Goal: Task Accomplishment & Management: Use online tool/utility

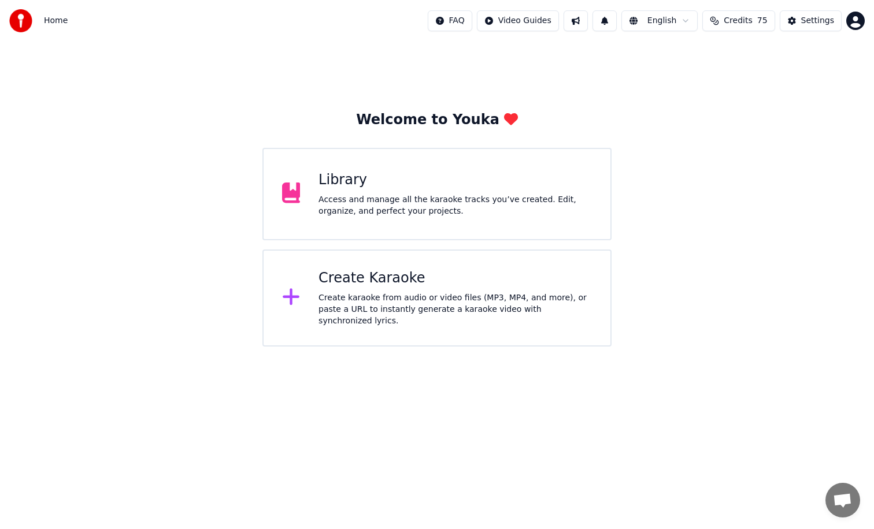
click at [445, 287] on div "Create Karaoke" at bounding box center [454, 278] width 273 height 18
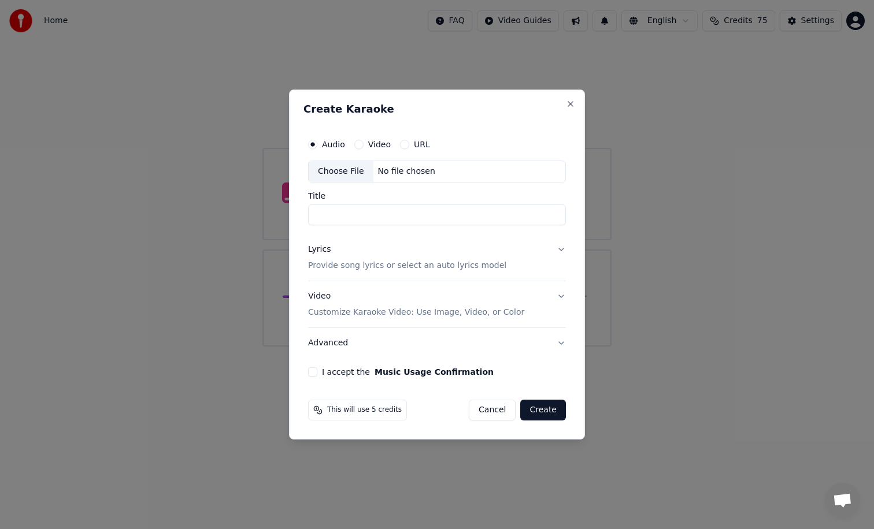
click at [403, 170] on div "No file chosen" at bounding box center [406, 172] width 66 height 12
click at [424, 217] on input "Title" at bounding box center [437, 215] width 258 height 21
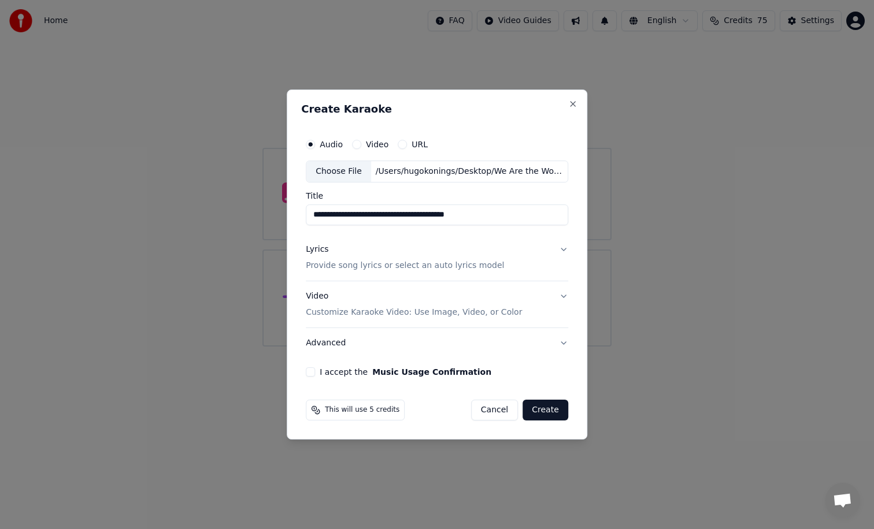
drag, startPoint x: 490, startPoint y: 216, endPoint x: 306, endPoint y: 213, distance: 183.7
click at [306, 213] on div "**********" at bounding box center [437, 254] width 272 height 253
type input "**********"
click at [313, 370] on button "I accept the Music Usage Confirmation" at bounding box center [310, 371] width 9 height 9
click at [356, 144] on button "Video" at bounding box center [356, 144] width 9 height 9
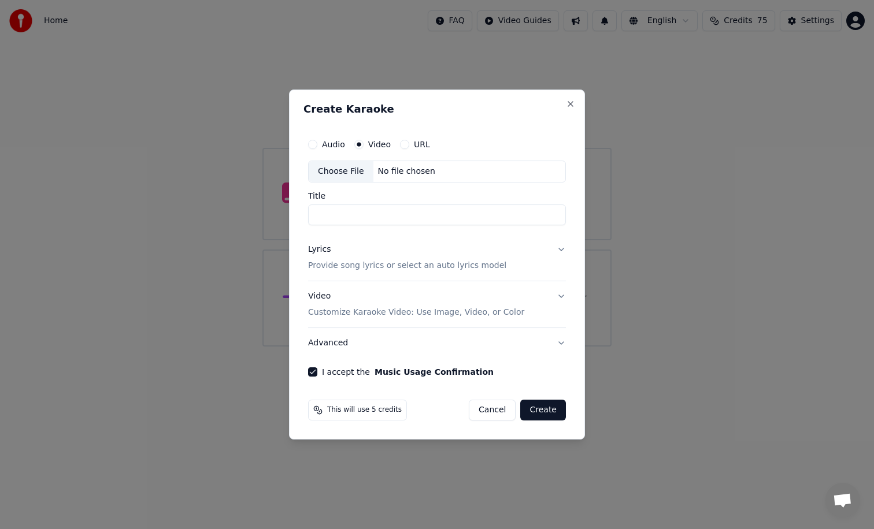
click at [383, 170] on div "No file chosen" at bounding box center [406, 172] width 66 height 12
click at [312, 144] on button "Audio" at bounding box center [312, 144] width 9 height 9
click at [353, 172] on div "Choose File" at bounding box center [341, 171] width 65 height 21
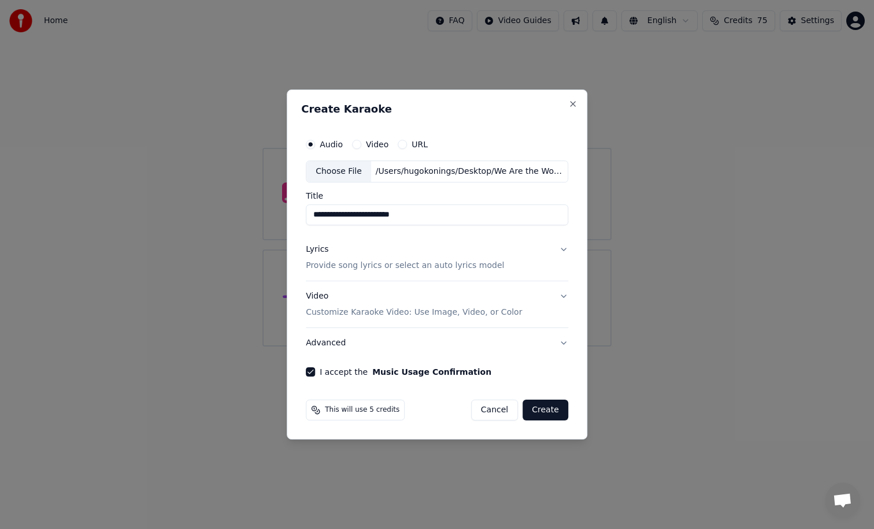
drag, startPoint x: 437, startPoint y: 217, endPoint x: 314, endPoint y: 217, distance: 122.5
click at [314, 217] on input "**********" at bounding box center [437, 215] width 262 height 21
type input "**********"
click at [541, 410] on button "Create" at bounding box center [545, 410] width 46 height 21
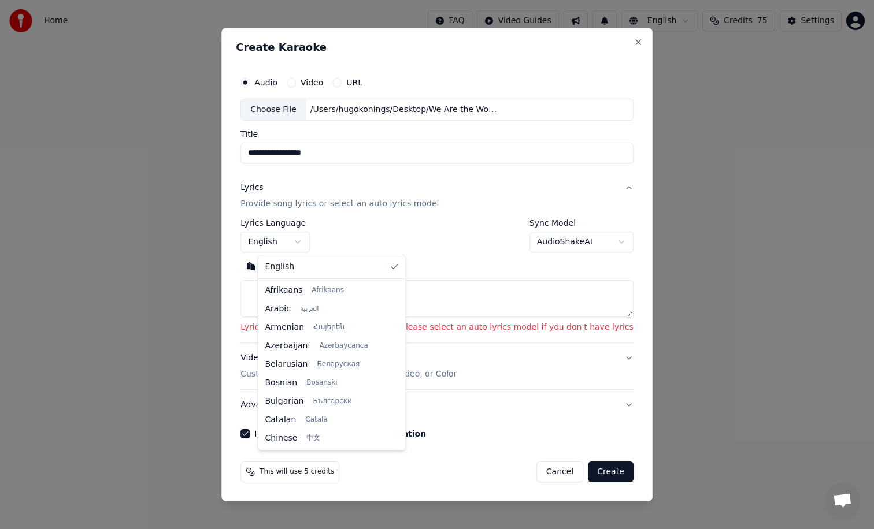
click at [313, 243] on body "**********" at bounding box center [437, 173] width 874 height 347
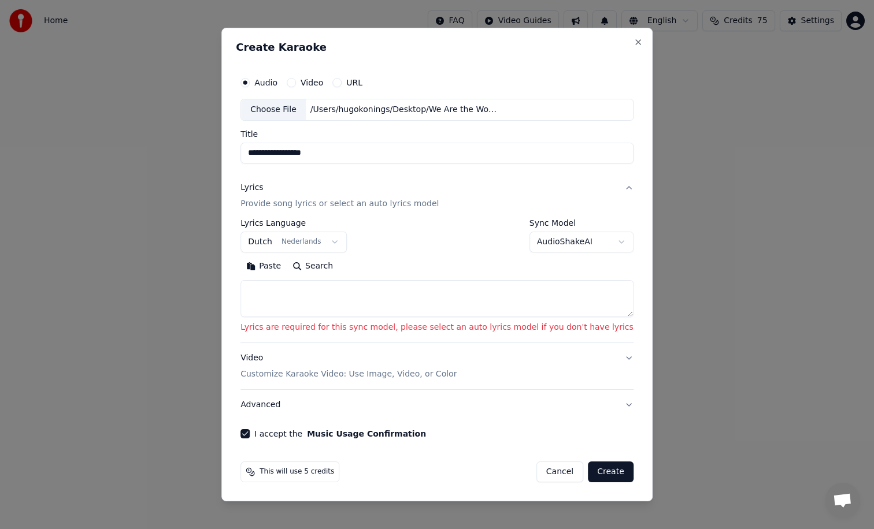
click at [595, 469] on button "Create" at bounding box center [611, 472] width 46 height 21
select select "**"
click at [596, 471] on button "Create" at bounding box center [611, 472] width 46 height 21
click at [387, 328] on p "Lyrics are required for this sync model, please select an auto lyrics model if …" at bounding box center [436, 328] width 393 height 12
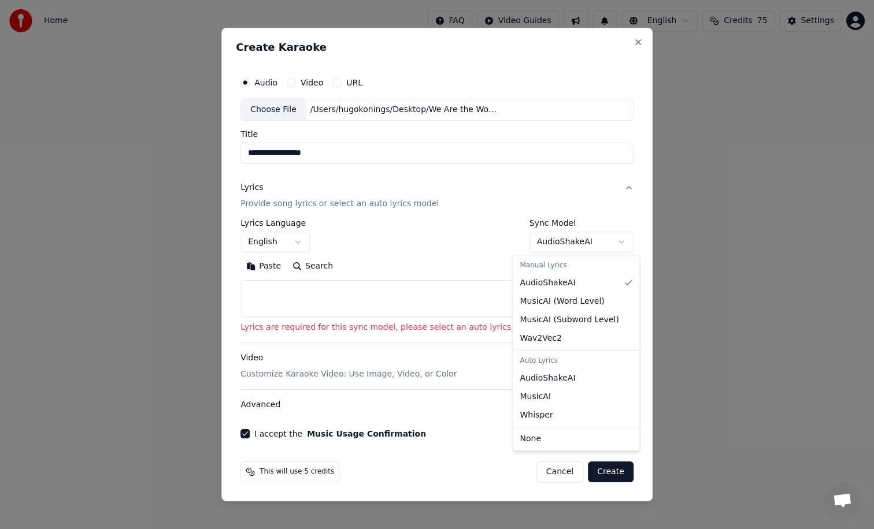
click at [555, 247] on body "**********" at bounding box center [437, 173] width 874 height 347
select select "****"
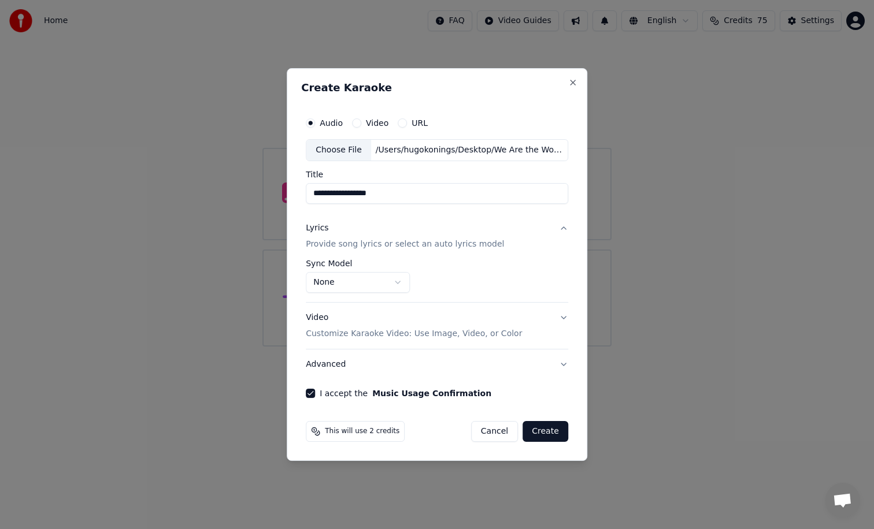
click at [544, 430] on button "Create" at bounding box center [545, 431] width 46 height 21
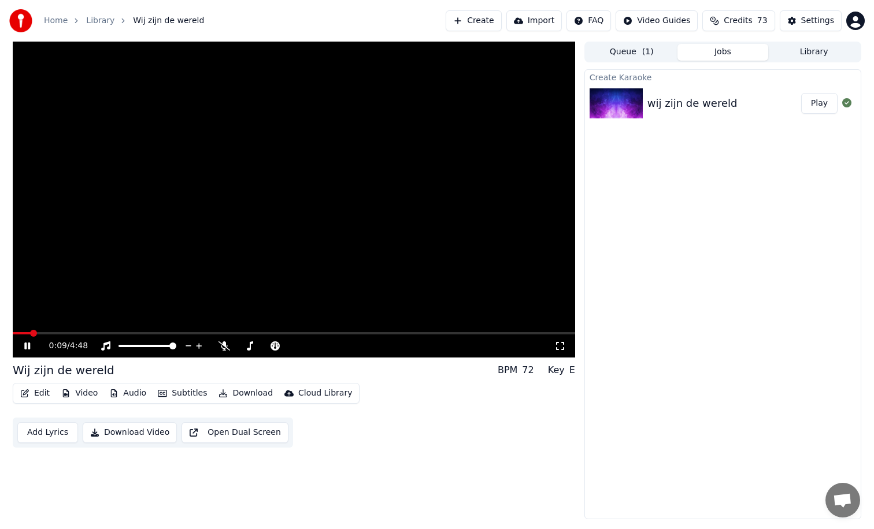
click at [24, 343] on icon at bounding box center [35, 345] width 27 height 9
click at [196, 392] on button "Subtitles" at bounding box center [182, 393] width 58 height 16
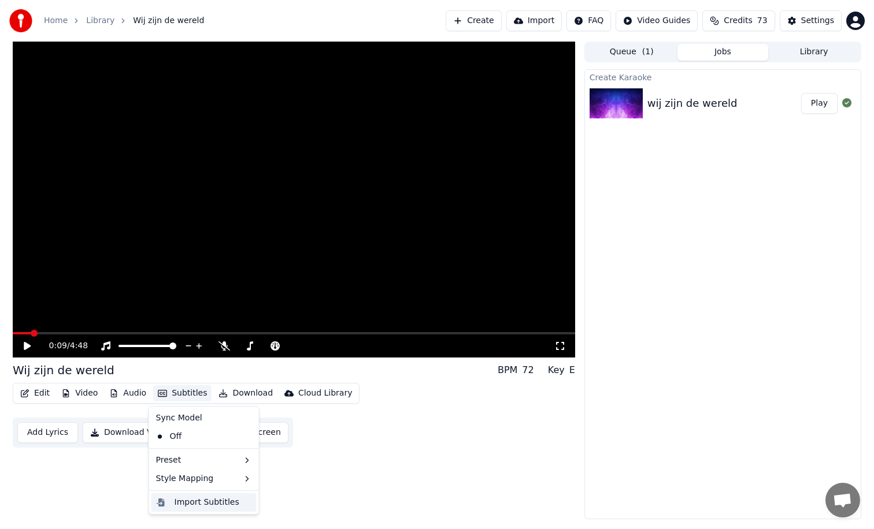
click at [210, 503] on div "Import Subtitles" at bounding box center [206, 503] width 65 height 12
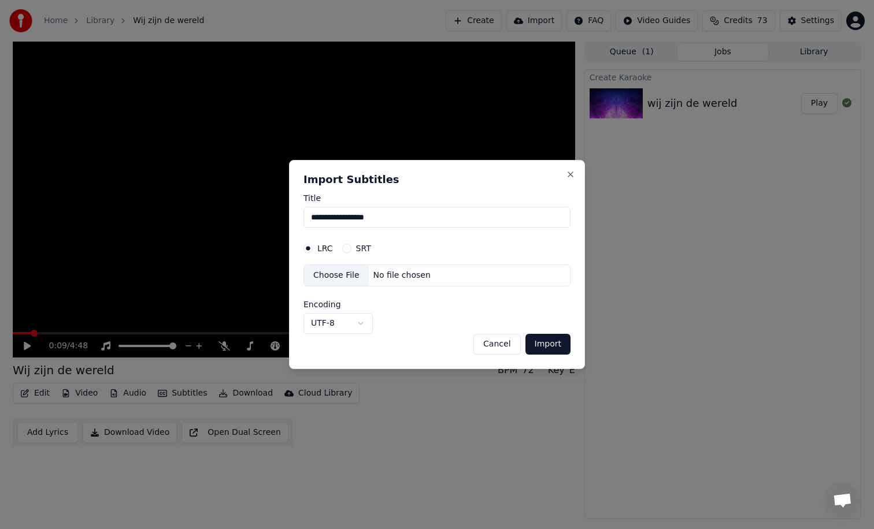
click at [348, 250] on button "SRT" at bounding box center [346, 248] width 9 height 9
drag, startPoint x: 392, startPoint y: 215, endPoint x: 302, endPoint y: 215, distance: 90.1
click at [302, 214] on div "**********" at bounding box center [437, 264] width 296 height 209
type input "*"
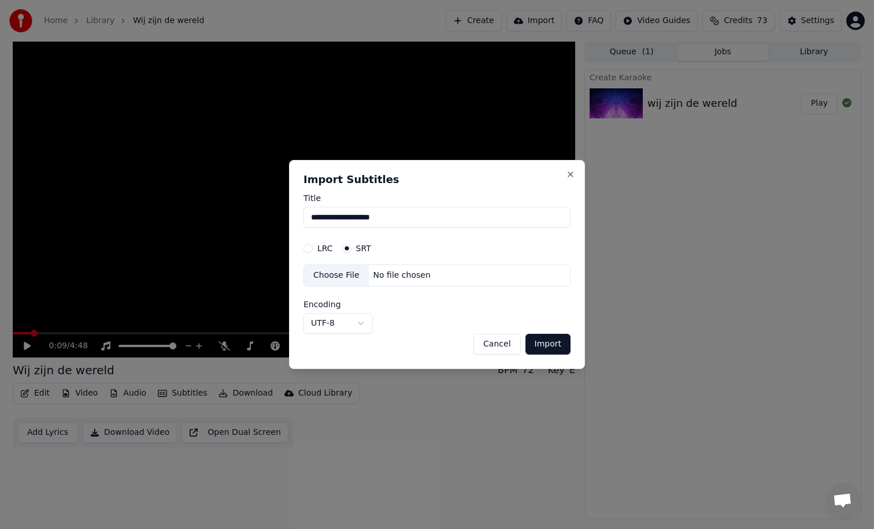
type input "**********"
click at [350, 275] on div "Choose File" at bounding box center [336, 275] width 65 height 21
select select "**********"
click at [546, 342] on button "Import" at bounding box center [547, 344] width 45 height 21
type input "**********"
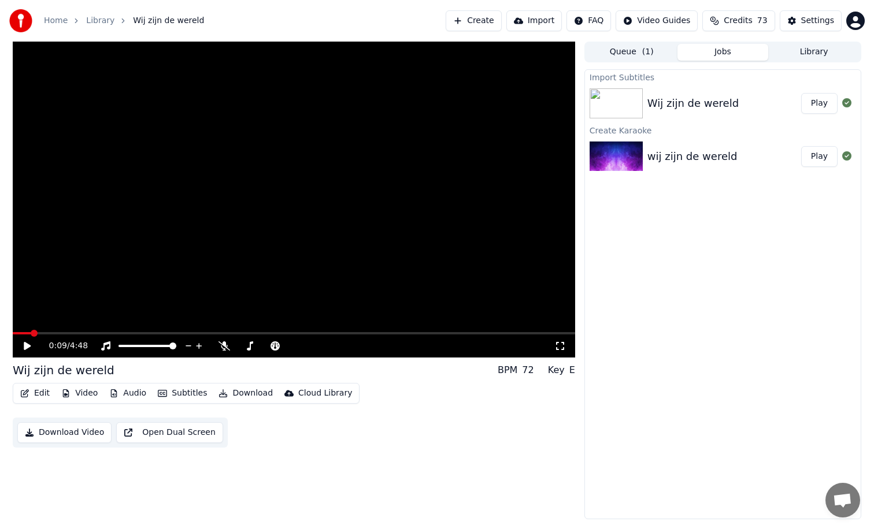
click at [817, 104] on button "Play" at bounding box center [819, 103] width 36 height 21
click at [51, 333] on span at bounding box center [294, 333] width 562 height 2
click at [98, 330] on video at bounding box center [294, 200] width 562 height 316
click at [99, 333] on span at bounding box center [294, 333] width 562 height 2
click at [119, 332] on span at bounding box center [294, 333] width 562 height 2
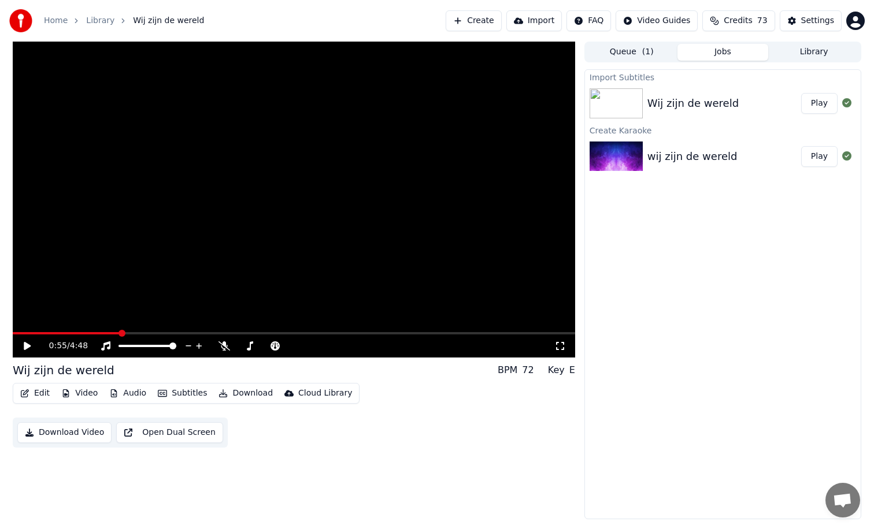
click at [24, 348] on icon at bounding box center [27, 346] width 7 height 8
click at [195, 393] on button "Subtitles" at bounding box center [182, 393] width 58 height 16
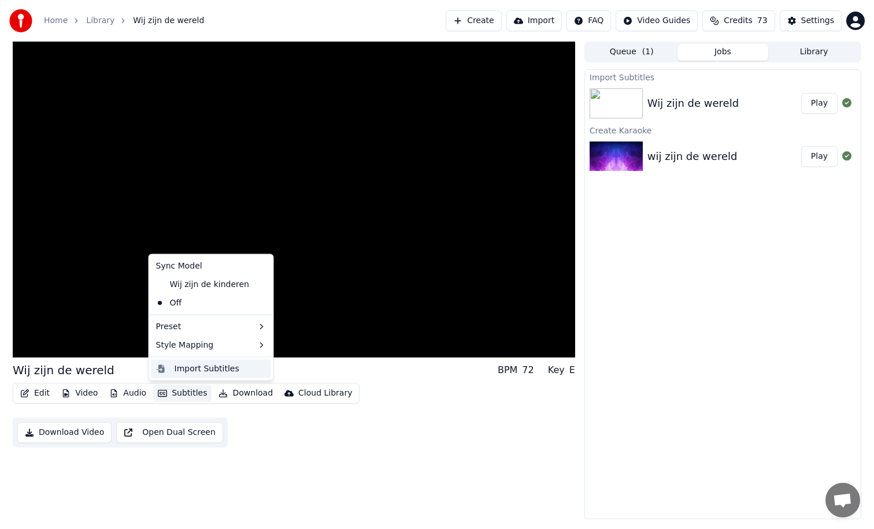
click at [205, 370] on div "Import Subtitles" at bounding box center [206, 369] width 65 height 12
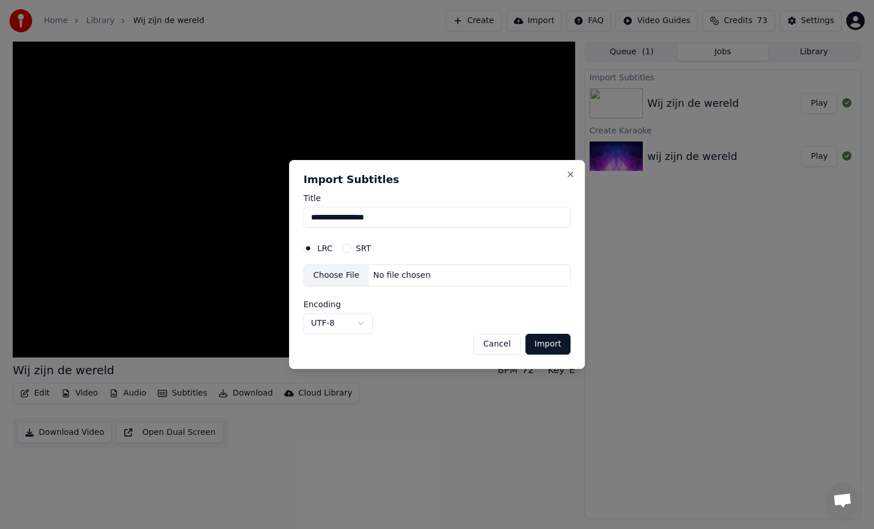
click at [347, 276] on div "Choose File" at bounding box center [336, 275] width 65 height 21
click at [345, 246] on button "SRT" at bounding box center [346, 248] width 9 height 9
click at [372, 276] on div "No file chosen" at bounding box center [402, 276] width 66 height 12
select select "**********"
click at [550, 342] on button "Import" at bounding box center [547, 344] width 45 height 21
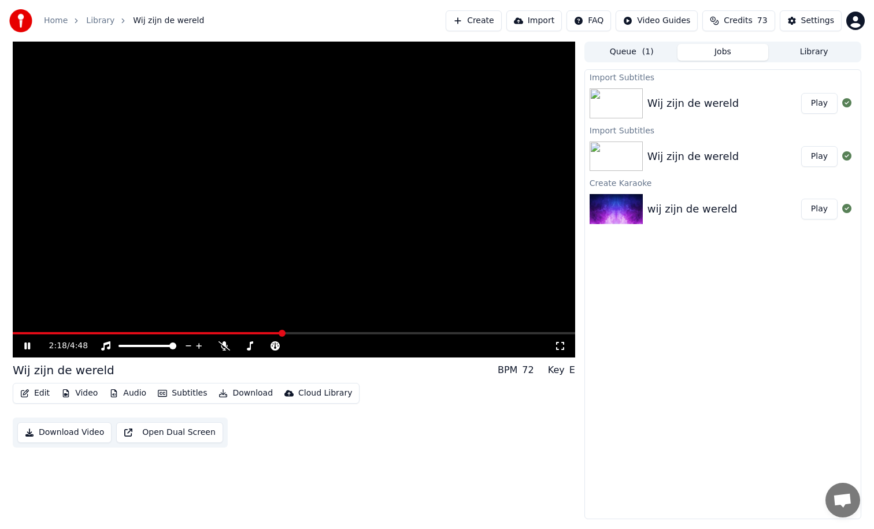
click at [281, 332] on span at bounding box center [294, 333] width 562 height 2
click at [31, 341] on icon at bounding box center [35, 345] width 27 height 9
click at [820, 104] on button "Play" at bounding box center [819, 103] width 36 height 21
click at [169, 334] on span at bounding box center [294, 333] width 562 height 2
click at [38, 396] on button "Edit" at bounding box center [35, 393] width 39 height 16
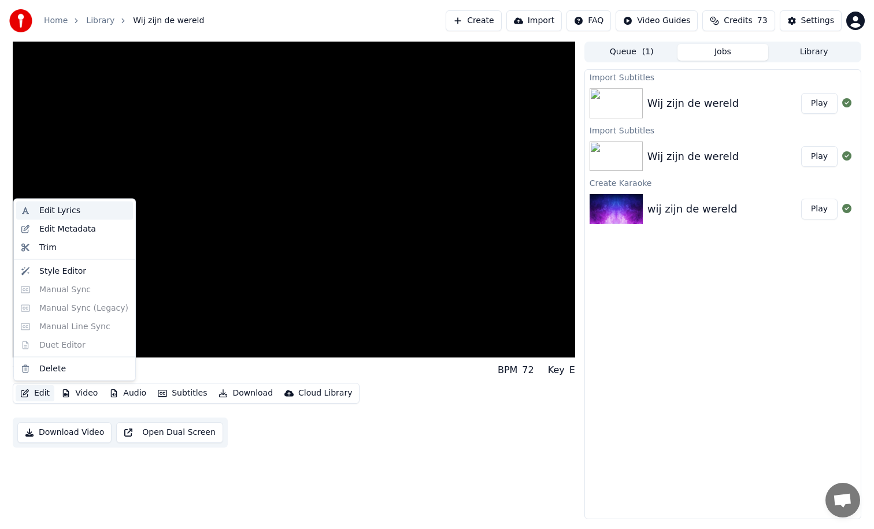
click at [55, 211] on div "Edit Lyrics" at bounding box center [59, 211] width 41 height 12
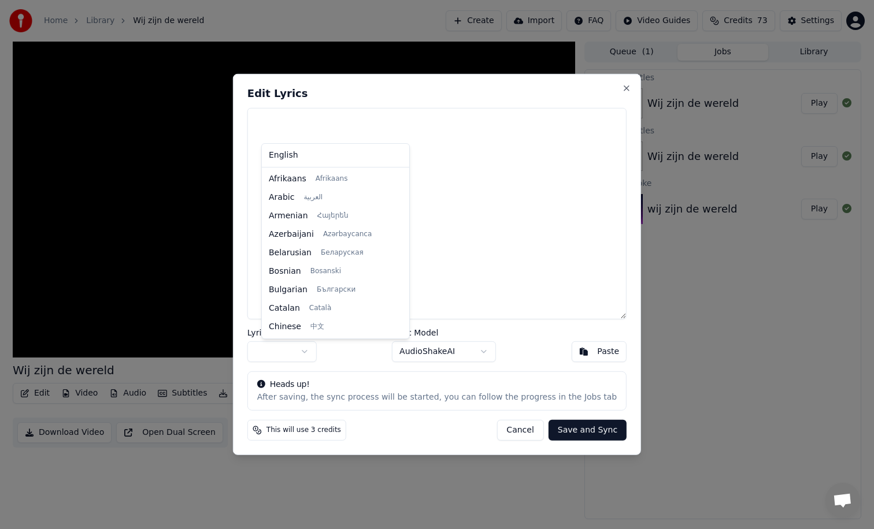
click at [318, 352] on body "Home Library Wij zijn de wereld Create Import FAQ Video Guides Credits 73 Setti…" at bounding box center [437, 264] width 874 height 529
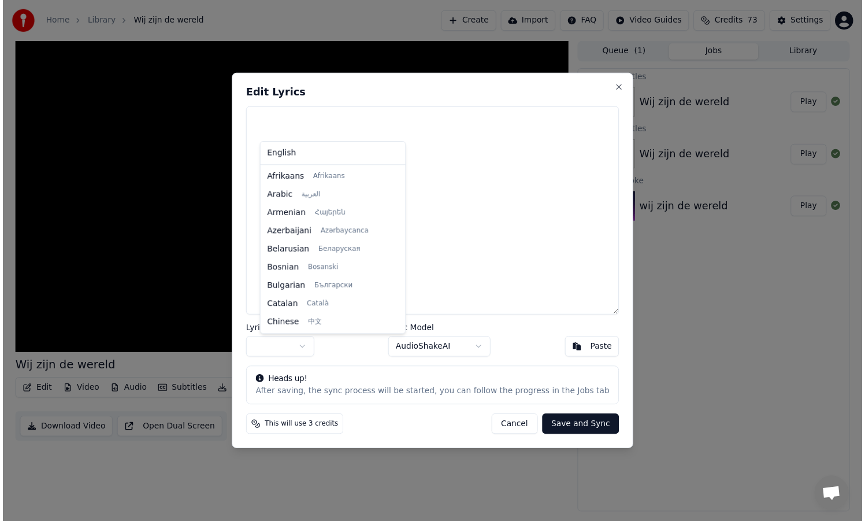
scroll to position [129, 0]
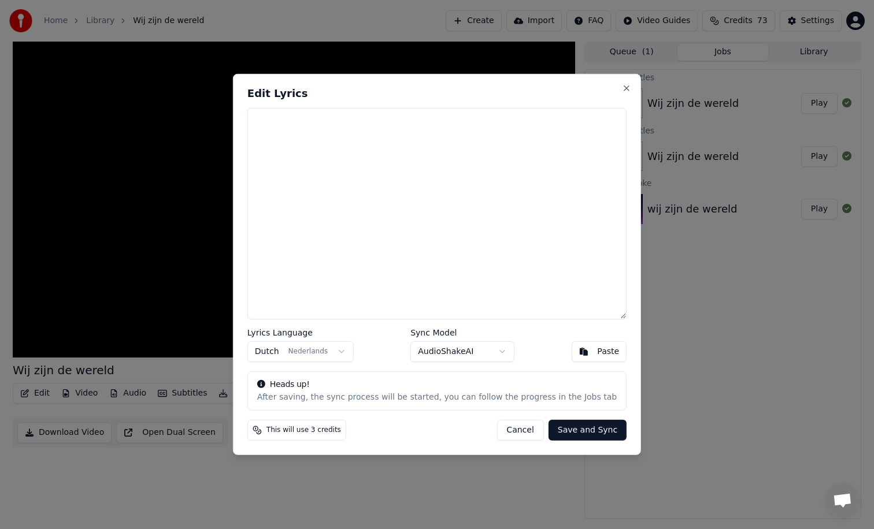
click at [562, 429] on button "Save and Sync" at bounding box center [587, 430] width 78 height 21
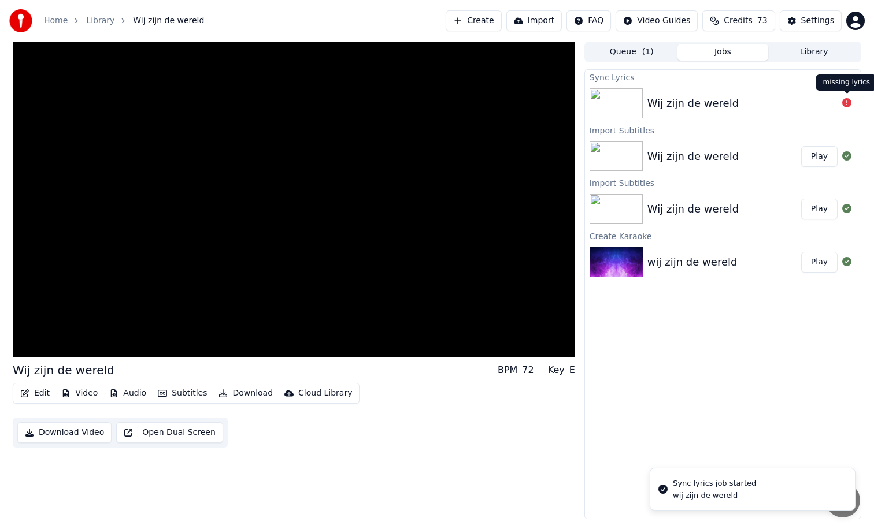
click at [846, 102] on icon at bounding box center [846, 102] width 9 height 9
click at [705, 109] on div "Wij zijn de wereld" at bounding box center [692, 103] width 91 height 16
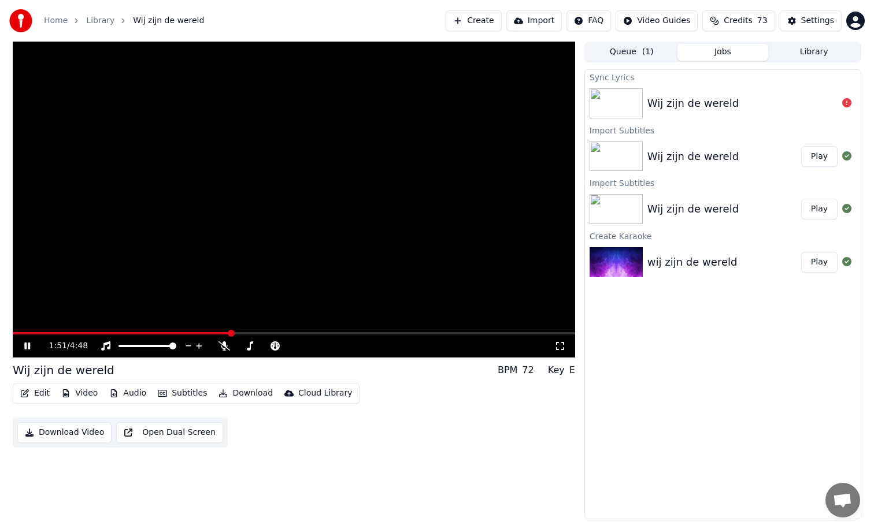
click at [265, 334] on span at bounding box center [294, 333] width 562 height 2
click at [28, 345] on icon at bounding box center [27, 346] width 6 height 7
click at [194, 393] on button "Subtitles" at bounding box center [182, 393] width 58 height 16
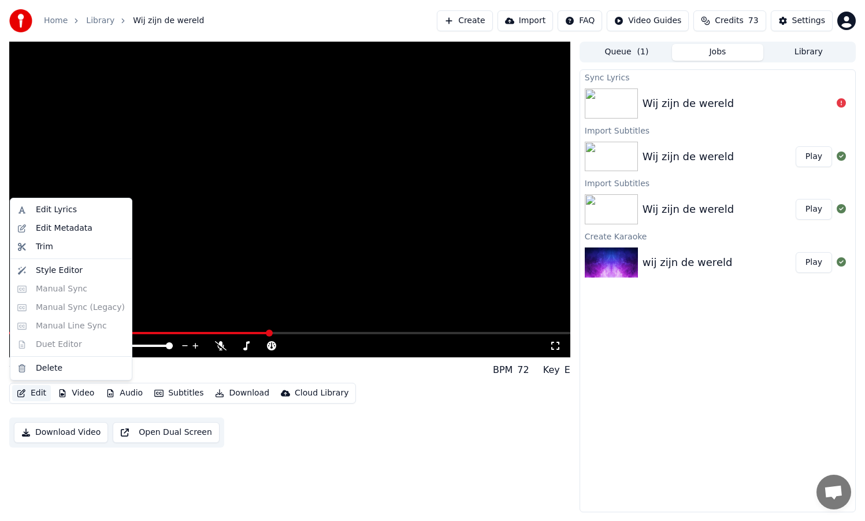
click at [38, 392] on button "Edit" at bounding box center [31, 393] width 39 height 16
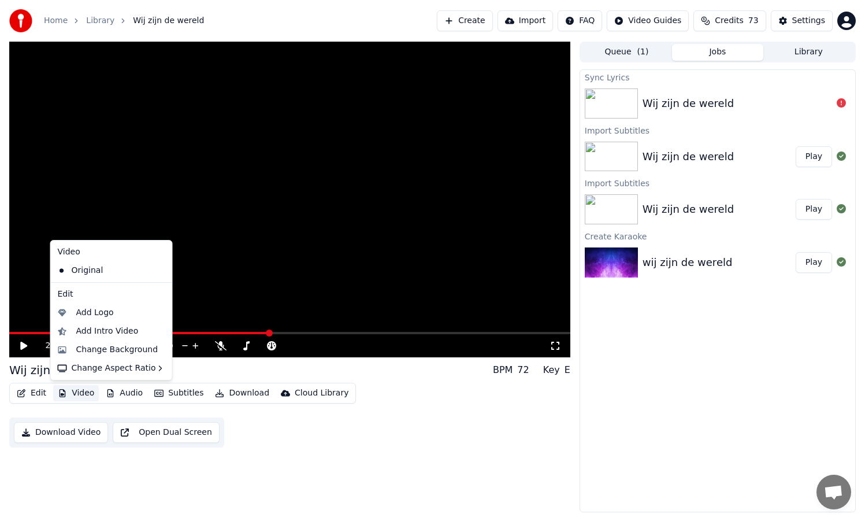
click at [75, 393] on button "Video" at bounding box center [76, 393] width 46 height 16
click at [112, 350] on div "Change Background" at bounding box center [117, 350] width 82 height 12
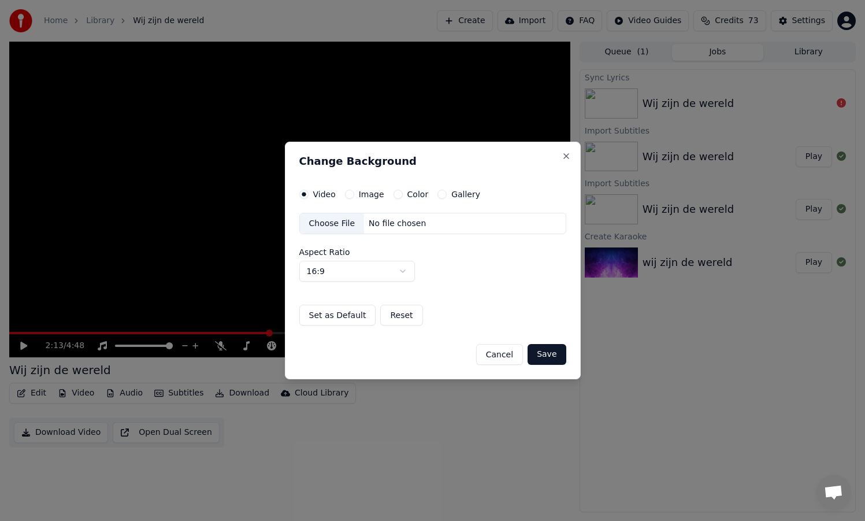
click at [503, 355] on button "Cancel" at bounding box center [499, 354] width 47 height 21
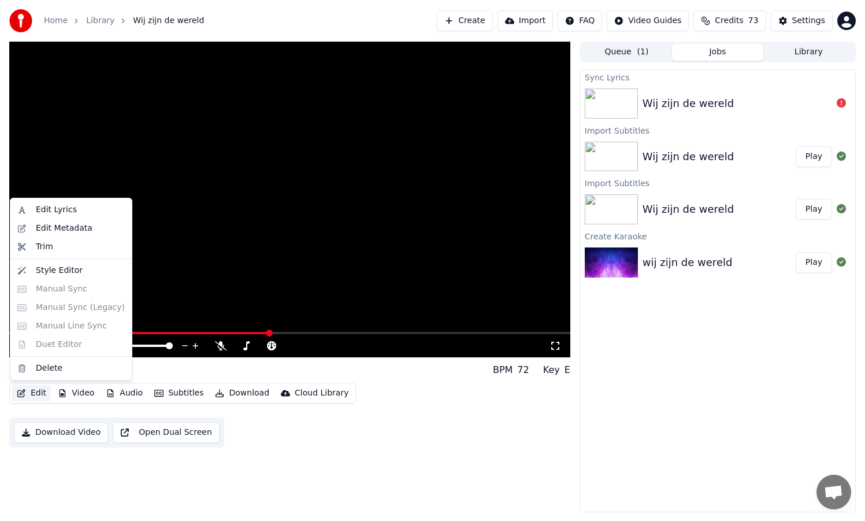
click at [27, 395] on button "Edit" at bounding box center [31, 393] width 39 height 16
click at [43, 229] on div "Edit Metadata" at bounding box center [64, 228] width 57 height 12
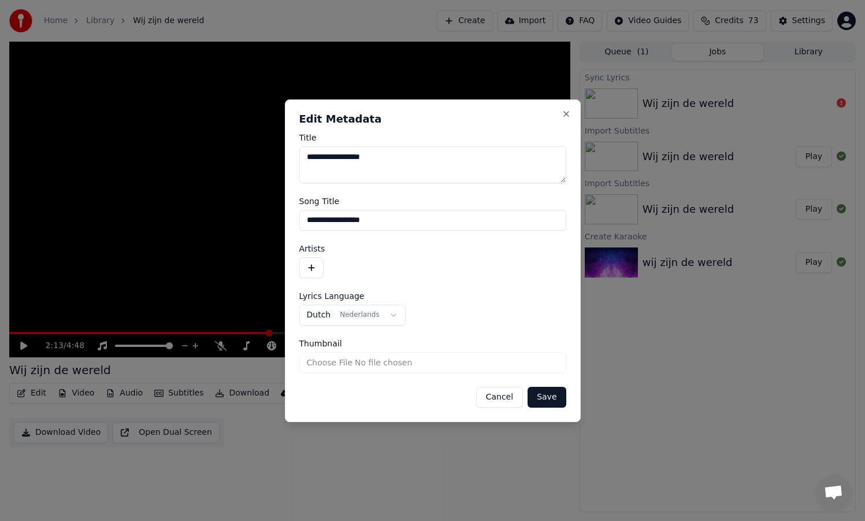
click at [405, 363] on input "Thumbnail" at bounding box center [432, 362] width 267 height 21
click at [505, 398] on button "Cancel" at bounding box center [499, 396] width 47 height 21
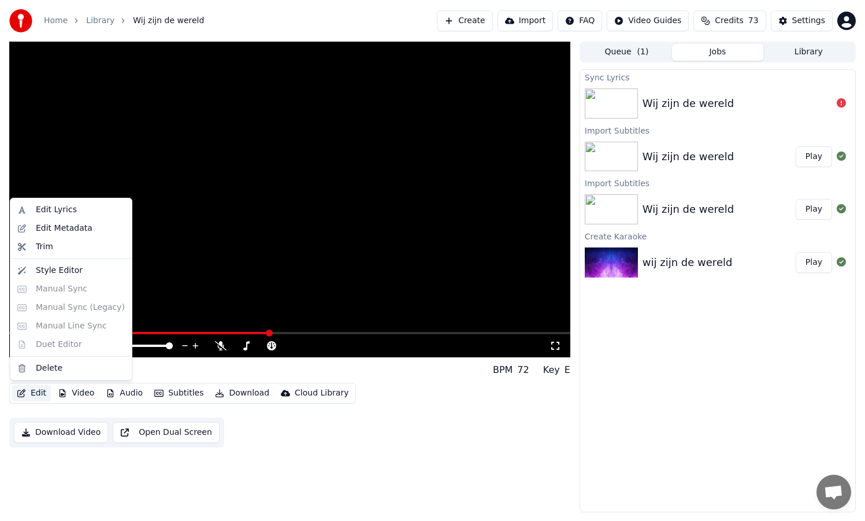
click at [33, 392] on button "Edit" at bounding box center [31, 393] width 39 height 16
click at [55, 268] on div "Style Editor" at bounding box center [59, 271] width 47 height 12
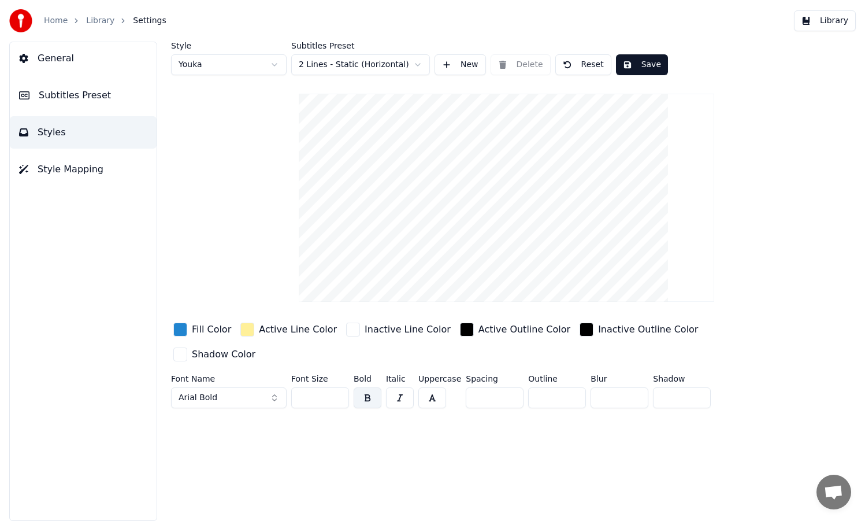
click at [638, 64] on button "Save" at bounding box center [642, 64] width 52 height 21
click at [816, 20] on button "Library" at bounding box center [825, 20] width 62 height 21
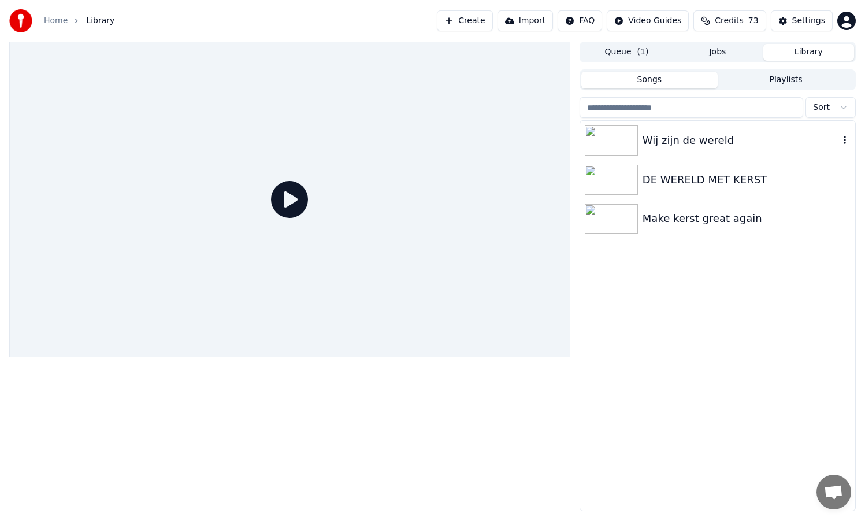
click at [711, 144] on div "Wij zijn de wereld" at bounding box center [740, 140] width 196 height 16
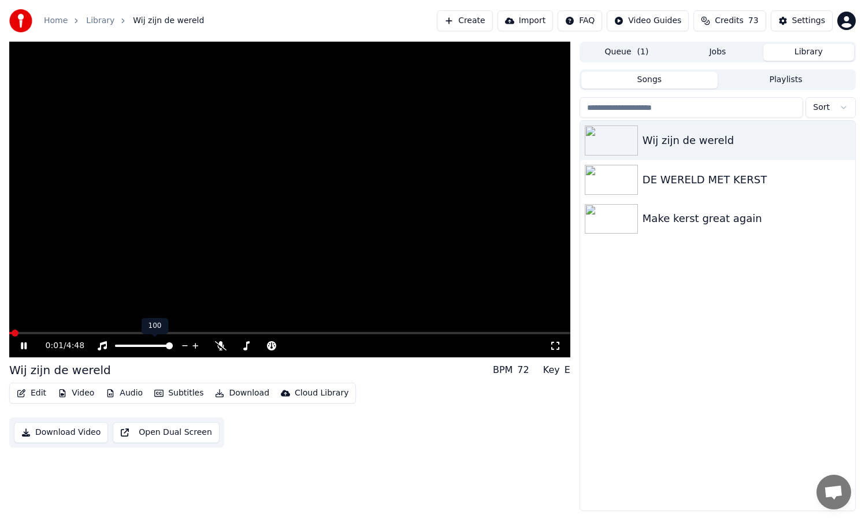
click at [158, 334] on body "Home Library Wij zijn de wereld Create Import FAQ Video Guides Credits 73 Setti…" at bounding box center [432, 260] width 865 height 521
click at [190, 329] on video at bounding box center [289, 199] width 561 height 315
click at [189, 332] on span at bounding box center [289, 333] width 561 height 2
click at [35, 393] on button "Edit" at bounding box center [31, 393] width 39 height 16
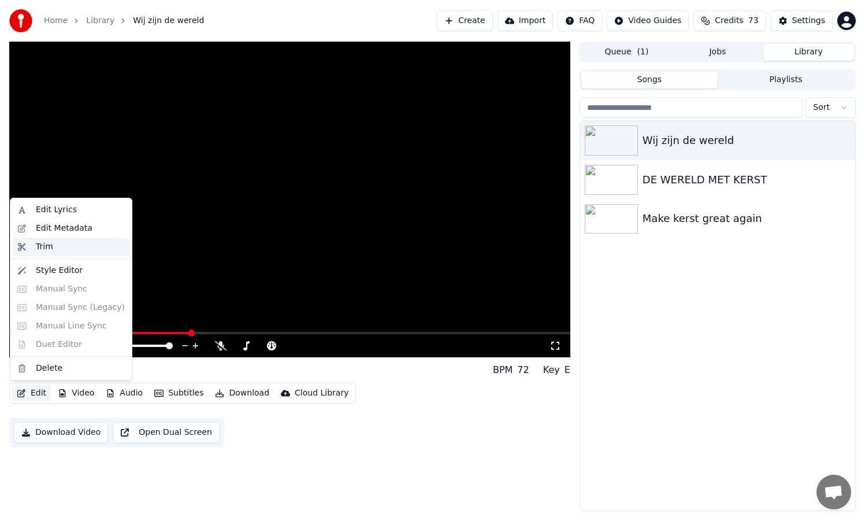
click at [45, 246] on div "Trim" at bounding box center [44, 247] width 17 height 12
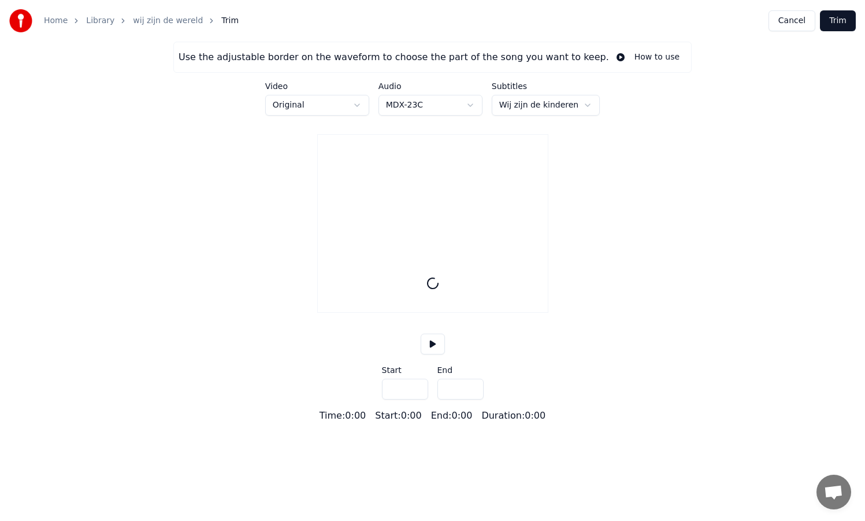
type input "*****"
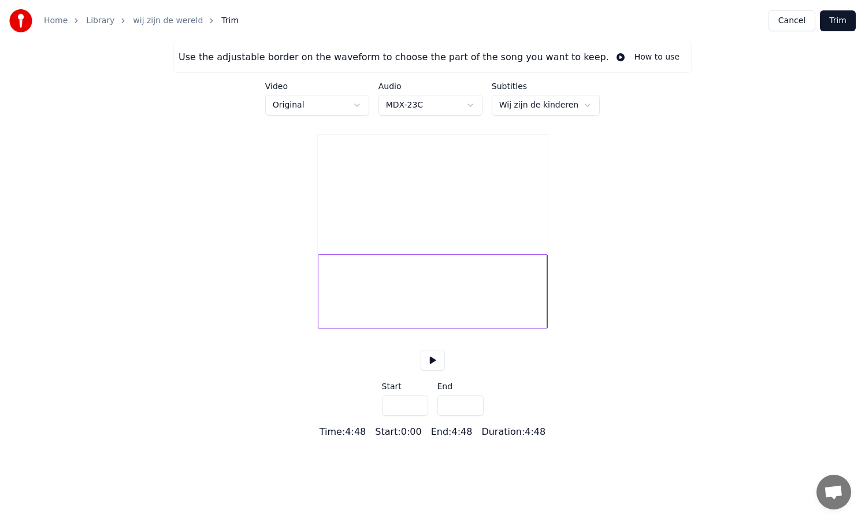
click at [785, 18] on button "Cancel" at bounding box center [791, 20] width 47 height 21
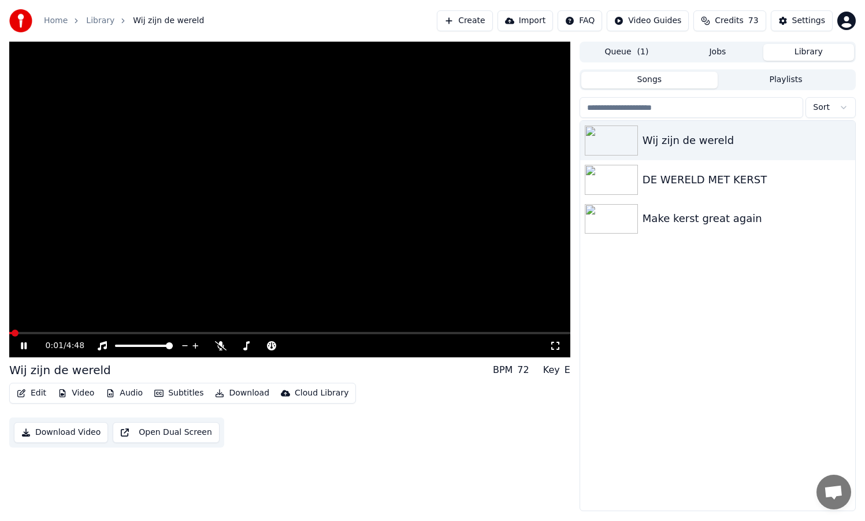
click at [69, 393] on button "Video" at bounding box center [76, 393] width 46 height 16
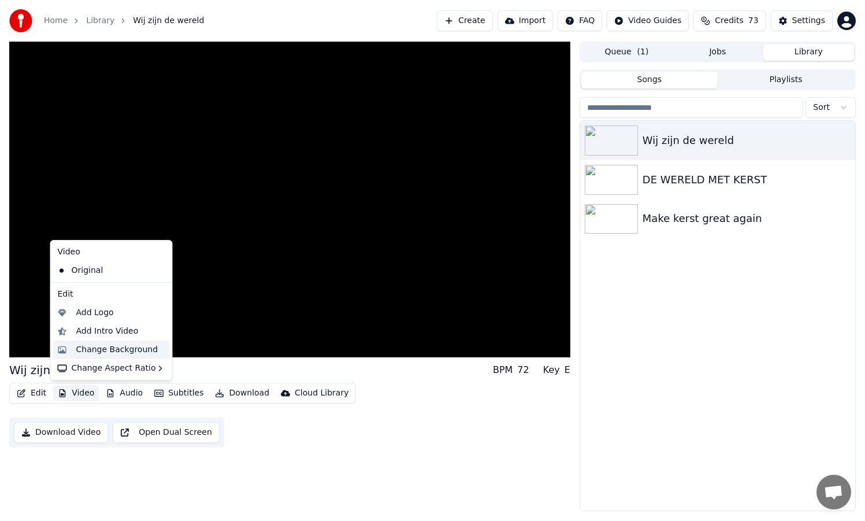
click at [103, 350] on div "Change Background" at bounding box center [117, 350] width 82 height 12
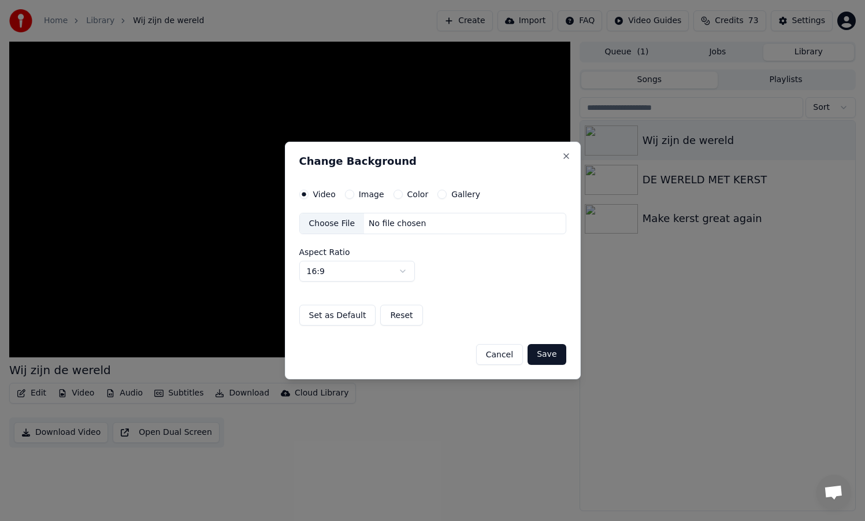
click at [393, 196] on button "Color" at bounding box center [397, 193] width 9 height 9
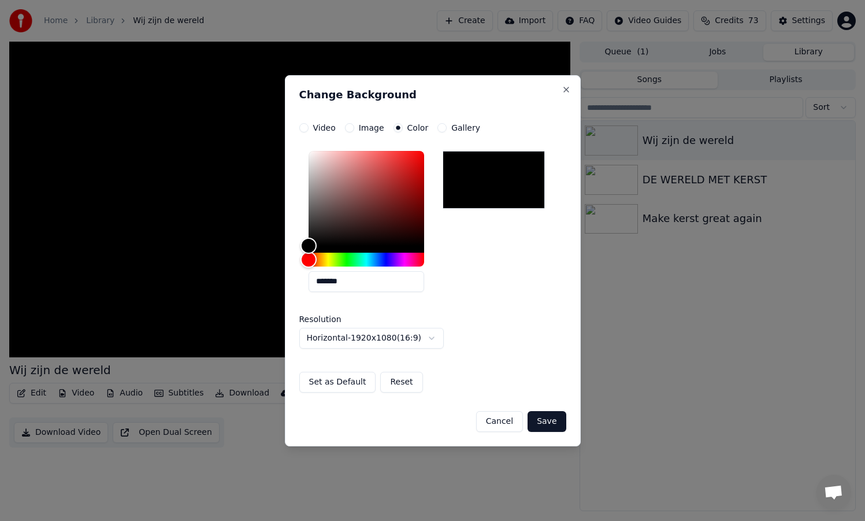
click at [463, 191] on div at bounding box center [494, 180] width 103 height 58
click at [552, 418] on button "Save" at bounding box center [546, 421] width 38 height 21
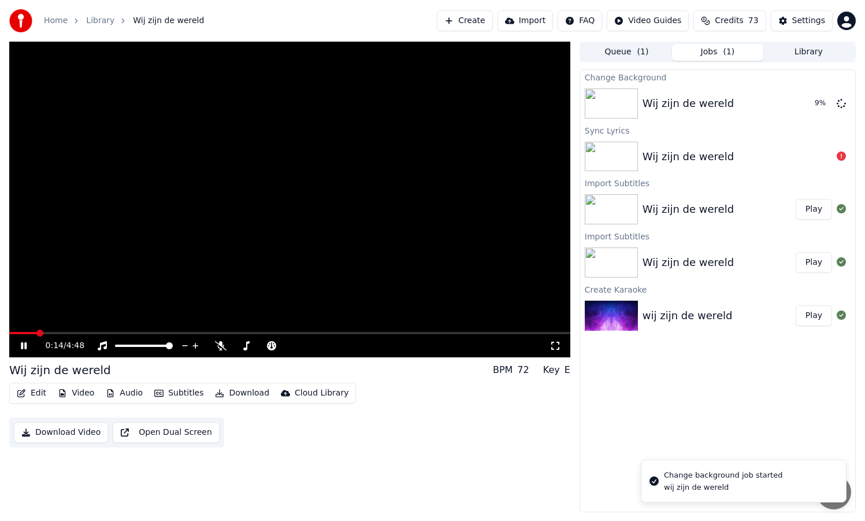
click at [427, 240] on video at bounding box center [289, 199] width 561 height 315
click at [817, 104] on button "Play" at bounding box center [814, 103] width 36 height 21
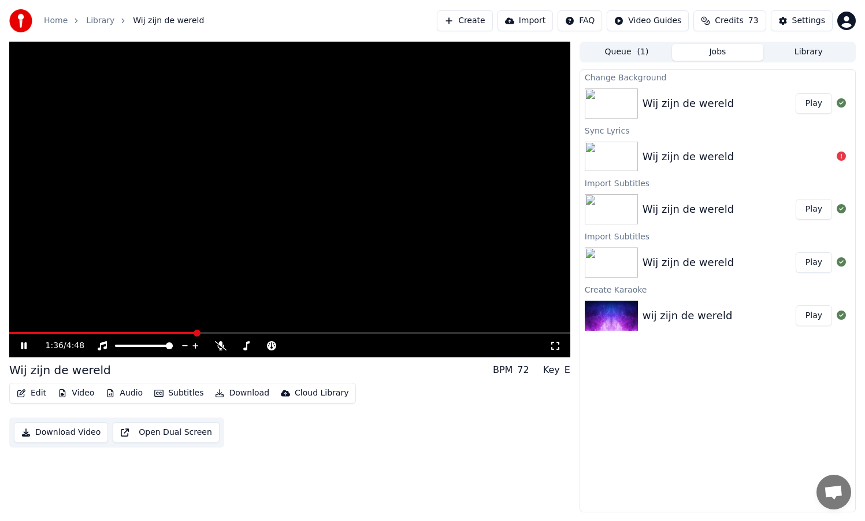
click at [195, 333] on span at bounding box center [289, 333] width 561 height 2
click at [228, 333] on span at bounding box center [289, 333] width 561 height 2
click at [191, 393] on button "Subtitles" at bounding box center [179, 393] width 58 height 16
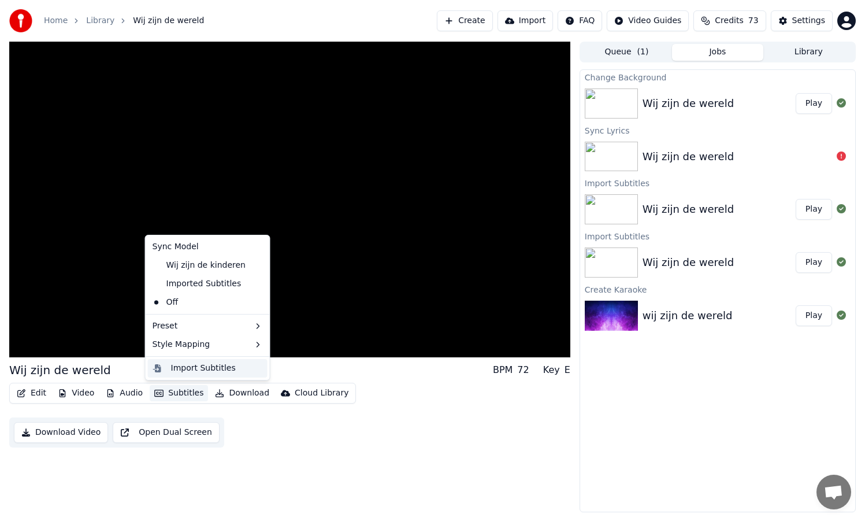
click at [196, 371] on div "Import Subtitles" at bounding box center [203, 368] width 65 height 12
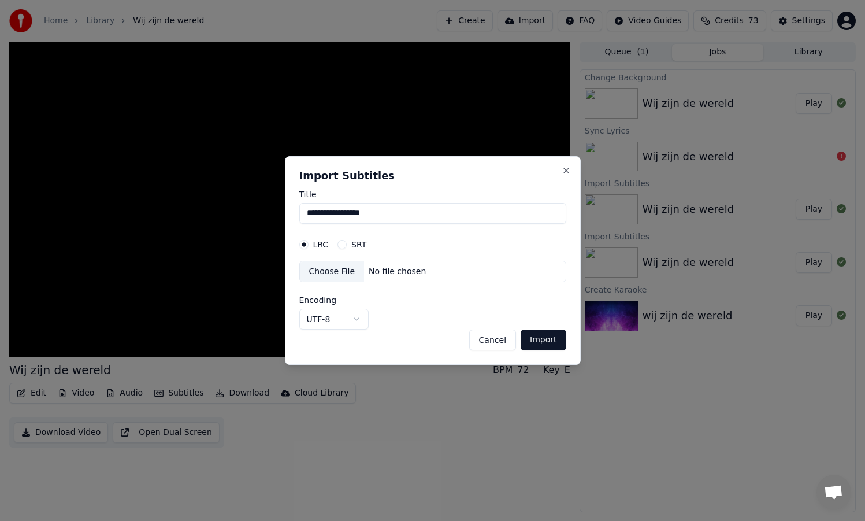
click at [343, 244] on button "SRT" at bounding box center [341, 244] width 9 height 9
click at [345, 273] on div "Choose File" at bounding box center [332, 271] width 65 height 21
select select "**********"
click at [542, 342] on button "Import" at bounding box center [543, 339] width 45 height 21
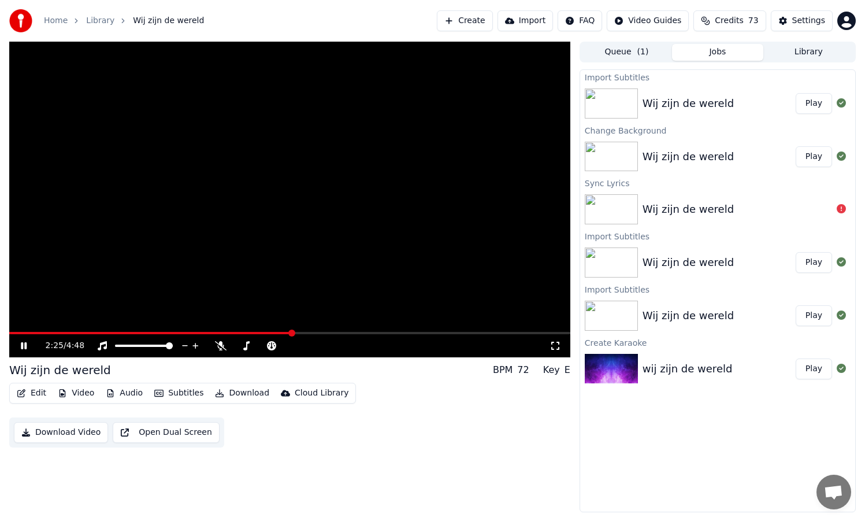
click at [185, 395] on button "Subtitles" at bounding box center [179, 393] width 58 height 16
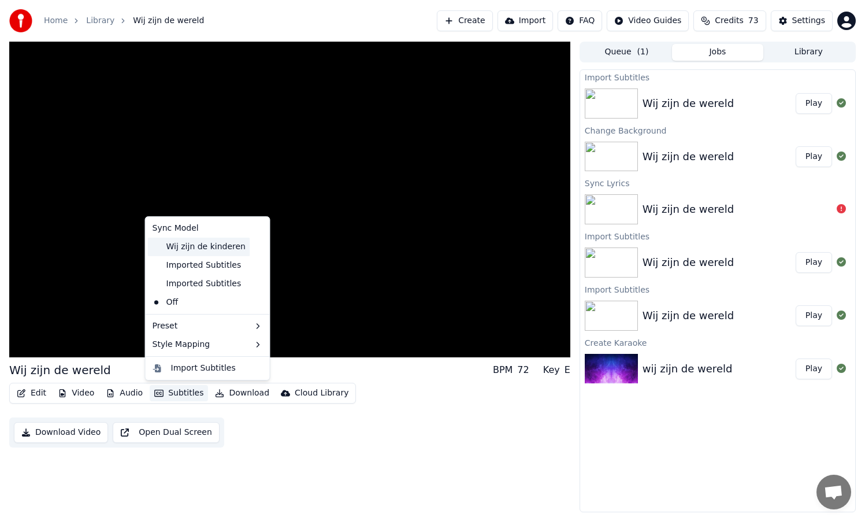
click at [204, 248] on div "Wij zijn de kinderen" at bounding box center [199, 246] width 102 height 18
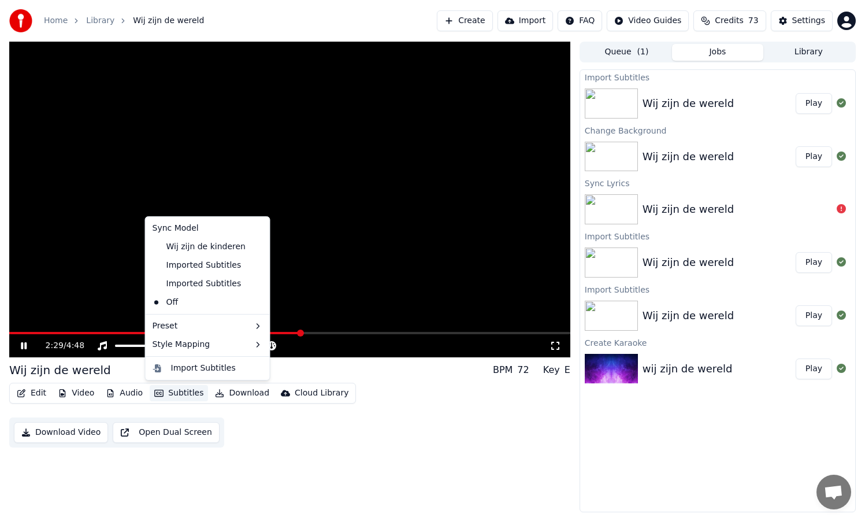
click at [181, 392] on button "Subtitles" at bounding box center [179, 393] width 58 height 16
click at [200, 370] on div "Import Subtitles" at bounding box center [203, 368] width 65 height 12
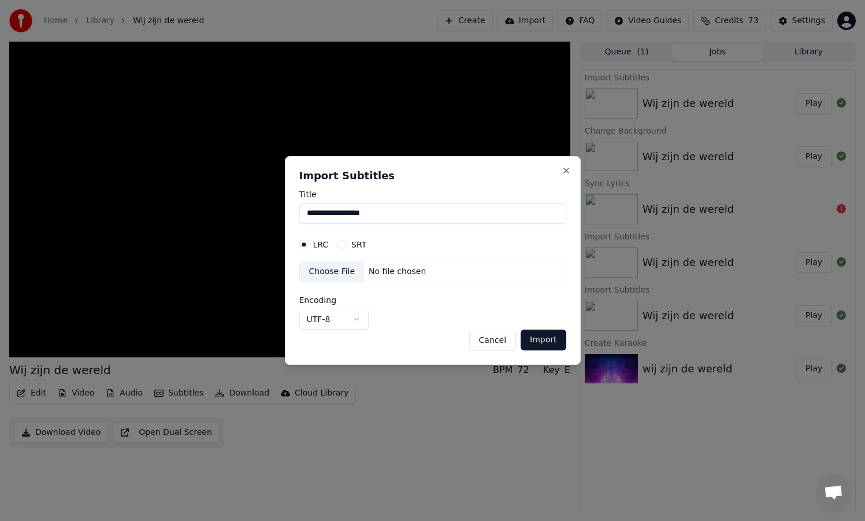
click at [345, 242] on button "SRT" at bounding box center [341, 244] width 9 height 9
click at [347, 274] on div "Choose File" at bounding box center [332, 271] width 65 height 21
click at [358, 317] on body "**********" at bounding box center [432, 260] width 865 height 521
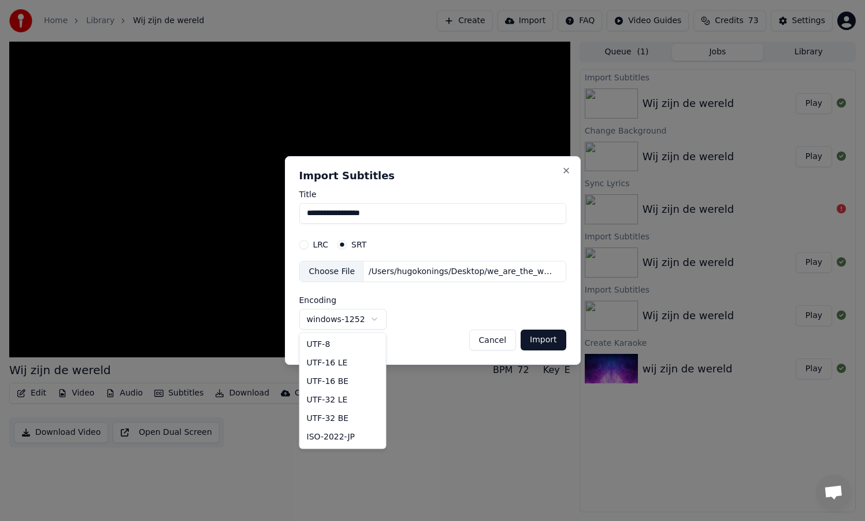
scroll to position [314, 0]
select select "**********"
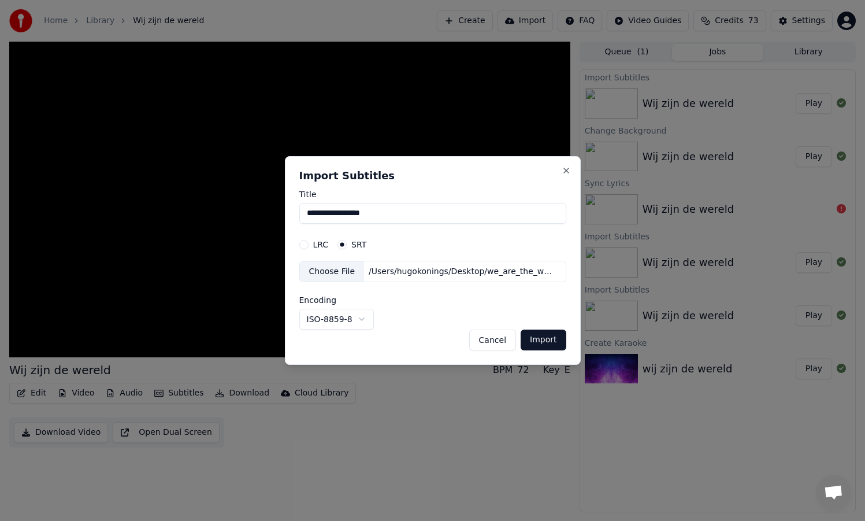
click at [543, 340] on button "Import" at bounding box center [543, 339] width 45 height 21
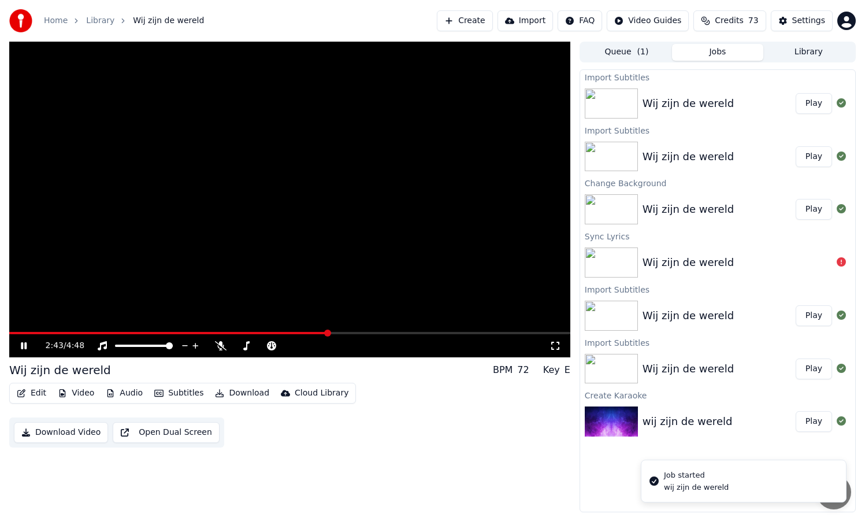
click at [281, 328] on video at bounding box center [289, 199] width 561 height 315
click at [284, 333] on span at bounding box center [168, 333] width 319 height 2
click at [262, 333] on span at bounding box center [135, 333] width 253 height 2
click at [215, 336] on div "2:10 / 4:48" at bounding box center [289, 345] width 561 height 23
click at [203, 333] on span at bounding box center [106, 333] width 195 height 2
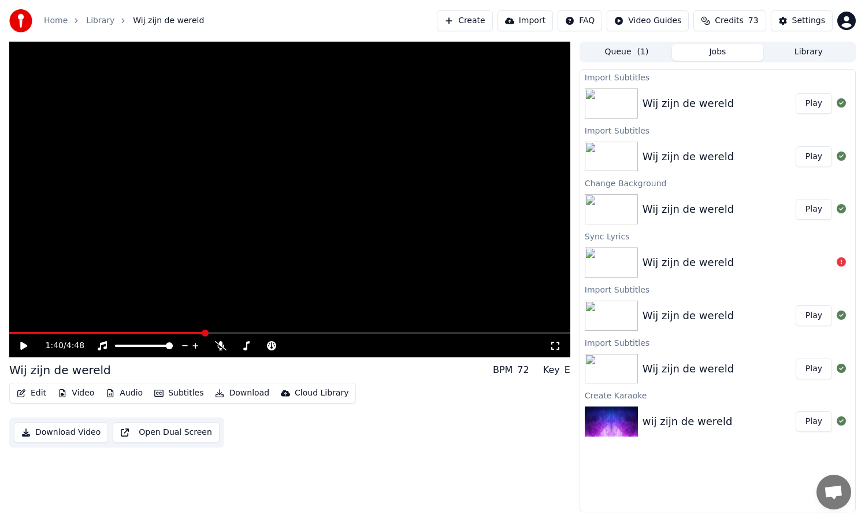
drag, startPoint x: 165, startPoint y: 336, endPoint x: 154, endPoint y: 333, distance: 10.7
click at [154, 333] on div "1:40 / 4:48" at bounding box center [289, 344] width 561 height 25
click at [152, 332] on span at bounding box center [81, 333] width 144 height 2
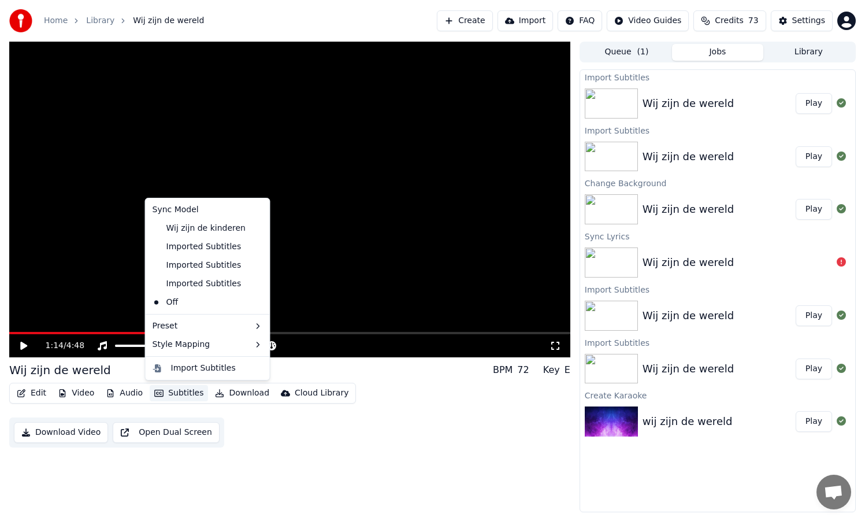
click at [189, 396] on button "Subtitles" at bounding box center [179, 393] width 58 height 16
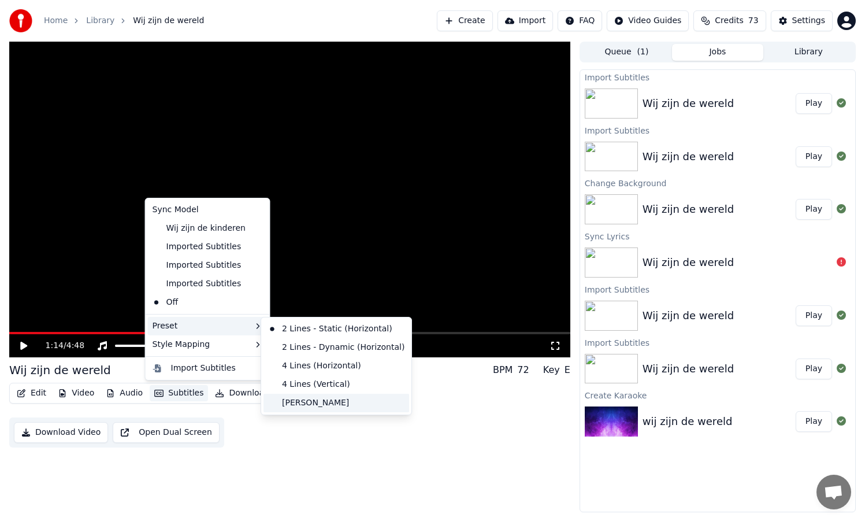
click at [336, 401] on div "[PERSON_NAME]" at bounding box center [336, 402] width 146 height 18
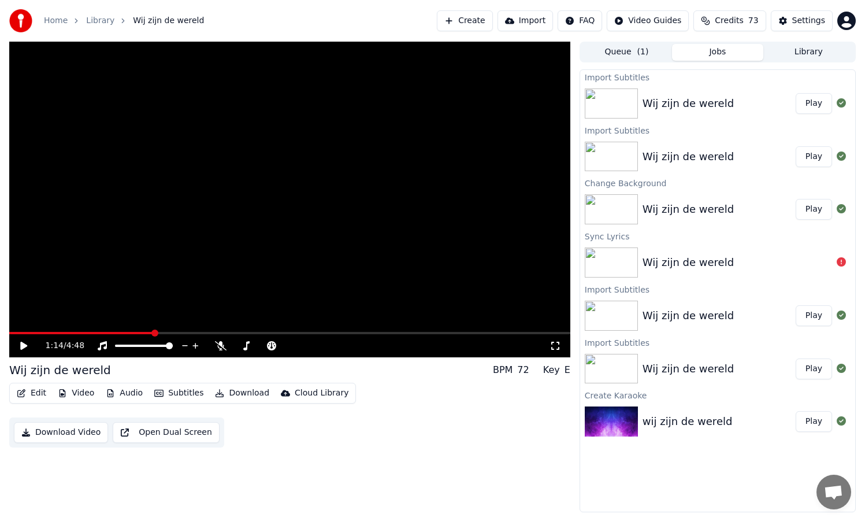
click at [24, 348] on icon at bounding box center [31, 345] width 27 height 9
click at [34, 392] on button "Edit" at bounding box center [31, 393] width 39 height 16
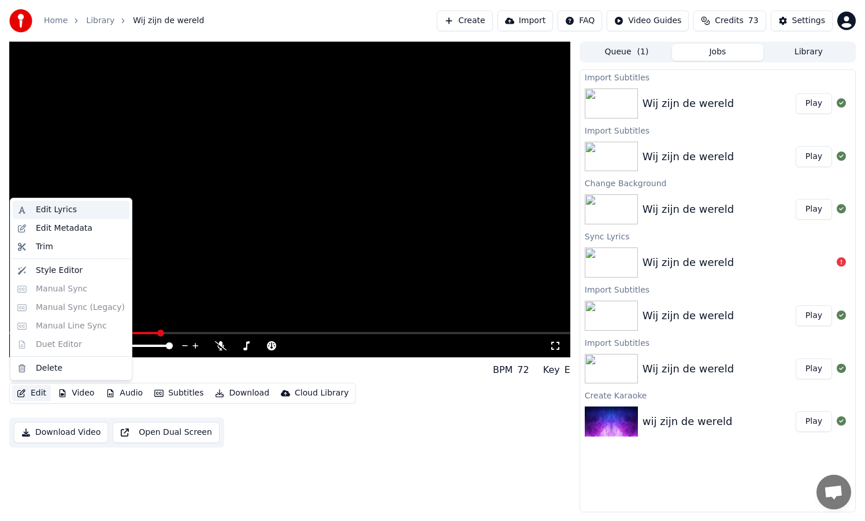
click at [51, 208] on div "Edit Lyrics" at bounding box center [56, 210] width 41 height 12
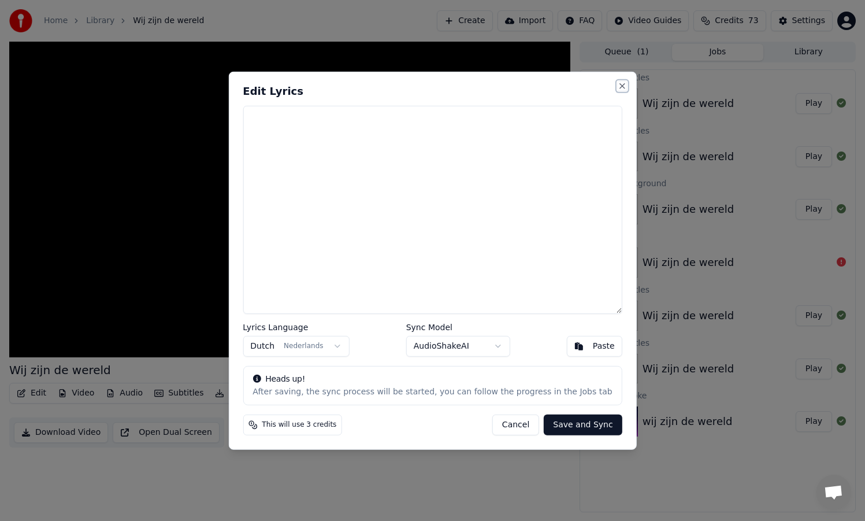
click at [618, 85] on button "Close" at bounding box center [622, 85] width 9 height 9
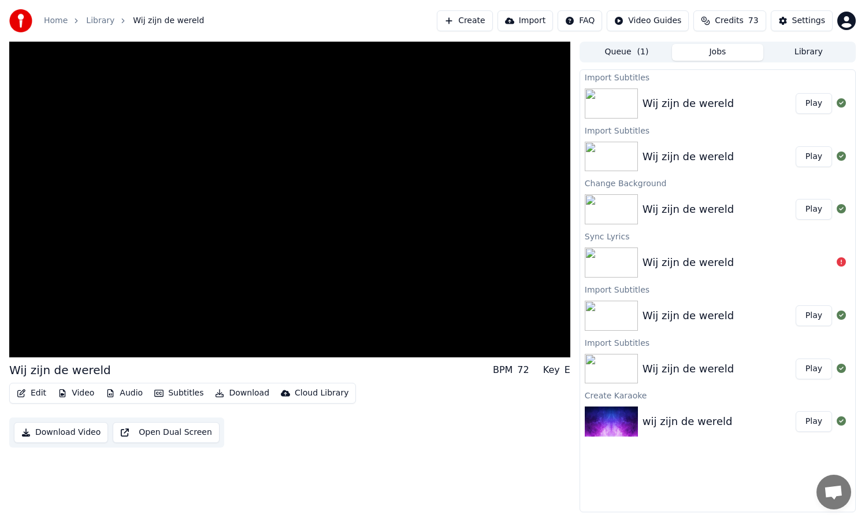
click at [619, 46] on button "Queue ( 1 )" at bounding box center [626, 52] width 91 height 17
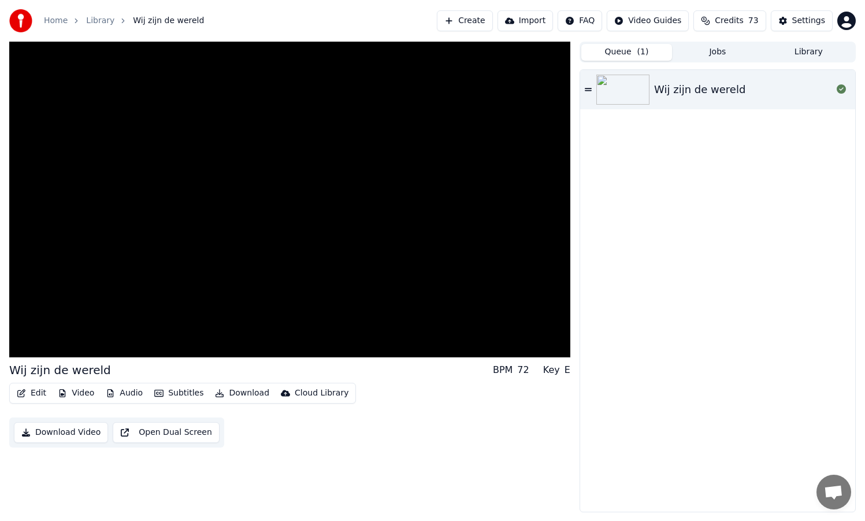
click at [647, 90] on img at bounding box center [622, 90] width 53 height 30
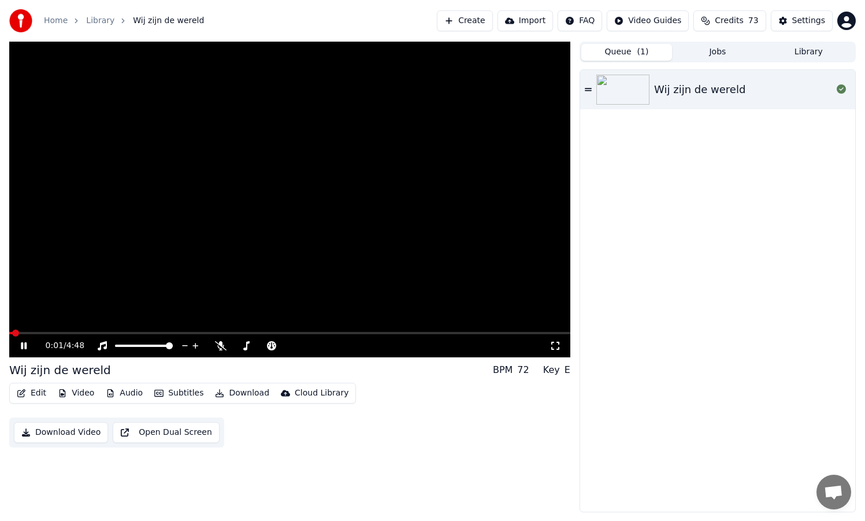
click at [285, 331] on video at bounding box center [289, 199] width 561 height 315
click at [284, 333] on span at bounding box center [289, 333] width 561 height 2
click at [25, 348] on icon at bounding box center [31, 345] width 27 height 9
click at [525, 22] on button "Import" at bounding box center [524, 20] width 55 height 21
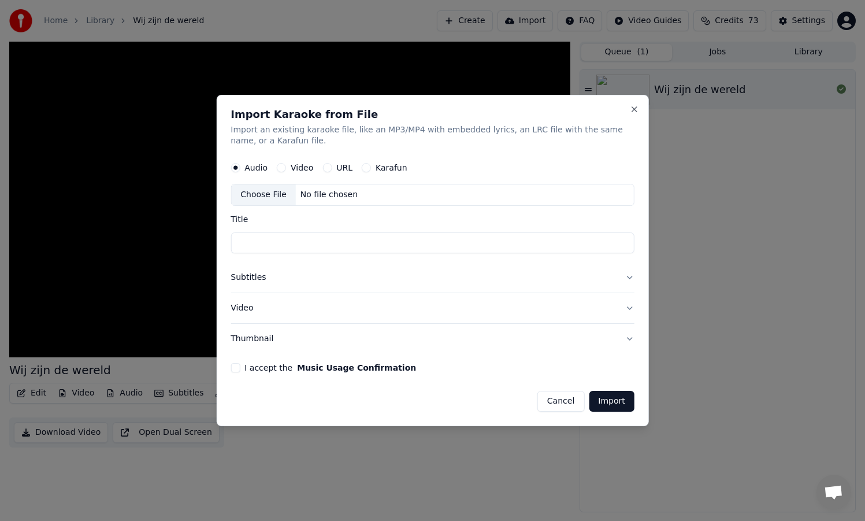
click at [302, 192] on div "No file chosen" at bounding box center [329, 195] width 66 height 12
type input "**********"
click at [630, 278] on button "Subtitles" at bounding box center [433, 278] width 404 height 30
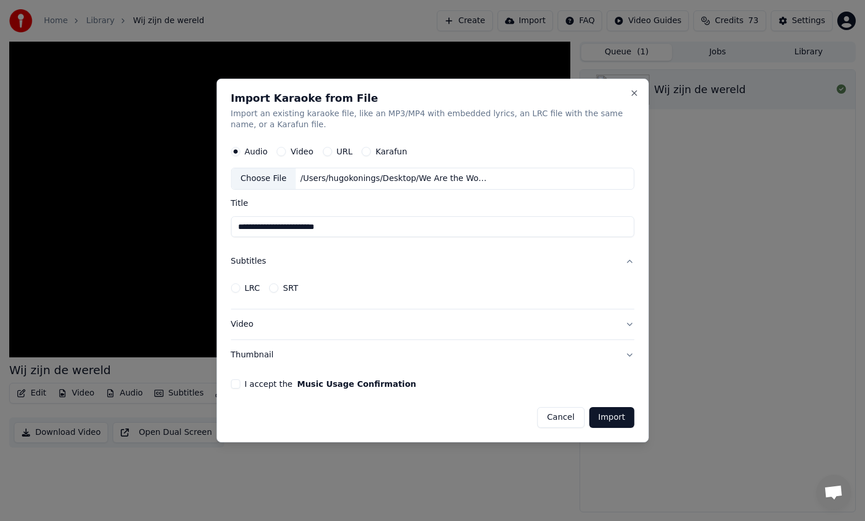
click at [275, 288] on button "SRT" at bounding box center [273, 287] width 9 height 9
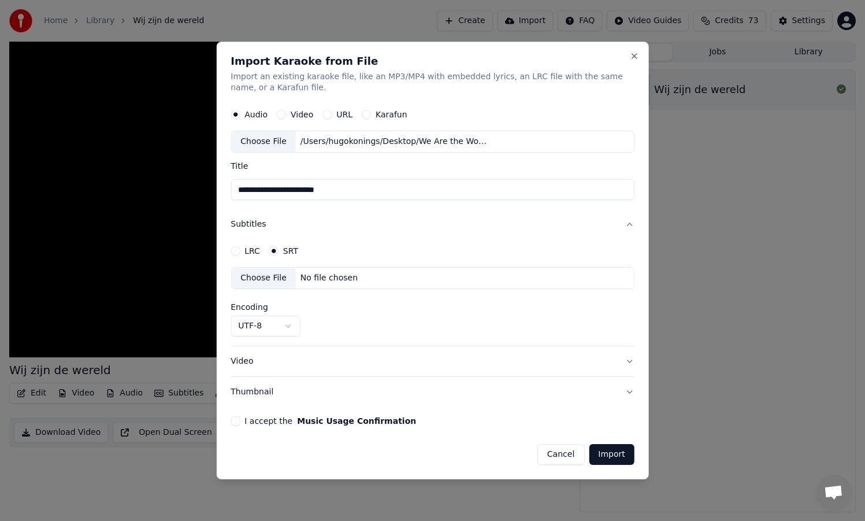
click at [276, 277] on div "Choose File" at bounding box center [263, 277] width 65 height 21
select select "**********"
click at [630, 361] on button "Video" at bounding box center [433, 361] width 404 height 30
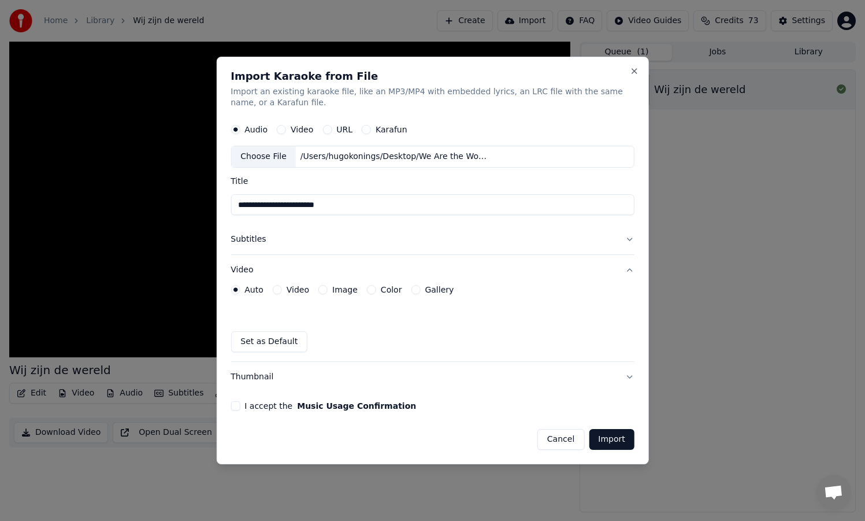
click at [368, 289] on button "Color" at bounding box center [371, 289] width 9 height 9
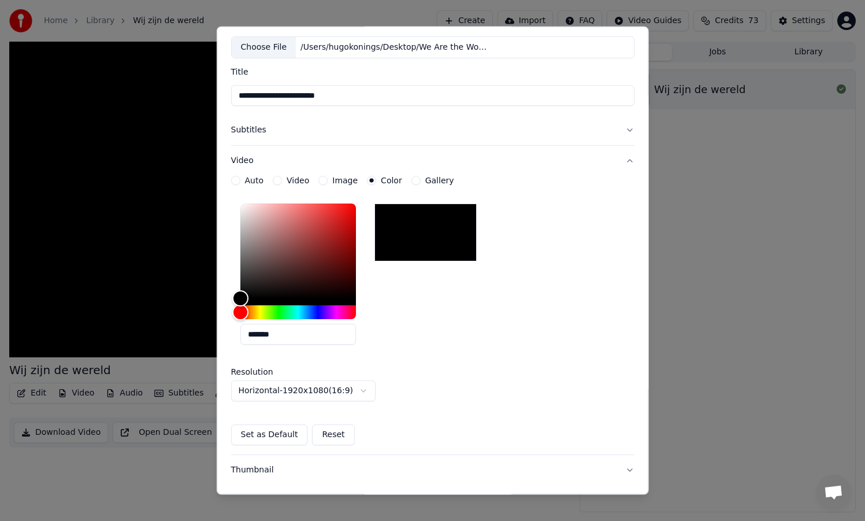
scroll to position [142, 0]
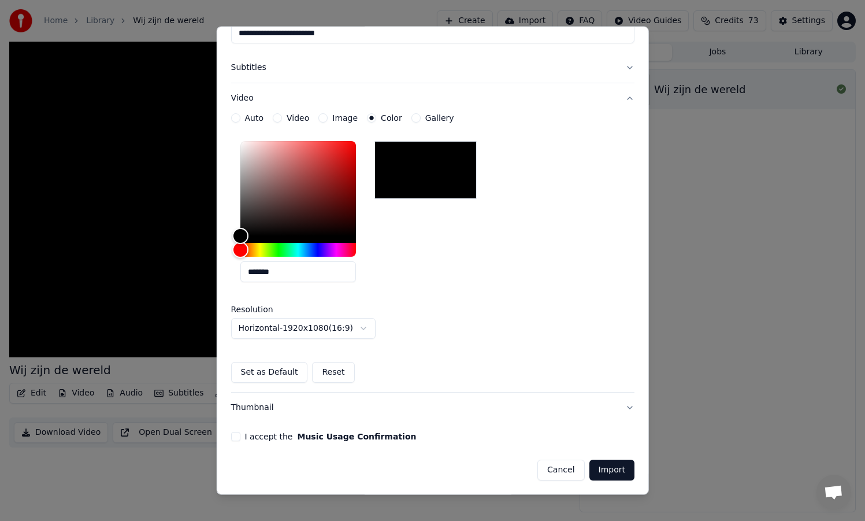
click at [236, 435] on button "I accept the Music Usage Confirmation" at bounding box center [235, 436] width 9 height 9
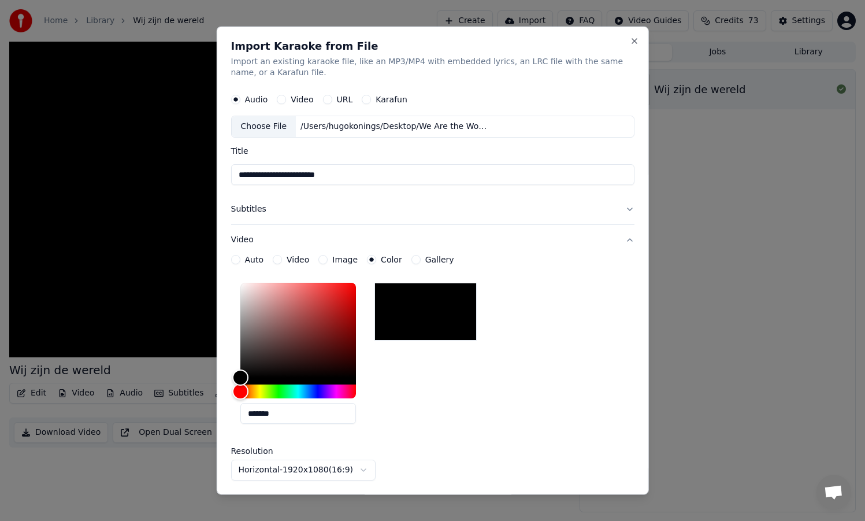
click at [352, 176] on input "**********" at bounding box center [433, 174] width 404 height 21
drag, startPoint x: 352, startPoint y: 176, endPoint x: 232, endPoint y: 178, distance: 119.6
click at [232, 178] on input "**********" at bounding box center [433, 174] width 404 height 21
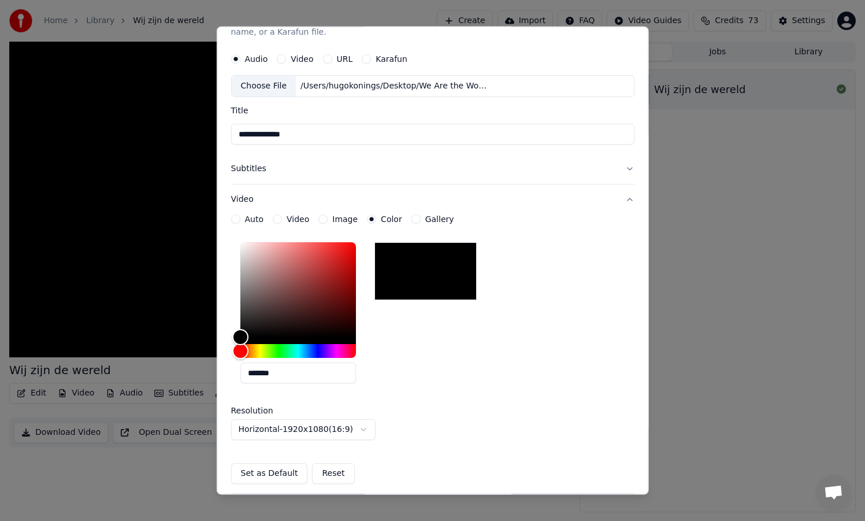
scroll to position [142, 0]
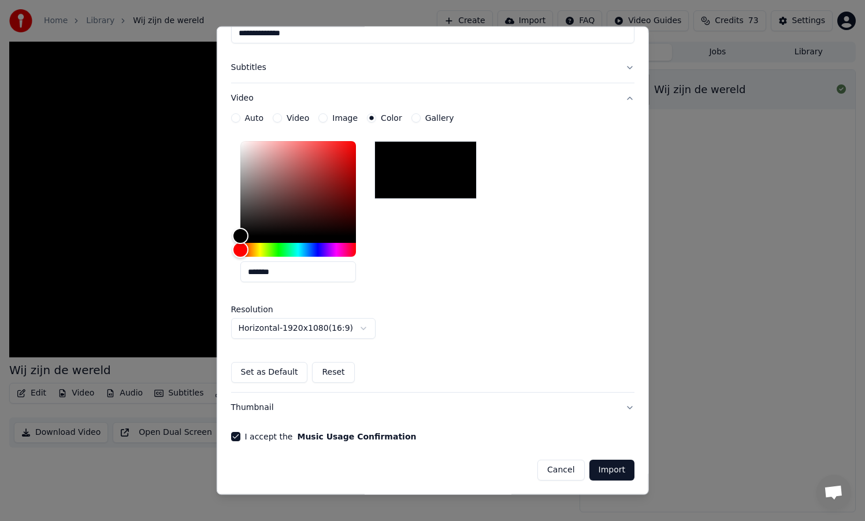
type input "**********"
click at [613, 471] on button "Import" at bounding box center [611, 469] width 45 height 21
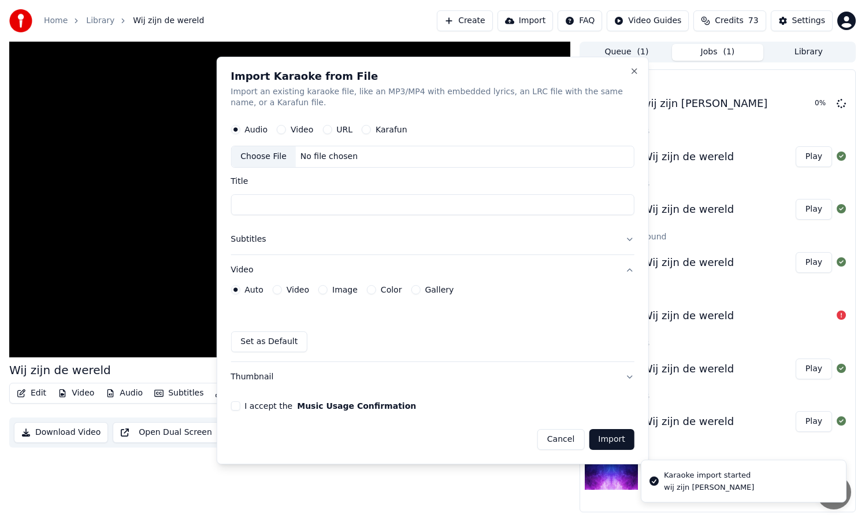
scroll to position [0, 0]
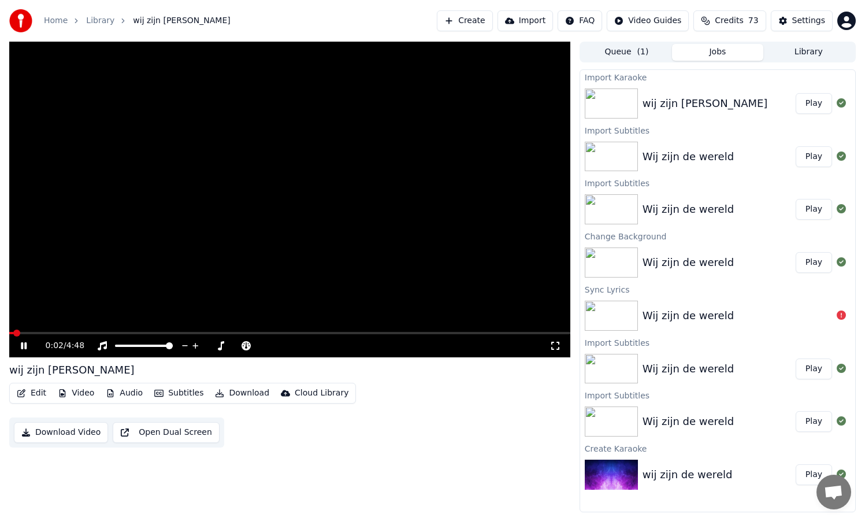
click at [165, 330] on video at bounding box center [289, 199] width 561 height 315
click at [162, 334] on div "0:02 / 4:48" at bounding box center [289, 345] width 561 height 23
click at [160, 334] on div "0:02 / 4:48" at bounding box center [289, 345] width 561 height 23
click at [130, 332] on span at bounding box center [289, 333] width 561 height 2
click at [25, 348] on icon at bounding box center [31, 345] width 27 height 9
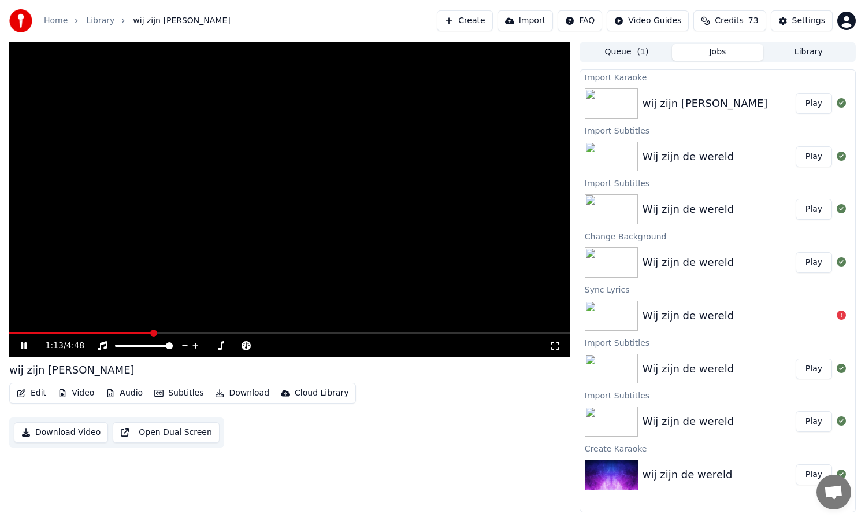
click at [179, 395] on button "Subtitles" at bounding box center [179, 393] width 58 height 16
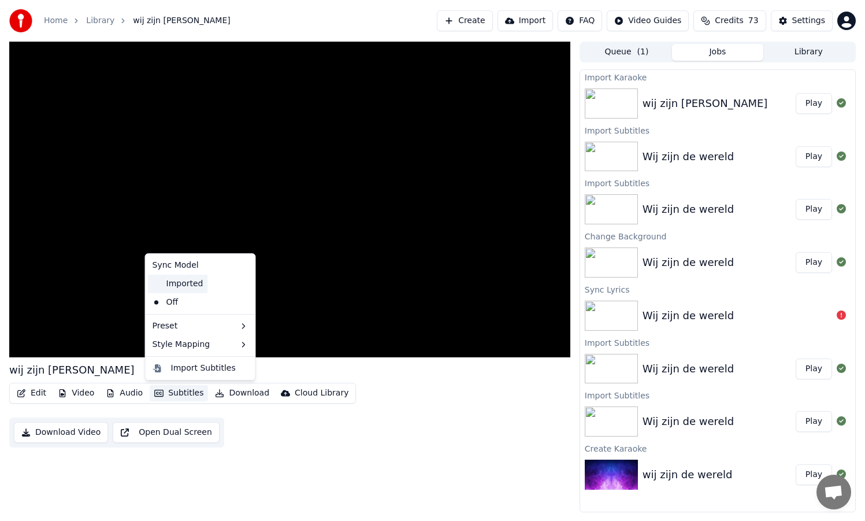
click at [158, 285] on div "Imported" at bounding box center [178, 283] width 60 height 18
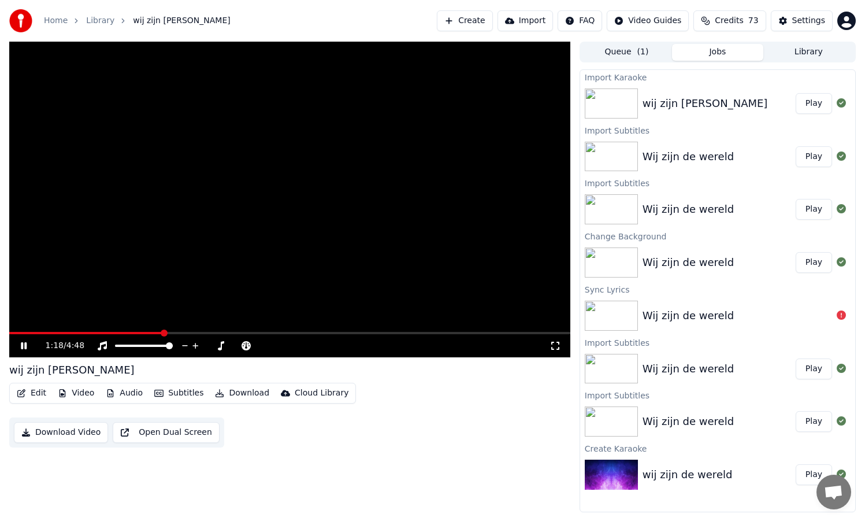
click at [131, 333] on span at bounding box center [85, 333] width 153 height 2
click at [191, 393] on button "Subtitles" at bounding box center [179, 393] width 58 height 16
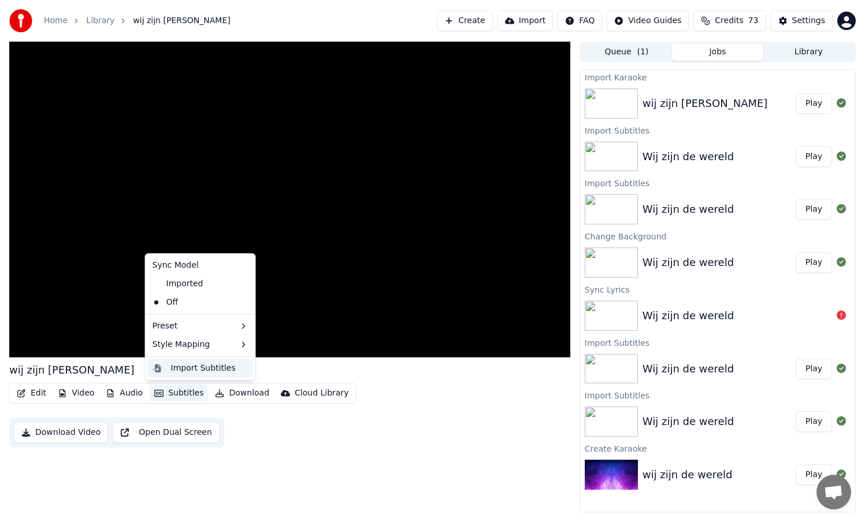
click at [191, 366] on div "Import Subtitles" at bounding box center [203, 368] width 65 height 12
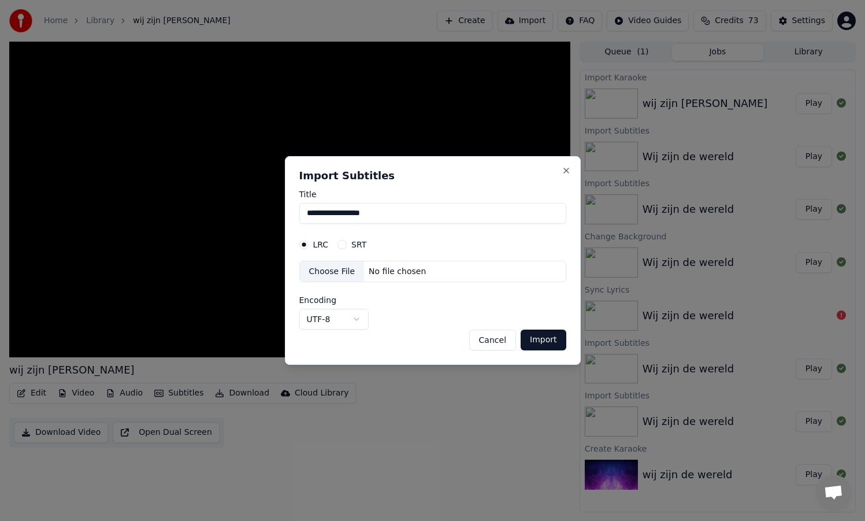
click at [344, 244] on button "SRT" at bounding box center [341, 244] width 9 height 9
click at [348, 267] on div "Choose File" at bounding box center [332, 271] width 65 height 21
select select "**********"
click at [551, 340] on button "Import" at bounding box center [543, 339] width 45 height 21
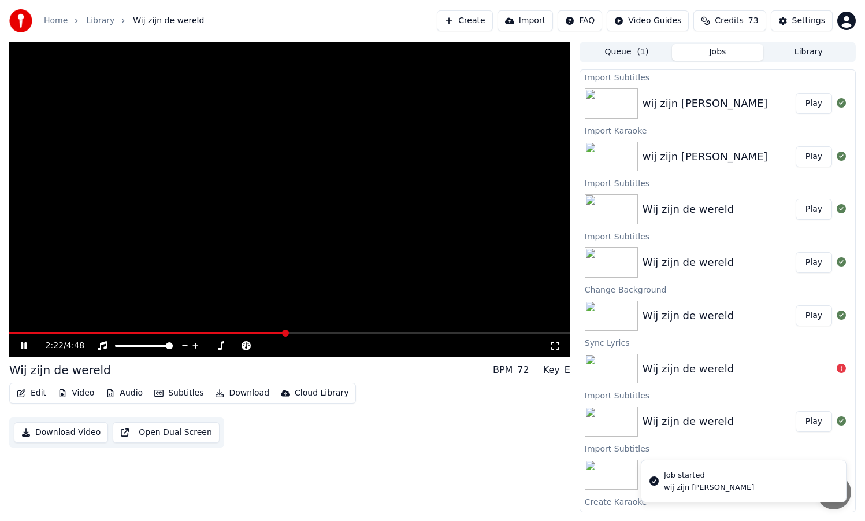
click at [285, 332] on span at bounding box center [289, 333] width 561 height 2
click at [189, 395] on button "Subtitles" at bounding box center [179, 393] width 58 height 16
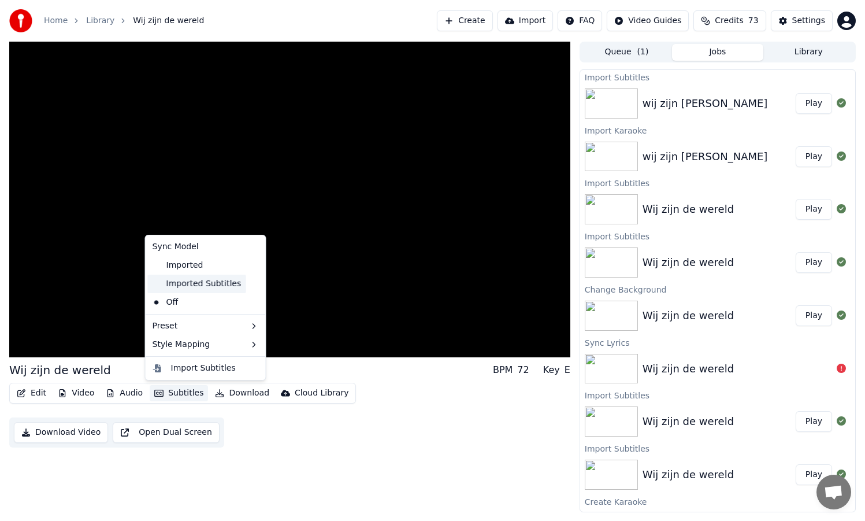
click at [194, 283] on div "Imported Subtitles" at bounding box center [197, 283] width 98 height 18
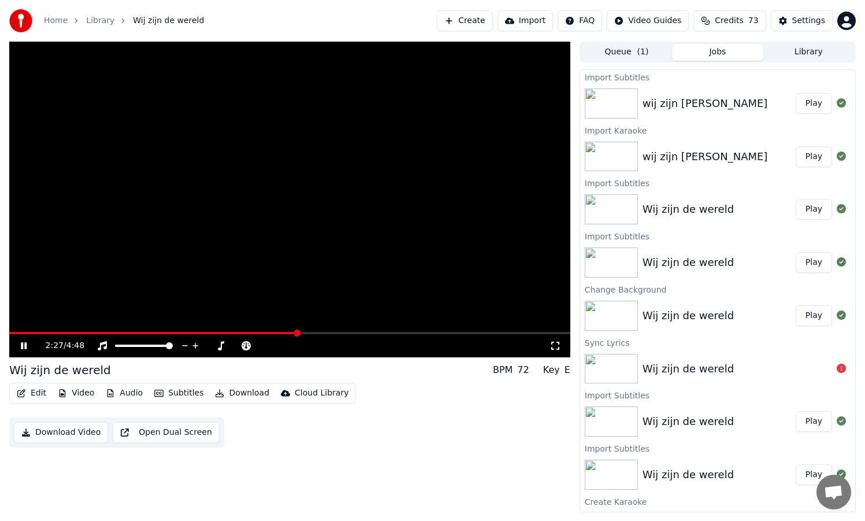
click at [196, 333] on span at bounding box center [153, 333] width 288 height 2
click at [31, 393] on button "Edit" at bounding box center [31, 393] width 39 height 16
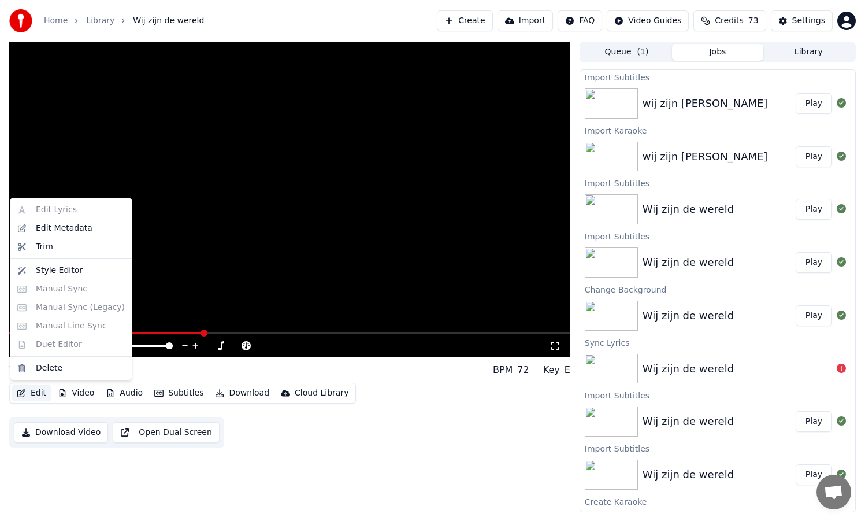
click at [54, 211] on div "Edit Lyrics Edit Metadata Trim Style Editor Manual Sync Manual Sync (Legacy) Ma…" at bounding box center [71, 289] width 122 height 183
click at [162, 240] on video at bounding box center [289, 199] width 561 height 315
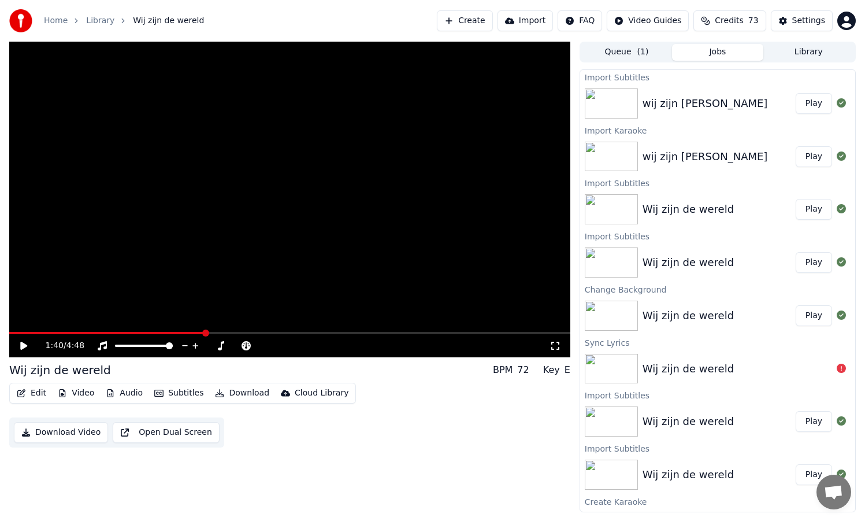
click at [718, 24] on span "Credits" at bounding box center [729, 21] width 28 height 12
click at [681, 107] on div "wij zijn [PERSON_NAME]" at bounding box center [704, 103] width 125 height 16
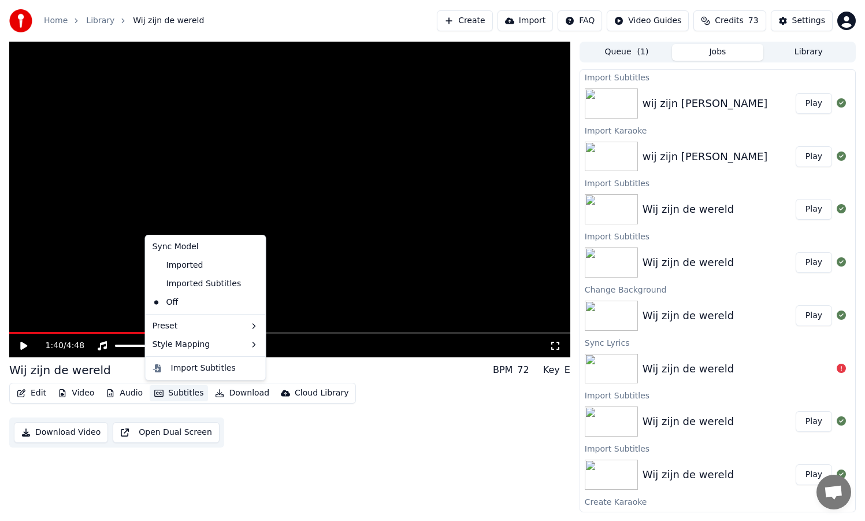
click at [188, 394] on button "Subtitles" at bounding box center [179, 393] width 58 height 16
click at [250, 281] on icon at bounding box center [254, 283] width 8 height 9
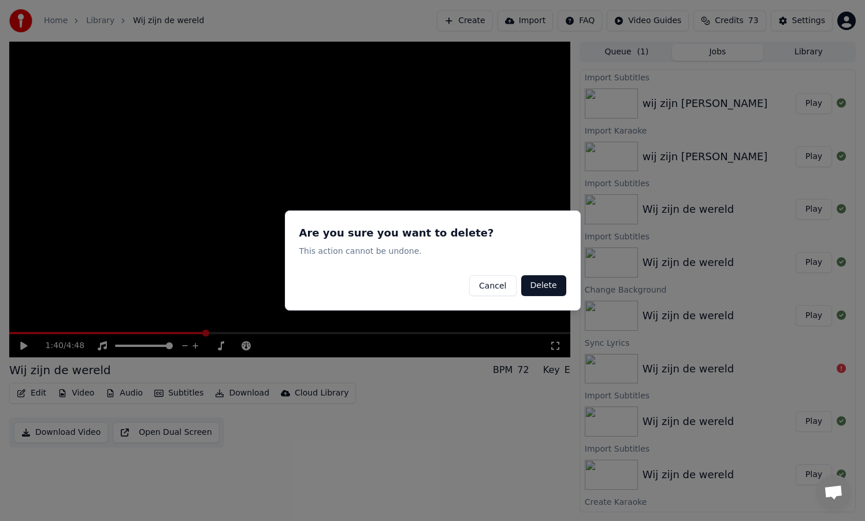
click at [549, 285] on button "Delete" at bounding box center [543, 285] width 45 height 21
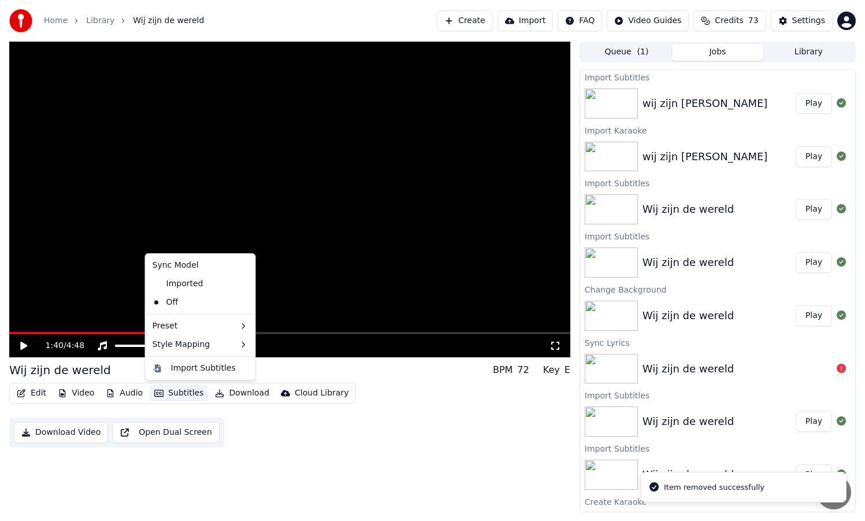
click at [185, 393] on button "Subtitles" at bounding box center [179, 393] width 58 height 16
click at [181, 285] on div "Imported" at bounding box center [178, 283] width 60 height 18
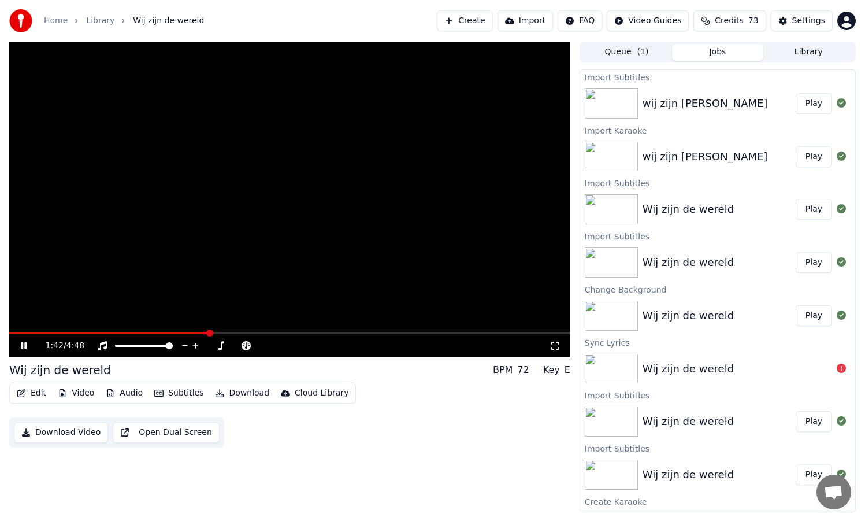
click at [195, 393] on button "Subtitles" at bounding box center [179, 393] width 58 height 16
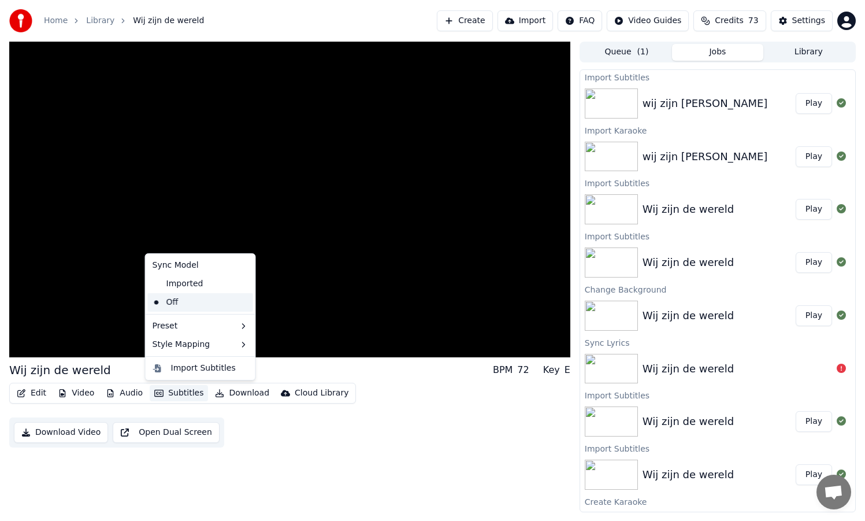
click at [156, 303] on div "Off" at bounding box center [200, 302] width 105 height 18
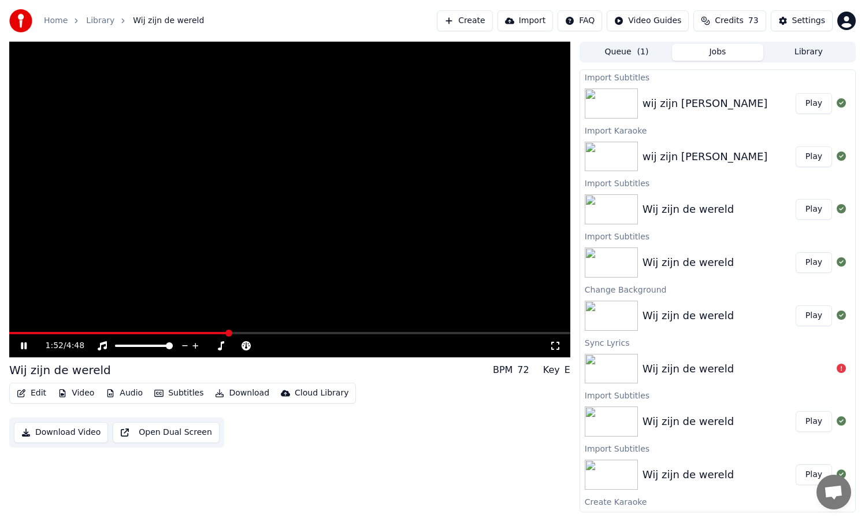
click at [181, 332] on span at bounding box center [118, 333] width 219 height 2
click at [177, 392] on button "Subtitles" at bounding box center [179, 393] width 58 height 16
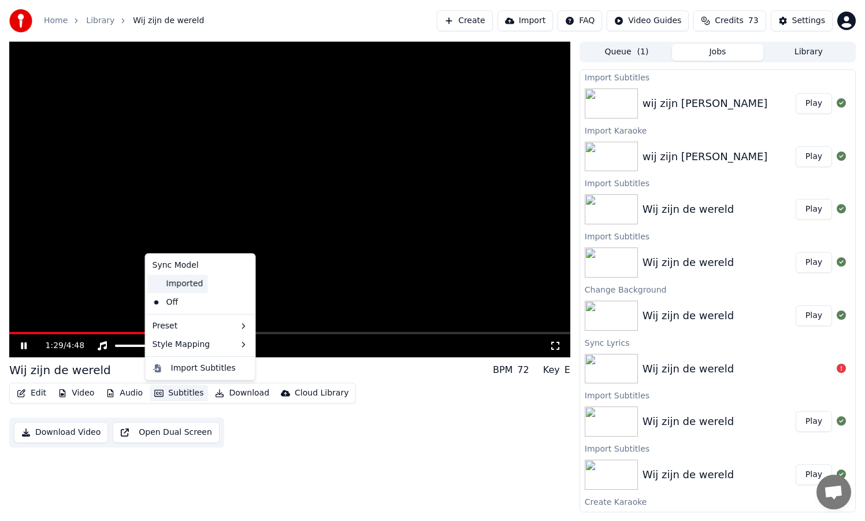
click at [181, 286] on div "Imported" at bounding box center [178, 283] width 60 height 18
click at [180, 391] on button "Subtitles" at bounding box center [179, 393] width 58 height 16
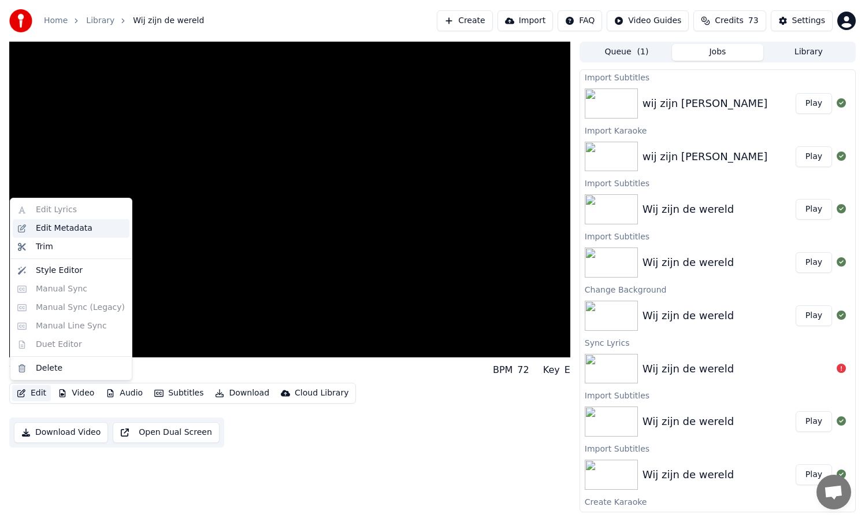
click at [66, 229] on div "Edit Metadata" at bounding box center [64, 228] width 57 height 12
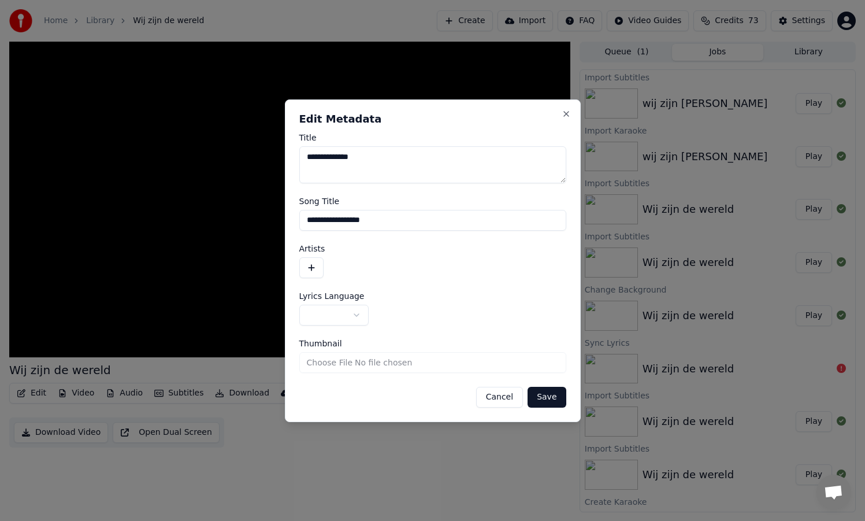
click at [355, 311] on body "**********" at bounding box center [432, 260] width 865 height 521
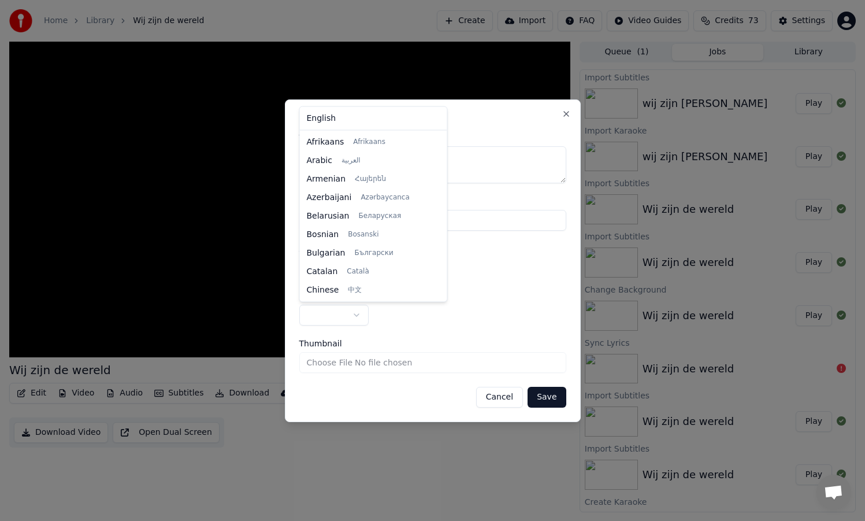
select select "**"
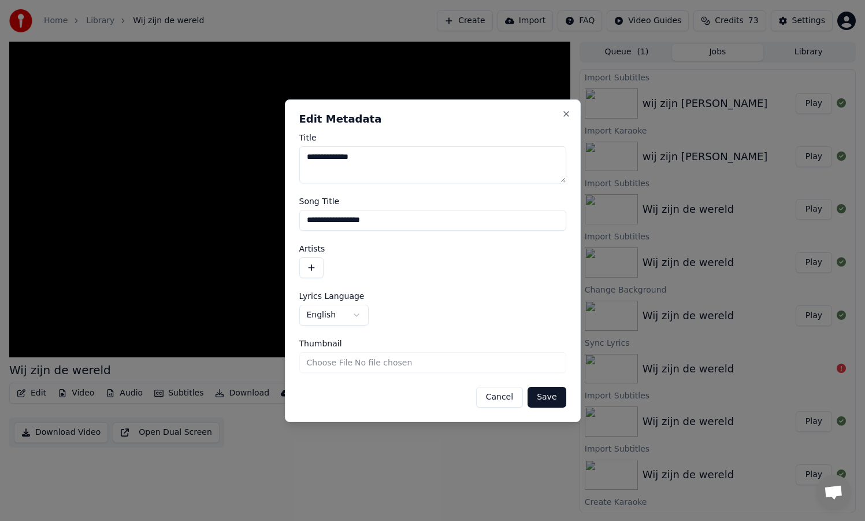
click at [545, 397] on button "Save" at bounding box center [546, 396] width 38 height 21
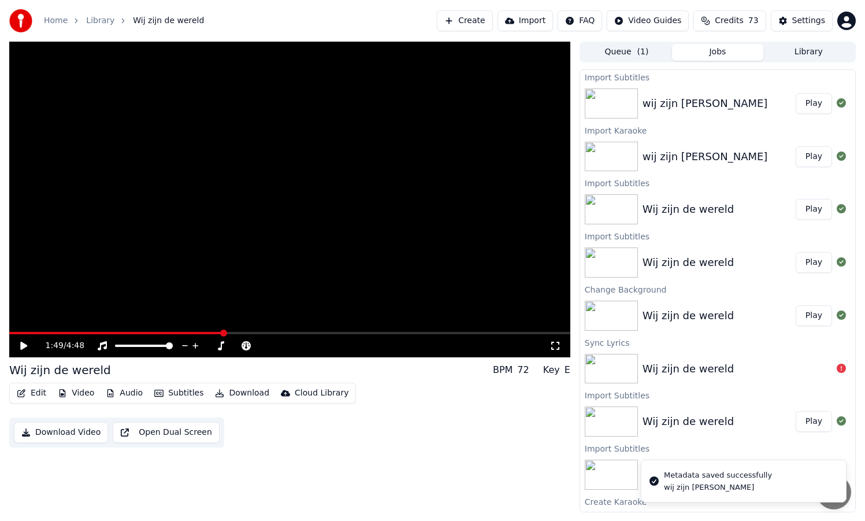
click at [191, 395] on button "Subtitles" at bounding box center [179, 393] width 58 height 16
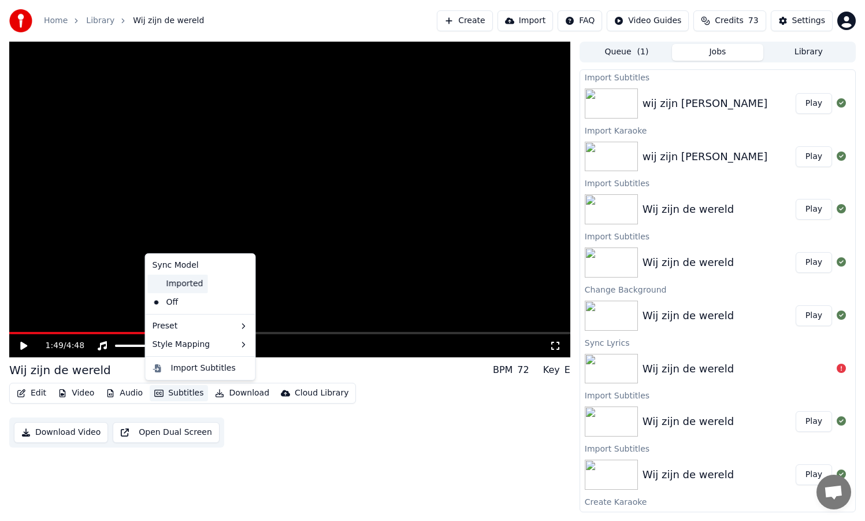
click at [183, 278] on div "Imported" at bounding box center [178, 283] width 60 height 18
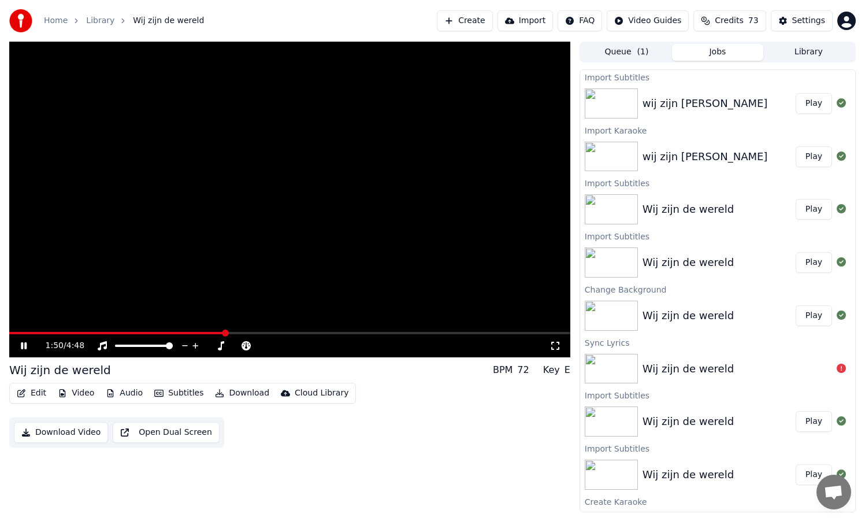
click at [200, 332] on span at bounding box center [116, 333] width 215 height 2
click at [169, 329] on video at bounding box center [289, 199] width 561 height 315
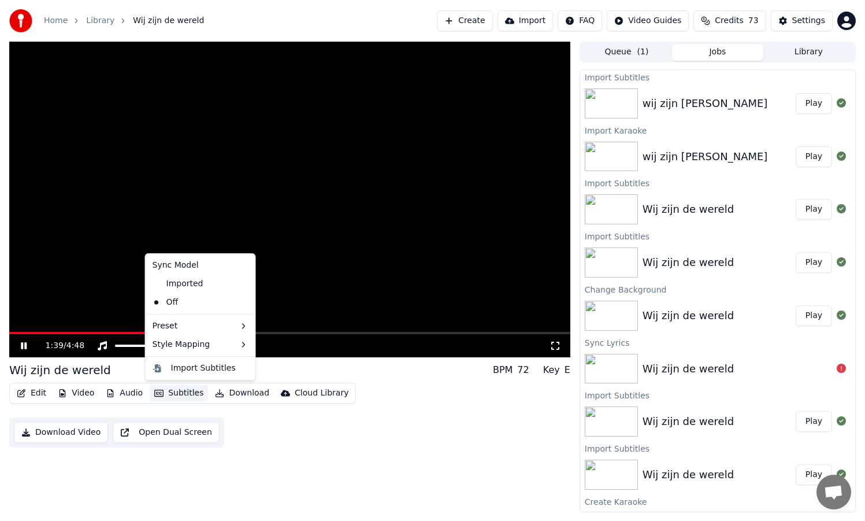
click at [175, 395] on button "Subtitles" at bounding box center [179, 393] width 58 height 16
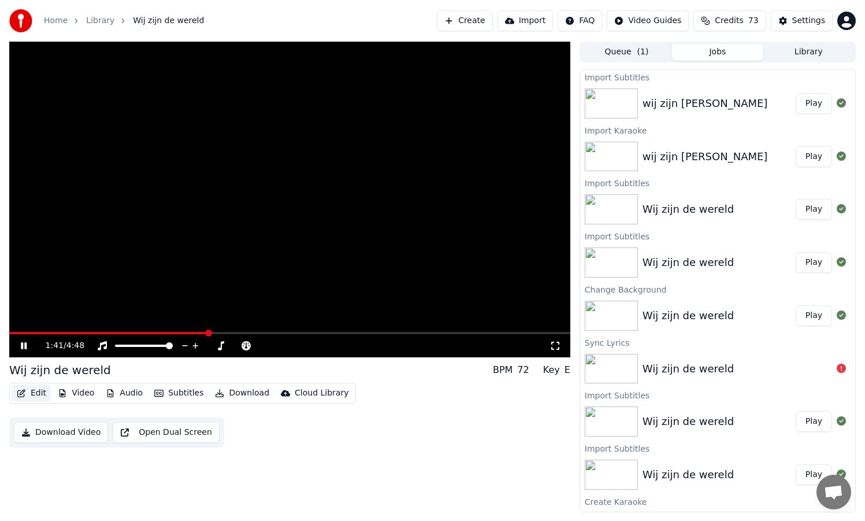
click at [39, 394] on button "Edit" at bounding box center [31, 393] width 39 height 16
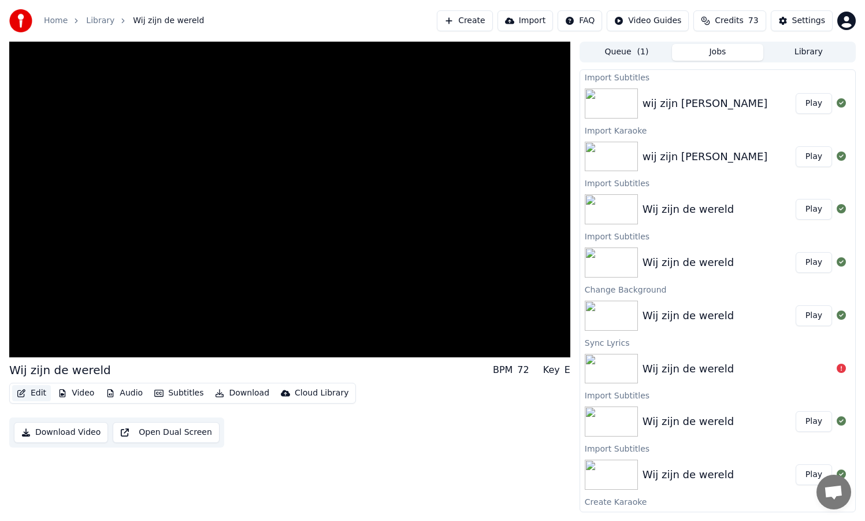
click at [39, 394] on button "Edit" at bounding box center [31, 393] width 39 height 16
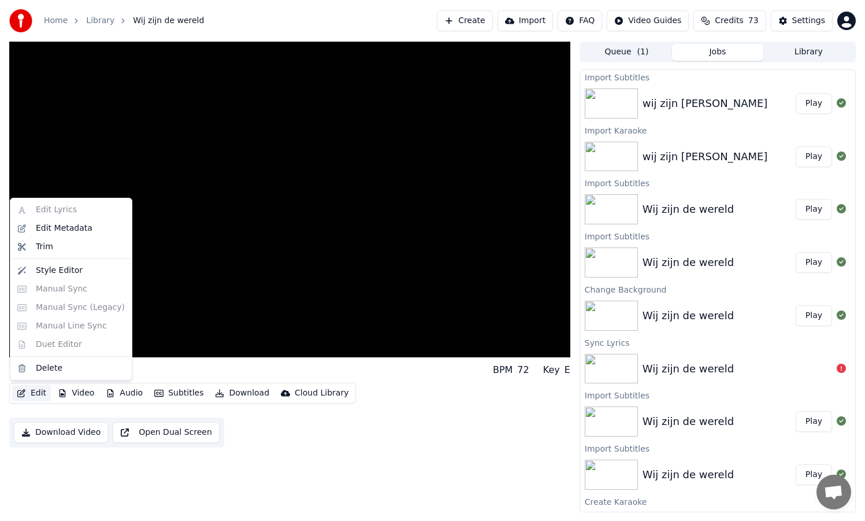
click at [39, 394] on button "Edit" at bounding box center [31, 393] width 39 height 16
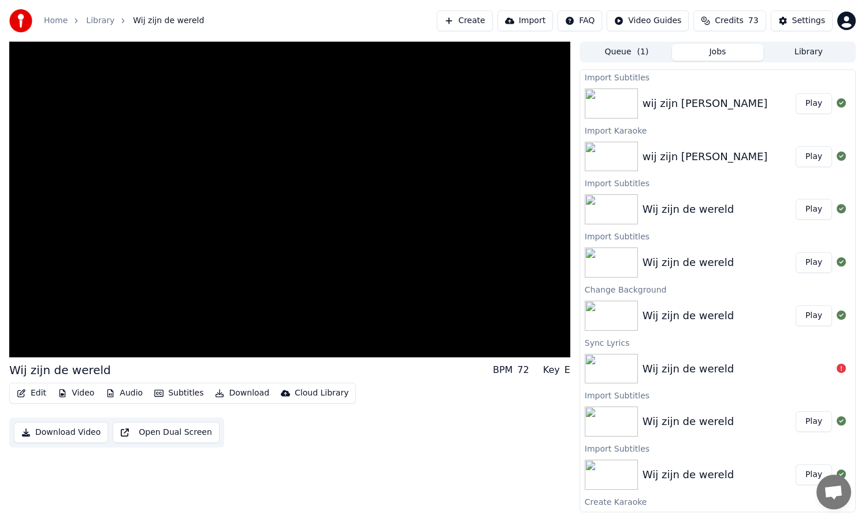
click at [39, 394] on button "Edit" at bounding box center [31, 393] width 39 height 16
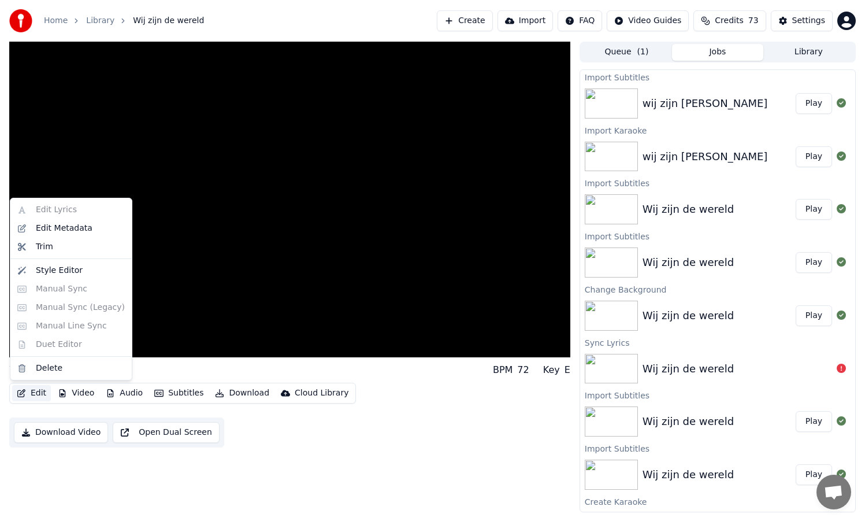
click at [54, 210] on div "Edit Lyrics Edit Metadata Trim Style Editor Manual Sync Manual Sync (Legacy) Ma…" at bounding box center [71, 289] width 122 height 183
click at [54, 227] on div "Edit Metadata" at bounding box center [64, 228] width 57 height 12
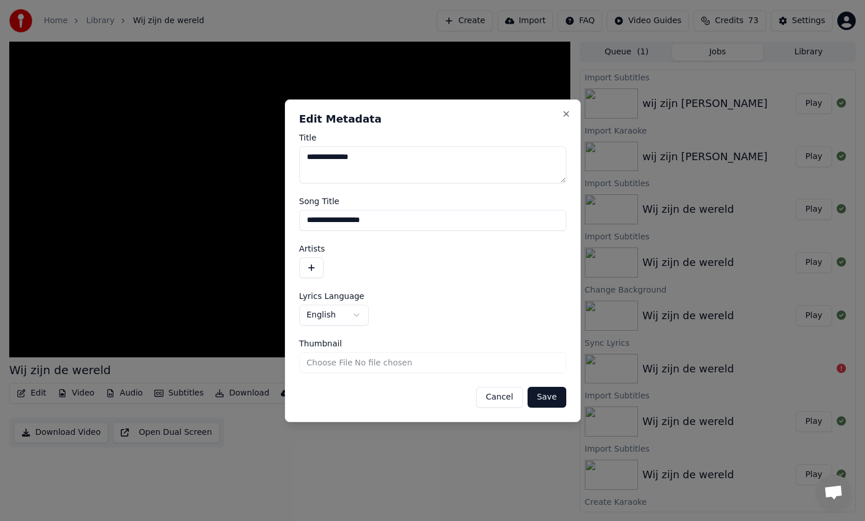
click at [381, 366] on input "Thumbnail" at bounding box center [432, 362] width 267 height 21
click at [356, 313] on body "**********" at bounding box center [432, 260] width 865 height 521
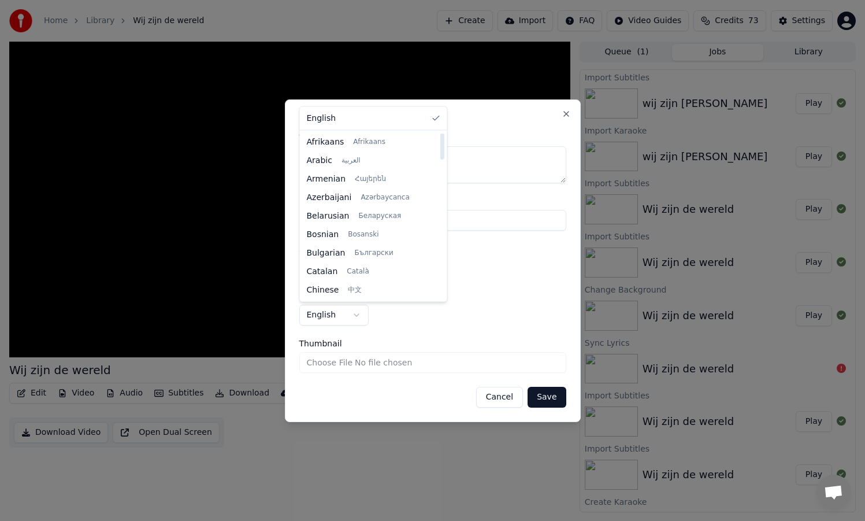
scroll to position [129, 0]
select select "**"
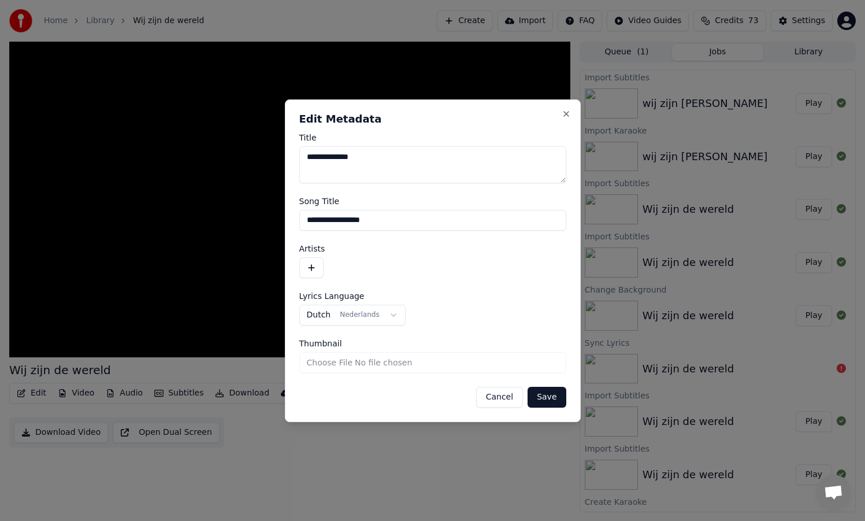
click at [371, 262] on div at bounding box center [432, 267] width 267 height 21
click at [556, 394] on button "Save" at bounding box center [546, 396] width 38 height 21
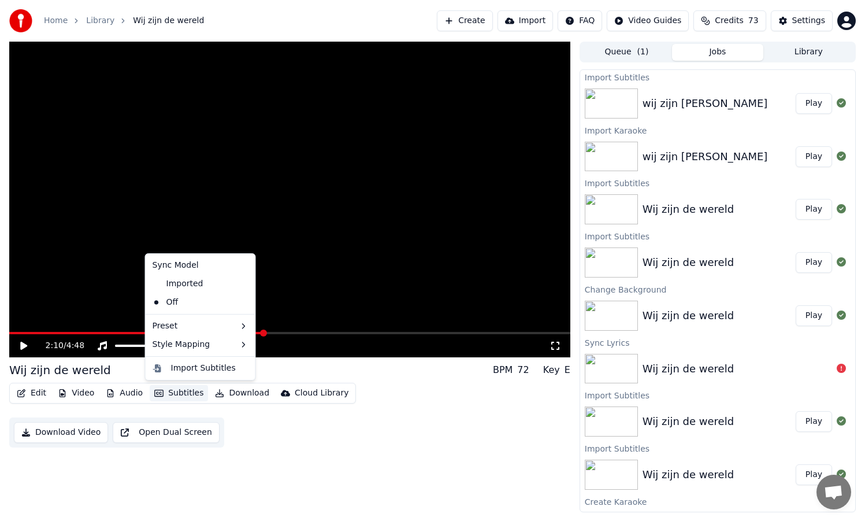
click at [185, 393] on button "Subtitles" at bounding box center [179, 393] width 58 height 16
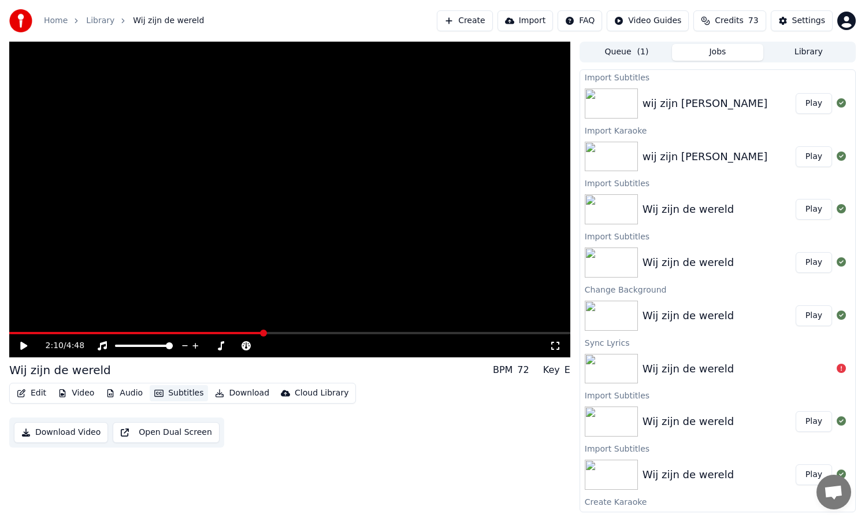
click at [185, 393] on button "Subtitles" at bounding box center [179, 393] width 58 height 16
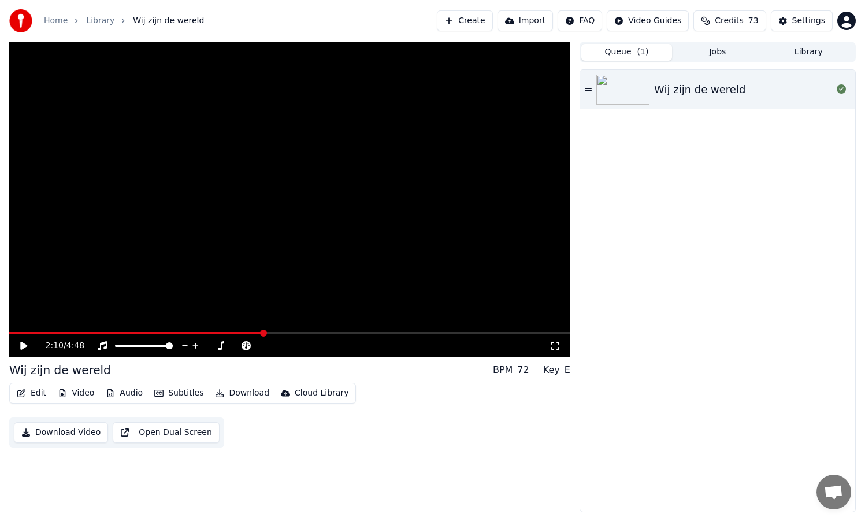
click at [637, 48] on span "( 1 )" at bounding box center [643, 52] width 12 height 12
click at [675, 87] on div "Wij zijn de wereld" at bounding box center [699, 89] width 91 height 16
click at [631, 88] on img at bounding box center [622, 90] width 53 height 30
click at [673, 87] on div "Wij zijn de wereld" at bounding box center [699, 89] width 91 height 16
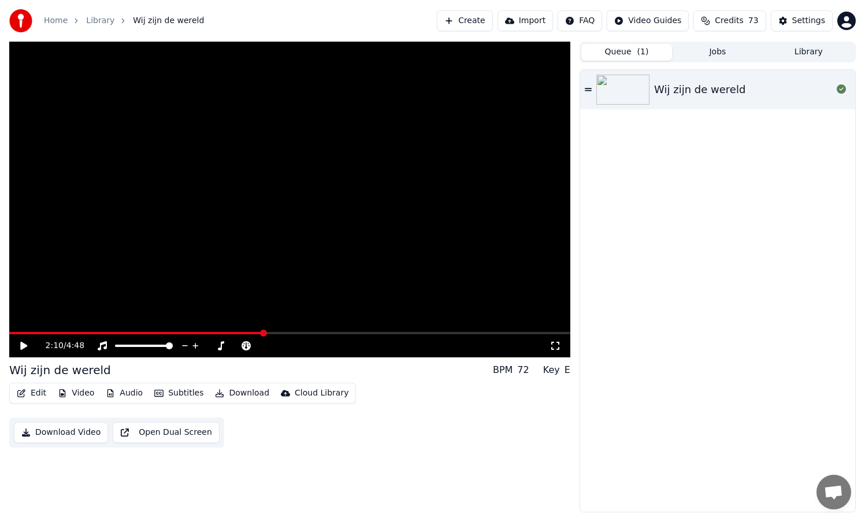
click at [673, 87] on div "Wij zijn de wereld" at bounding box center [699, 89] width 91 height 16
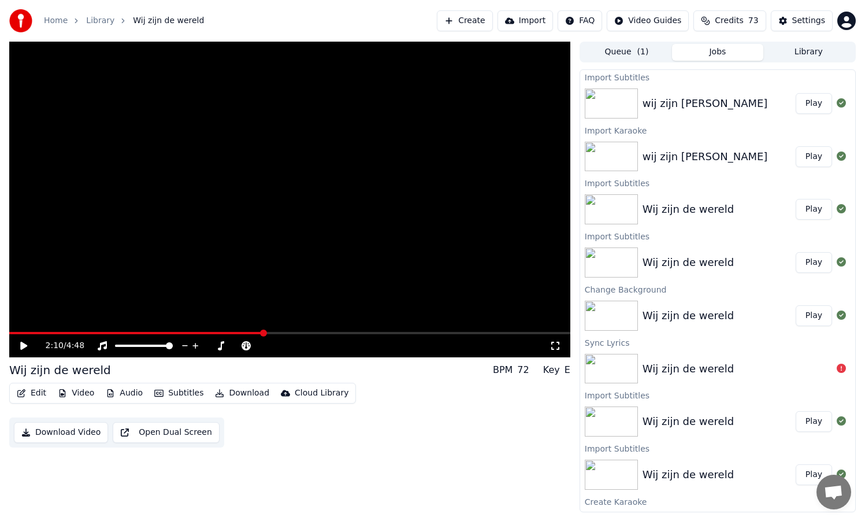
click at [701, 53] on button "Jobs" at bounding box center [717, 52] width 91 height 17
click at [689, 102] on div "wij zijn [PERSON_NAME]" at bounding box center [704, 103] width 125 height 16
click at [680, 263] on div "Wij zijn de wereld" at bounding box center [687, 262] width 91 height 16
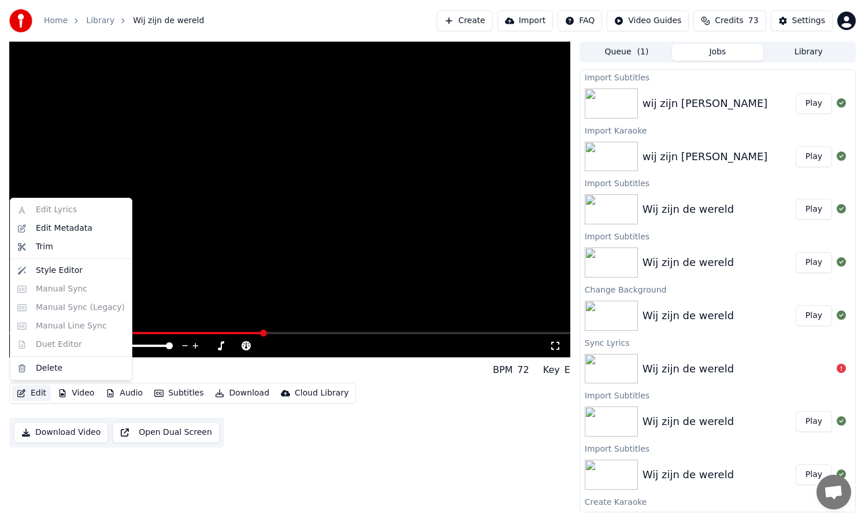
click at [39, 395] on button "Edit" at bounding box center [31, 393] width 39 height 16
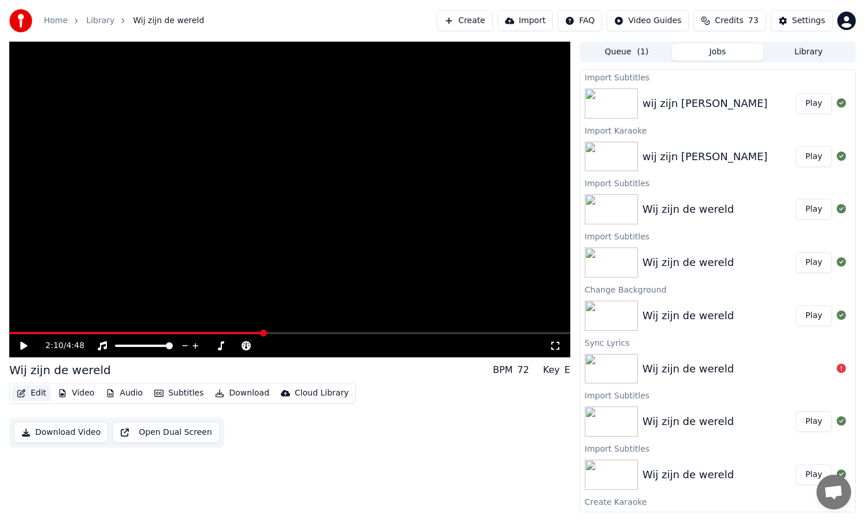
click at [39, 395] on button "Edit" at bounding box center [31, 393] width 39 height 16
click at [248, 390] on button "Download" at bounding box center [242, 393] width 64 height 16
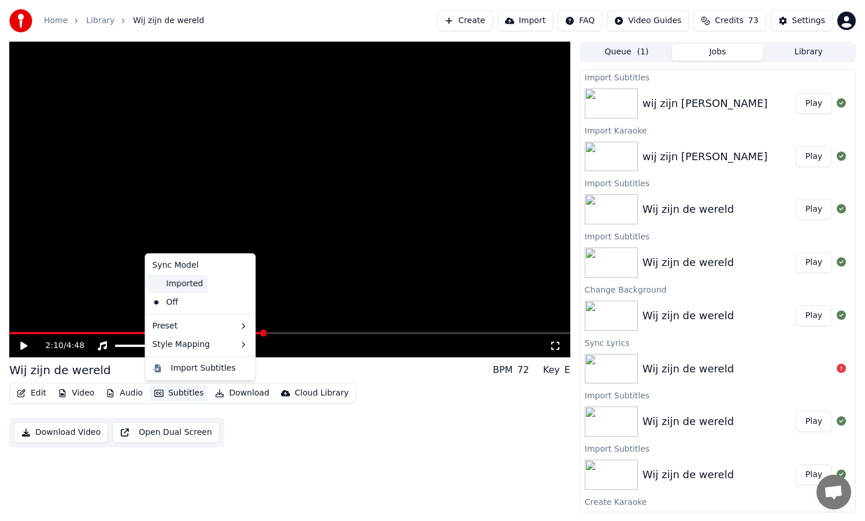
click at [186, 284] on div "Imported" at bounding box center [178, 283] width 60 height 18
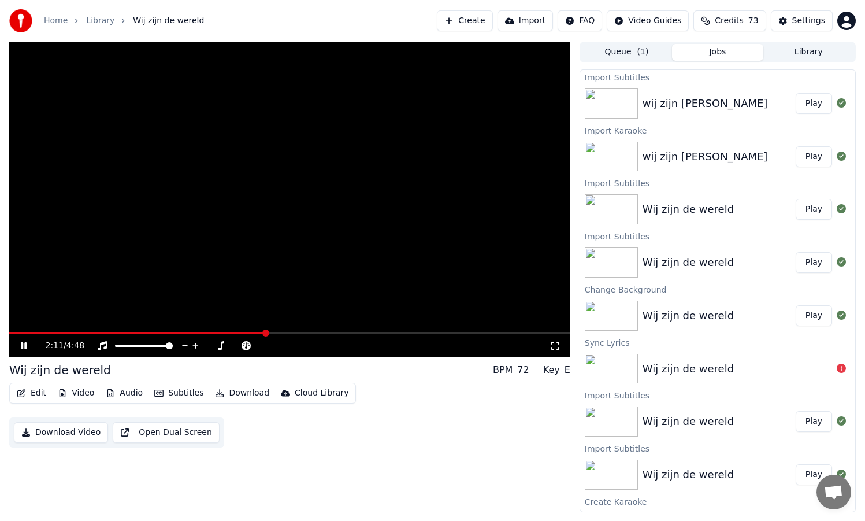
click at [215, 331] on video at bounding box center [289, 199] width 561 height 315
click at [215, 332] on span at bounding box center [112, 333] width 206 height 2
click at [177, 394] on button "Subtitles" at bounding box center [179, 393] width 58 height 16
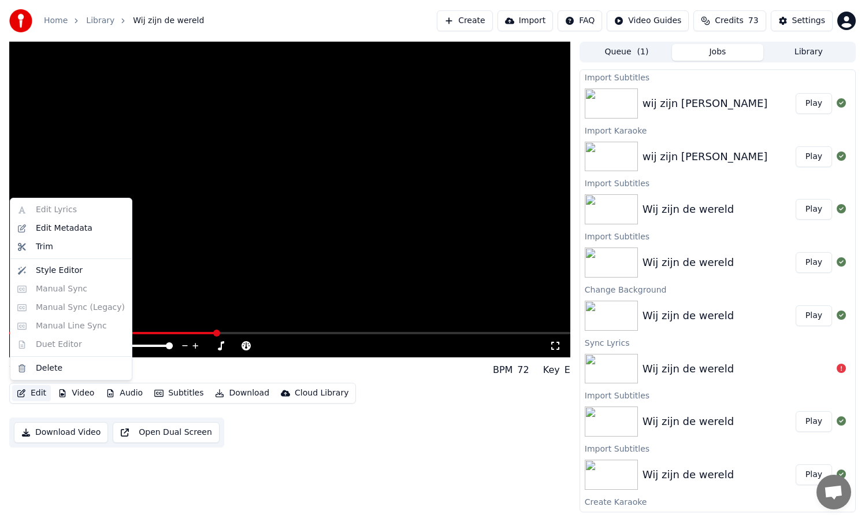
click at [39, 395] on button "Edit" at bounding box center [31, 393] width 39 height 16
click at [50, 272] on div "Style Editor" at bounding box center [59, 271] width 47 height 12
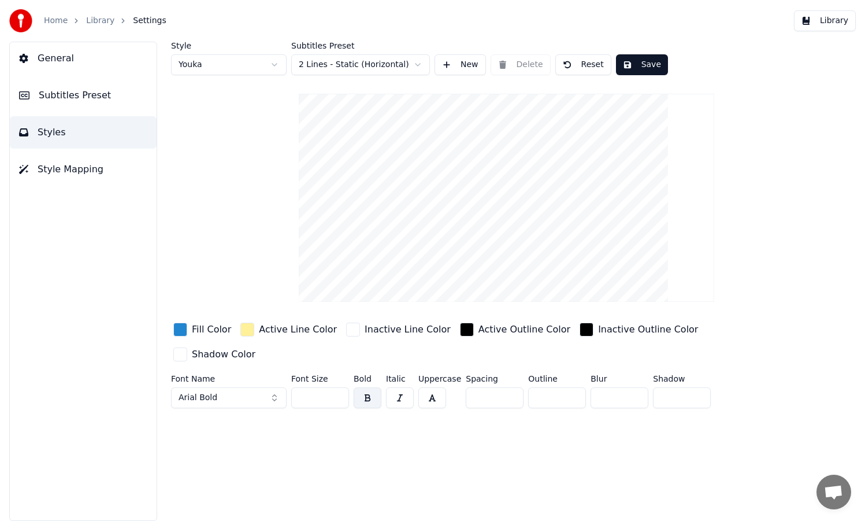
click at [76, 94] on span "Subtitles Preset" at bounding box center [75, 95] width 72 height 14
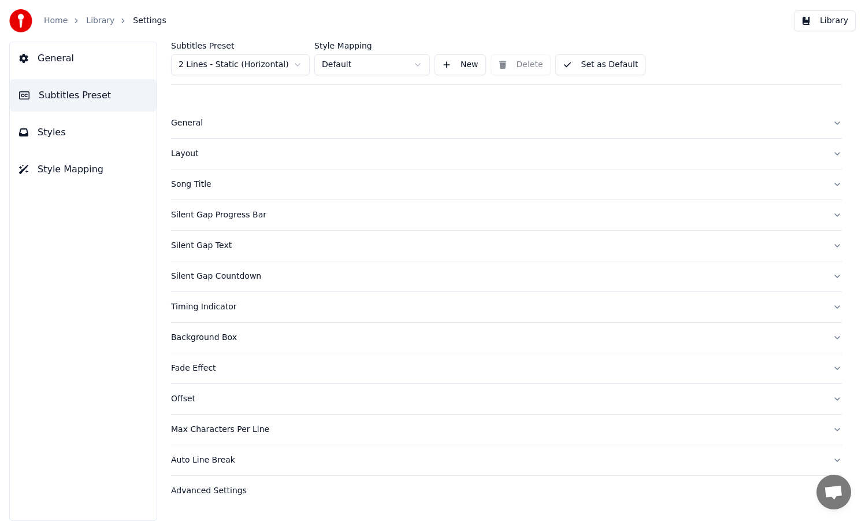
click at [188, 122] on div "General" at bounding box center [497, 123] width 652 height 12
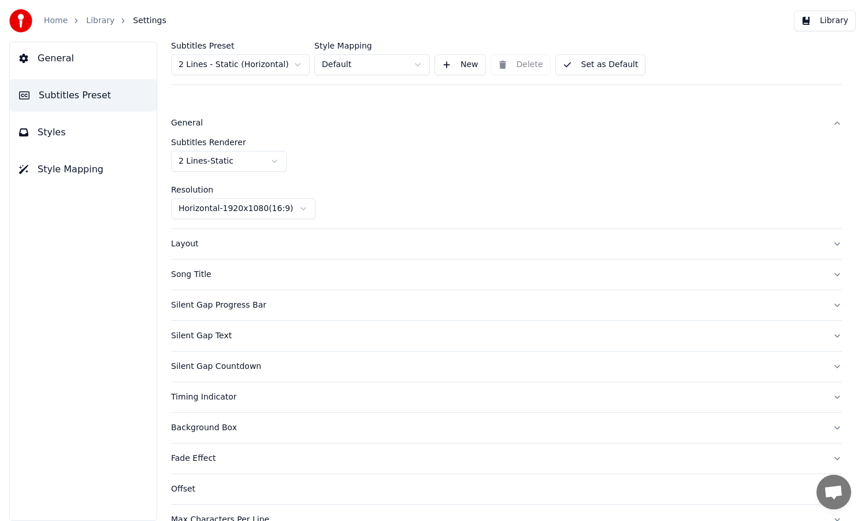
click at [188, 122] on div "General" at bounding box center [497, 123] width 652 height 12
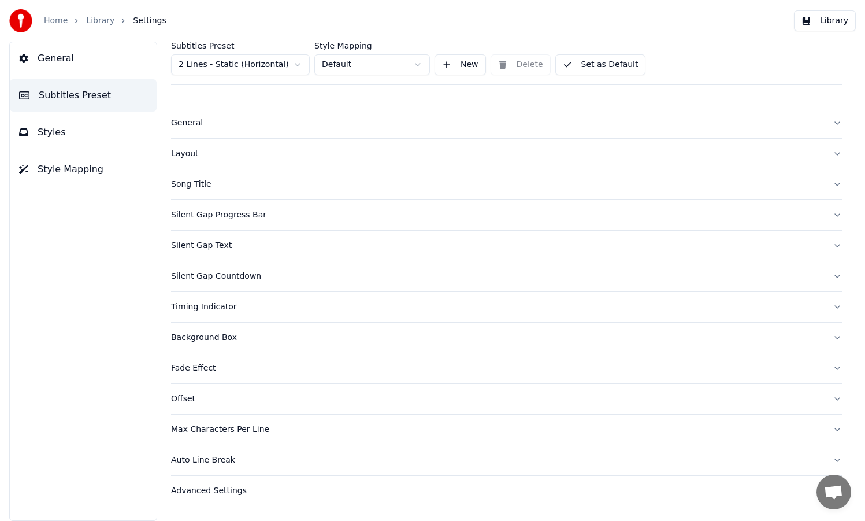
click at [73, 166] on span "Style Mapping" at bounding box center [71, 169] width 66 height 14
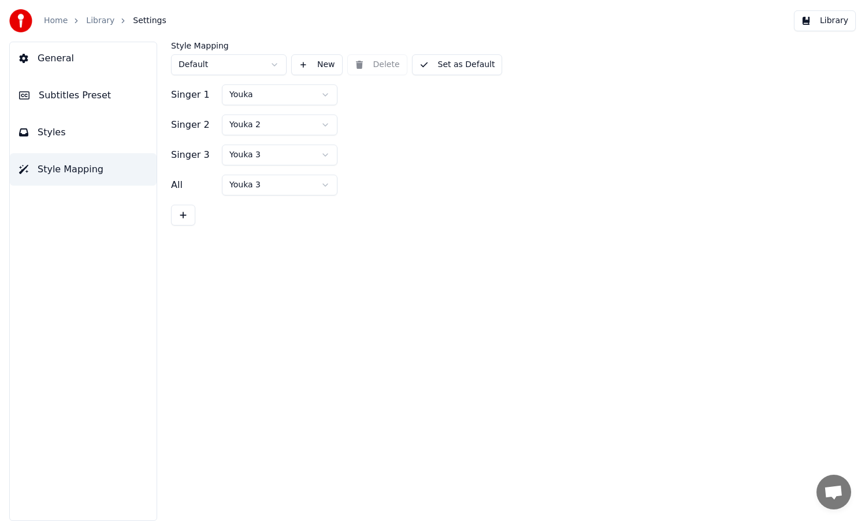
click at [51, 63] on span "General" at bounding box center [56, 58] width 36 height 14
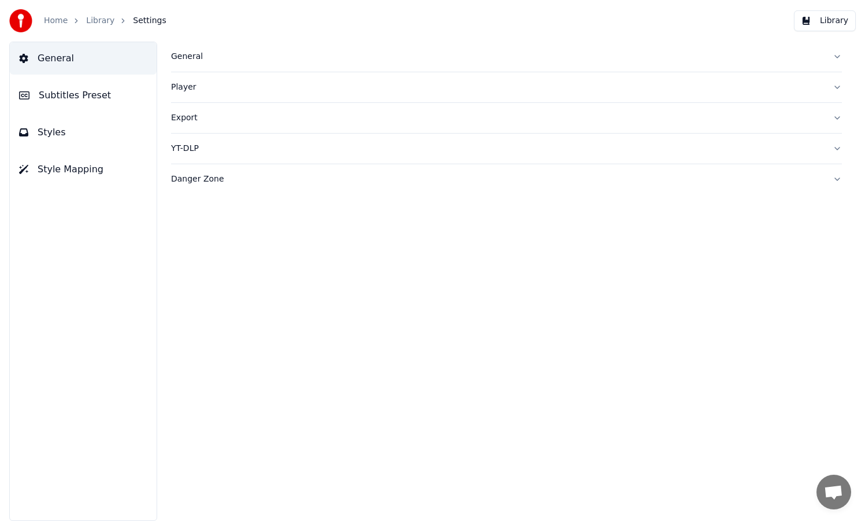
click at [811, 23] on button "Library" at bounding box center [825, 20] width 62 height 21
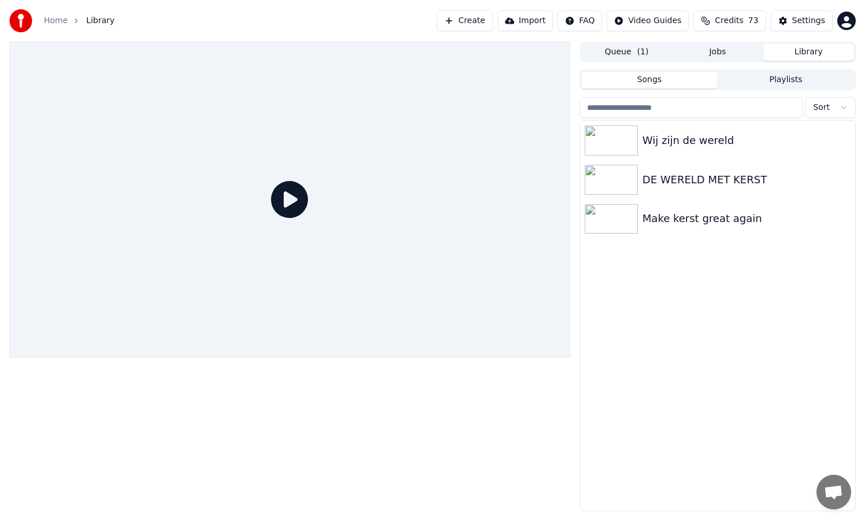
click at [291, 200] on icon at bounding box center [289, 199] width 37 height 37
click at [664, 143] on div "Wij zijn de wereld" at bounding box center [740, 140] width 196 height 16
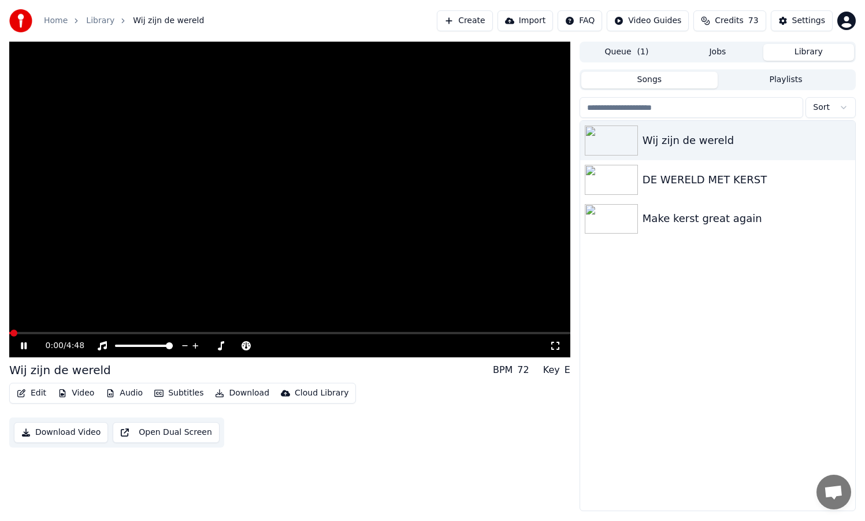
click at [374, 334] on div "0:00 / 4:48" at bounding box center [289, 345] width 561 height 23
click at [371, 332] on span at bounding box center [289, 333] width 561 height 2
click at [322, 333] on span at bounding box center [190, 333] width 363 height 2
click at [23, 346] on icon at bounding box center [31, 345] width 27 height 9
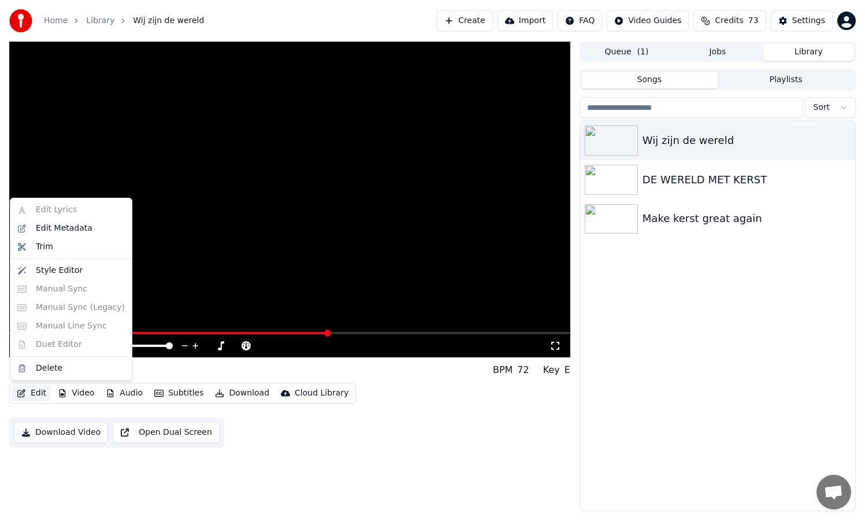
click at [39, 392] on button "Edit" at bounding box center [31, 393] width 39 height 16
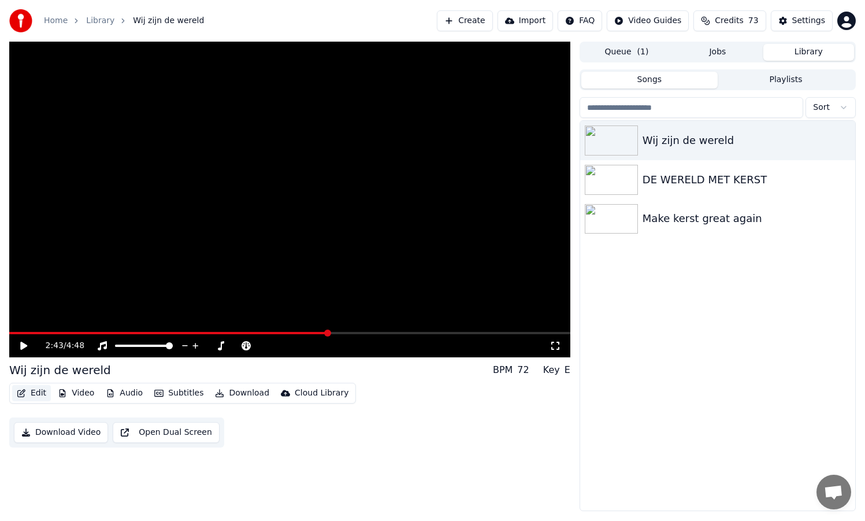
click at [39, 392] on button "Edit" at bounding box center [31, 393] width 39 height 16
click at [846, 142] on icon "button" at bounding box center [845, 139] width 12 height 9
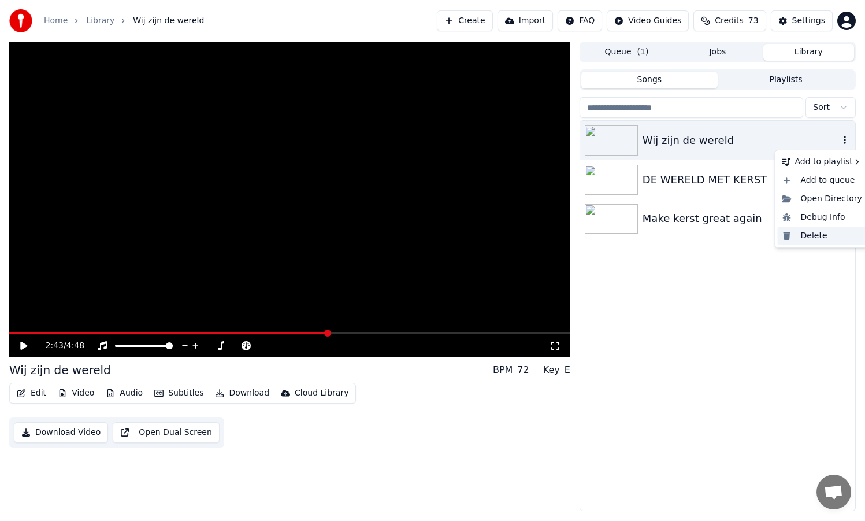
click at [830, 232] on div "Delete" at bounding box center [822, 235] width 89 height 18
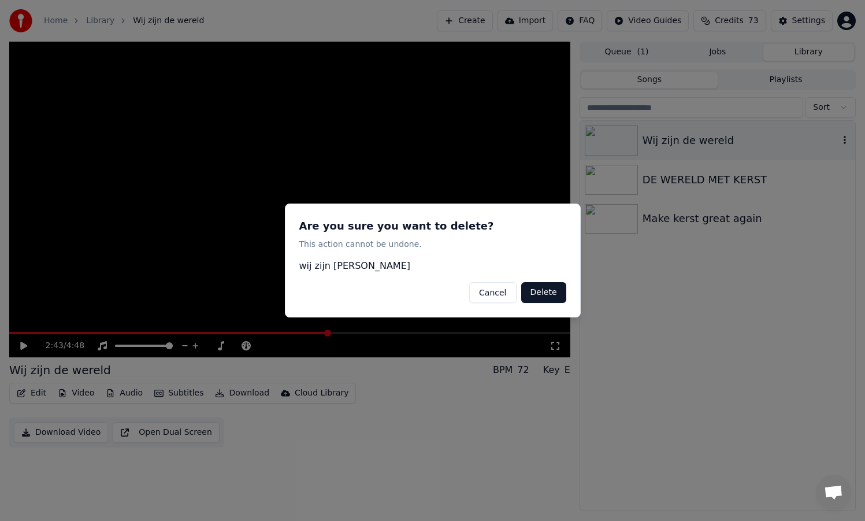
click at [547, 293] on button "Delete" at bounding box center [543, 292] width 45 height 21
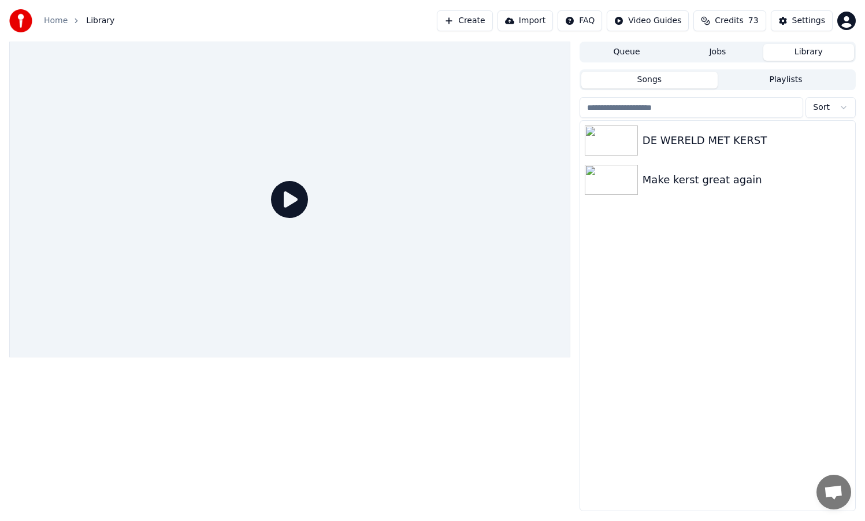
click at [486, 20] on button "Create" at bounding box center [465, 20] width 56 height 21
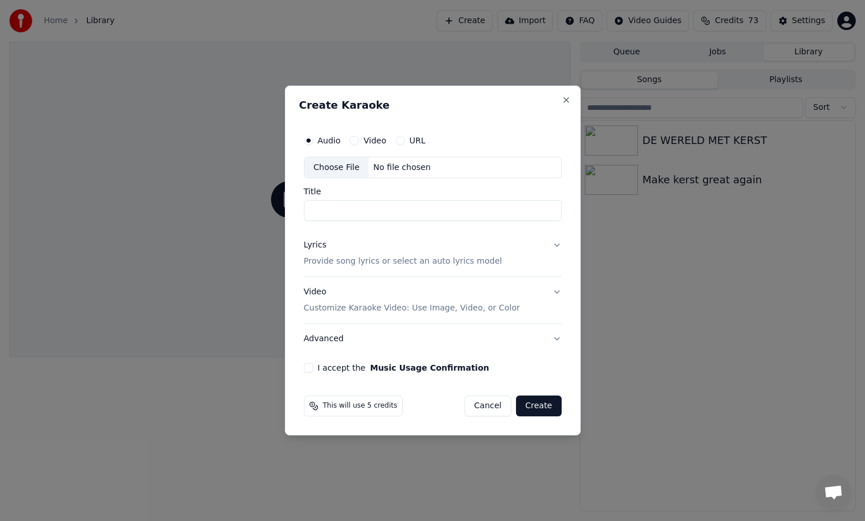
click at [354, 166] on div "Choose File" at bounding box center [336, 167] width 65 height 21
type input "**********"
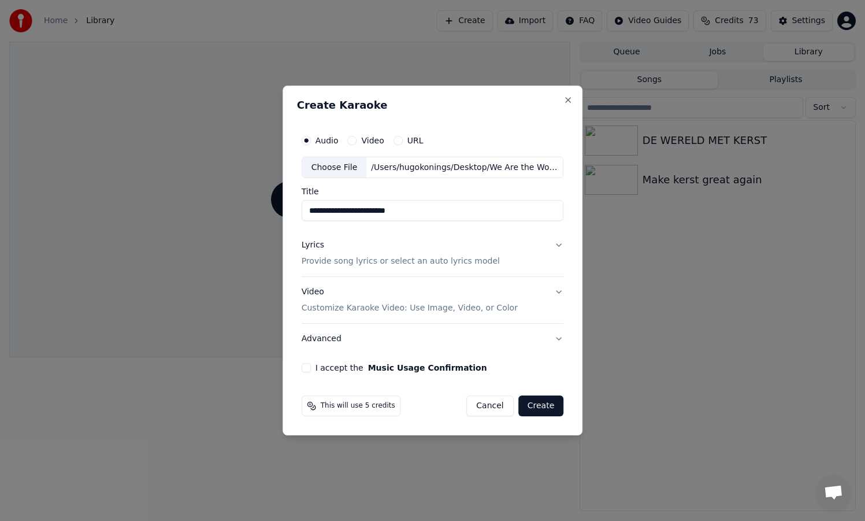
click at [420, 263] on p "Provide song lyrics or select an auto lyrics model" at bounding box center [401, 262] width 198 height 12
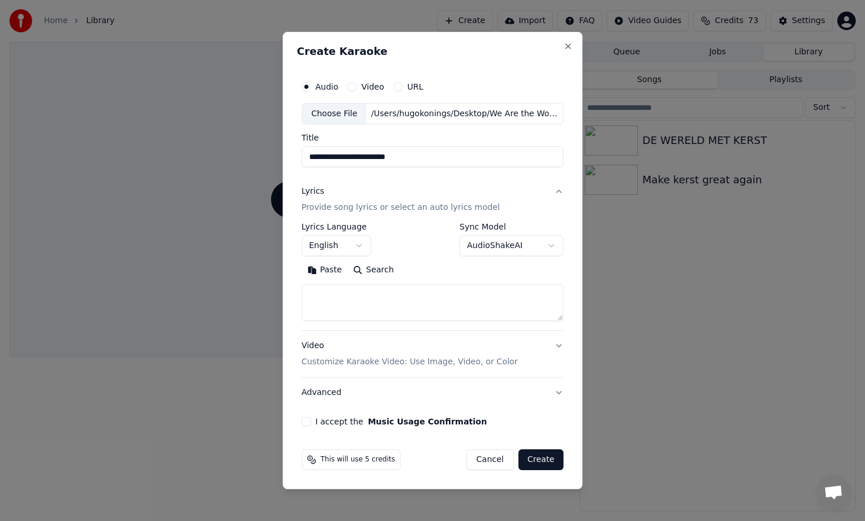
click at [392, 363] on p "Customize Karaoke Video: Use Image, Video, or Color" at bounding box center [410, 362] width 216 height 12
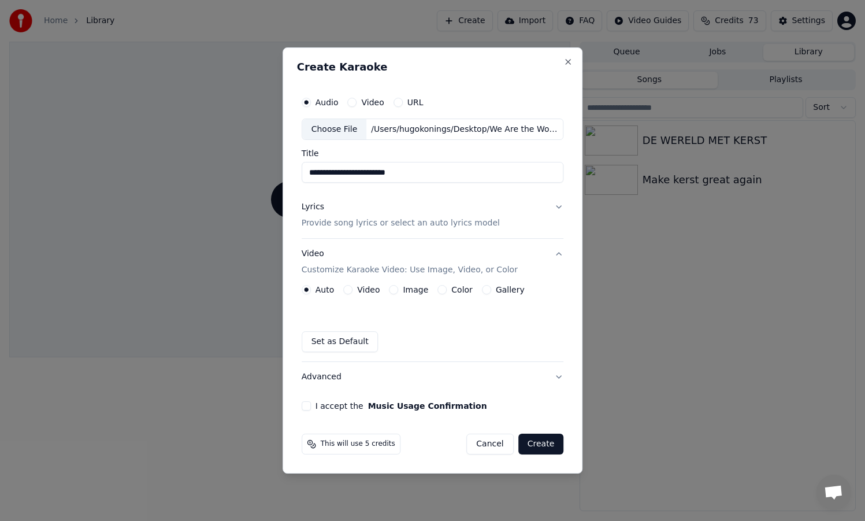
click at [442, 290] on button "Color" at bounding box center [441, 289] width 9 height 9
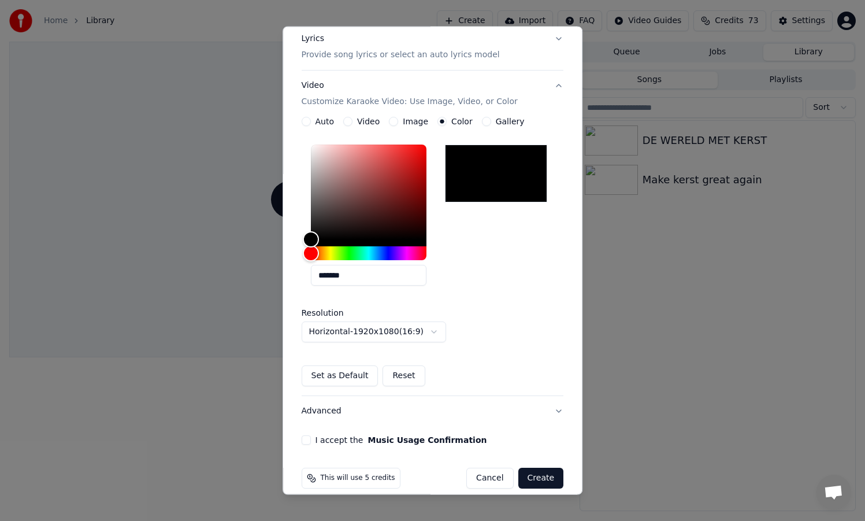
scroll to position [160, 0]
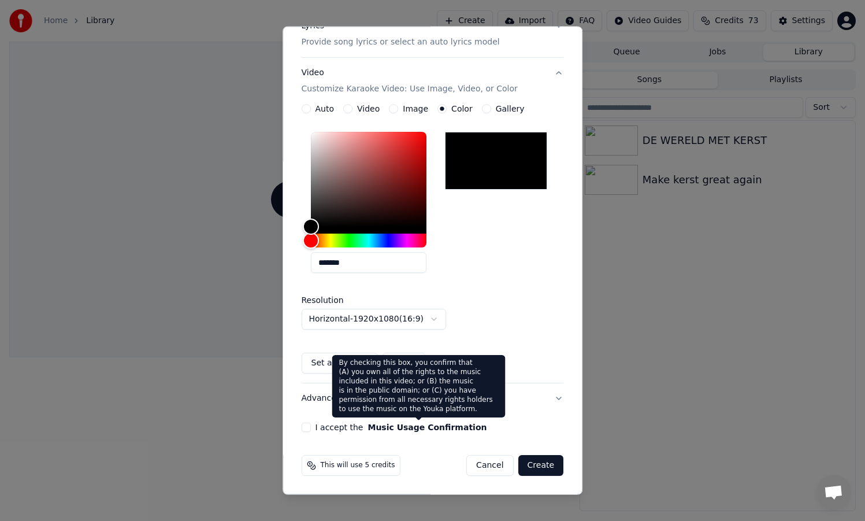
click at [427, 425] on button "Music Usage Confirmation" at bounding box center [427, 427] width 119 height 8
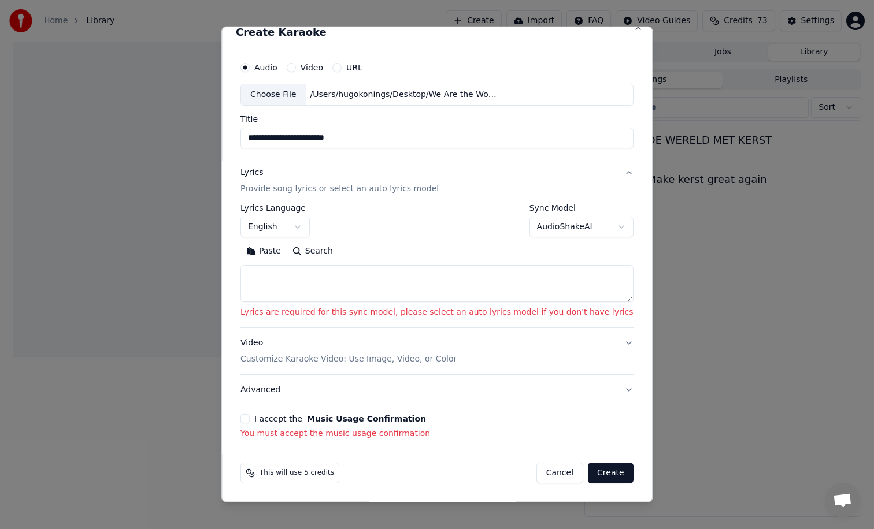
scroll to position [13, 0]
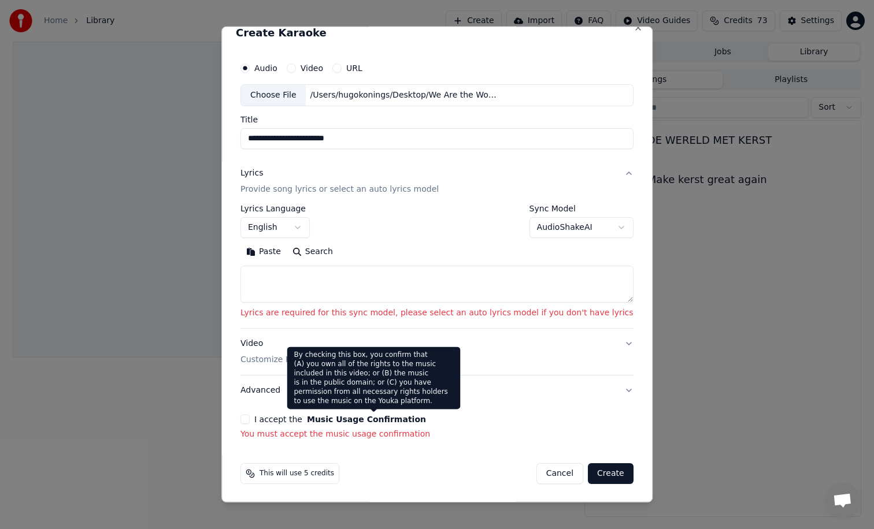
click at [352, 274] on textarea at bounding box center [436, 284] width 393 height 37
paste textarea "**********"
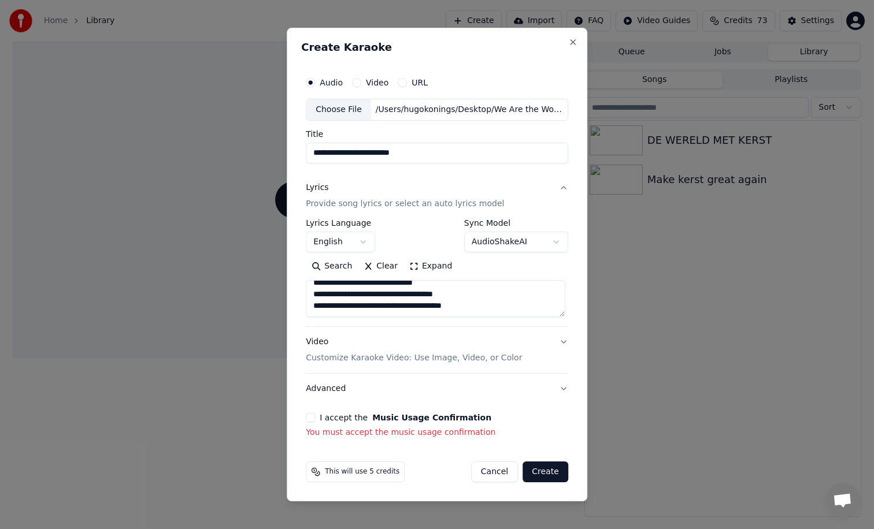
scroll to position [0, 0]
drag, startPoint x: 486, startPoint y: 299, endPoint x: 304, endPoint y: 303, distance: 182.0
click at [304, 303] on div "**********" at bounding box center [437, 254] width 272 height 377
drag, startPoint x: 351, startPoint y: 294, endPoint x: 287, endPoint y: 293, distance: 64.7
click at [287, 293] on body "**********" at bounding box center [437, 264] width 874 height 529
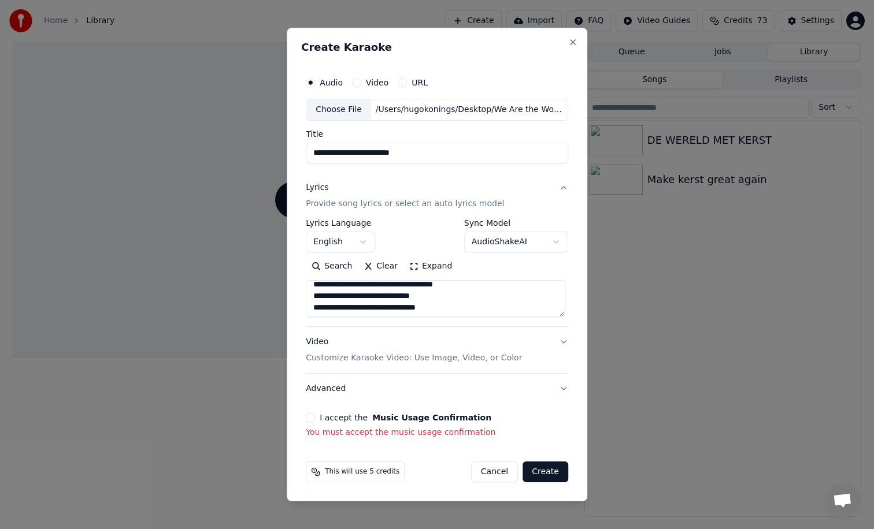
scroll to position [46, 0]
drag, startPoint x: 367, startPoint y: 303, endPoint x: 288, endPoint y: 303, distance: 79.1
click at [288, 303] on div "**********" at bounding box center [437, 265] width 300 height 474
drag, startPoint x: 356, startPoint y: 296, endPoint x: 296, endPoint y: 296, distance: 60.1
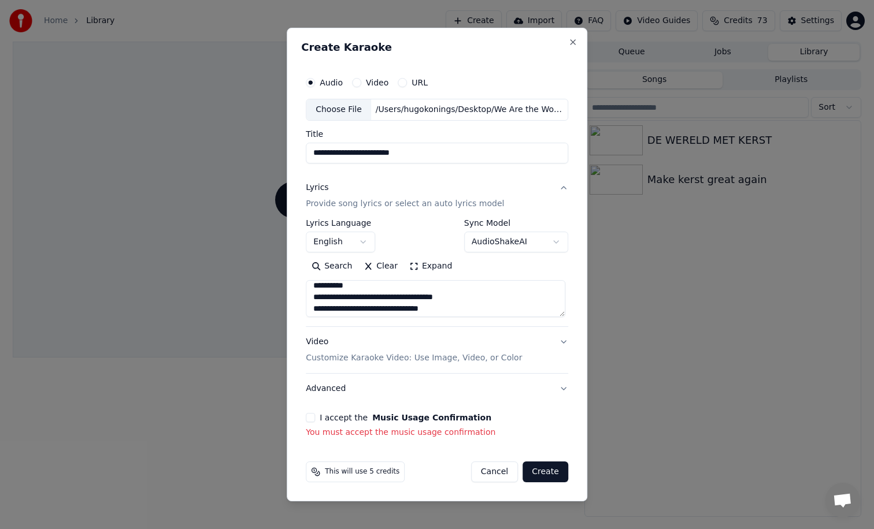
click at [296, 296] on div "**********" at bounding box center [437, 265] width 300 height 474
drag, startPoint x: 314, startPoint y: 288, endPoint x: 454, endPoint y: 302, distance: 140.6
click at [454, 302] on textarea at bounding box center [435, 298] width 259 height 37
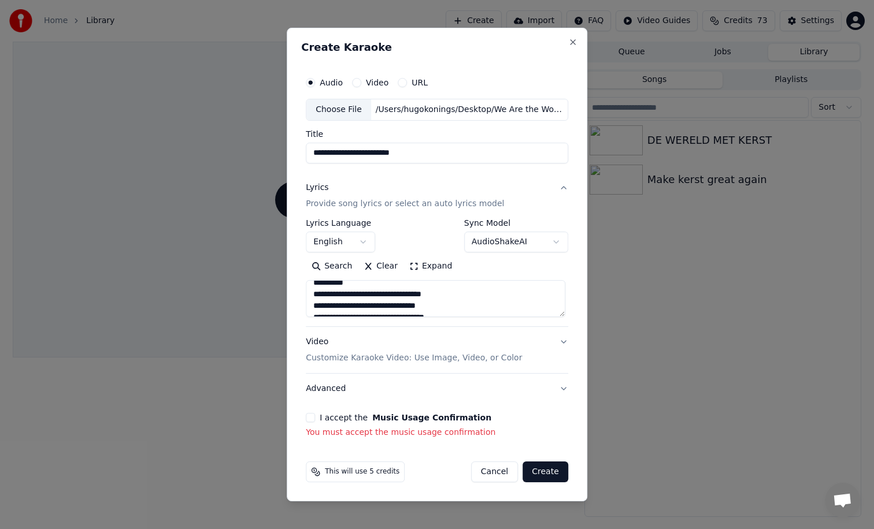
type textarea "**********"
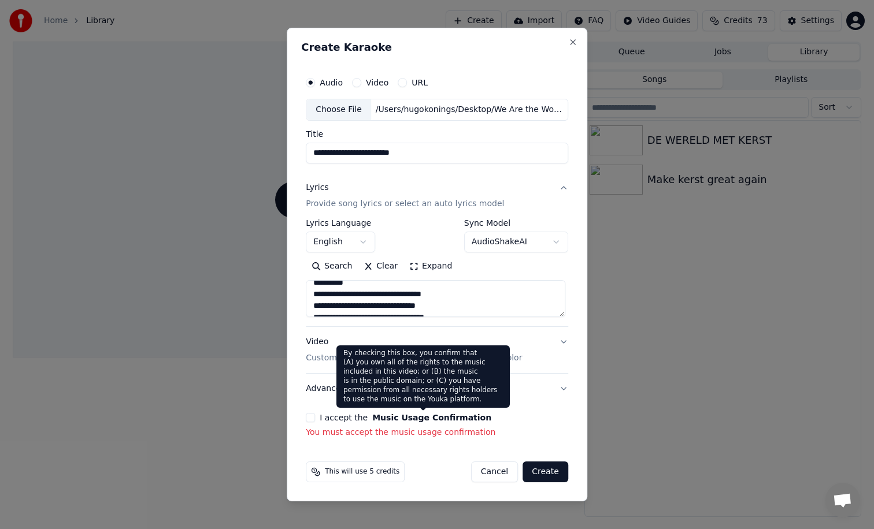
click at [432, 417] on button "Music Usage Confirmation" at bounding box center [431, 418] width 119 height 8
select select "**"
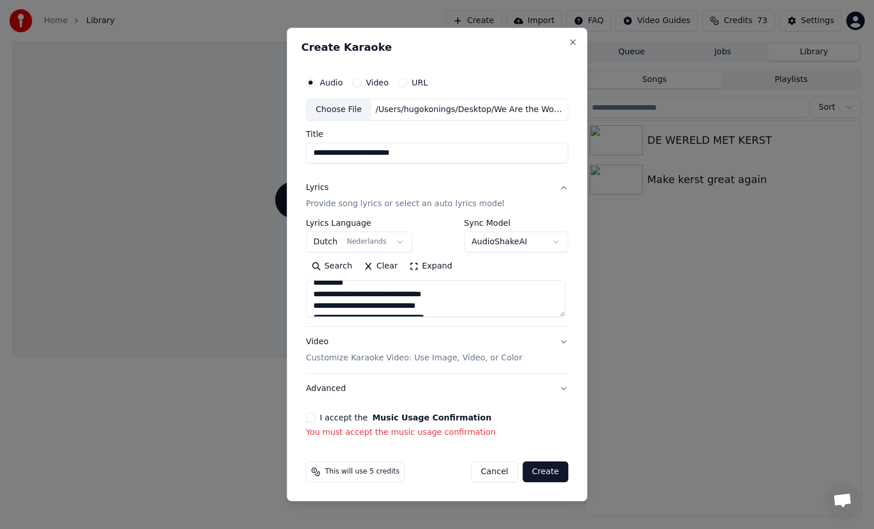
click at [313, 415] on button "I accept the Music Usage Confirmation" at bounding box center [310, 417] width 9 height 9
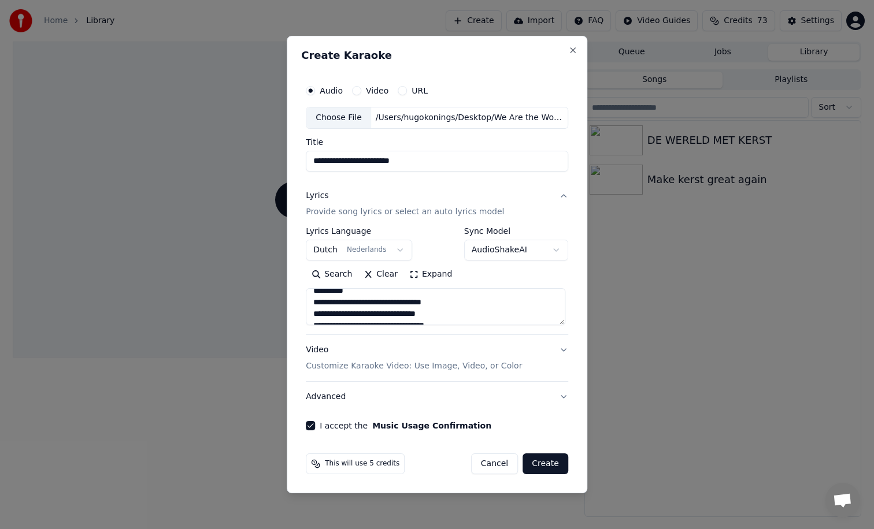
click at [542, 462] on button "Create" at bounding box center [545, 464] width 46 height 21
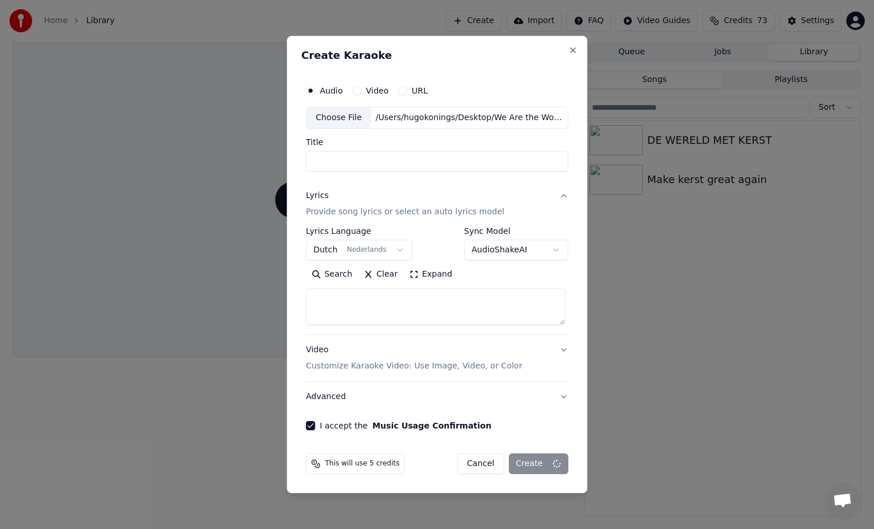
scroll to position [0, 0]
select select
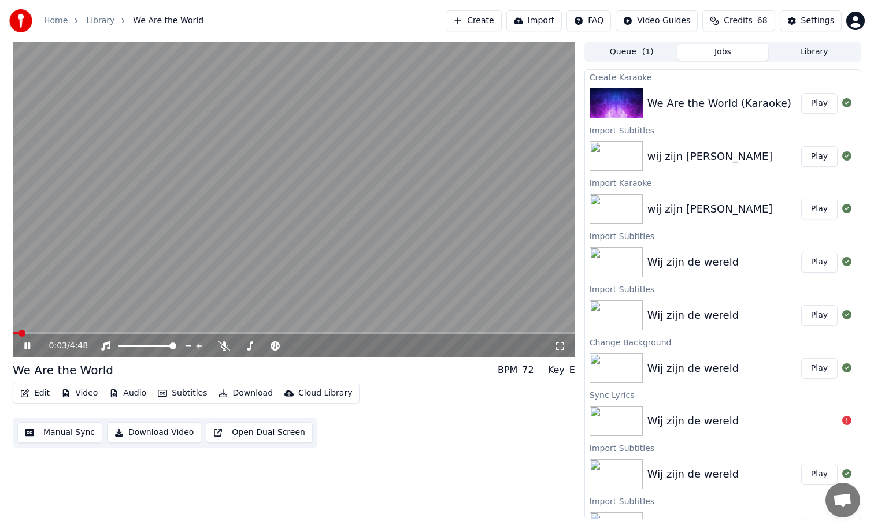
click at [104, 332] on span at bounding box center [294, 333] width 562 height 2
click at [188, 393] on button "Subtitles" at bounding box center [182, 393] width 58 height 16
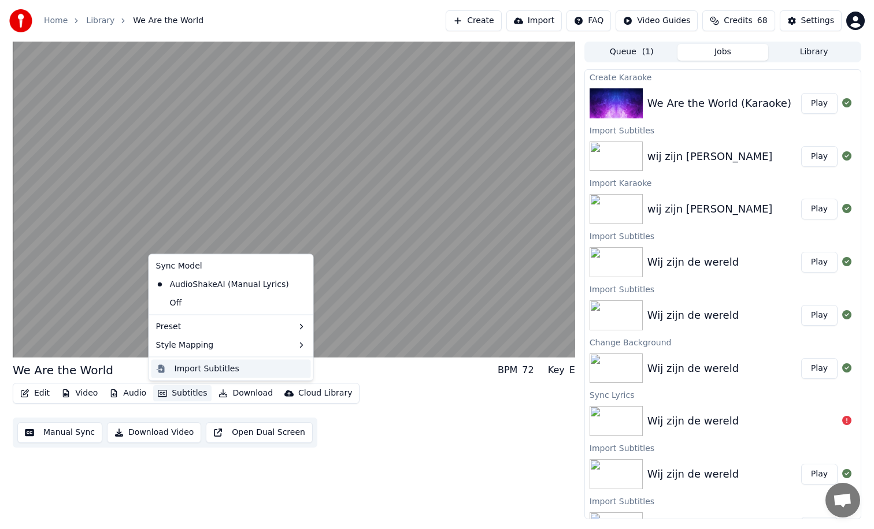
click at [192, 367] on div "Import Subtitles" at bounding box center [206, 369] width 65 height 12
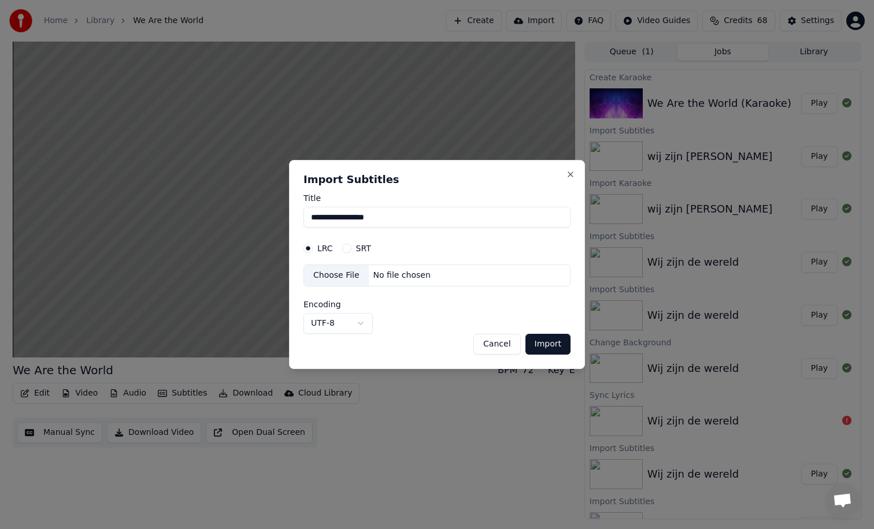
click at [348, 248] on button "SRT" at bounding box center [346, 248] width 9 height 9
click at [360, 274] on div "Choose File" at bounding box center [336, 275] width 65 height 21
select select "**********"
click at [554, 344] on button "Import" at bounding box center [547, 344] width 45 height 21
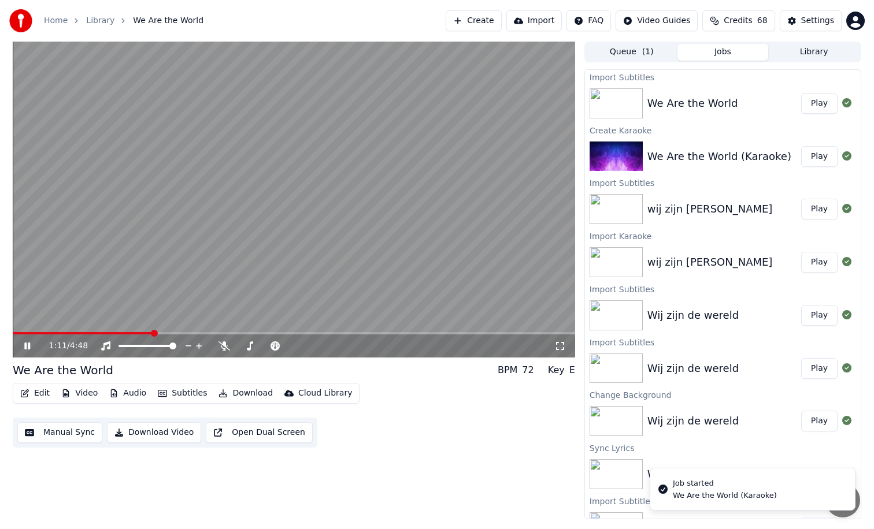
click at [26, 345] on icon at bounding box center [27, 346] width 6 height 7
click at [30, 333] on span at bounding box center [83, 333] width 140 height 2
click at [26, 347] on icon at bounding box center [27, 346] width 7 height 8
click at [27, 345] on icon at bounding box center [27, 346] width 6 height 7
click at [39, 395] on button "Edit" at bounding box center [35, 393] width 39 height 16
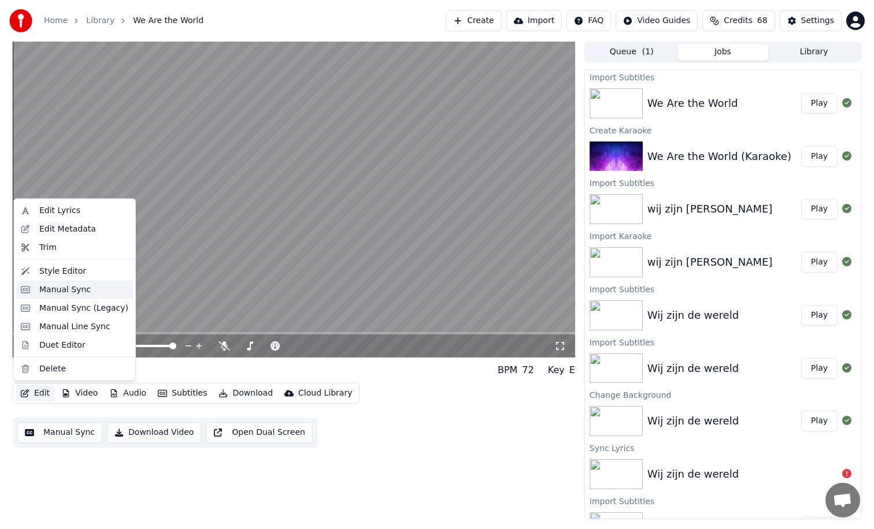
click at [70, 292] on div "Manual Sync" at bounding box center [64, 290] width 51 height 12
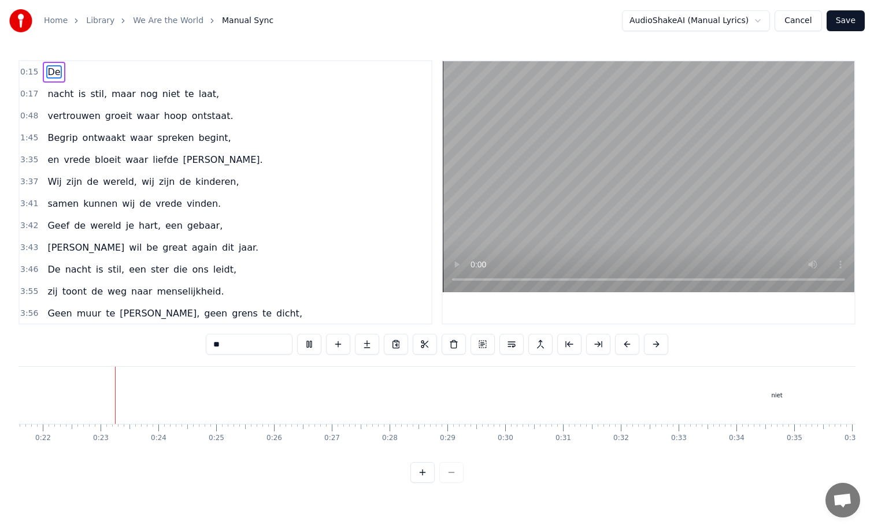
scroll to position [0, 1250]
click at [28, 73] on span "0:15" at bounding box center [29, 72] width 18 height 12
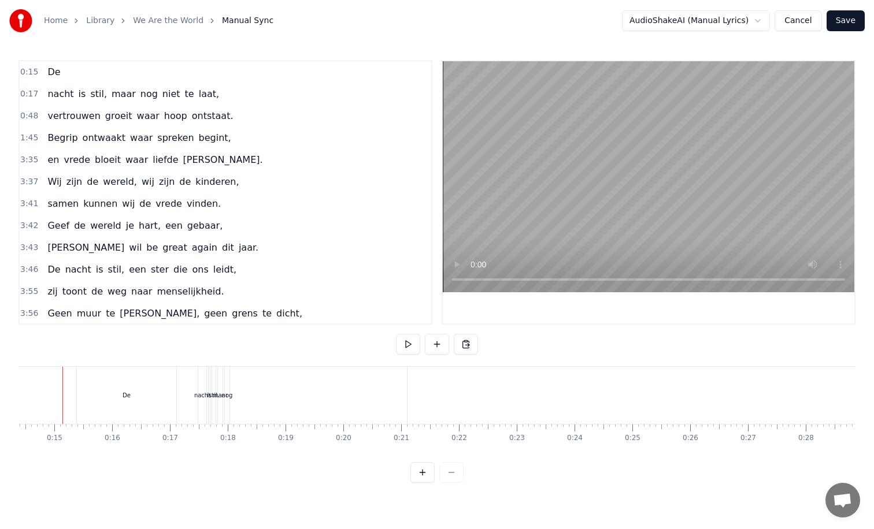
scroll to position [0, 817]
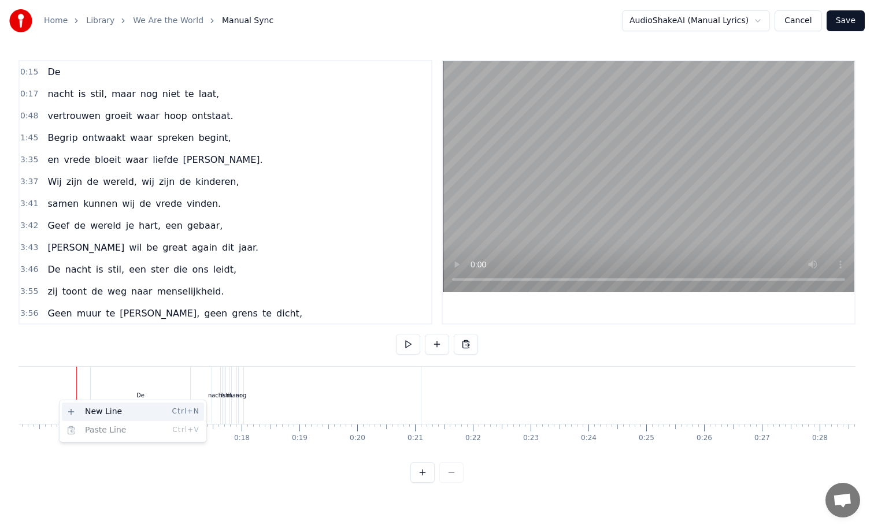
click at [80, 412] on div "New Line Ctrl+N" at bounding box center [133, 412] width 142 height 18
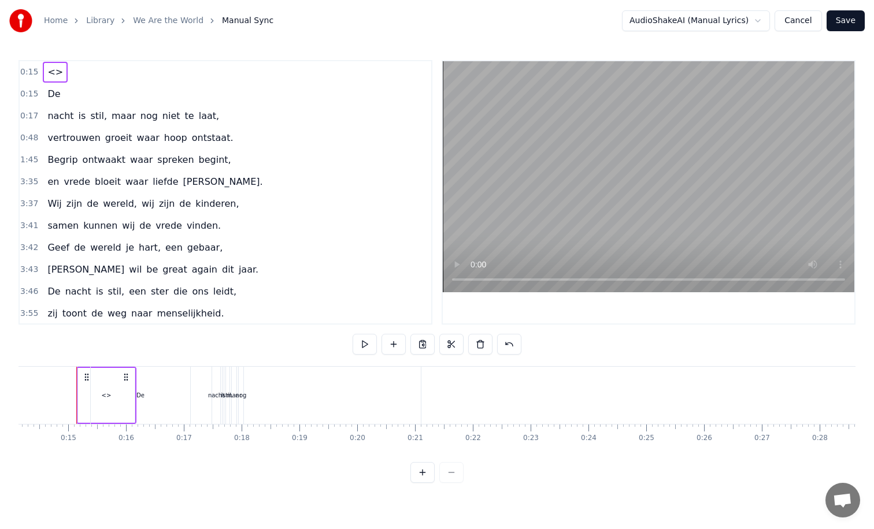
click at [85, 391] on div "<>" at bounding box center [106, 395] width 57 height 55
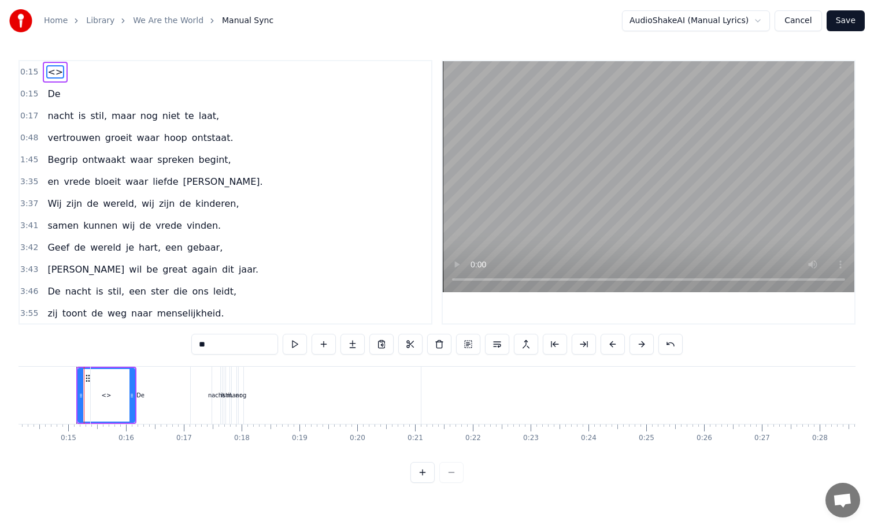
drag, startPoint x: 132, startPoint y: 395, endPoint x: 161, endPoint y: 396, distance: 29.5
click at [161, 396] on div "De" at bounding box center [140, 395] width 99 height 57
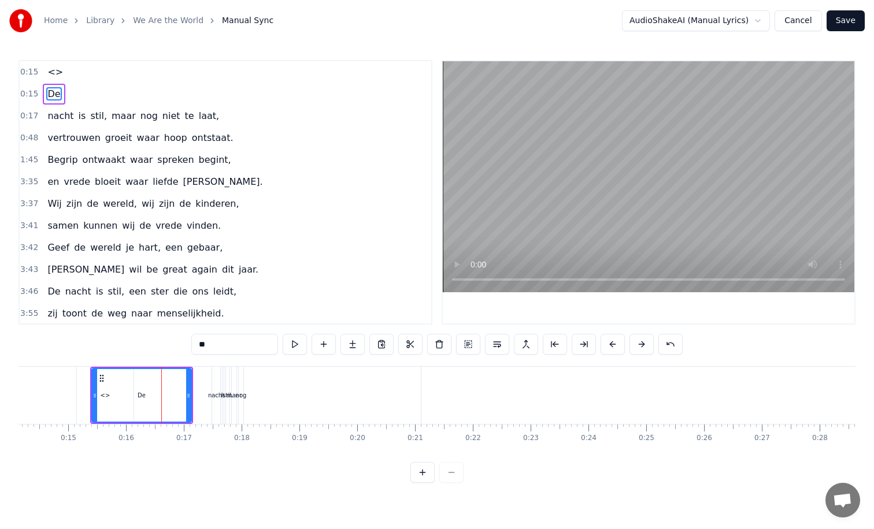
click at [83, 395] on div "<>" at bounding box center [105, 395] width 57 height 57
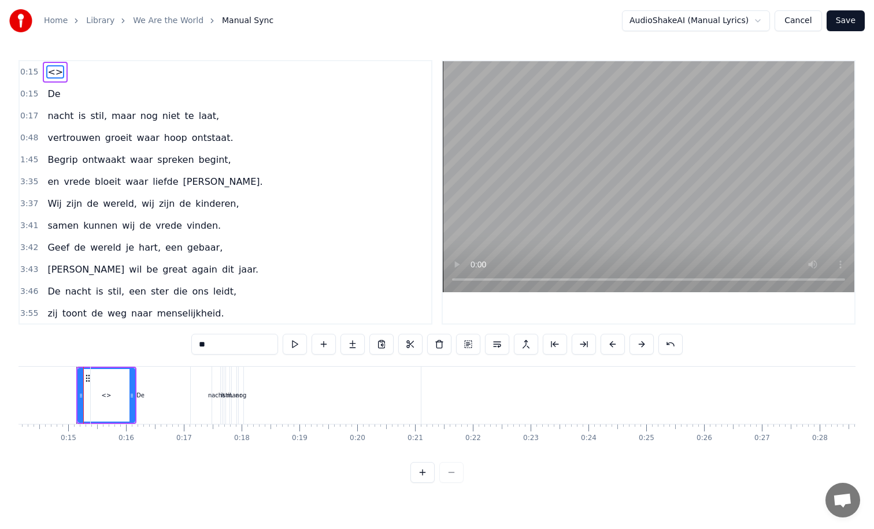
click at [153, 399] on div "De" at bounding box center [140, 395] width 99 height 57
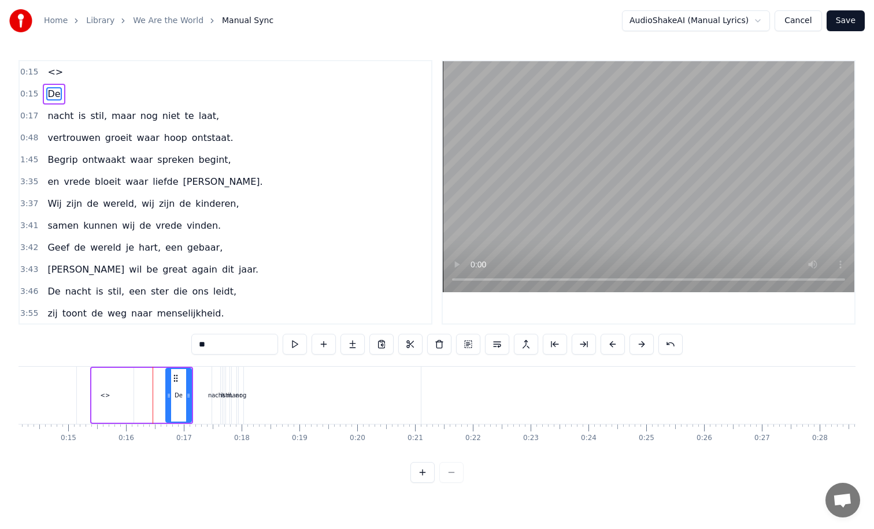
drag, startPoint x: 94, startPoint y: 395, endPoint x: 168, endPoint y: 392, distance: 74.0
click at [168, 392] on icon at bounding box center [168, 395] width 5 height 9
click at [232, 403] on div "maar" at bounding box center [234, 395] width 5 height 57
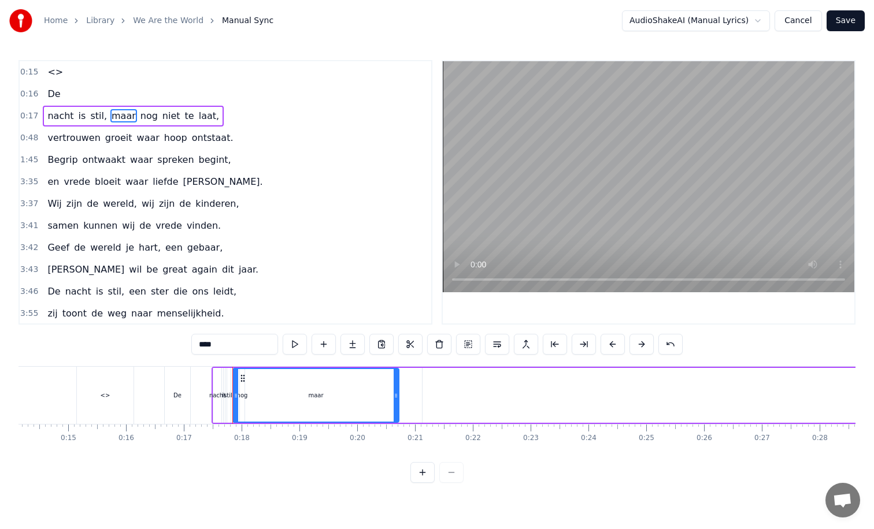
drag, startPoint x: 235, startPoint y: 395, endPoint x: 400, endPoint y: 395, distance: 165.2
click at [398, 395] on icon at bounding box center [395, 395] width 5 height 9
click at [214, 402] on div "nacht" at bounding box center [217, 395] width 8 height 55
type input "*****"
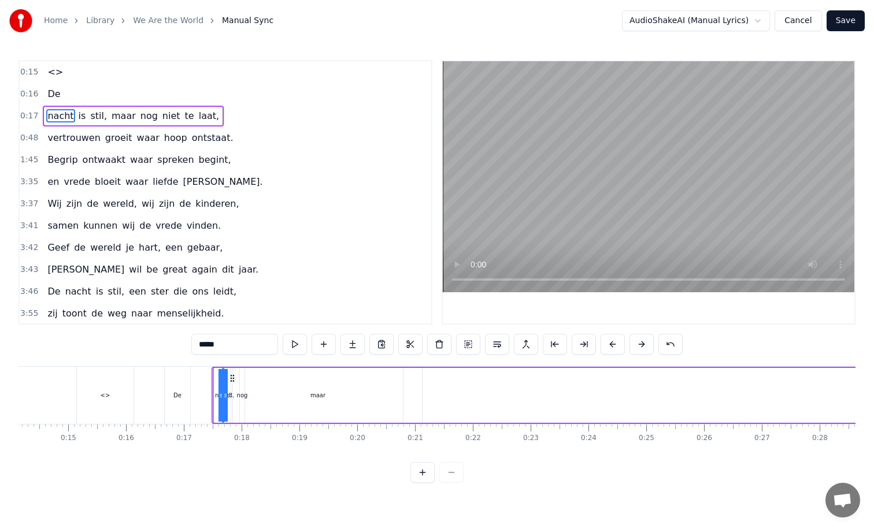
drag, startPoint x: 214, startPoint y: 396, endPoint x: 303, endPoint y: 396, distance: 88.4
click at [180, 397] on div "De" at bounding box center [177, 395] width 8 height 9
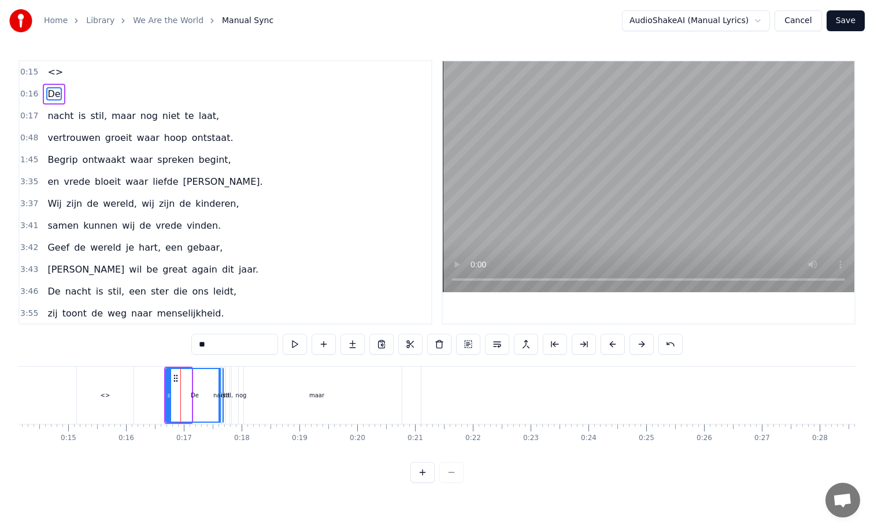
drag, startPoint x: 187, startPoint y: 396, endPoint x: 220, endPoint y: 396, distance: 32.4
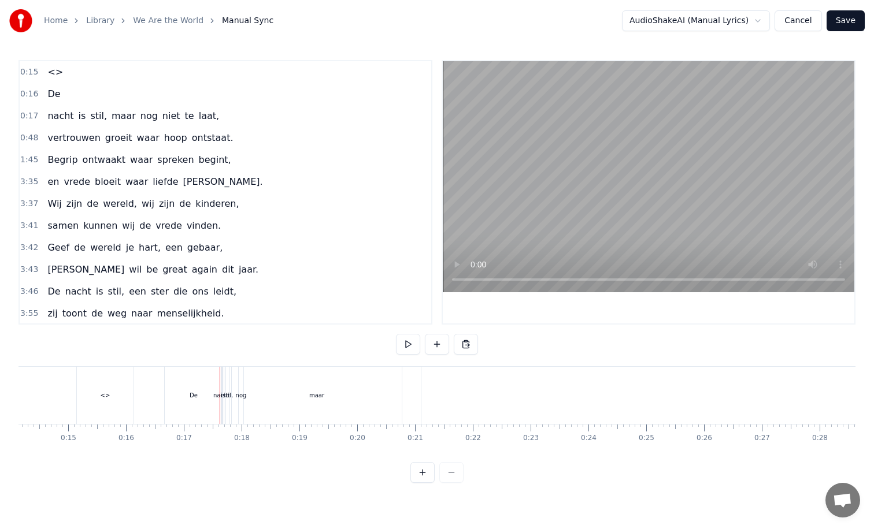
click at [173, 395] on div "De" at bounding box center [194, 395] width 58 height 57
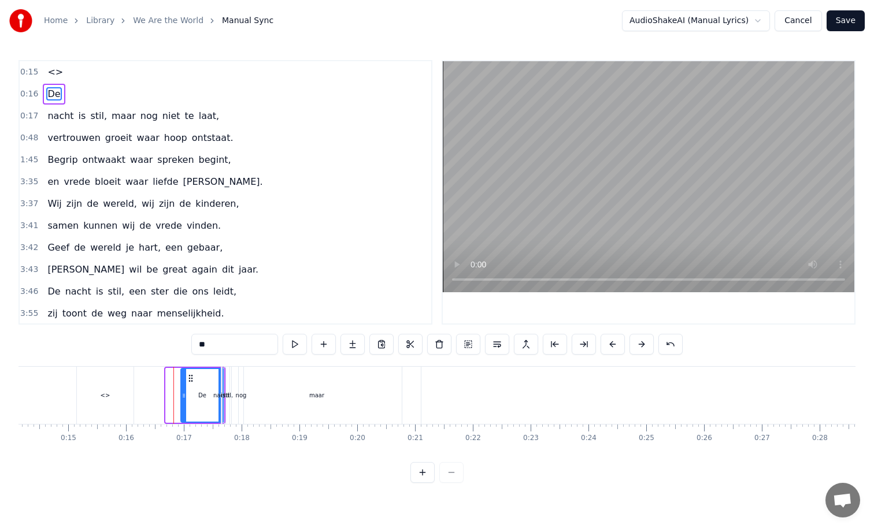
drag, startPoint x: 168, startPoint y: 395, endPoint x: 191, endPoint y: 394, distance: 23.1
click at [186, 394] on icon at bounding box center [183, 395] width 5 height 9
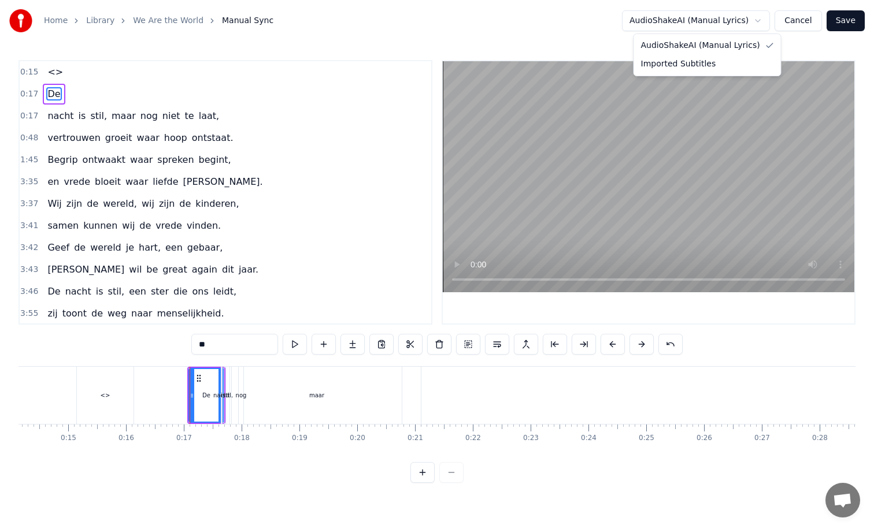
click at [689, 25] on html "Home Library We Are the World Manual Sync AudioShakeAI (Manual Lyrics) Cancel S…" at bounding box center [437, 250] width 874 height 501
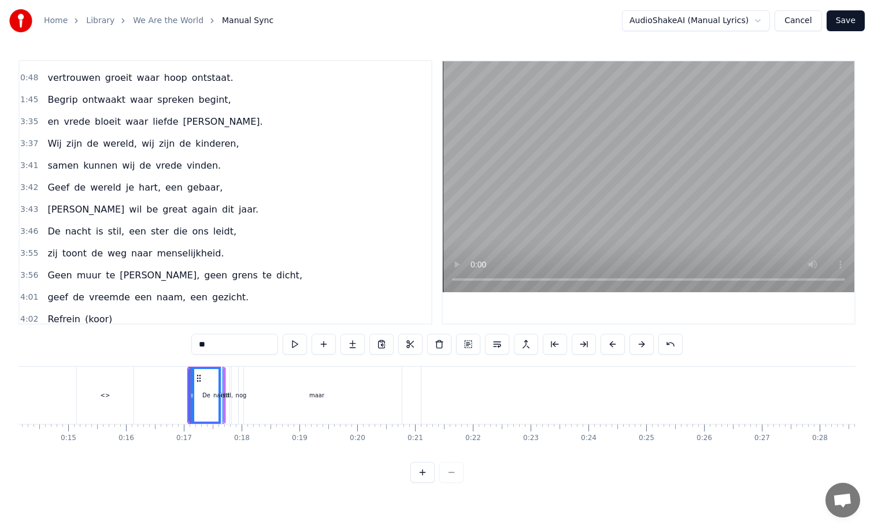
scroll to position [61, 0]
click at [105, 398] on div "<>" at bounding box center [106, 395] width 10 height 9
type input "**"
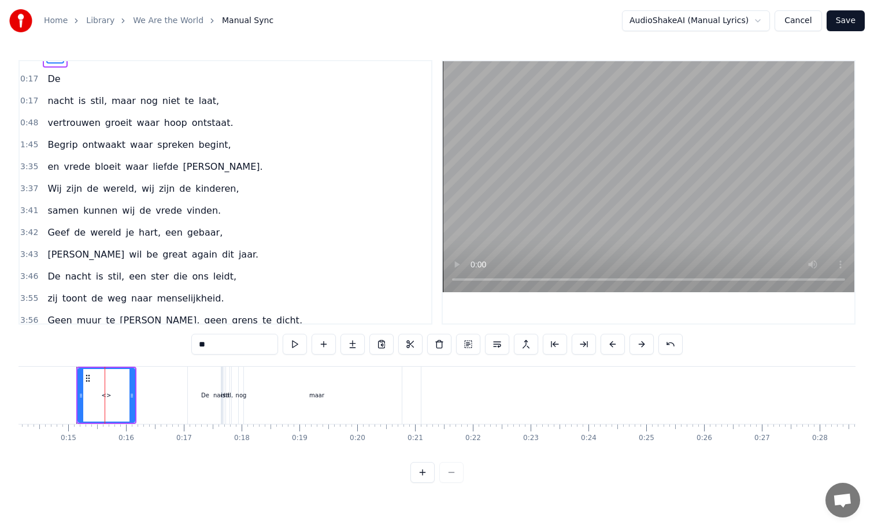
scroll to position [0, 0]
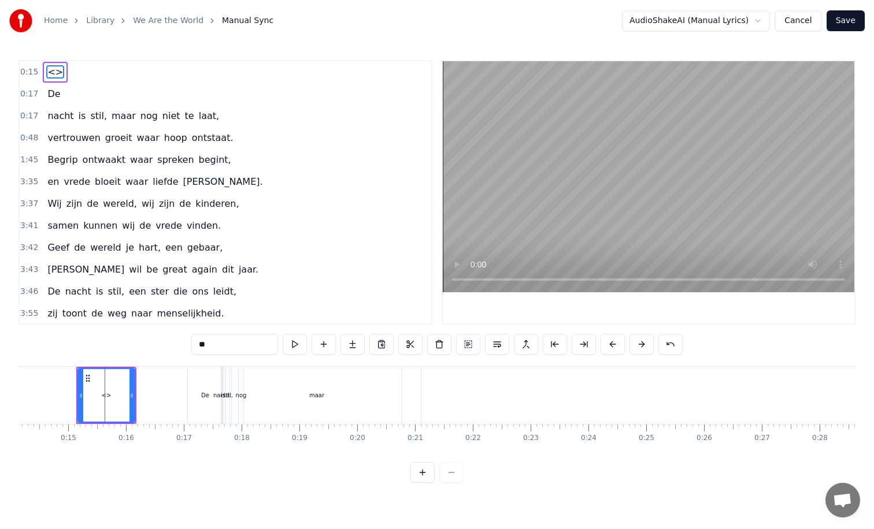
drag, startPoint x: 214, startPoint y: 345, endPoint x: 195, endPoint y: 345, distance: 18.5
click at [195, 345] on input "**" at bounding box center [234, 344] width 87 height 21
drag, startPoint x: 133, startPoint y: 395, endPoint x: 184, endPoint y: 396, distance: 50.9
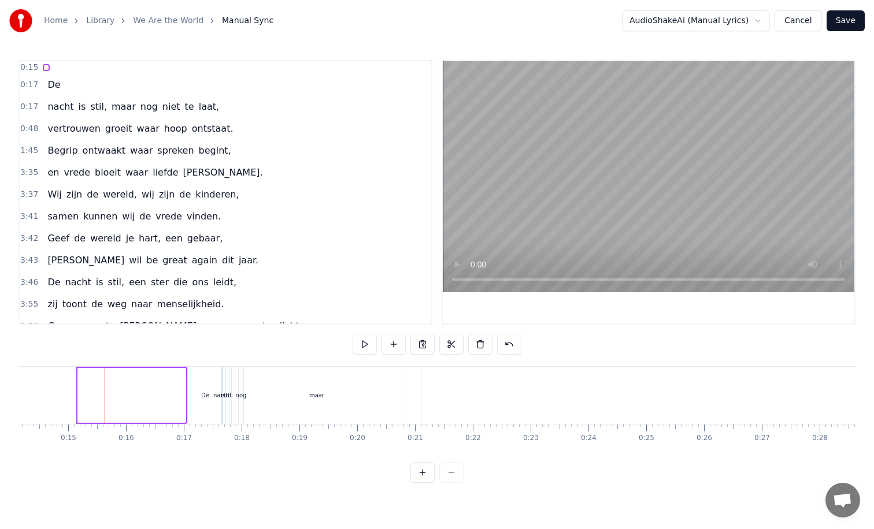
click at [80, 396] on div at bounding box center [131, 395] width 109 height 55
click at [76, 395] on div at bounding box center [131, 395] width 111 height 57
click at [101, 395] on div at bounding box center [132, 395] width 109 height 55
click at [94, 351] on div "0:15 0:17 De 0:17 nacht is stil, maar nog niet te laat, 0:48 vertrouwen groeit …" at bounding box center [436, 271] width 837 height 423
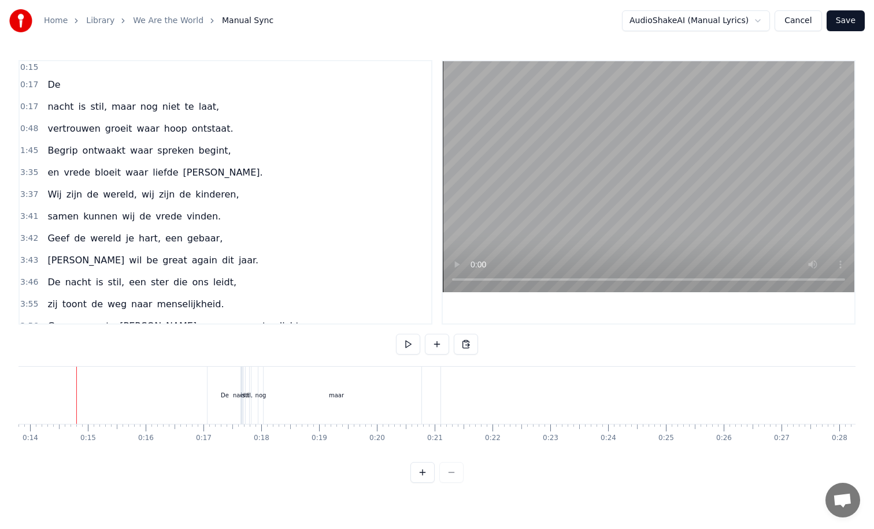
click at [120, 395] on div at bounding box center [150, 395] width 109 height 57
drag, startPoint x: 96, startPoint y: 400, endPoint x: 133, endPoint y: 399, distance: 37.6
click at [133, 399] on div at bounding box center [151, 395] width 111 height 57
click at [230, 396] on div "De" at bounding box center [224, 395] width 35 height 57
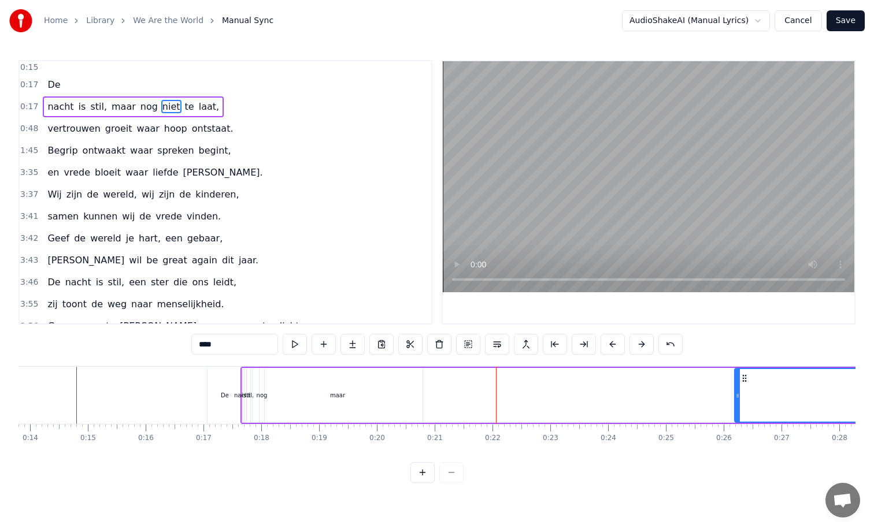
drag, startPoint x: 445, startPoint y: 398, endPoint x: 737, endPoint y: 384, distance: 292.7
click at [737, 384] on div at bounding box center [737, 395] width 5 height 53
click at [405, 404] on div "maar" at bounding box center [337, 395] width 170 height 55
type input "****"
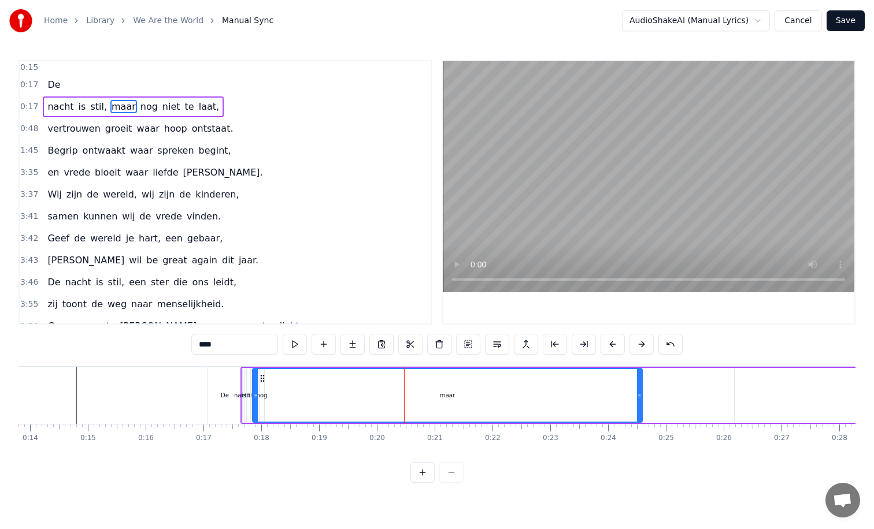
drag, startPoint x: 420, startPoint y: 396, endPoint x: 646, endPoint y: 380, distance: 227.0
click at [641, 380] on div at bounding box center [639, 395] width 5 height 53
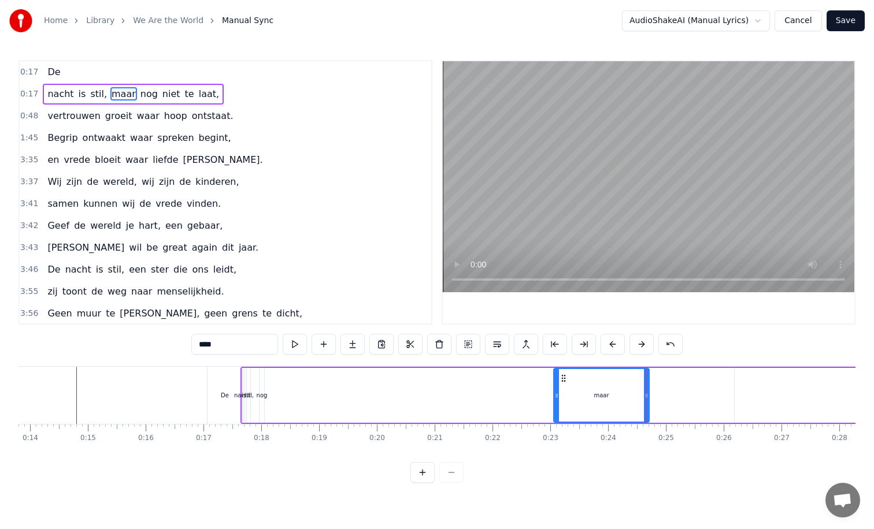
drag, startPoint x: 255, startPoint y: 396, endPoint x: 588, endPoint y: 382, distance: 333.0
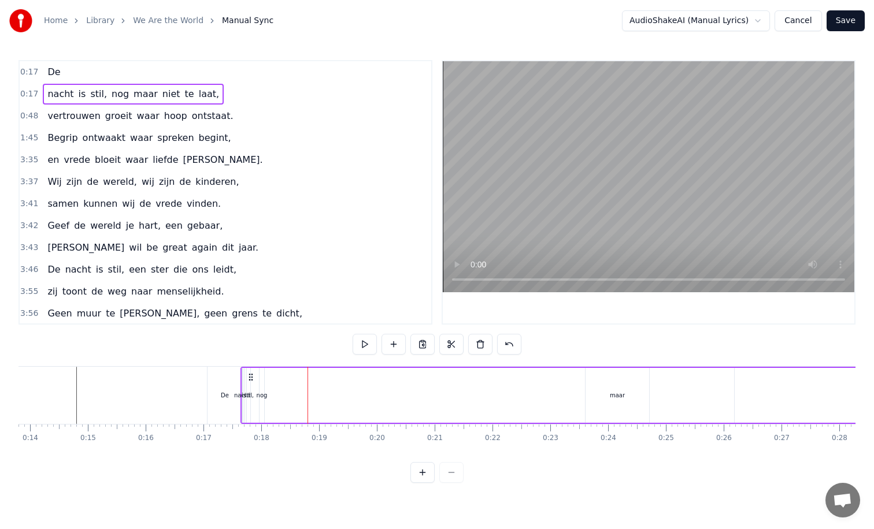
click at [425, 474] on button at bounding box center [422, 472] width 24 height 21
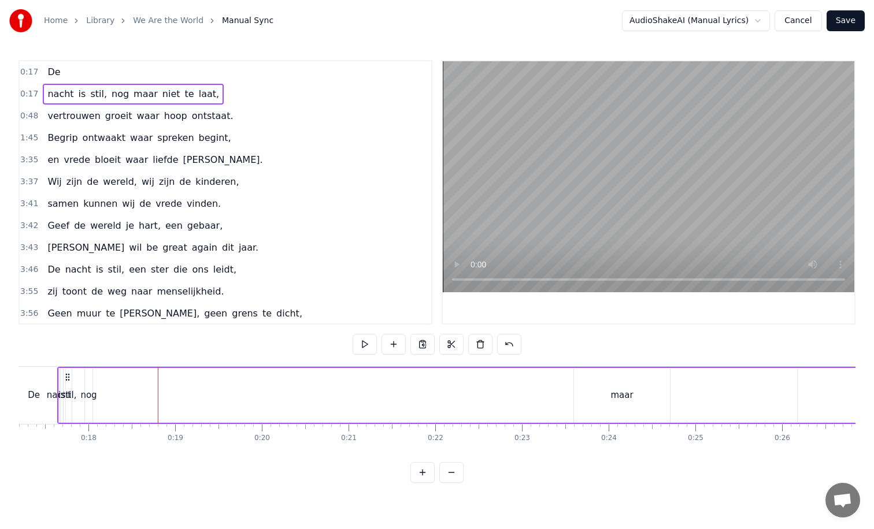
scroll to position [0, 1571]
click at [31, 69] on span "0:17" at bounding box center [29, 72] width 18 height 12
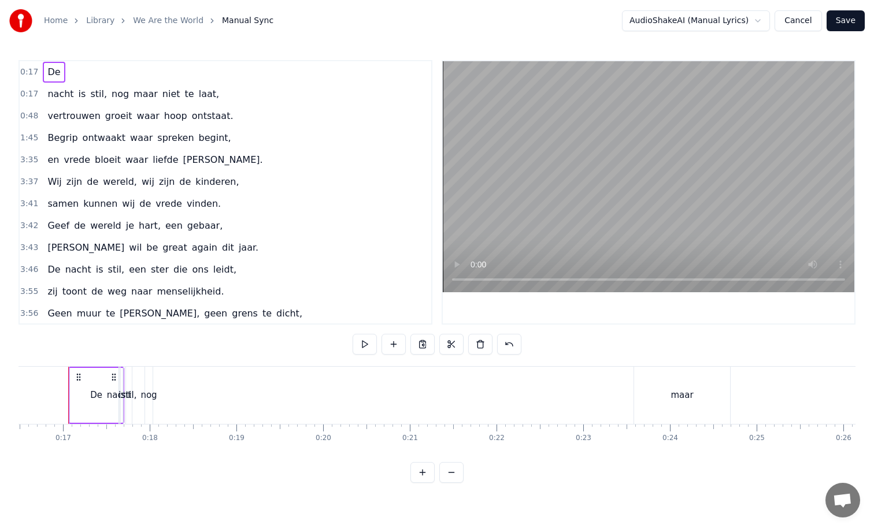
scroll to position [0, 1421]
click at [800, 24] on button "Cancel" at bounding box center [797, 20] width 47 height 21
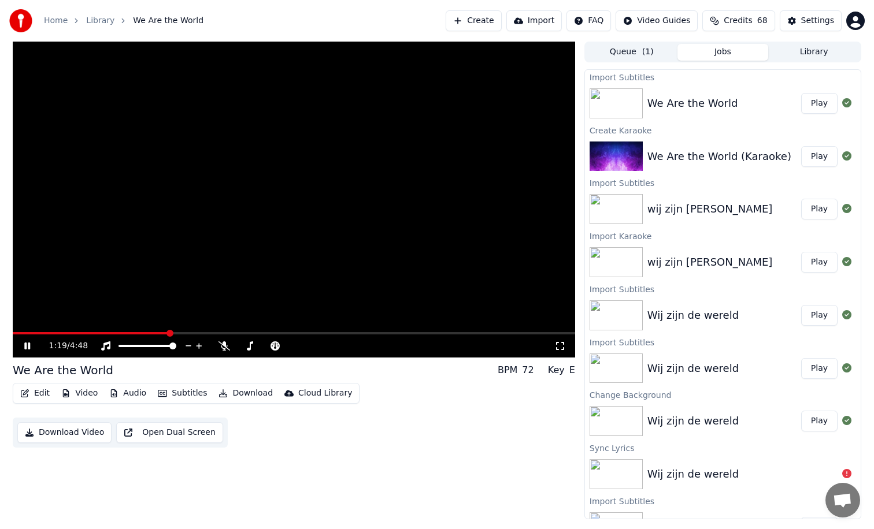
click at [24, 347] on icon at bounding box center [27, 346] width 6 height 7
click at [20, 331] on span at bounding box center [21, 333] width 7 height 7
click at [38, 333] on span at bounding box center [294, 333] width 562 height 2
click at [24, 345] on icon at bounding box center [35, 345] width 27 height 9
click at [28, 346] on icon at bounding box center [27, 346] width 7 height 8
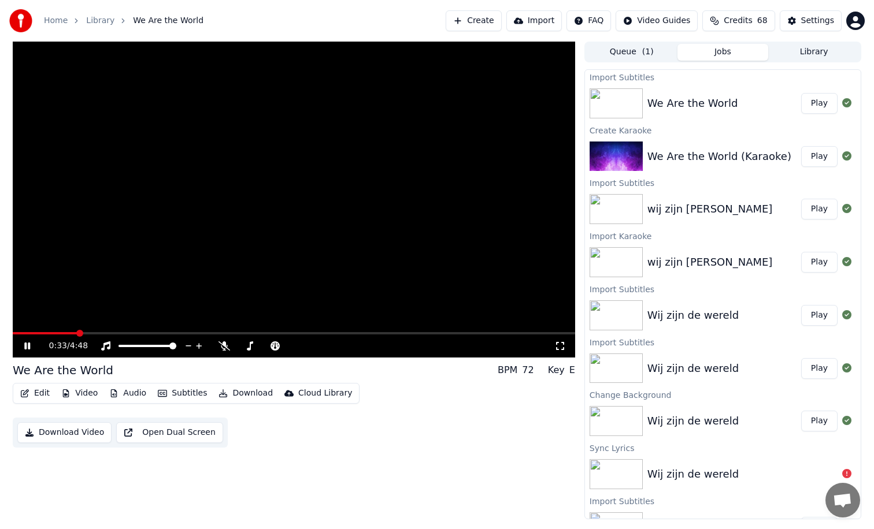
click at [28, 346] on icon at bounding box center [27, 346] width 6 height 7
click at [26, 346] on icon at bounding box center [27, 346] width 7 height 8
click at [26, 346] on icon at bounding box center [27, 346] width 6 height 7
click at [27, 347] on icon at bounding box center [27, 346] width 7 height 8
click at [27, 347] on icon at bounding box center [35, 345] width 27 height 9
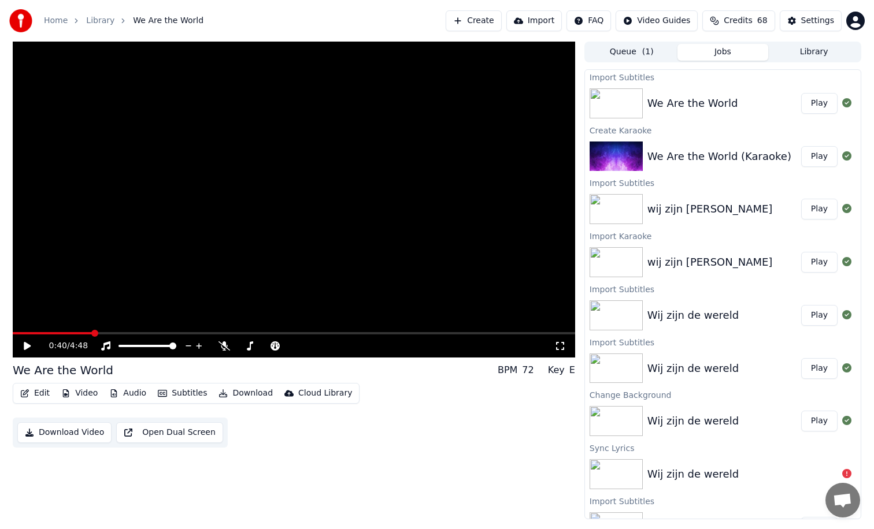
click at [28, 345] on icon at bounding box center [27, 346] width 7 height 8
click at [28, 345] on icon at bounding box center [27, 346] width 6 height 7
click at [26, 345] on icon at bounding box center [27, 346] width 7 height 8
click at [26, 345] on icon at bounding box center [27, 346] width 6 height 7
click at [27, 345] on icon at bounding box center [27, 346] width 7 height 8
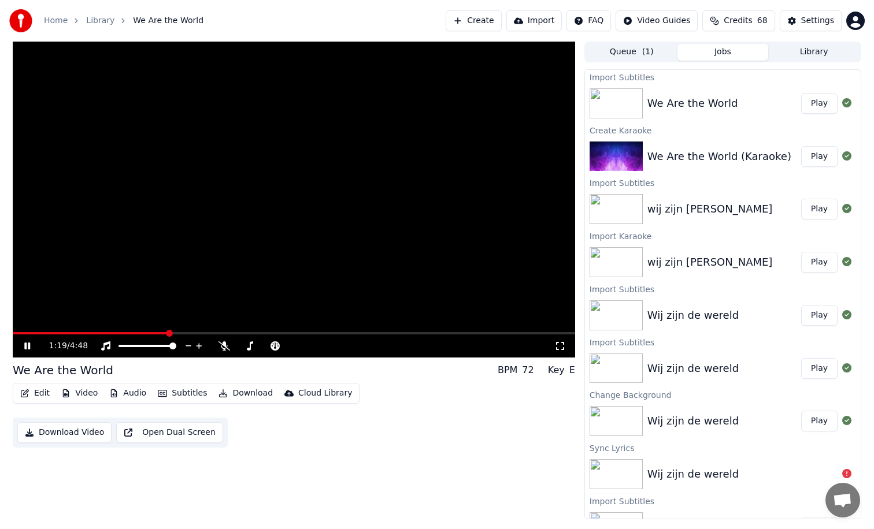
click at [27, 345] on icon at bounding box center [35, 345] width 27 height 9
click at [163, 332] on span at bounding box center [164, 333] width 7 height 7
click at [29, 345] on icon at bounding box center [27, 346] width 7 height 8
click at [29, 345] on icon at bounding box center [27, 346] width 6 height 7
click at [25, 346] on icon at bounding box center [27, 346] width 7 height 8
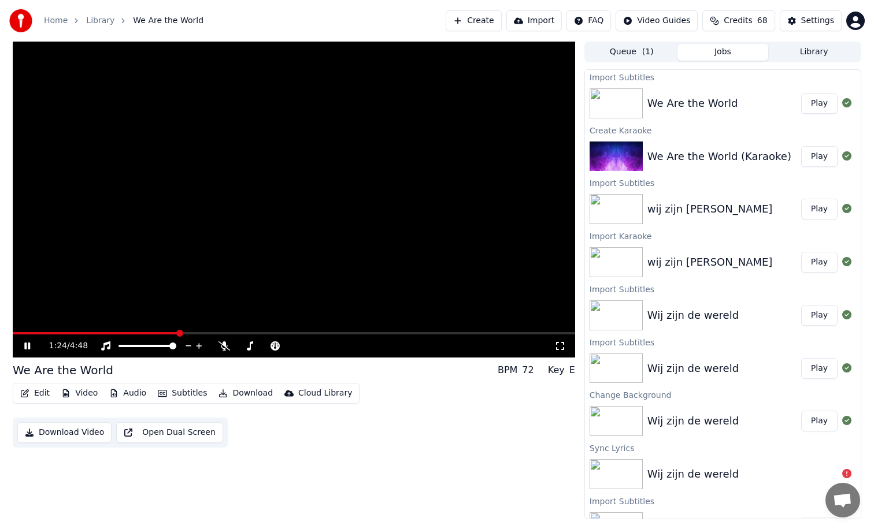
click at [25, 346] on icon at bounding box center [27, 346] width 6 height 7
click at [26, 343] on icon at bounding box center [27, 346] width 7 height 8
click at [26, 343] on icon at bounding box center [27, 346] width 6 height 7
click at [27, 347] on icon at bounding box center [27, 346] width 7 height 8
click at [27, 345] on icon at bounding box center [35, 345] width 27 height 9
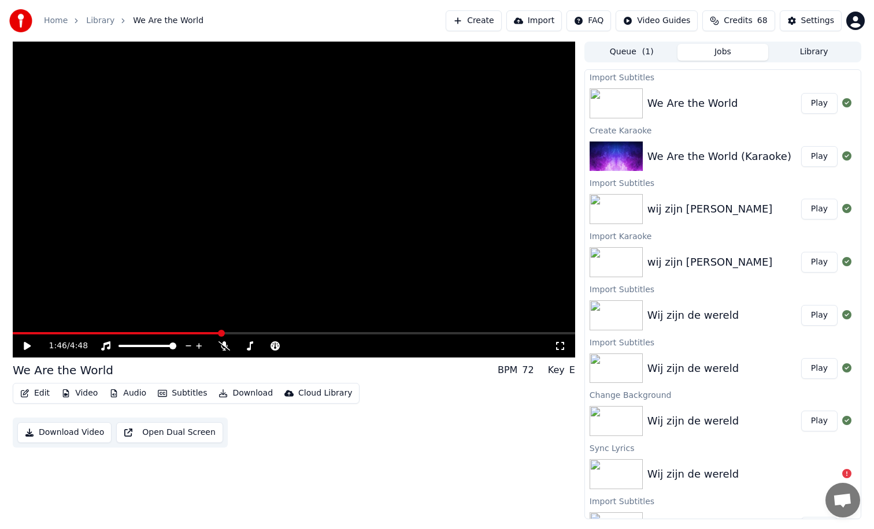
click at [27, 345] on icon at bounding box center [27, 346] width 7 height 8
click at [27, 345] on icon at bounding box center [35, 345] width 27 height 9
click at [222, 333] on span at bounding box center [225, 333] width 7 height 7
click at [23, 344] on icon at bounding box center [35, 345] width 27 height 9
click at [25, 345] on icon at bounding box center [27, 346] width 6 height 7
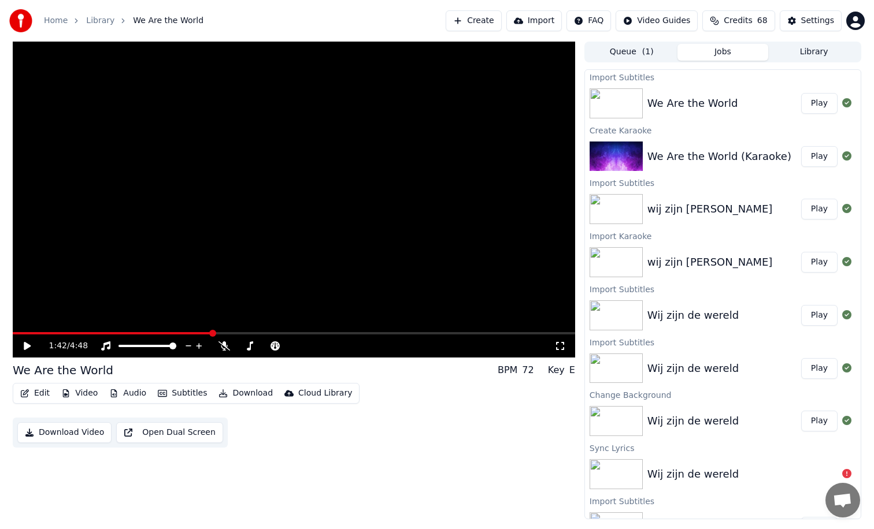
click at [211, 333] on span at bounding box center [212, 333] width 7 height 7
click at [25, 345] on icon at bounding box center [27, 346] width 7 height 8
click at [25, 345] on icon at bounding box center [27, 346] width 6 height 7
click at [28, 345] on icon at bounding box center [27, 346] width 7 height 8
click at [28, 345] on icon at bounding box center [35, 345] width 27 height 9
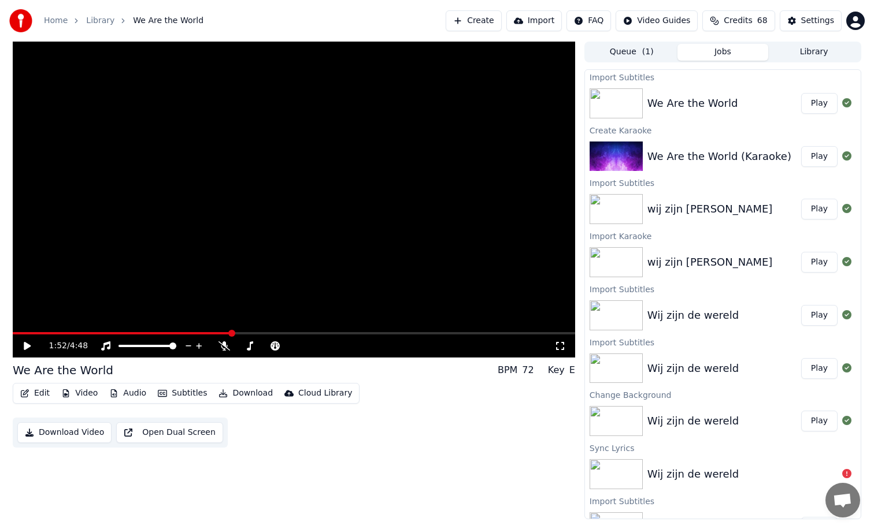
click at [231, 333] on span at bounding box center [231, 333] width 7 height 7
click at [25, 347] on icon at bounding box center [27, 346] width 7 height 8
click at [25, 347] on icon at bounding box center [27, 346] width 6 height 7
click at [26, 347] on icon at bounding box center [27, 346] width 7 height 8
click at [26, 347] on icon at bounding box center [27, 346] width 6 height 7
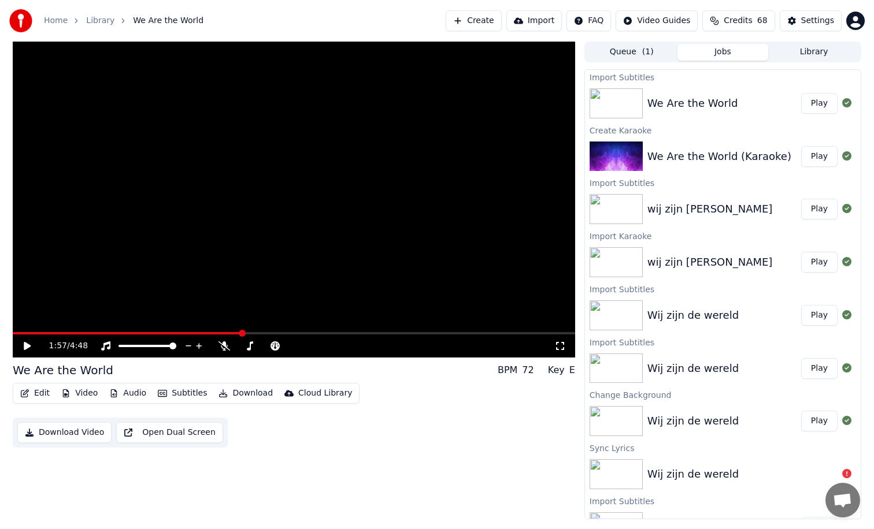
click at [26, 346] on icon at bounding box center [27, 346] width 7 height 8
click at [26, 346] on icon at bounding box center [27, 346] width 6 height 7
click at [27, 346] on icon at bounding box center [27, 346] width 7 height 8
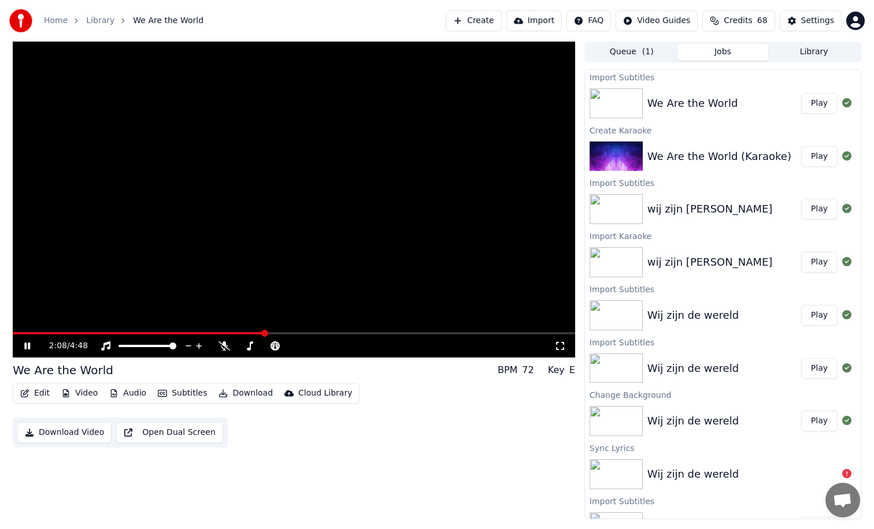
click at [27, 345] on icon at bounding box center [35, 345] width 27 height 9
click at [26, 346] on icon at bounding box center [27, 346] width 7 height 8
click at [26, 346] on icon at bounding box center [27, 346] width 6 height 7
click at [29, 347] on icon at bounding box center [27, 346] width 7 height 8
click at [29, 347] on icon at bounding box center [27, 346] width 6 height 7
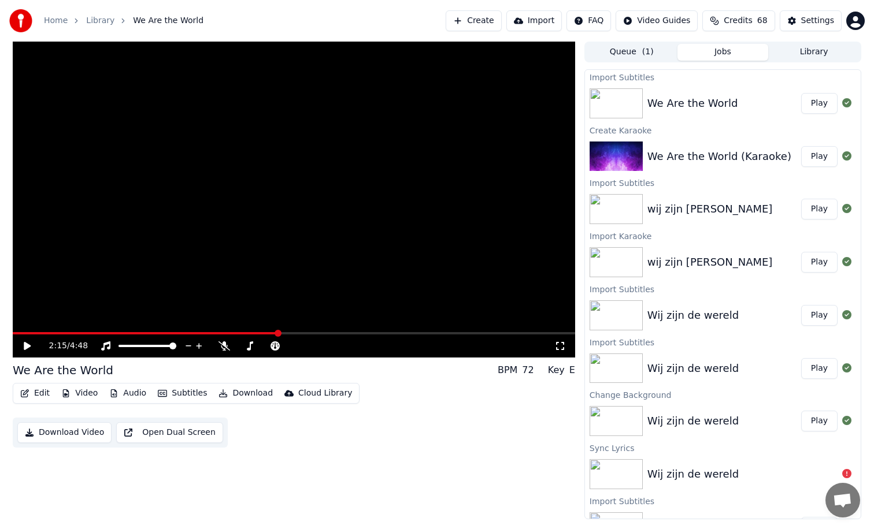
click at [27, 347] on icon at bounding box center [27, 346] width 7 height 8
click at [27, 347] on icon at bounding box center [35, 345] width 27 height 9
click at [27, 345] on icon at bounding box center [27, 346] width 7 height 8
click at [27, 345] on icon at bounding box center [35, 345] width 27 height 9
click at [26, 345] on icon at bounding box center [27, 346] width 7 height 8
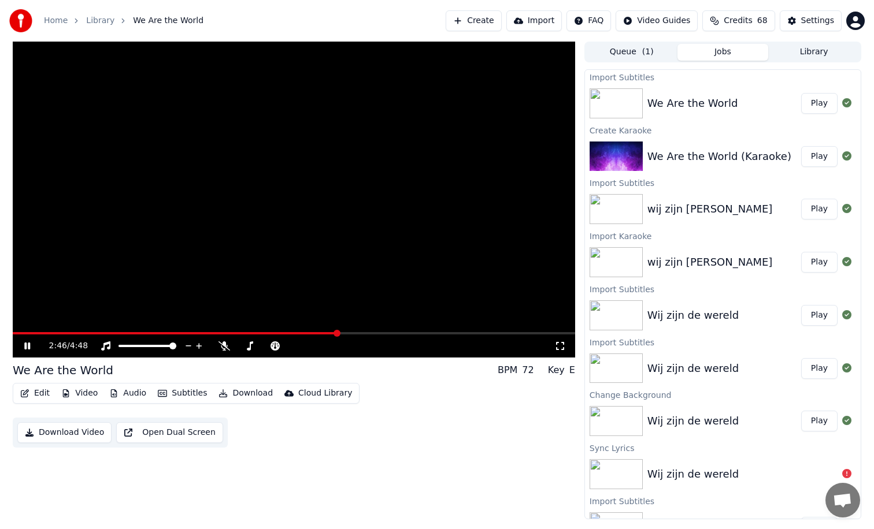
click at [26, 345] on icon at bounding box center [27, 346] width 6 height 7
click at [25, 345] on icon at bounding box center [27, 346] width 7 height 8
click at [25, 345] on icon at bounding box center [27, 346] width 6 height 7
click at [26, 345] on icon at bounding box center [27, 346] width 7 height 8
click at [26, 345] on icon at bounding box center [27, 346] width 6 height 7
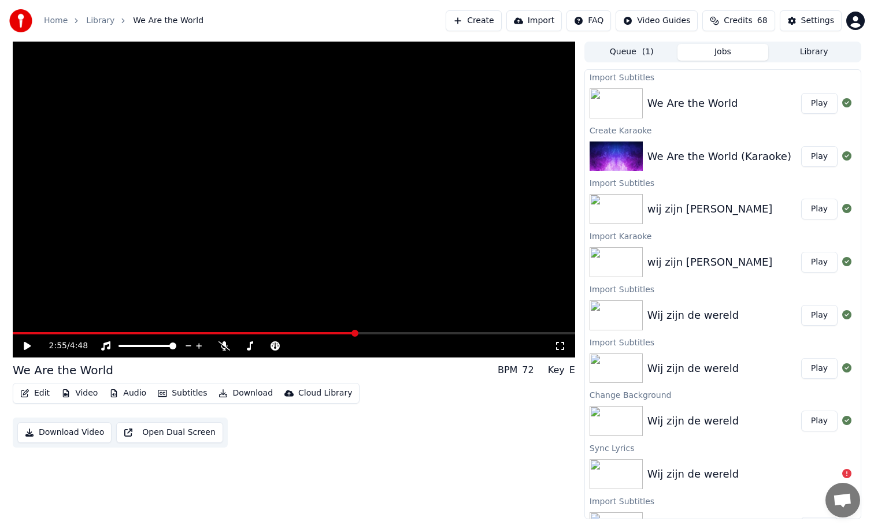
click at [25, 344] on icon at bounding box center [27, 346] width 7 height 8
click at [25, 344] on icon at bounding box center [27, 346] width 6 height 7
click at [27, 345] on icon at bounding box center [27, 346] width 7 height 8
click at [27, 345] on icon at bounding box center [35, 345] width 27 height 9
click at [28, 346] on icon at bounding box center [27, 346] width 7 height 8
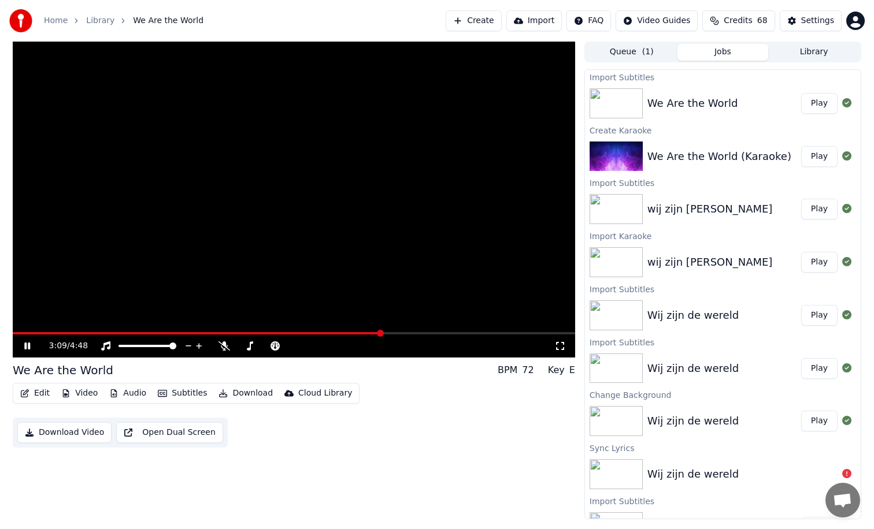
click at [28, 346] on icon at bounding box center [27, 346] width 6 height 7
click at [27, 347] on icon at bounding box center [27, 346] width 7 height 8
click at [27, 347] on icon at bounding box center [35, 345] width 27 height 9
click at [423, 334] on span at bounding box center [422, 333] width 7 height 7
click at [25, 344] on icon at bounding box center [27, 346] width 7 height 8
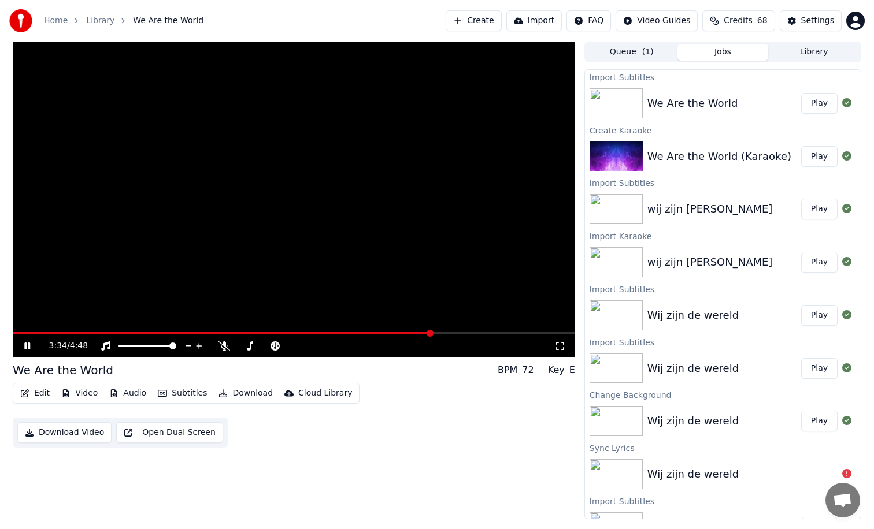
click at [25, 344] on icon at bounding box center [27, 346] width 6 height 7
click at [28, 344] on icon at bounding box center [27, 346] width 7 height 8
click at [28, 344] on icon at bounding box center [27, 346] width 6 height 7
click at [25, 345] on icon at bounding box center [27, 346] width 7 height 8
click at [27, 343] on icon at bounding box center [35, 345] width 27 height 9
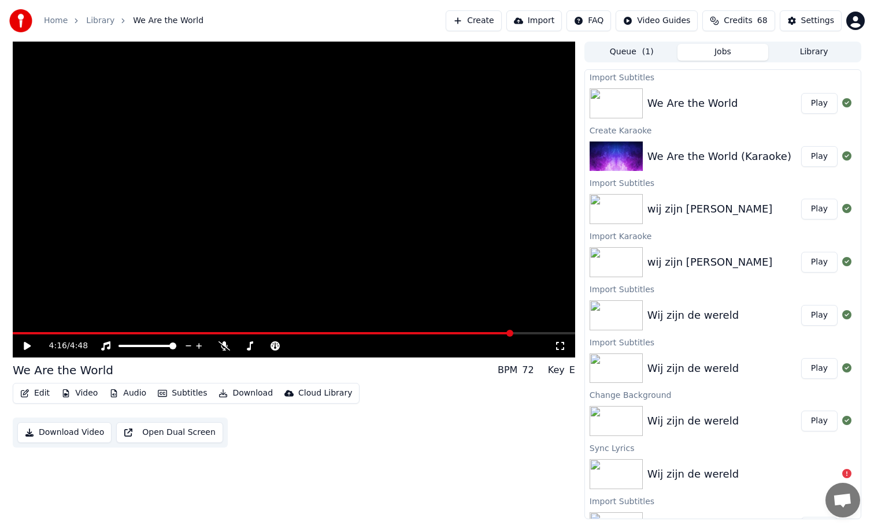
click at [511, 333] on span at bounding box center [509, 333] width 7 height 7
click at [28, 346] on icon at bounding box center [27, 346] width 7 height 8
click at [478, 331] on span at bounding box center [476, 333] width 7 height 7
click at [25, 343] on icon at bounding box center [27, 346] width 6 height 7
click at [448, 333] on span at bounding box center [447, 333] width 7 height 7
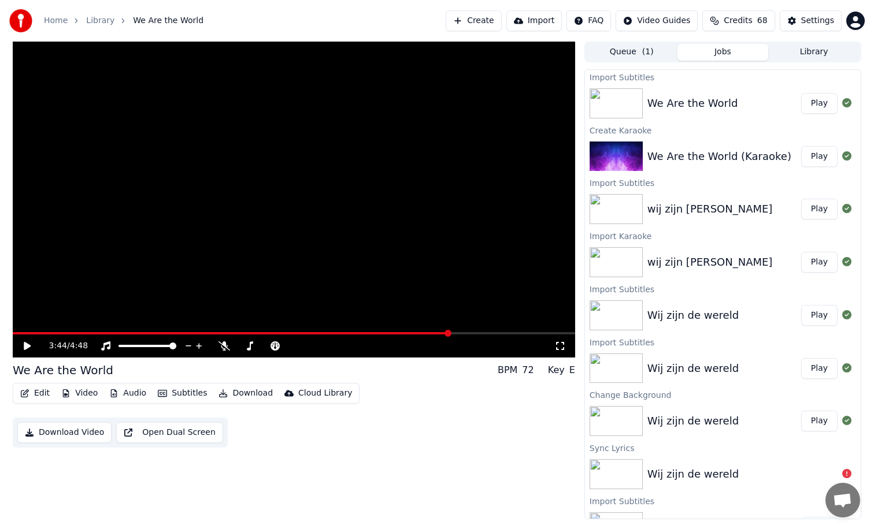
click at [25, 347] on icon at bounding box center [27, 346] width 7 height 8
click at [25, 347] on icon at bounding box center [27, 346] width 6 height 7
click at [430, 333] on span at bounding box center [430, 333] width 7 height 7
click at [25, 344] on icon at bounding box center [27, 346] width 7 height 8
click at [25, 344] on icon at bounding box center [27, 346] width 6 height 7
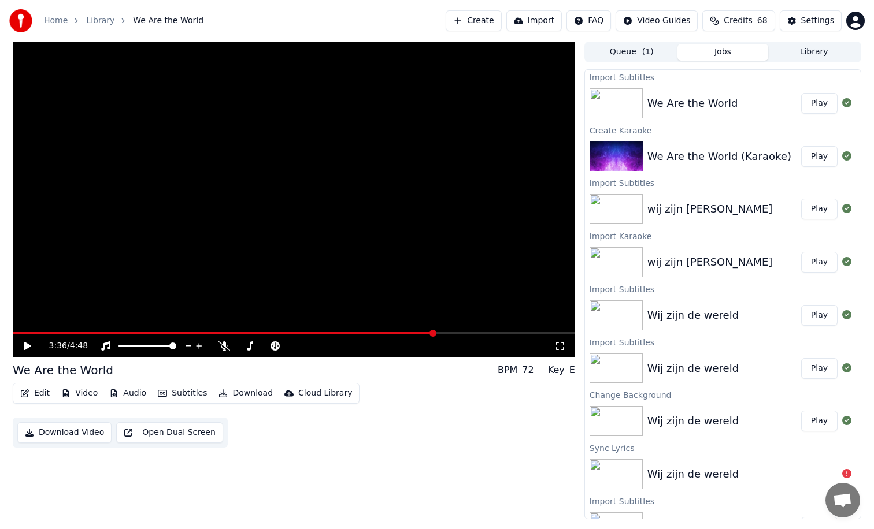
click at [26, 346] on icon at bounding box center [27, 346] width 7 height 8
click at [26, 346] on icon at bounding box center [27, 346] width 6 height 7
click at [87, 333] on span at bounding box center [50, 333] width 74 height 2
click at [26, 345] on icon at bounding box center [27, 346] width 7 height 8
click at [27, 344] on icon at bounding box center [35, 345] width 27 height 9
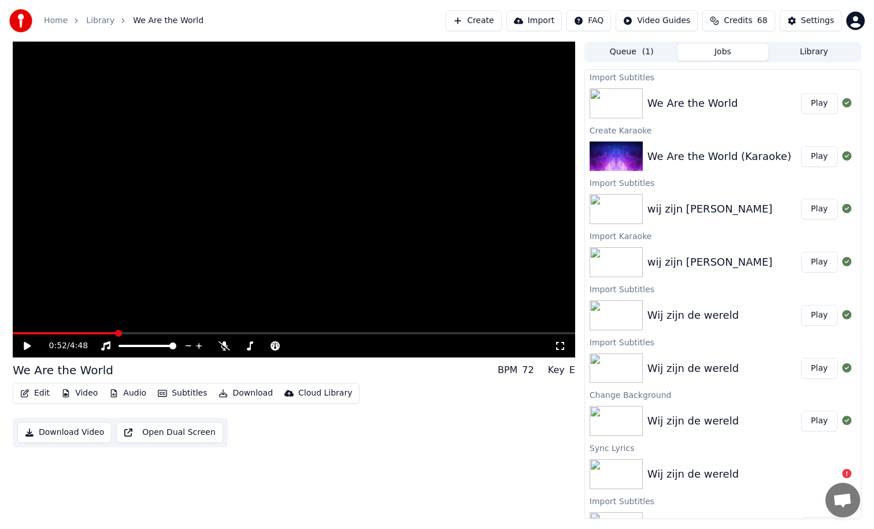
click at [28, 347] on icon at bounding box center [27, 346] width 7 height 8
click at [28, 347] on icon at bounding box center [27, 346] width 6 height 7
click at [25, 344] on icon at bounding box center [27, 346] width 7 height 8
click at [25, 344] on icon at bounding box center [27, 346] width 6 height 7
click at [26, 346] on icon at bounding box center [27, 346] width 7 height 8
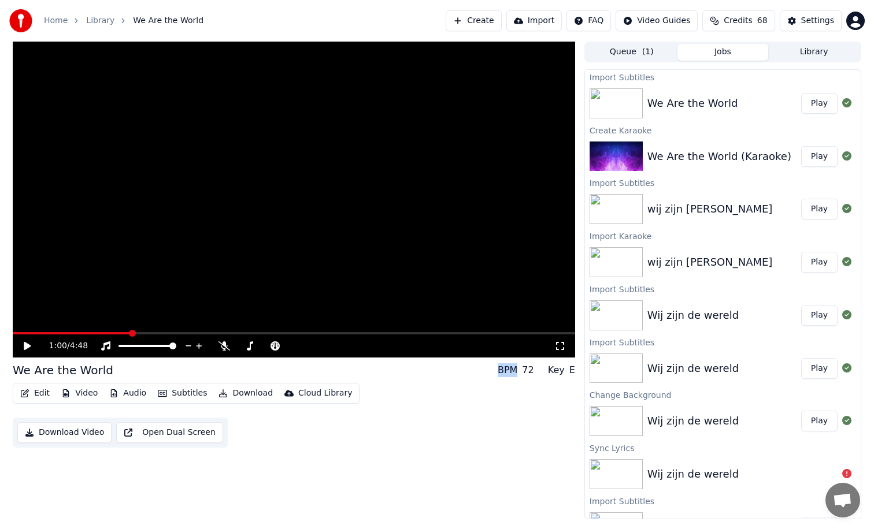
click at [26, 346] on icon at bounding box center [27, 346] width 7 height 8
click at [26, 346] on icon at bounding box center [27, 346] width 6 height 7
click at [27, 345] on icon at bounding box center [27, 346] width 7 height 8
click at [27, 345] on icon at bounding box center [35, 345] width 27 height 9
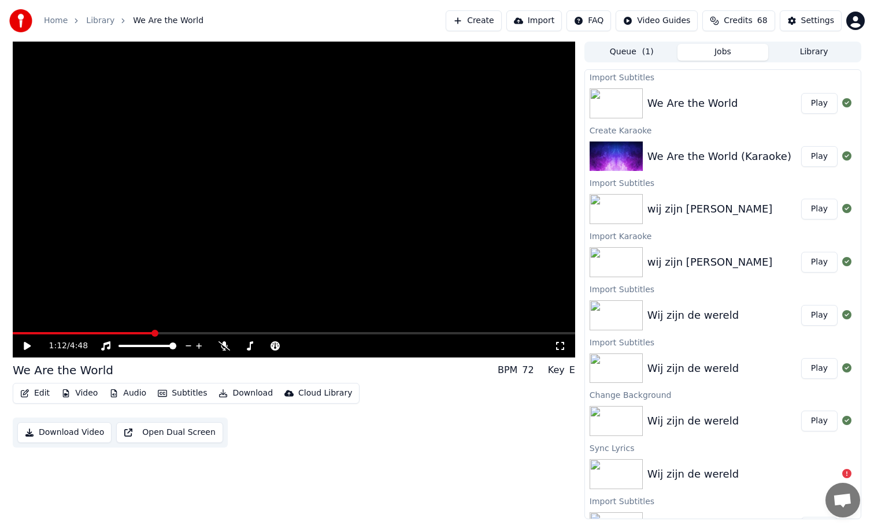
click at [28, 344] on icon at bounding box center [27, 346] width 7 height 8
click at [28, 344] on icon at bounding box center [27, 346] width 6 height 7
click at [235, 393] on button "Download" at bounding box center [246, 393] width 64 height 16
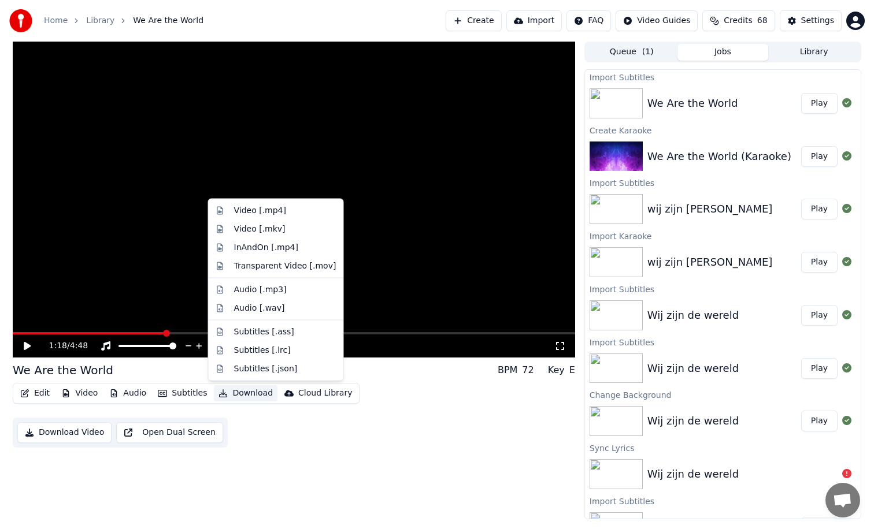
click at [197, 404] on div "Edit Video Audio Subtitles Download Cloud Library" at bounding box center [186, 393] width 347 height 21
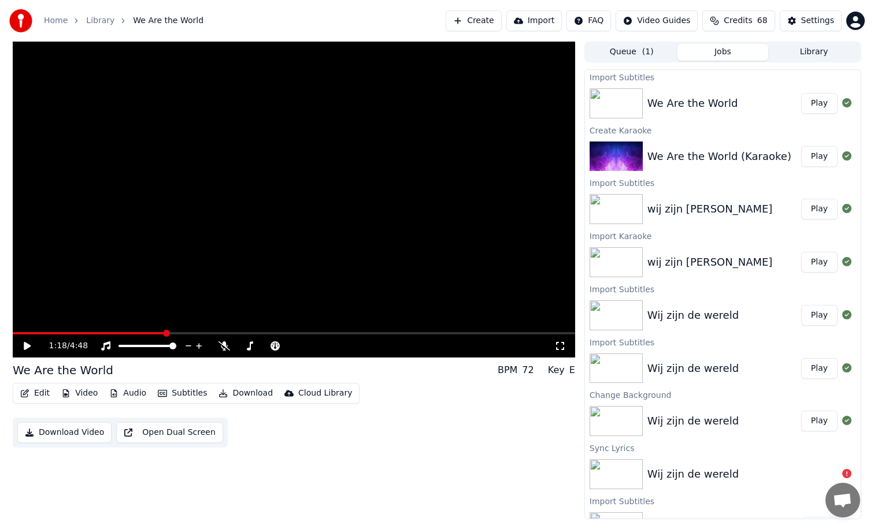
click at [190, 393] on button "Subtitles" at bounding box center [182, 393] width 58 height 16
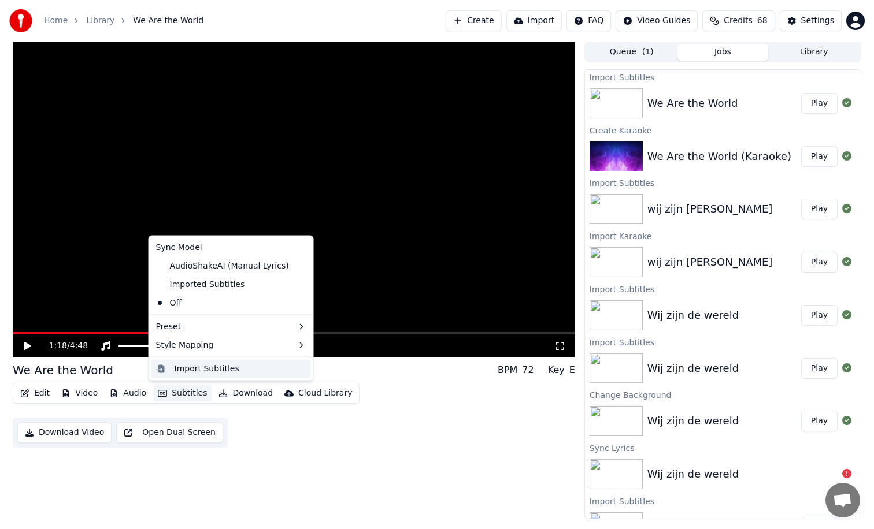
click at [206, 367] on div "Import Subtitles" at bounding box center [206, 369] width 65 height 12
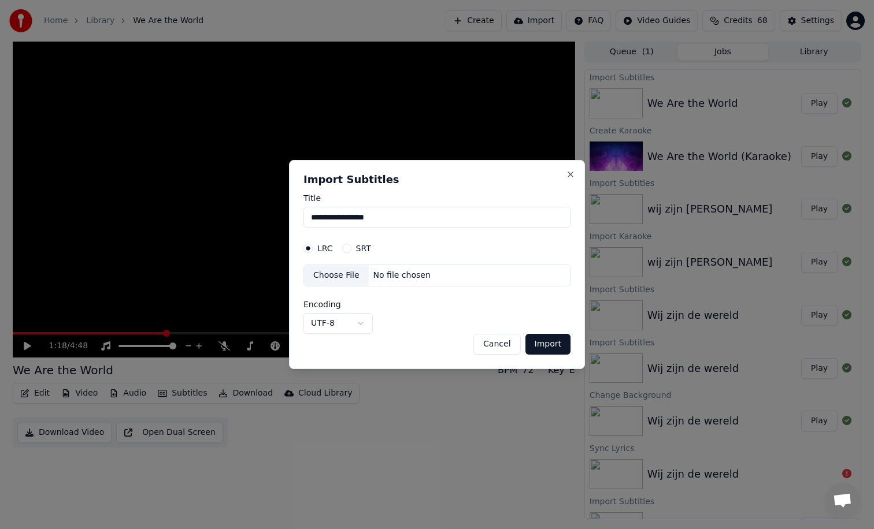
click at [358, 275] on div "Choose File" at bounding box center [336, 275] width 65 height 21
click at [348, 250] on button "SRT" at bounding box center [346, 248] width 9 height 9
click at [359, 276] on div "Choose File" at bounding box center [336, 275] width 65 height 21
select select "**********"
click at [554, 345] on button "Import" at bounding box center [547, 344] width 45 height 21
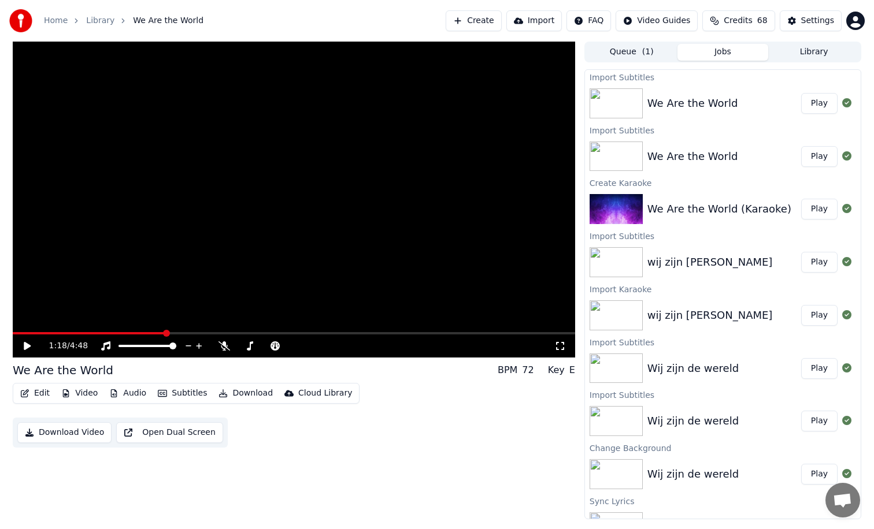
click at [25, 346] on icon at bounding box center [27, 346] width 7 height 8
click at [116, 332] on span at bounding box center [90, 333] width 154 height 2
click at [137, 331] on video at bounding box center [294, 200] width 562 height 316
click at [137, 334] on span at bounding box center [294, 333] width 562 height 2
click at [27, 344] on icon at bounding box center [27, 346] width 7 height 8
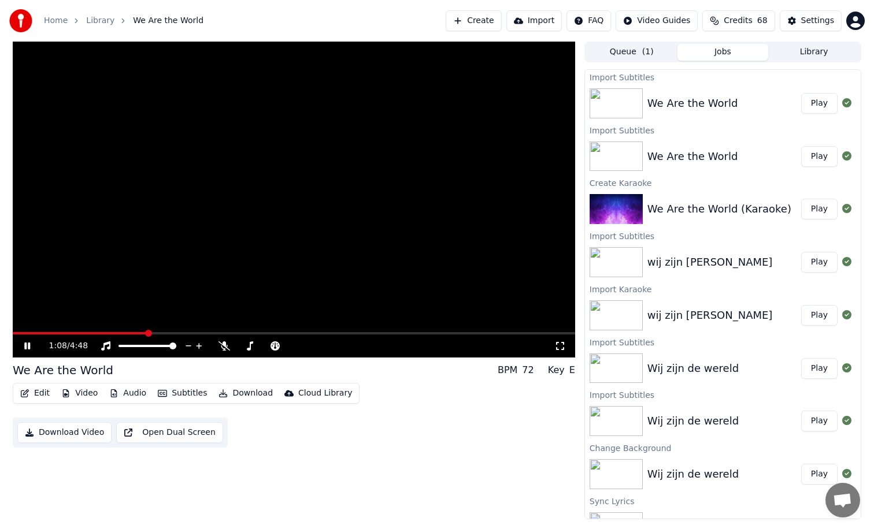
click at [818, 107] on button "Play" at bounding box center [819, 103] width 36 height 21
click at [820, 105] on button "Play" at bounding box center [819, 103] width 36 height 21
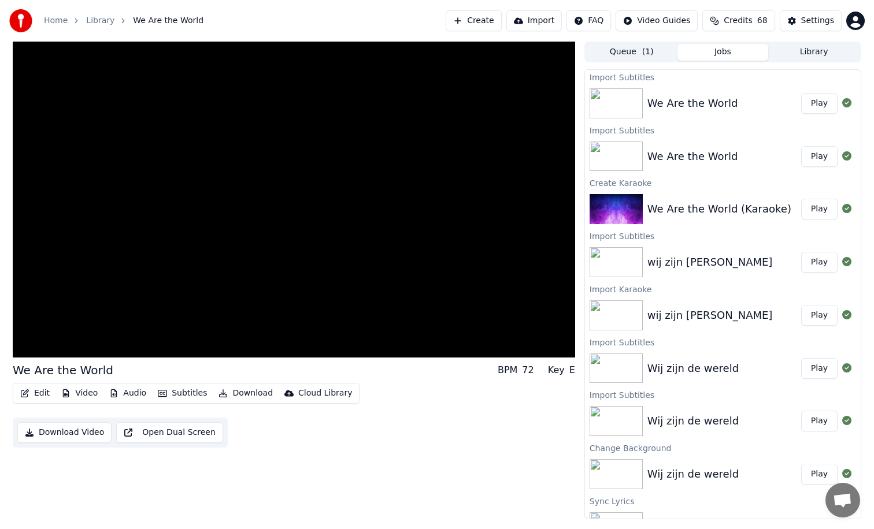
click at [696, 104] on div "We Are the World" at bounding box center [692, 103] width 91 height 16
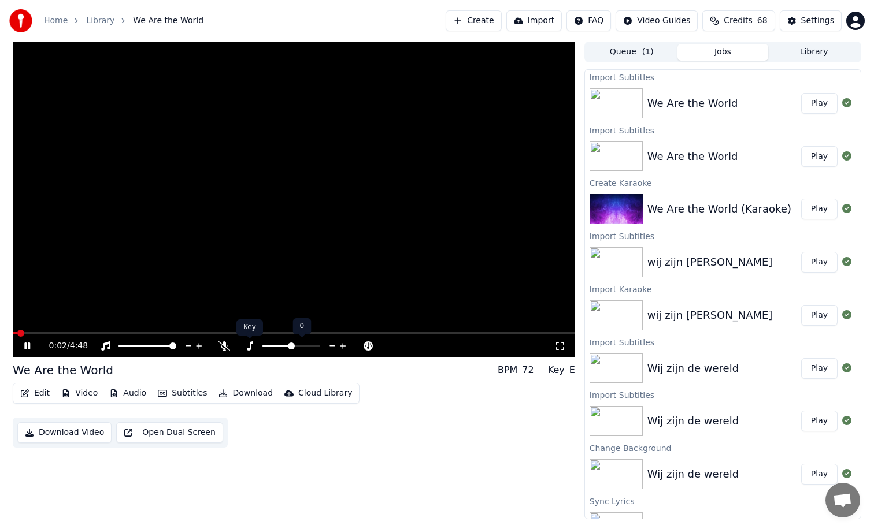
click at [243, 332] on div "Key Key" at bounding box center [249, 327] width 27 height 16
click at [223, 333] on span at bounding box center [294, 333] width 562 height 2
click at [189, 395] on button "Subtitles" at bounding box center [182, 393] width 58 height 16
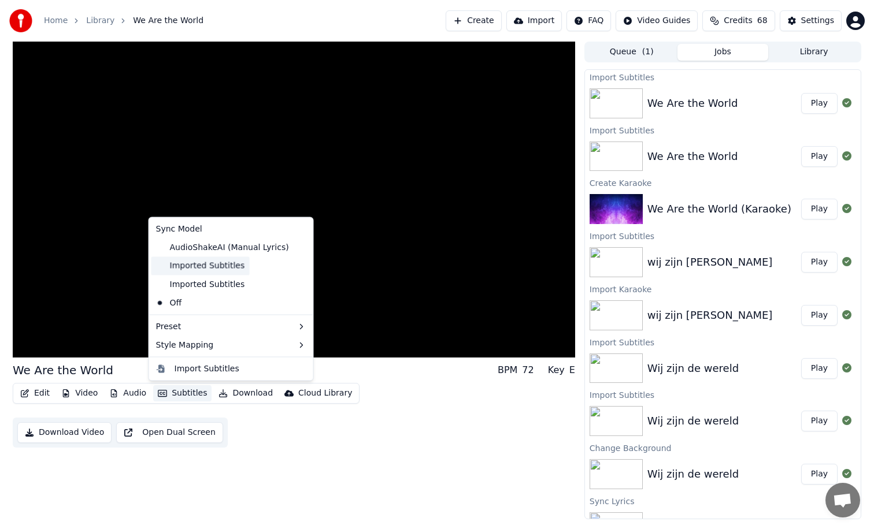
click at [212, 269] on div "Imported Subtitles" at bounding box center [200, 266] width 98 height 18
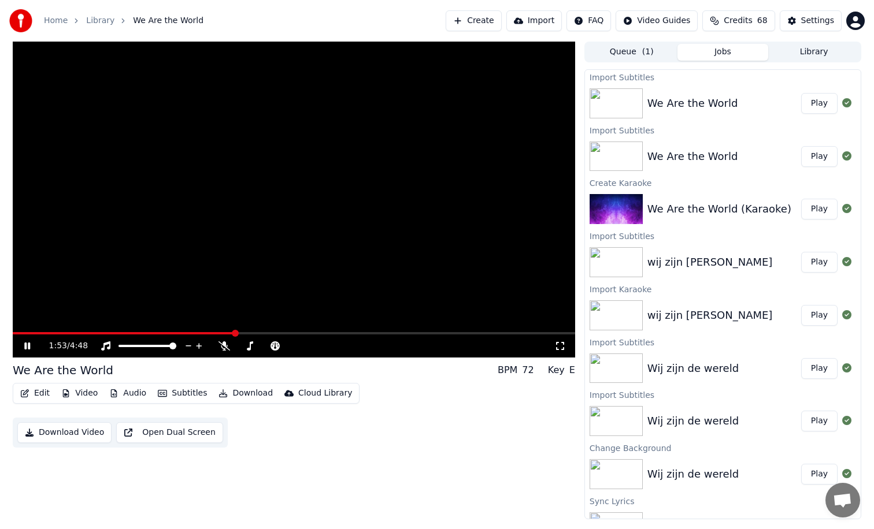
click at [191, 333] on span at bounding box center [124, 333] width 222 height 2
click at [192, 396] on button "Subtitles" at bounding box center [182, 393] width 58 height 16
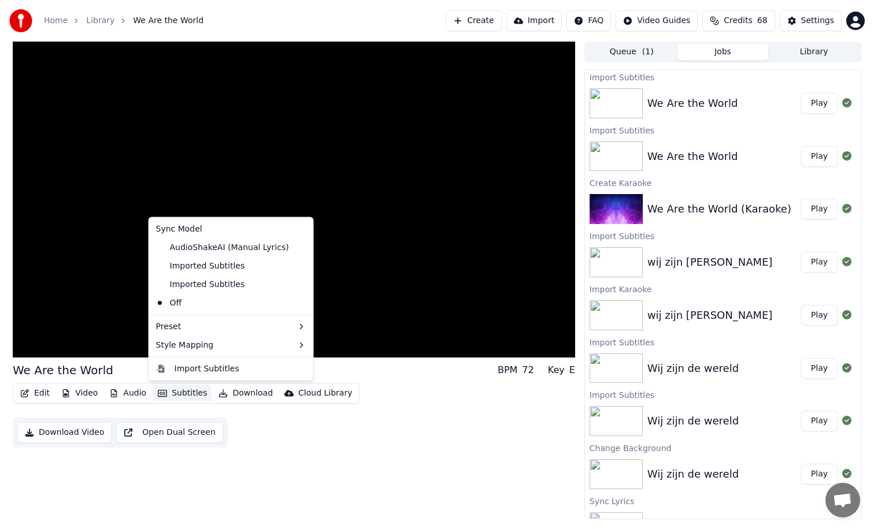
click at [192, 395] on button "Subtitles" at bounding box center [182, 393] width 58 height 16
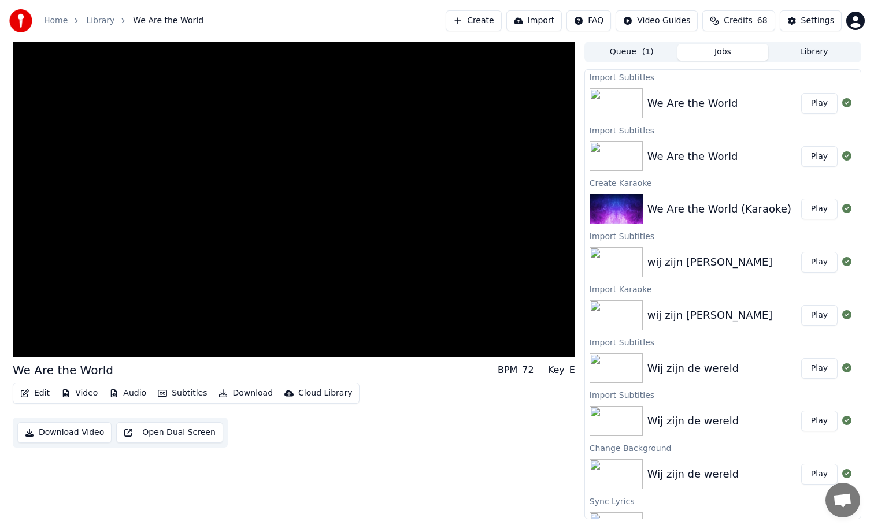
click at [35, 396] on button "Edit" at bounding box center [35, 393] width 39 height 16
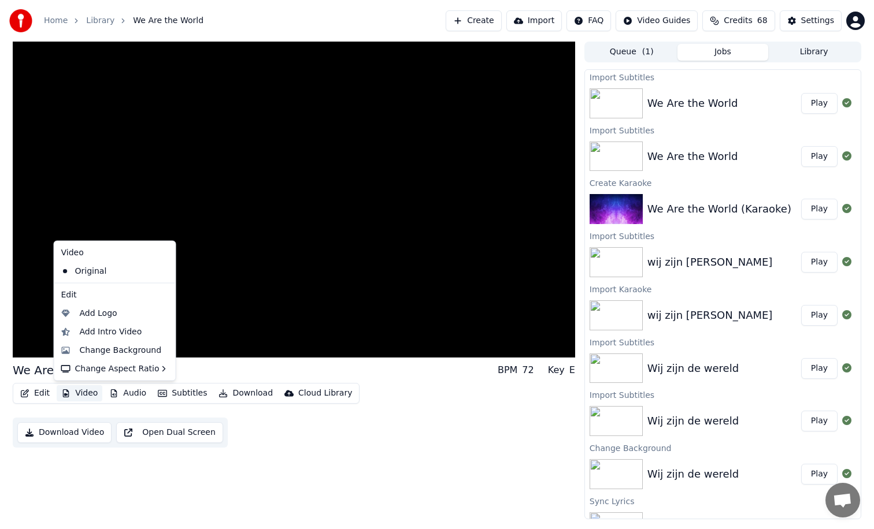
click at [80, 443] on div "We Are the World BPM 72 Key E Edit Video Audio Subtitles Download Cloud Library…" at bounding box center [294, 281] width 562 height 478
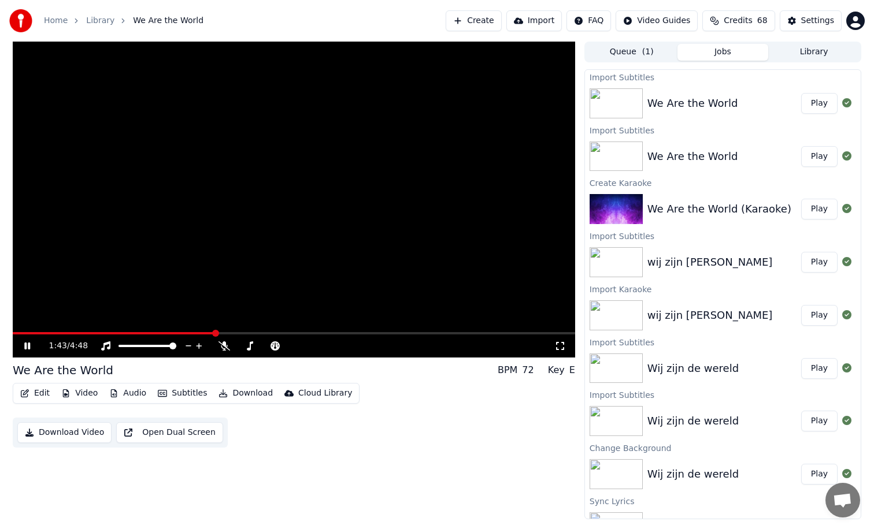
click at [28, 344] on icon at bounding box center [27, 346] width 6 height 7
click at [703, 155] on div "We Are the World" at bounding box center [692, 156] width 91 height 16
click at [246, 395] on button "Download" at bounding box center [246, 393] width 64 height 16
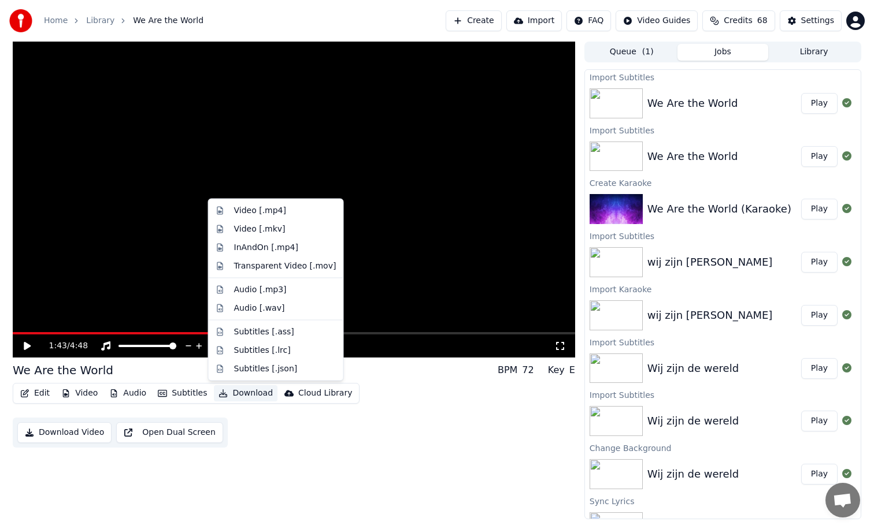
click at [246, 432] on div "1:43 / 4:48 We Are the World BPM 72 Key E Edit Video Audio Subtitles Download C…" at bounding box center [294, 281] width 562 height 478
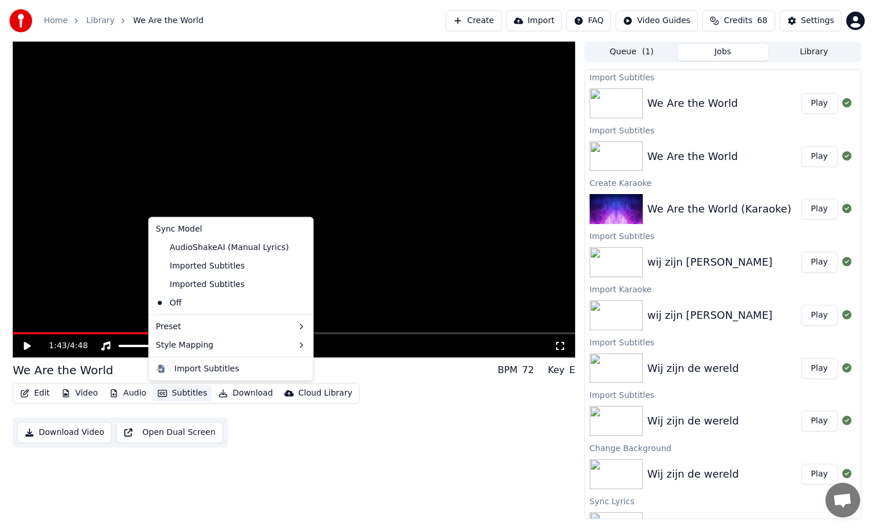
click at [193, 392] on button "Subtitles" at bounding box center [182, 393] width 58 height 16
click at [203, 248] on div "AudioShakeAI (Manual Lyrics)" at bounding box center [222, 247] width 142 height 18
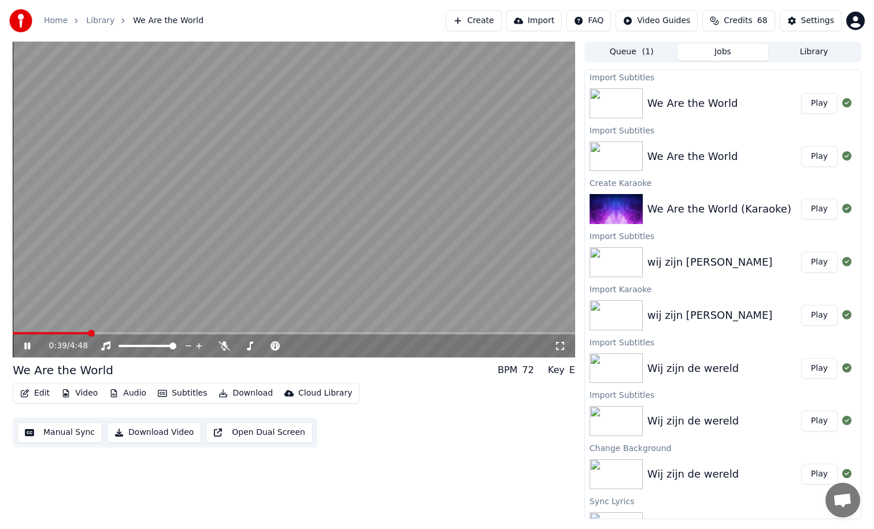
click at [88, 334] on span at bounding box center [91, 333] width 7 height 7
click at [303, 332] on span at bounding box center [294, 333] width 562 height 2
click at [389, 333] on span at bounding box center [294, 333] width 562 height 2
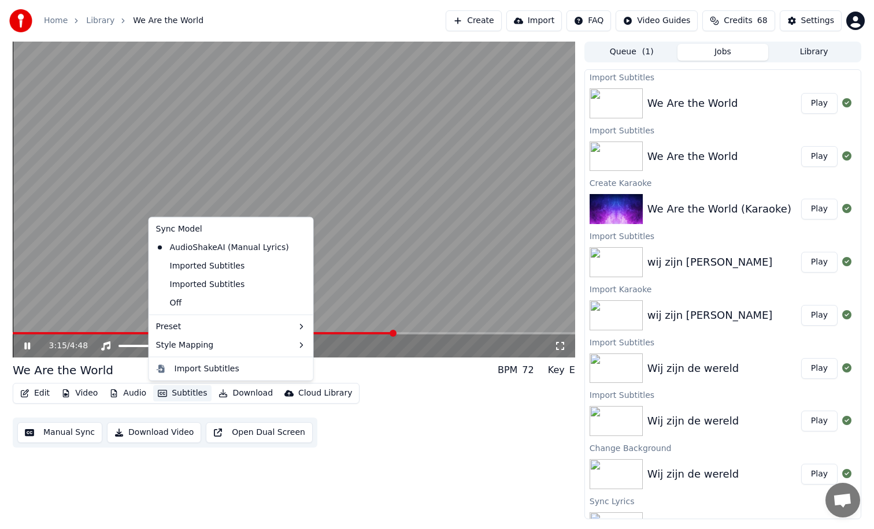
click at [192, 397] on button "Subtitles" at bounding box center [182, 393] width 58 height 16
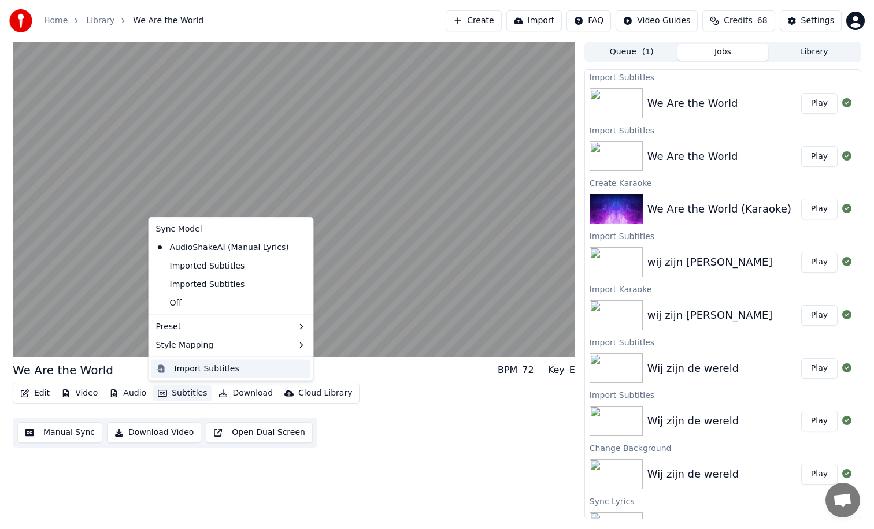
click at [208, 371] on div "Import Subtitles" at bounding box center [206, 369] width 65 height 12
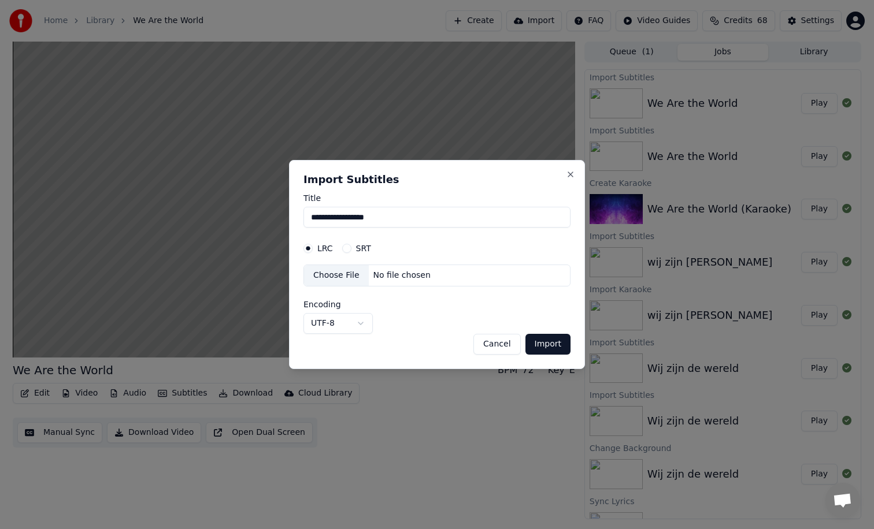
click at [347, 247] on button "SRT" at bounding box center [346, 248] width 9 height 9
click at [379, 276] on div "No file chosen" at bounding box center [402, 276] width 66 height 12
select select "**********"
click at [548, 344] on button "Import" at bounding box center [547, 344] width 45 height 21
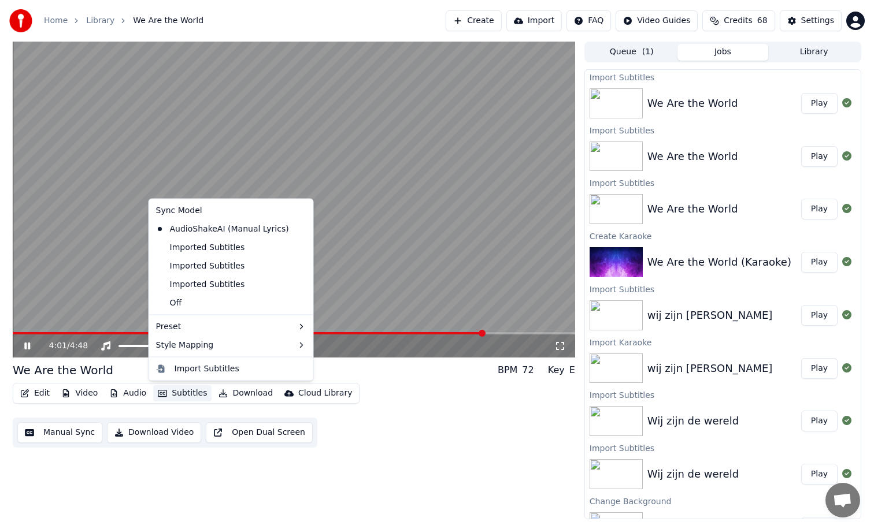
click at [188, 390] on button "Subtitles" at bounding box center [182, 393] width 58 height 16
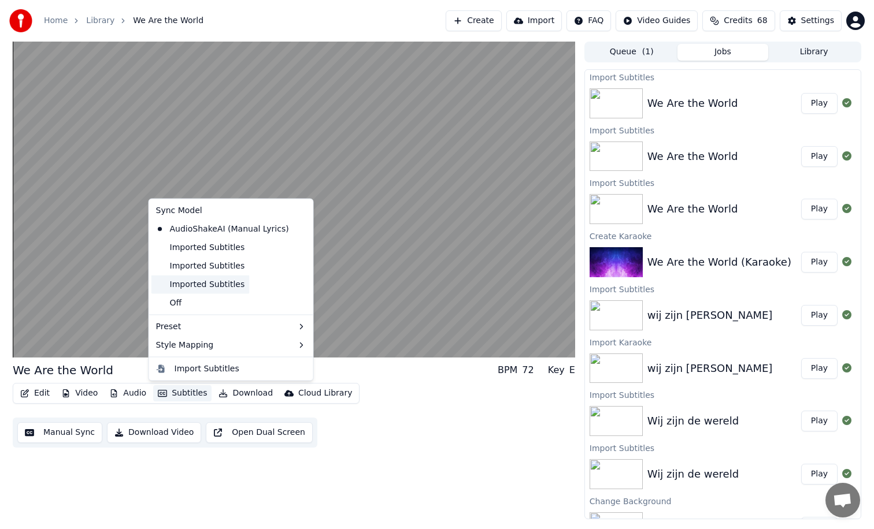
click at [215, 284] on div "Imported Subtitles" at bounding box center [200, 284] width 98 height 18
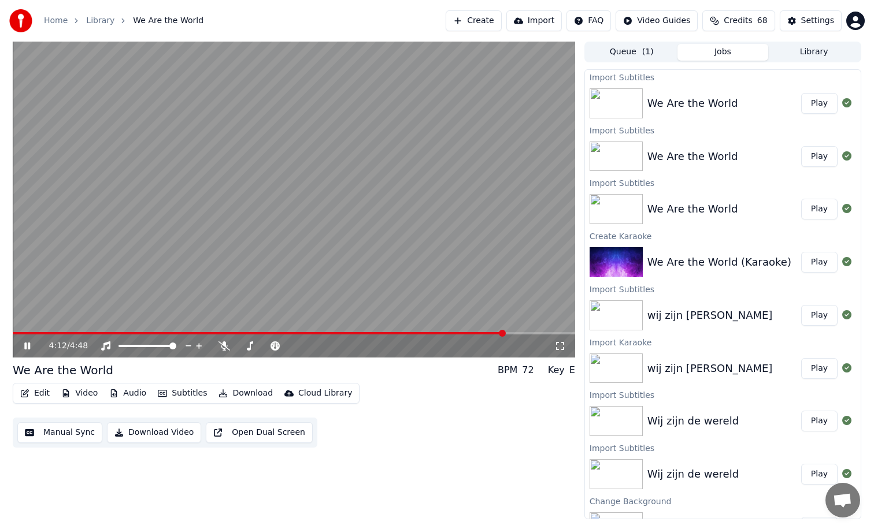
click at [188, 394] on button "Subtitles" at bounding box center [182, 393] width 58 height 16
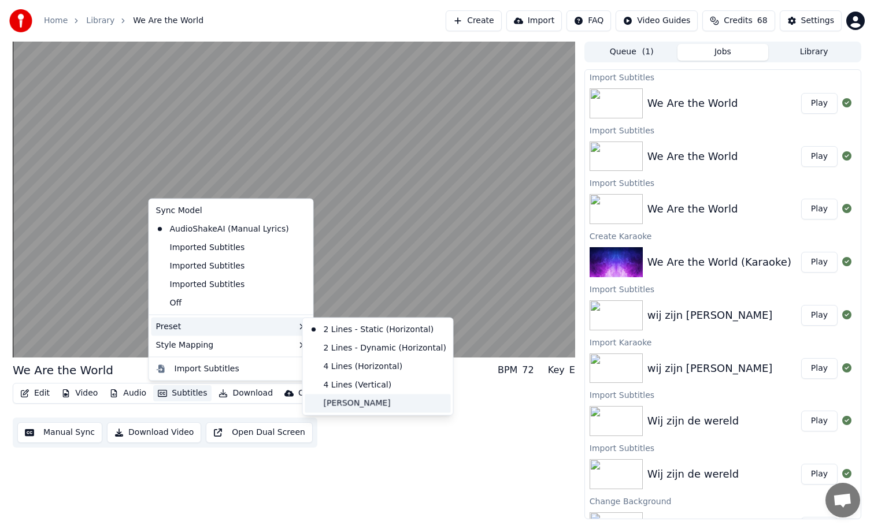
click at [359, 403] on div "[PERSON_NAME]" at bounding box center [378, 403] width 146 height 18
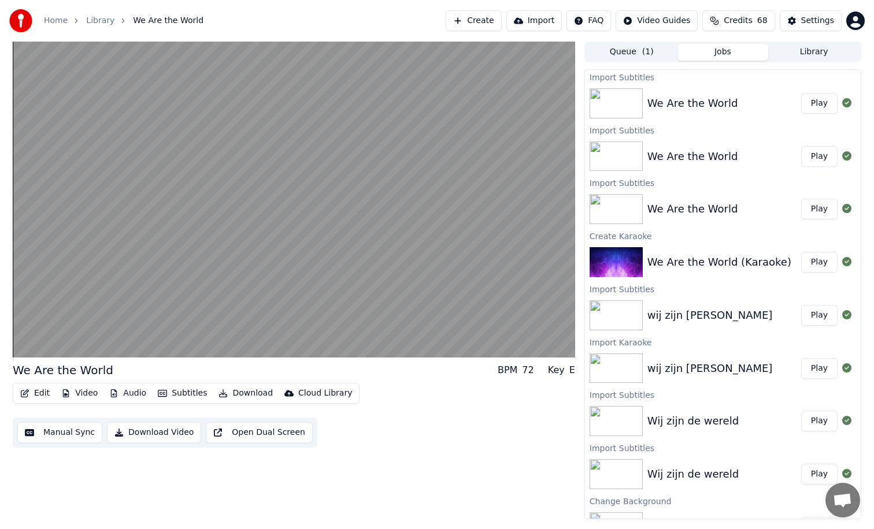
click at [76, 434] on button "Manual Sync" at bounding box center [59, 432] width 85 height 21
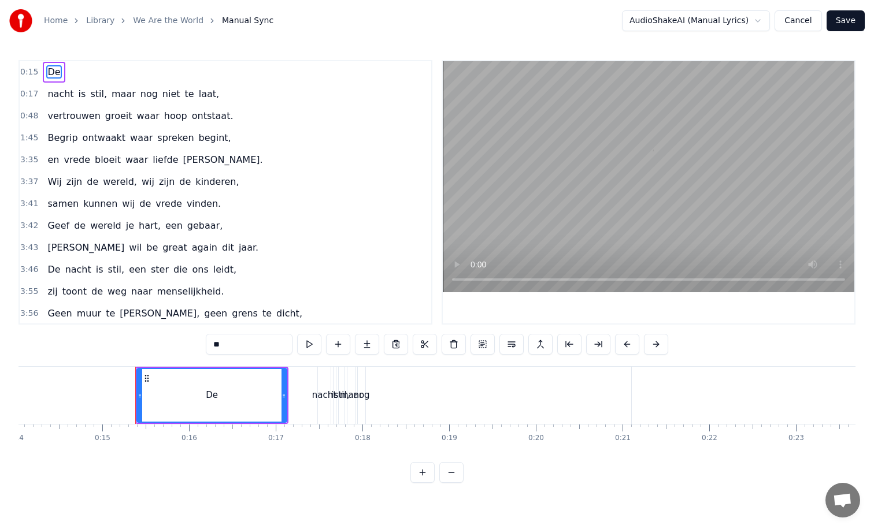
scroll to position [0, 1275]
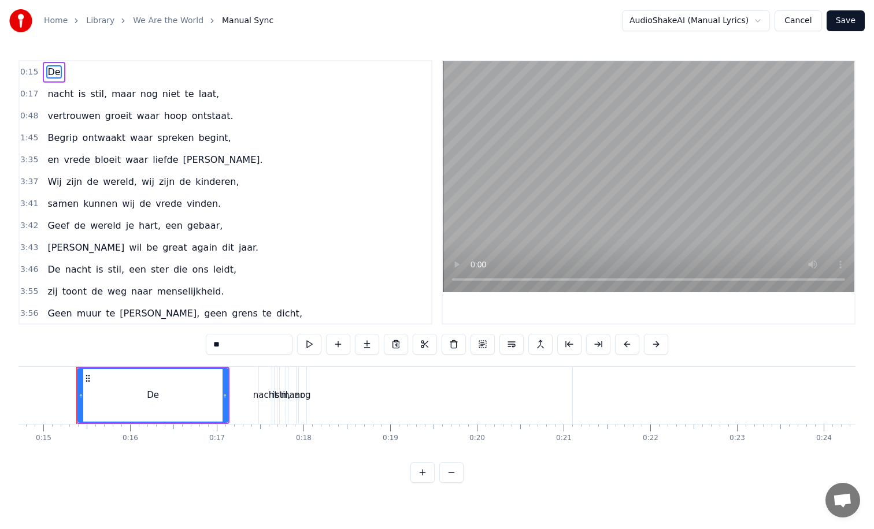
click at [791, 26] on button "Cancel" at bounding box center [797, 20] width 47 height 21
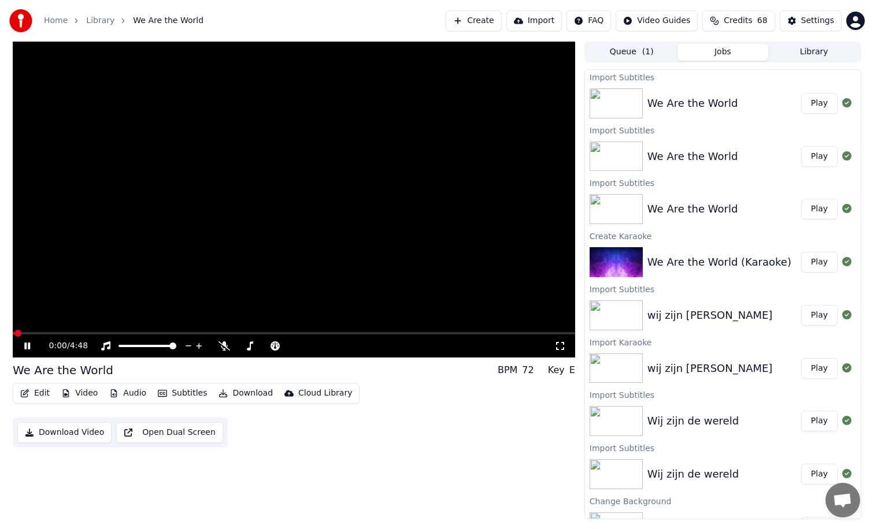
click at [243, 397] on button "Download" at bounding box center [246, 393] width 64 height 16
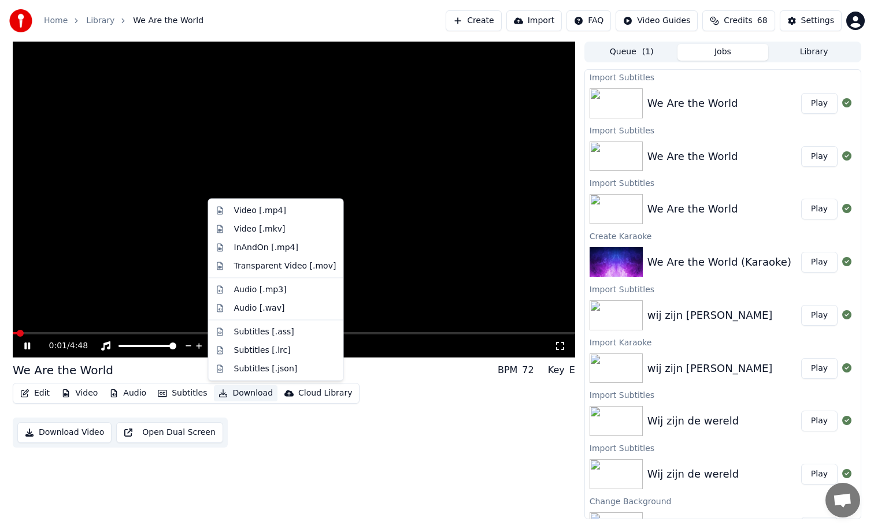
click at [243, 397] on button "Download" at bounding box center [246, 393] width 64 height 16
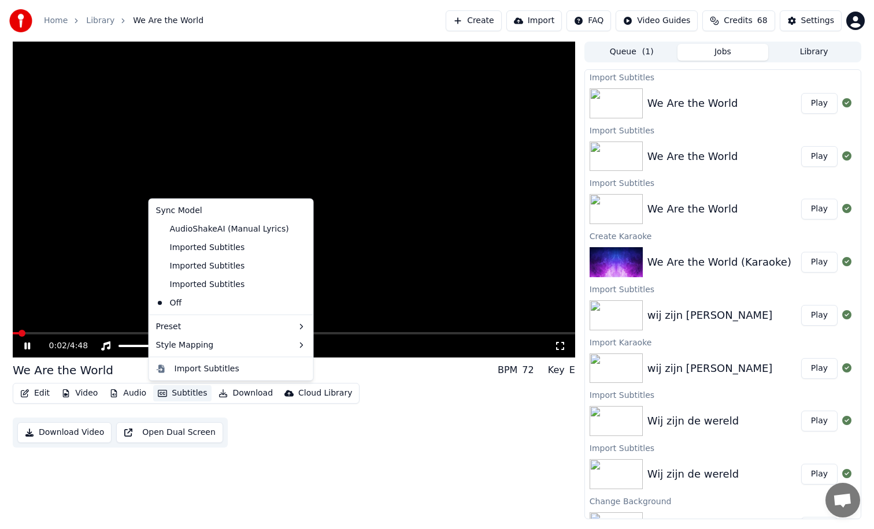
click at [194, 397] on button "Subtitles" at bounding box center [182, 393] width 58 height 16
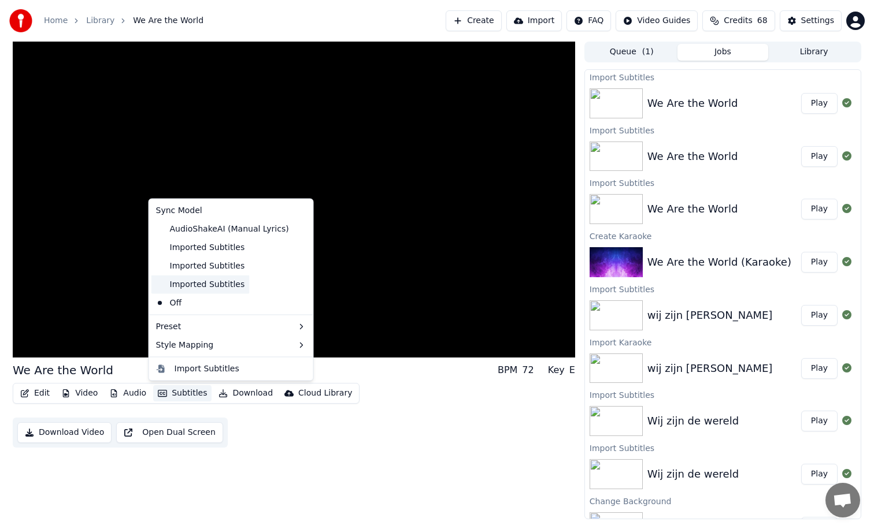
click at [213, 287] on div "Imported Subtitles" at bounding box center [200, 284] width 98 height 18
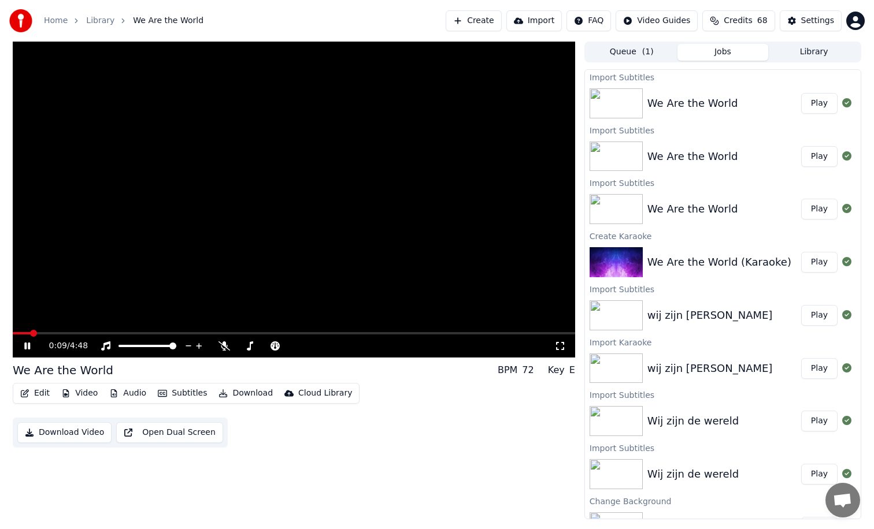
click at [196, 393] on button "Subtitles" at bounding box center [182, 393] width 58 height 16
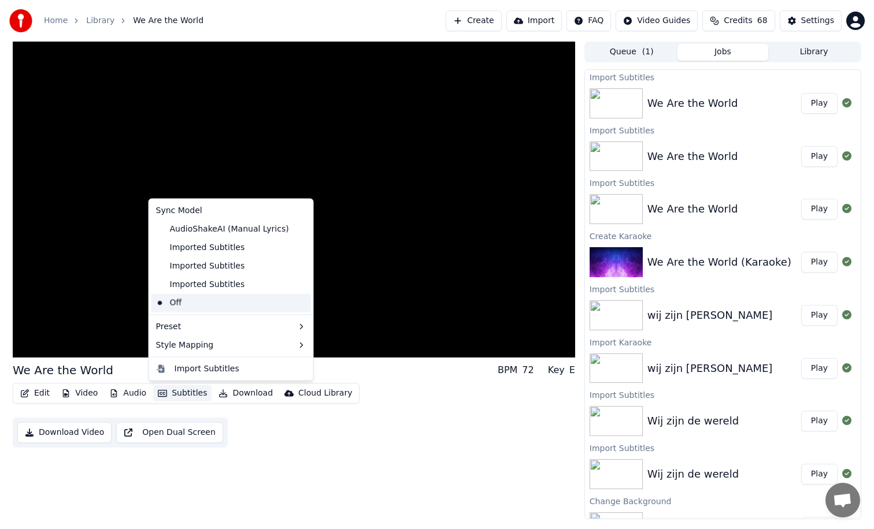
click at [193, 303] on div "Off" at bounding box center [230, 302] width 159 height 18
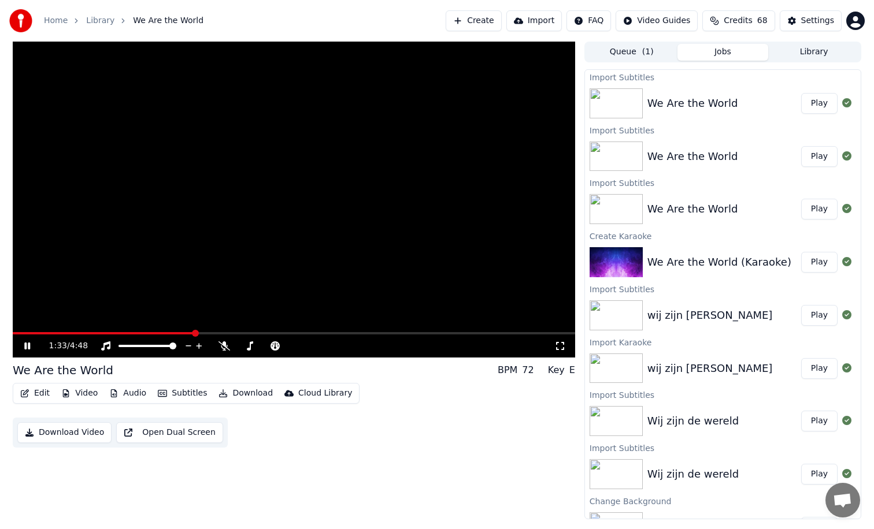
click at [193, 332] on span at bounding box center [294, 333] width 562 height 2
click at [194, 393] on button "Subtitles" at bounding box center [182, 393] width 58 height 16
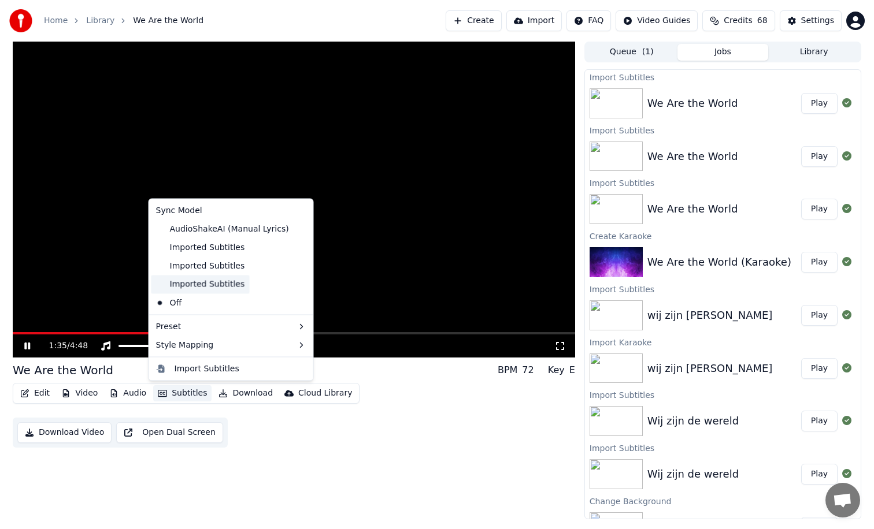
click at [209, 287] on div "Imported Subtitles" at bounding box center [200, 284] width 98 height 18
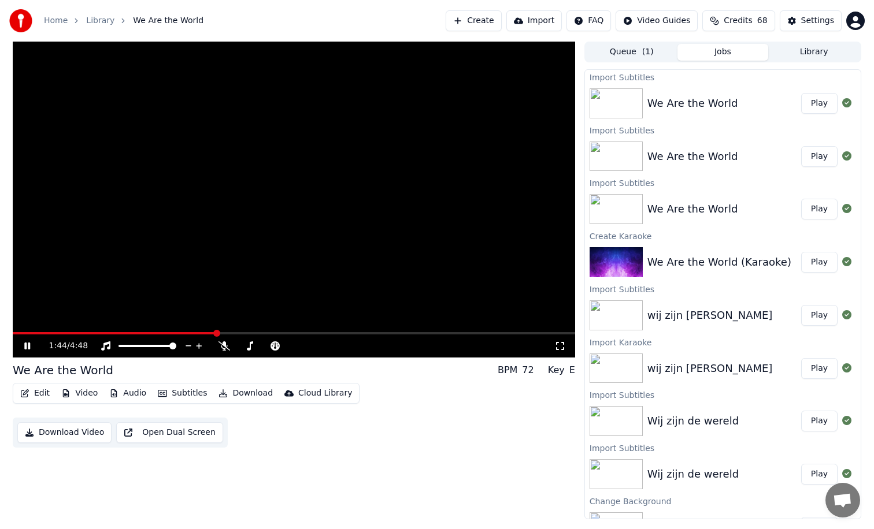
click at [216, 333] on span at bounding box center [294, 333] width 562 height 2
click at [187, 392] on button "Subtitles" at bounding box center [182, 393] width 58 height 16
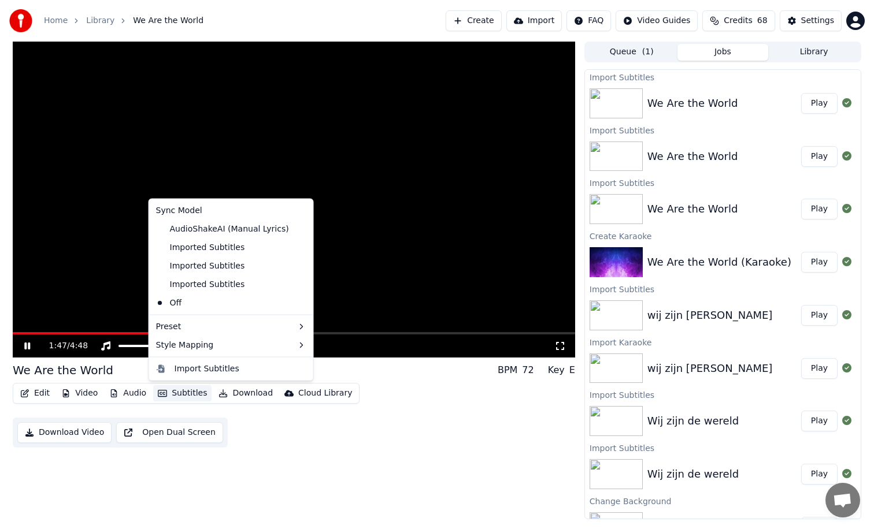
click at [298, 227] on icon at bounding box center [304, 228] width 13 height 9
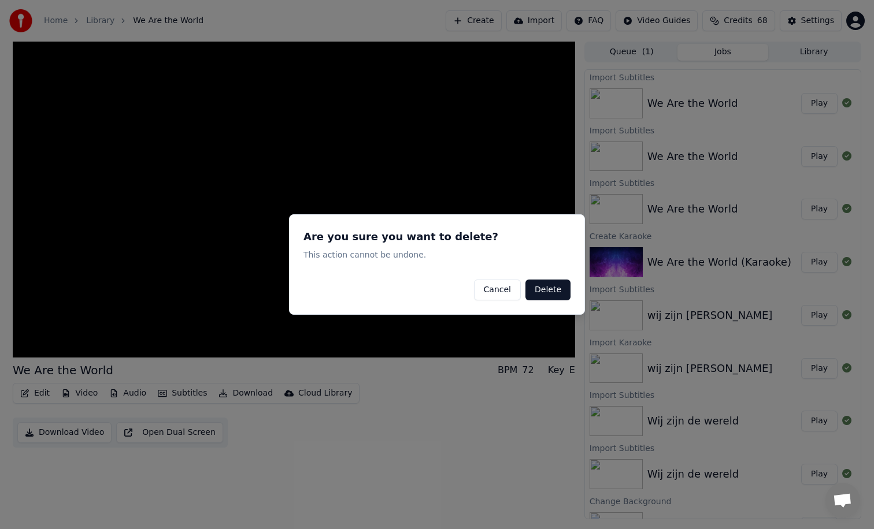
click at [541, 288] on button "Delete" at bounding box center [547, 290] width 45 height 21
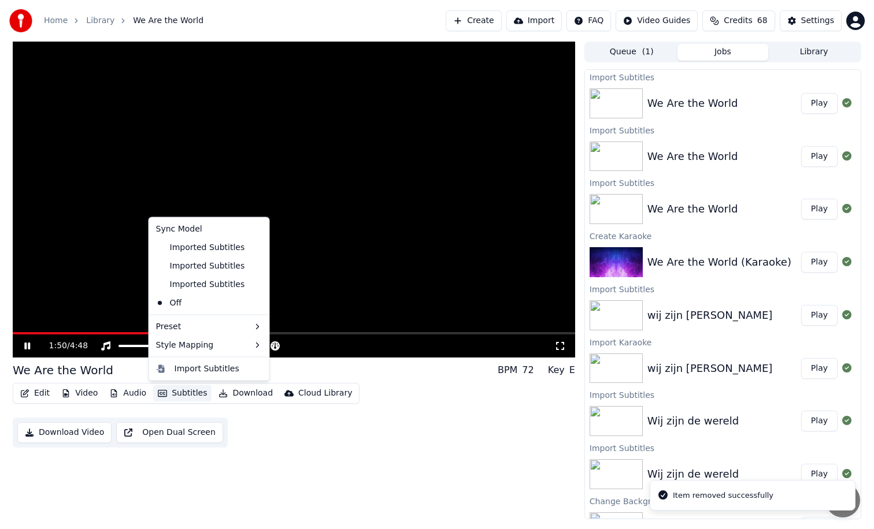
click at [185, 393] on button "Subtitles" at bounding box center [182, 393] width 58 height 16
click at [254, 248] on icon at bounding box center [258, 247] width 8 height 9
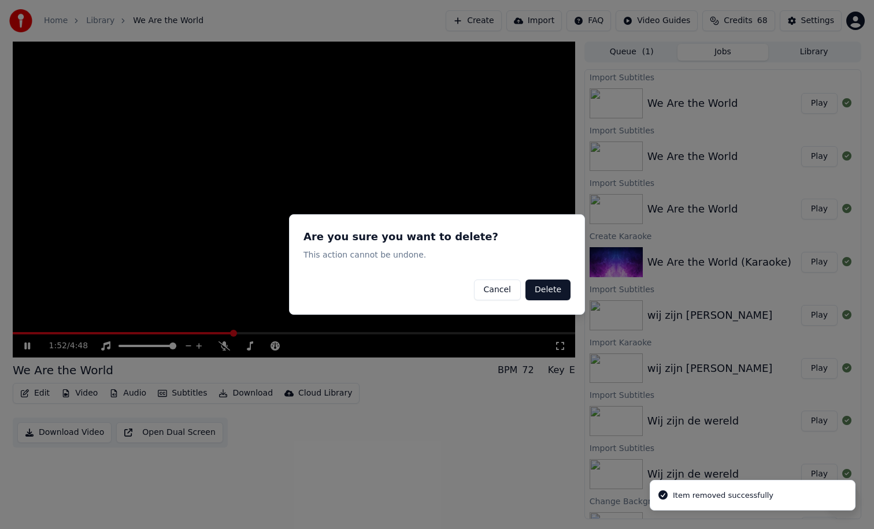
click at [551, 289] on button "Delete" at bounding box center [547, 290] width 45 height 21
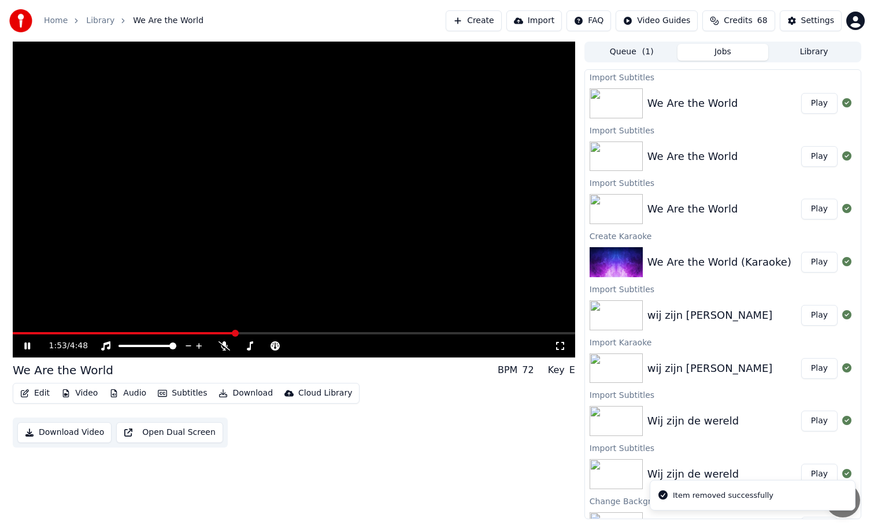
click at [188, 391] on button "Subtitles" at bounding box center [182, 393] width 58 height 16
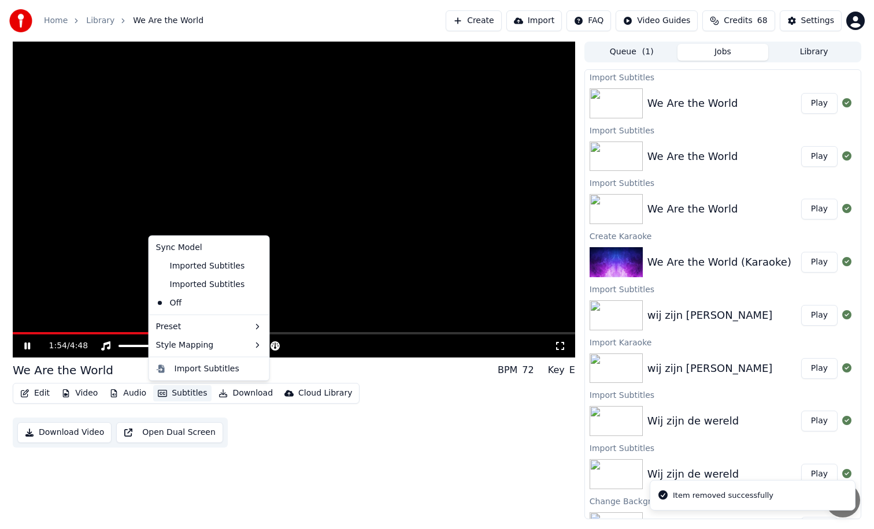
click at [254, 267] on icon at bounding box center [258, 265] width 8 height 9
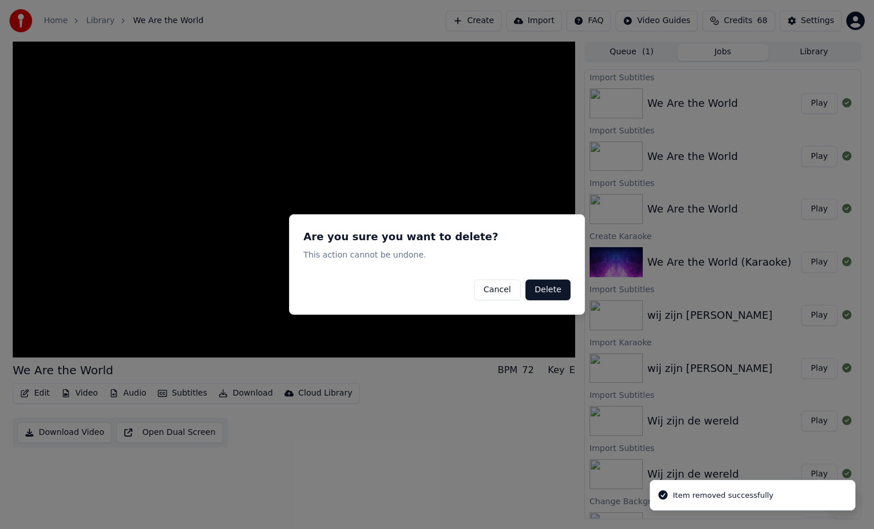
click at [541, 287] on button "Delete" at bounding box center [547, 290] width 45 height 21
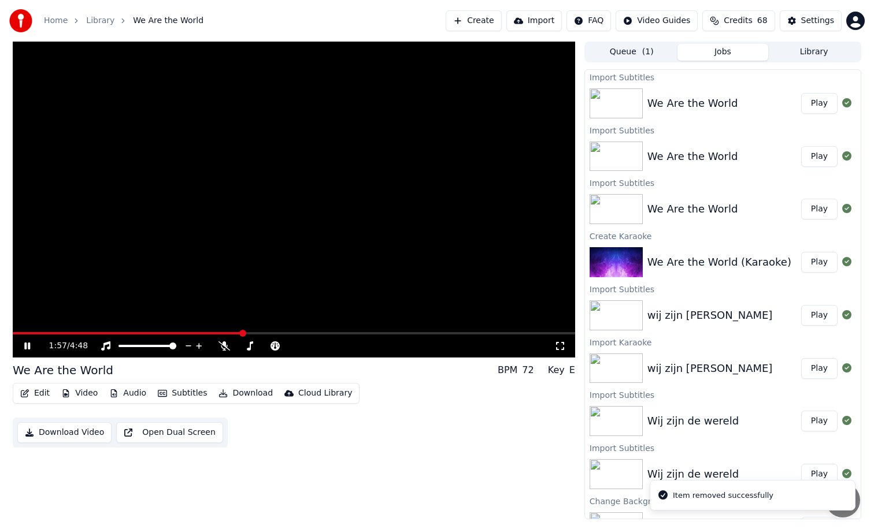
click at [191, 395] on button "Subtitles" at bounding box center [182, 393] width 58 height 16
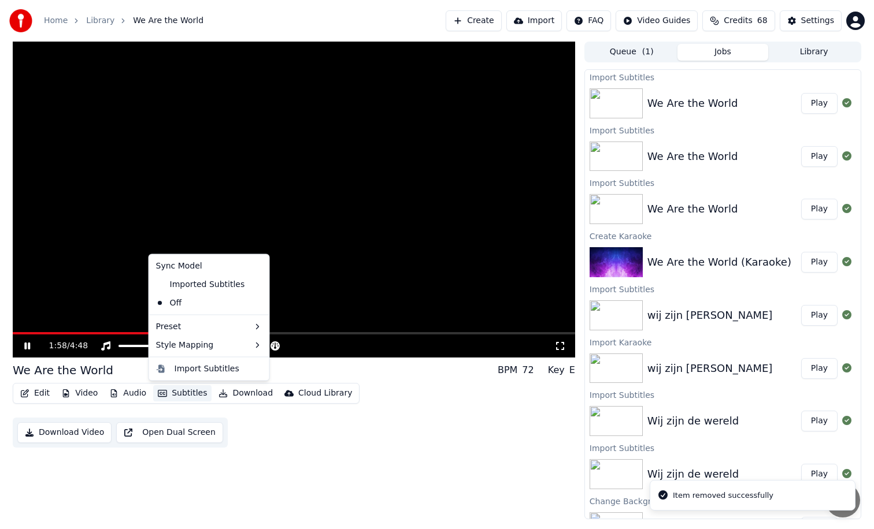
click at [254, 283] on icon at bounding box center [258, 284] width 8 height 9
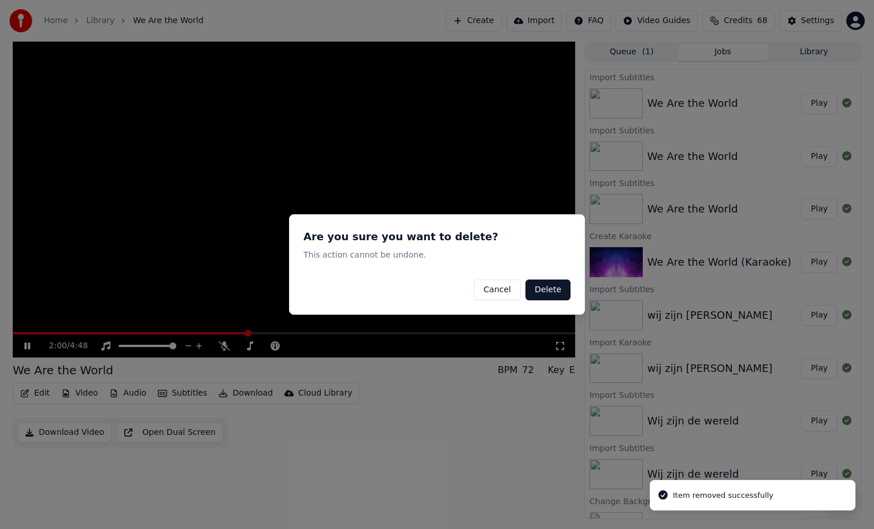
click at [553, 287] on button "Delete" at bounding box center [547, 290] width 45 height 21
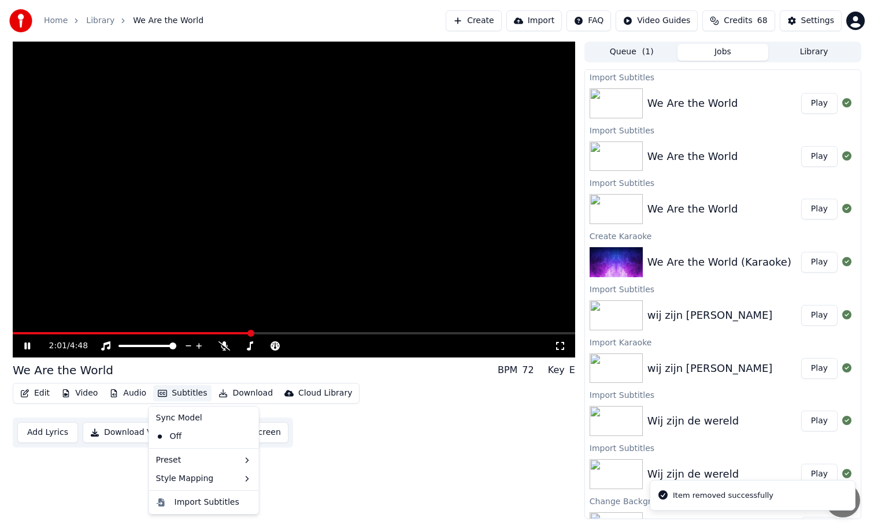
click at [188, 393] on button "Subtitles" at bounding box center [182, 393] width 58 height 16
click at [207, 501] on div "Import Subtitles" at bounding box center [206, 503] width 65 height 12
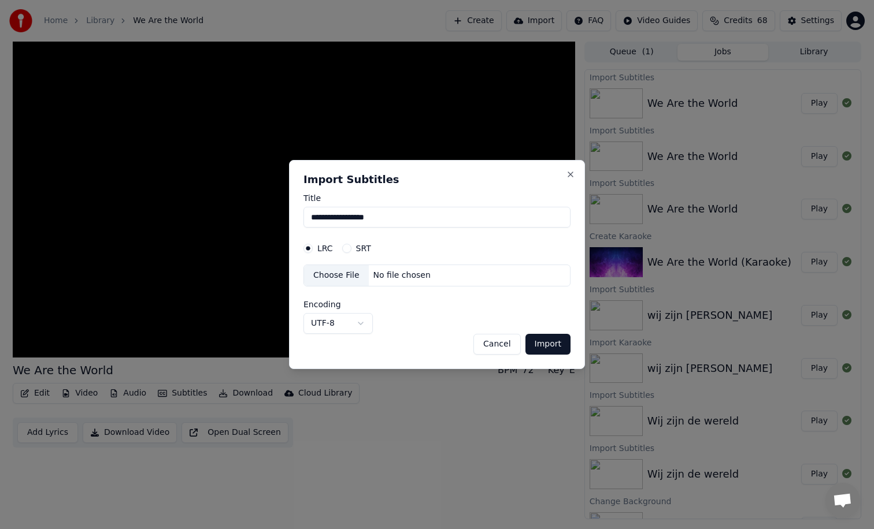
click at [348, 248] on button "SRT" at bounding box center [346, 248] width 9 height 9
click at [363, 275] on div "Choose File" at bounding box center [336, 275] width 65 height 21
select select "**********"
click at [547, 345] on button "Import" at bounding box center [547, 344] width 45 height 21
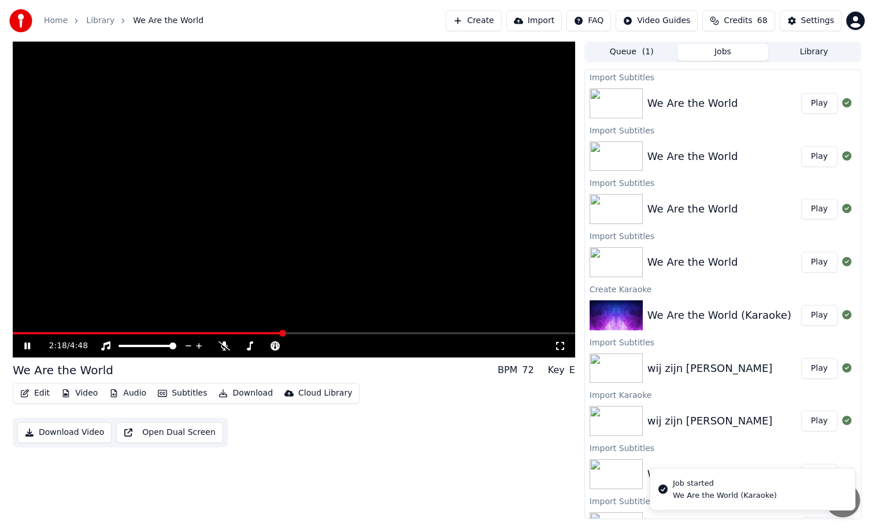
click at [337, 332] on video at bounding box center [294, 200] width 562 height 316
click at [334, 334] on span at bounding box center [294, 333] width 562 height 2
click at [266, 333] on span at bounding box center [175, 333] width 324 height 2
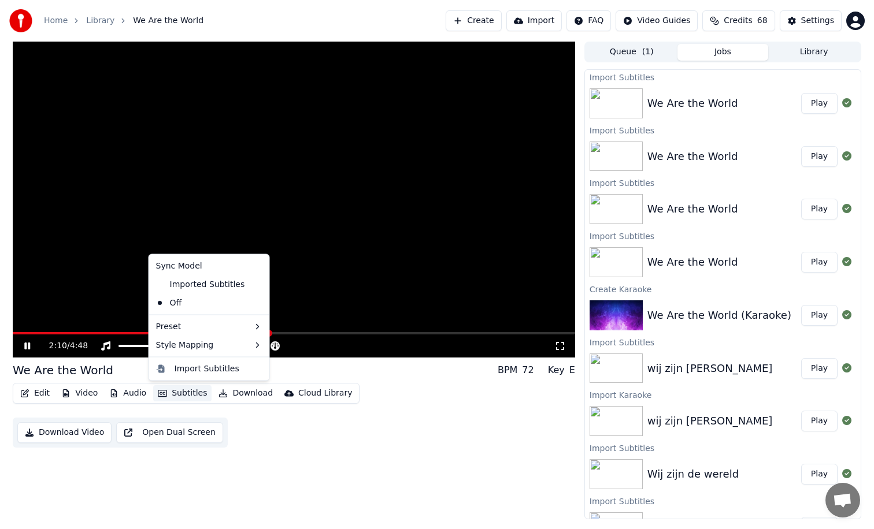
click at [185, 392] on button "Subtitles" at bounding box center [182, 393] width 58 height 16
click at [192, 285] on div "Imported Subtitles" at bounding box center [200, 284] width 98 height 18
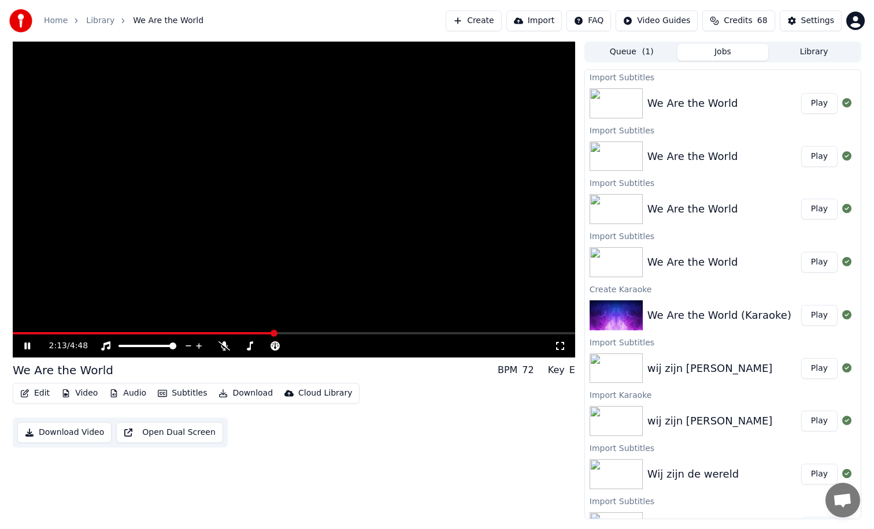
click at [206, 332] on span at bounding box center [143, 333] width 261 height 2
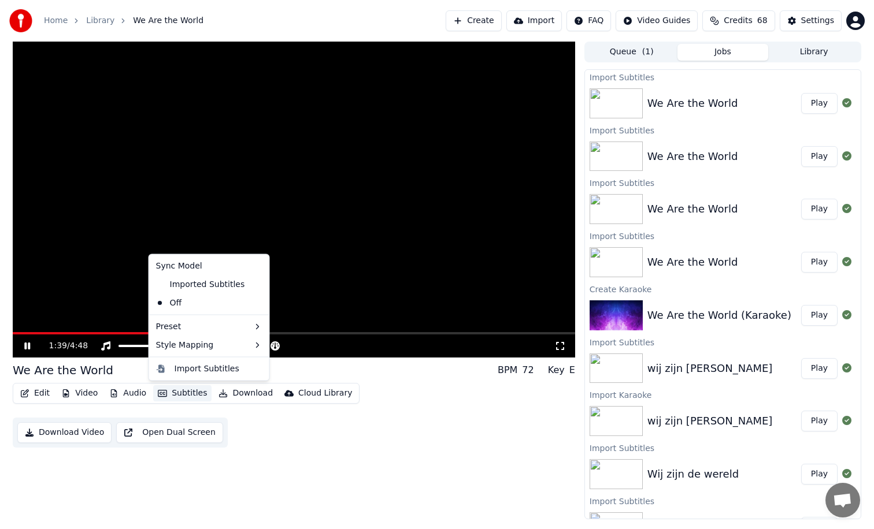
click at [194, 392] on button "Subtitles" at bounding box center [182, 393] width 58 height 16
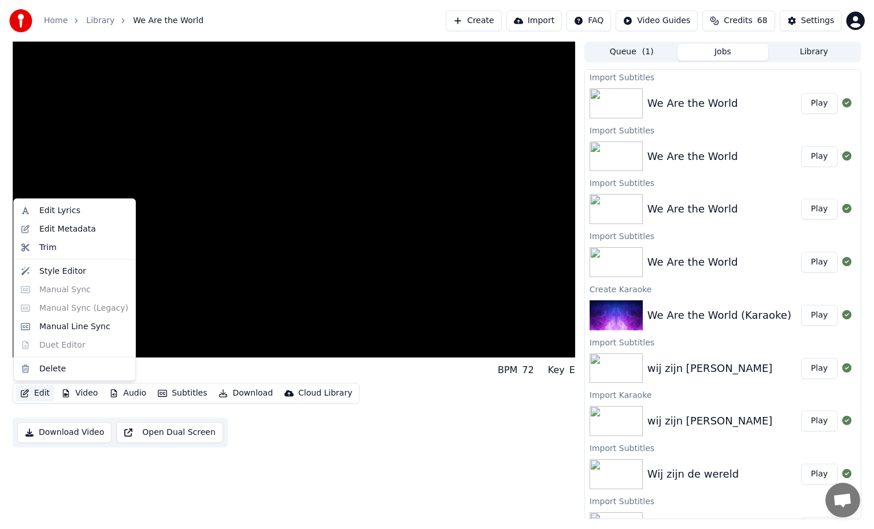
click at [44, 391] on button "Edit" at bounding box center [35, 393] width 39 height 16
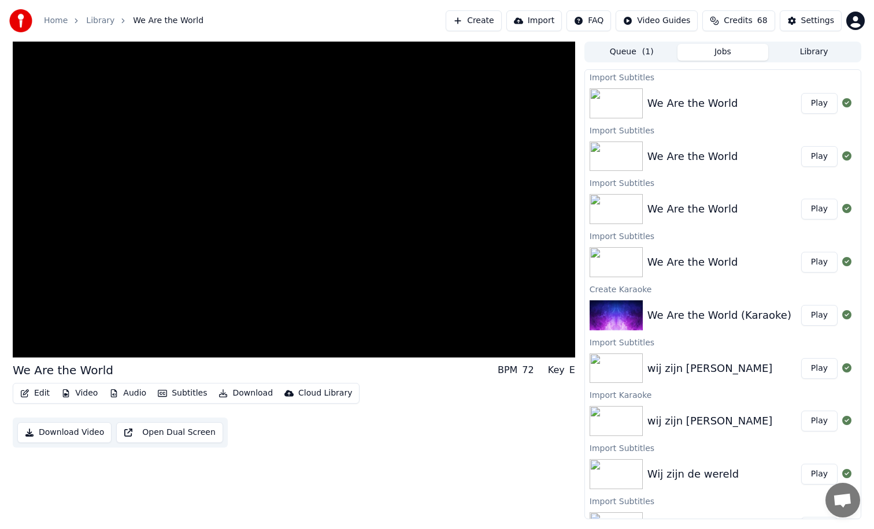
click at [44, 391] on button "Edit" at bounding box center [35, 393] width 39 height 16
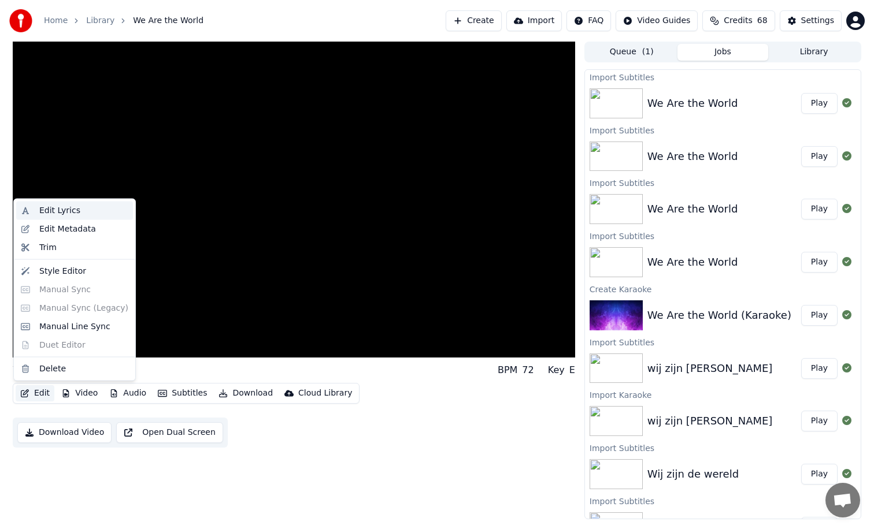
click at [58, 213] on div "Edit Lyrics" at bounding box center [59, 211] width 41 height 12
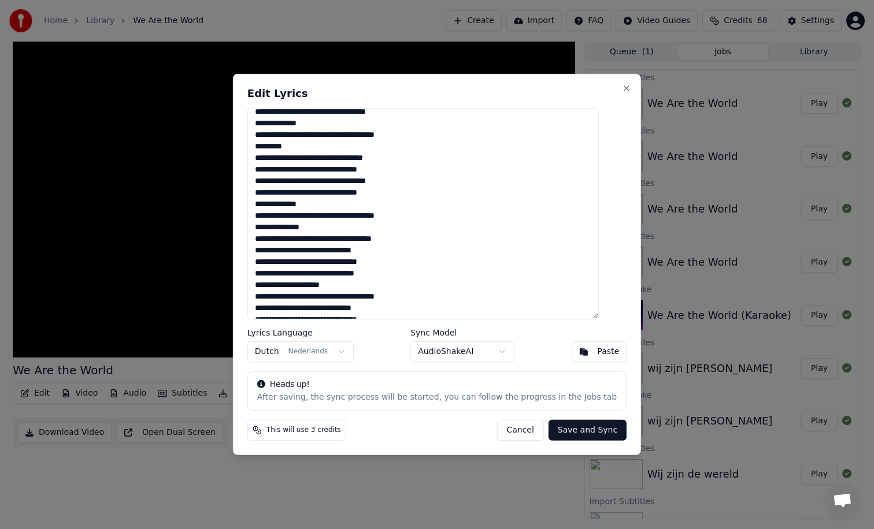
scroll to position [180, 0]
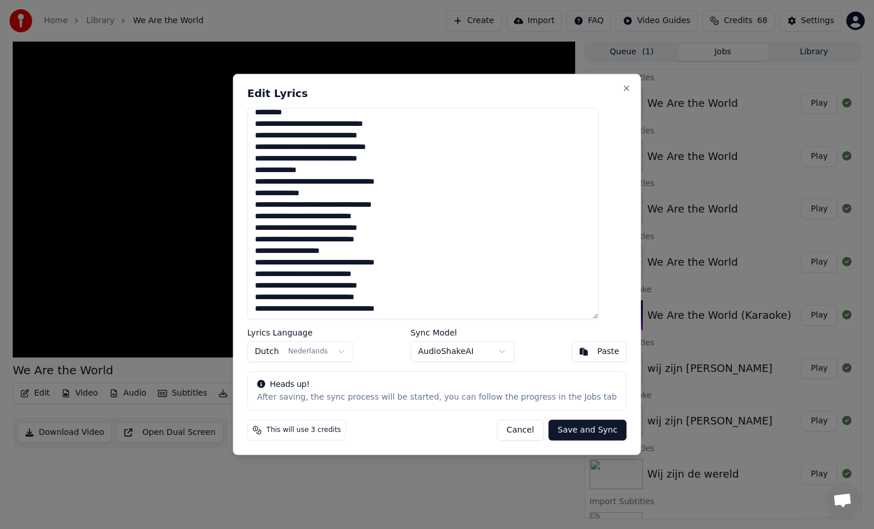
click at [503, 434] on button "Cancel" at bounding box center [519, 430] width 47 height 21
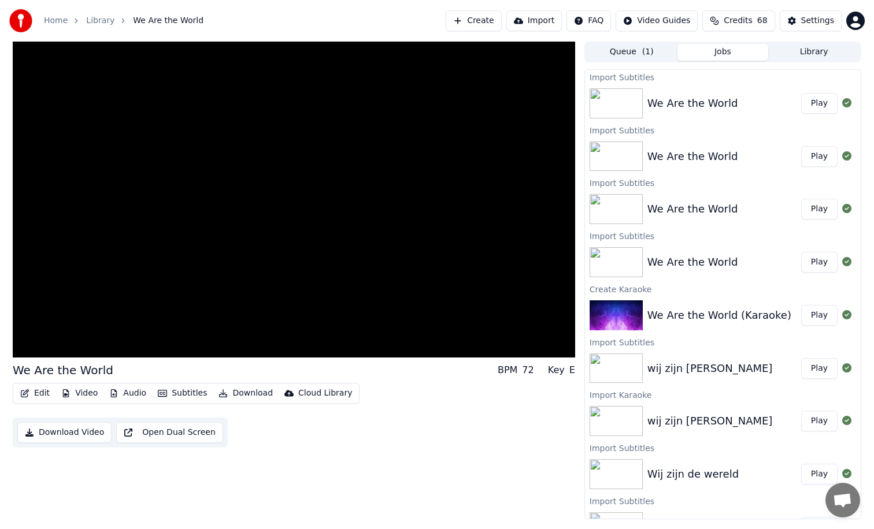
click at [46, 397] on button "Edit" at bounding box center [35, 393] width 39 height 16
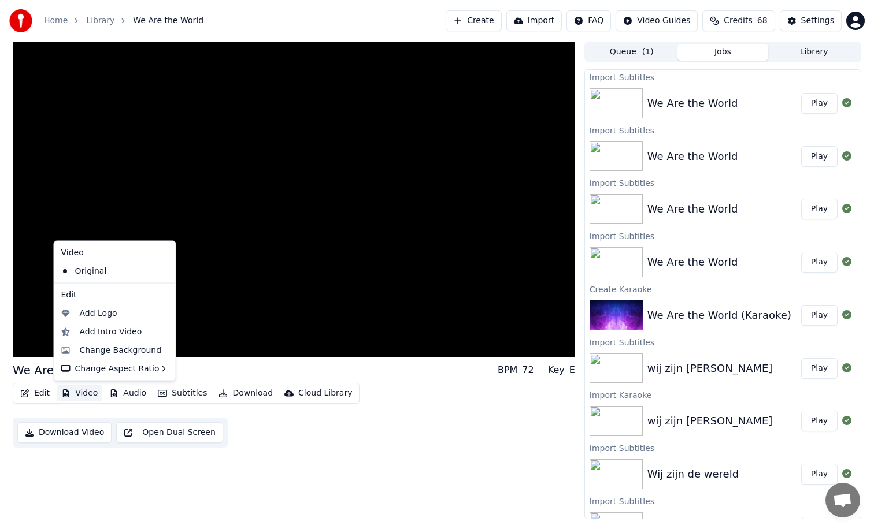
click at [65, 416] on div "We Are the World BPM 72 Key E Edit Video Audio Subtitles Download Cloud Library…" at bounding box center [294, 281] width 562 height 478
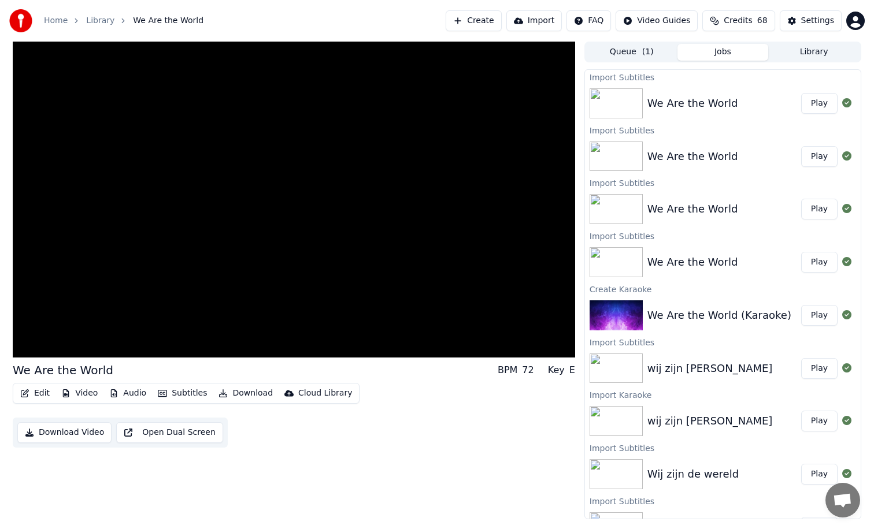
click at [41, 396] on button "Edit" at bounding box center [35, 393] width 39 height 16
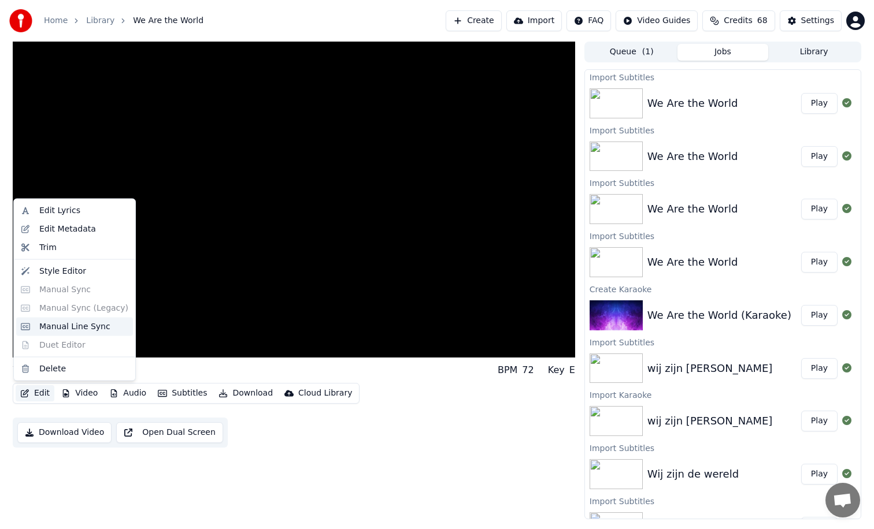
click at [60, 330] on div "Manual Line Sync" at bounding box center [74, 327] width 71 height 12
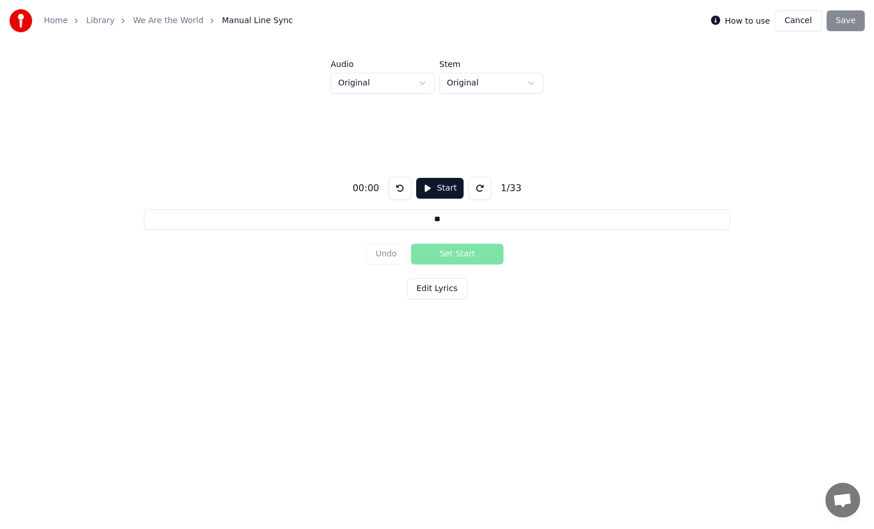
click at [806, 23] on button "Cancel" at bounding box center [797, 20] width 47 height 21
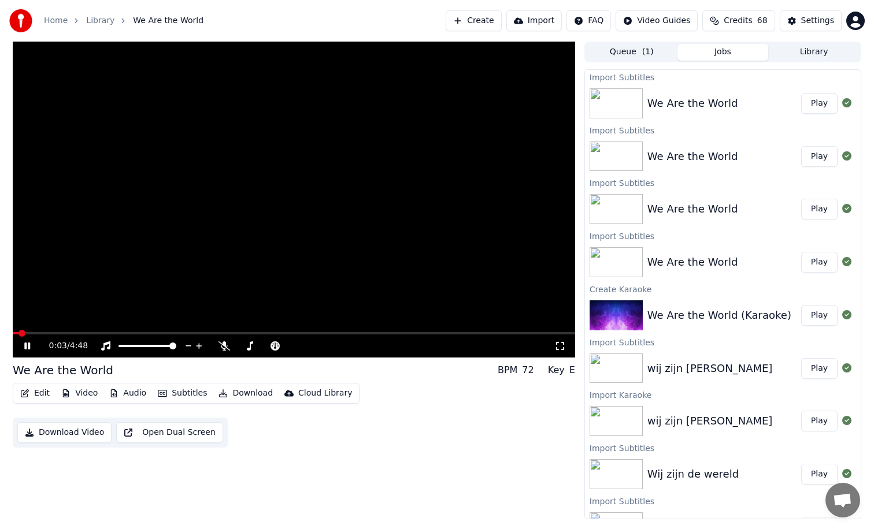
click at [325, 332] on span at bounding box center [294, 333] width 562 height 2
click at [245, 396] on button "Download" at bounding box center [246, 393] width 64 height 16
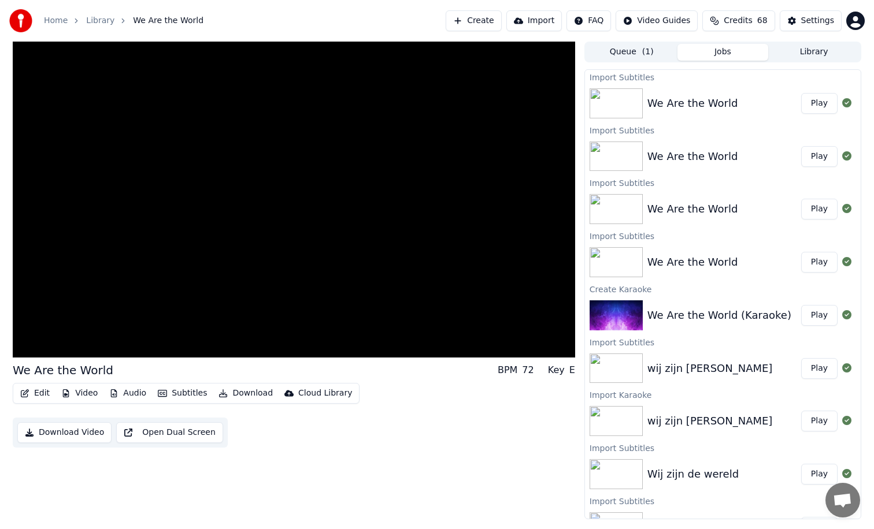
click at [234, 428] on div "We Are the World BPM 72 Key E Edit Video Audio Subtitles Download Cloud Library…" at bounding box center [294, 281] width 562 height 478
click at [192, 391] on button "Subtitles" at bounding box center [182, 393] width 58 height 16
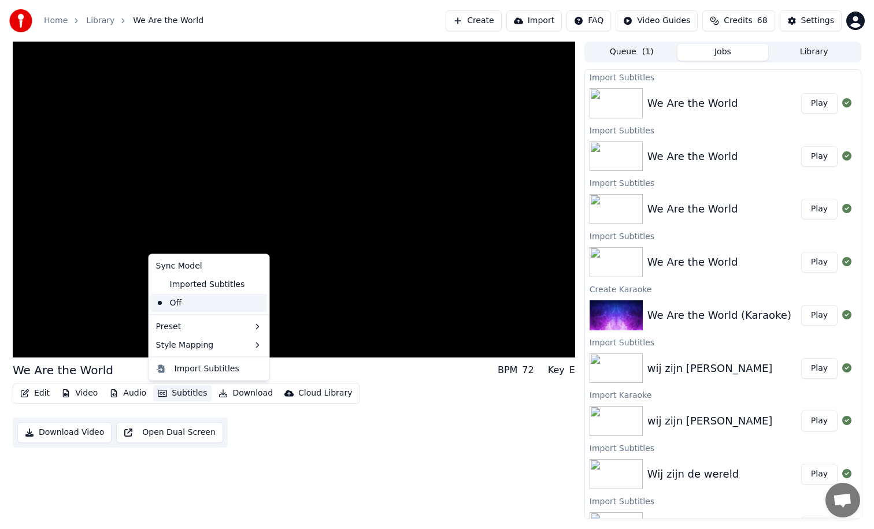
click at [193, 309] on div "Off" at bounding box center [209, 302] width 116 height 18
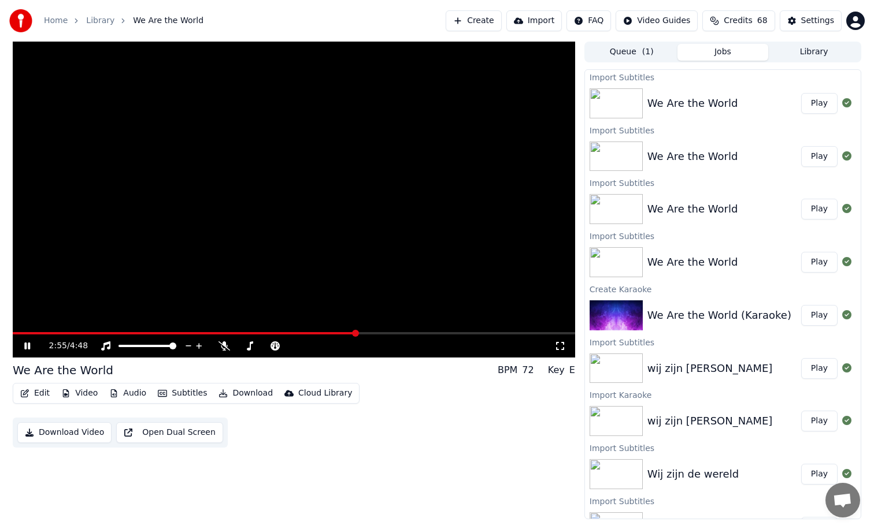
click at [193, 396] on button "Subtitles" at bounding box center [182, 393] width 58 height 16
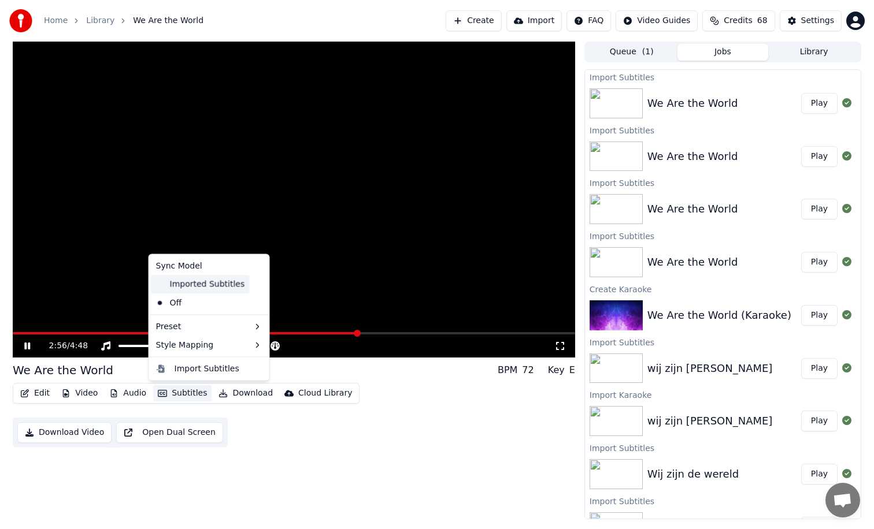
click at [203, 287] on div "Imported Subtitles" at bounding box center [200, 284] width 98 height 18
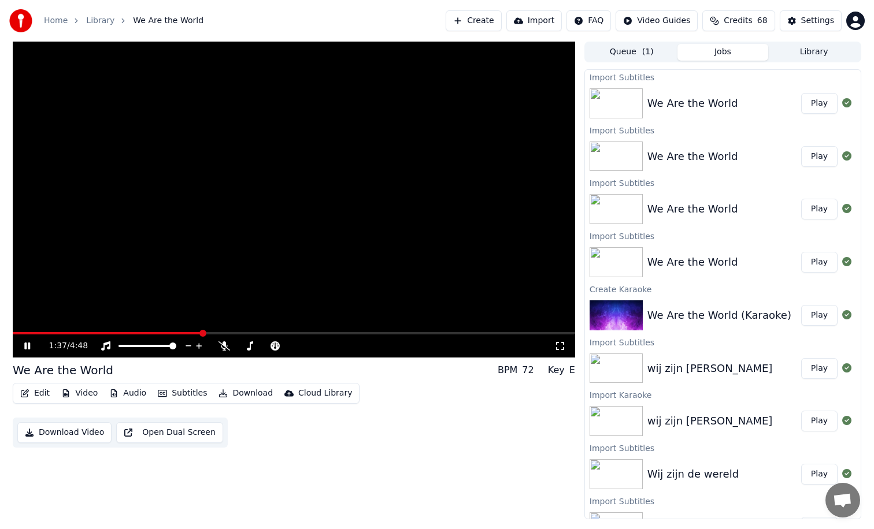
click at [202, 334] on span at bounding box center [107, 333] width 189 height 2
click at [28, 341] on div "1:37 / 4:48" at bounding box center [293, 346] width 553 height 12
click at [28, 345] on icon at bounding box center [27, 346] width 6 height 7
click at [708, 105] on div "We Are the World" at bounding box center [692, 103] width 91 height 16
click at [646, 53] on span "( 1 )" at bounding box center [648, 52] width 12 height 12
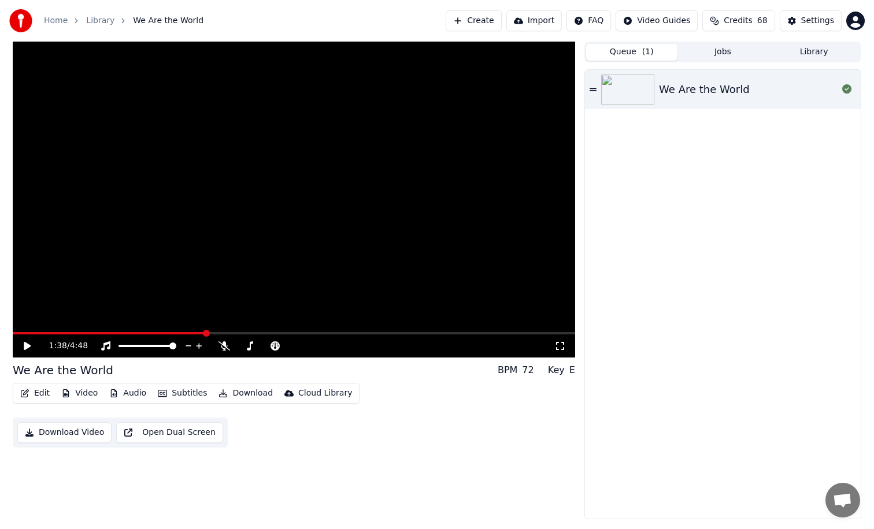
click at [593, 86] on icon at bounding box center [592, 90] width 7 height 8
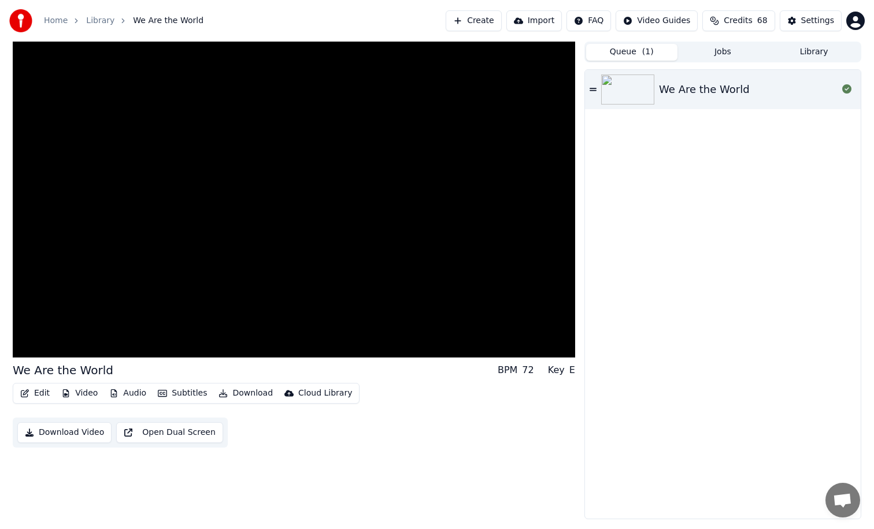
click at [671, 94] on div "We Are the World" at bounding box center [704, 89] width 91 height 16
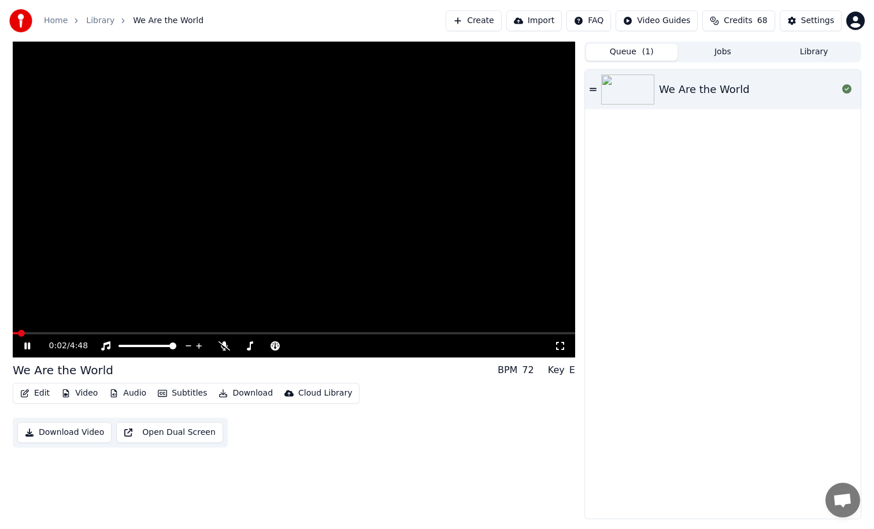
click at [362, 329] on video at bounding box center [294, 200] width 562 height 316
click at [359, 333] on span at bounding box center [294, 333] width 562 height 2
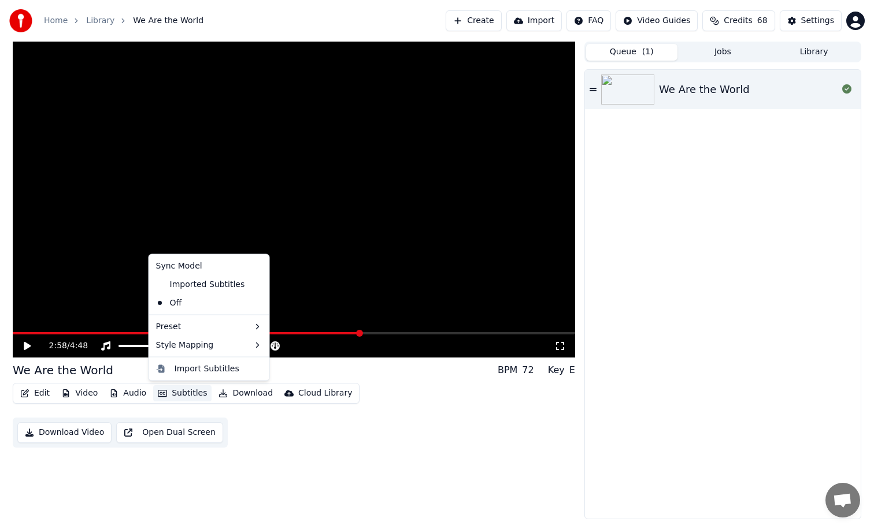
click at [196, 395] on button "Subtitles" at bounding box center [182, 393] width 58 height 16
click at [214, 284] on div "Imported Subtitles" at bounding box center [200, 284] width 98 height 18
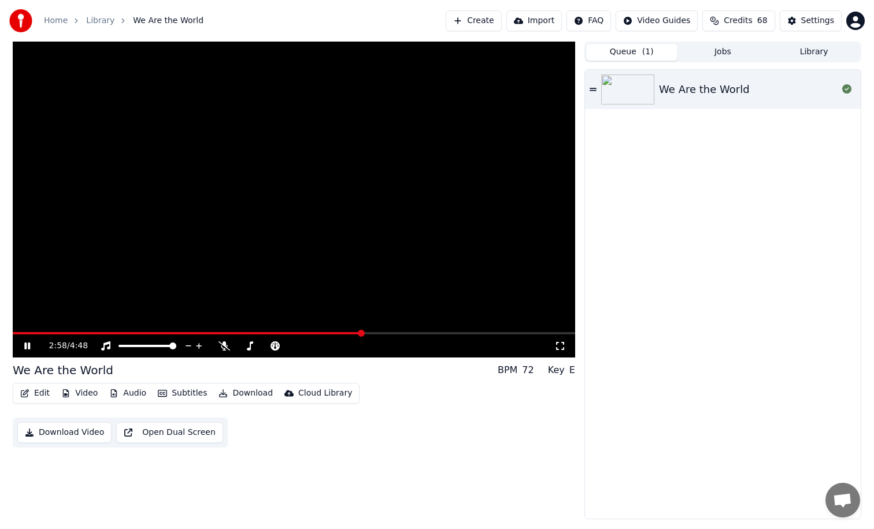
click at [218, 333] on span at bounding box center [187, 333] width 349 height 2
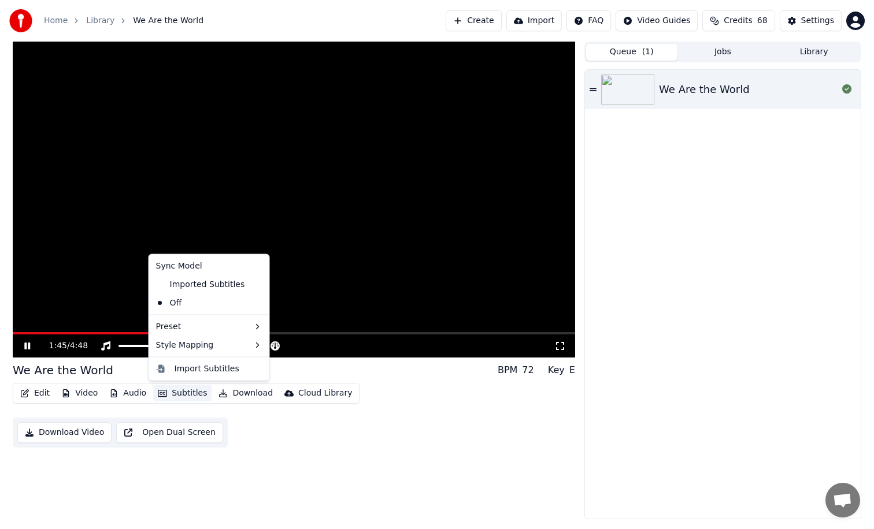
click at [187, 396] on button "Subtitles" at bounding box center [182, 393] width 58 height 16
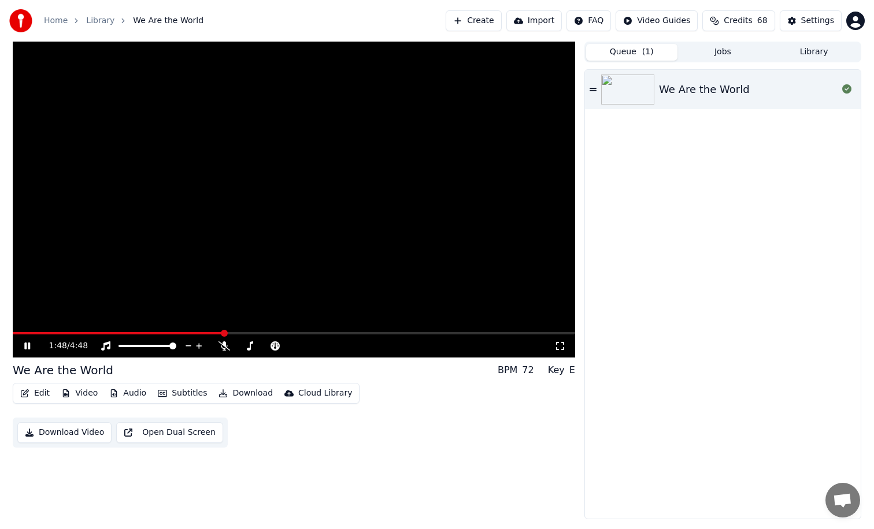
click at [27, 345] on icon at bounding box center [35, 345] width 27 height 9
click at [543, 24] on button "Import" at bounding box center [533, 20] width 55 height 21
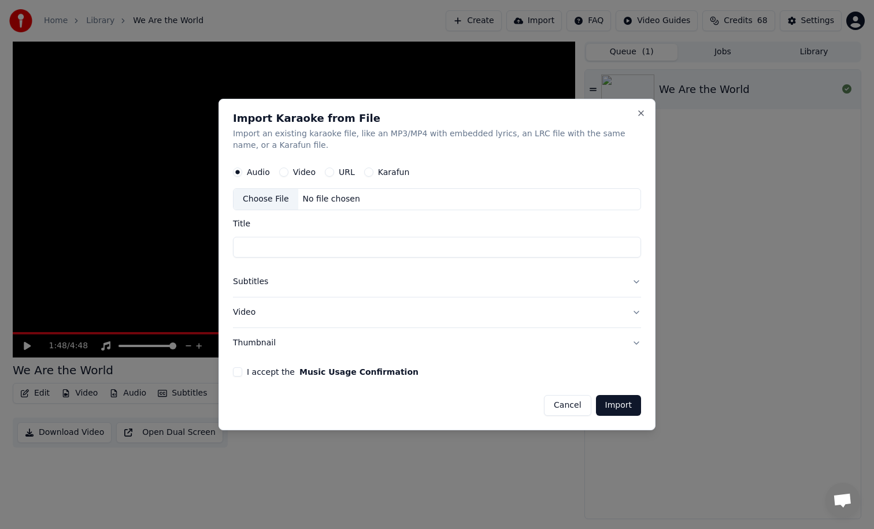
click at [578, 406] on button "Cancel" at bounding box center [567, 405] width 47 height 21
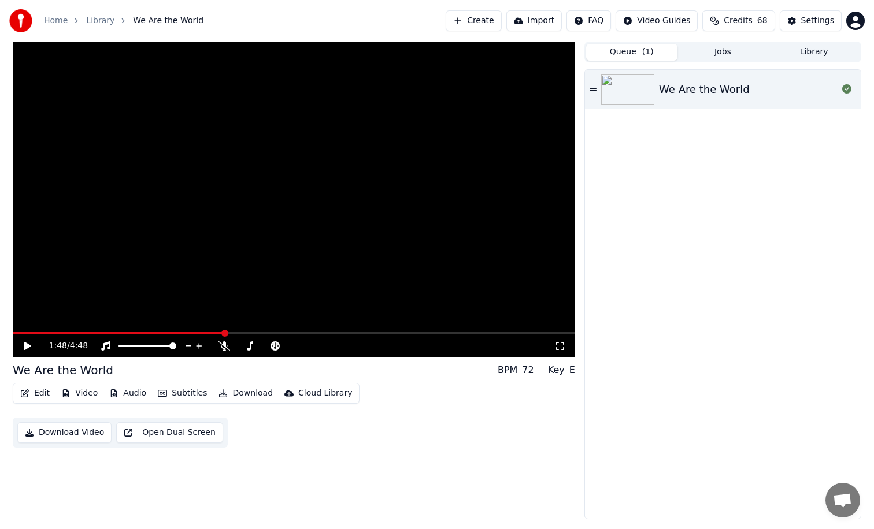
click at [712, 51] on button "Jobs" at bounding box center [722, 52] width 91 height 17
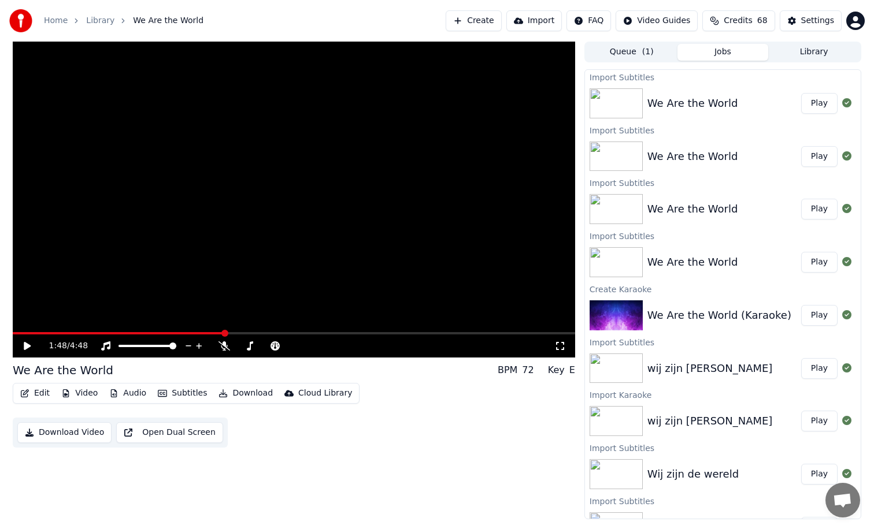
click at [794, 55] on button "Library" at bounding box center [813, 52] width 91 height 17
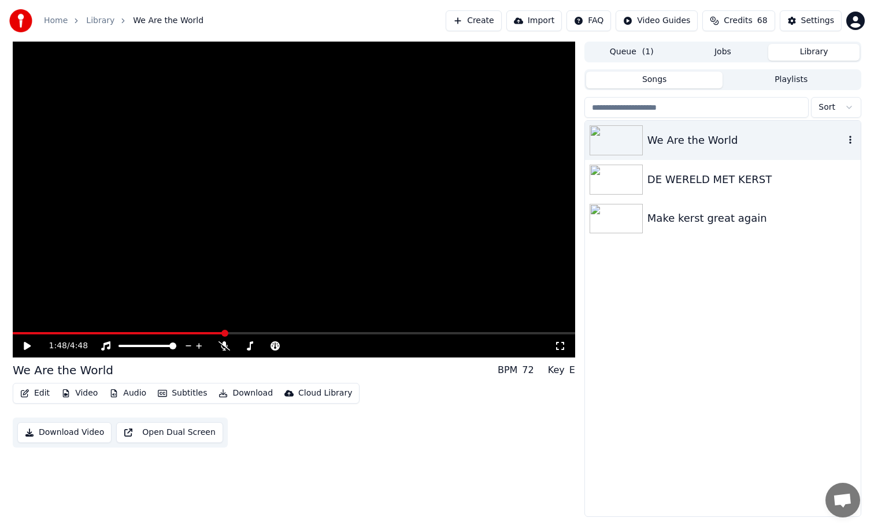
click at [692, 144] on div "We Are the World" at bounding box center [745, 140] width 197 height 16
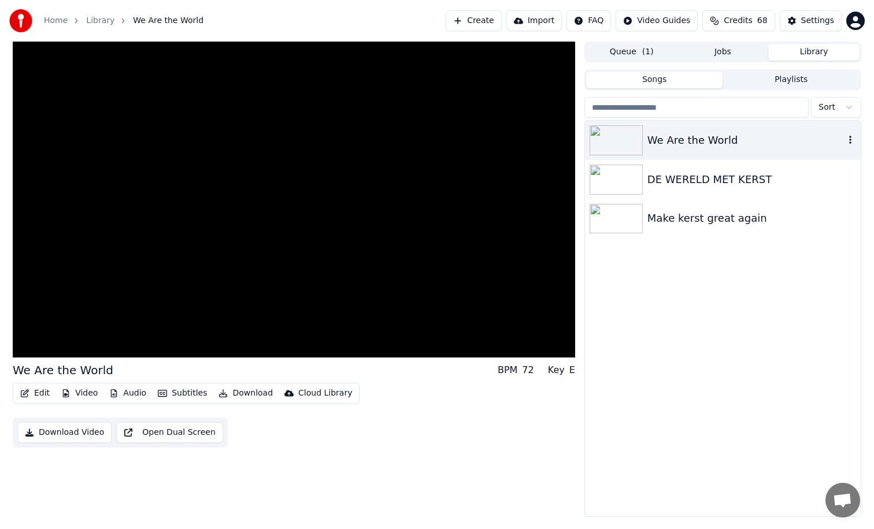
click at [846, 141] on icon "button" at bounding box center [850, 139] width 12 height 9
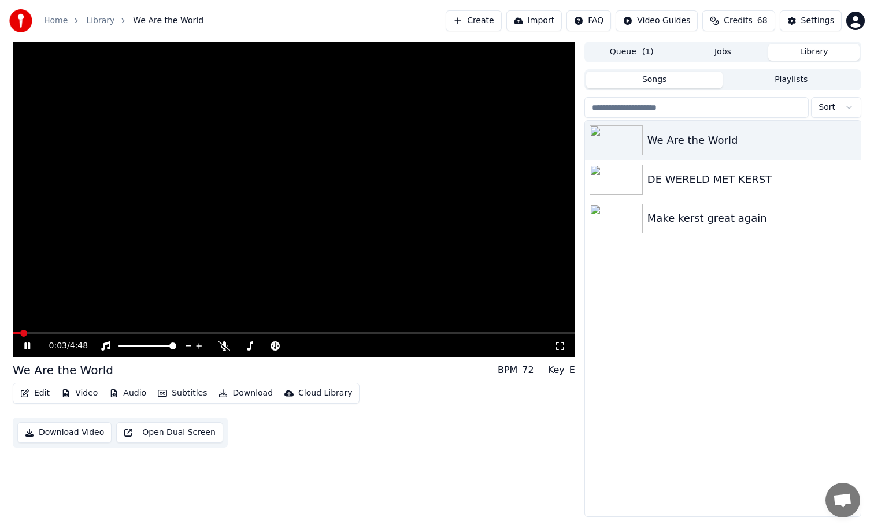
click at [420, 243] on video at bounding box center [294, 200] width 562 height 316
click at [261, 334] on div "0:03 / 4:48" at bounding box center [294, 345] width 562 height 23
click at [254, 336] on div "0:03 / 4:48" at bounding box center [294, 345] width 562 height 23
click at [250, 335] on div "0:03 / 4:48" at bounding box center [294, 345] width 562 height 23
click at [29, 344] on icon at bounding box center [35, 345] width 27 height 9
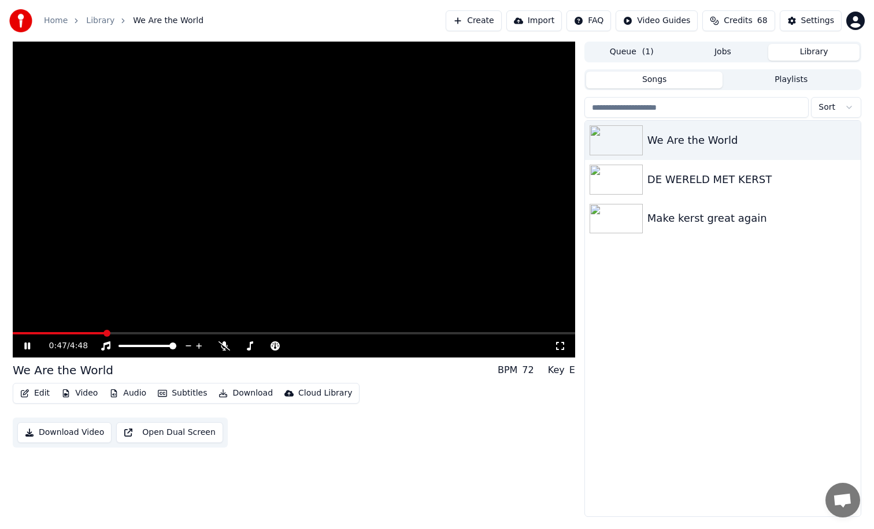
click at [110, 337] on span at bounding box center [106, 333] width 7 height 7
click at [29, 347] on icon at bounding box center [27, 346] width 6 height 7
click at [196, 396] on button "Subtitles" at bounding box center [182, 393] width 58 height 16
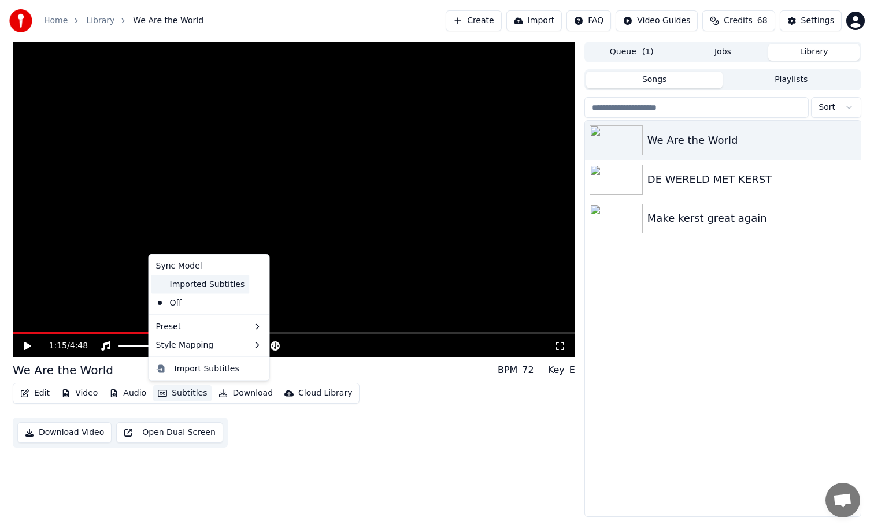
click at [200, 288] on div "Imported Subtitles" at bounding box center [200, 284] width 98 height 18
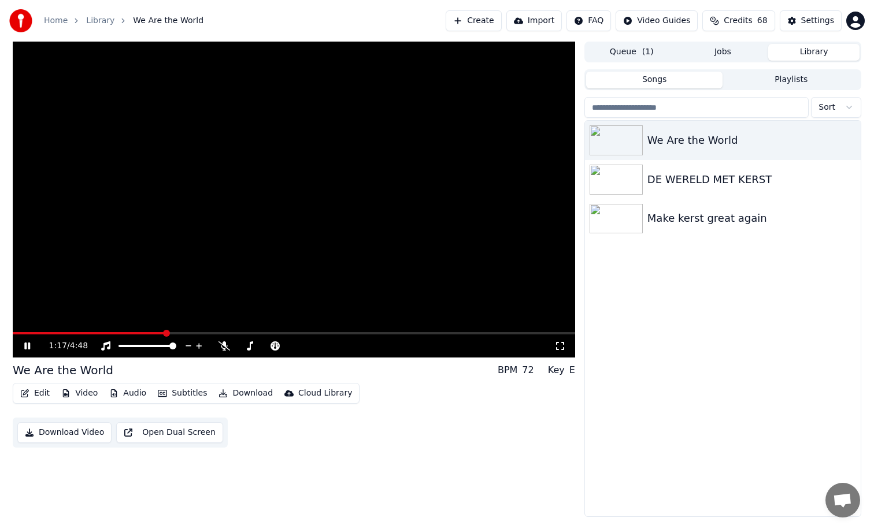
click at [28, 344] on icon at bounding box center [27, 346] width 6 height 7
click at [181, 394] on button "Subtitles" at bounding box center [182, 393] width 58 height 16
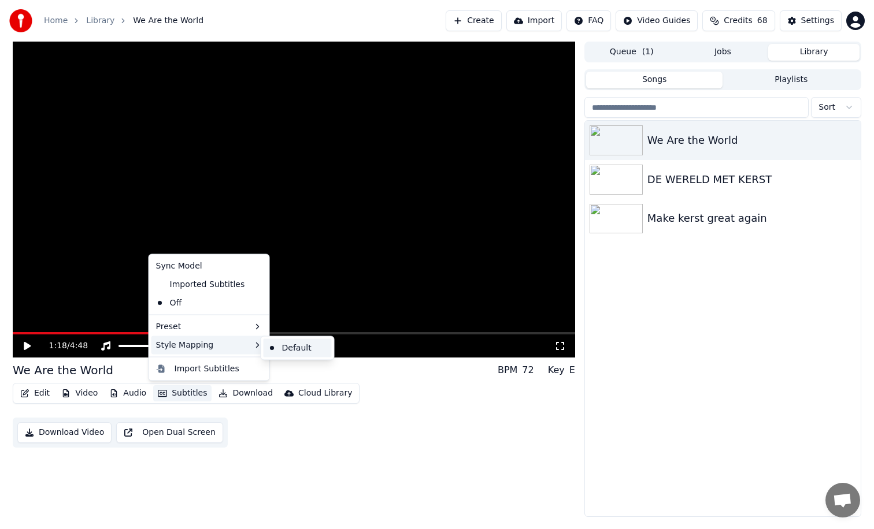
click at [286, 350] on div "Default" at bounding box center [297, 348] width 68 height 18
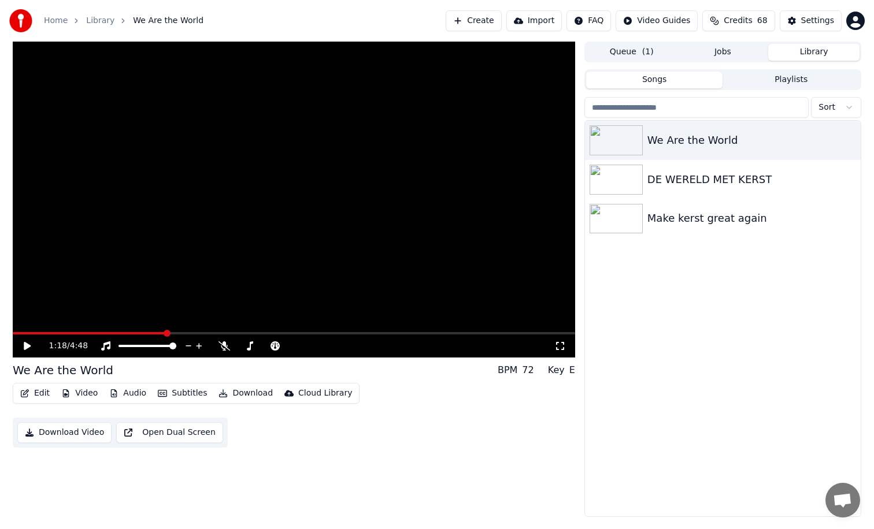
click at [184, 389] on button "Subtitles" at bounding box center [182, 393] width 58 height 16
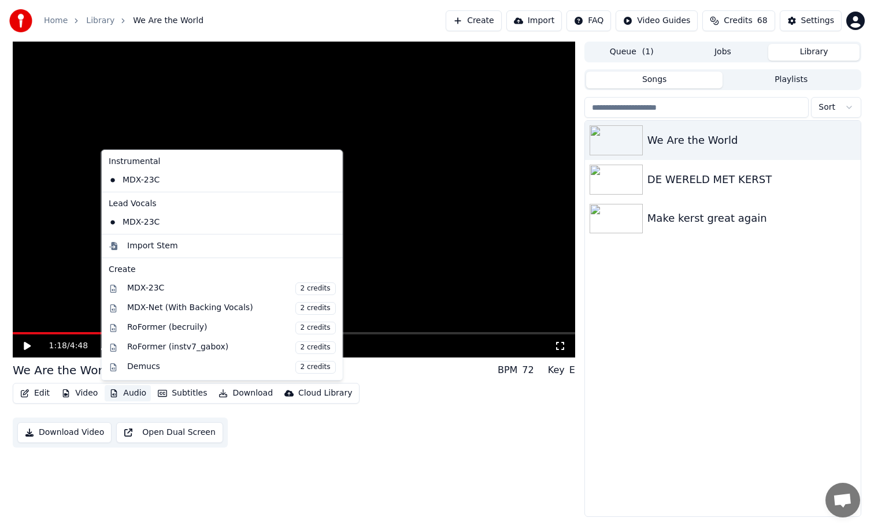
click at [136, 430] on div "1:18 / 4:48 We Are the World BPM 72 Key E Edit Video Audio Subtitles Download C…" at bounding box center [294, 279] width 562 height 475
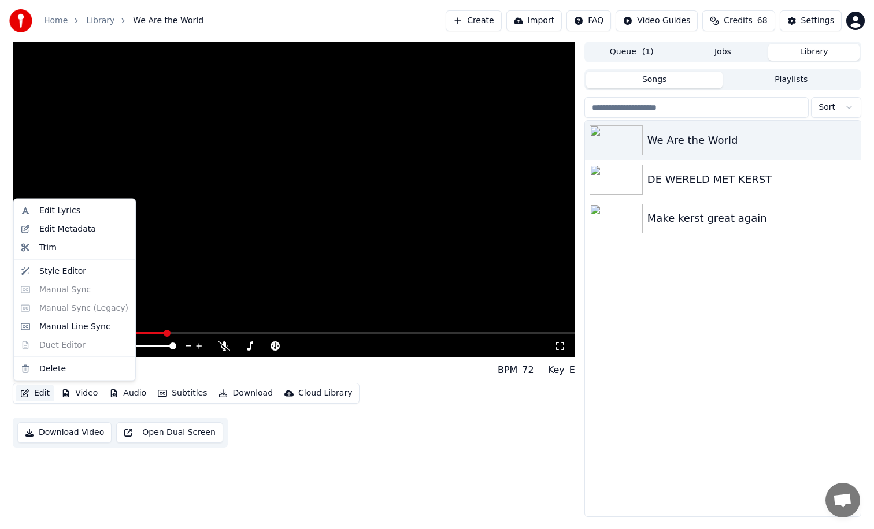
click at [39, 395] on button "Edit" at bounding box center [35, 393] width 39 height 16
click at [59, 210] on div "Edit Lyrics" at bounding box center [59, 211] width 41 height 12
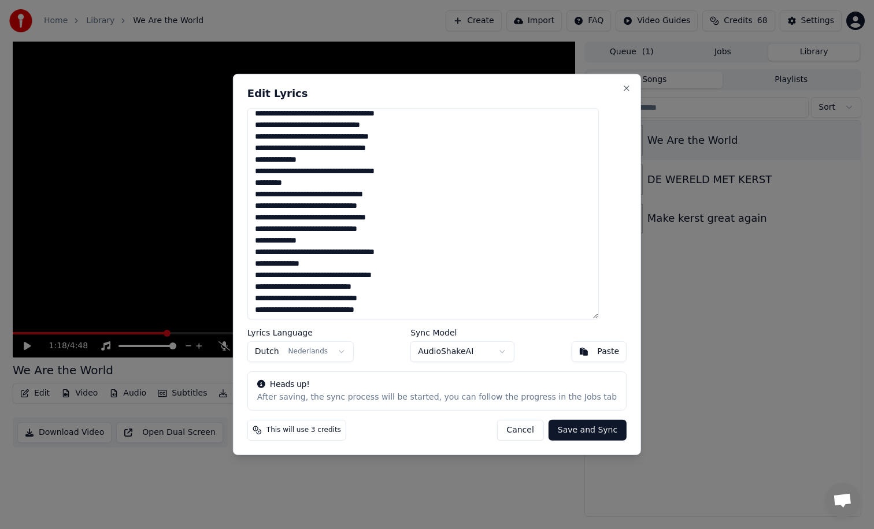
scroll to position [180, 0]
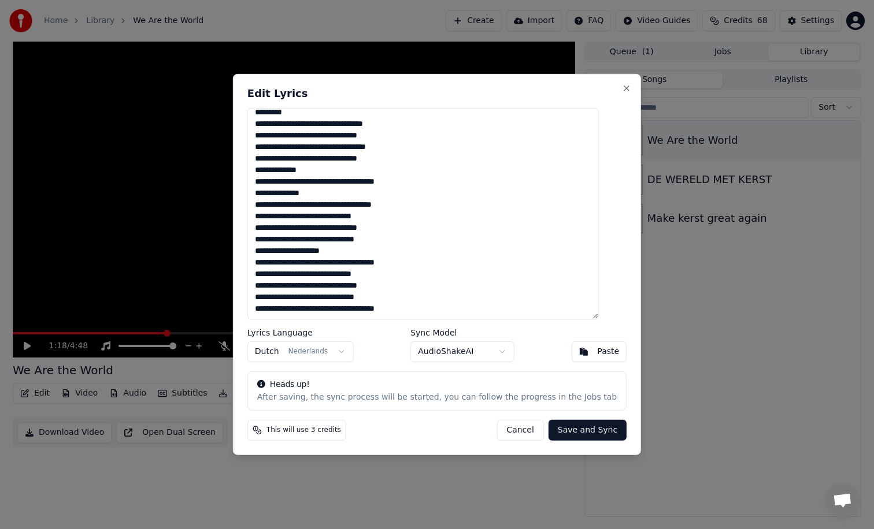
click at [514, 433] on button "Cancel" at bounding box center [519, 430] width 47 height 21
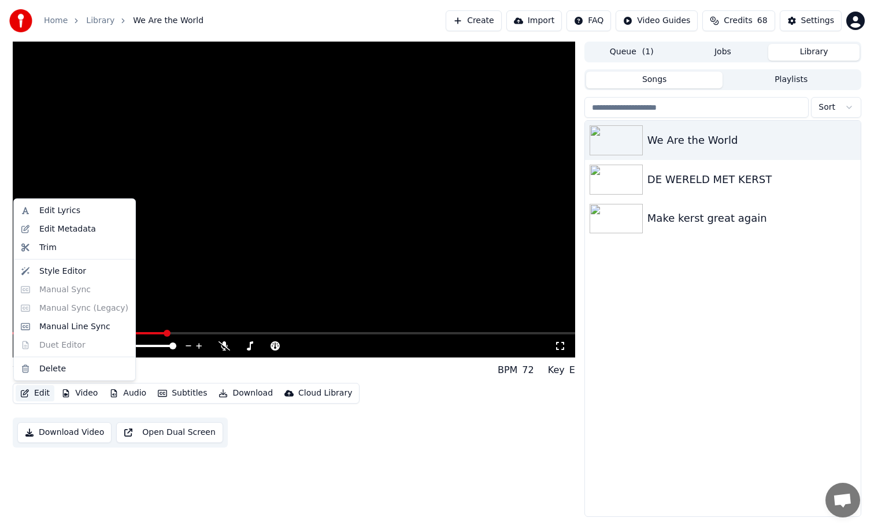
click at [42, 390] on button "Edit" at bounding box center [35, 393] width 39 height 16
click at [64, 209] on div "Edit Lyrics" at bounding box center [59, 211] width 41 height 12
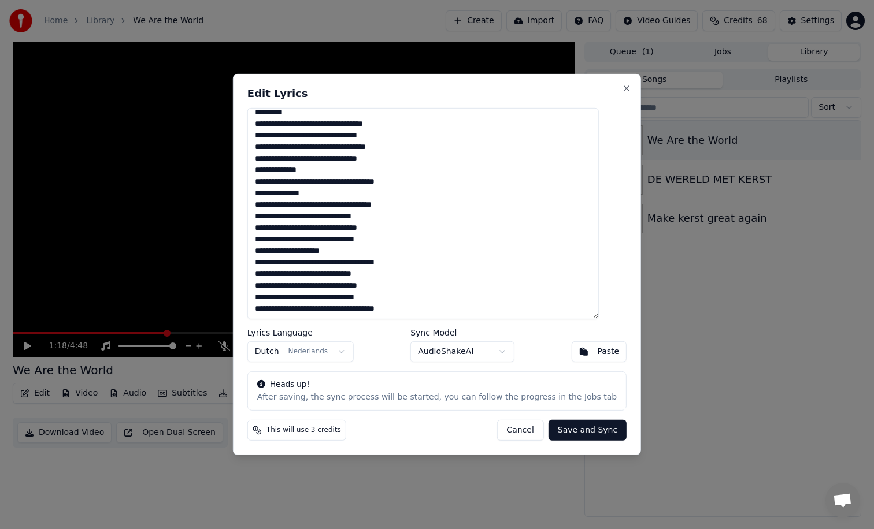
scroll to position [0, 0]
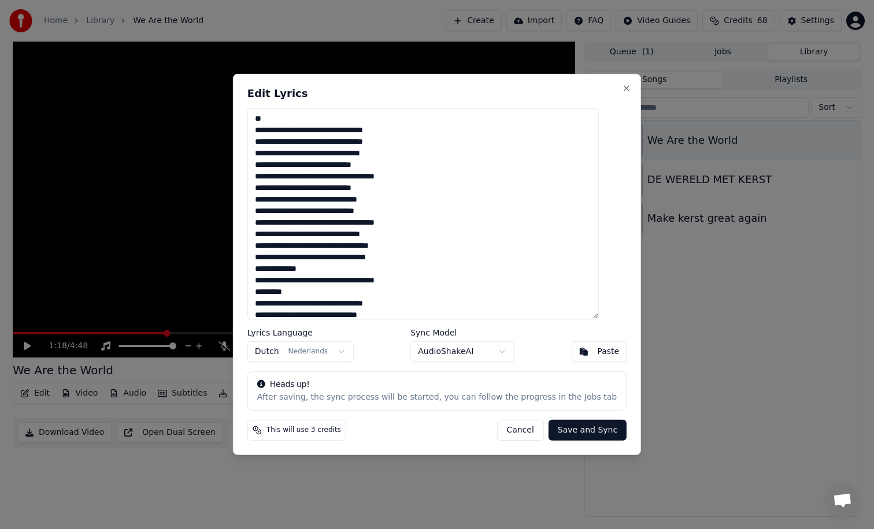
drag, startPoint x: 417, startPoint y: 314, endPoint x: 255, endPoint y: 45, distance: 313.8
click at [255, 45] on body "Home Library We Are the World Create Import FAQ Video Guides Credits 68 Setting…" at bounding box center [437, 264] width 874 height 529
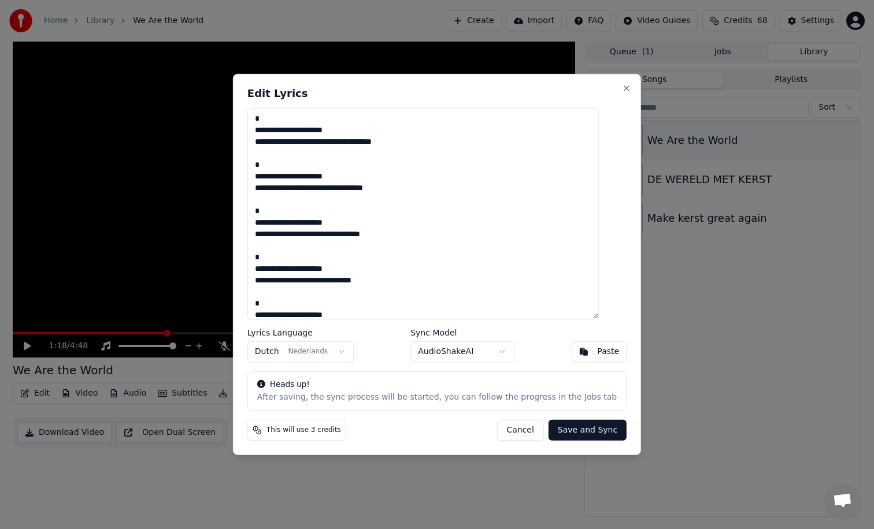
scroll to position [960, 0]
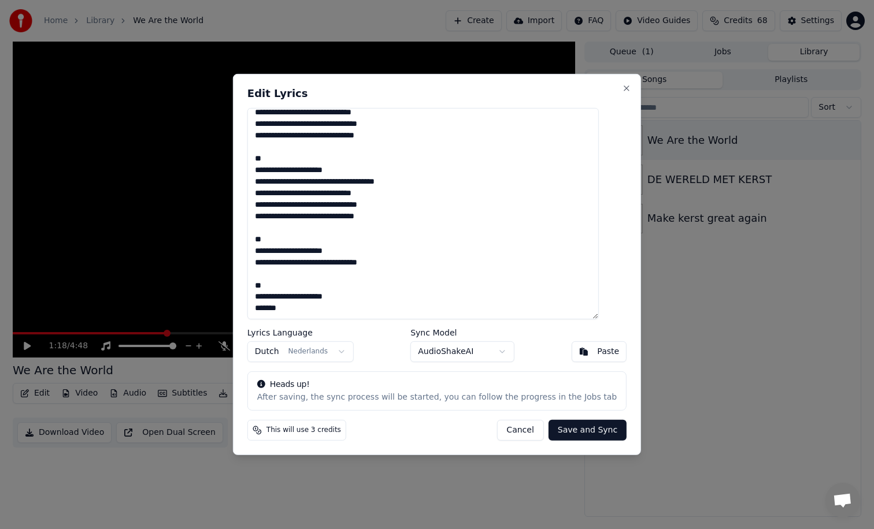
click at [567, 429] on button "Save and Sync" at bounding box center [587, 430] width 78 height 21
type textarea "**********"
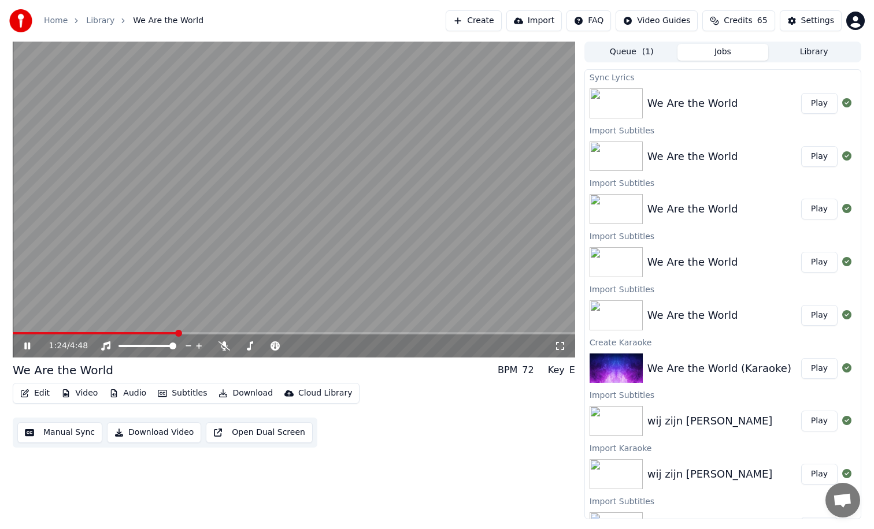
click at [24, 345] on icon at bounding box center [27, 346] width 6 height 7
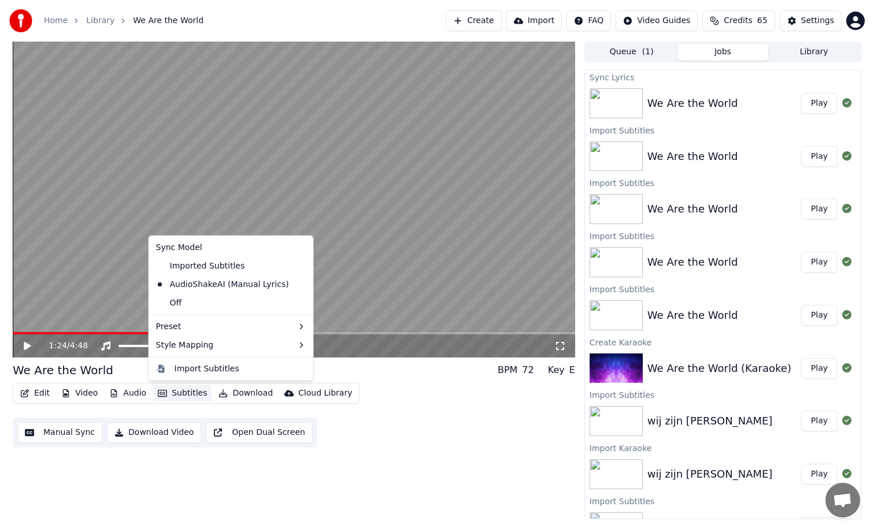
click at [188, 395] on button "Subtitles" at bounding box center [182, 393] width 58 height 16
click at [193, 270] on div "Imported Subtitles" at bounding box center [200, 266] width 98 height 18
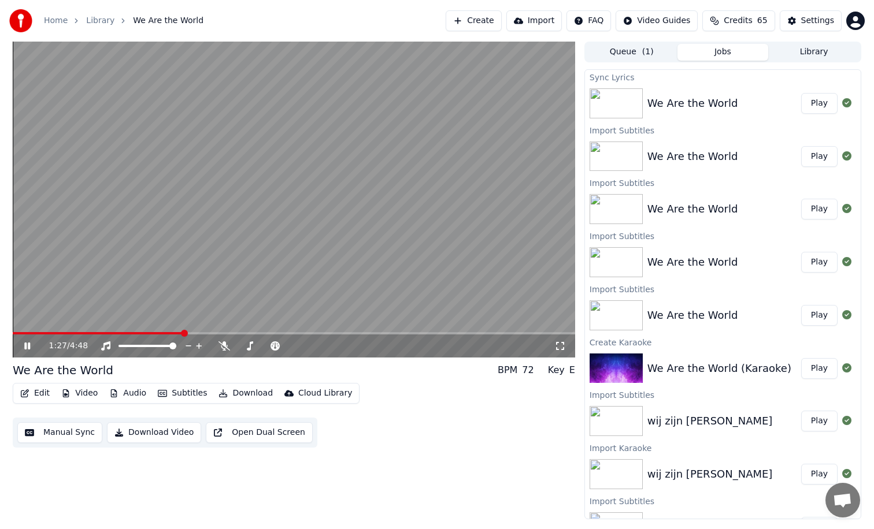
click at [26, 348] on icon at bounding box center [27, 346] width 6 height 7
click at [65, 330] on span at bounding box center [68, 333] width 7 height 7
click at [31, 343] on icon at bounding box center [35, 345] width 27 height 9
click at [190, 394] on button "Subtitles" at bounding box center [182, 393] width 58 height 16
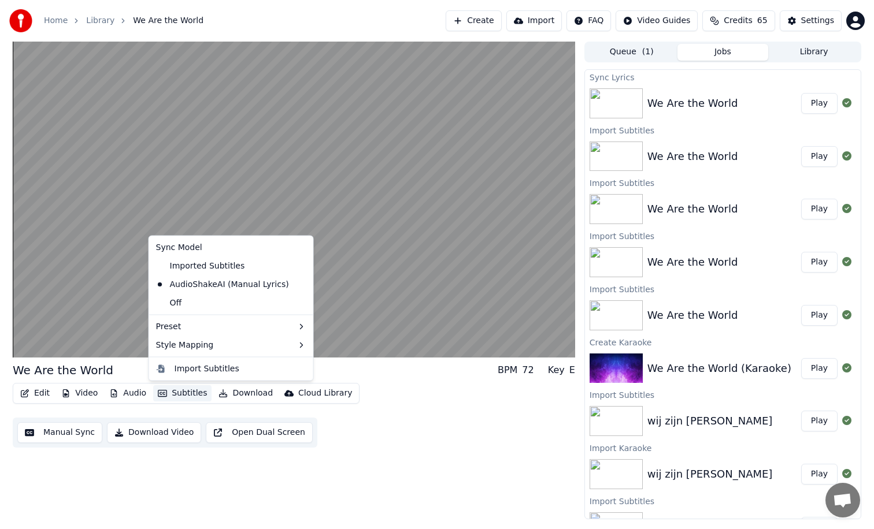
click at [298, 284] on icon at bounding box center [302, 284] width 8 height 9
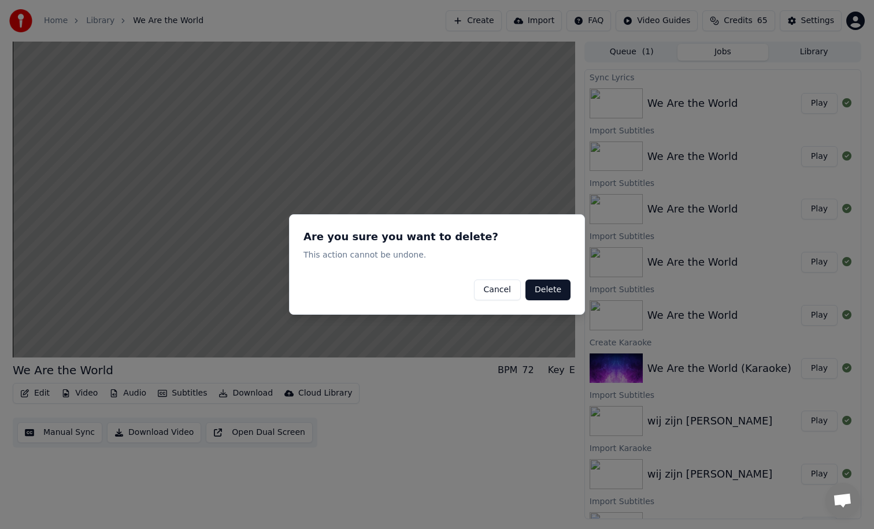
click at [540, 289] on button "Delete" at bounding box center [547, 290] width 45 height 21
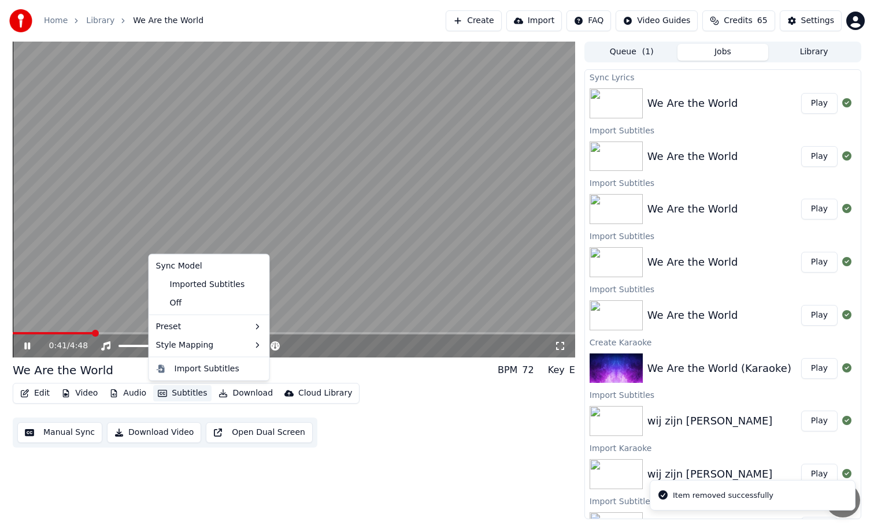
click at [174, 396] on button "Subtitles" at bounding box center [182, 393] width 58 height 16
click at [197, 284] on div "Imported Subtitles" at bounding box center [200, 284] width 98 height 18
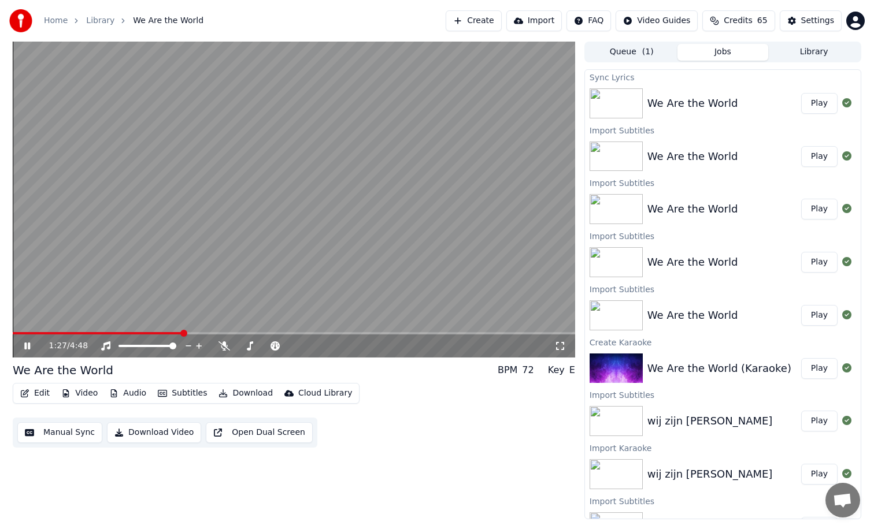
click at [183, 333] on span at bounding box center [294, 333] width 562 height 2
click at [246, 334] on span at bounding box center [294, 333] width 562 height 2
click at [193, 395] on button "Subtitles" at bounding box center [182, 393] width 58 height 16
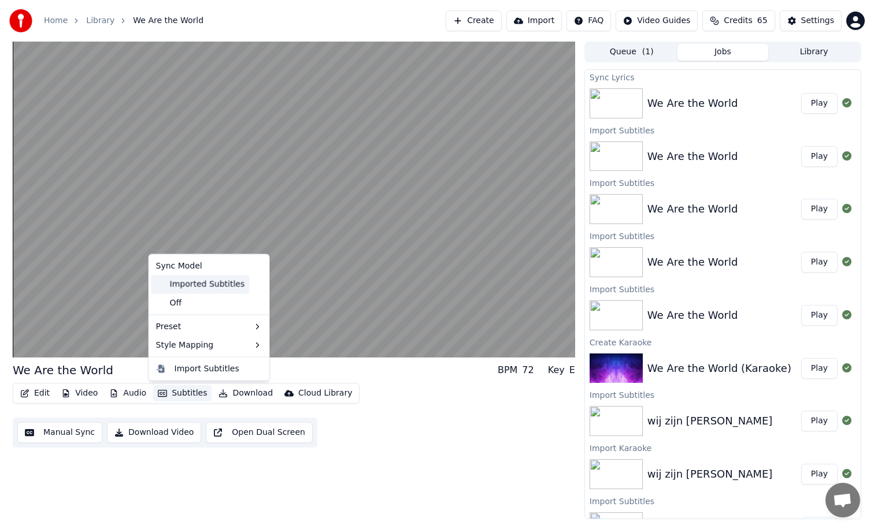
click at [215, 288] on div "Imported Subtitles" at bounding box center [200, 284] width 98 height 18
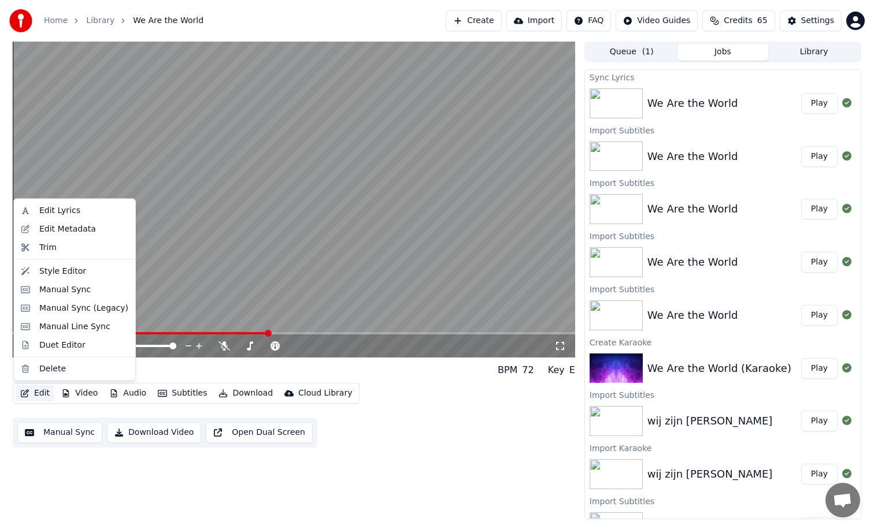
click at [44, 394] on button "Edit" at bounding box center [35, 393] width 39 height 16
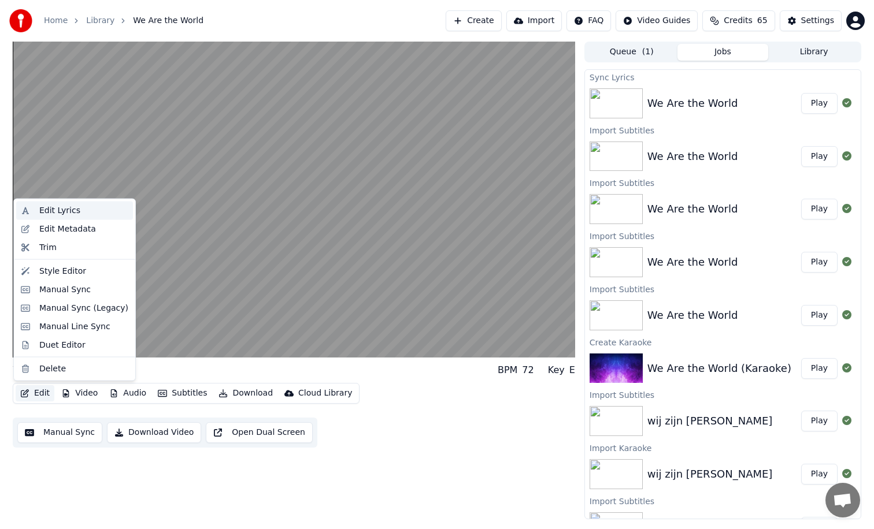
click at [58, 209] on div "Edit Lyrics" at bounding box center [59, 211] width 41 height 12
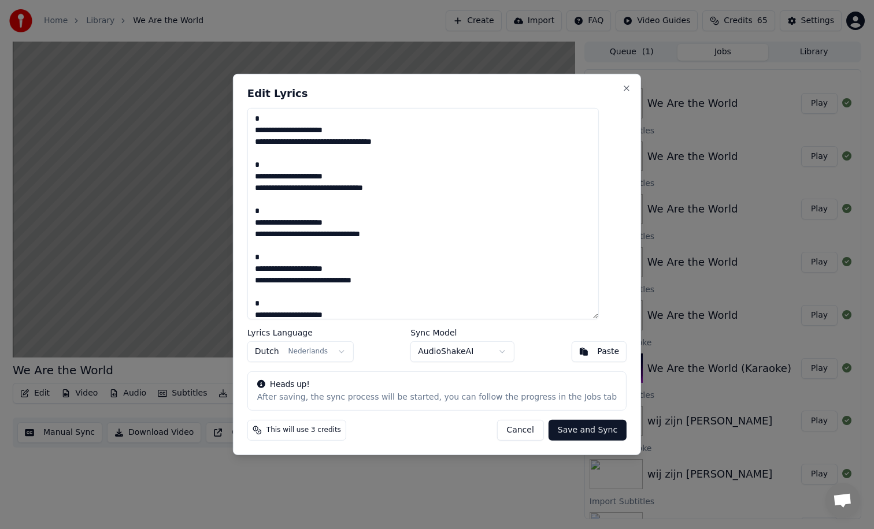
click at [380, 359] on div "Lyrics Language Dutch Nederlands Sync Model AudioShakeAI Paste" at bounding box center [436, 346] width 379 height 34
click at [441, 354] on body "Home Library We Are the World Create Import FAQ Video Guides Credits 65 Setting…" at bounding box center [437, 264] width 874 height 529
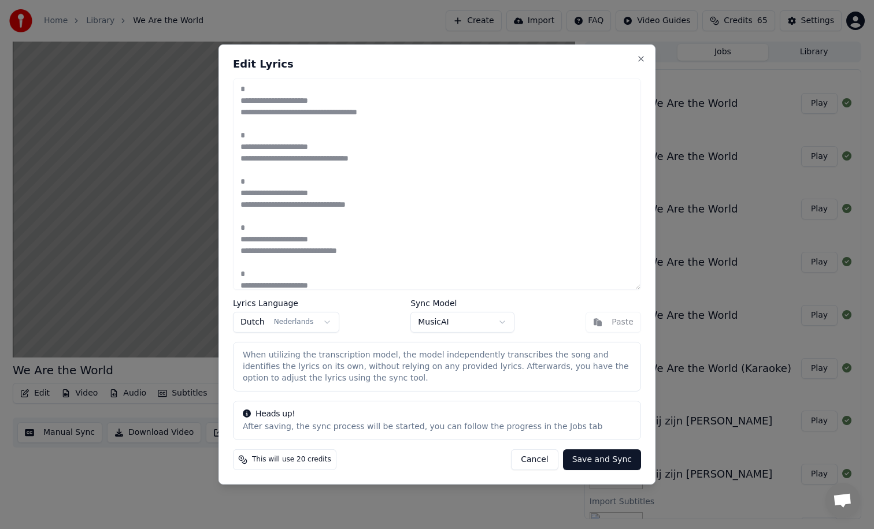
click at [456, 324] on body "Home Library We Are the World Create Import FAQ Video Guides Credits 65 Setting…" at bounding box center [437, 264] width 874 height 529
click at [459, 326] on body "Home Library We Are the World Create Import FAQ Video Guides Credits 65 Setting…" at bounding box center [437, 264] width 874 height 529
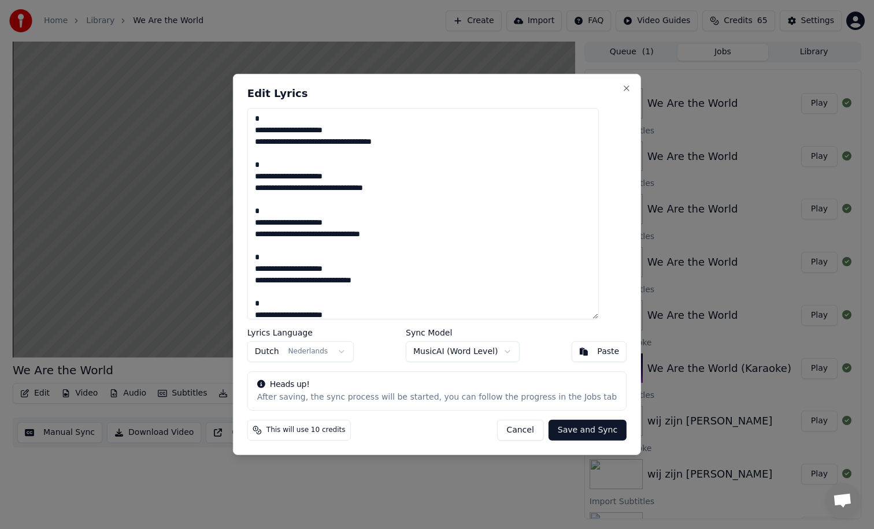
click at [575, 355] on button "Paste" at bounding box center [598, 351] width 55 height 21
click at [514, 429] on button "Cancel" at bounding box center [519, 430] width 47 height 21
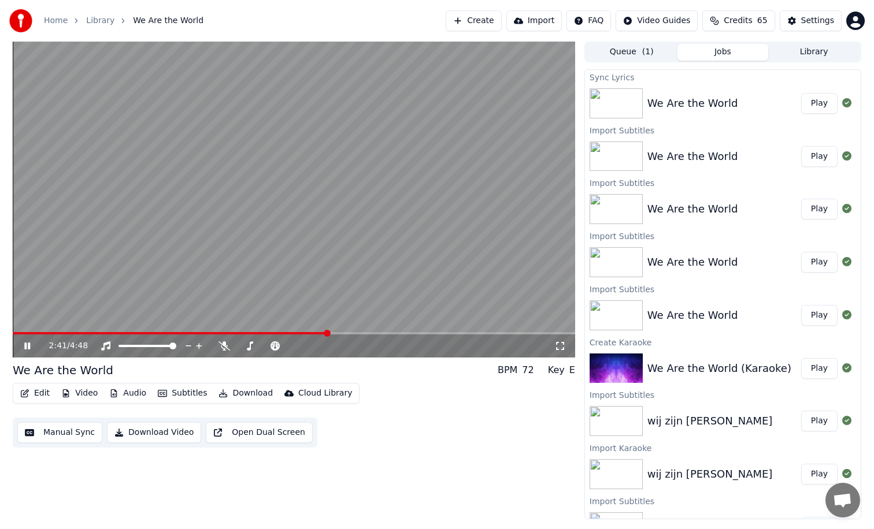
click at [26, 343] on icon at bounding box center [27, 346] width 6 height 7
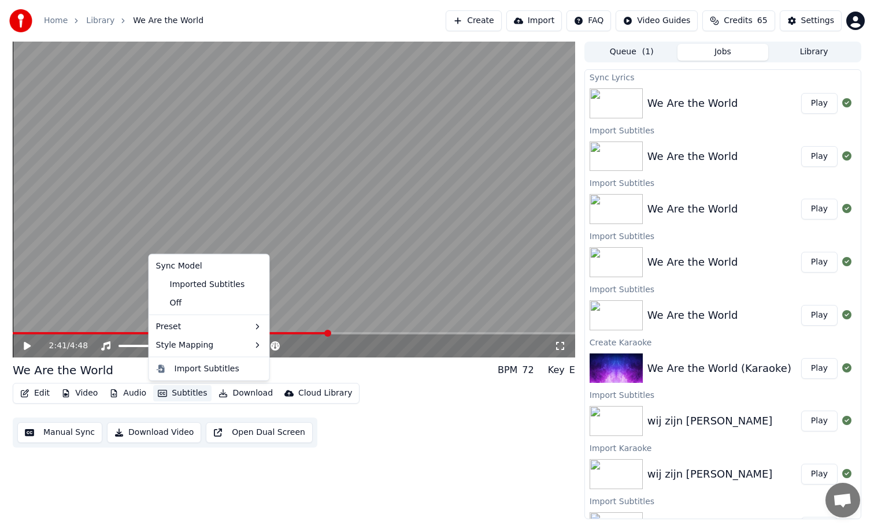
click at [187, 392] on button "Subtitles" at bounding box center [182, 393] width 58 height 16
click at [196, 284] on div "Imported Subtitles" at bounding box center [200, 284] width 98 height 18
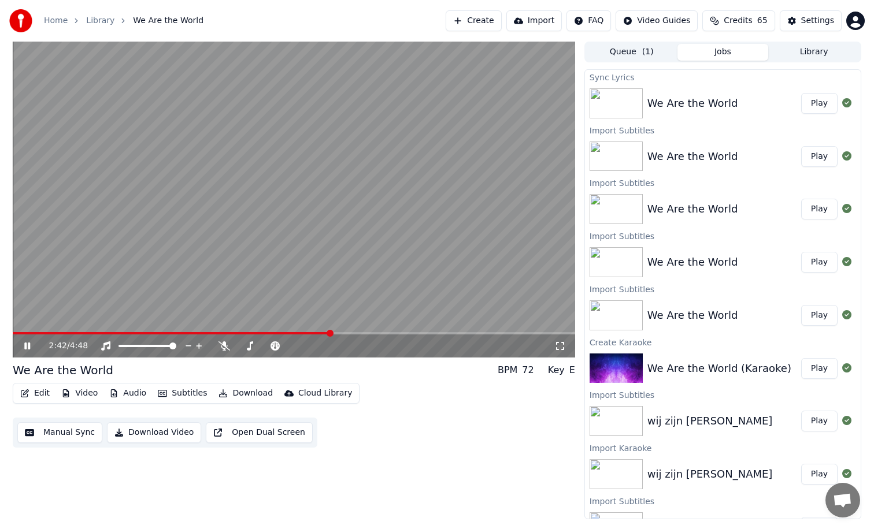
click at [26, 347] on icon at bounding box center [27, 346] width 6 height 7
click at [75, 433] on button "Manual Sync" at bounding box center [59, 432] width 85 height 21
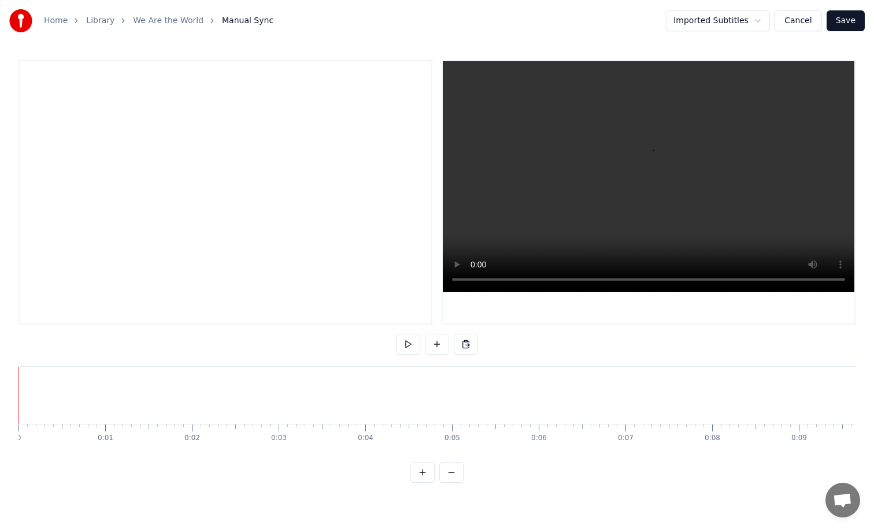
click at [709, 20] on html "Home Library We Are the World Manual Sync Imported Subtitles Cancel Save To pic…" at bounding box center [437, 250] width 874 height 501
click at [804, 24] on button "Cancel" at bounding box center [797, 20] width 47 height 21
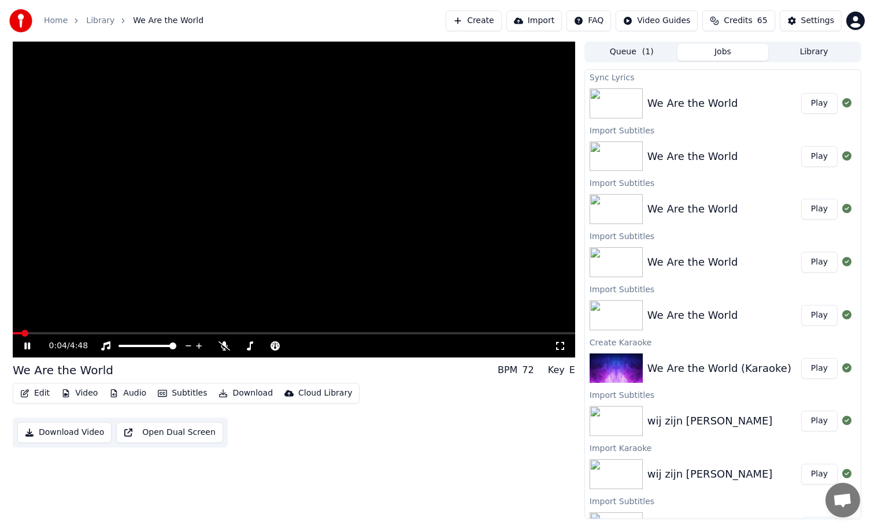
click at [190, 395] on button "Subtitles" at bounding box center [182, 393] width 58 height 16
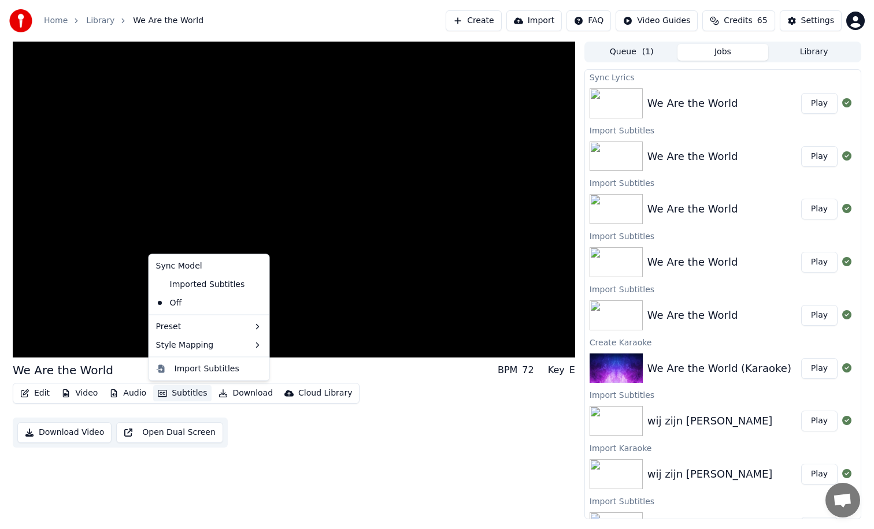
click at [254, 284] on icon at bounding box center [260, 284] width 13 height 9
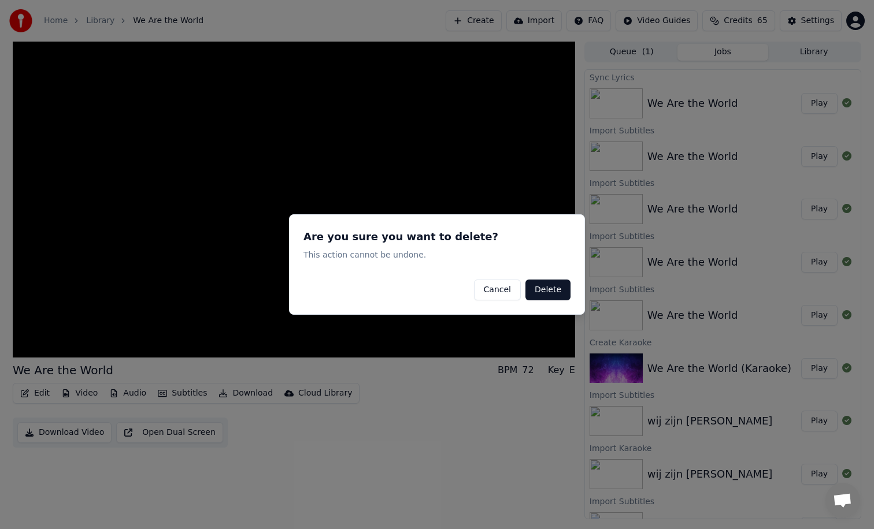
click at [550, 291] on button "Delete" at bounding box center [547, 290] width 45 height 21
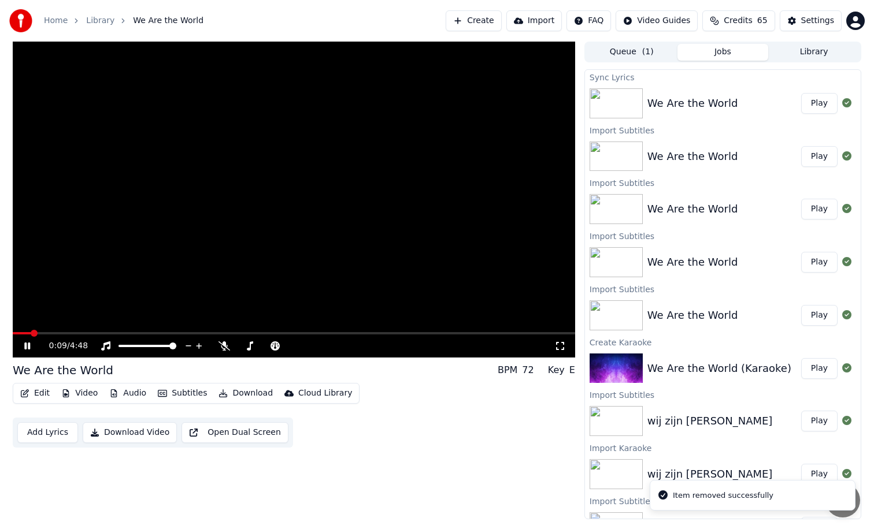
click at [550, 291] on video at bounding box center [294, 200] width 562 height 316
click at [195, 391] on button "Subtitles" at bounding box center [182, 393] width 58 height 16
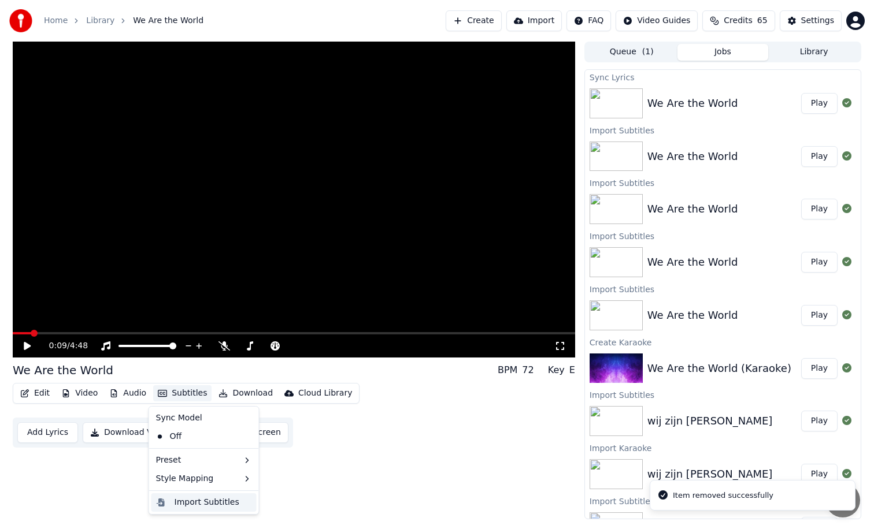
click at [218, 506] on div "Import Subtitles" at bounding box center [206, 503] width 65 height 12
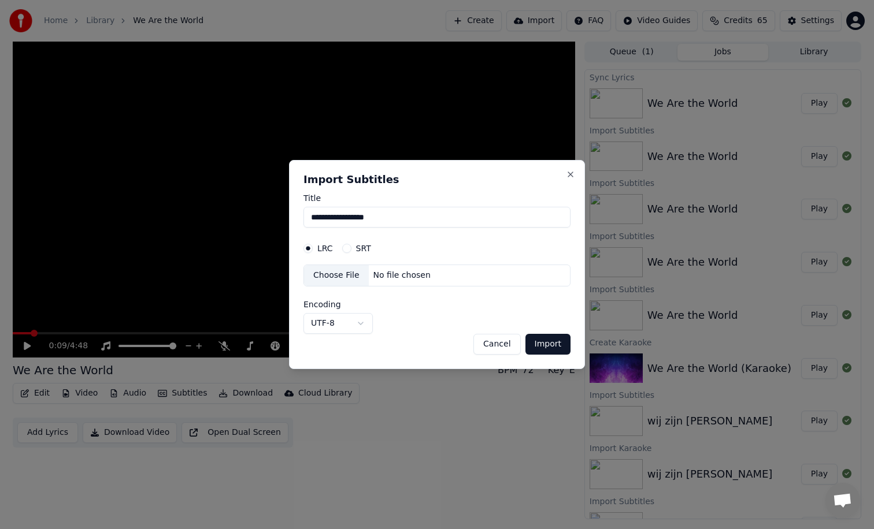
click at [348, 249] on button "SRT" at bounding box center [346, 248] width 9 height 9
click at [371, 276] on div "No file chosen" at bounding box center [402, 276] width 66 height 12
select select "**********"
click at [546, 343] on button "Import" at bounding box center [547, 344] width 45 height 21
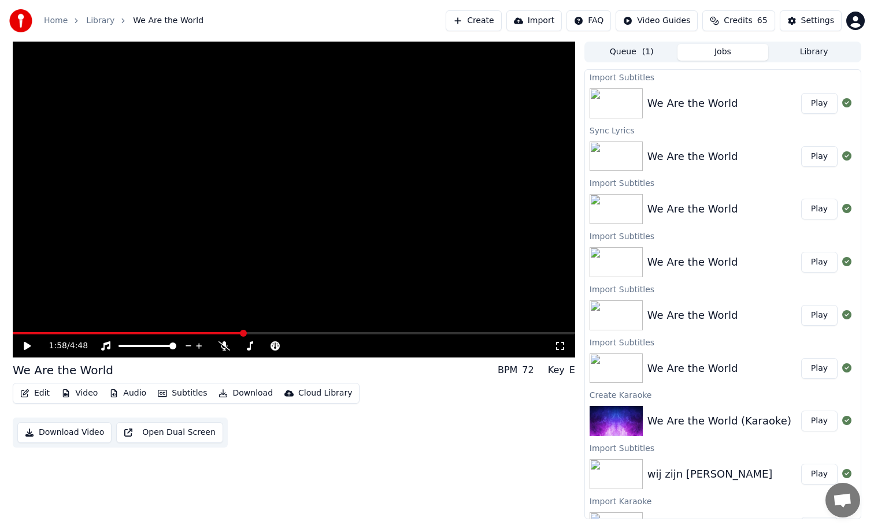
click at [242, 334] on span at bounding box center [294, 333] width 562 height 2
click at [213, 332] on span at bounding box center [113, 333] width 201 height 2
click at [180, 333] on span at bounding box center [97, 333] width 168 height 2
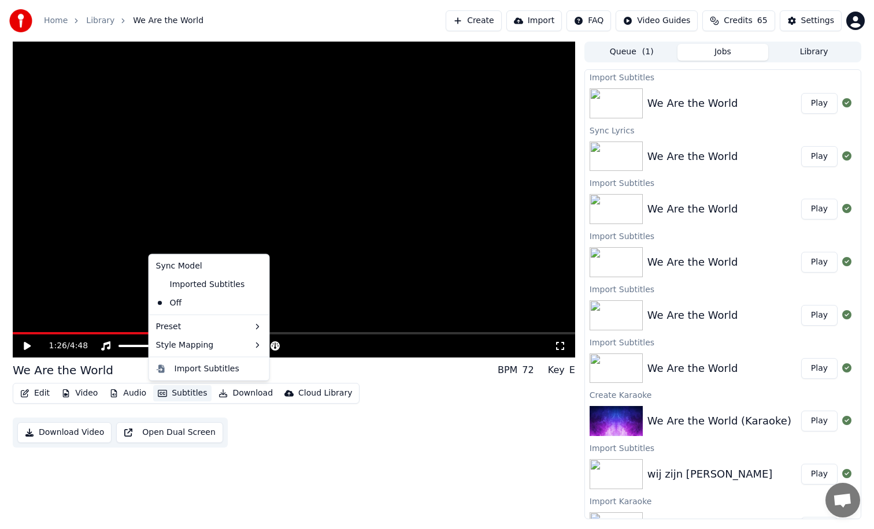
click at [192, 392] on button "Subtitles" at bounding box center [182, 393] width 58 height 16
click at [192, 365] on div "Import Subtitles" at bounding box center [206, 369] width 65 height 12
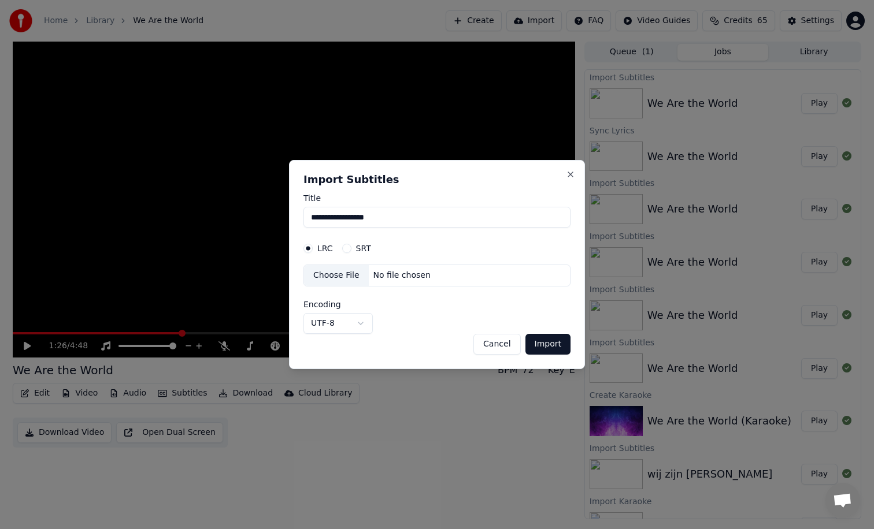
click at [356, 274] on div "Choose File" at bounding box center [336, 275] width 65 height 21
click at [553, 343] on button "Import" at bounding box center [547, 344] width 45 height 21
select select "*****"
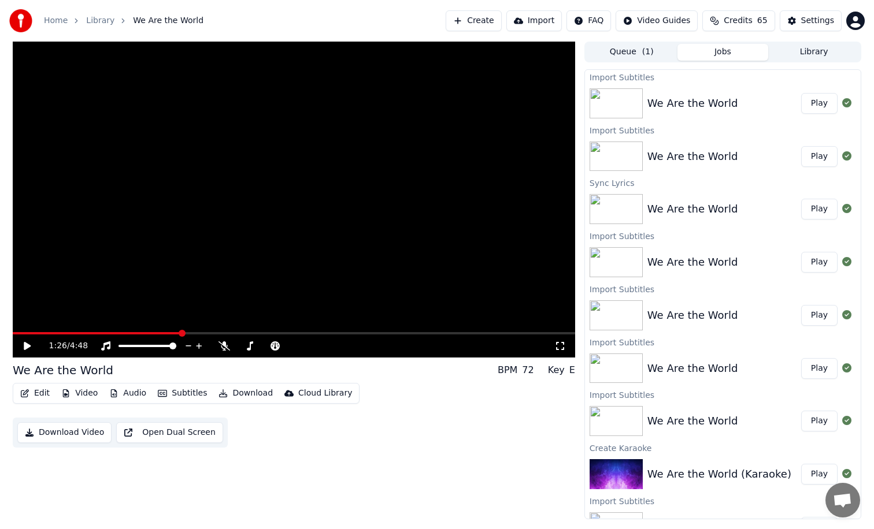
click at [819, 104] on button "Play" at bounding box center [819, 103] width 36 height 21
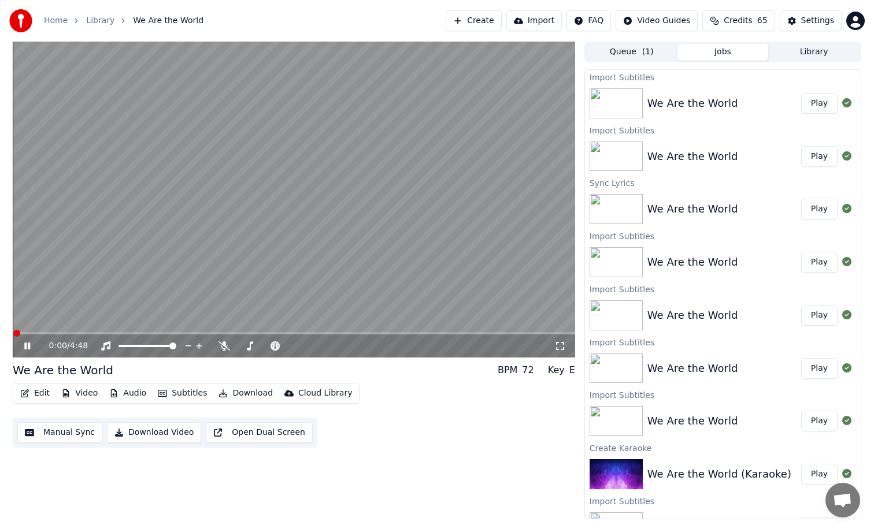
click at [819, 104] on button "Play" at bounding box center [819, 103] width 36 height 21
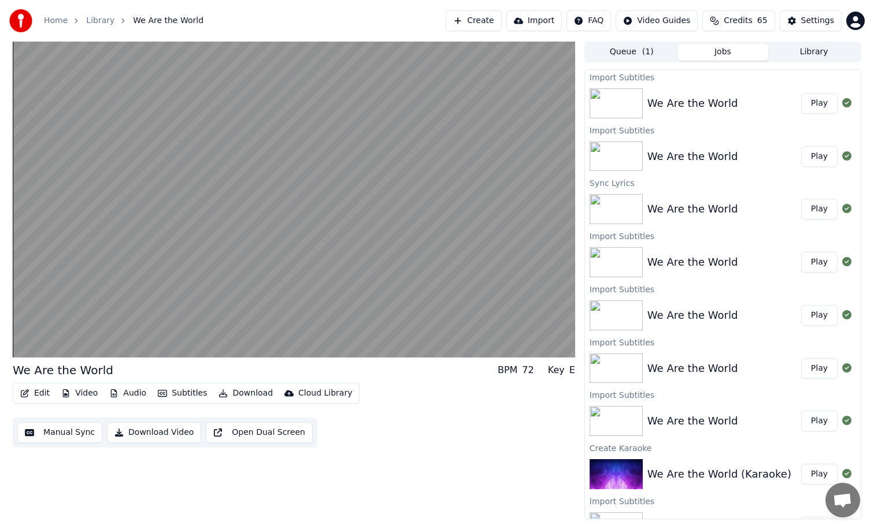
click at [821, 103] on button "Play" at bounding box center [819, 103] width 36 height 21
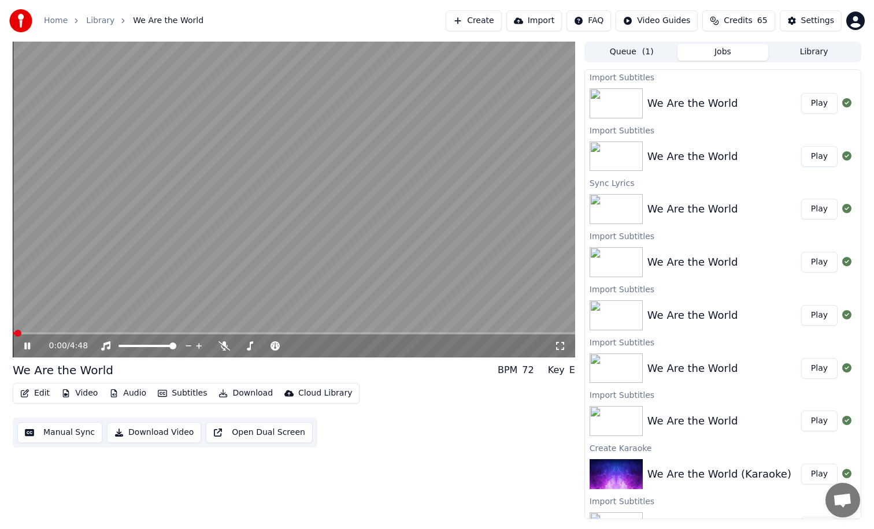
click at [323, 332] on video at bounding box center [294, 200] width 562 height 316
click at [319, 333] on span at bounding box center [294, 333] width 562 height 2
click at [116, 333] on span at bounding box center [64, 333] width 103 height 2
click at [23, 347] on icon at bounding box center [35, 345] width 27 height 9
click at [147, 478] on div "2:34 / 4:48 We Are the World BPM 72 Key E Edit Video Audio Subtitles Download C…" at bounding box center [294, 281] width 562 height 478
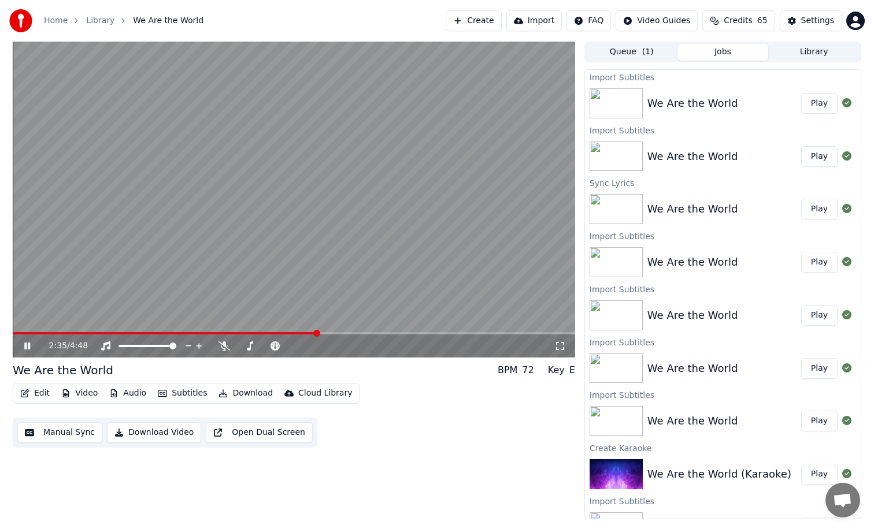
click at [66, 434] on button "Manual Sync" at bounding box center [59, 432] width 85 height 21
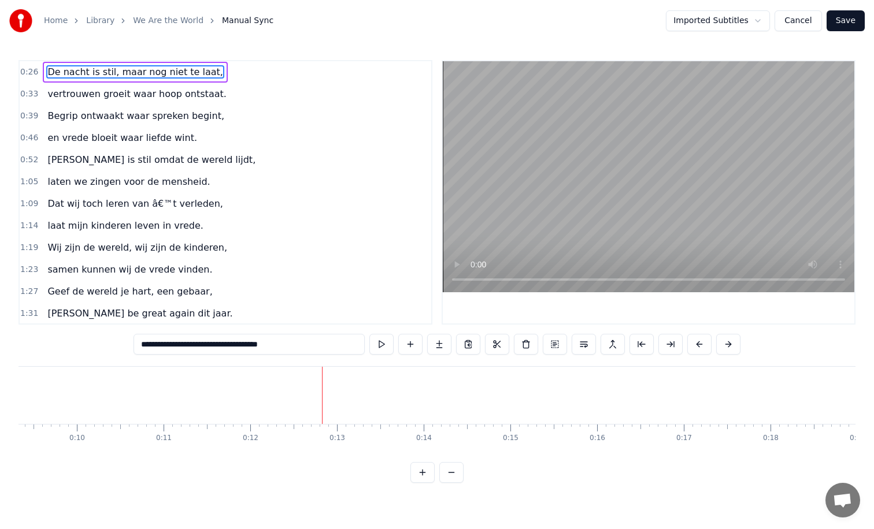
scroll to position [0, 808]
click at [382, 344] on button at bounding box center [381, 344] width 24 height 21
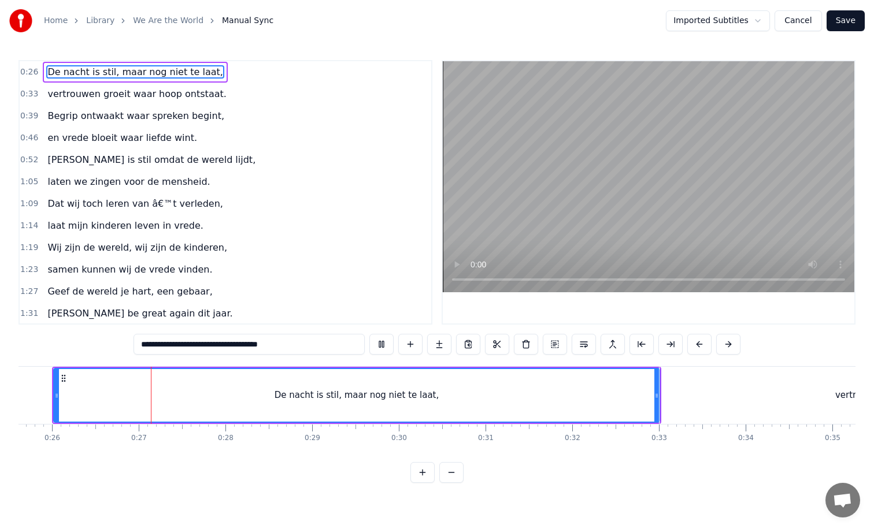
scroll to position [0, 2238]
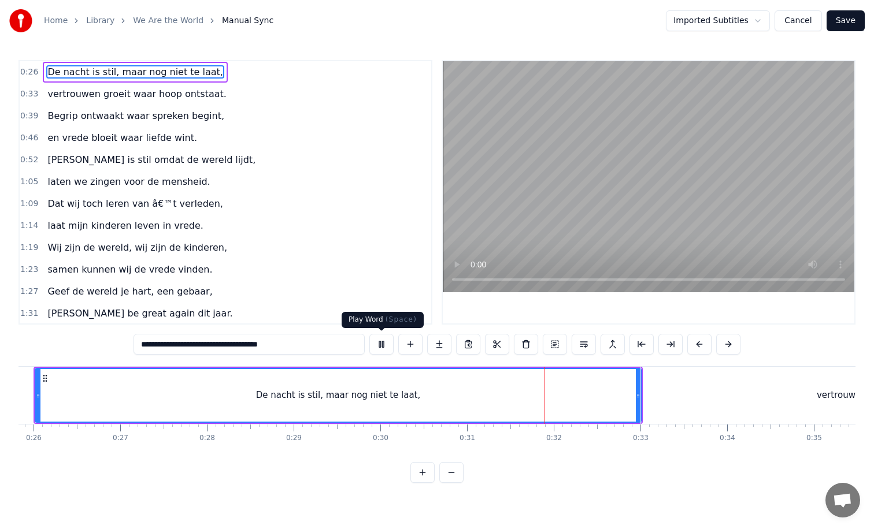
click at [383, 344] on button at bounding box center [381, 344] width 24 height 21
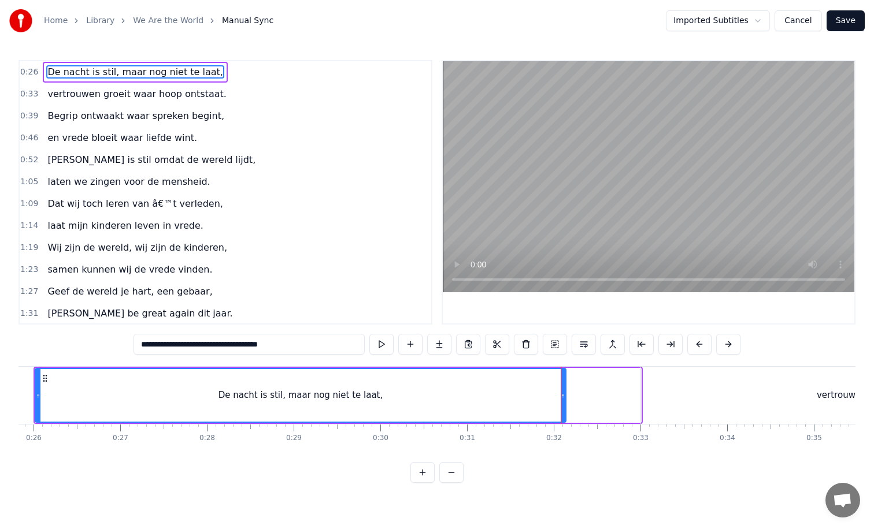
drag, startPoint x: 637, startPoint y: 395, endPoint x: 562, endPoint y: 407, distance: 76.0
click at [562, 407] on div at bounding box center [562, 395] width 5 height 53
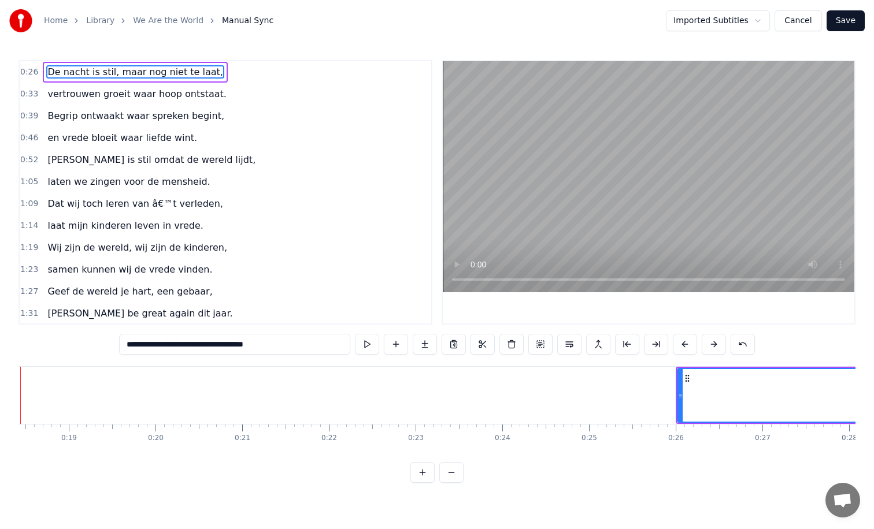
scroll to position [0, 1540]
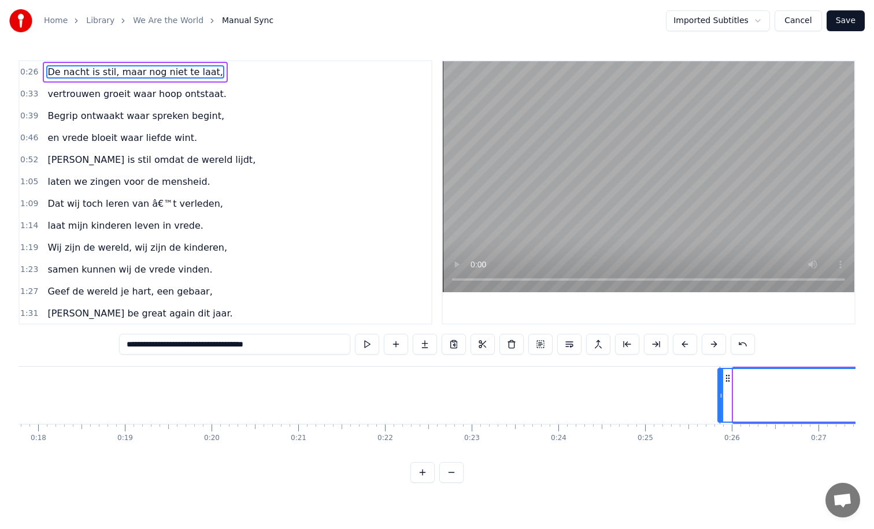
drag, startPoint x: 736, startPoint y: 395, endPoint x: 720, endPoint y: 396, distance: 15.7
click at [720, 396] on icon at bounding box center [720, 395] width 5 height 9
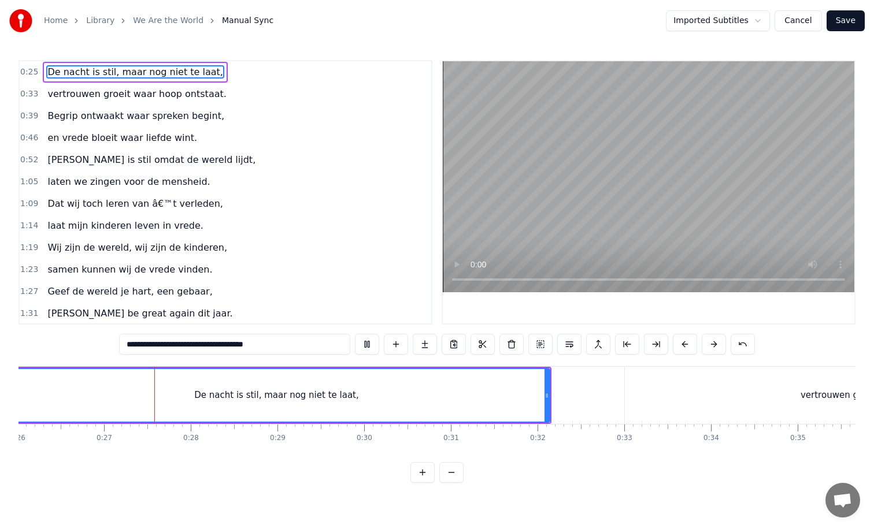
scroll to position [0, 2271]
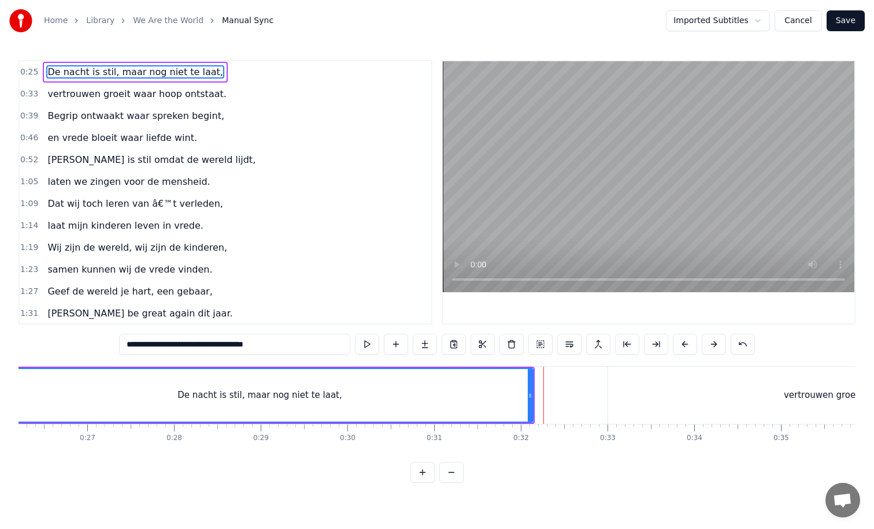
click at [610, 391] on div "vertrouwen groeit waar hoop ontstaat." at bounding box center [867, 395] width 519 height 57
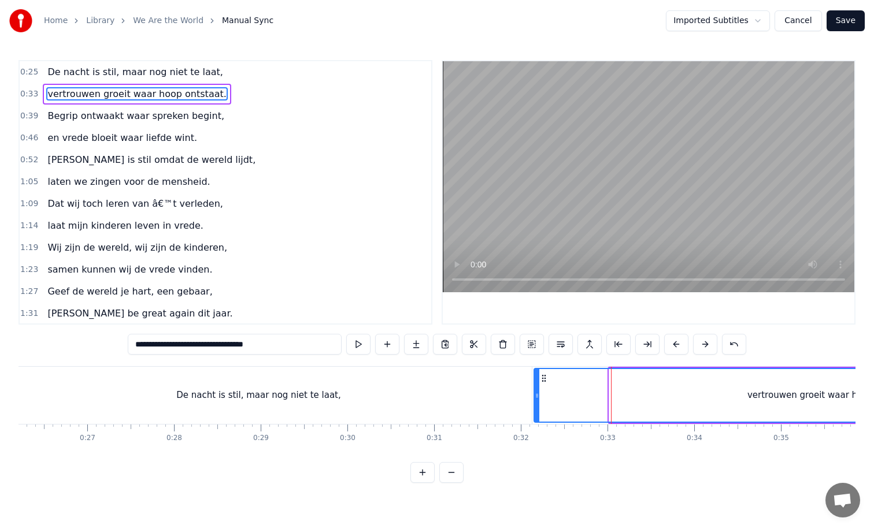
drag, startPoint x: 609, startPoint y: 393, endPoint x: 534, endPoint y: 393, distance: 75.1
click at [534, 393] on icon at bounding box center [536, 395] width 5 height 9
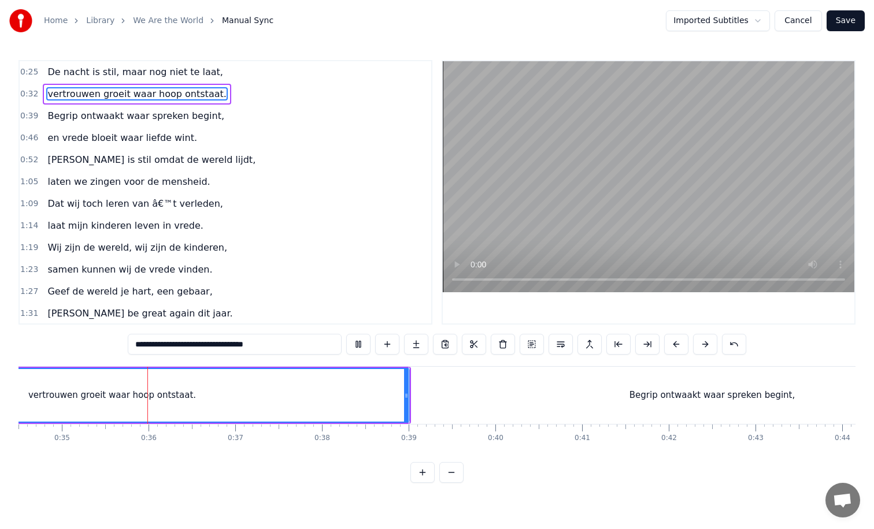
scroll to position [0, 3000]
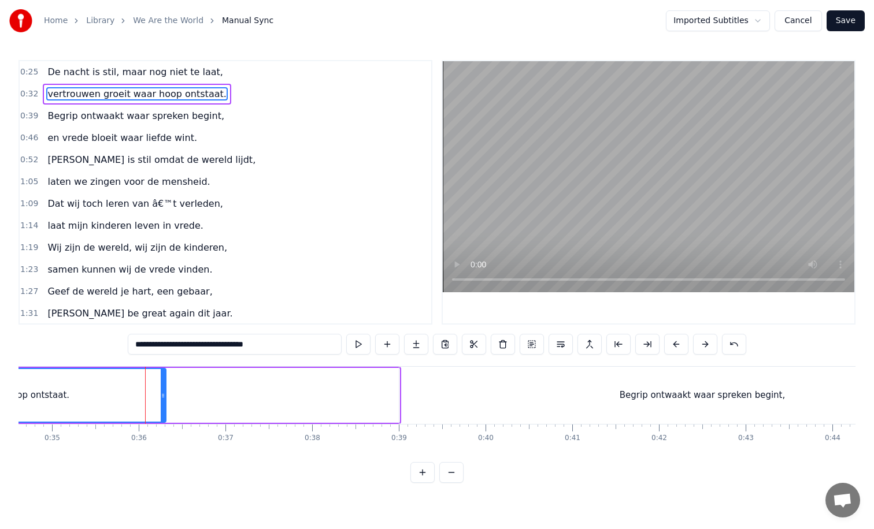
drag, startPoint x: 397, startPoint y: 395, endPoint x: 163, endPoint y: 403, distance: 233.5
click at [163, 403] on div at bounding box center [163, 395] width 5 height 53
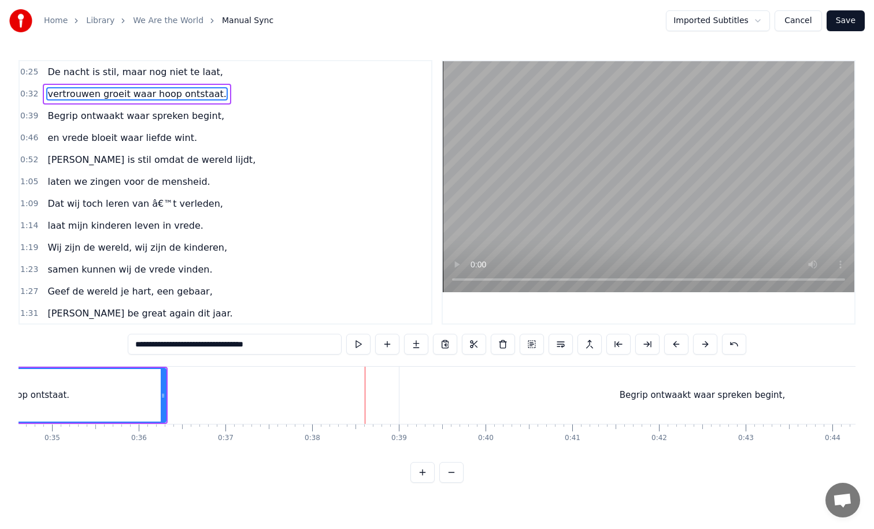
click at [415, 396] on div "Begrip ontwaakt waar spreken begint," at bounding box center [701, 395] width 605 height 57
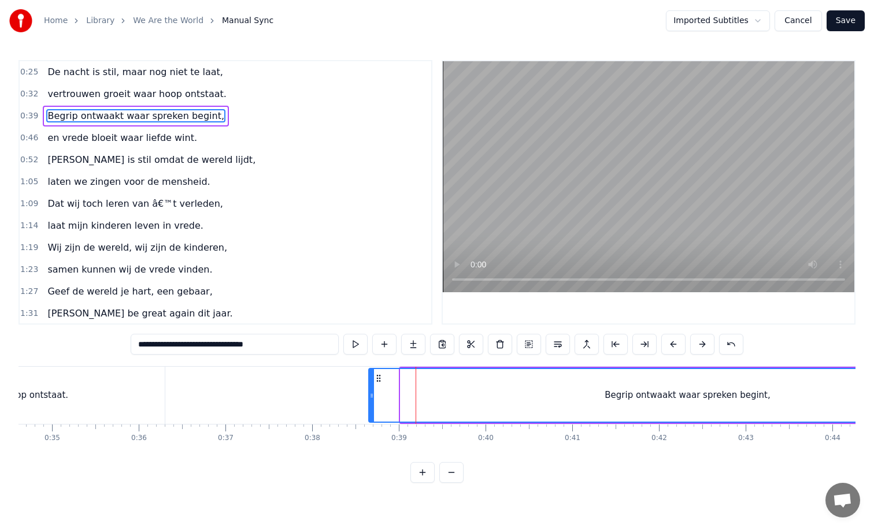
drag, startPoint x: 402, startPoint y: 396, endPoint x: 370, endPoint y: 399, distance: 31.9
click at [370, 399] on icon at bounding box center [371, 395] width 5 height 9
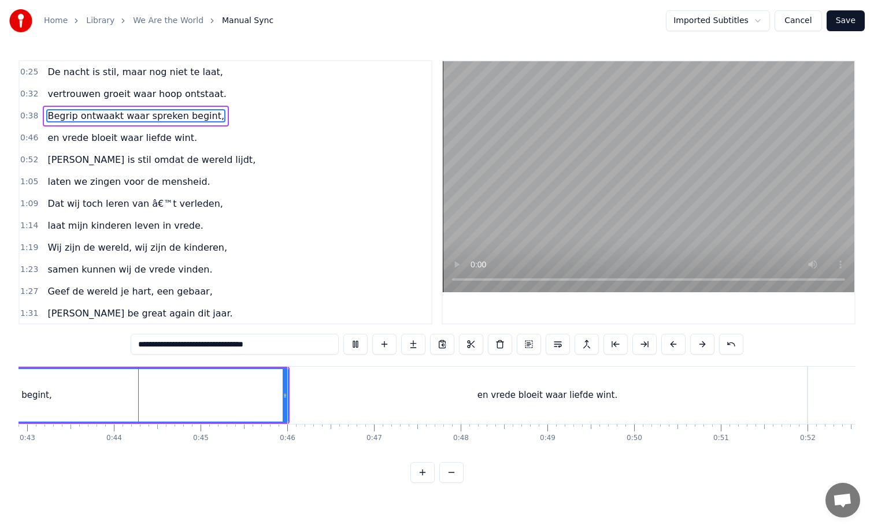
scroll to position [0, 3725]
drag, startPoint x: 277, startPoint y: 396, endPoint x: 207, endPoint y: 396, distance: 70.5
click at [207, 397] on circle at bounding box center [206, 397] width 1 height 1
click at [796, 397] on div "en vrede bloeit waar liefde wint." at bounding box center [540, 395] width 519 height 57
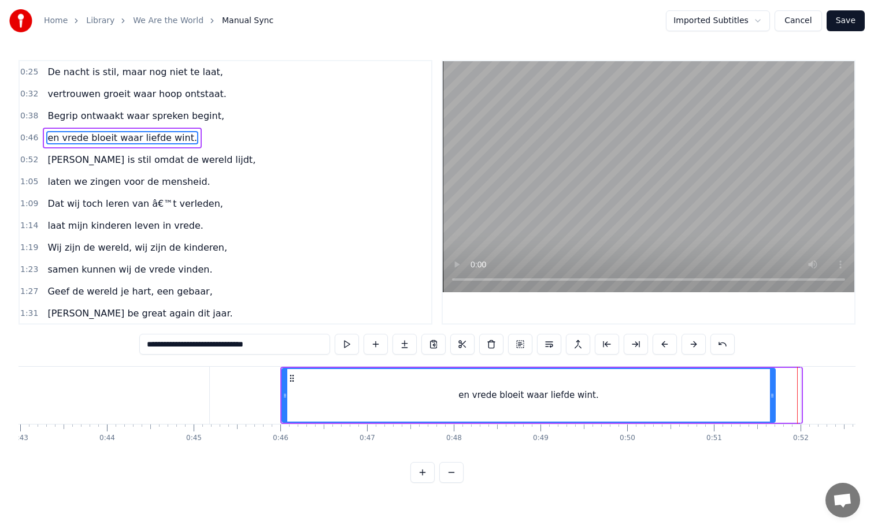
drag, startPoint x: 797, startPoint y: 396, endPoint x: 771, endPoint y: 403, distance: 27.6
click at [771, 403] on div at bounding box center [772, 395] width 5 height 53
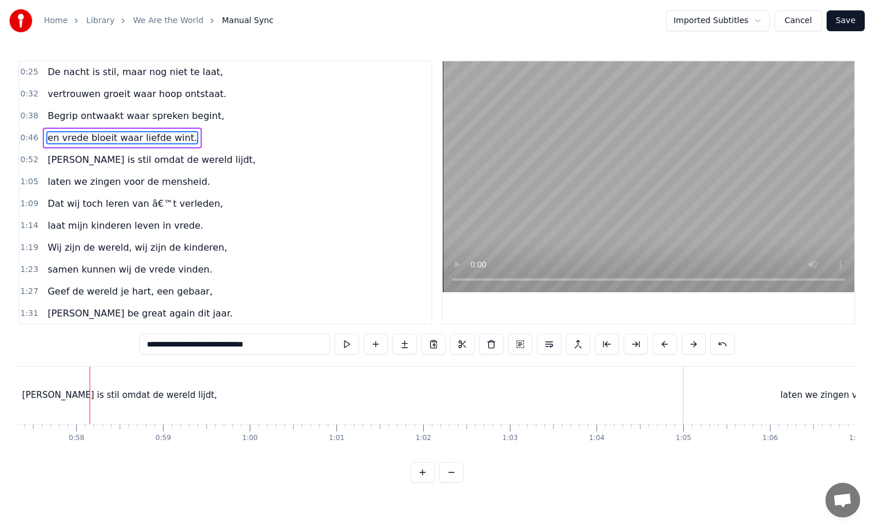
scroll to position [0, 4974]
click at [542, 402] on div "[PERSON_NAME] is stil omdat de wereld lijdt," at bounding box center [113, 395] width 1125 height 57
type input "**********"
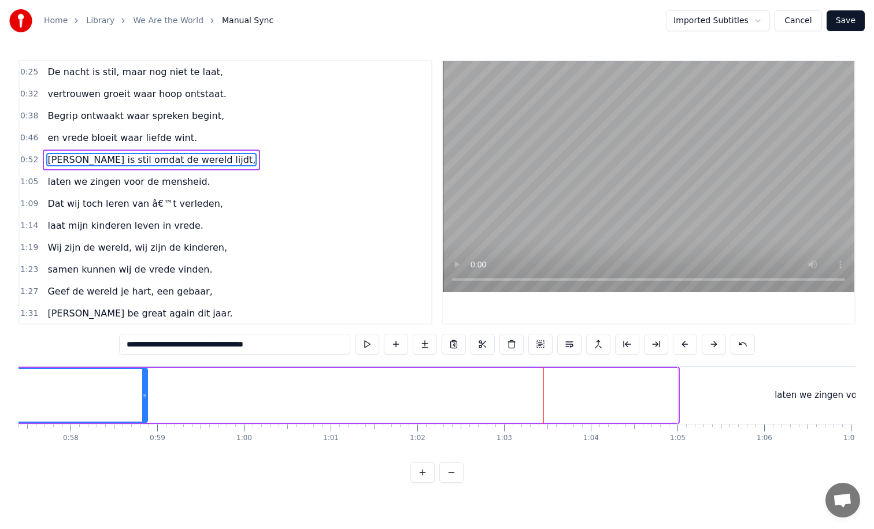
drag, startPoint x: 675, startPoint y: 397, endPoint x: 144, endPoint y: 412, distance: 530.6
click at [144, 412] on div at bounding box center [144, 395] width 5 height 53
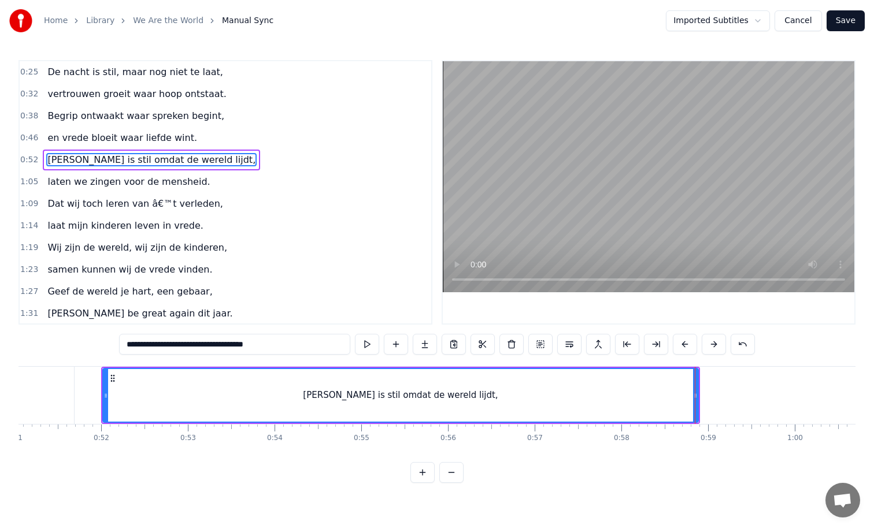
scroll to position [0, 4411]
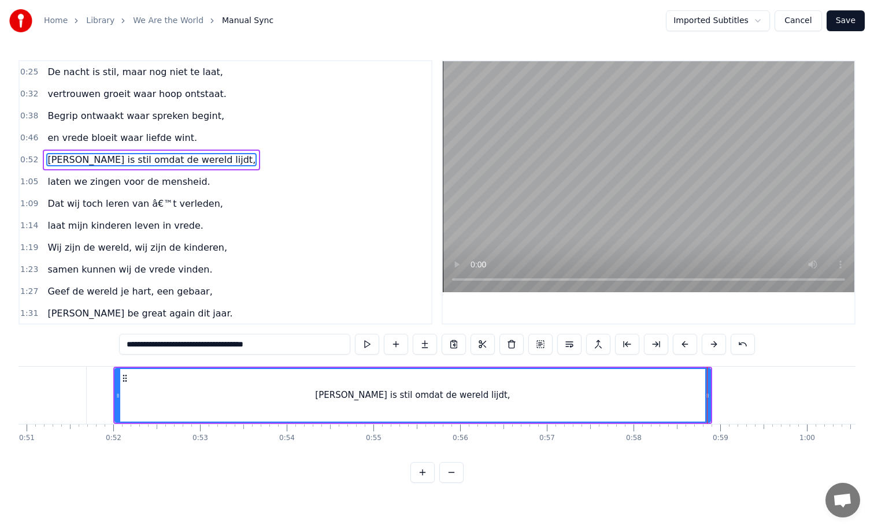
click at [113, 362] on div "0:25 De nacht is stil, maar nog niet te laat, 0:32 vertrouwen groeit waar hoop …" at bounding box center [436, 271] width 837 height 423
drag, startPoint x: 707, startPoint y: 394, endPoint x: 675, endPoint y: 396, distance: 31.8
click at [675, 396] on icon at bounding box center [675, 395] width 5 height 9
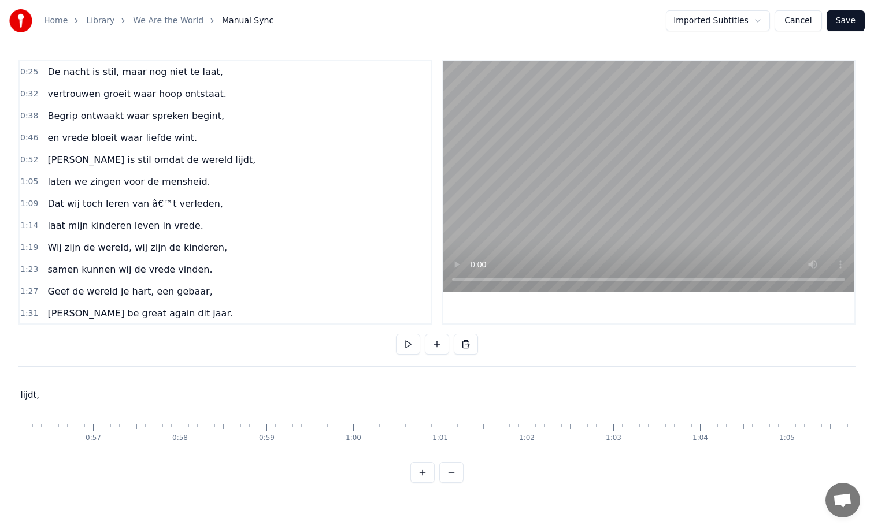
scroll to position [0, 4871]
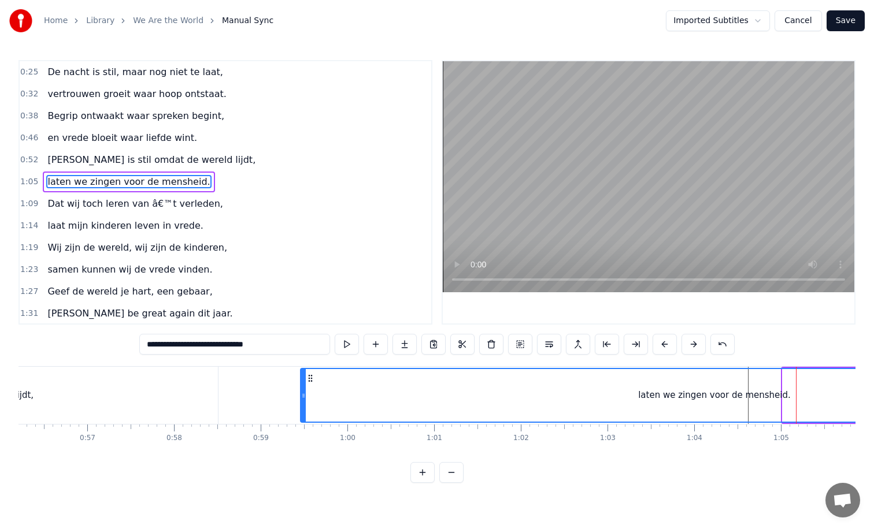
drag, startPoint x: 785, startPoint y: 392, endPoint x: 302, endPoint y: 408, distance: 482.6
click at [302, 408] on div at bounding box center [303, 395] width 5 height 53
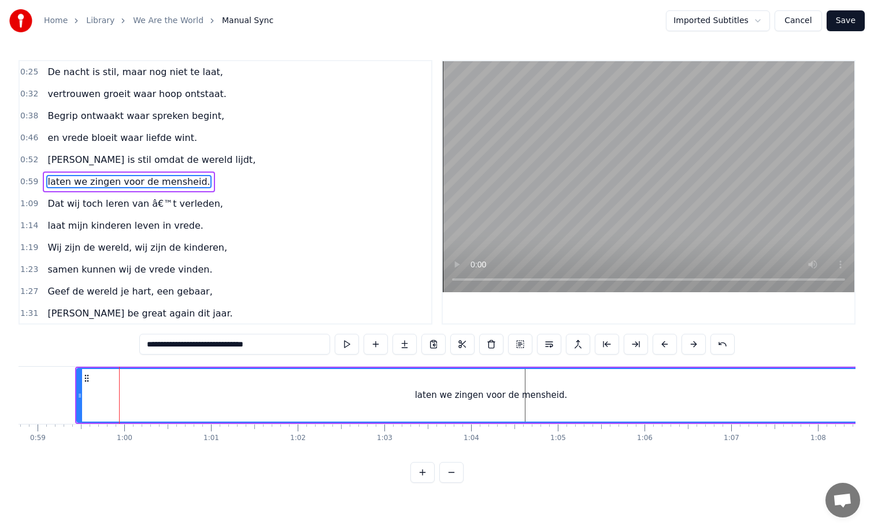
scroll to position [0, 5101]
click at [690, 393] on div "laten we zingen voor de mensheid." at bounding box center [483, 395] width 827 height 53
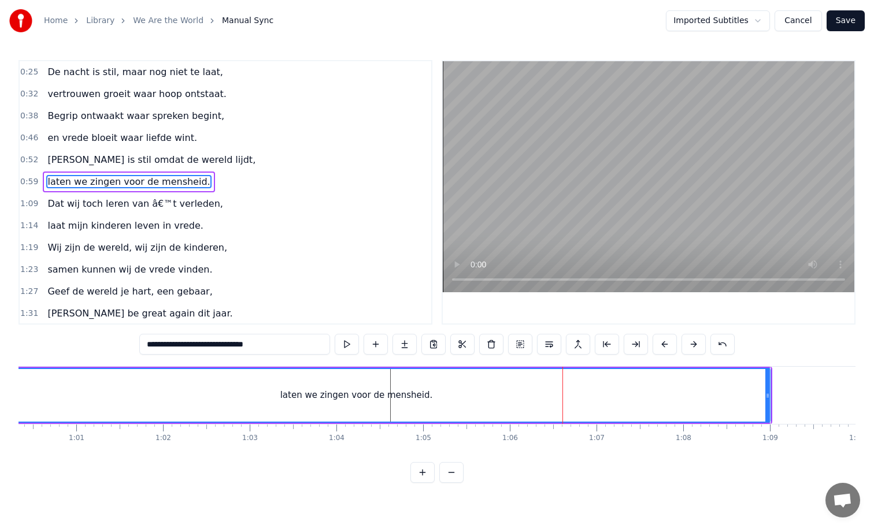
scroll to position [0, 5254]
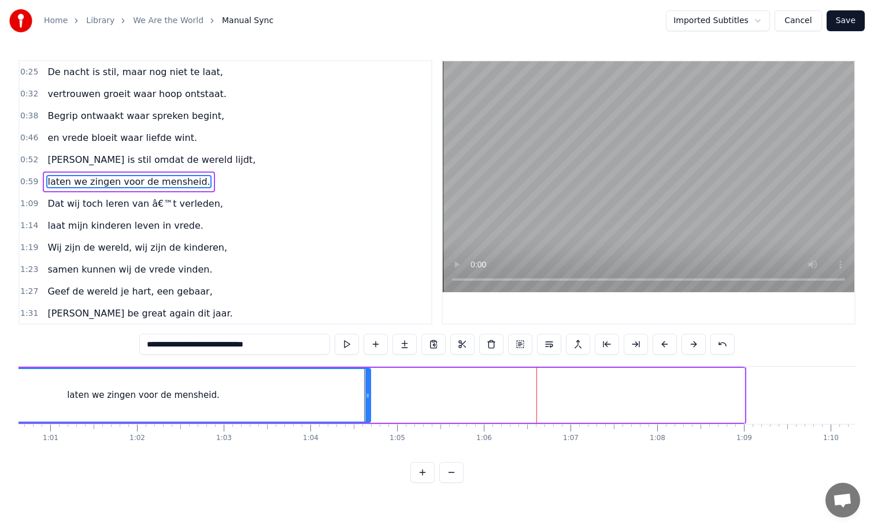
drag, startPoint x: 740, startPoint y: 395, endPoint x: 366, endPoint y: 408, distance: 374.0
click at [366, 408] on div at bounding box center [367, 395] width 5 height 53
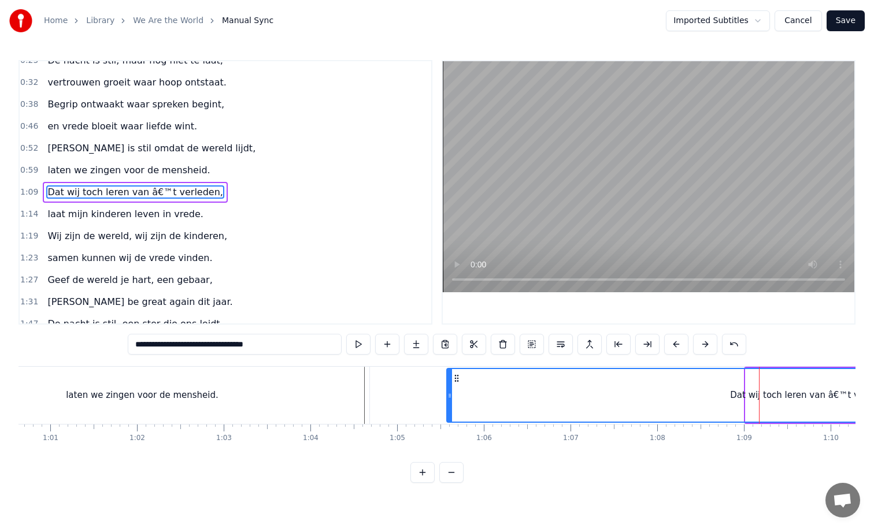
drag, startPoint x: 748, startPoint y: 396, endPoint x: 449, endPoint y: 396, distance: 298.7
click at [449, 396] on icon at bounding box center [449, 395] width 5 height 9
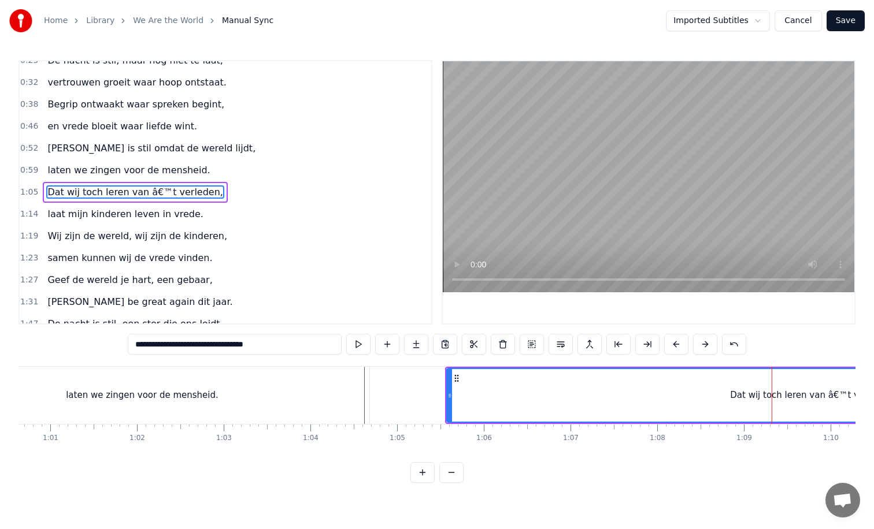
drag, startPoint x: 233, startPoint y: 347, endPoint x: 218, endPoint y: 348, distance: 14.5
click at [218, 348] on input "**********" at bounding box center [235, 344] width 214 height 21
click at [222, 347] on input "**********" at bounding box center [235, 344] width 214 height 21
click at [223, 347] on input "**********" at bounding box center [235, 344] width 220 height 21
click at [225, 345] on input "**********" at bounding box center [234, 344] width 225 height 21
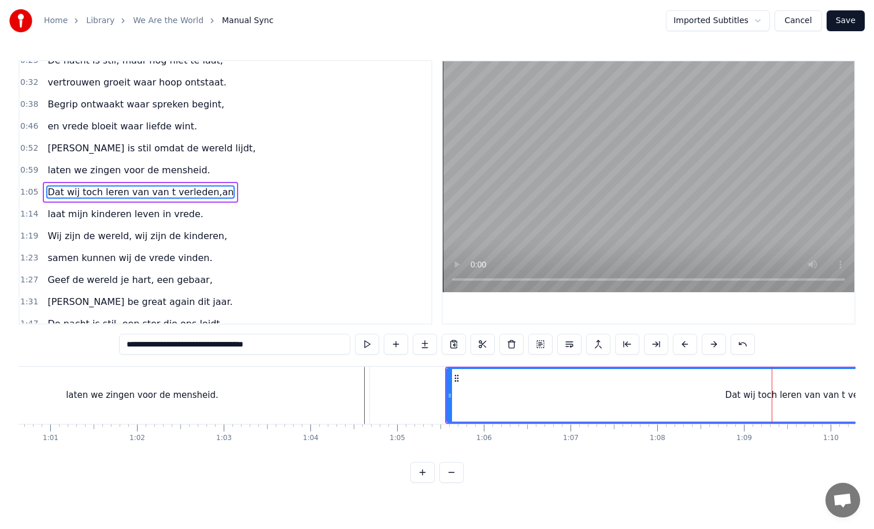
click at [273, 345] on input "**********" at bounding box center [234, 344] width 231 height 21
click at [233, 347] on input "**********" at bounding box center [235, 344] width 214 height 21
click at [229, 345] on input "**********" at bounding box center [235, 344] width 220 height 21
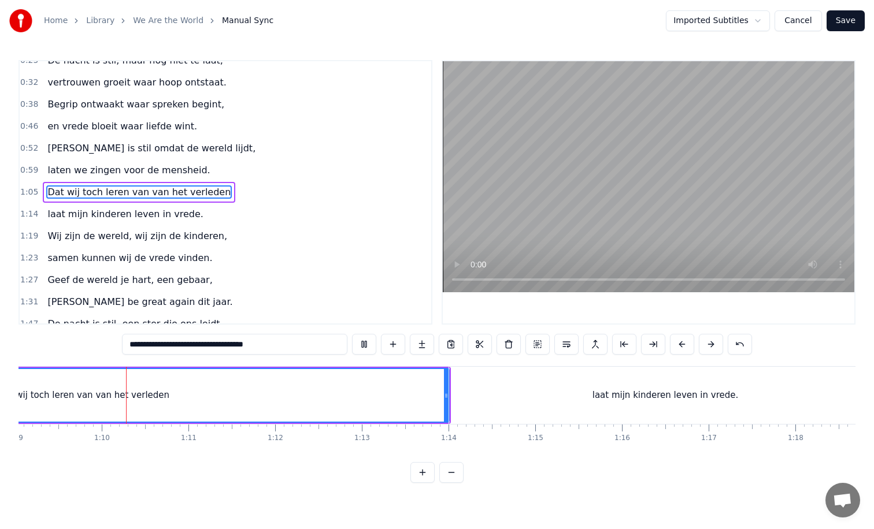
scroll to position [0, 5988]
click at [150, 191] on span "Dat wij toch leren van van het verleden" at bounding box center [138, 191] width 185 height 13
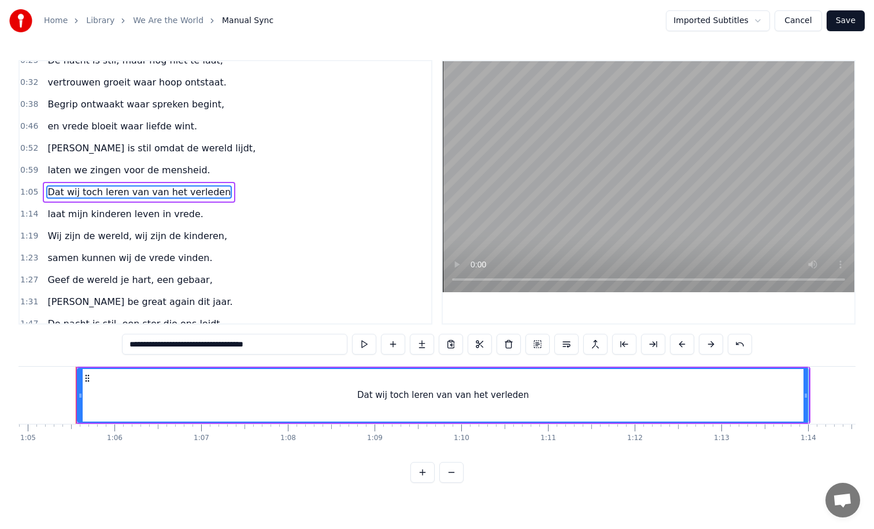
scroll to position [0, 5623]
click at [224, 347] on input "**********" at bounding box center [234, 344] width 225 height 21
click at [222, 345] on input "**********" at bounding box center [235, 344] width 220 height 21
click at [220, 345] on input "**********" at bounding box center [235, 344] width 214 height 21
click at [220, 348] on input "**********" at bounding box center [235, 344] width 208 height 21
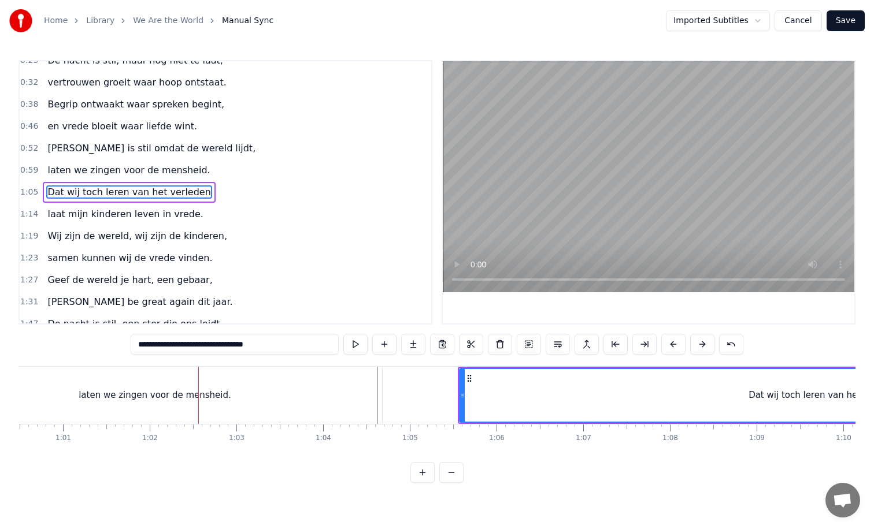
scroll to position [0, 5136]
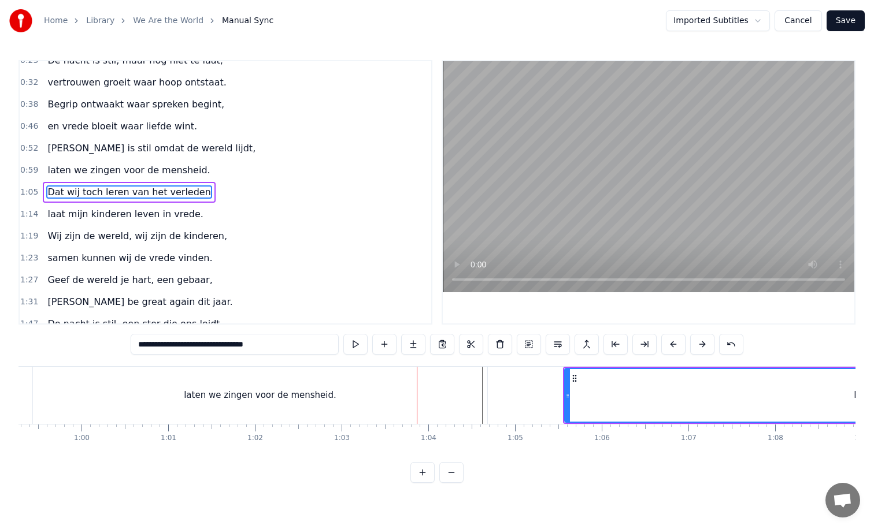
click at [478, 395] on div "laten we zingen voor de mensheid." at bounding box center [260, 395] width 454 height 57
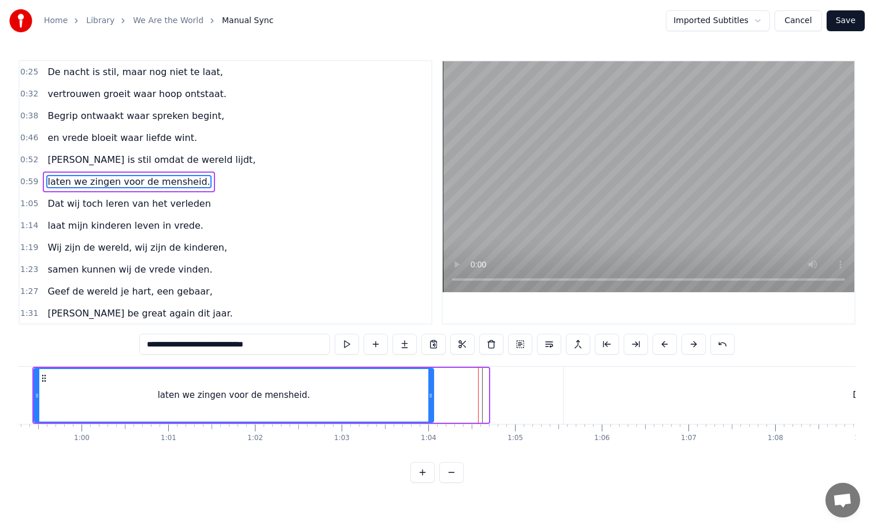
drag, startPoint x: 485, startPoint y: 394, endPoint x: 430, endPoint y: 394, distance: 54.9
click at [431, 394] on circle at bounding box center [431, 394] width 1 height 1
type input "**********"
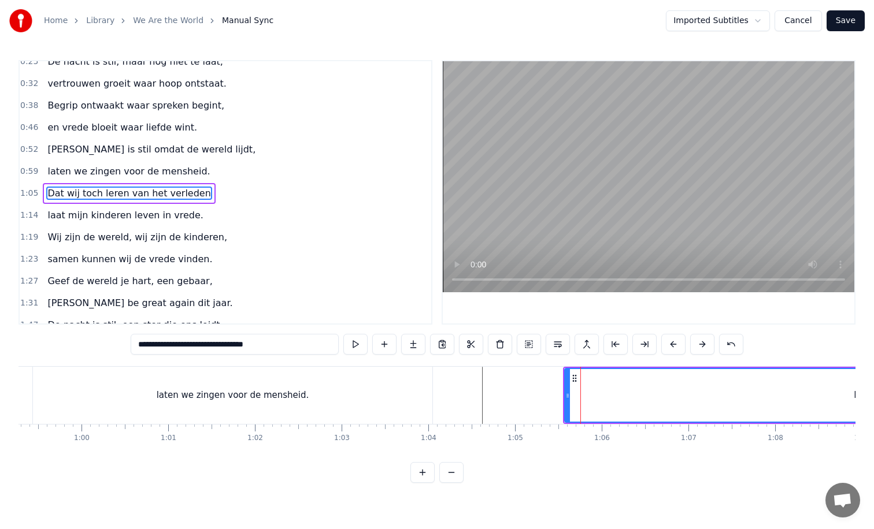
scroll to position [12, 0]
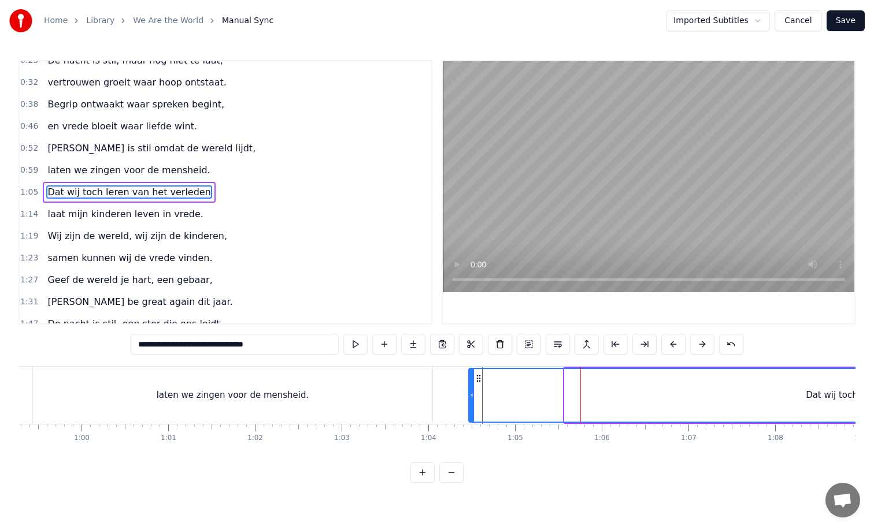
drag, startPoint x: 566, startPoint y: 395, endPoint x: 470, endPoint y: 393, distance: 95.9
click at [470, 393] on icon at bounding box center [471, 395] width 5 height 9
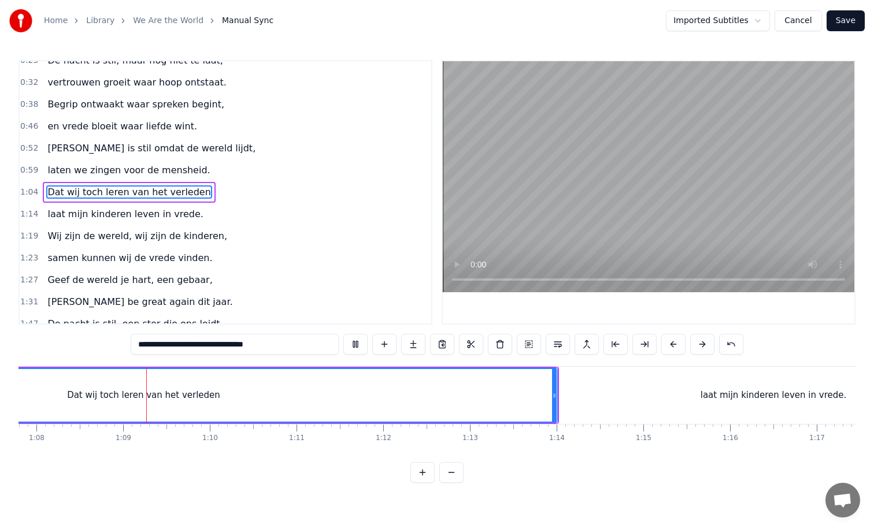
scroll to position [0, 5879]
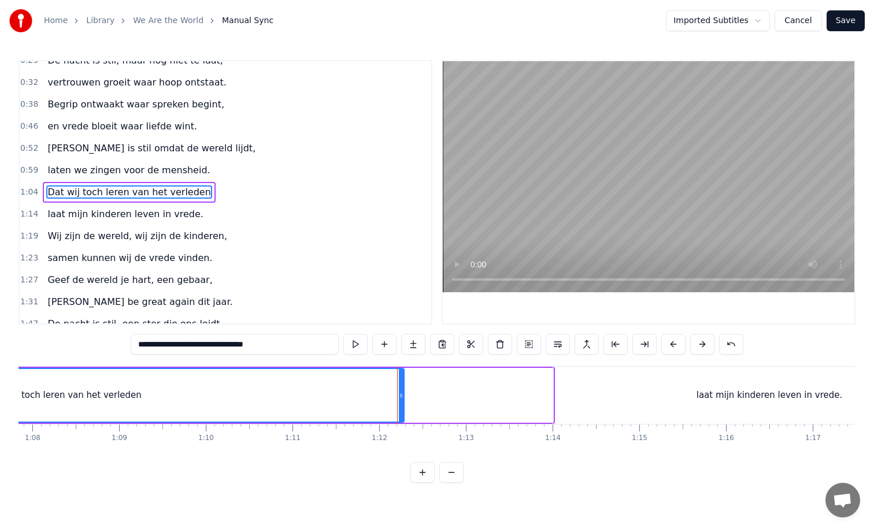
drag, startPoint x: 549, startPoint y: 395, endPoint x: 399, endPoint y: 391, distance: 149.7
click at [399, 391] on icon at bounding box center [401, 395] width 5 height 9
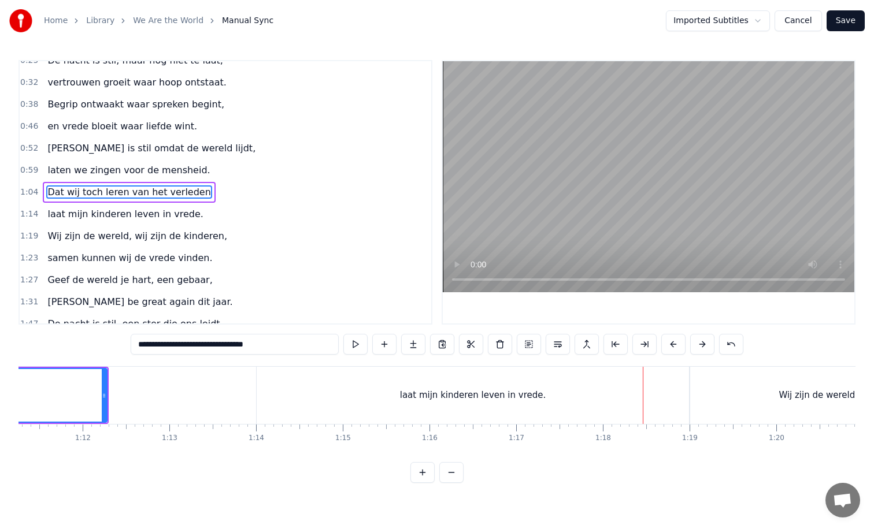
scroll to position [0, 6147]
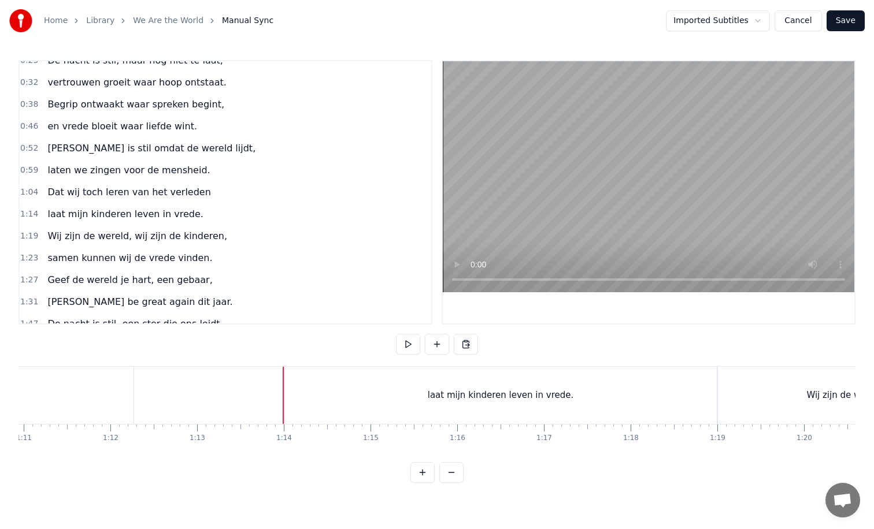
click at [287, 396] on div "laat mijn kinderen leven in vrede." at bounding box center [500, 395] width 432 height 57
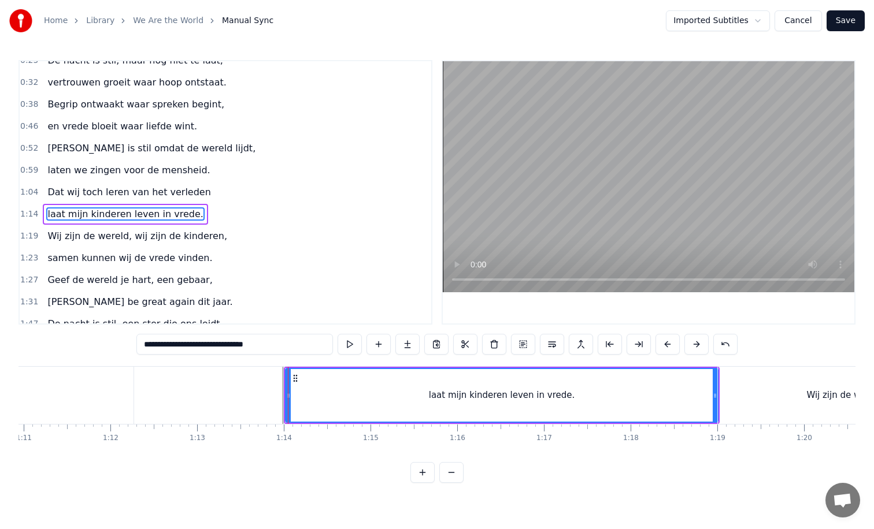
scroll to position [34, 0]
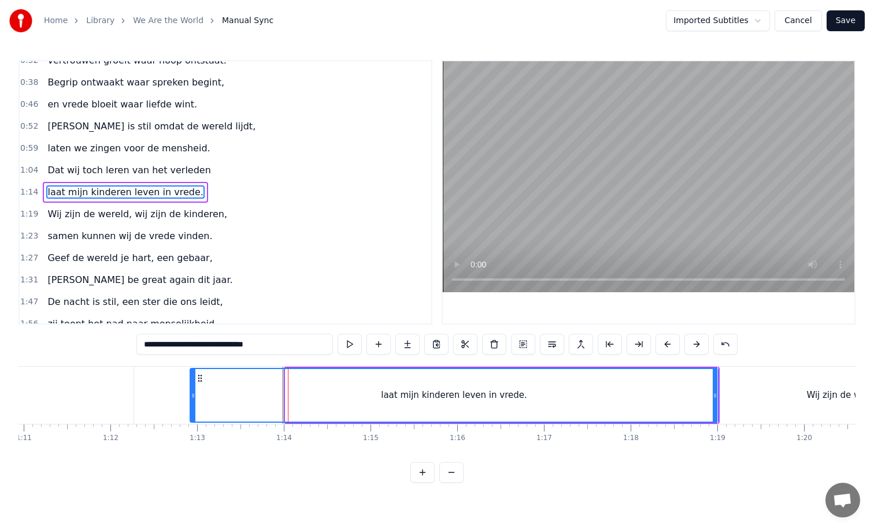
drag, startPoint x: 287, startPoint y: 396, endPoint x: 191, endPoint y: 397, distance: 95.9
click at [191, 397] on icon at bounding box center [193, 395] width 5 height 9
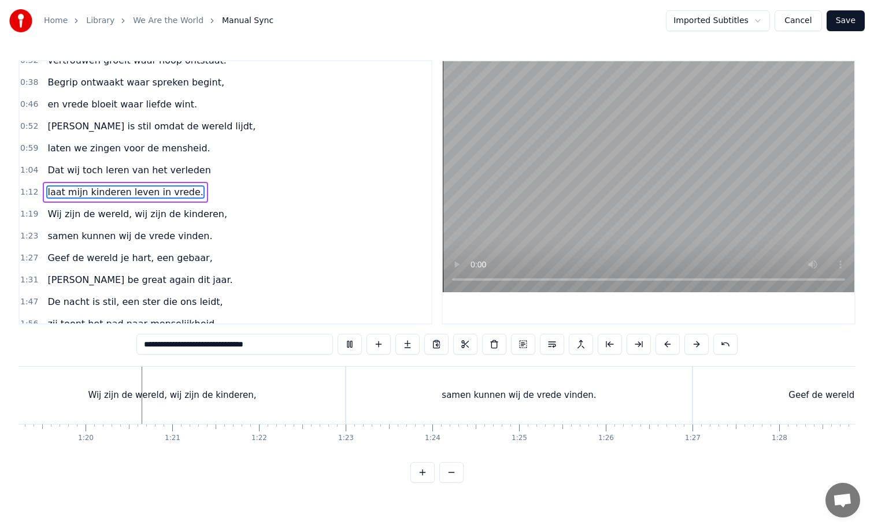
scroll to position [0, 6875]
click at [345, 393] on div "samen kunnen wij de vrede vinden." at bounding box center [508, 395] width 345 height 57
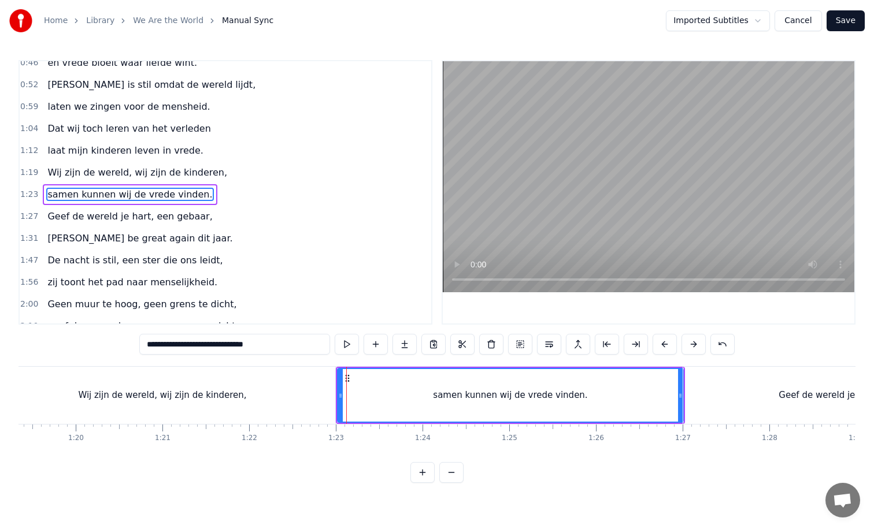
scroll to position [77, 0]
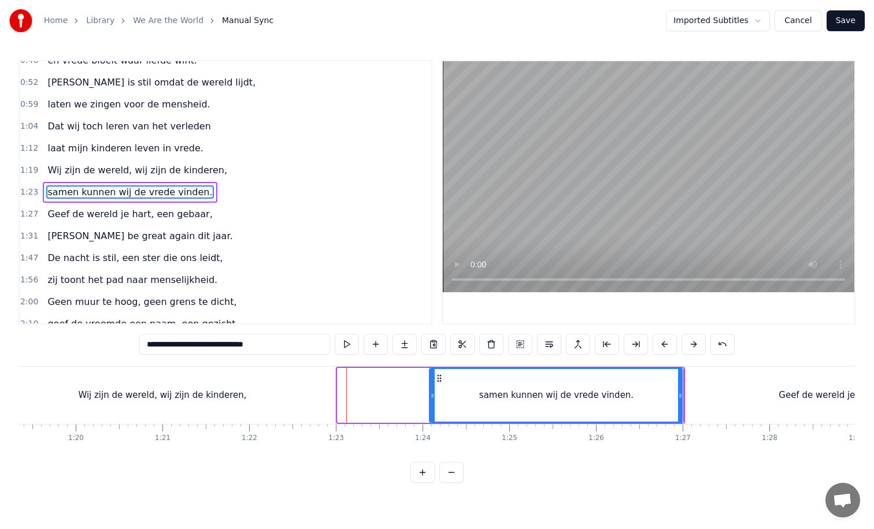
drag, startPoint x: 339, startPoint y: 395, endPoint x: 431, endPoint y: 392, distance: 91.9
click at [431, 392] on icon at bounding box center [432, 395] width 5 height 9
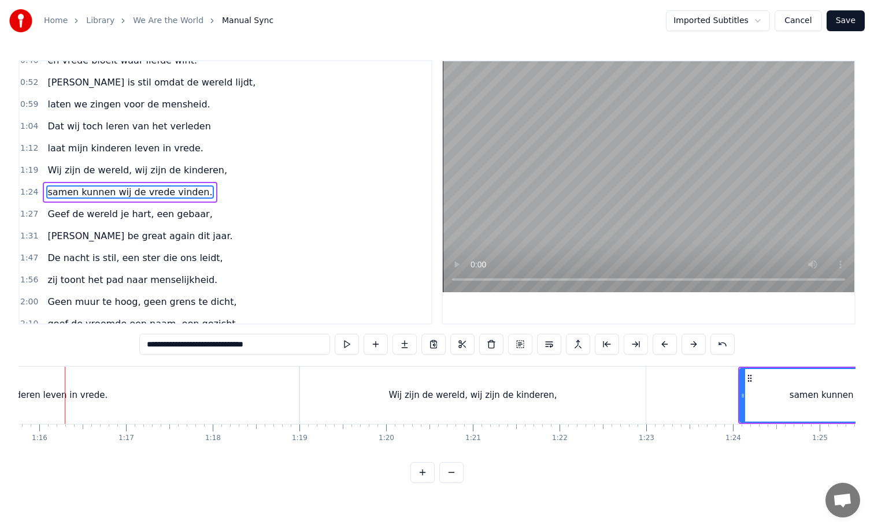
scroll to position [0, 6553]
click at [356, 399] on div "Wij zijn de wereld, wij zijn de kinderen," at bounding box center [484, 395] width 345 height 57
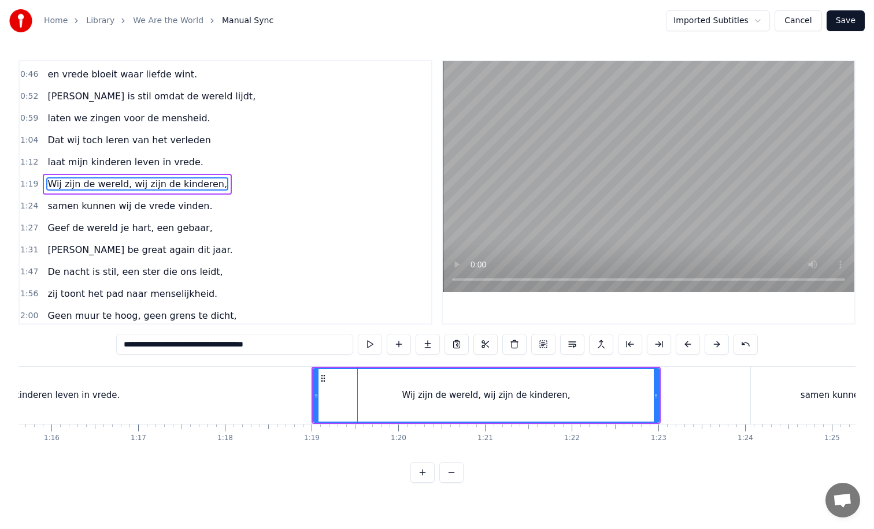
scroll to position [55, 0]
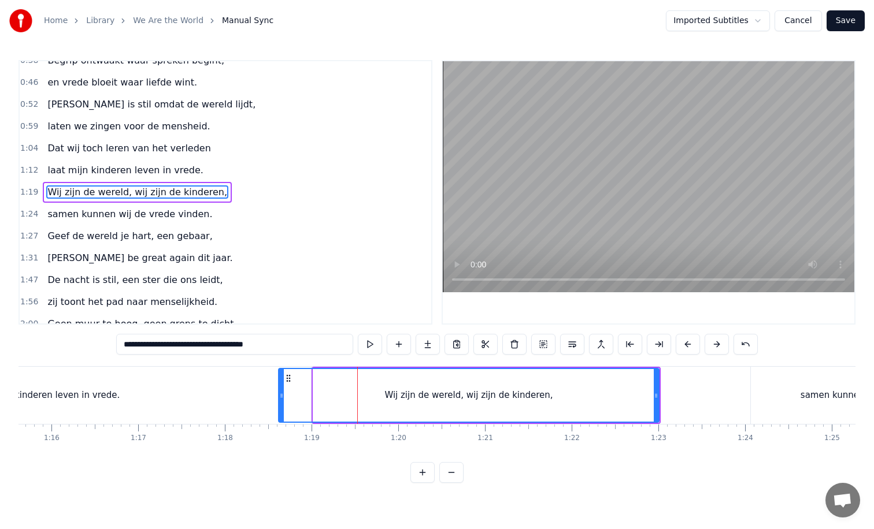
drag, startPoint x: 315, startPoint y: 397, endPoint x: 270, endPoint y: 397, distance: 45.1
click at [279, 397] on icon at bounding box center [281, 395] width 5 height 9
drag, startPoint x: 655, startPoint y: 396, endPoint x: 690, endPoint y: 396, distance: 35.2
click at [690, 396] on icon at bounding box center [691, 395] width 5 height 9
click at [229, 397] on div "laat mijn kinderen leven in vrede." at bounding box center [47, 395] width 528 height 57
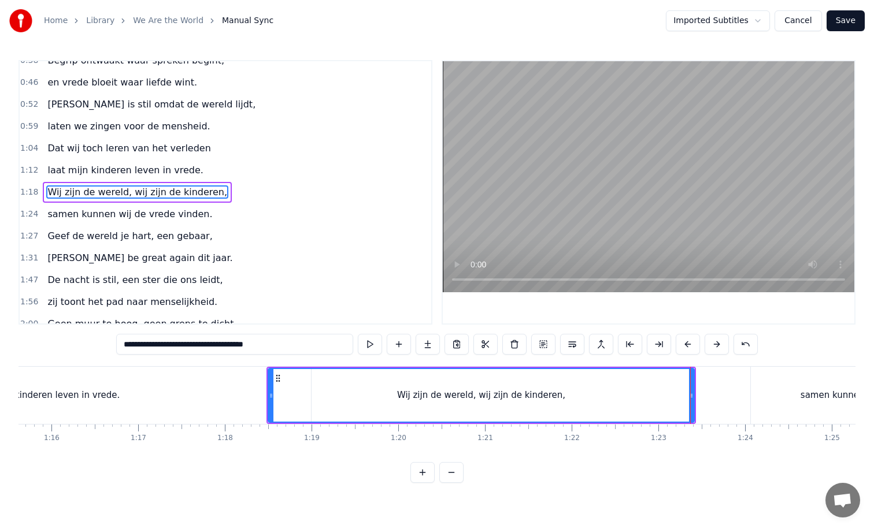
type input "**********"
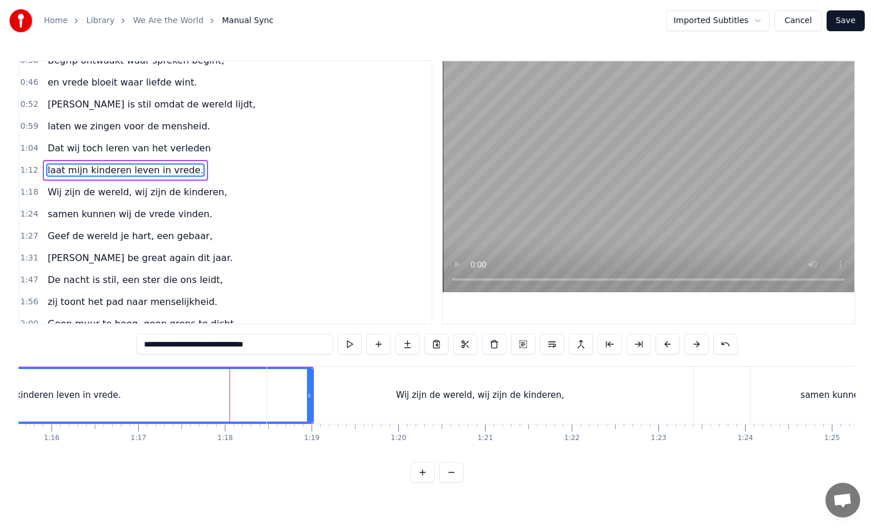
scroll to position [34, 0]
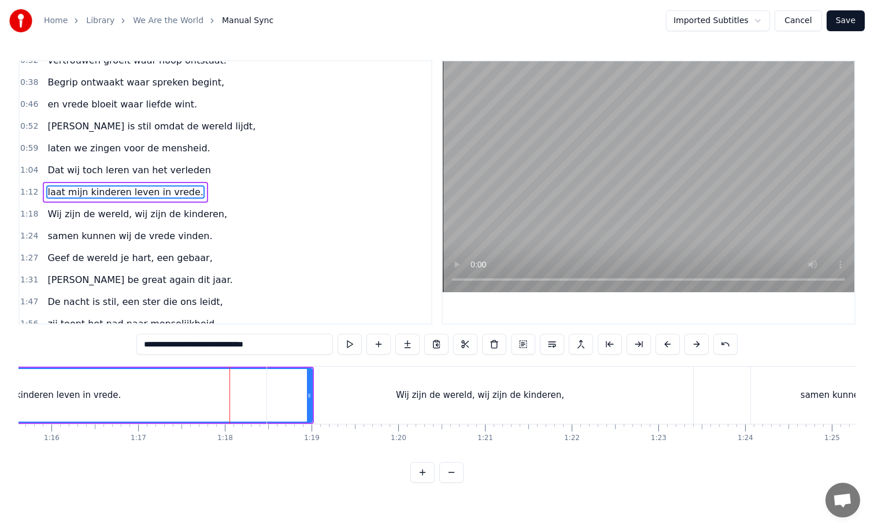
drag, startPoint x: 309, startPoint y: 395, endPoint x: 229, endPoint y: 395, distance: 79.1
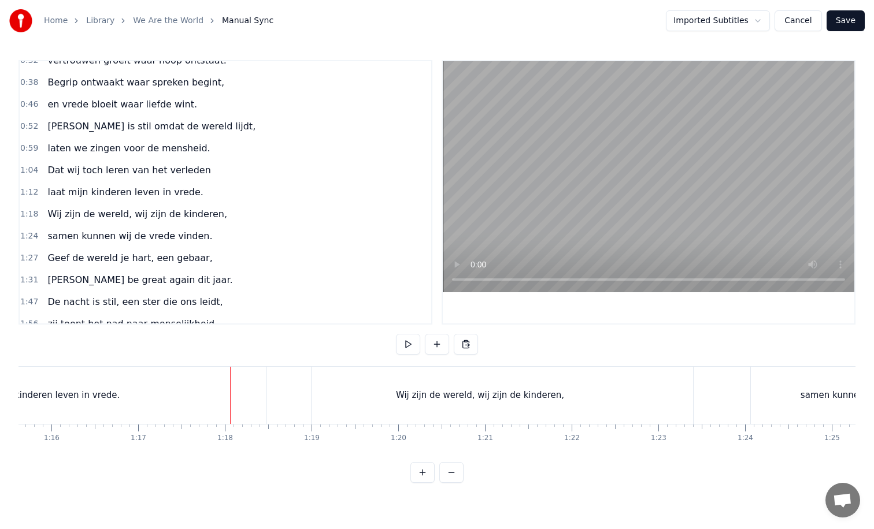
click at [230, 403] on div "laat mijn kinderen leven in vrede." at bounding box center [47, 395] width 528 height 57
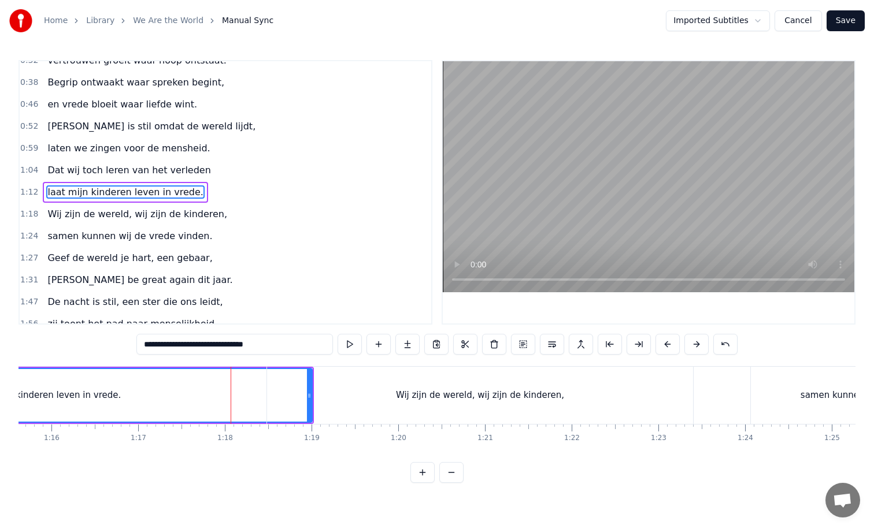
drag, startPoint x: 309, startPoint y: 397, endPoint x: 243, endPoint y: 398, distance: 65.9
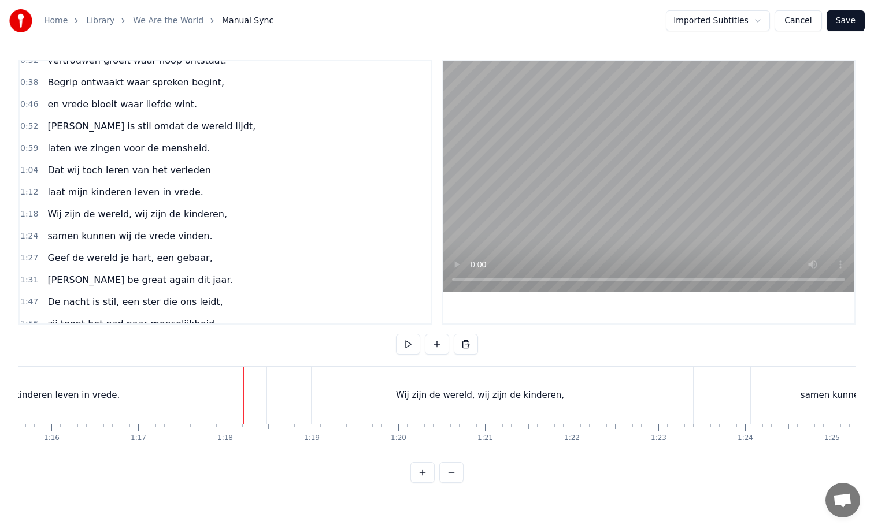
click at [197, 411] on div "laat mijn kinderen leven in vrede." at bounding box center [47, 395] width 528 height 57
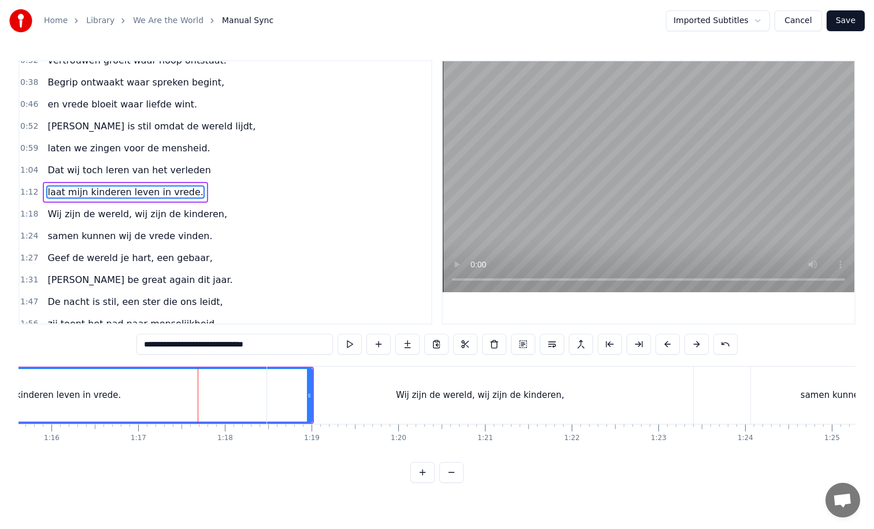
drag, startPoint x: 310, startPoint y: 396, endPoint x: 292, endPoint y: 396, distance: 18.5
click at [292, 396] on div "Wij zijn de wereld, wij zijn de kinderen," at bounding box center [480, 395] width 426 height 57
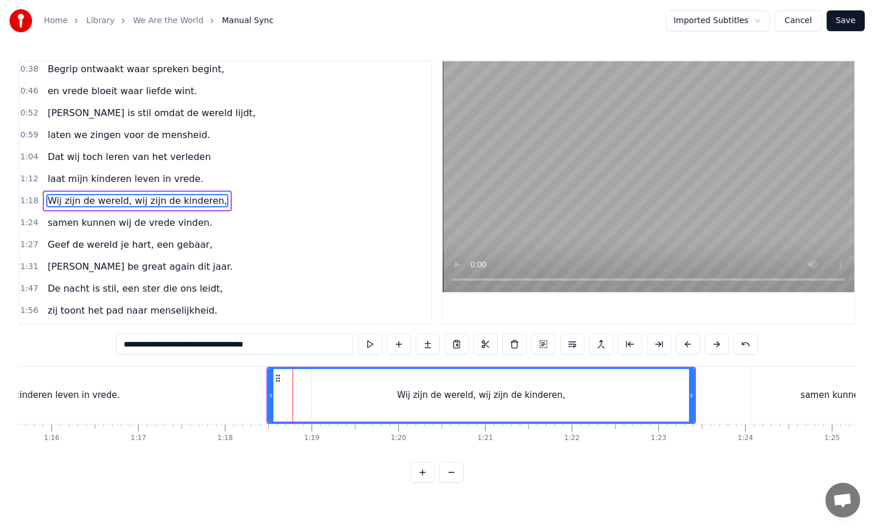
scroll to position [55, 0]
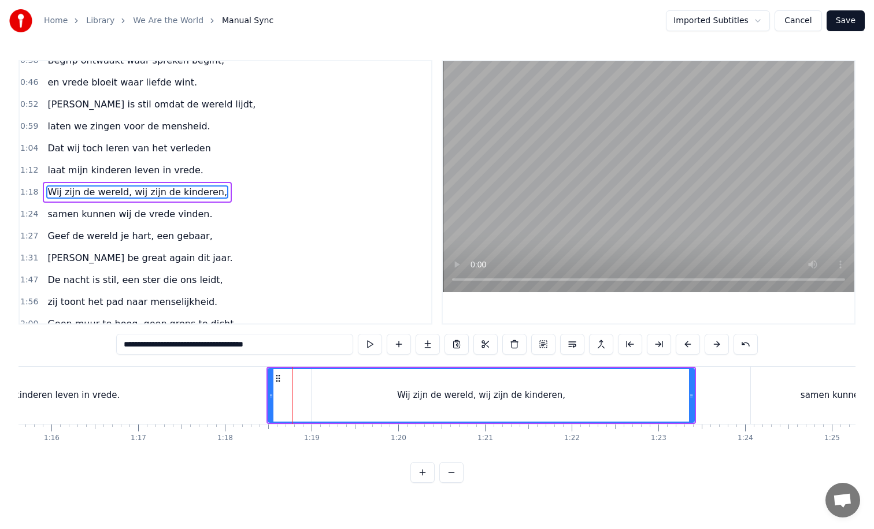
click at [314, 395] on div "Wij zijn de wereld, wij zijn de kinderen," at bounding box center [481, 395] width 425 height 53
drag, startPoint x: 269, startPoint y: 396, endPoint x: 323, endPoint y: 395, distance: 53.7
click at [323, 395] on icon at bounding box center [321, 395] width 5 height 9
click at [287, 396] on div "laat mijn kinderen leven in vrede." at bounding box center [47, 395] width 528 height 57
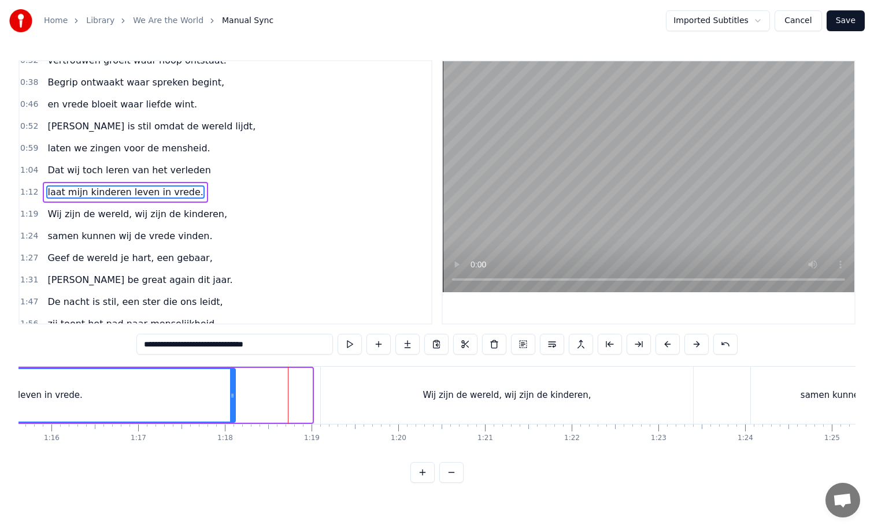
drag, startPoint x: 310, startPoint y: 395, endPoint x: 233, endPoint y: 395, distance: 76.8
click at [233, 395] on icon at bounding box center [232, 395] width 5 height 9
click at [332, 399] on div "Wij zijn de wereld, wij zijn de kinderen," at bounding box center [507, 395] width 372 height 57
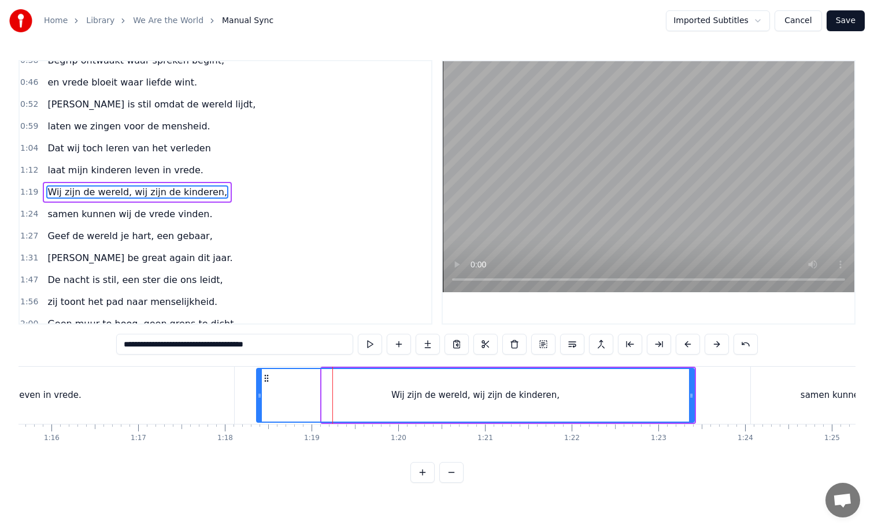
drag, startPoint x: 324, startPoint y: 396, endPoint x: 258, endPoint y: 397, distance: 65.3
click at [258, 397] on icon at bounding box center [259, 395] width 5 height 9
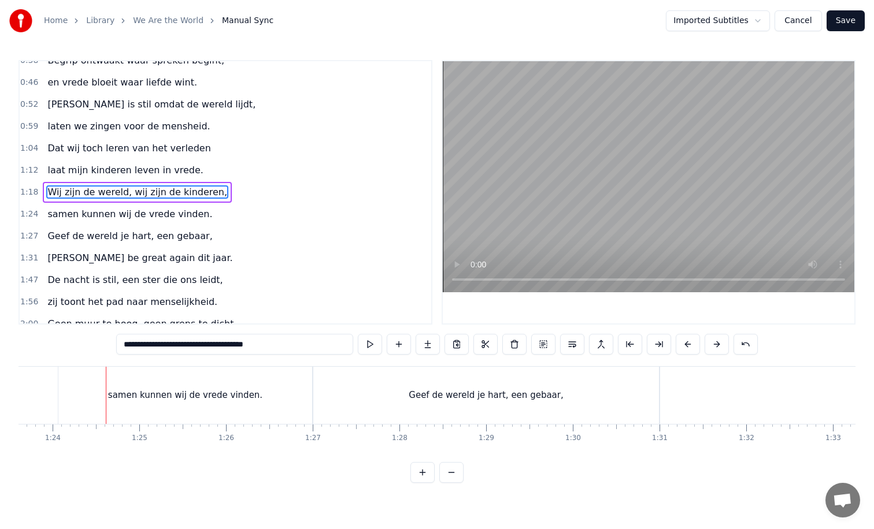
scroll to position [0, 7274]
click at [133, 386] on div "samen kunnen wij de vrede vinden." at bounding box center [156, 395] width 254 height 57
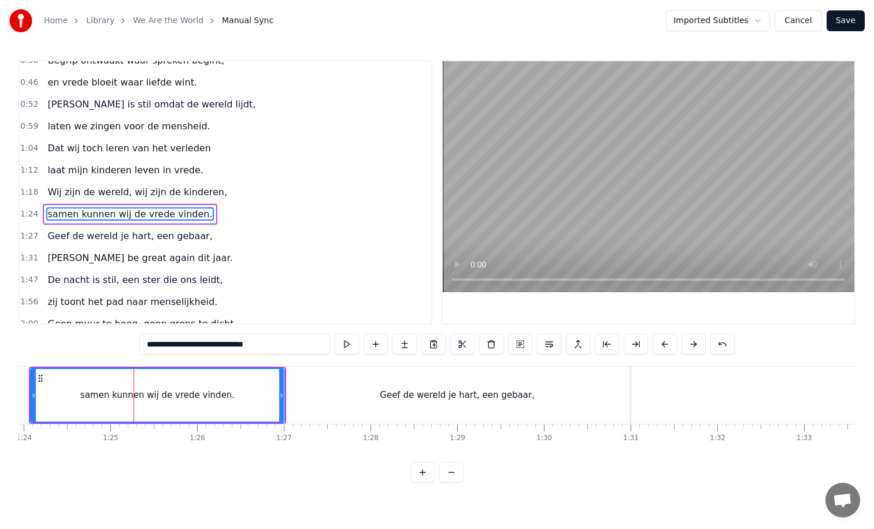
scroll to position [77, 0]
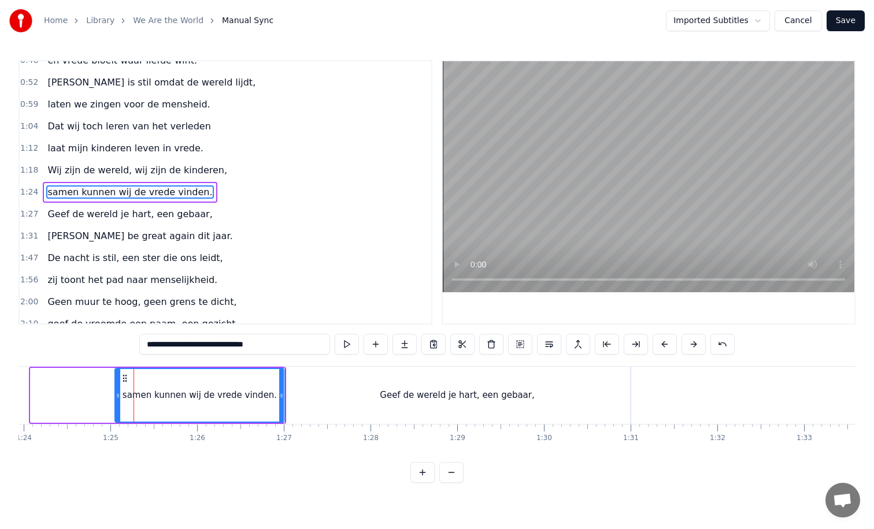
drag, startPoint x: 32, startPoint y: 395, endPoint x: 116, endPoint y: 396, distance: 84.4
click at [116, 396] on icon at bounding box center [118, 395] width 5 height 9
click at [329, 389] on div "Geef de wereld je hart, een gebaar," at bounding box center [456, 395] width 345 height 57
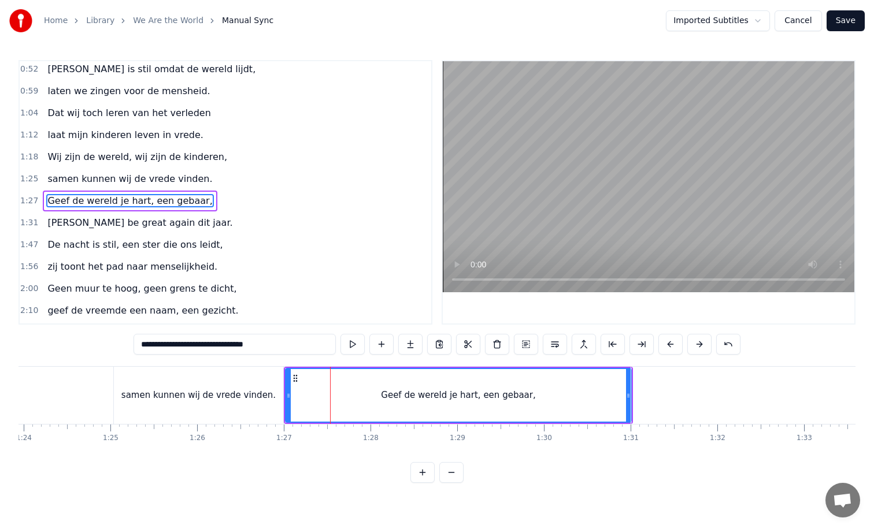
scroll to position [99, 0]
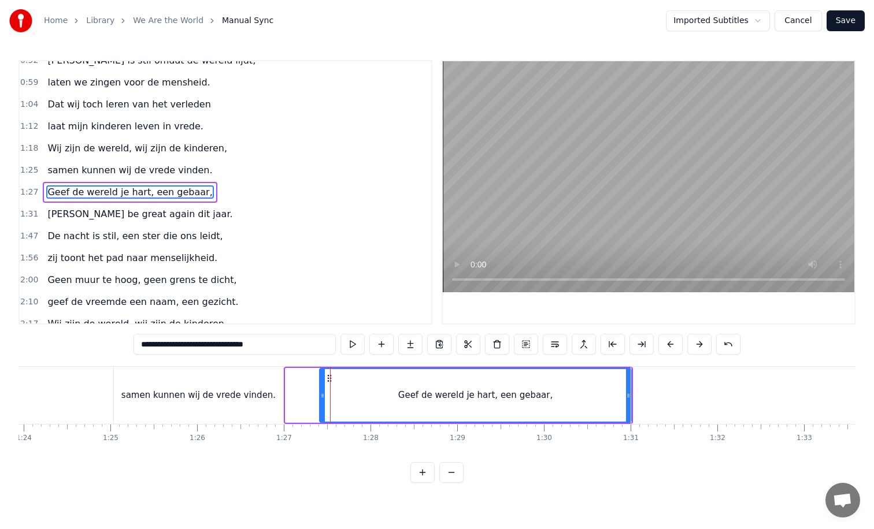
drag, startPoint x: 288, startPoint y: 395, endPoint x: 410, endPoint y: 394, distance: 121.3
click at [325, 394] on icon at bounding box center [322, 395] width 5 height 9
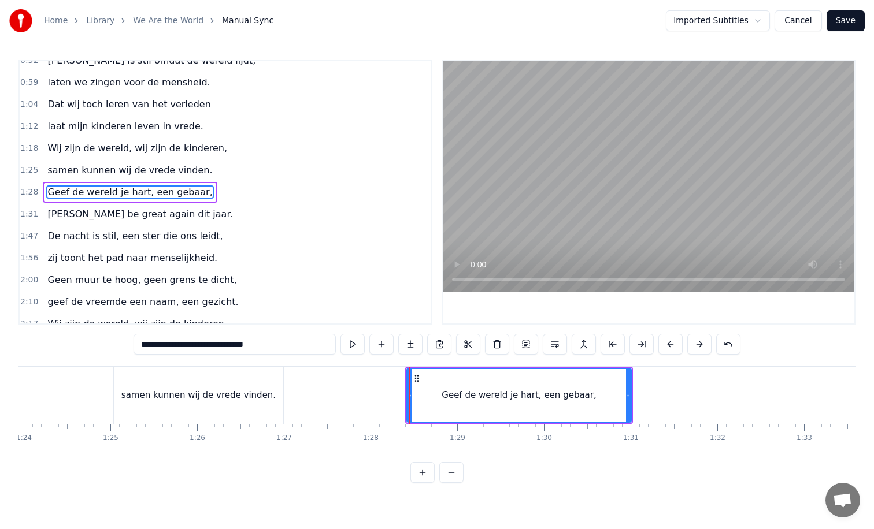
click at [267, 391] on div "samen kunnen wij de vrede vinden." at bounding box center [198, 395] width 169 height 57
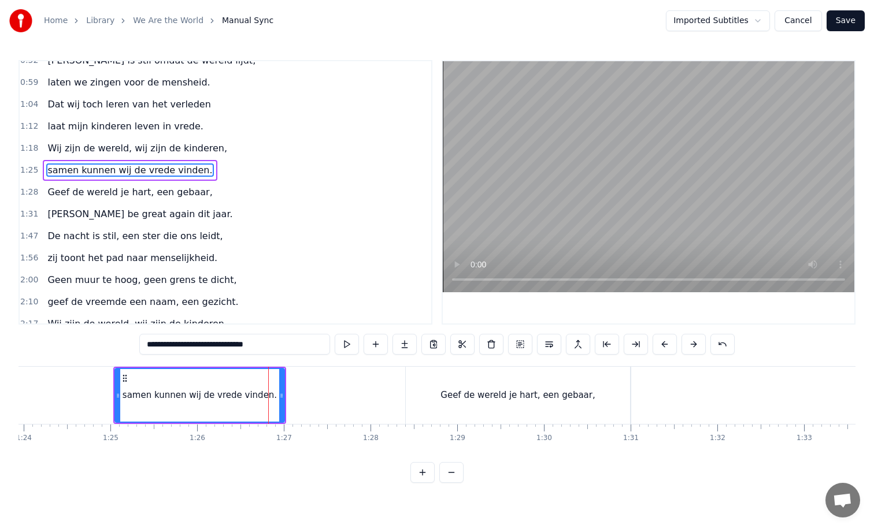
scroll to position [77, 0]
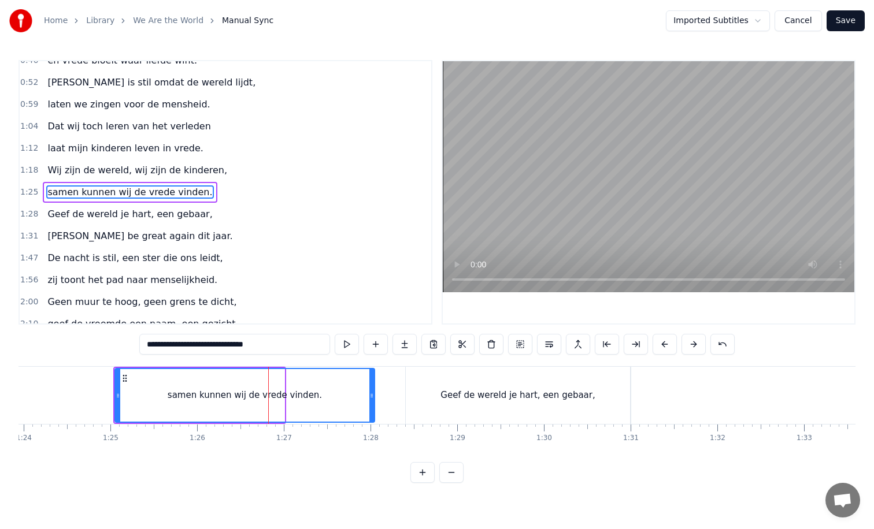
drag, startPoint x: 281, startPoint y: 394, endPoint x: 371, endPoint y: 394, distance: 90.1
click at [372, 394] on circle at bounding box center [372, 394] width 1 height 1
click at [417, 396] on div "Geef de wereld je hart, een gebaar," at bounding box center [518, 395] width 224 height 57
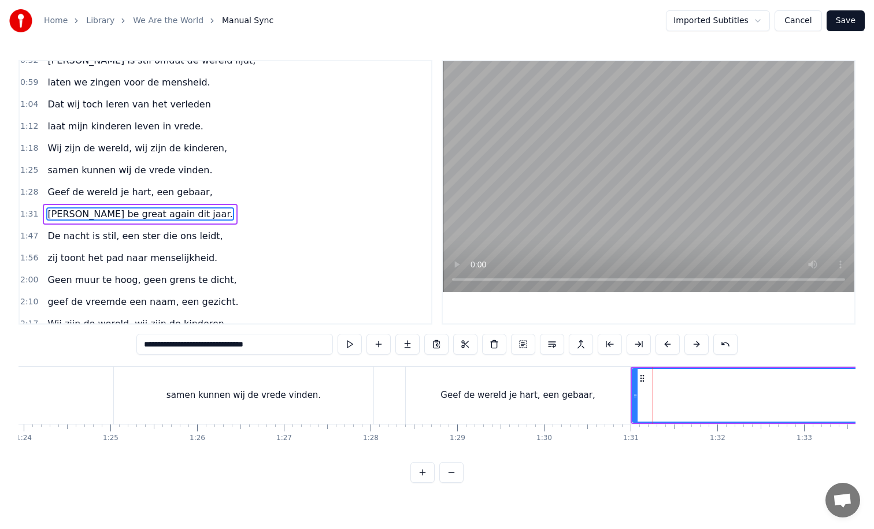
scroll to position [121, 0]
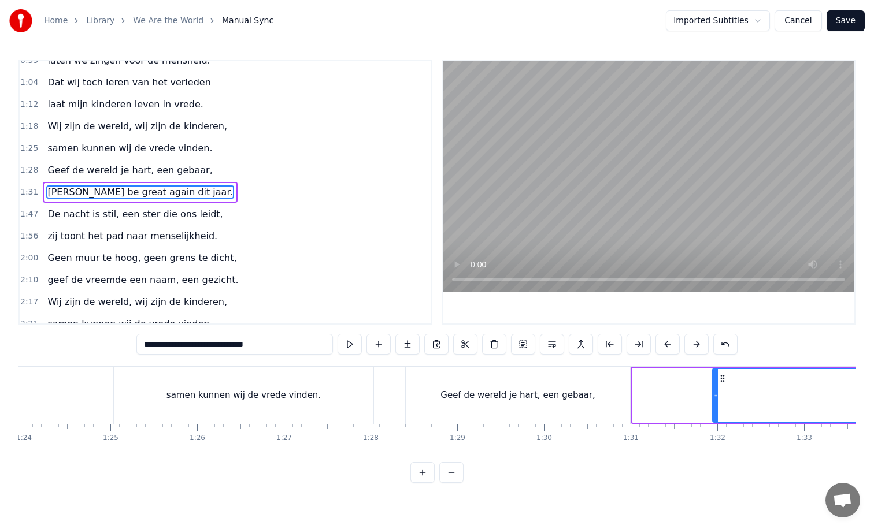
drag, startPoint x: 635, startPoint y: 396, endPoint x: 727, endPoint y: 387, distance: 91.7
click at [718, 387] on div at bounding box center [715, 395] width 5 height 53
click at [541, 401] on div "Geef de wereld je hart, een gebaar," at bounding box center [517, 395] width 154 height 13
type input "**********"
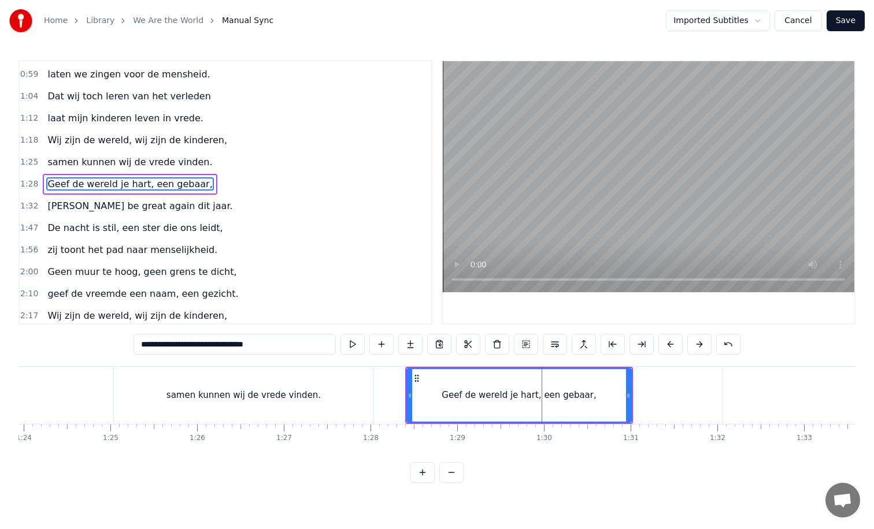
scroll to position [99, 0]
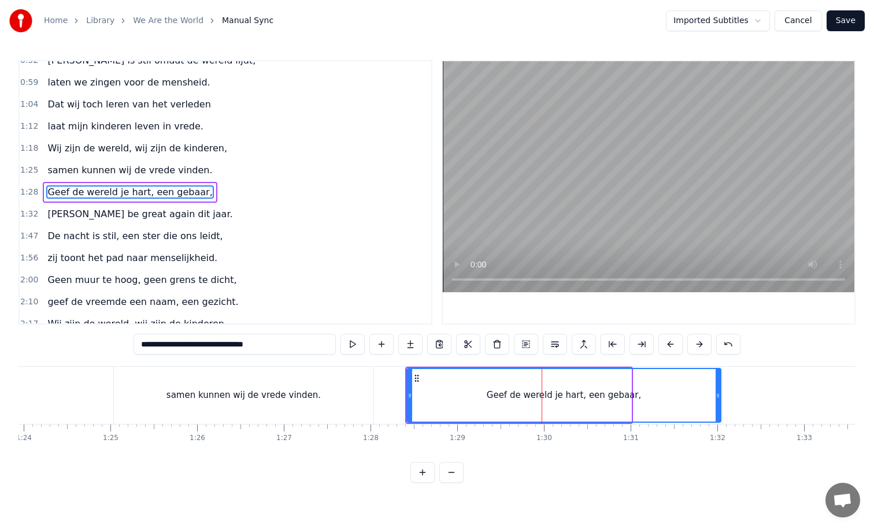
drag, startPoint x: 629, startPoint y: 396, endPoint x: 717, endPoint y: 394, distance: 88.4
click at [718, 394] on icon at bounding box center [717, 395] width 5 height 9
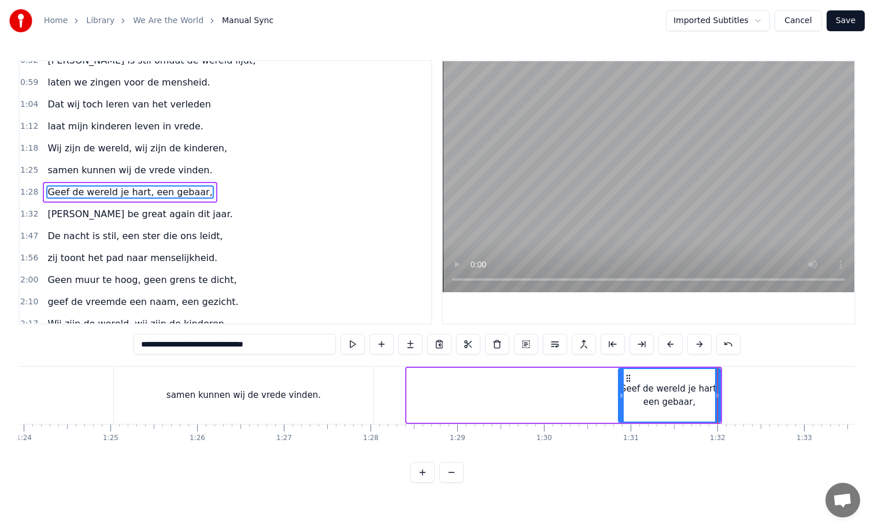
drag, startPoint x: 409, startPoint y: 395, endPoint x: 620, endPoint y: 387, distance: 211.6
click at [620, 387] on div at bounding box center [621, 395] width 5 height 53
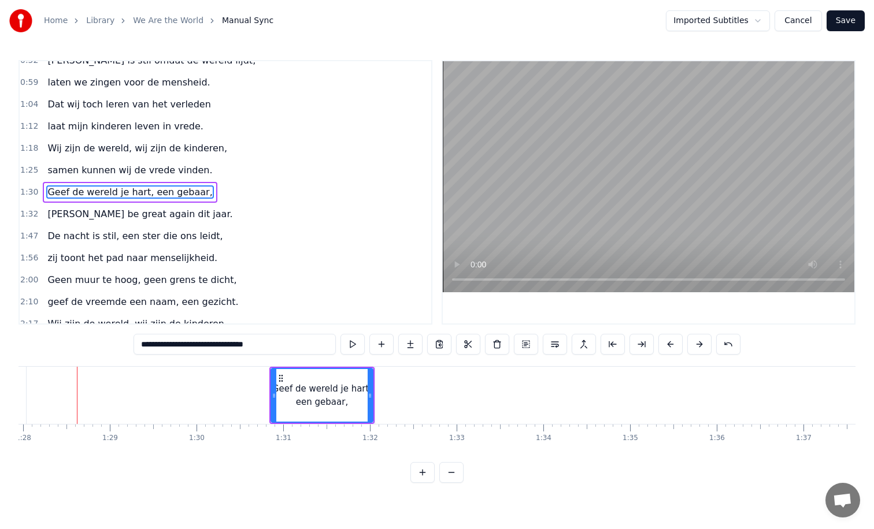
scroll to position [0, 7622]
click at [839, 21] on button "Save" at bounding box center [845, 20] width 38 height 21
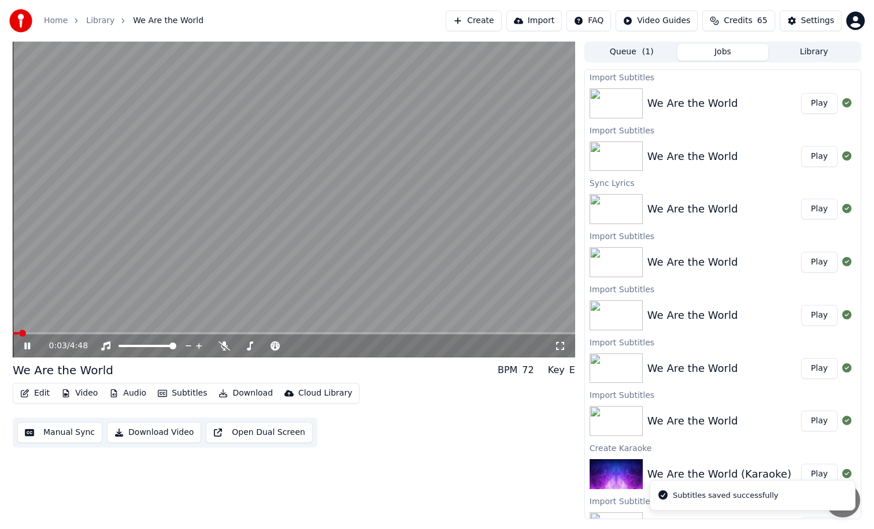
click at [30, 346] on icon at bounding box center [27, 346] width 6 height 7
click at [29, 346] on icon at bounding box center [27, 346] width 7 height 8
click at [60, 332] on span at bounding box center [294, 333] width 562 height 2
click at [28, 343] on icon at bounding box center [27, 346] width 6 height 7
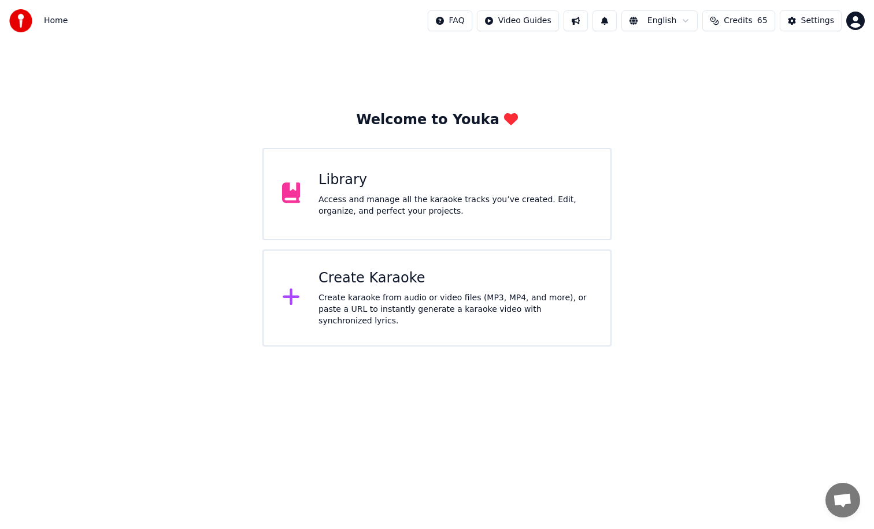
click at [415, 213] on div "Access and manage all the karaoke tracks you’ve created. Edit, organize, and pe…" at bounding box center [454, 205] width 273 height 23
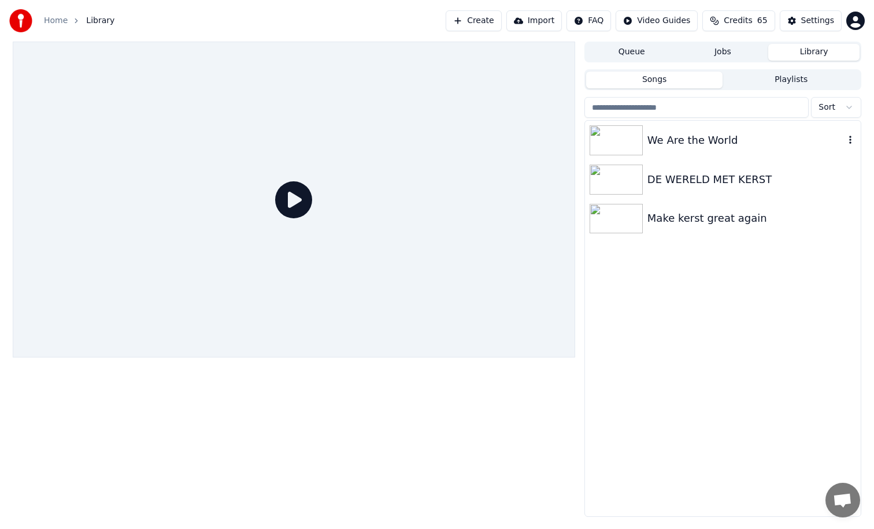
click at [671, 144] on div "We Are the World" at bounding box center [745, 140] width 197 height 16
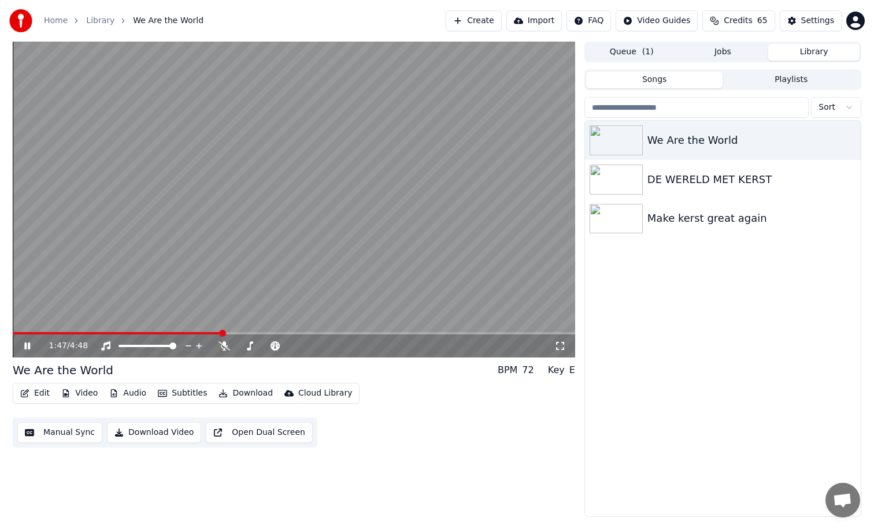
click at [222, 333] on span at bounding box center [294, 333] width 562 height 2
click at [28, 350] on icon at bounding box center [35, 345] width 27 height 9
click at [28, 347] on icon at bounding box center [27, 346] width 7 height 8
click at [28, 347] on icon at bounding box center [35, 345] width 27 height 9
click at [28, 345] on icon at bounding box center [27, 346] width 7 height 8
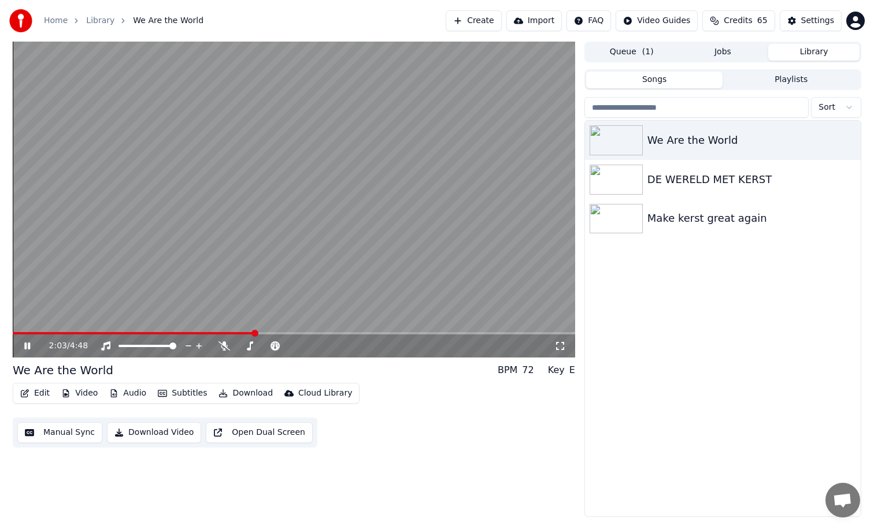
click at [28, 345] on icon at bounding box center [27, 346] width 6 height 7
click at [26, 347] on icon at bounding box center [27, 346] width 7 height 8
click at [69, 432] on button "Manual Sync" at bounding box center [59, 432] width 85 height 21
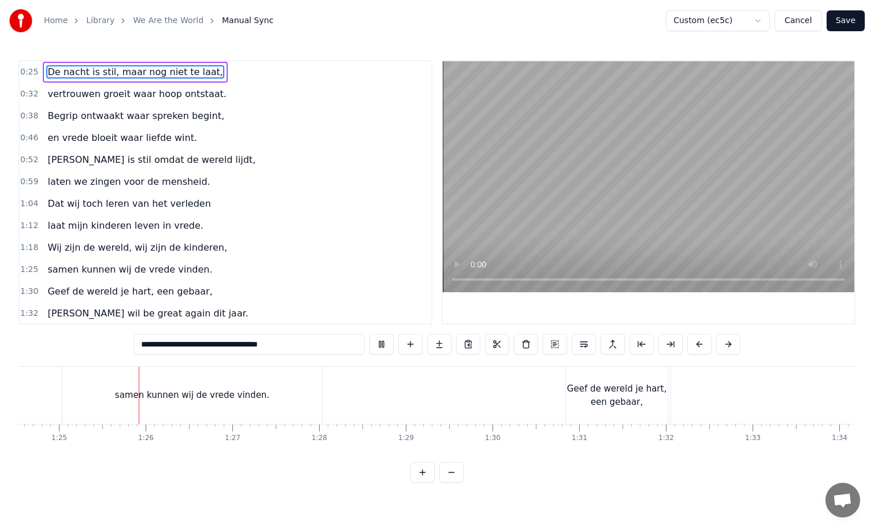
scroll to position [0, 7342]
click at [289, 397] on div "samen kunnen wij de vrede vinden." at bounding box center [175, 395] width 259 height 57
type input "**********"
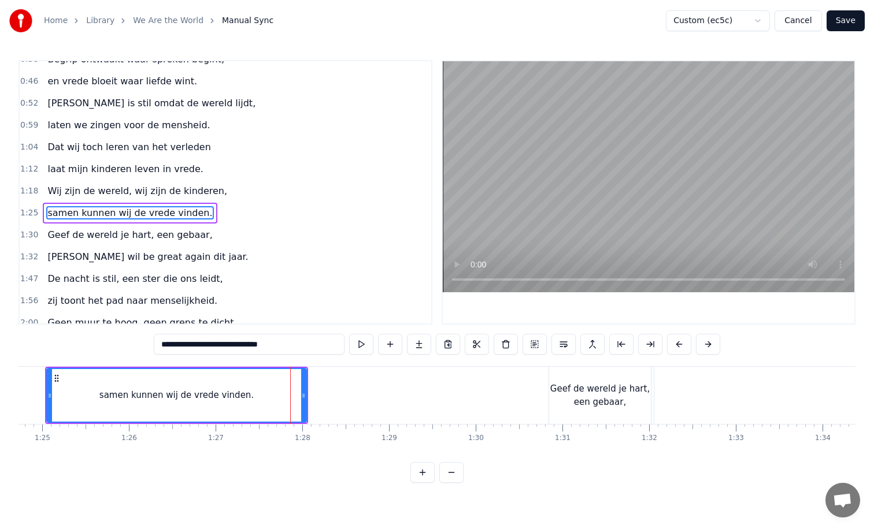
scroll to position [77, 0]
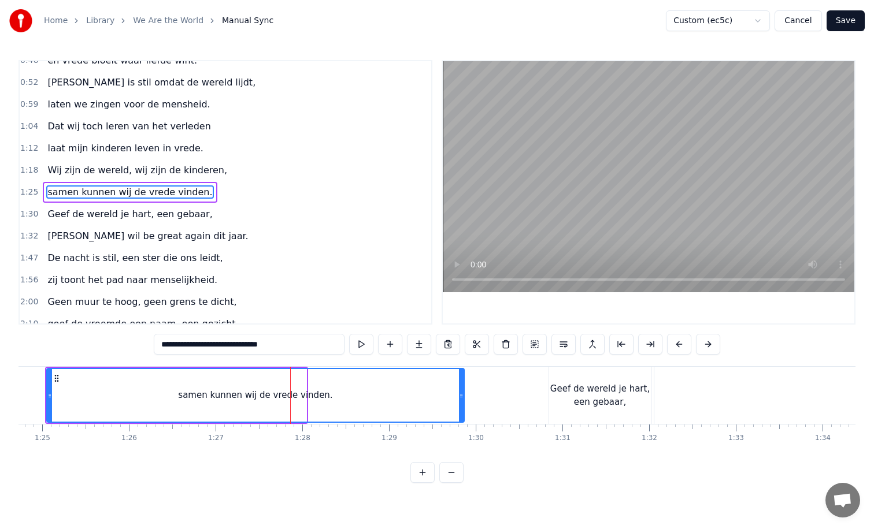
drag, startPoint x: 303, startPoint y: 395, endPoint x: 460, endPoint y: 403, distance: 157.9
click at [460, 403] on div at bounding box center [461, 395] width 5 height 53
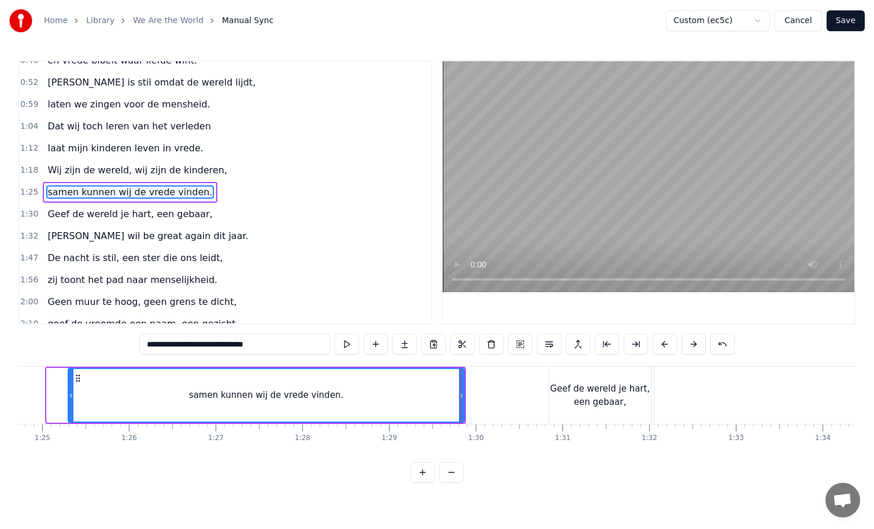
drag, startPoint x: 49, startPoint y: 395, endPoint x: 80, endPoint y: 396, distance: 31.2
click at [73, 396] on icon at bounding box center [71, 395] width 5 height 9
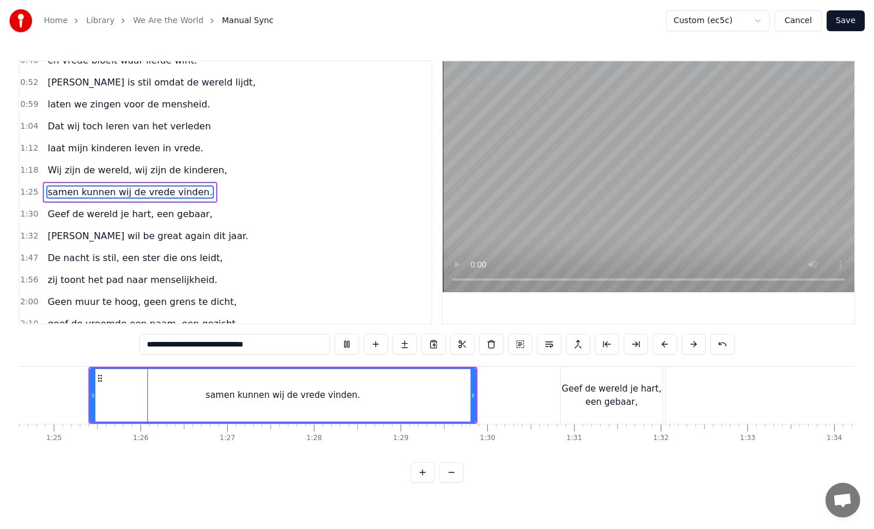
scroll to position [0, 7336]
click at [634, 388] on div "Geef de wereld je hart, een gebaar," at bounding box center [606, 395] width 102 height 26
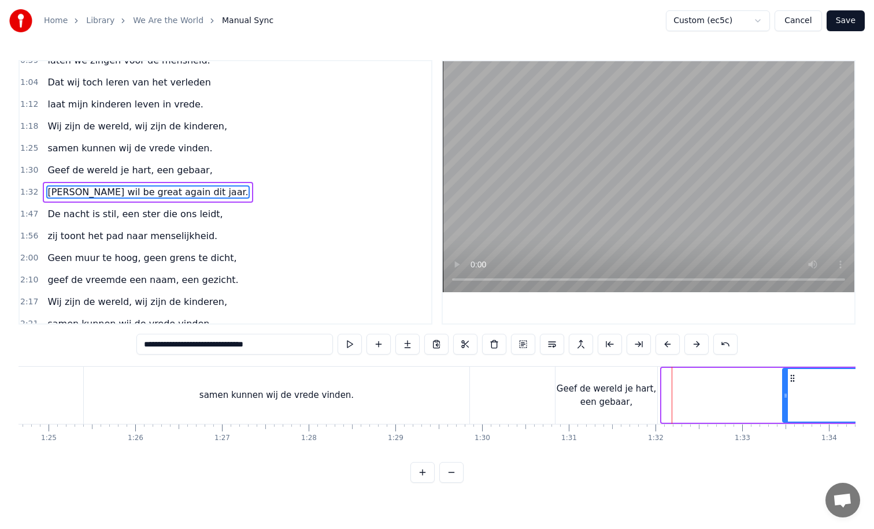
drag, startPoint x: 663, startPoint y: 395, endPoint x: 799, endPoint y: 394, distance: 135.8
click at [787, 394] on icon at bounding box center [785, 395] width 5 height 9
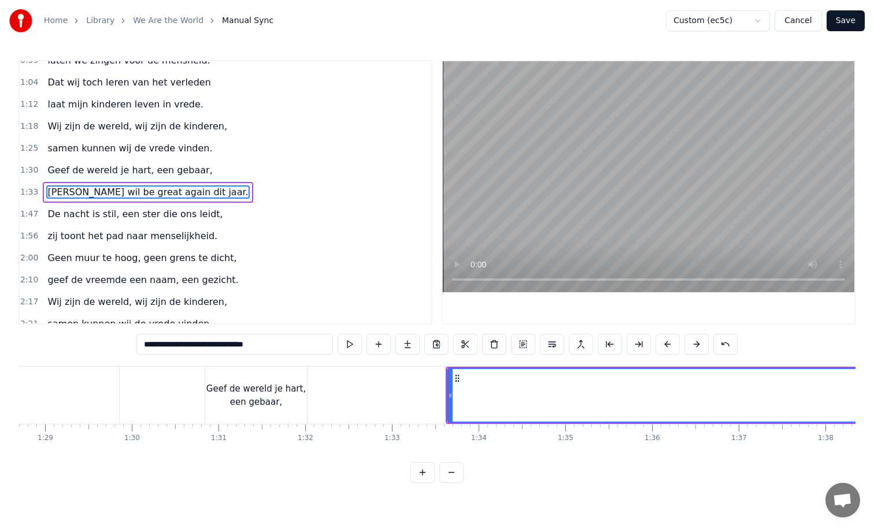
scroll to position [0, 7651]
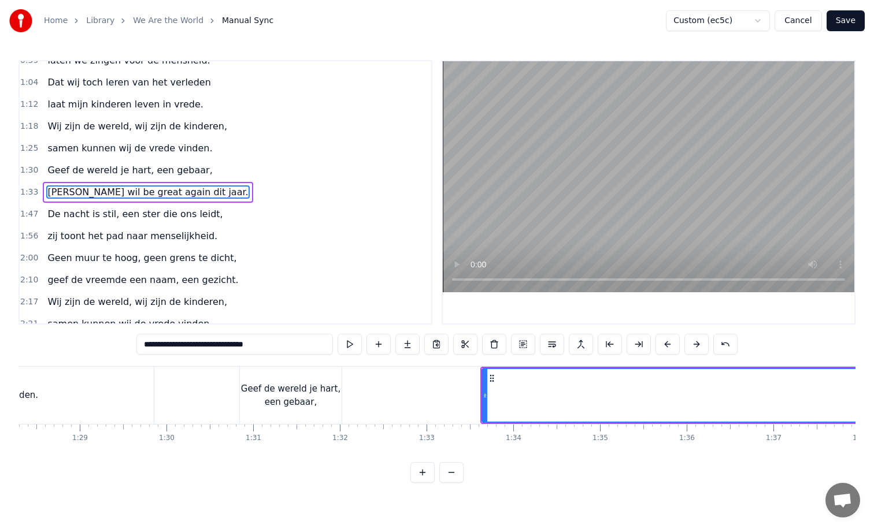
click at [326, 395] on div "Geef de wereld je hart, een gebaar," at bounding box center [291, 395] width 102 height 26
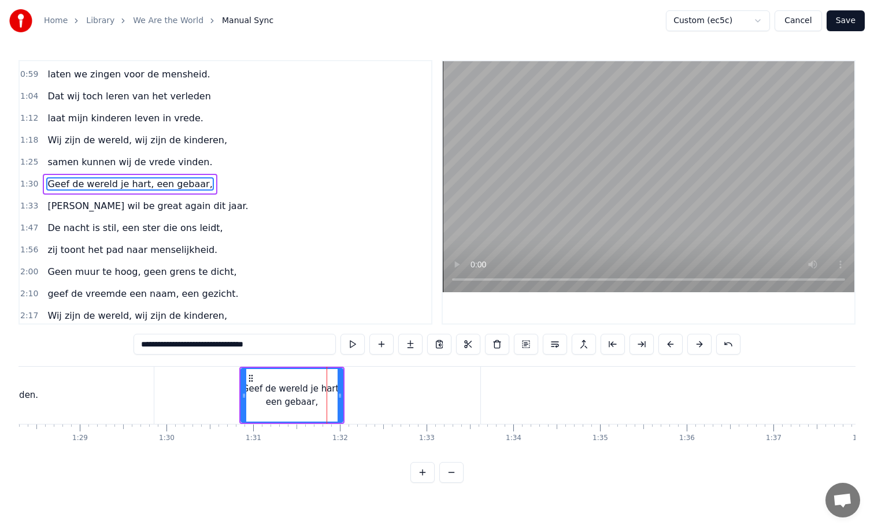
scroll to position [99, 0]
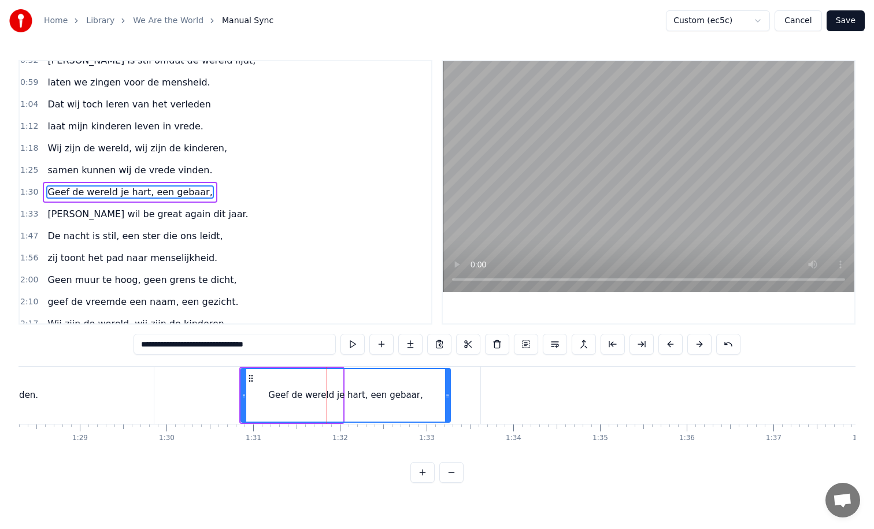
drag, startPoint x: 339, startPoint y: 395, endPoint x: 459, endPoint y: 397, distance: 120.2
click at [449, 397] on icon at bounding box center [447, 395] width 5 height 9
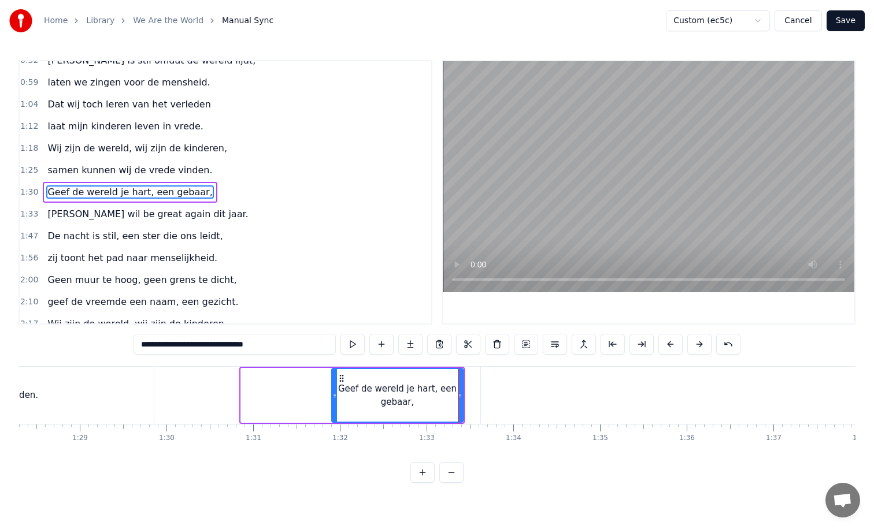
drag, startPoint x: 242, startPoint y: 397, endPoint x: 358, endPoint y: 393, distance: 116.2
click at [337, 393] on icon at bounding box center [334, 395] width 5 height 9
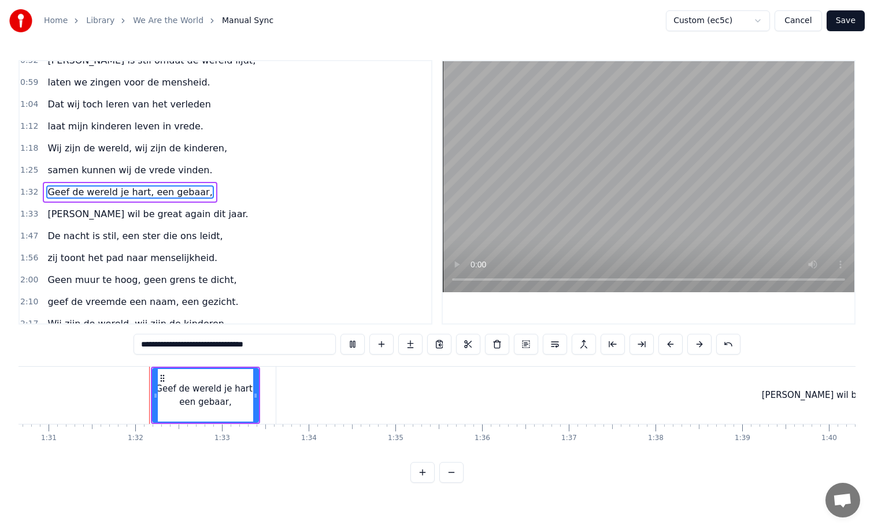
scroll to position [0, 7873]
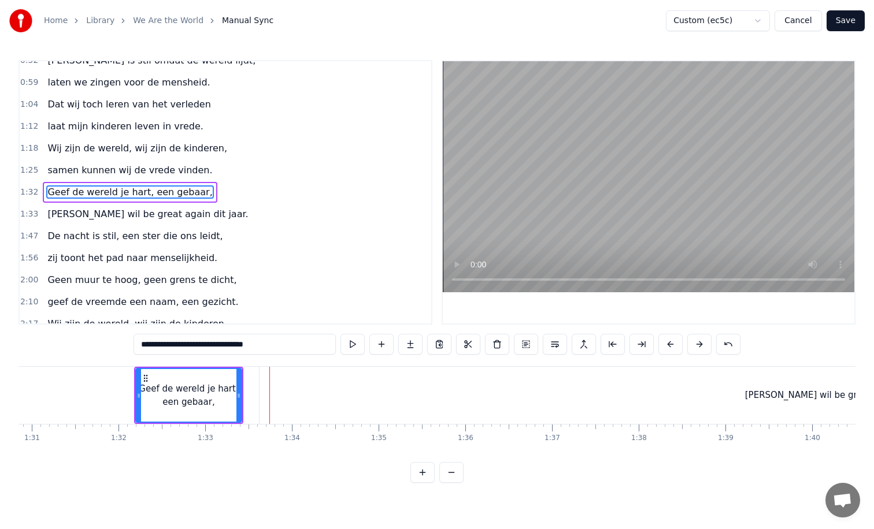
click at [304, 397] on div "[PERSON_NAME] be great again dit jaar." at bounding box center [838, 395] width 1158 height 57
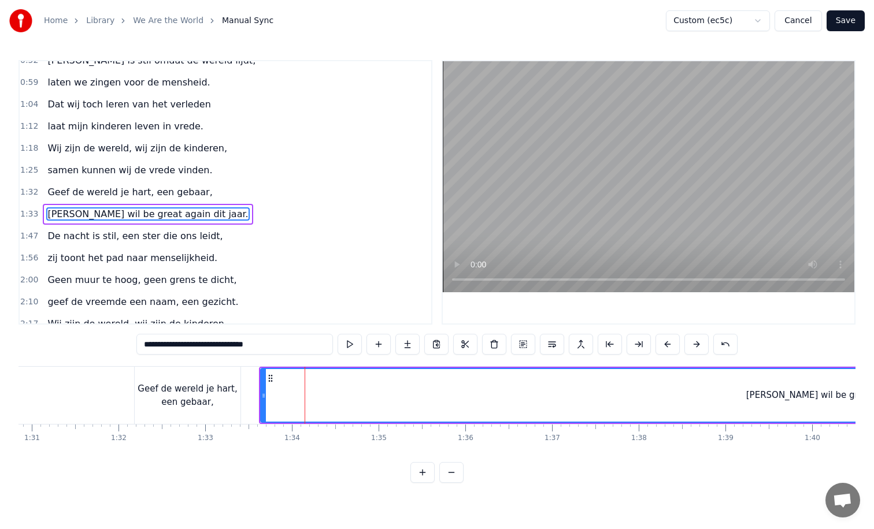
scroll to position [121, 0]
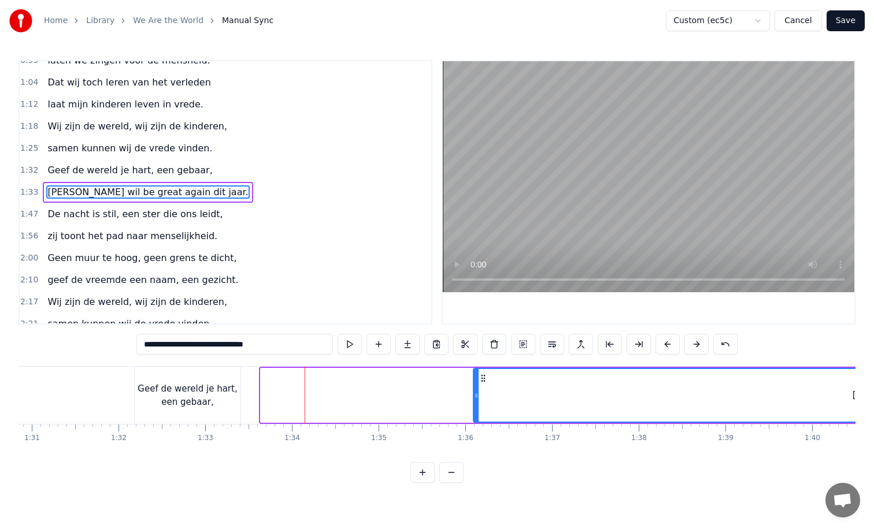
drag, startPoint x: 263, startPoint y: 396, endPoint x: 494, endPoint y: 408, distance: 230.8
click at [478, 408] on div at bounding box center [476, 395] width 5 height 53
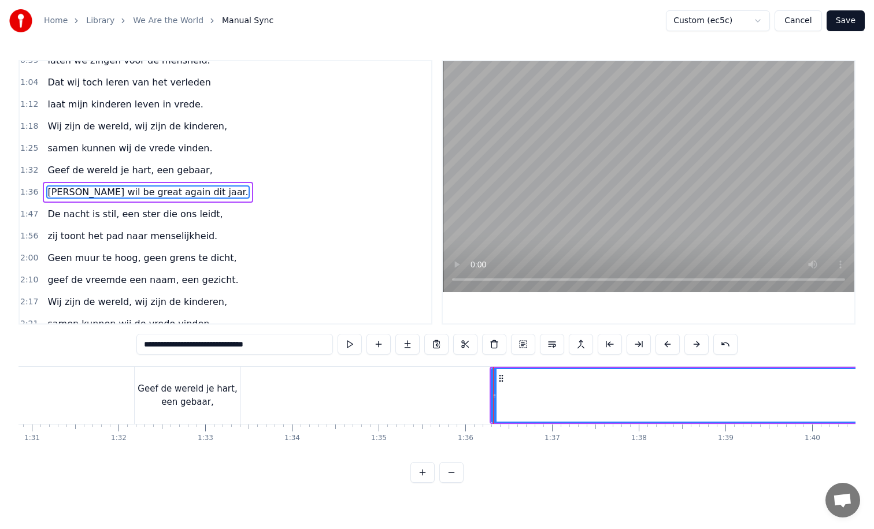
click at [221, 403] on div "Geef de wereld je hart, een gebaar," at bounding box center [188, 395] width 106 height 26
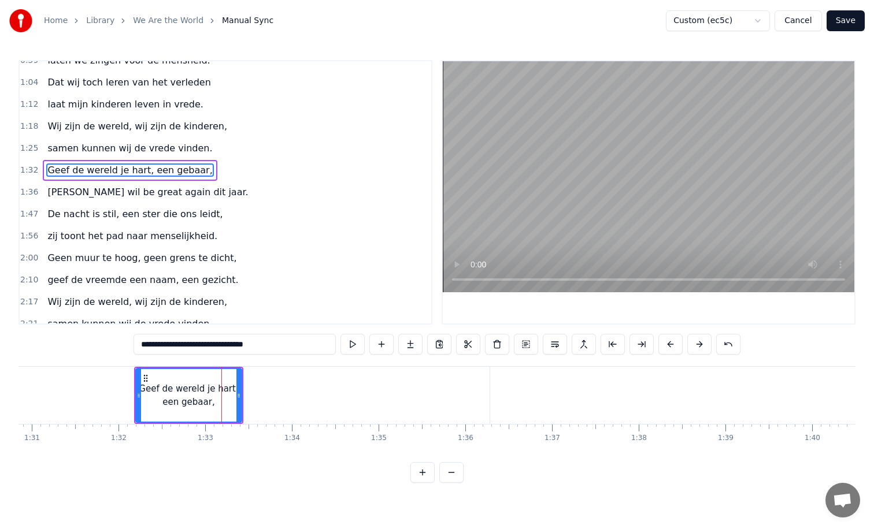
scroll to position [99, 0]
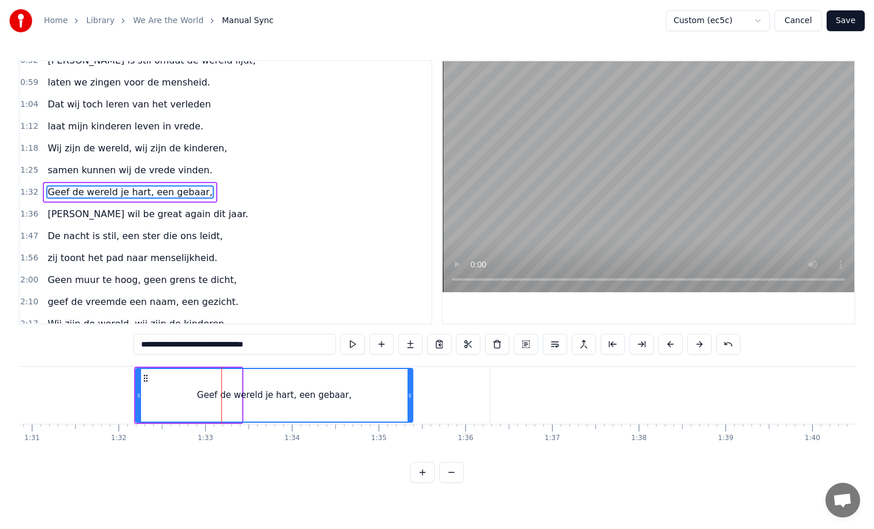
drag, startPoint x: 239, startPoint y: 395, endPoint x: 410, endPoint y: 401, distance: 170.5
click at [410, 401] on div at bounding box center [409, 395] width 5 height 53
click at [312, 397] on div "Geef de wereld je hart, een gebaar," at bounding box center [273, 395] width 154 height 13
click at [228, 346] on input "**********" at bounding box center [234, 344] width 202 height 21
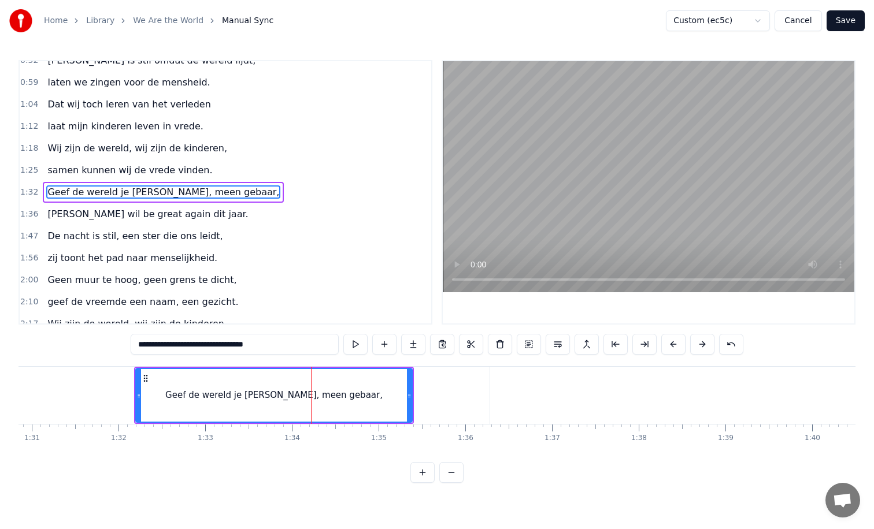
click at [233, 346] on input "**********" at bounding box center [235, 344] width 208 height 21
click at [233, 345] on input "**********" at bounding box center [235, 344] width 214 height 21
click at [233, 345] on input "**********" at bounding box center [235, 344] width 220 height 21
click at [235, 346] on input "**********" at bounding box center [234, 344] width 225 height 21
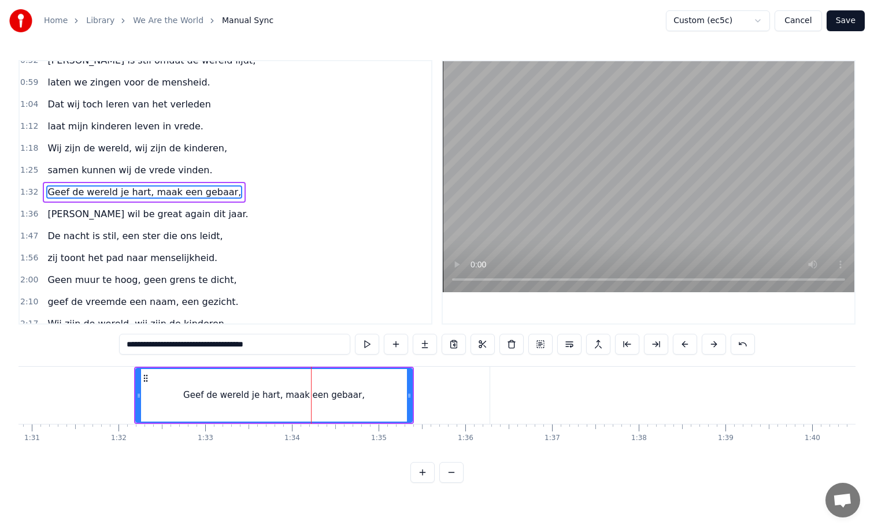
click at [251, 347] on input "**********" at bounding box center [234, 344] width 231 height 21
click at [255, 348] on input "**********" at bounding box center [234, 344] width 237 height 21
click at [256, 346] on input "**********" at bounding box center [234, 344] width 243 height 21
click at [259, 347] on input "**********" at bounding box center [234, 344] width 248 height 21
click at [259, 345] on input "**********" at bounding box center [234, 344] width 254 height 21
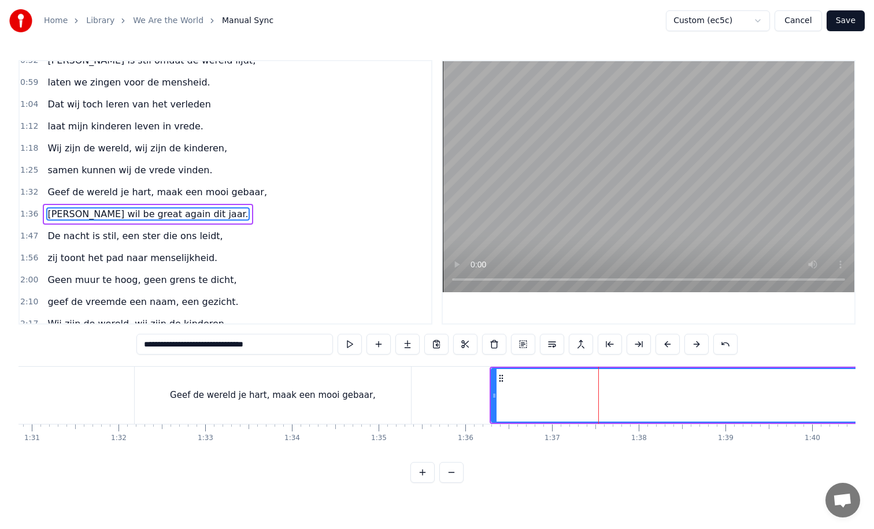
scroll to position [121, 0]
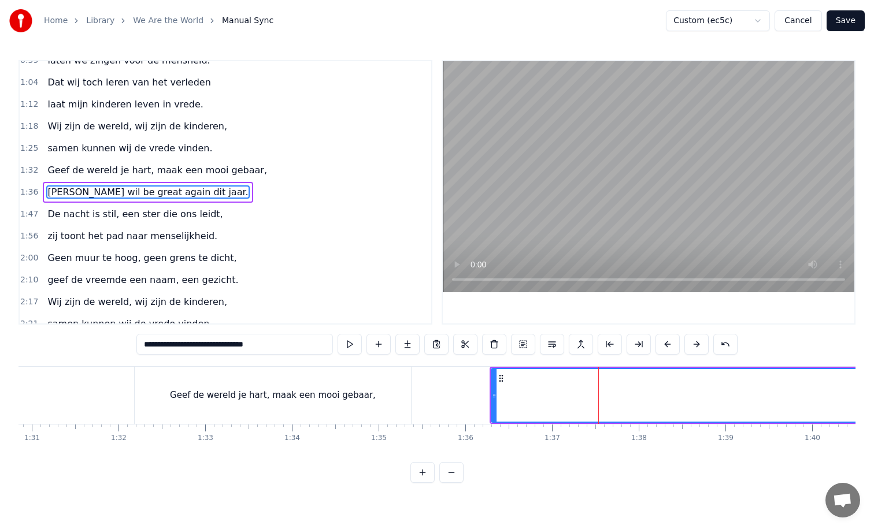
click at [144, 345] on input "**********" at bounding box center [234, 344] width 196 height 21
click at [146, 345] on input "**********" at bounding box center [234, 344] width 202 height 21
click at [142, 347] on input "**********" at bounding box center [235, 344] width 208 height 21
click at [150, 347] on input "**********" at bounding box center [235, 344] width 214 height 21
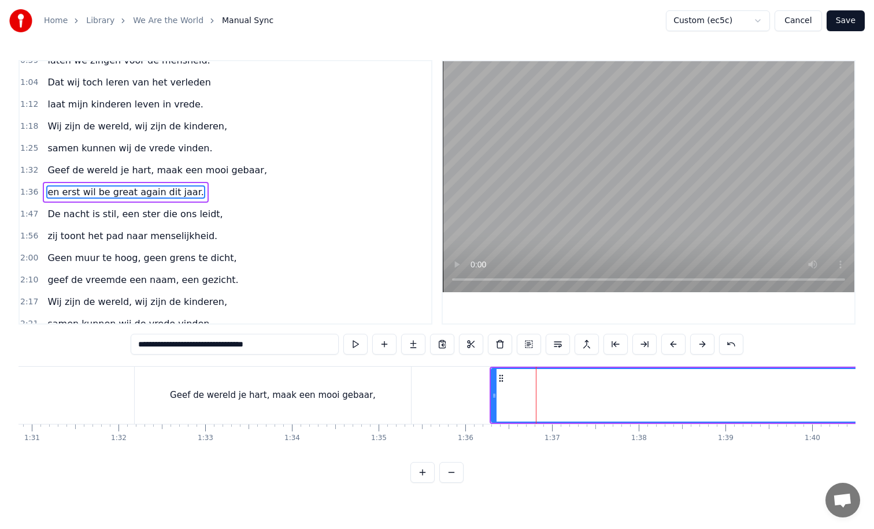
click at [150, 345] on input "**********" at bounding box center [235, 344] width 208 height 21
type input "**********"
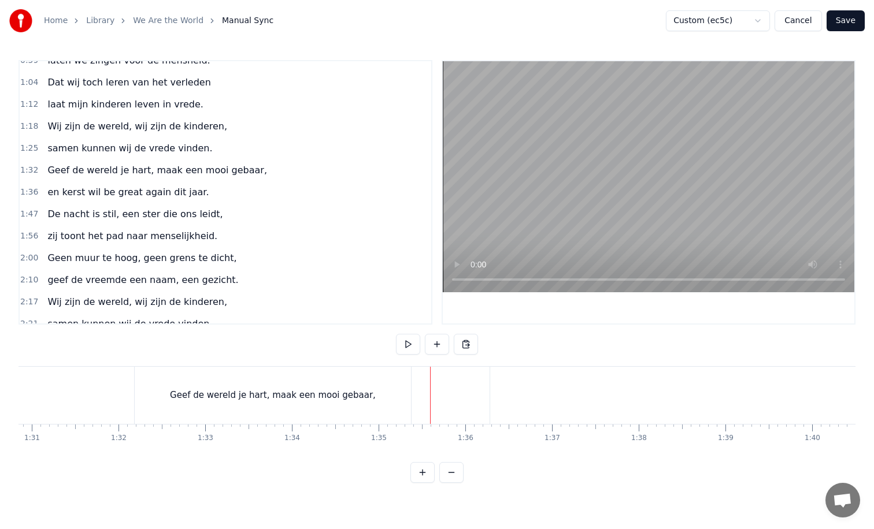
click at [402, 392] on div "Geef de wereld je hart, maak een mooi gebaar," at bounding box center [273, 395] width 276 height 57
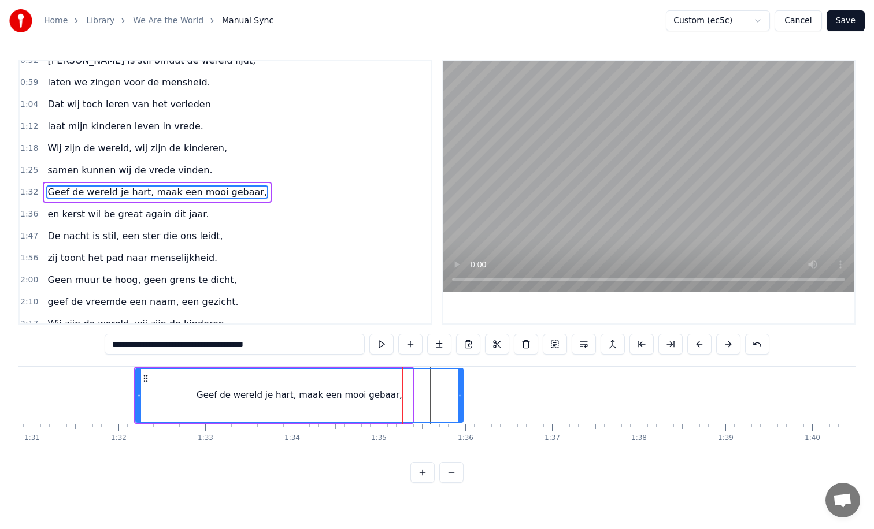
drag, startPoint x: 408, startPoint y: 395, endPoint x: 460, endPoint y: 393, distance: 51.4
click at [460, 393] on icon at bounding box center [460, 395] width 5 height 9
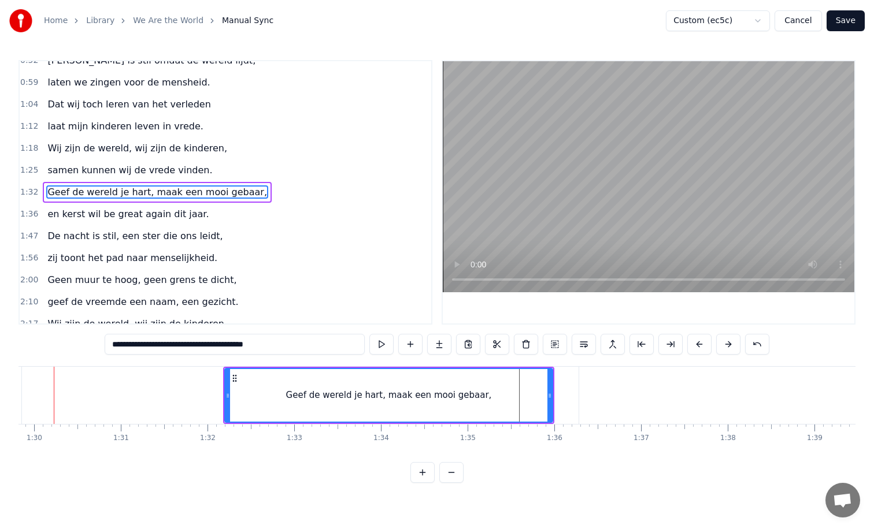
scroll to position [0, 7760]
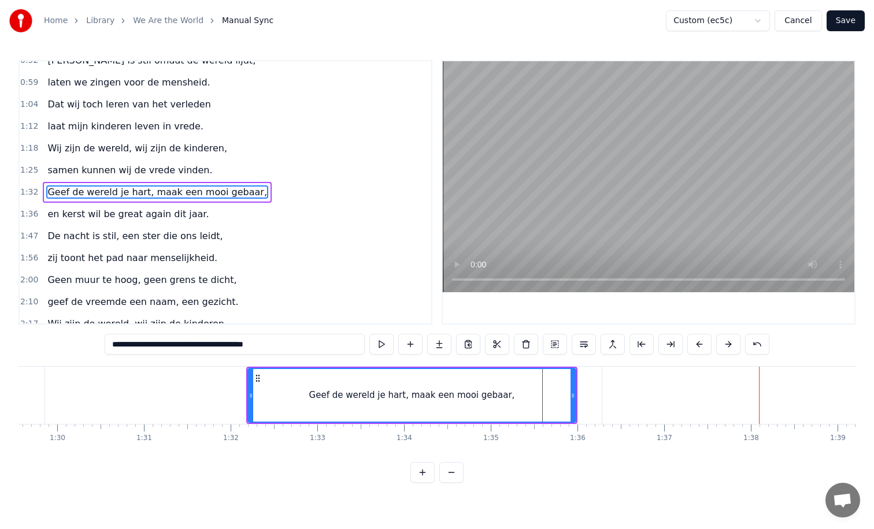
type input "**********"
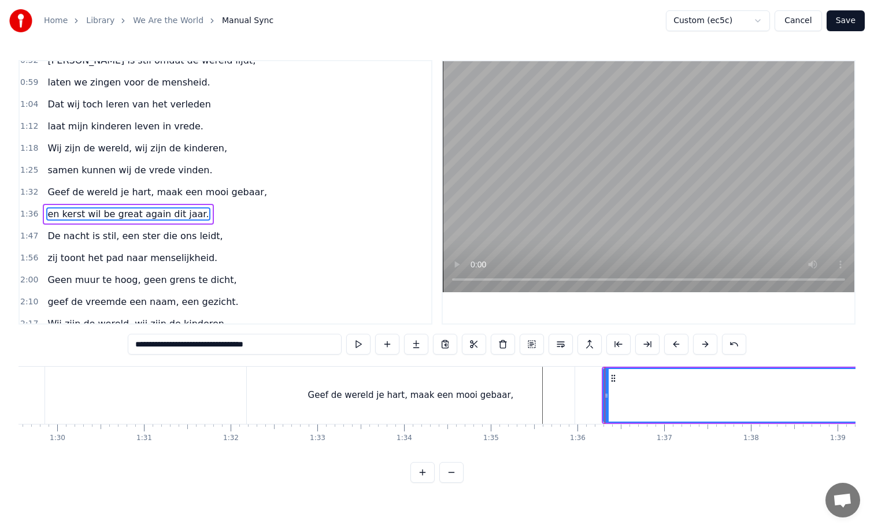
scroll to position [121, 0]
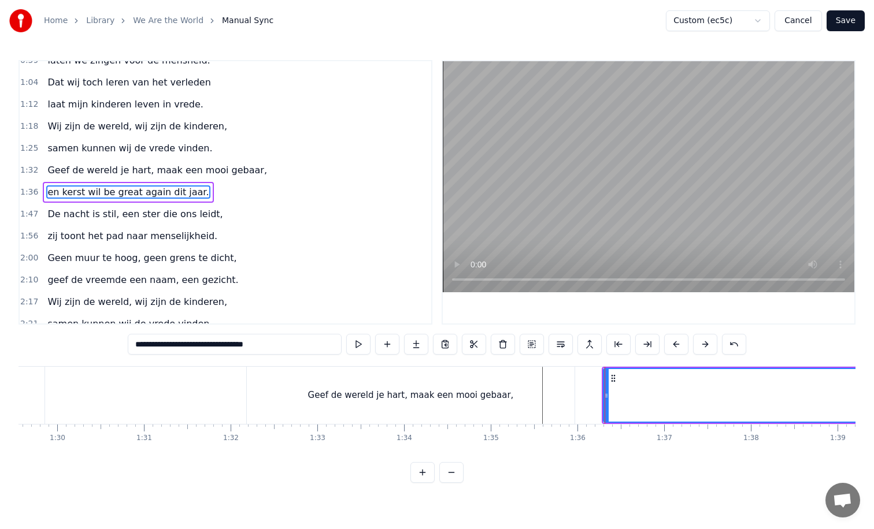
drag, startPoint x: 604, startPoint y: 395, endPoint x: 763, endPoint y: 396, distance: 158.9
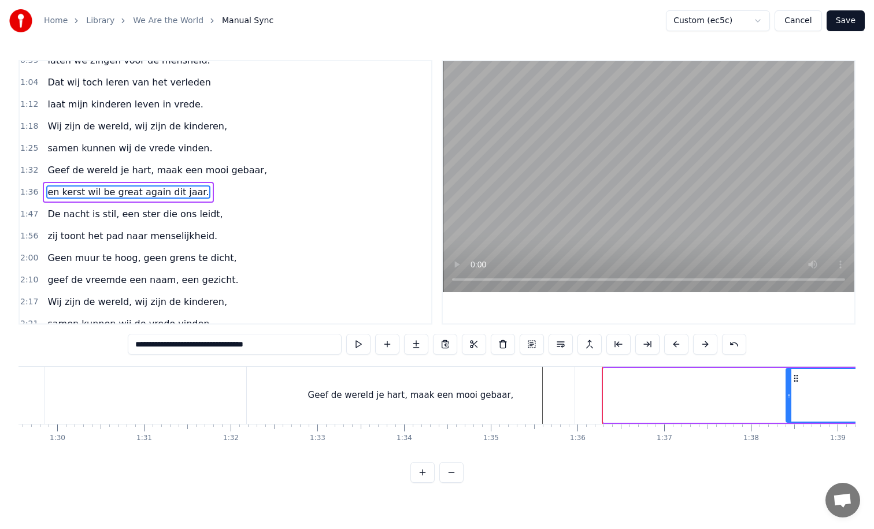
drag, startPoint x: 606, startPoint y: 397, endPoint x: 789, endPoint y: 396, distance: 182.6
click at [789, 396] on icon at bounding box center [788, 395] width 5 height 9
click at [563, 403] on div "Geef de wereld je hart, maak een mooi gebaar," at bounding box center [411, 395] width 328 height 57
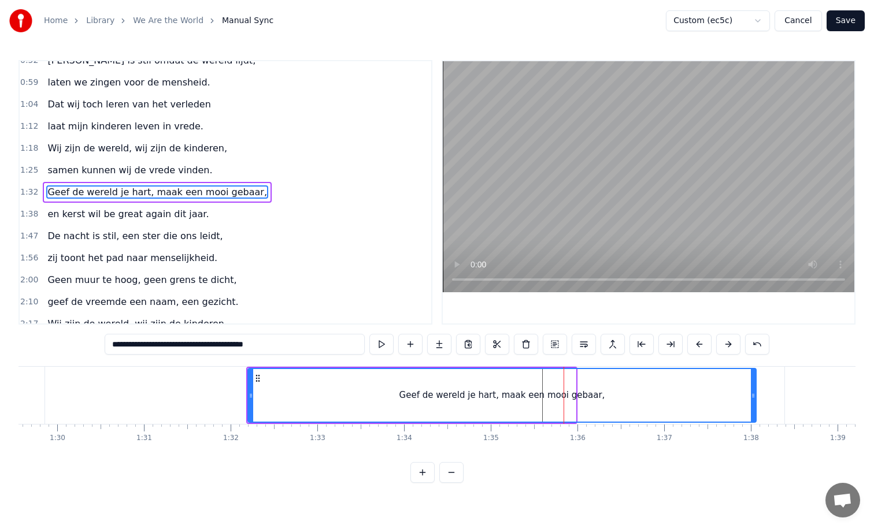
drag, startPoint x: 572, startPoint y: 398, endPoint x: 752, endPoint y: 392, distance: 180.3
click at [752, 392] on icon at bounding box center [752, 395] width 5 height 9
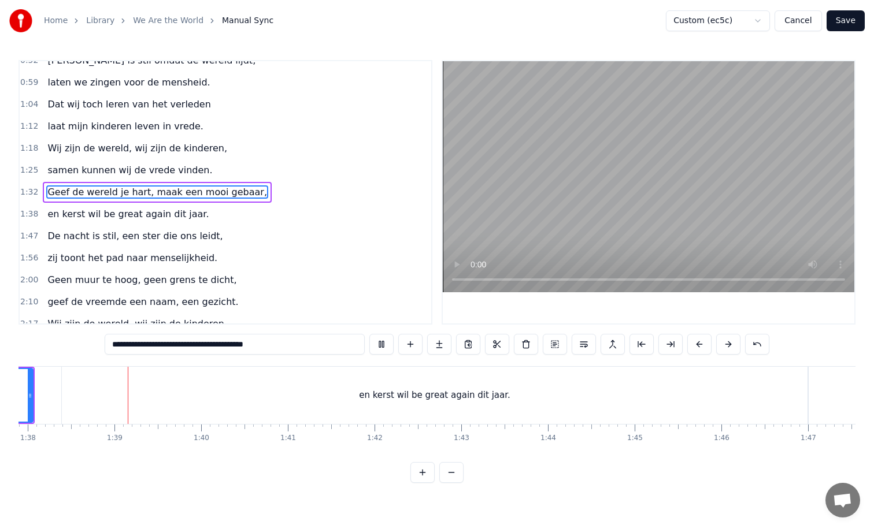
scroll to position [0, 8491]
click at [568, 403] on div "en kerst wil be great again dit jaar." at bounding box center [426, 395] width 745 height 57
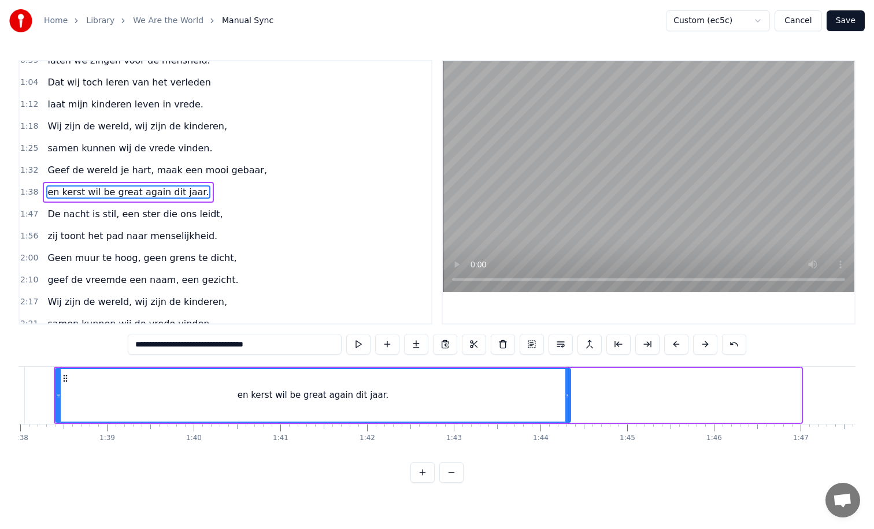
drag, startPoint x: 797, startPoint y: 395, endPoint x: 567, endPoint y: 402, distance: 230.0
click at [567, 402] on div at bounding box center [567, 395] width 5 height 53
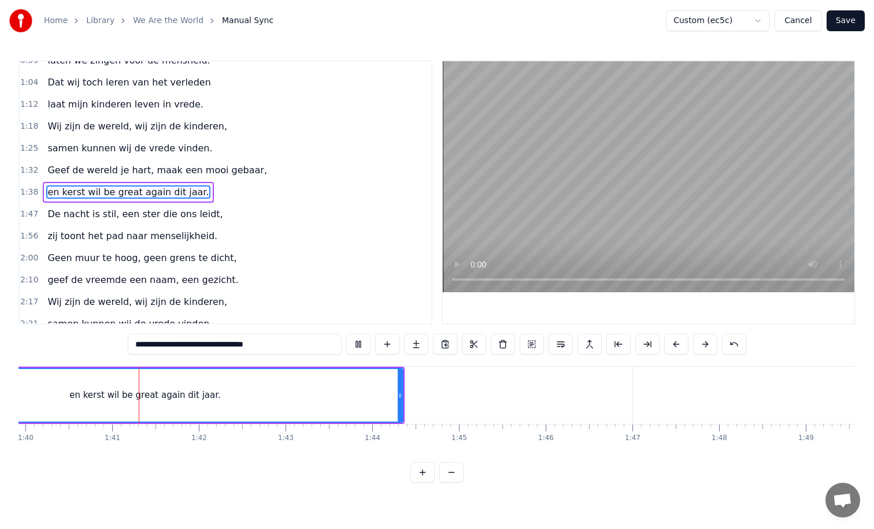
scroll to position [0, 8666]
drag, startPoint x: 392, startPoint y: 396, endPoint x: 354, endPoint y: 398, distance: 38.8
click at [354, 398] on icon at bounding box center [353, 395] width 5 height 9
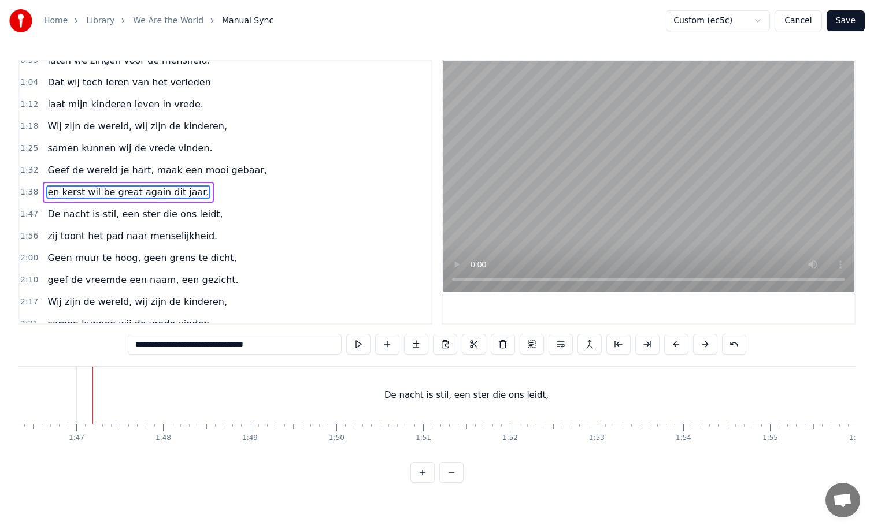
scroll to position [0, 9219]
click at [783, 400] on div "De nacht is stil, een ster die ons leidt," at bounding box center [461, 395] width 779 height 57
type input "**********"
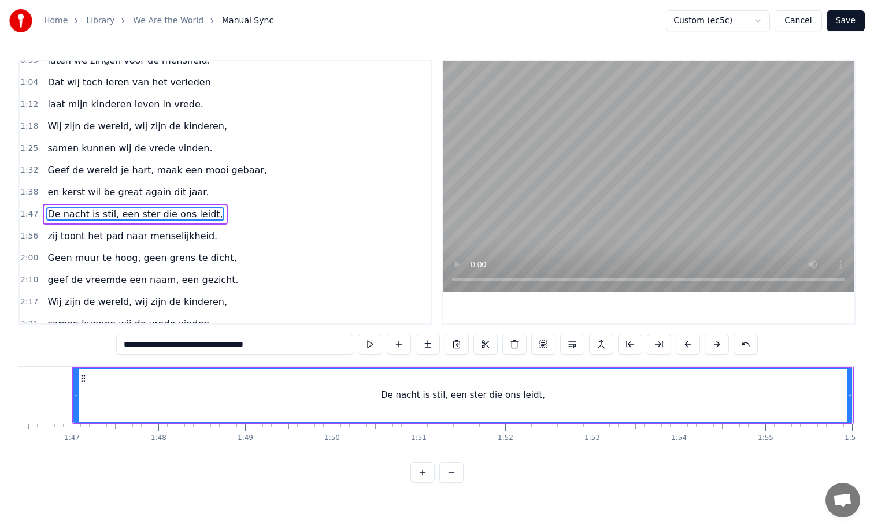
scroll to position [143, 0]
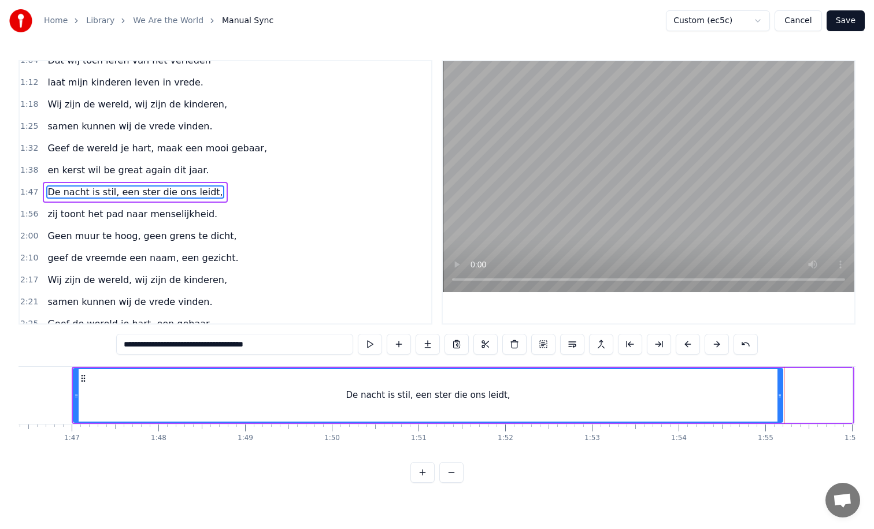
drag, startPoint x: 848, startPoint y: 397, endPoint x: 778, endPoint y: 404, distance: 70.3
click at [778, 404] on div at bounding box center [779, 395] width 5 height 53
drag, startPoint x: 76, startPoint y: 395, endPoint x: 117, endPoint y: 397, distance: 41.1
click at [117, 397] on icon at bounding box center [117, 395] width 5 height 9
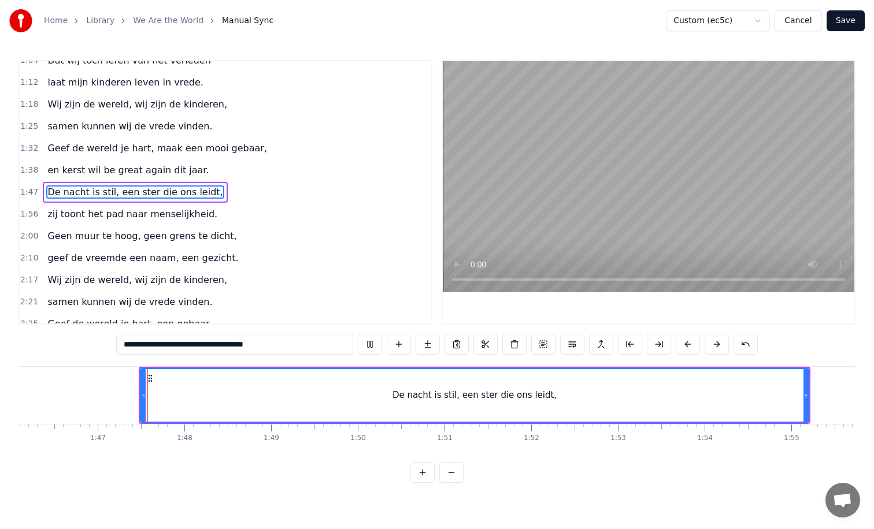
scroll to position [0, 9200]
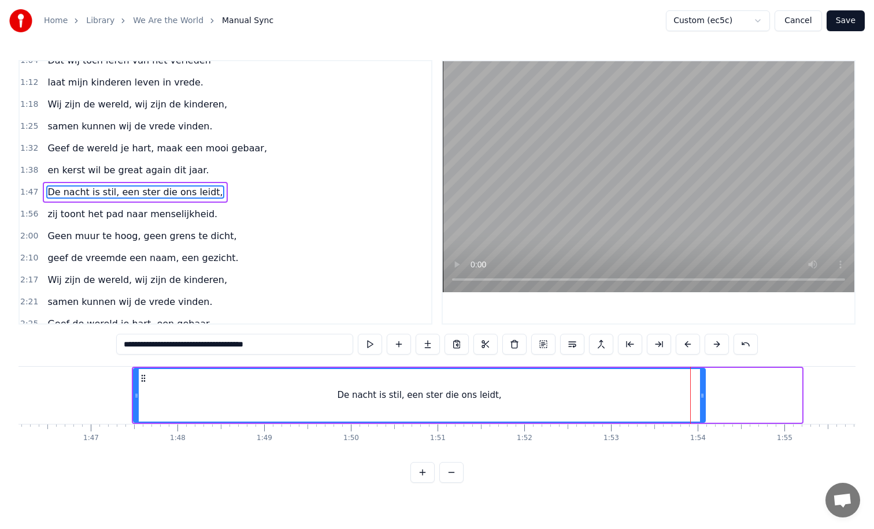
drag, startPoint x: 798, startPoint y: 396, endPoint x: 701, endPoint y: 403, distance: 96.7
click at [701, 403] on div at bounding box center [702, 395] width 5 height 53
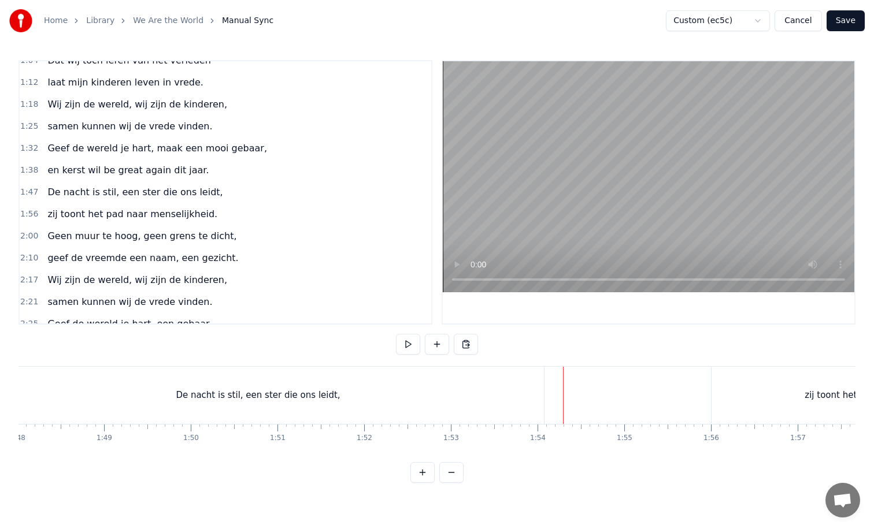
scroll to position [0, 9380]
click at [698, 393] on div "zij toont het pad naar menselijkheid." at bounding box center [863, 395] width 345 height 57
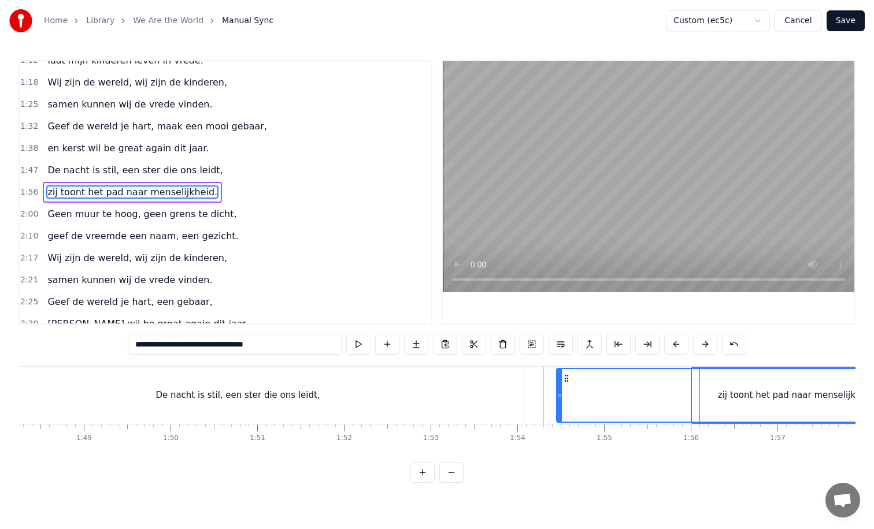
drag, startPoint x: 696, startPoint y: 394, endPoint x: 561, endPoint y: 393, distance: 134.6
click at [561, 393] on icon at bounding box center [559, 395] width 5 height 9
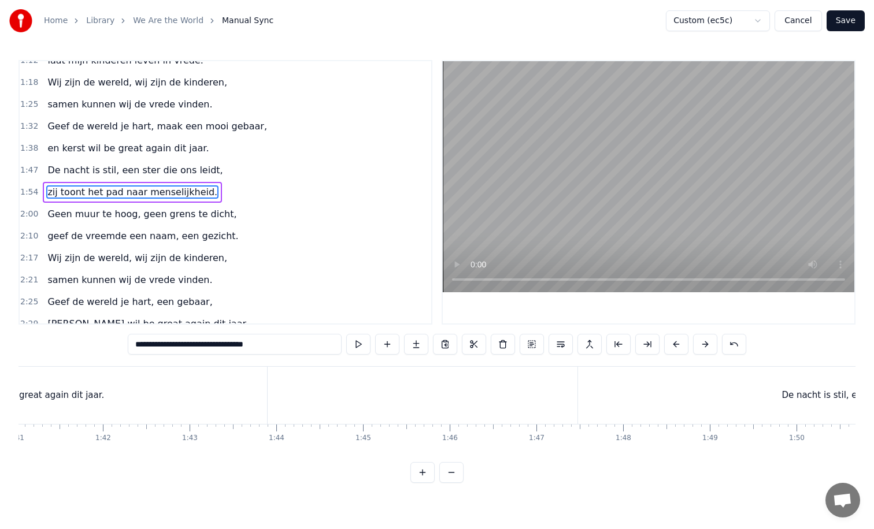
scroll to position [0, 8752]
click at [621, 389] on div "De nacht is stil, een ster die ons leidt," at bounding box center [865, 395] width 571 height 57
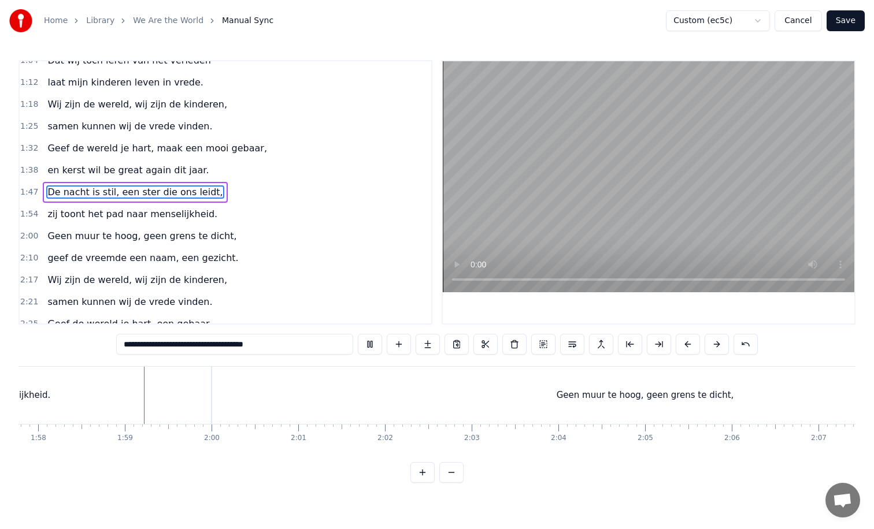
scroll to position [0, 10213]
click at [367, 385] on div "Geen muur te hoog, geen grens te dicht," at bounding box center [637, 395] width 865 height 57
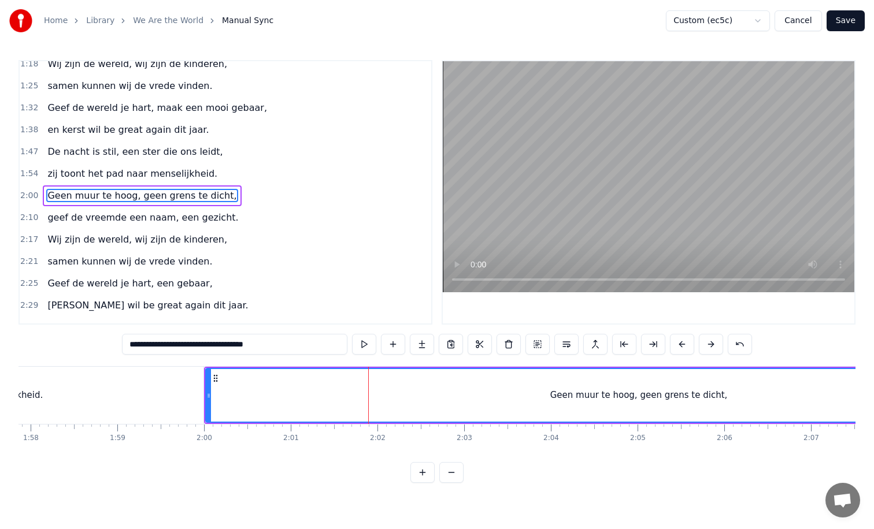
scroll to position [187, 0]
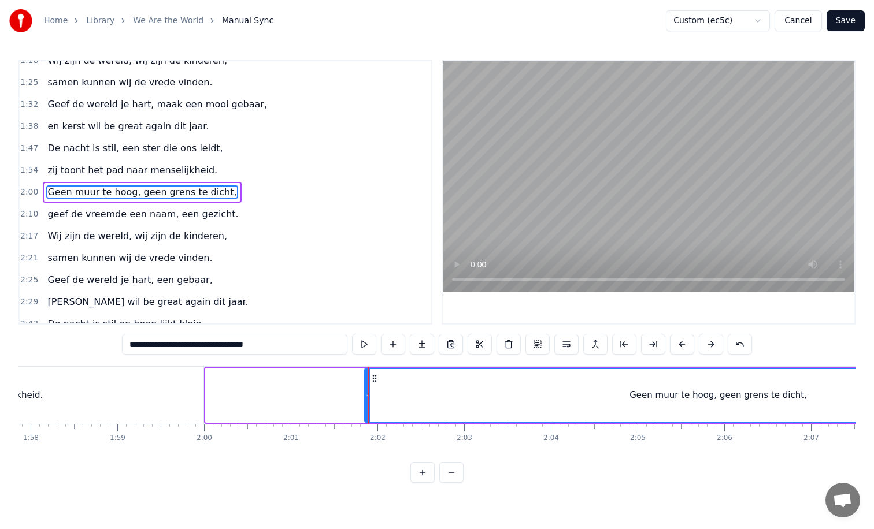
drag, startPoint x: 207, startPoint y: 395, endPoint x: 366, endPoint y: 397, distance: 158.9
click at [366, 397] on icon at bounding box center [367, 395] width 5 height 9
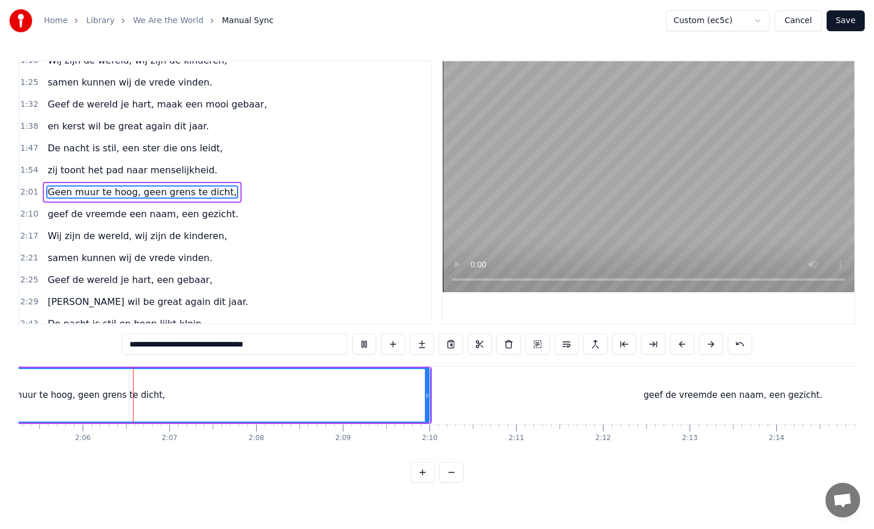
scroll to position [0, 10858]
drag, startPoint x: 423, startPoint y: 397, endPoint x: 261, endPoint y: 400, distance: 162.4
click at [261, 400] on icon at bounding box center [260, 395] width 5 height 9
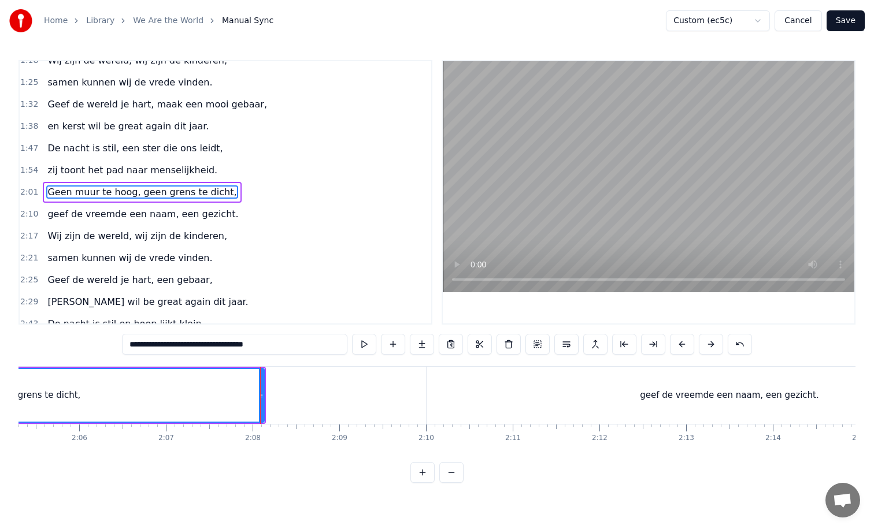
click at [466, 399] on div "geef de vreemde een naam, een gezicht." at bounding box center [728, 395] width 605 height 57
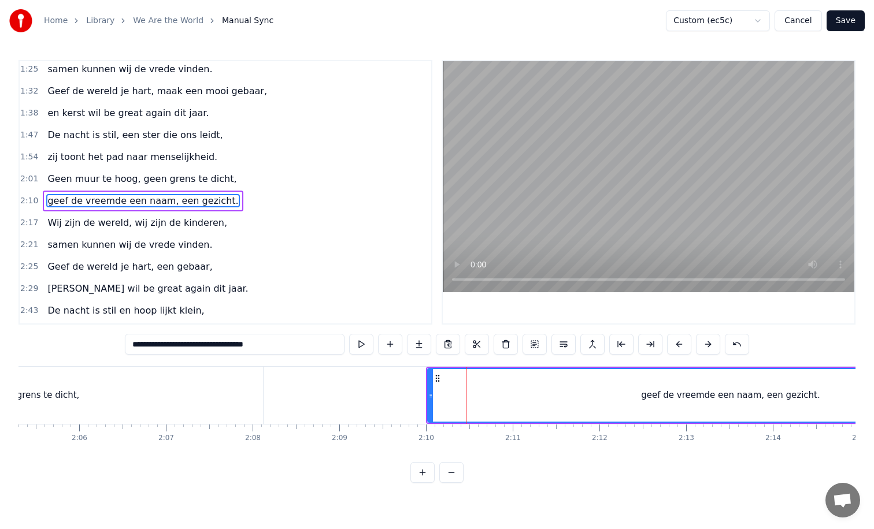
scroll to position [209, 0]
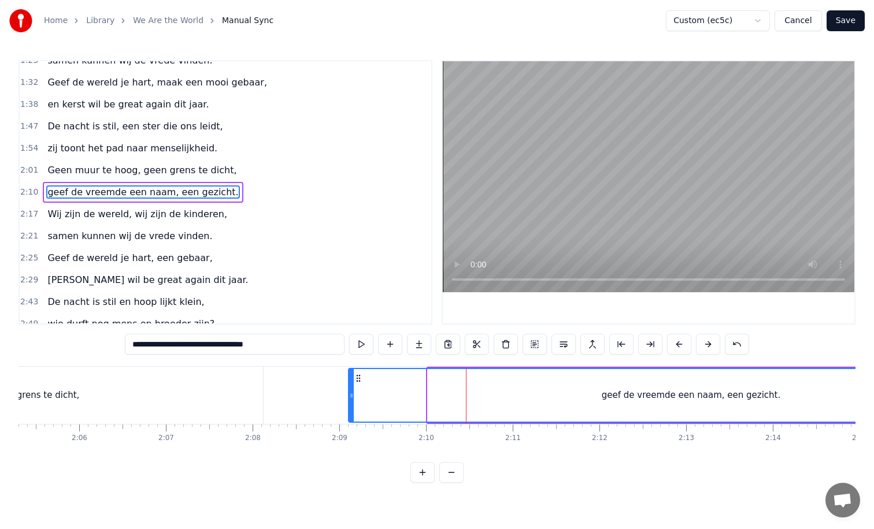
drag, startPoint x: 429, startPoint y: 395, endPoint x: 347, endPoint y: 397, distance: 82.6
click at [349, 397] on icon at bounding box center [351, 395] width 5 height 9
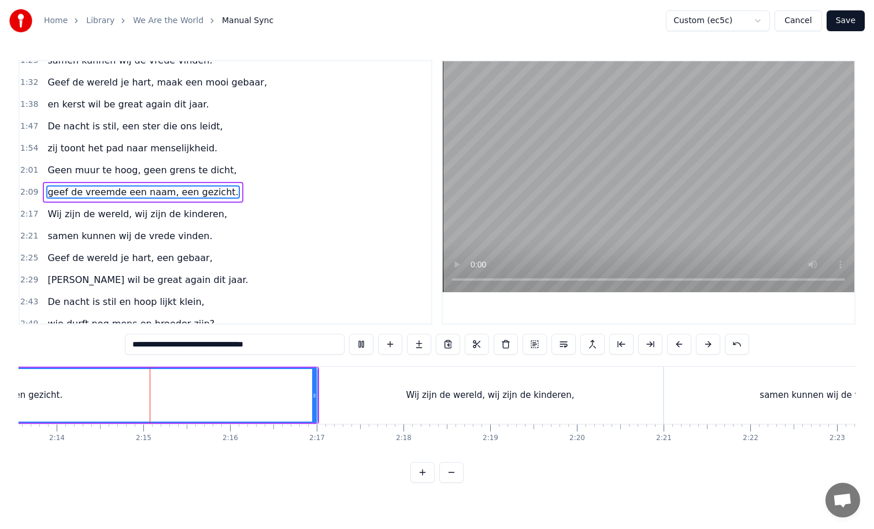
scroll to position [0, 11584]
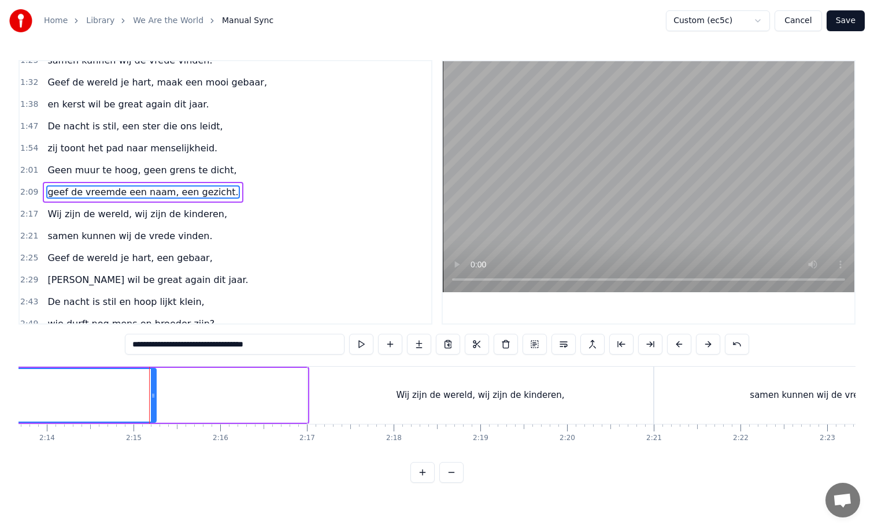
drag, startPoint x: 303, startPoint y: 397, endPoint x: 151, endPoint y: 402, distance: 152.0
click at [151, 402] on div at bounding box center [153, 395] width 5 height 53
click at [313, 389] on div "Wij zijn de wereld, wij zijn de kinderen," at bounding box center [479, 395] width 345 height 57
type input "**********"
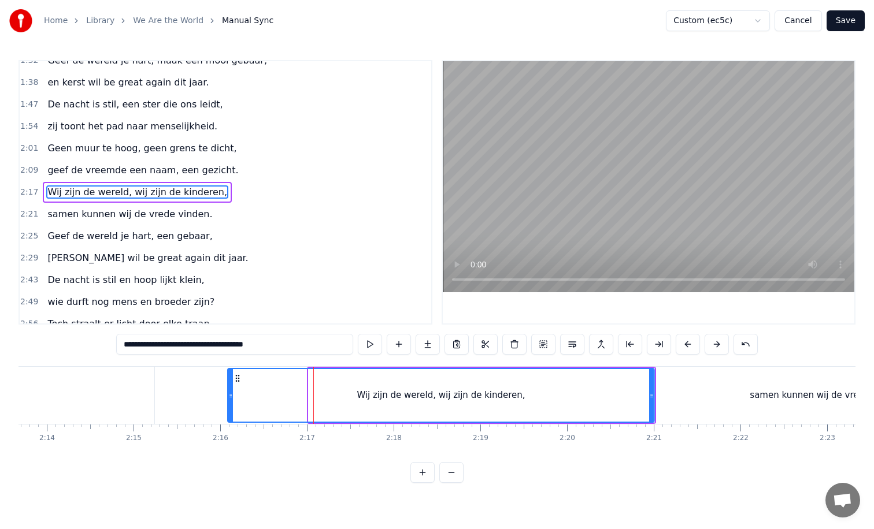
drag, startPoint x: 310, startPoint y: 395, endPoint x: 229, endPoint y: 396, distance: 80.3
click at [229, 396] on icon at bounding box center [230, 395] width 5 height 9
drag, startPoint x: 650, startPoint y: 399, endPoint x: 616, endPoint y: 400, distance: 34.1
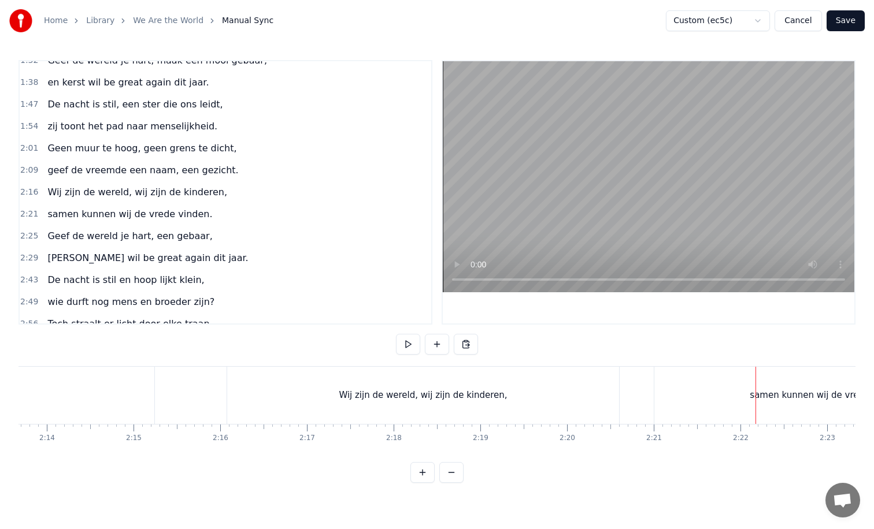
click at [679, 402] on div "samen kunnen wij de vrede vinden." at bounding box center [826, 395] width 345 height 57
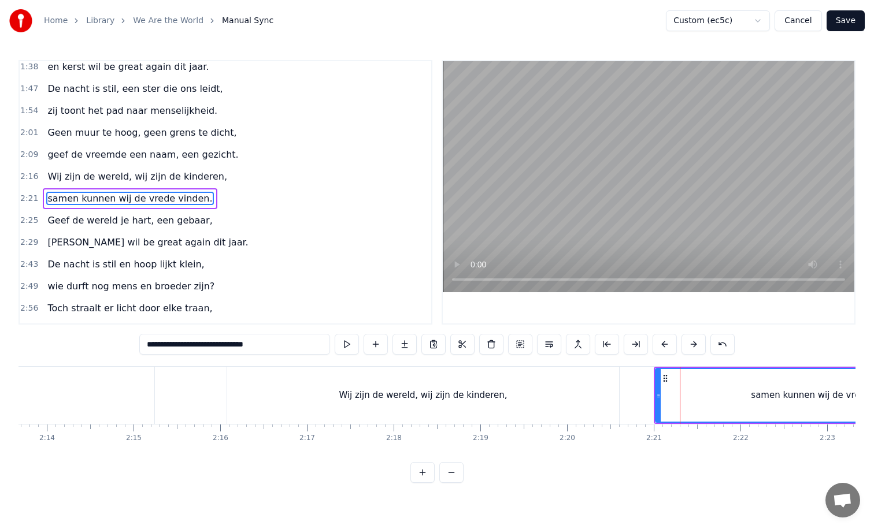
scroll to position [253, 0]
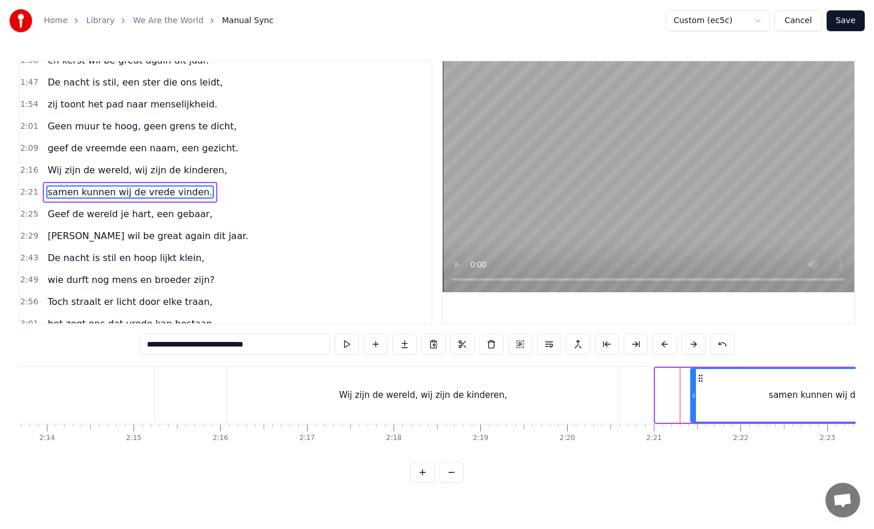
drag, startPoint x: 658, startPoint y: 396, endPoint x: 693, endPoint y: 396, distance: 35.2
click at [693, 396] on icon at bounding box center [693, 395] width 5 height 9
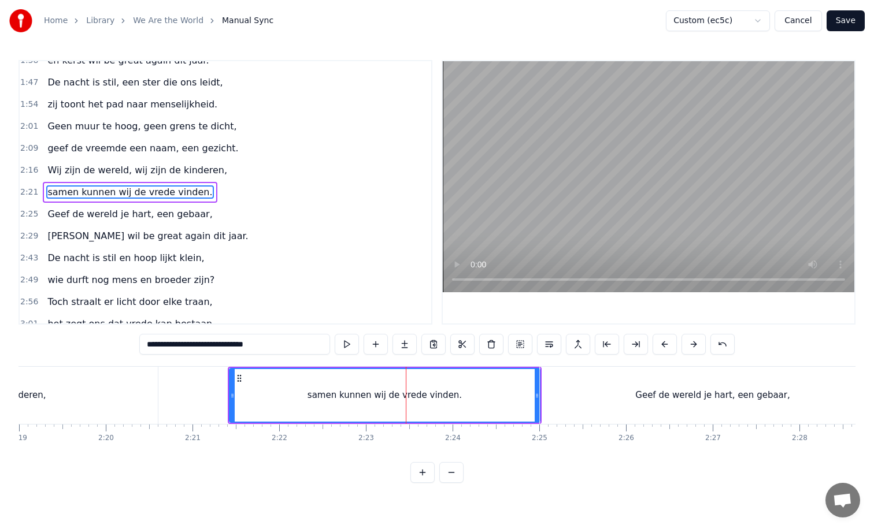
scroll to position [0, 11991]
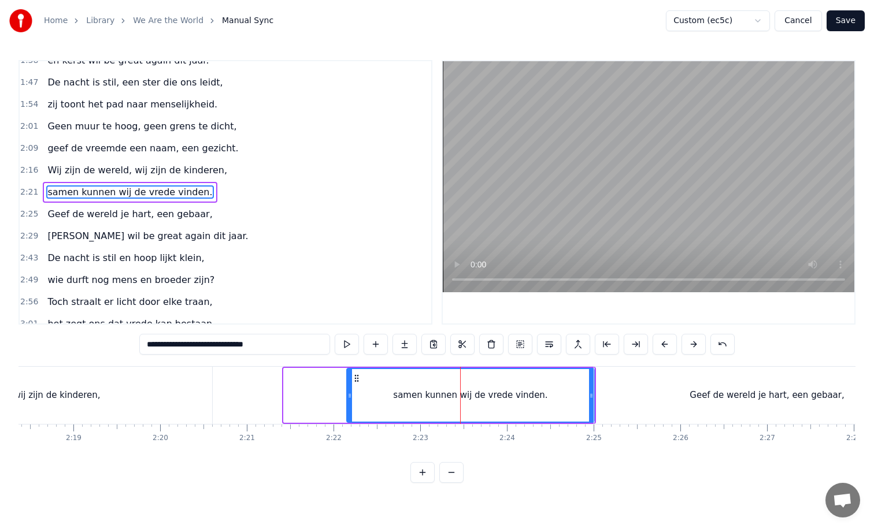
drag, startPoint x: 287, startPoint y: 397, endPoint x: 350, endPoint y: 397, distance: 63.0
click at [350, 397] on icon at bounding box center [349, 395] width 5 height 9
click at [692, 399] on div "Geef de wereld je hart, een gebaar," at bounding box center [766, 395] width 345 height 57
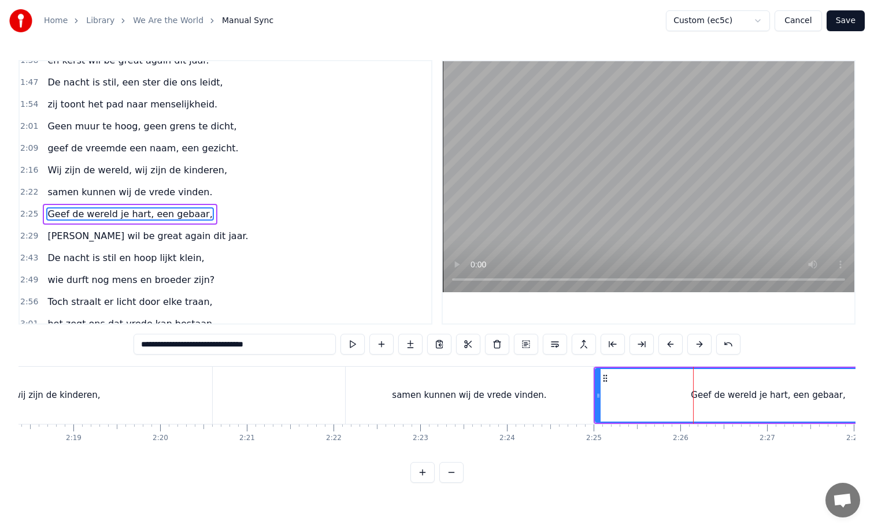
scroll to position [275, 0]
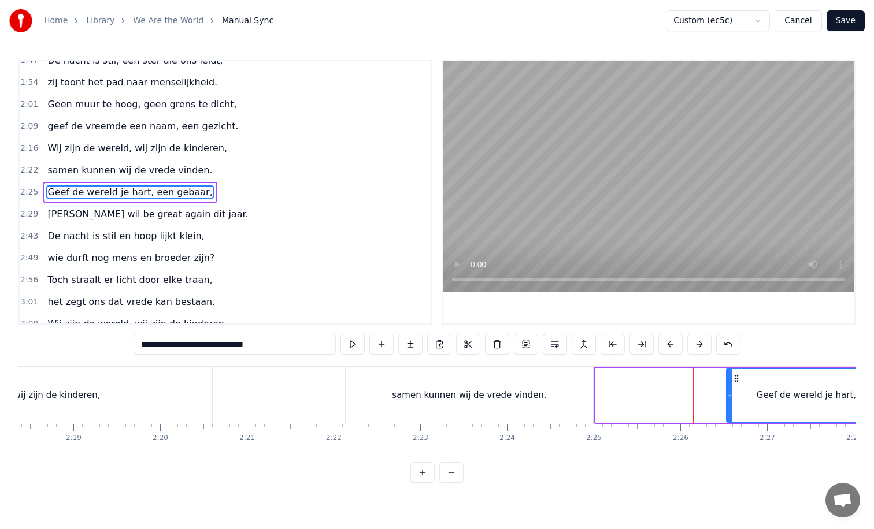
drag, startPoint x: 597, startPoint y: 396, endPoint x: 729, endPoint y: 396, distance: 131.1
click at [729, 396] on icon at bounding box center [729, 395] width 5 height 9
click at [582, 398] on div "samen kunnen wij de vrede vinden." at bounding box center [468, 395] width 247 height 57
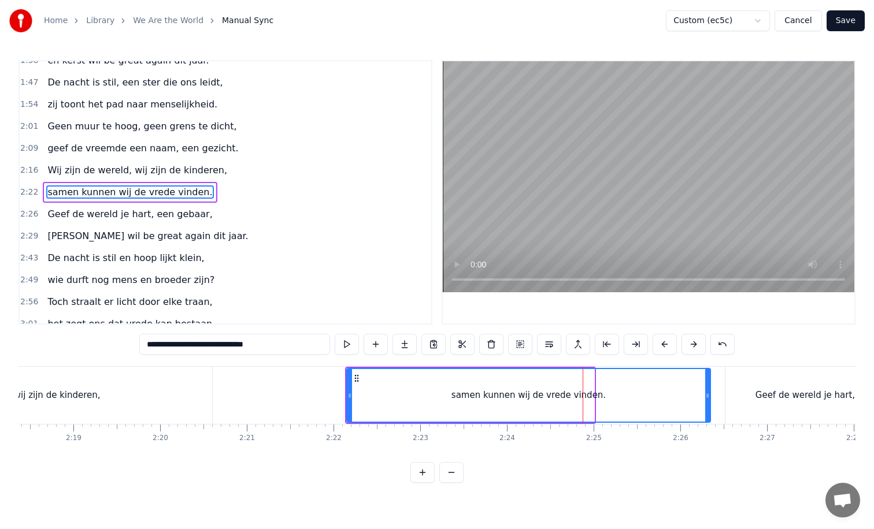
drag, startPoint x: 592, startPoint y: 396, endPoint x: 708, endPoint y: 395, distance: 116.1
click at [708, 395] on icon at bounding box center [707, 395] width 5 height 9
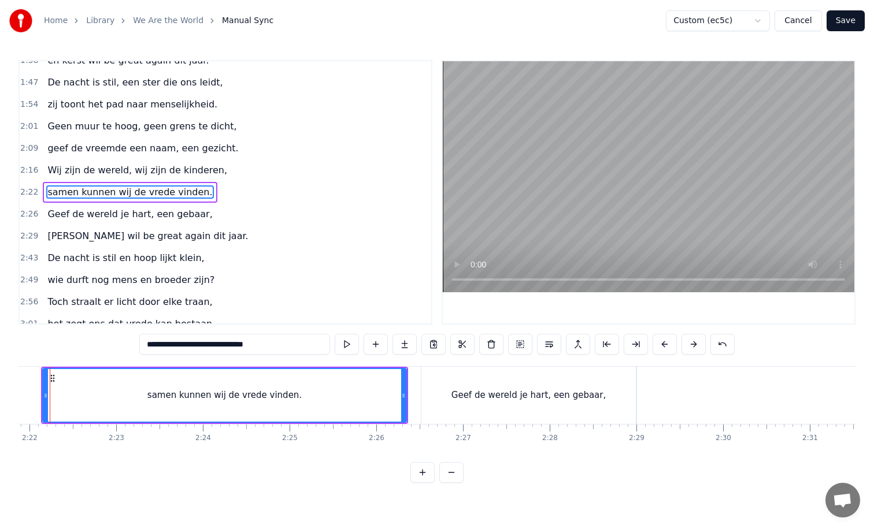
scroll to position [0, 12267]
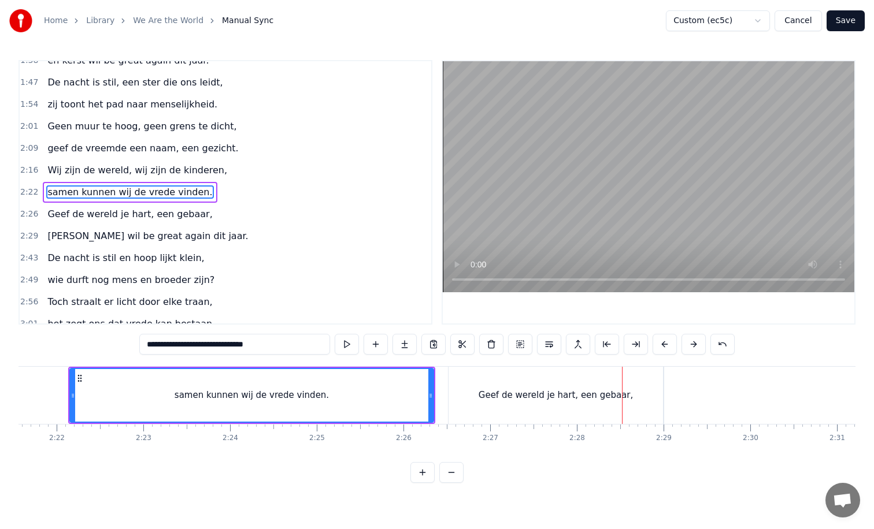
click at [555, 382] on div "Geef de wereld je hart, een gebaar," at bounding box center [555, 395] width 214 height 57
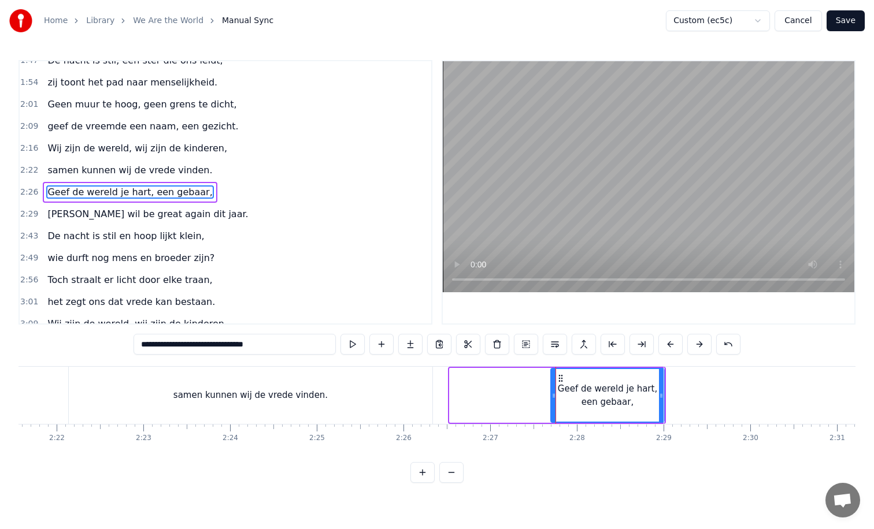
drag, startPoint x: 452, startPoint y: 393, endPoint x: 553, endPoint y: 393, distance: 101.1
click at [553, 393] on icon at bounding box center [553, 395] width 5 height 9
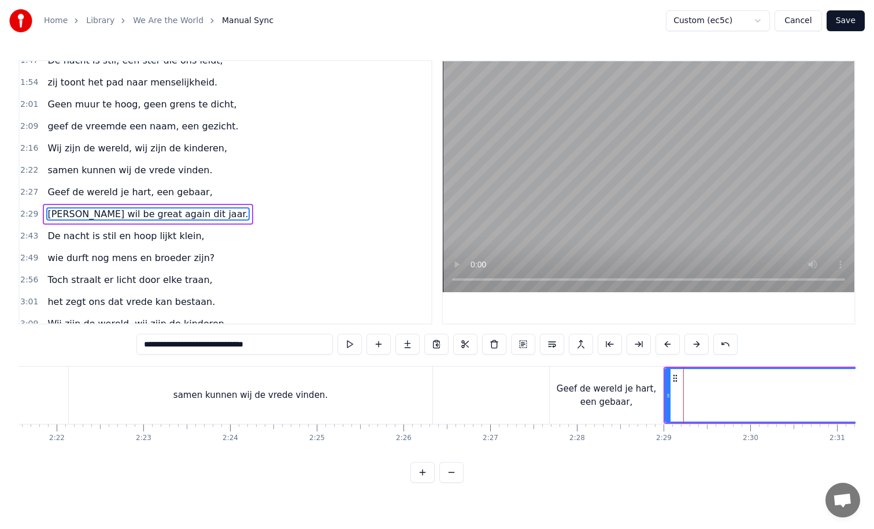
scroll to position [297, 0]
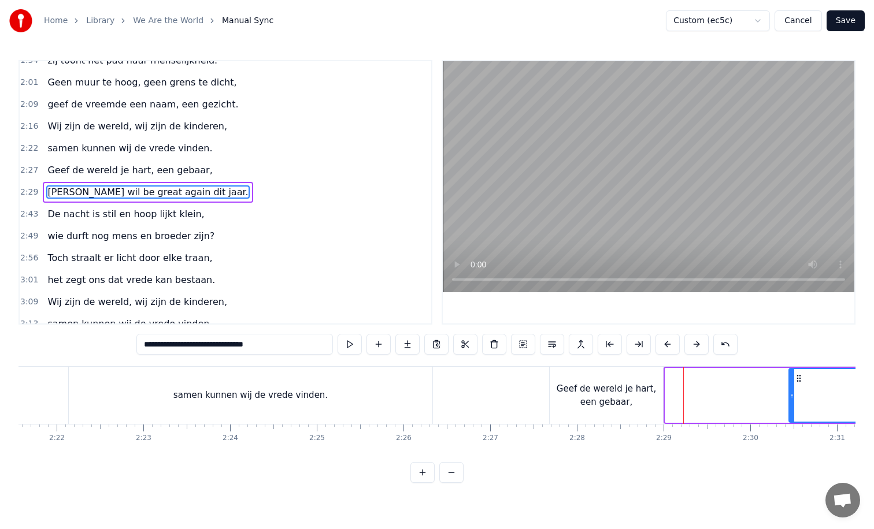
drag, startPoint x: 667, startPoint y: 397, endPoint x: 791, endPoint y: 393, distance: 124.3
click at [791, 393] on icon at bounding box center [791, 395] width 5 height 9
click at [651, 395] on div "Geef de wereld je hart, een gebaar," at bounding box center [605, 395] width 113 height 26
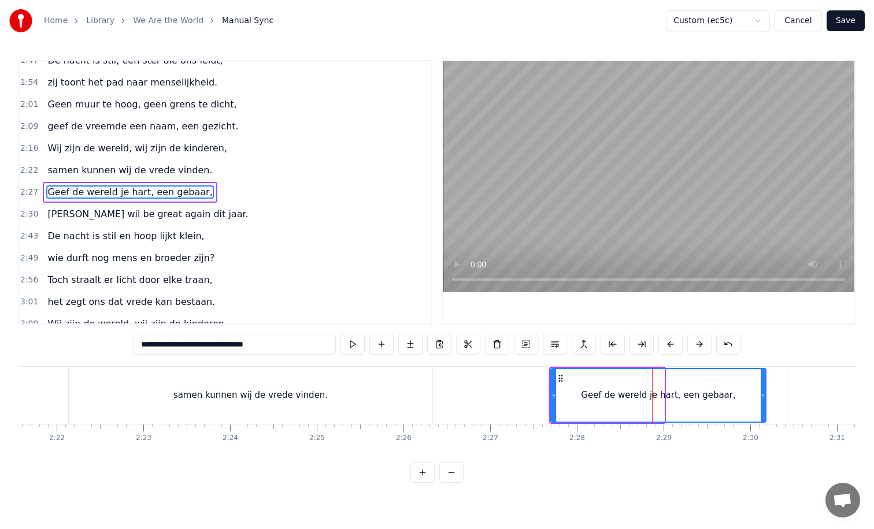
drag, startPoint x: 660, startPoint y: 395, endPoint x: 761, endPoint y: 395, distance: 101.7
click at [761, 395] on icon at bounding box center [762, 395] width 5 height 9
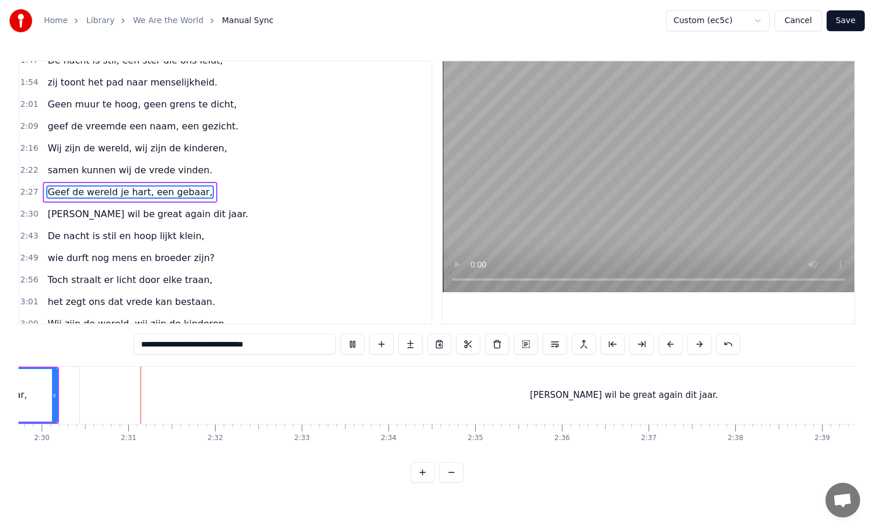
scroll to position [0, 12992]
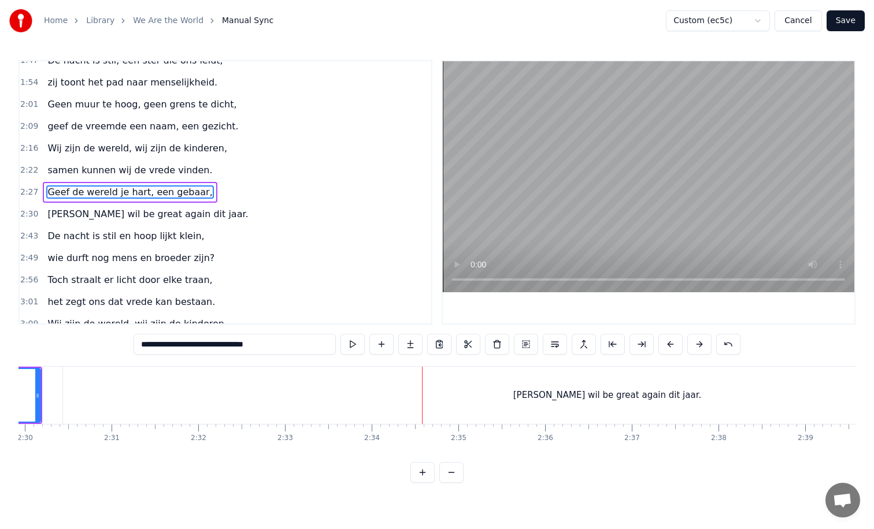
click at [210, 401] on div "[PERSON_NAME] be great again dit jaar." at bounding box center [607, 395] width 1088 height 57
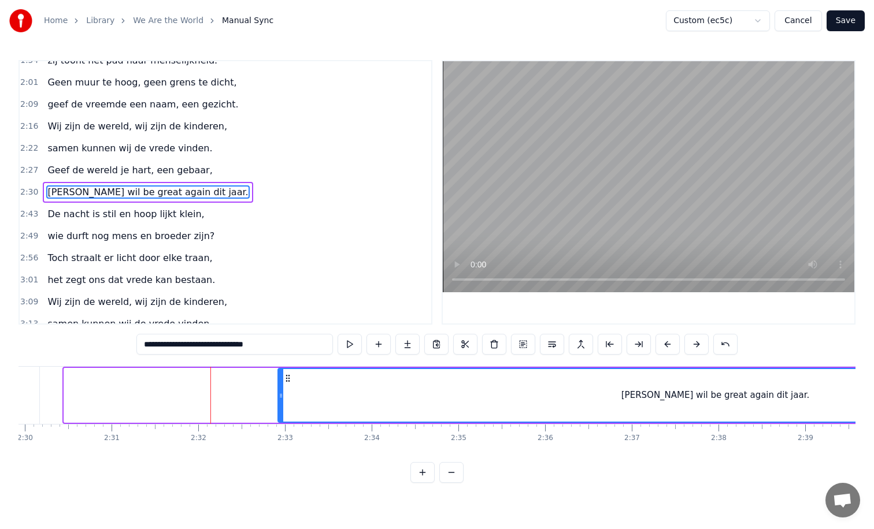
drag, startPoint x: 66, startPoint y: 394, endPoint x: 280, endPoint y: 398, distance: 213.8
click at [280, 398] on icon at bounding box center [280, 395] width 5 height 9
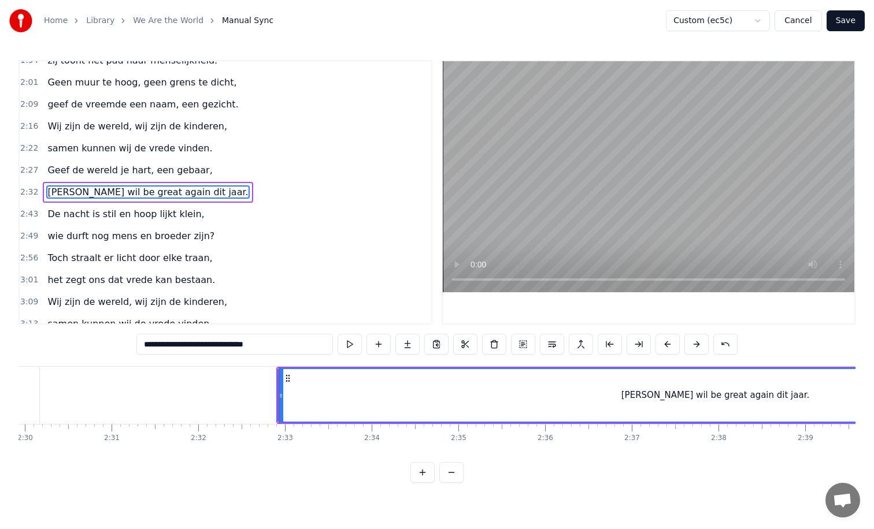
type input "**********"
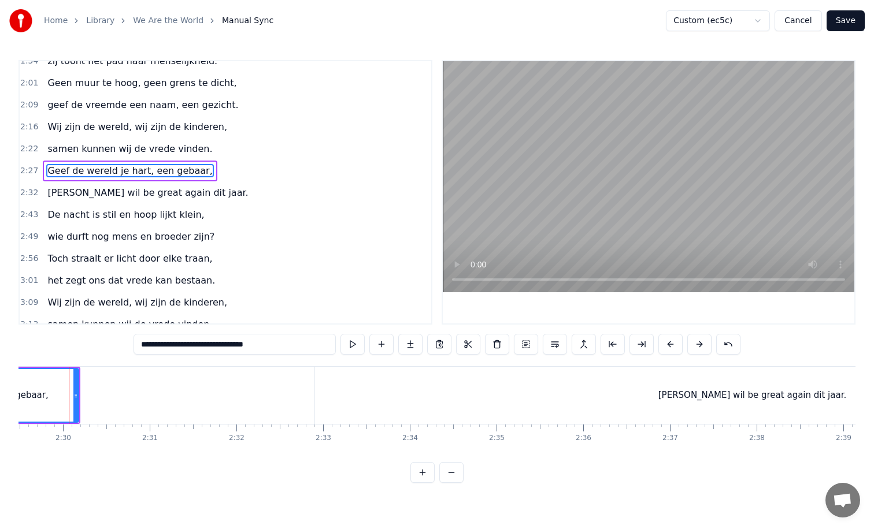
scroll to position [0, 12947]
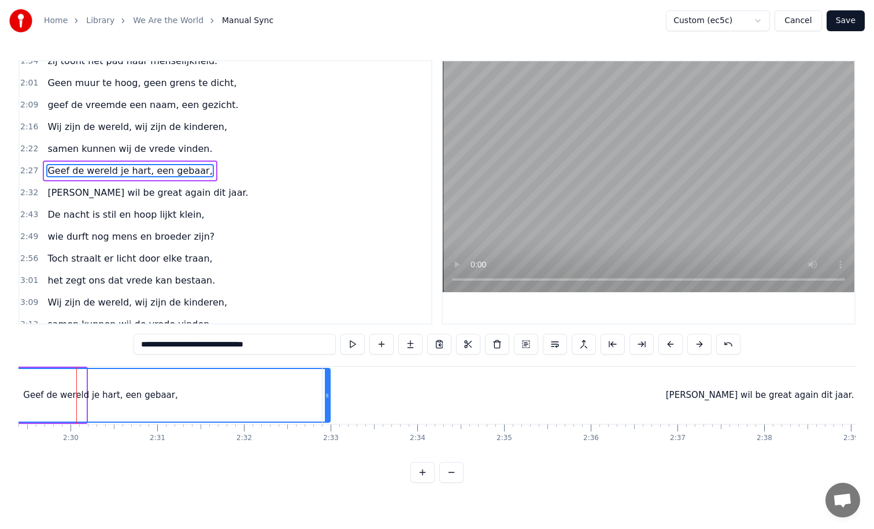
drag, startPoint x: 84, startPoint y: 395, endPoint x: 328, endPoint y: 400, distance: 243.9
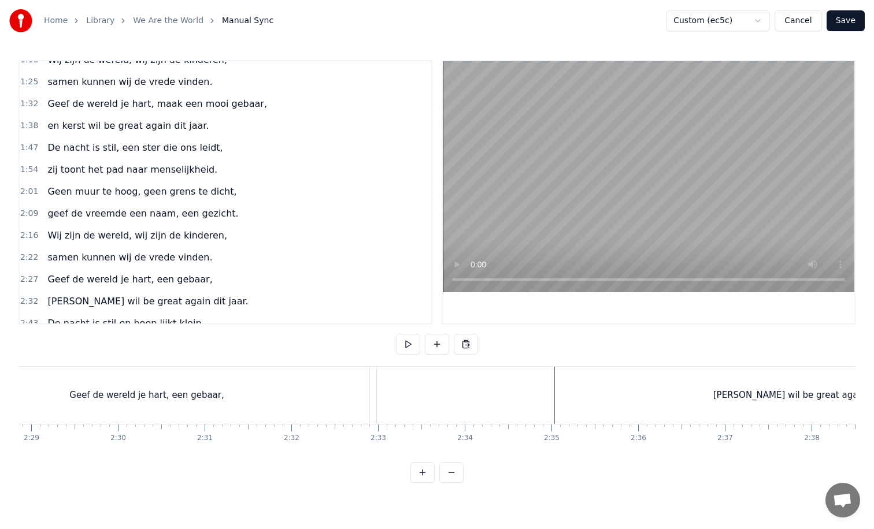
scroll to position [184, 0]
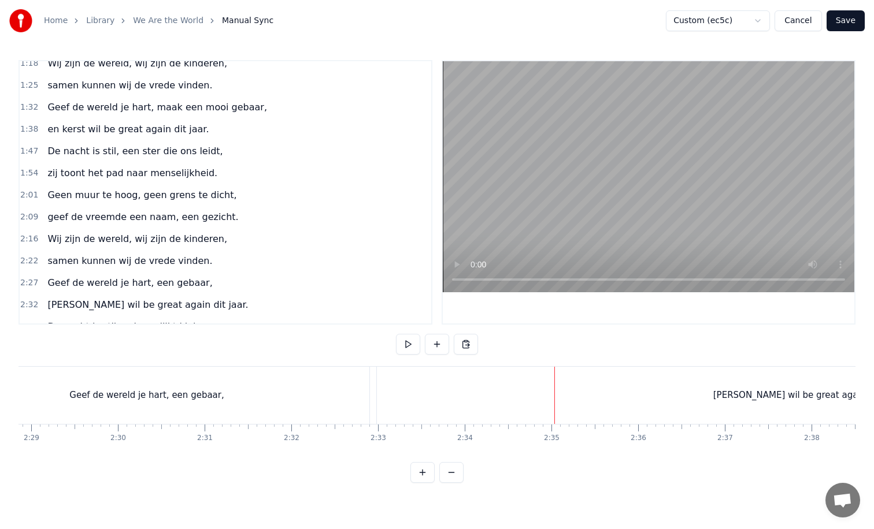
click at [183, 109] on span "Geef de wereld je hart, maak een mooi gebaar," at bounding box center [157, 107] width 222 height 13
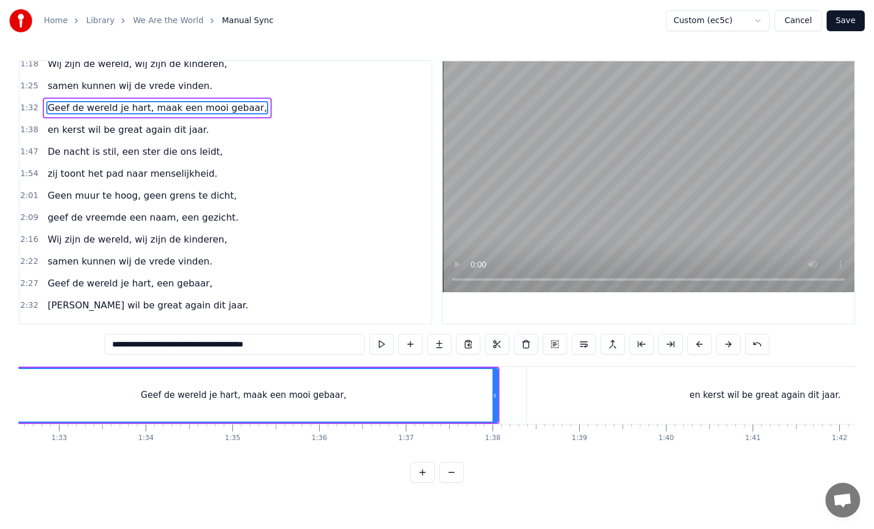
scroll to position [0, 7930]
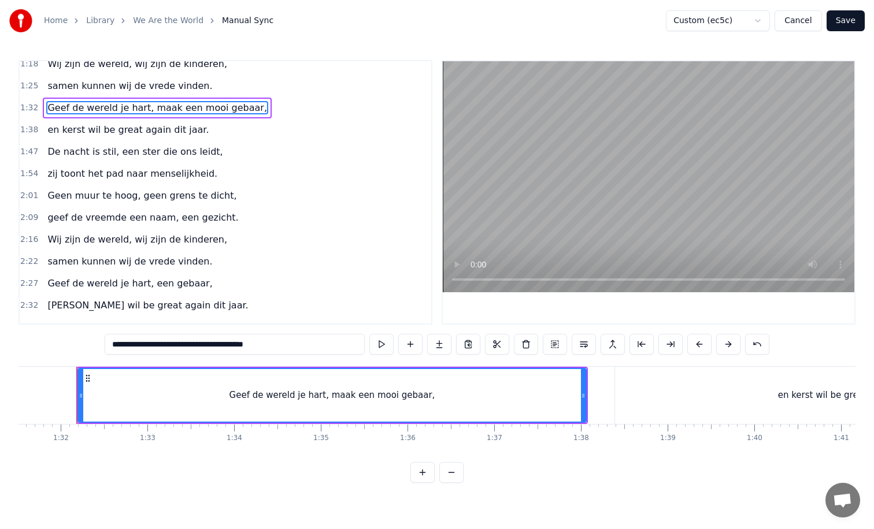
click at [285, 348] on input "**********" at bounding box center [235, 344] width 260 height 21
drag, startPoint x: 289, startPoint y: 345, endPoint x: 113, endPoint y: 347, distance: 175.6
click at [113, 347] on input "**********" at bounding box center [234, 344] width 254 height 21
click at [129, 215] on span "geef de vreemde een naam, een gezicht." at bounding box center [142, 217] width 193 height 13
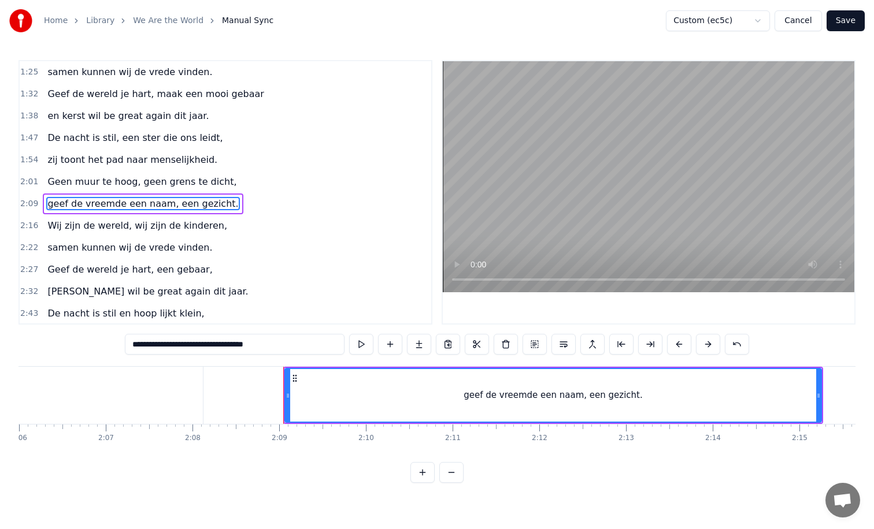
scroll to position [0, 11125]
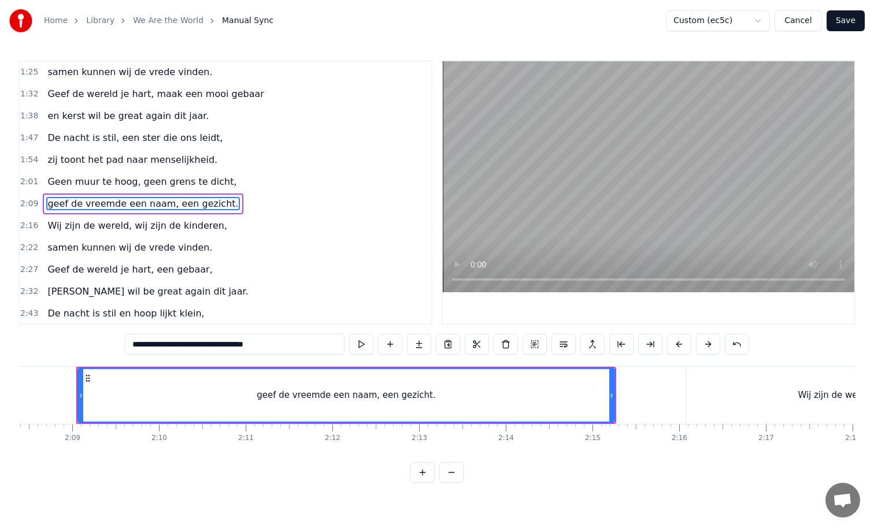
drag, startPoint x: 289, startPoint y: 348, endPoint x: 127, endPoint y: 348, distance: 162.9
click at [127, 348] on input "**********" at bounding box center [235, 344] width 220 height 21
paste input "******"
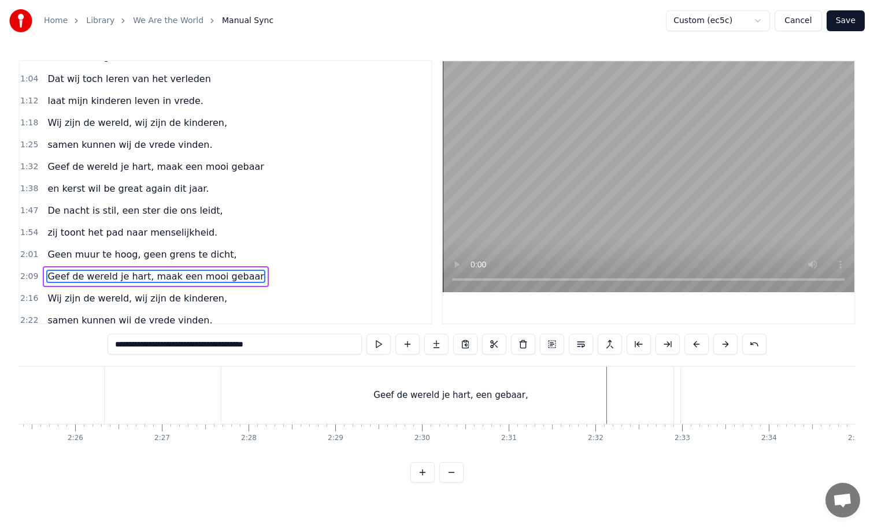
scroll to position [124, 0]
drag, startPoint x: 292, startPoint y: 343, endPoint x: 114, endPoint y: 347, distance: 178.5
click at [114, 347] on input "**********" at bounding box center [234, 344] width 254 height 21
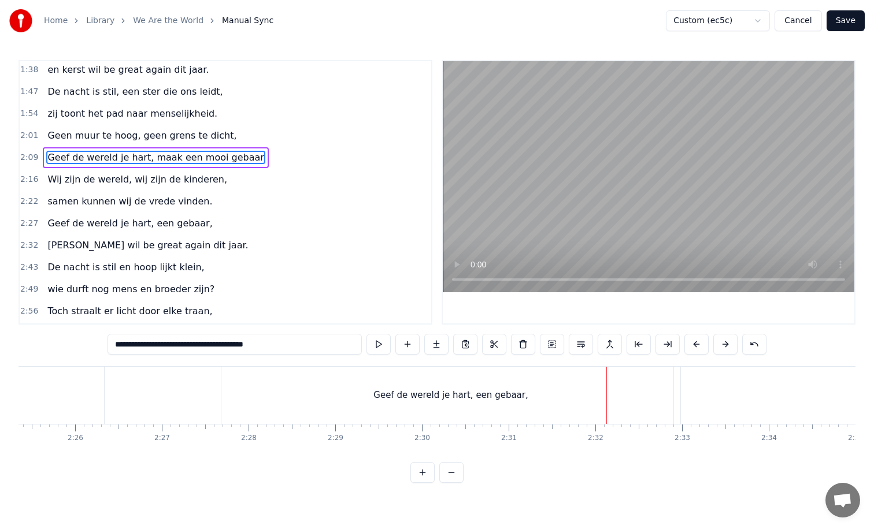
scroll to position [247, 0]
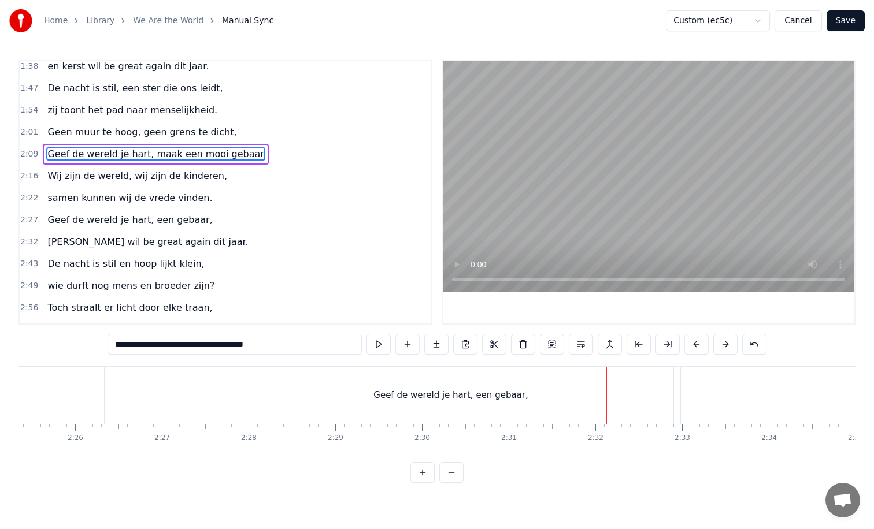
click at [180, 221] on span "Geef de wereld je hart, een gebaar," at bounding box center [129, 219] width 167 height 13
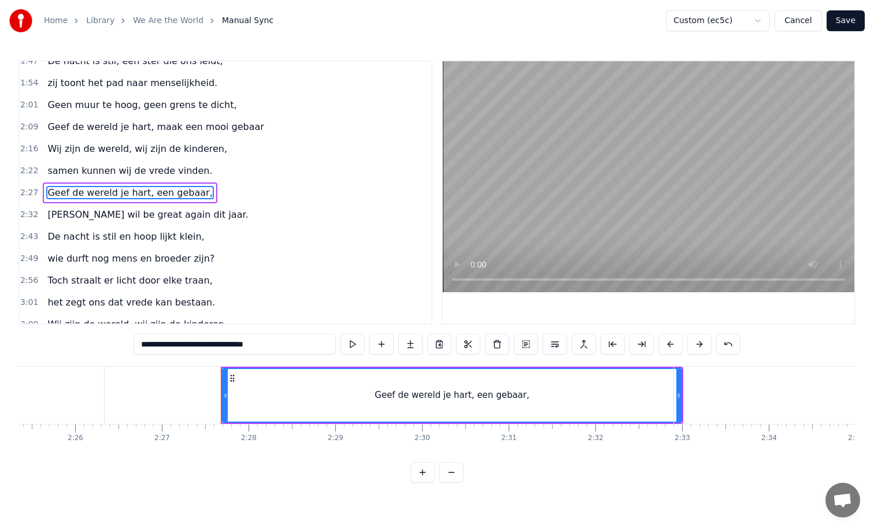
scroll to position [275, 0]
drag, startPoint x: 280, startPoint y: 345, endPoint x: 137, endPoint y: 345, distance: 143.3
click at [137, 345] on input "**********" at bounding box center [234, 344] width 202 height 21
paste input "*********"
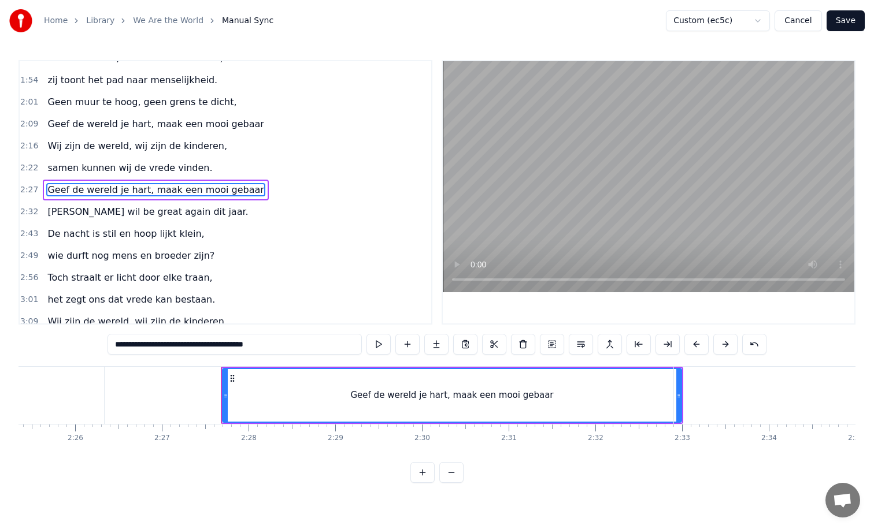
scroll to position [278, 0]
click at [181, 123] on span "Geef de wereld je hart, maak een mooi gebaar" at bounding box center [155, 123] width 218 height 13
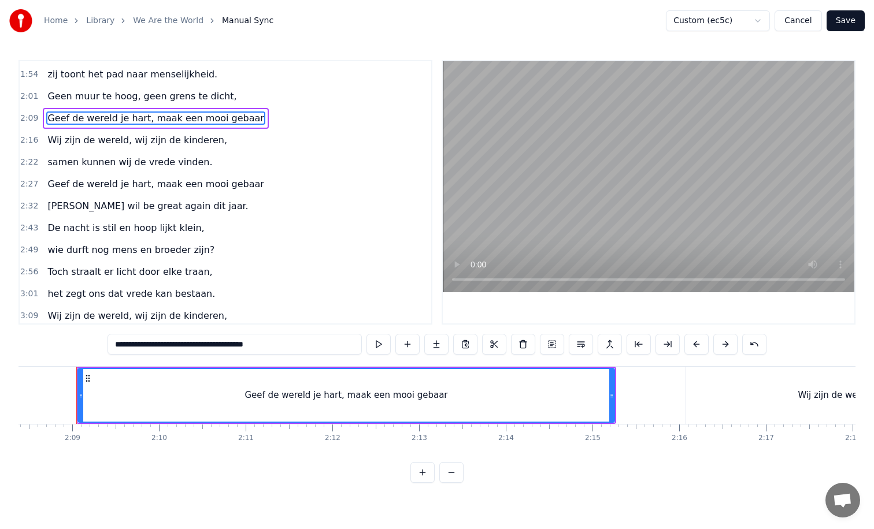
scroll to position [262, 0]
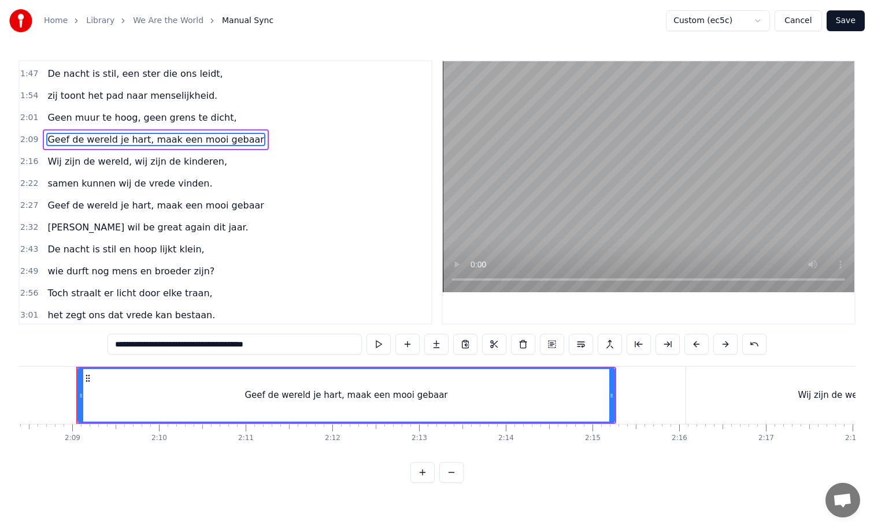
click at [194, 140] on span "Geef de wereld je hart, maak een mooi gebaar" at bounding box center [155, 139] width 218 height 13
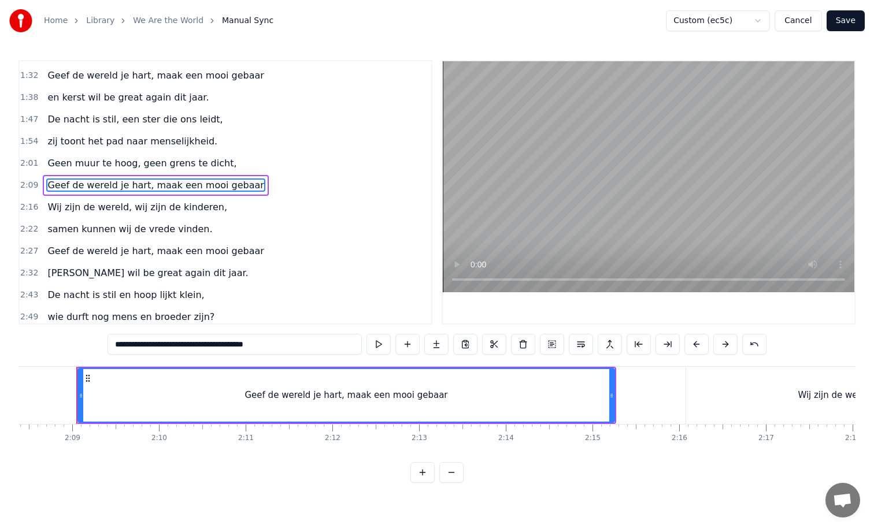
scroll to position [209, 0]
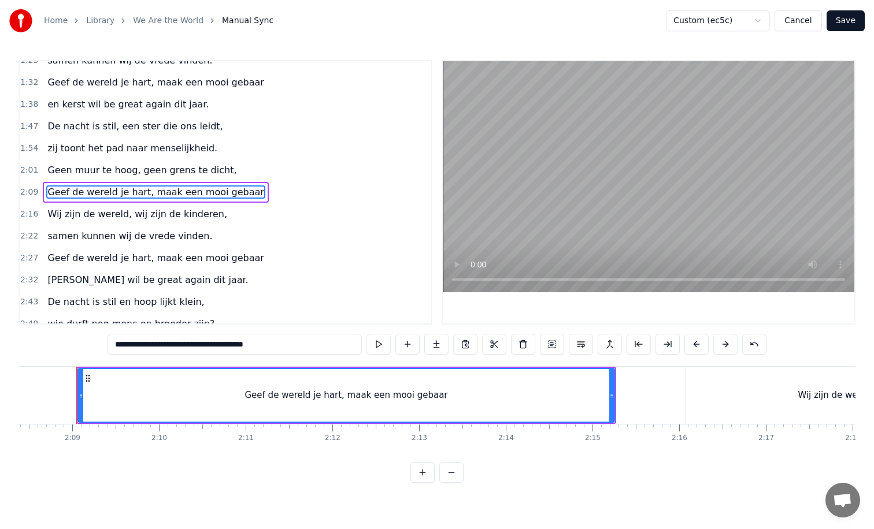
click at [201, 191] on span "Geef de wereld je hart, maak een mooi gebaar" at bounding box center [155, 191] width 218 height 13
drag, startPoint x: 297, startPoint y: 347, endPoint x: 113, endPoint y: 346, distance: 184.3
click at [113, 346] on input "**********" at bounding box center [234, 344] width 254 height 21
paste input "text"
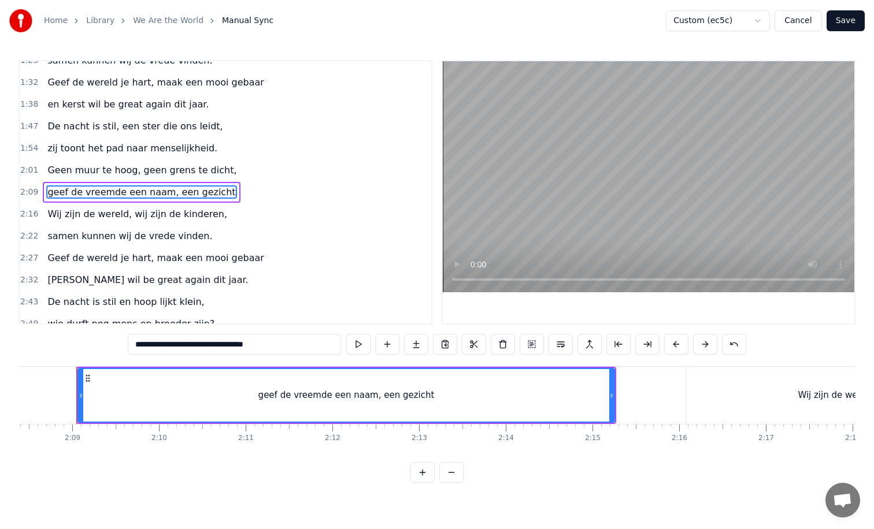
type input "**********"
click at [295, 280] on div "2:32 Kerst wil be great again dit jaar." at bounding box center [225, 280] width 411 height 22
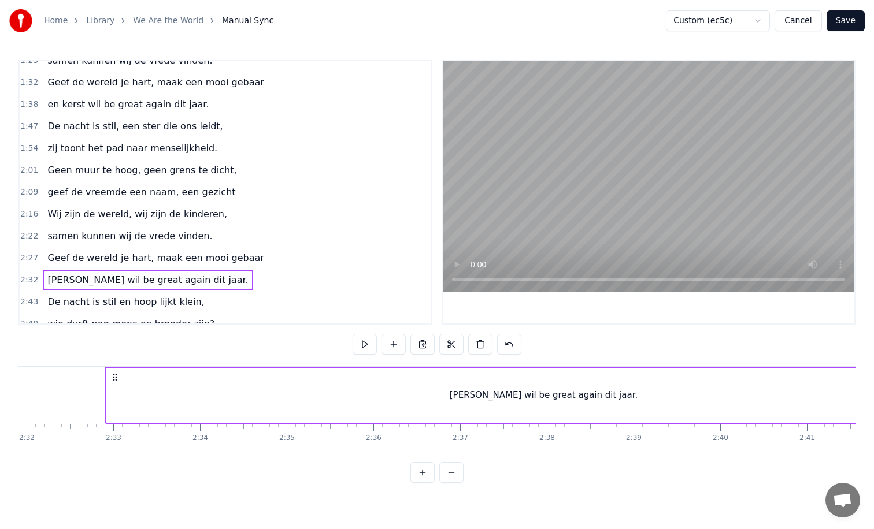
scroll to position [0, 13192]
click at [256, 259] on div "2:27 Geef de wereld je hart, maak een mooi gebaar" at bounding box center [225, 258] width 411 height 22
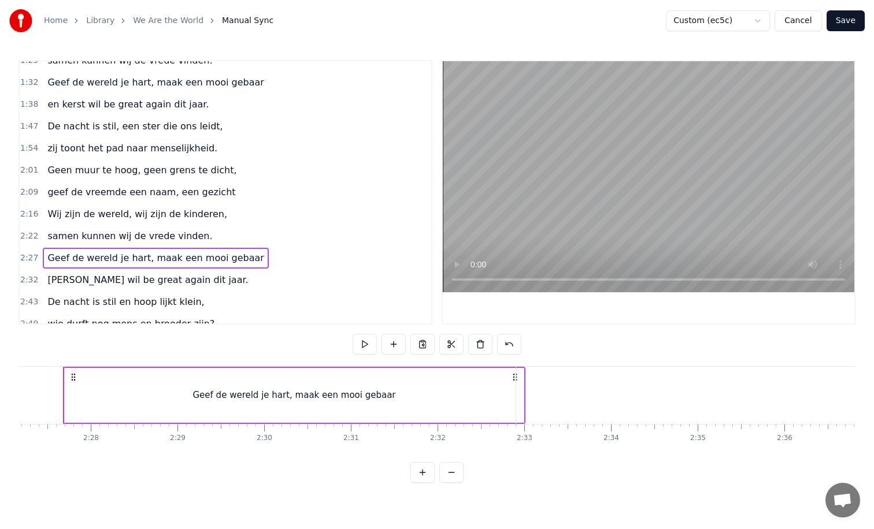
scroll to position [0, 12740]
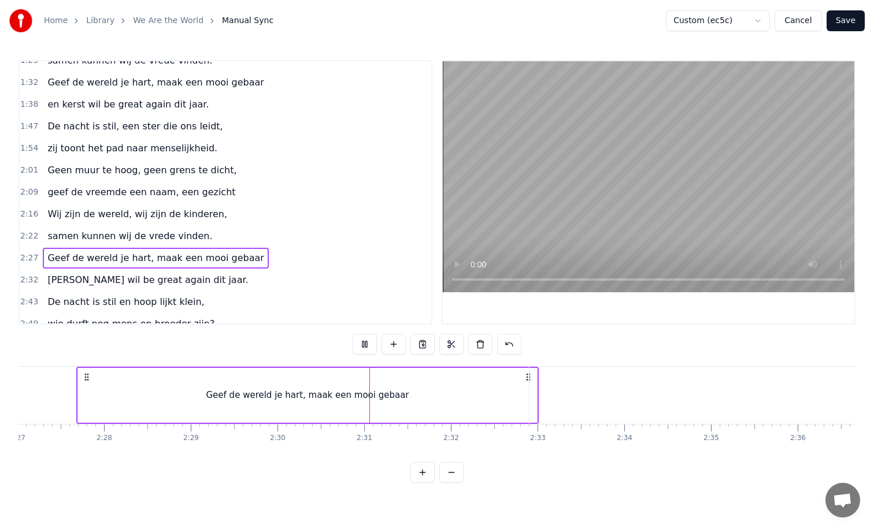
click at [269, 386] on div "Geef de wereld je hart, maak een mooi gebaar" at bounding box center [307, 395] width 459 height 55
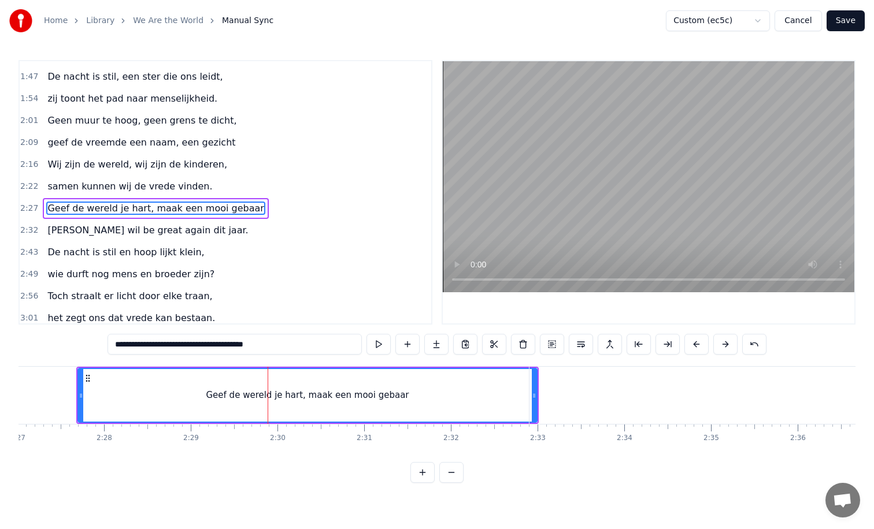
scroll to position [275, 0]
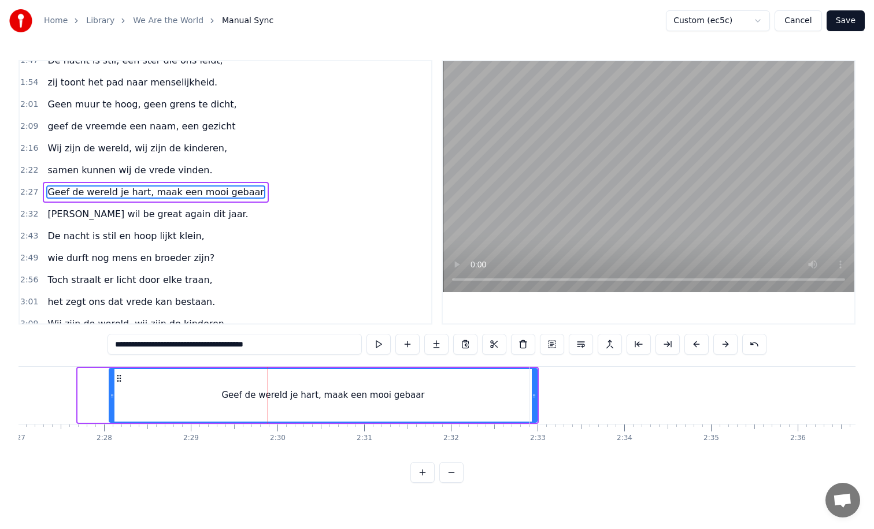
drag, startPoint x: 81, startPoint y: 393, endPoint x: 112, endPoint y: 393, distance: 31.2
click at [112, 393] on icon at bounding box center [112, 395] width 5 height 9
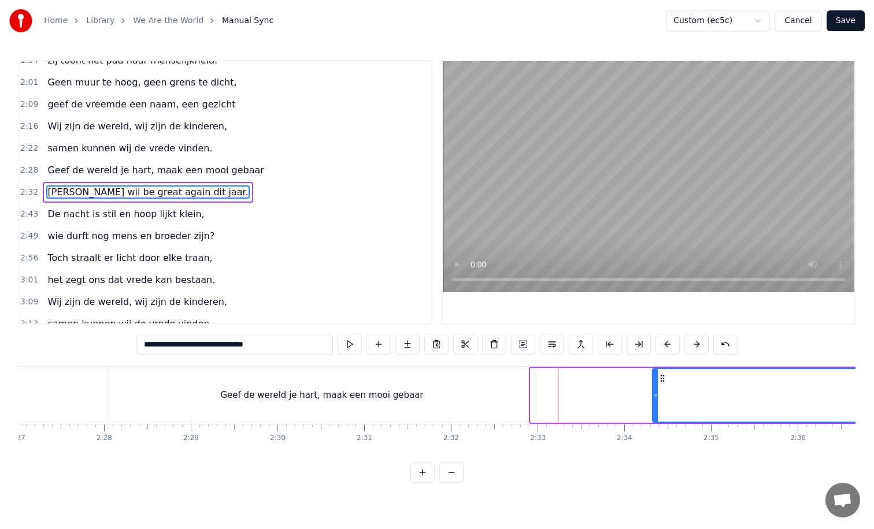
drag, startPoint x: 534, startPoint y: 394, endPoint x: 670, endPoint y: 393, distance: 136.3
click at [657, 393] on icon at bounding box center [655, 395] width 5 height 9
click at [519, 395] on div "Geef de wereld je hart, maak een mooi gebaar" at bounding box center [322, 395] width 428 height 57
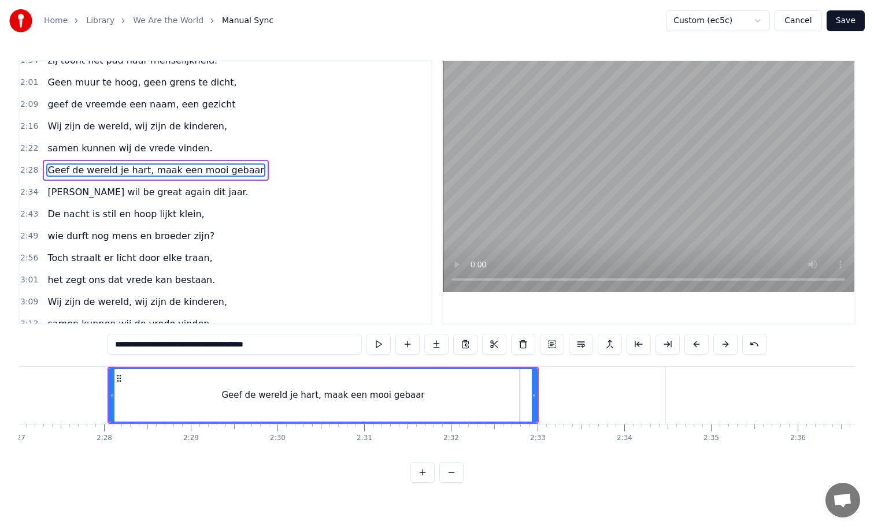
scroll to position [275, 0]
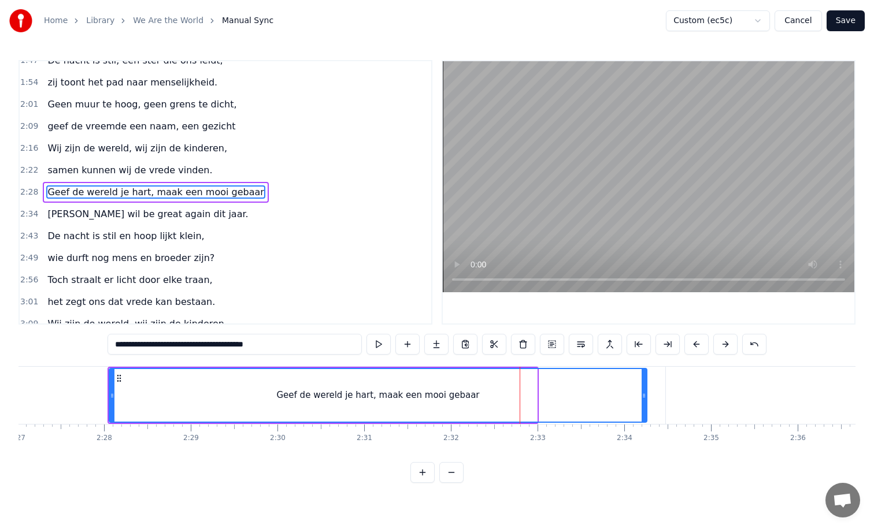
drag, startPoint x: 534, startPoint y: 394, endPoint x: 653, endPoint y: 394, distance: 119.0
click at [646, 394] on icon at bounding box center [643, 395] width 5 height 9
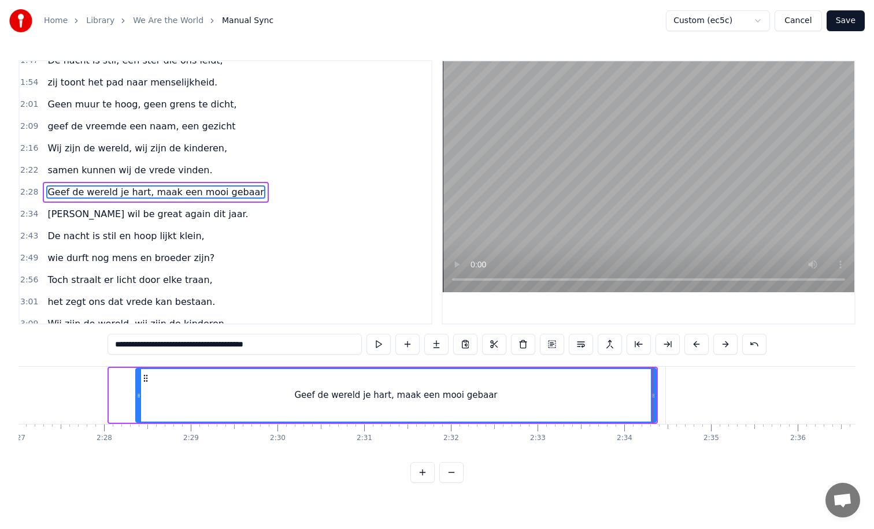
drag, startPoint x: 112, startPoint y: 396, endPoint x: 139, endPoint y: 396, distance: 26.6
click at [139, 396] on icon at bounding box center [138, 395] width 5 height 9
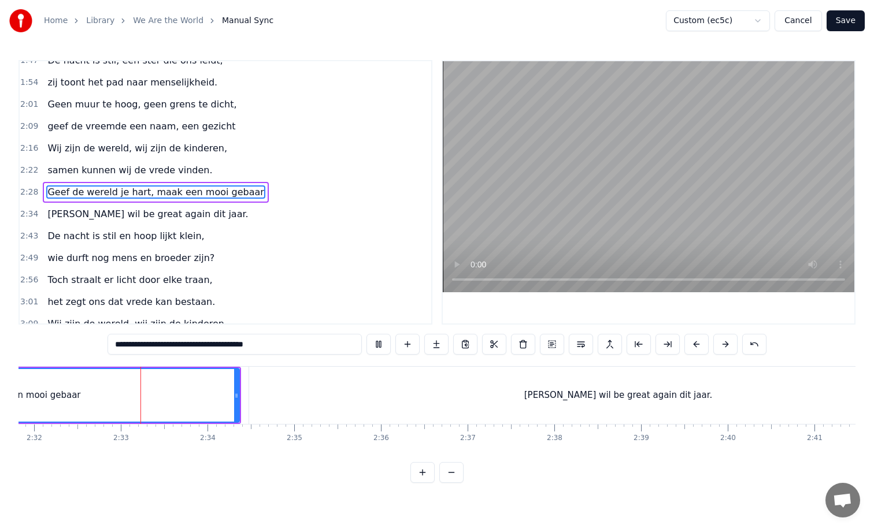
scroll to position [0, 13167]
click at [384, 388] on div "[PERSON_NAME] be great again dit jaar." at bounding box center [608, 395] width 738 height 57
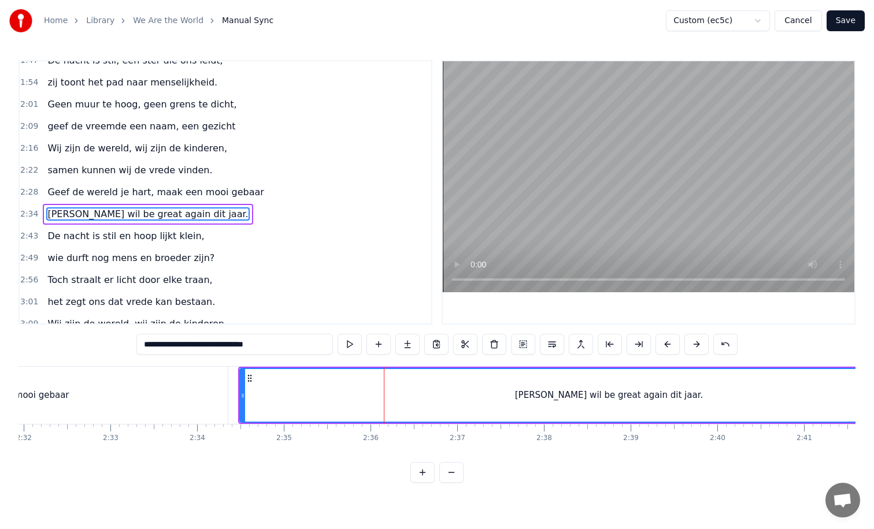
scroll to position [297, 0]
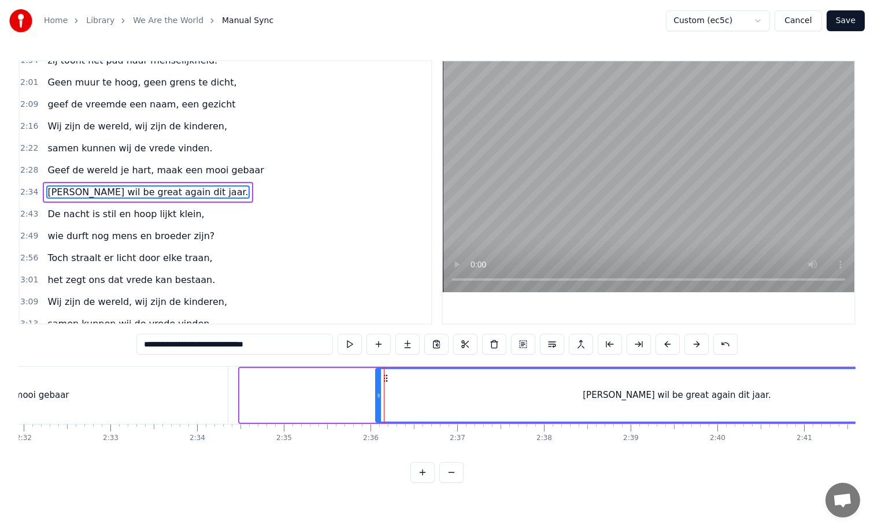
drag, startPoint x: 243, startPoint y: 396, endPoint x: 379, endPoint y: 393, distance: 135.8
click at [379, 393] on icon at bounding box center [378, 395] width 5 height 9
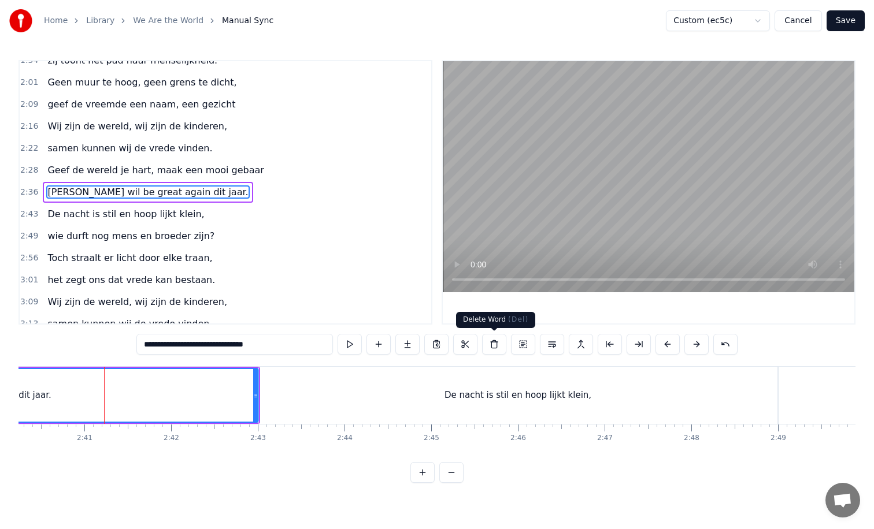
scroll to position [0, 13899]
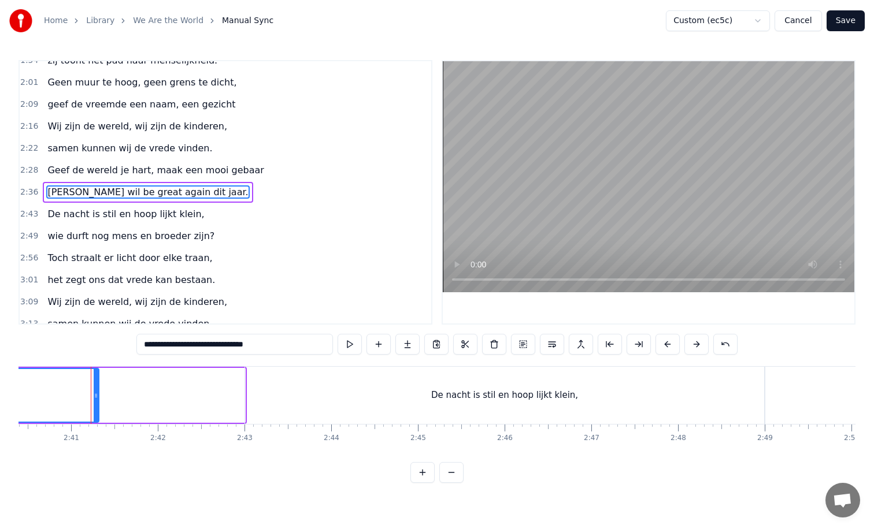
drag, startPoint x: 242, startPoint y: 397, endPoint x: 96, endPoint y: 393, distance: 146.2
click at [96, 393] on icon at bounding box center [96, 395] width 5 height 9
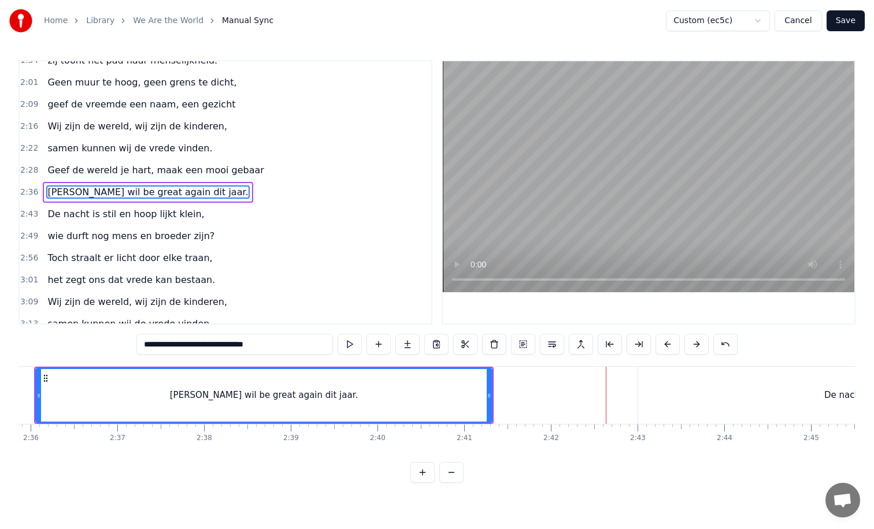
scroll to position [0, 13507]
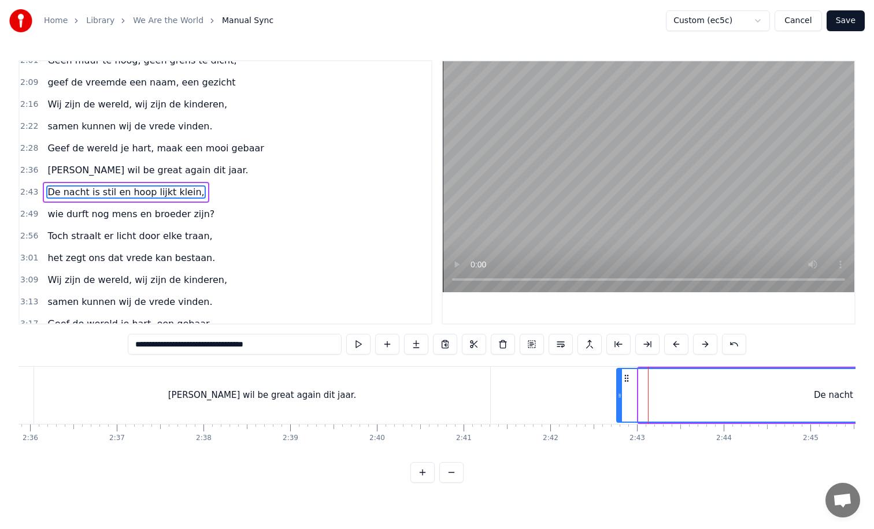
drag, startPoint x: 640, startPoint y: 397, endPoint x: 617, endPoint y: 398, distance: 23.1
click at [617, 398] on icon at bounding box center [619, 395] width 5 height 9
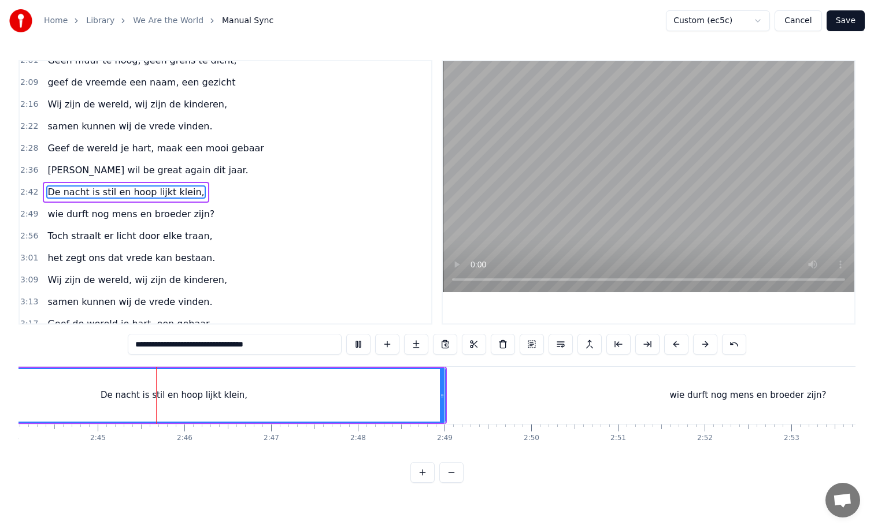
scroll to position [0, 14245]
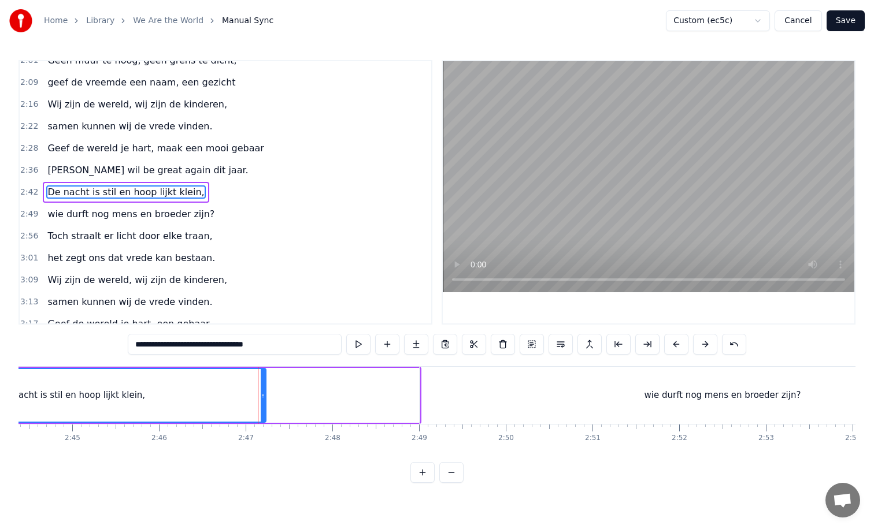
drag, startPoint x: 417, startPoint y: 395, endPoint x: 263, endPoint y: 400, distance: 153.8
click at [263, 400] on div at bounding box center [263, 395] width 5 height 53
click at [429, 397] on div "wie durft nog mens en broeder zijn?" at bounding box center [721, 395] width 605 height 57
type input "**********"
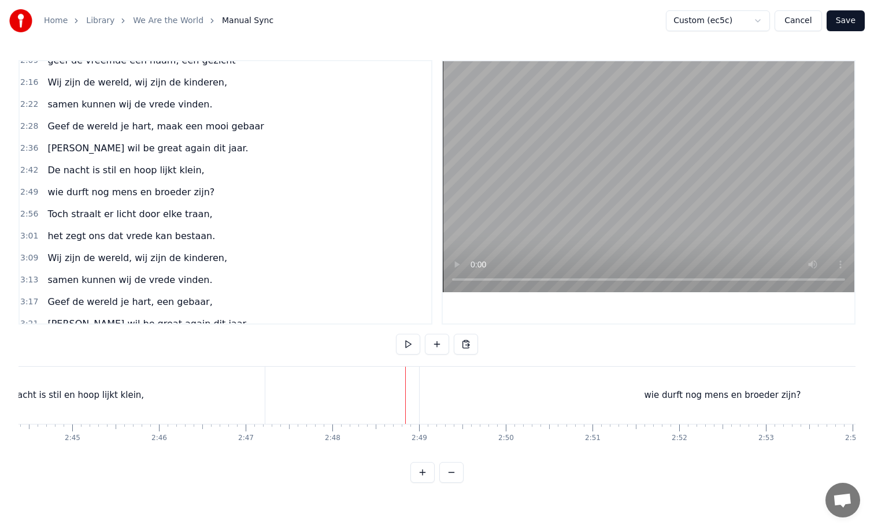
click at [423, 394] on div "wie durft nog mens en broeder zijn?" at bounding box center [721, 395] width 605 height 57
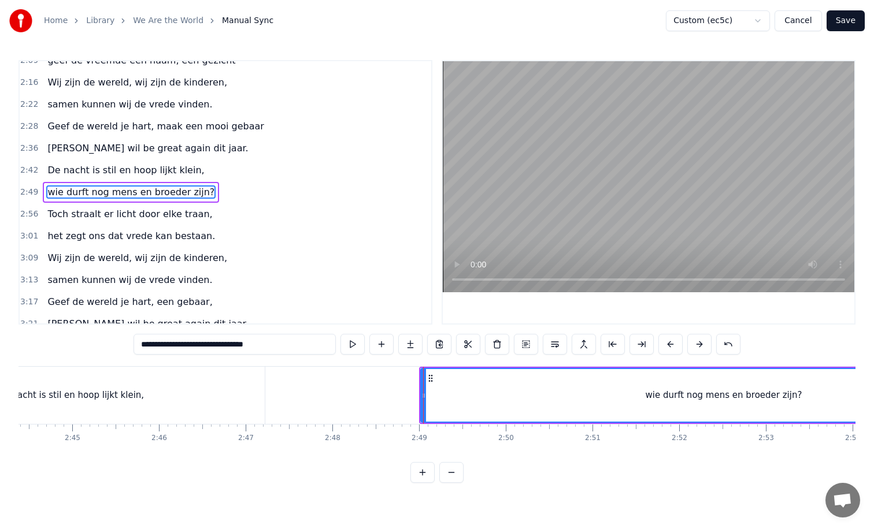
click at [428, 395] on div "wie durft nog mens en broeder zijn?" at bounding box center [723, 395] width 604 height 53
drag, startPoint x: 423, startPoint y: 397, endPoint x: 381, endPoint y: 399, distance: 42.2
click at [381, 399] on icon at bounding box center [380, 395] width 5 height 9
drag, startPoint x: 381, startPoint y: 397, endPoint x: 432, endPoint y: 395, distance: 50.3
click at [432, 395] on icon at bounding box center [430, 395] width 5 height 9
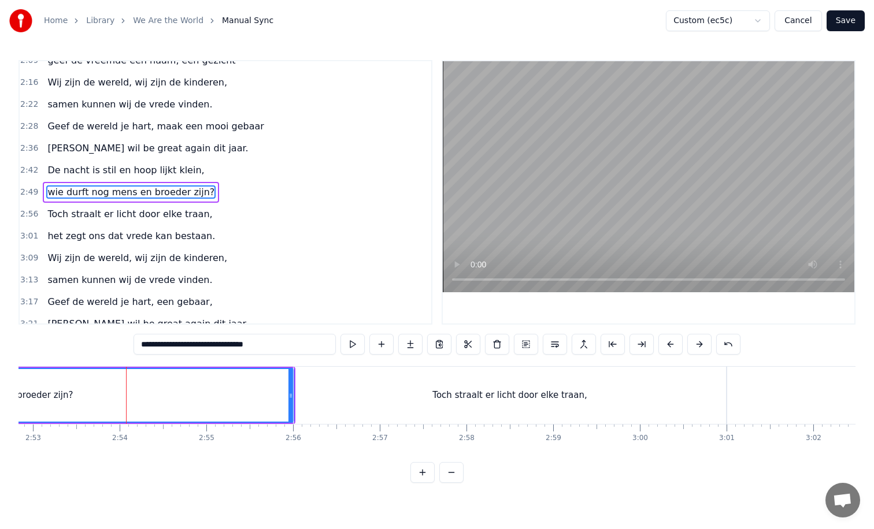
scroll to position [0, 14985]
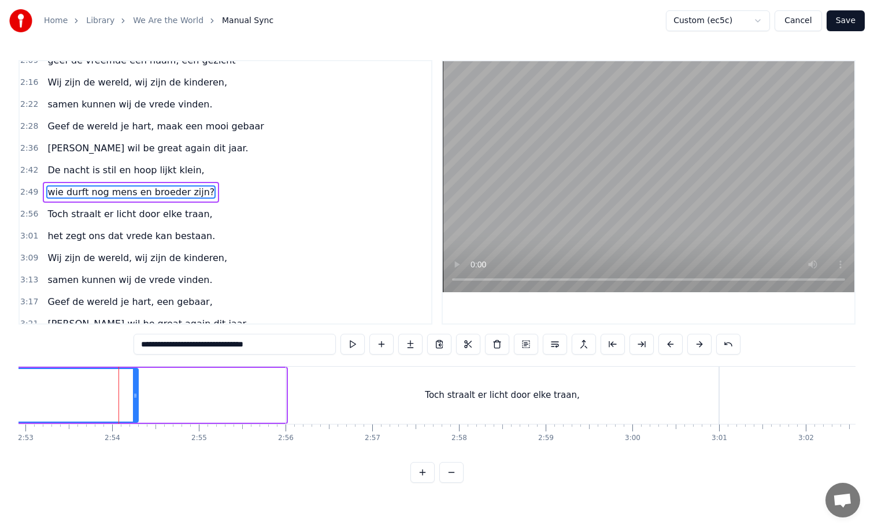
drag, startPoint x: 282, startPoint y: 395, endPoint x: 134, endPoint y: 400, distance: 148.0
click at [134, 400] on div at bounding box center [135, 395] width 5 height 53
click at [328, 415] on div "Toch straalt er licht door elke traan," at bounding box center [502, 395] width 432 height 57
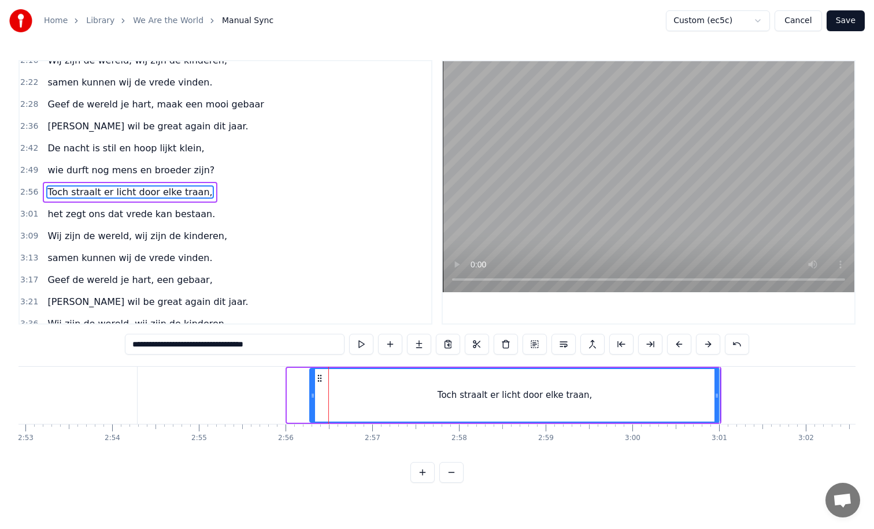
drag, startPoint x: 289, startPoint y: 399, endPoint x: 312, endPoint y: 399, distance: 22.5
click at [312, 399] on icon at bounding box center [312, 395] width 5 height 9
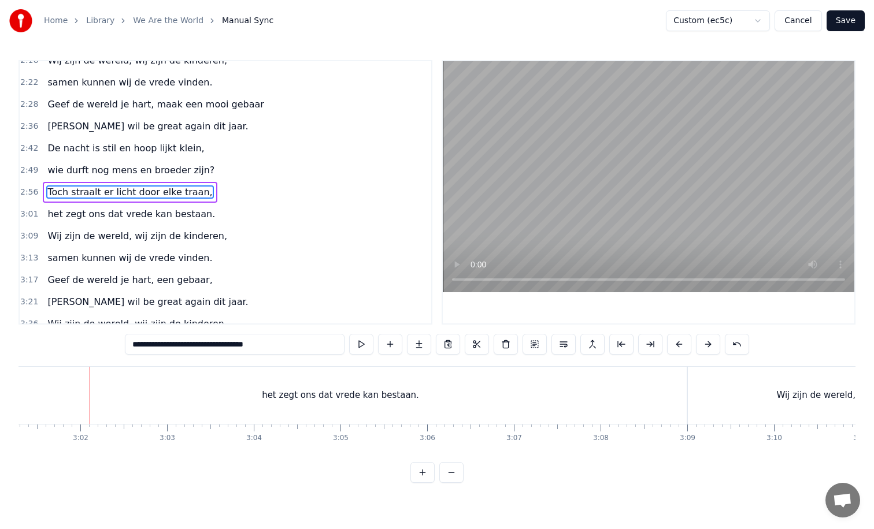
scroll to position [0, 15723]
click at [181, 396] on div "het zegt ons dat vrede kan bestaan." at bounding box center [328, 395] width 692 height 57
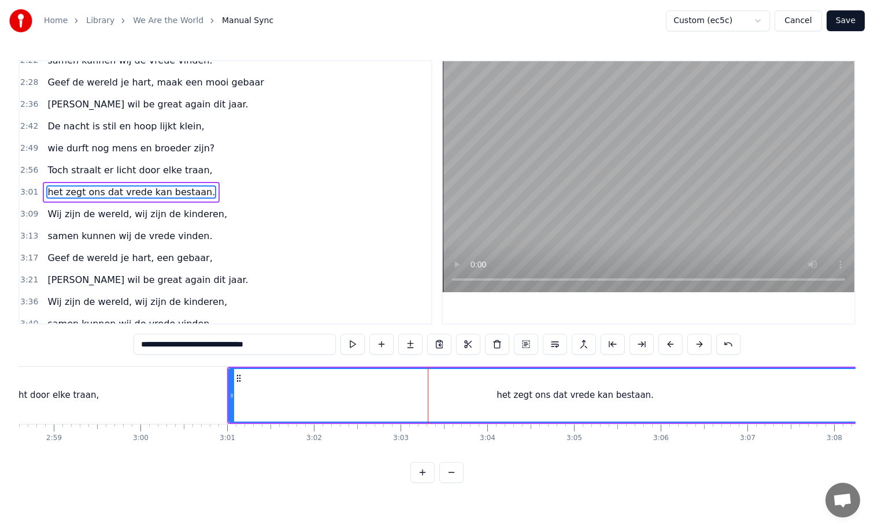
scroll to position [0, 15445]
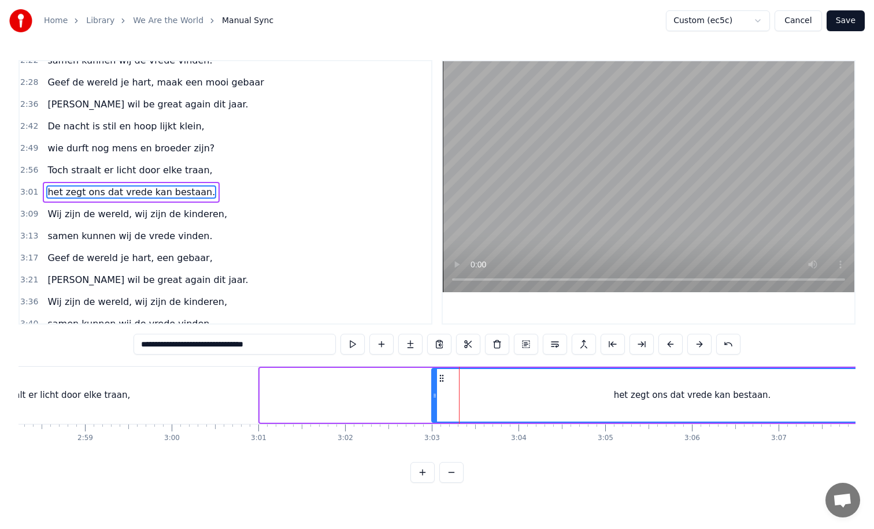
drag, startPoint x: 262, startPoint y: 396, endPoint x: 433, endPoint y: 404, distance: 171.8
click at [433, 404] on div at bounding box center [434, 395] width 5 height 53
click at [232, 397] on div "Toch straalt er licht door elke traan," at bounding box center [53, 395] width 410 height 57
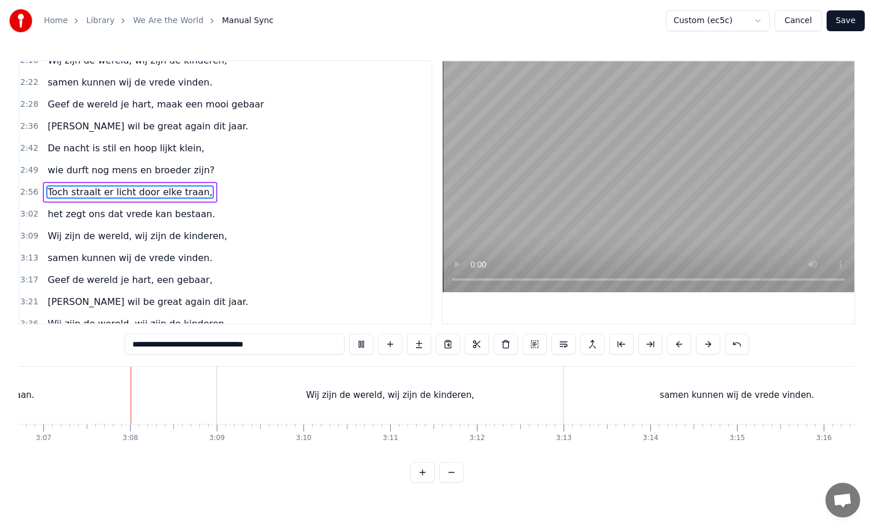
scroll to position [0, 16188]
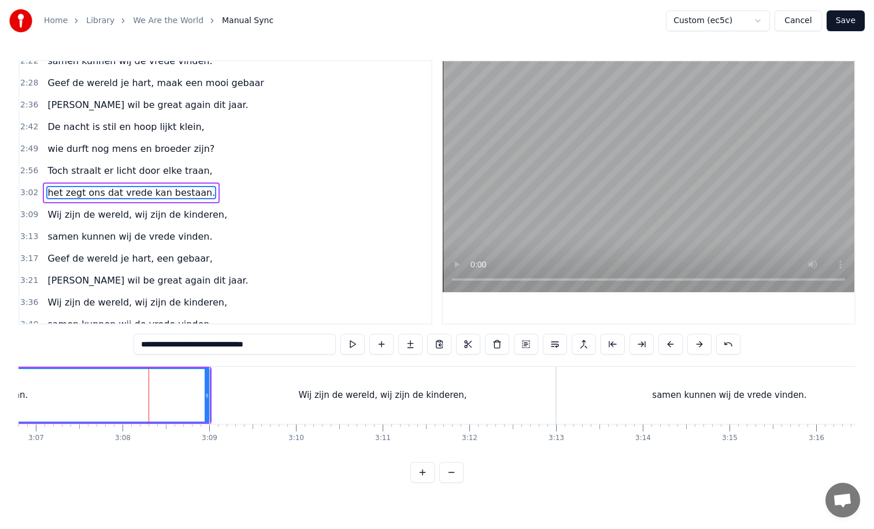
scroll to position [385, 0]
drag, startPoint x: 206, startPoint y: 395, endPoint x: 138, endPoint y: 396, distance: 68.2
click at [138, 396] on icon at bounding box center [137, 395] width 5 height 9
click at [230, 399] on div "Wij zijn de wereld, wij zijn de kinderen," at bounding box center [382, 395] width 345 height 57
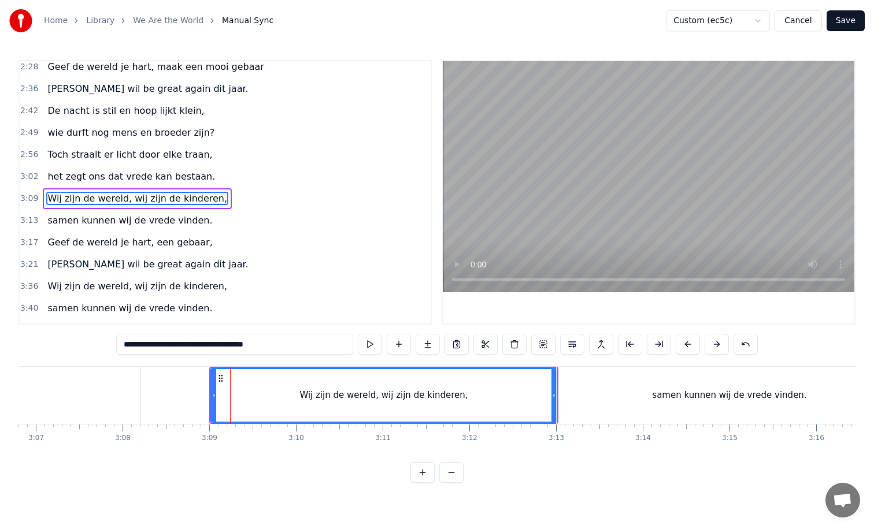
scroll to position [407, 0]
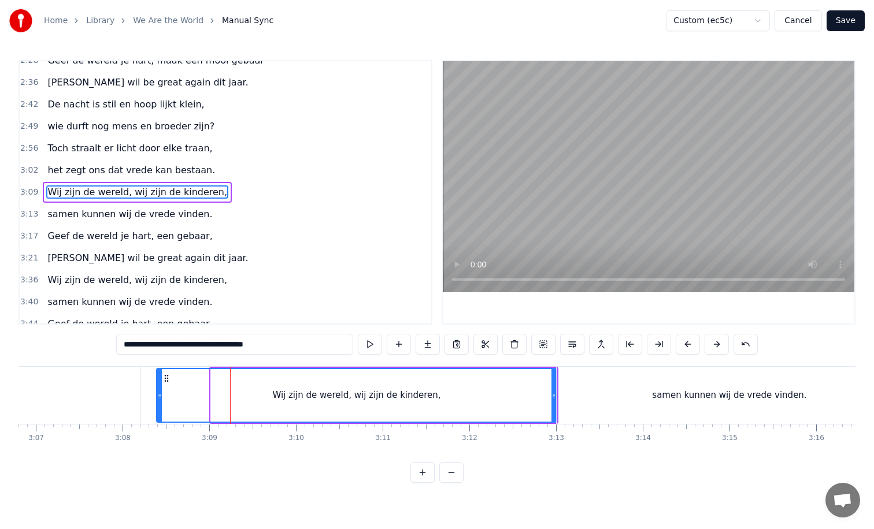
drag, startPoint x: 212, startPoint y: 394, endPoint x: 158, endPoint y: 394, distance: 53.7
click at [158, 394] on icon at bounding box center [159, 395] width 5 height 9
click at [577, 400] on div "samen kunnen wij de vrede vinden." at bounding box center [728, 395] width 345 height 57
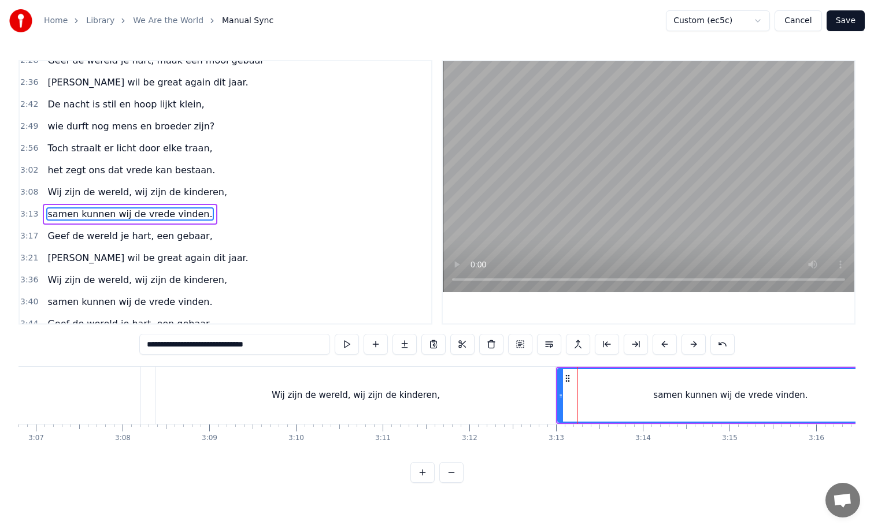
scroll to position [429, 0]
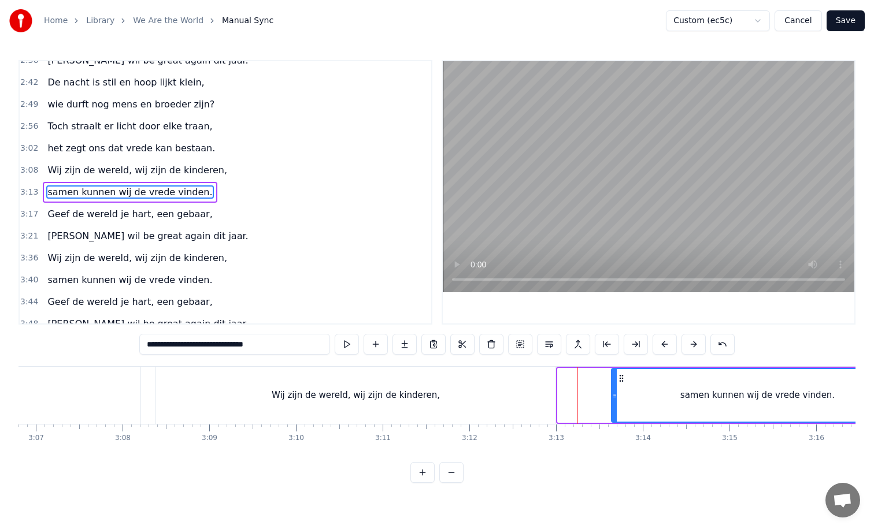
drag, startPoint x: 559, startPoint y: 396, endPoint x: 636, endPoint y: 393, distance: 77.5
click at [616, 393] on icon at bounding box center [614, 395] width 5 height 9
click at [538, 400] on div "Wij zijn de wereld, wij zijn de kinderen," at bounding box center [355, 395] width 399 height 57
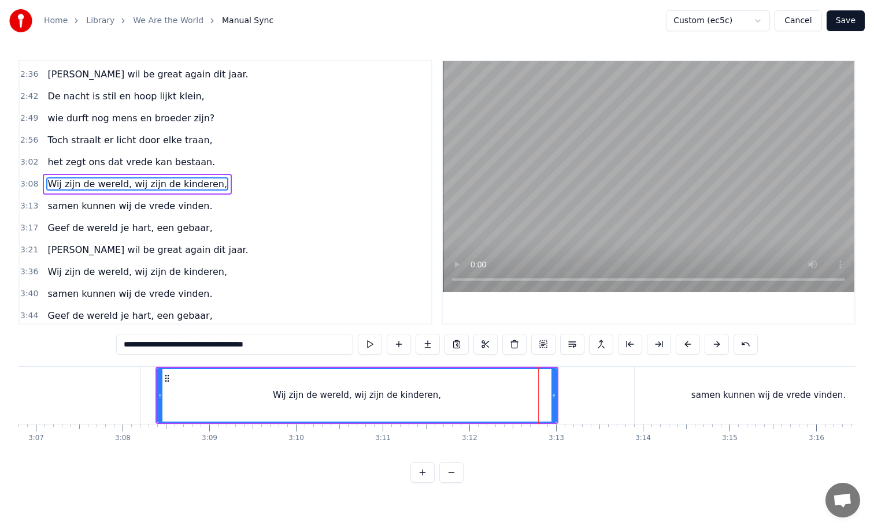
scroll to position [407, 0]
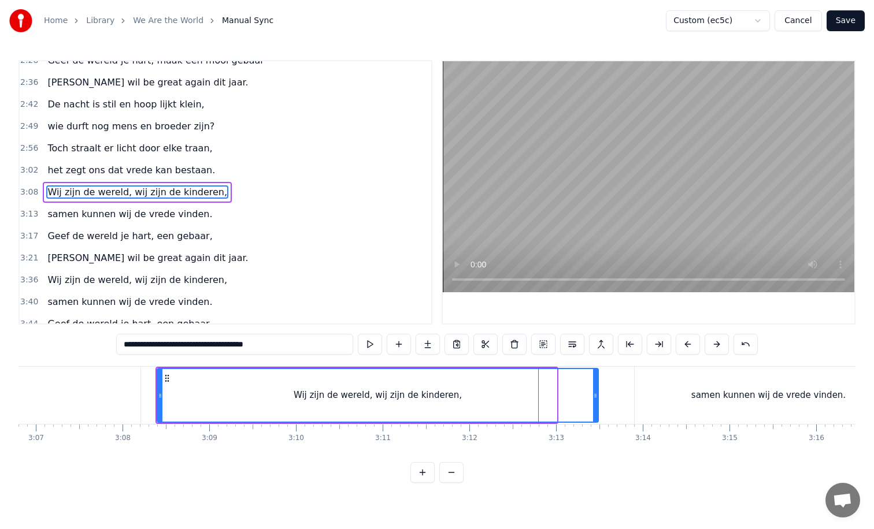
drag, startPoint x: 555, startPoint y: 396, endPoint x: 597, endPoint y: 394, distance: 41.7
click at [597, 394] on icon at bounding box center [595, 395] width 5 height 9
drag, startPoint x: 161, startPoint y: 398, endPoint x: 187, endPoint y: 398, distance: 25.4
click at [186, 398] on icon at bounding box center [183, 395] width 5 height 9
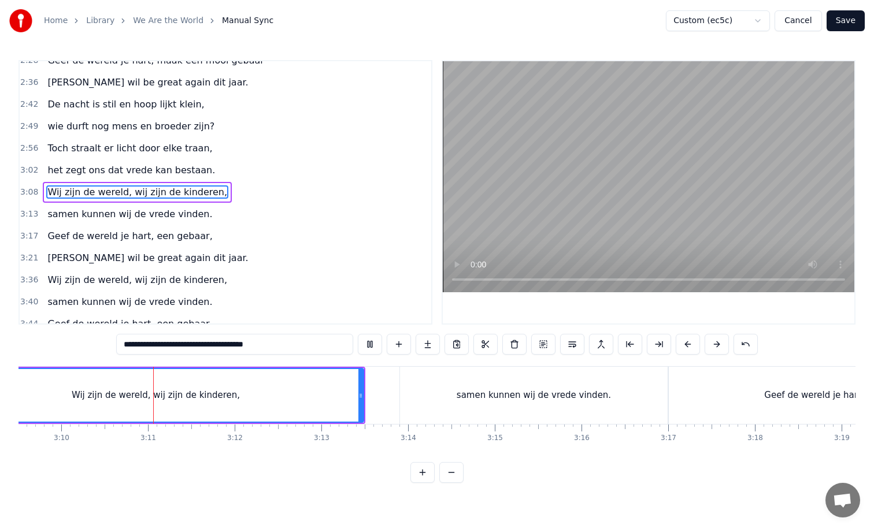
scroll to position [0, 16443]
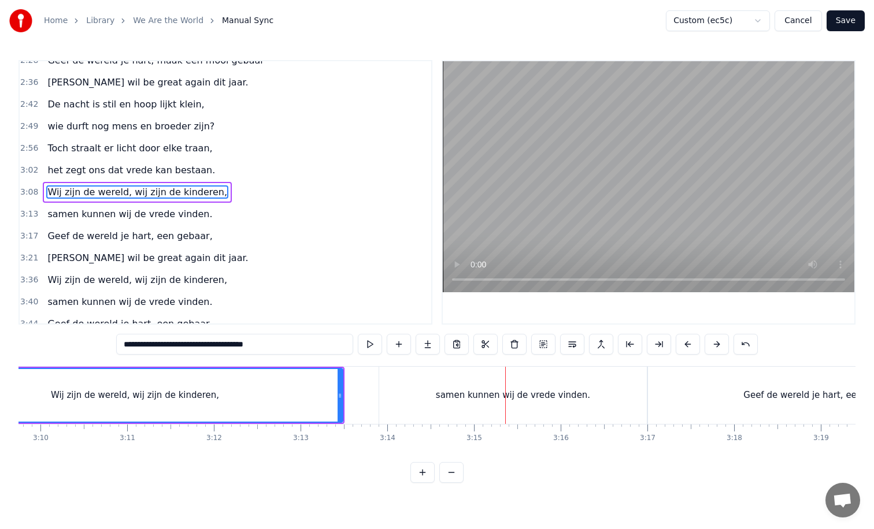
click at [412, 392] on div "samen kunnen wij de vrede vinden." at bounding box center [512, 395] width 267 height 57
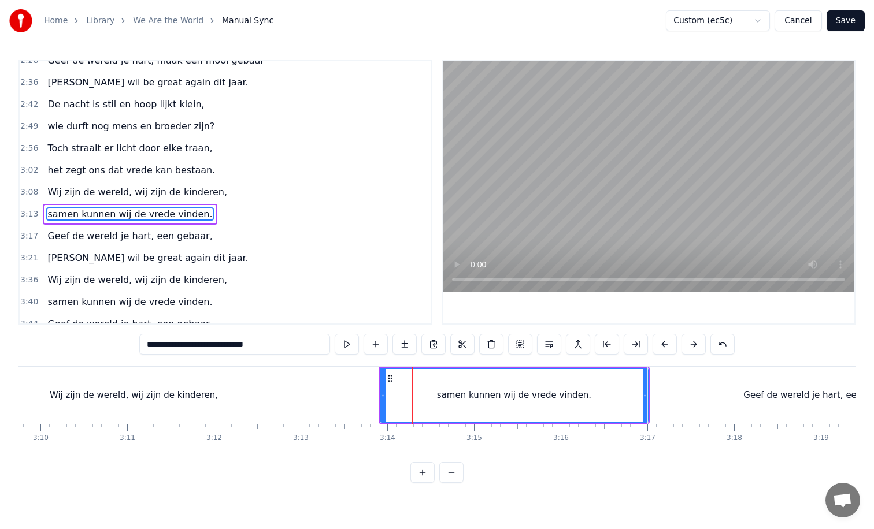
scroll to position [429, 0]
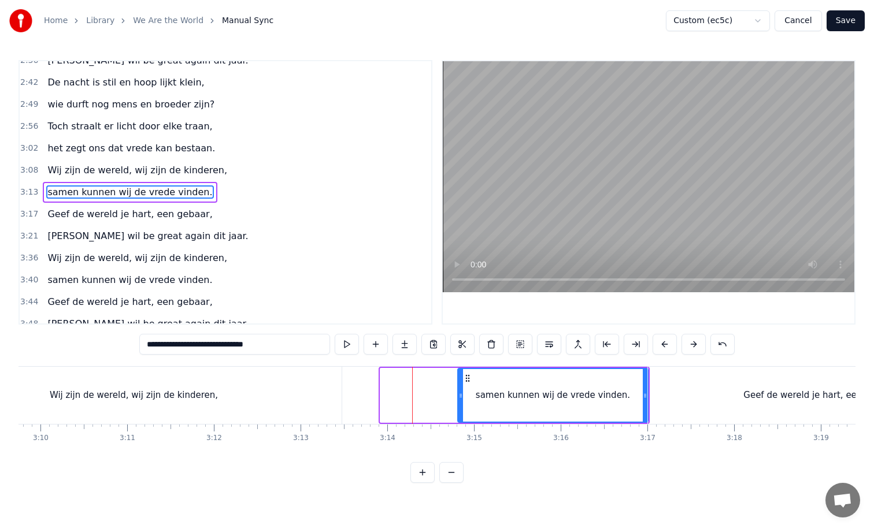
drag, startPoint x: 381, startPoint y: 396, endPoint x: 458, endPoint y: 396, distance: 77.4
click at [458, 396] on icon at bounding box center [460, 395] width 5 height 9
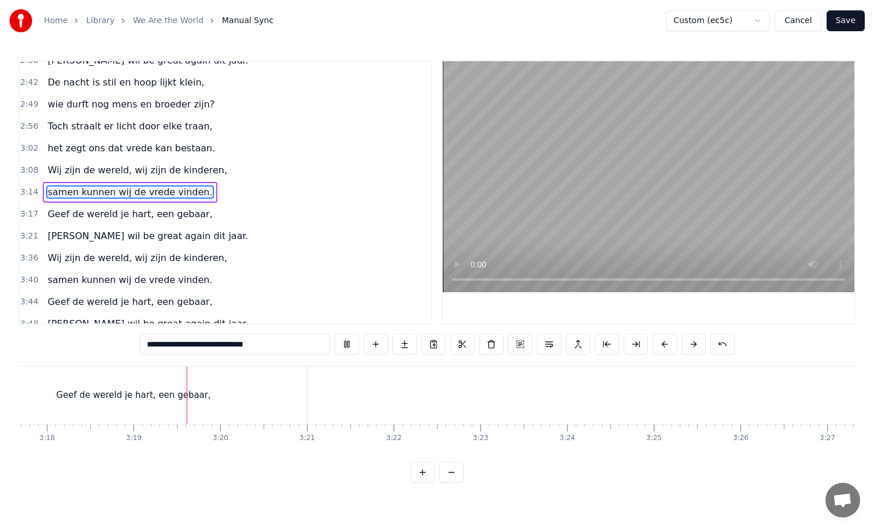
scroll to position [0, 17185]
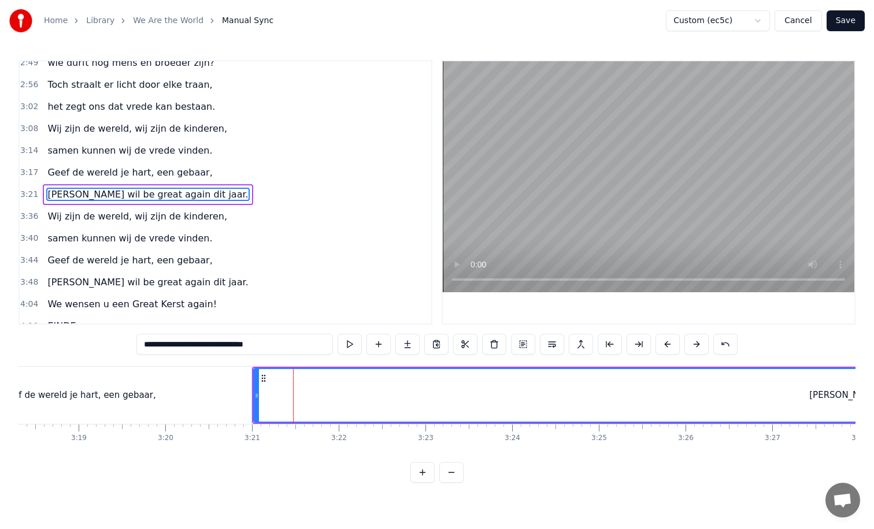
scroll to position [473, 0]
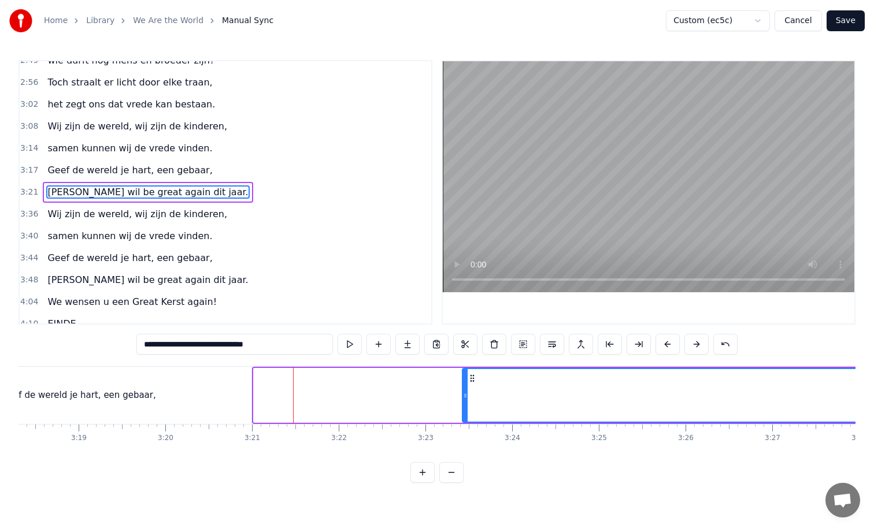
drag, startPoint x: 256, startPoint y: 397, endPoint x: 478, endPoint y: 388, distance: 222.6
click at [467, 388] on div at bounding box center [465, 395] width 5 height 53
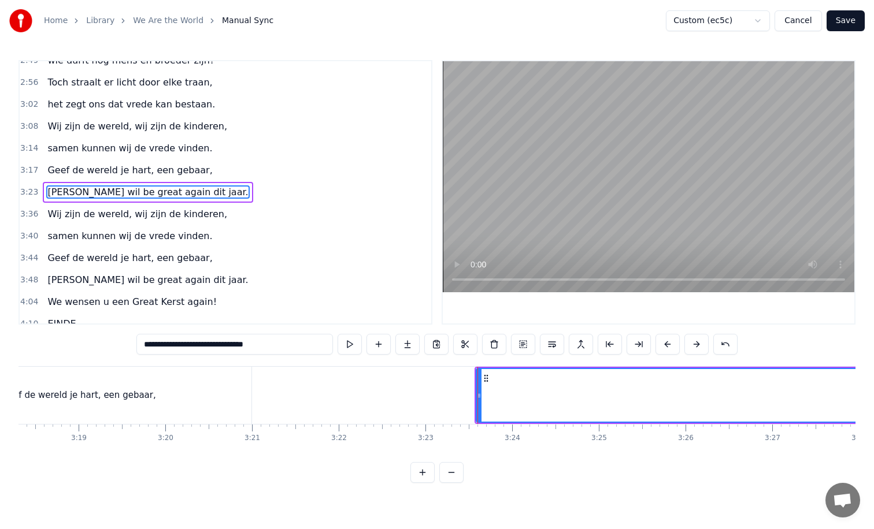
click at [183, 394] on div "Geef de wereld je hart, een gebaar," at bounding box center [78, 395] width 345 height 57
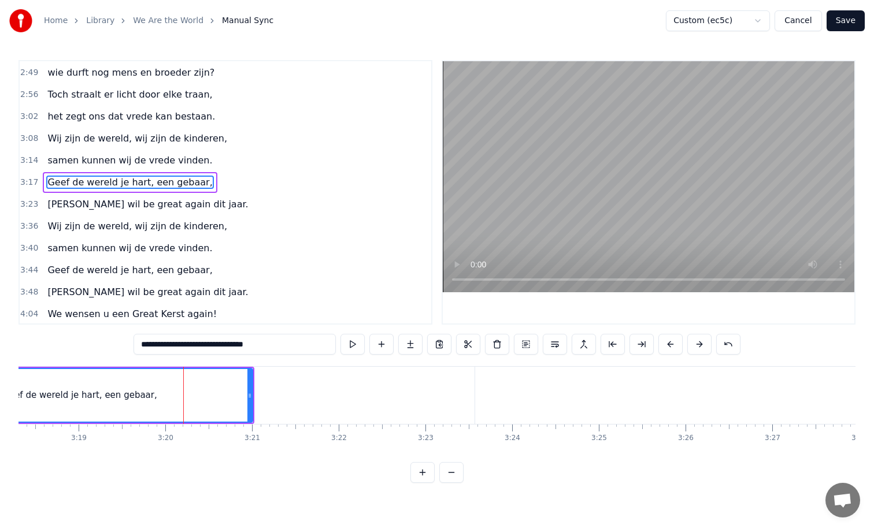
scroll to position [451, 0]
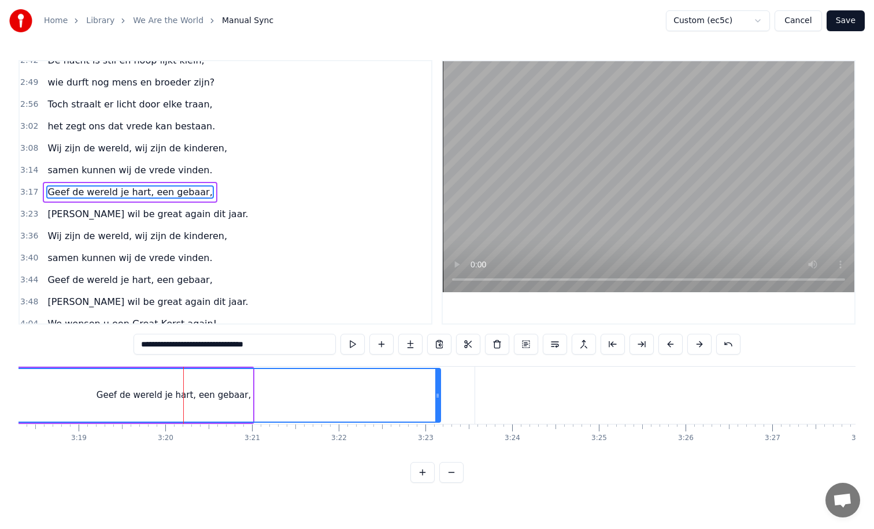
drag, startPoint x: 250, startPoint y: 392, endPoint x: 440, endPoint y: 391, distance: 189.5
click at [440, 391] on icon at bounding box center [437, 395] width 5 height 9
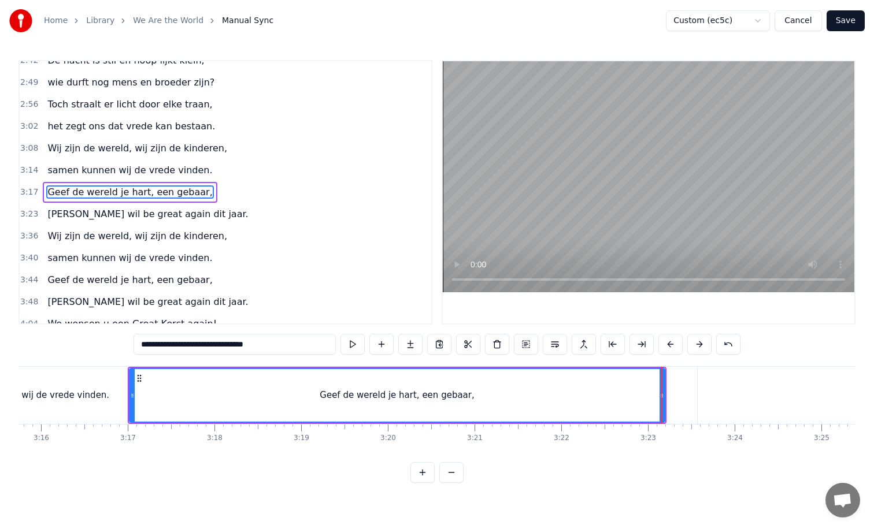
scroll to position [0, 16953]
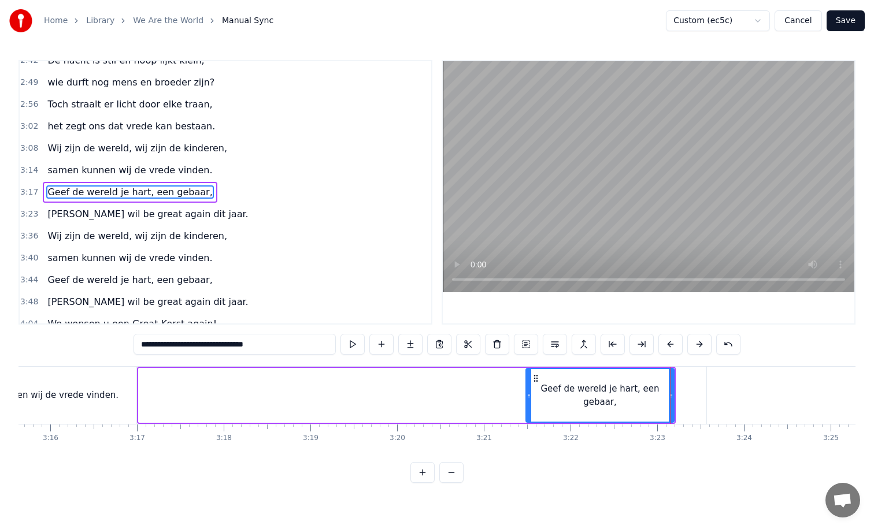
drag, startPoint x: 141, startPoint y: 394, endPoint x: 528, endPoint y: 396, distance: 387.1
click at [528, 396] on icon at bounding box center [528, 395] width 5 height 9
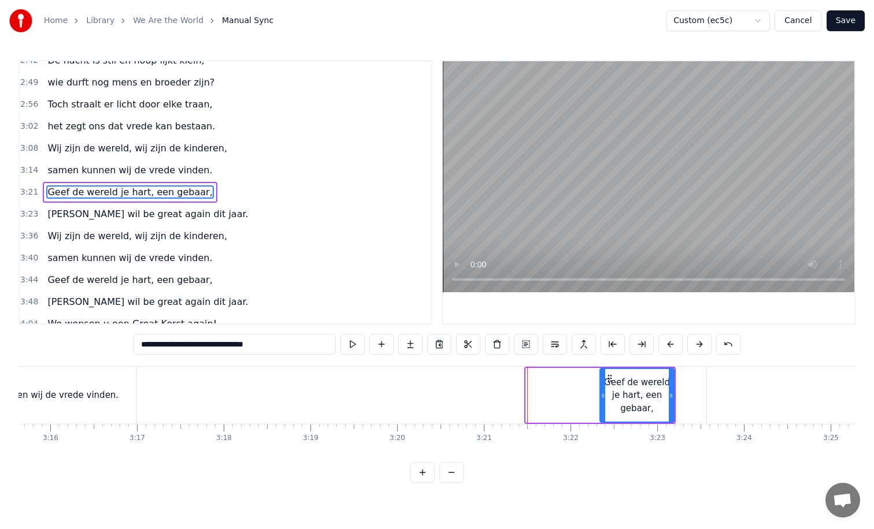
drag, startPoint x: 528, startPoint y: 396, endPoint x: 603, endPoint y: 396, distance: 75.1
click at [603, 396] on icon at bounding box center [602, 395] width 5 height 9
click at [118, 402] on div "samen kunnen wij de vrede vinden." at bounding box center [41, 395] width 190 height 57
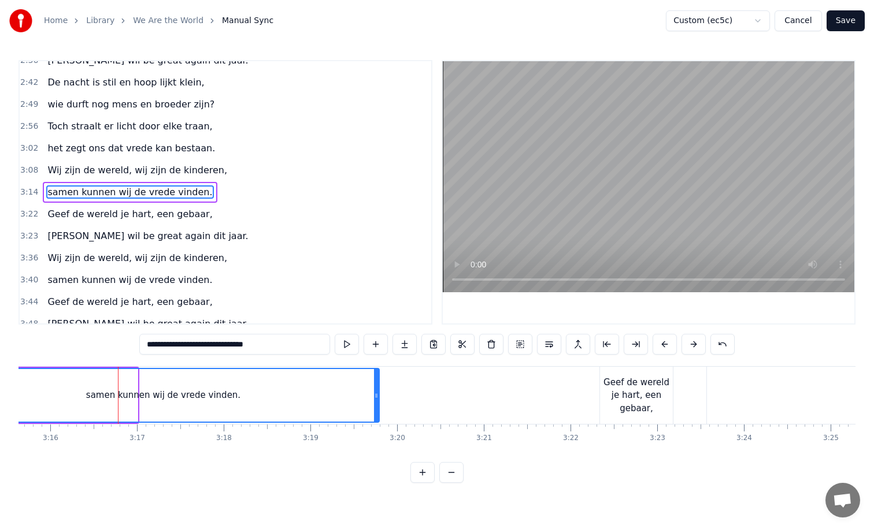
drag, startPoint x: 134, startPoint y: 395, endPoint x: 375, endPoint y: 397, distance: 240.9
click at [375, 397] on icon at bounding box center [376, 395] width 5 height 9
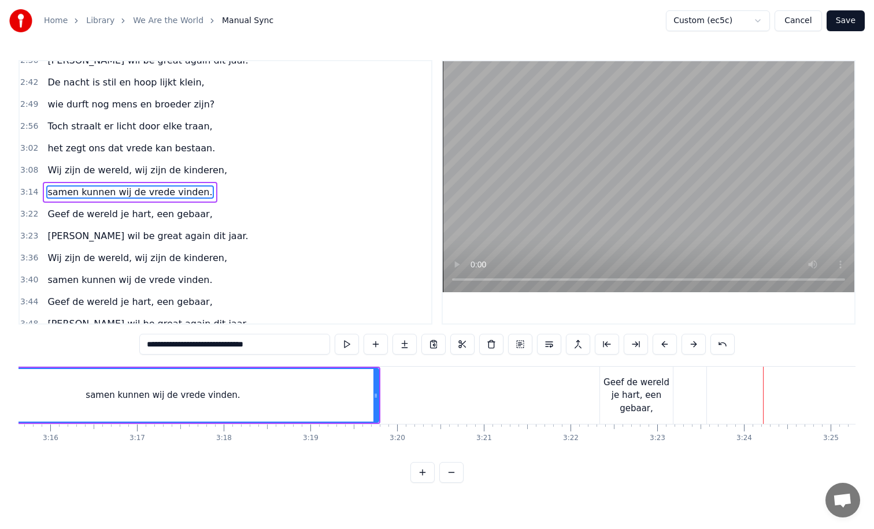
click at [323, 396] on div "samen kunnen wij de vrede vinden." at bounding box center [163, 395] width 430 height 53
click at [605, 380] on div "Geef de wereld je hart, een gebaar," at bounding box center [636, 395] width 73 height 57
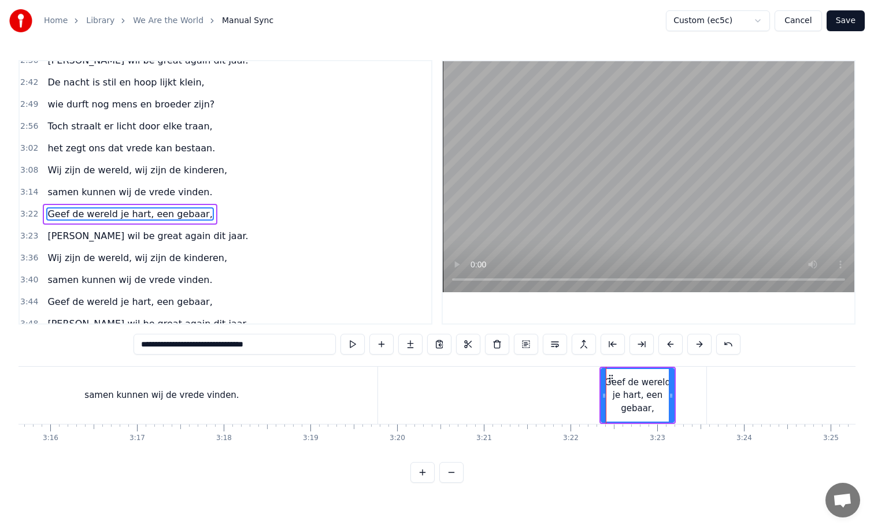
scroll to position [451, 0]
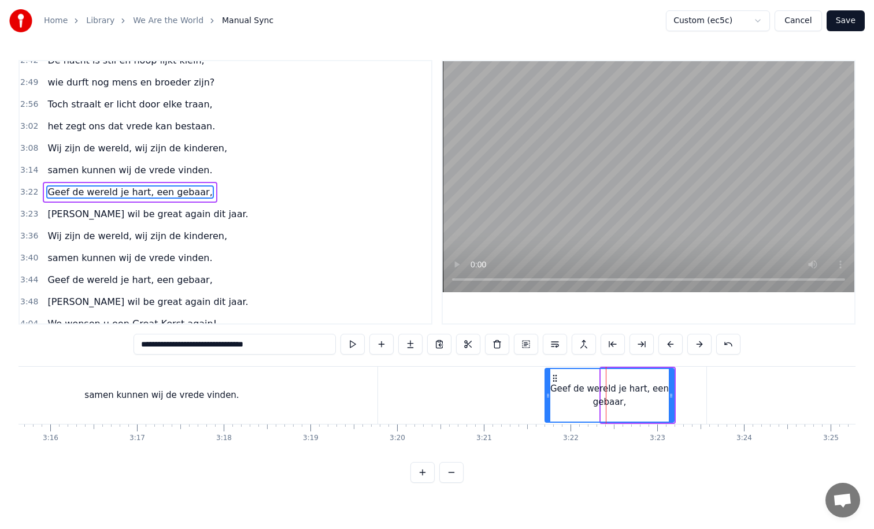
drag, startPoint x: 603, startPoint y: 397, endPoint x: 545, endPoint y: 397, distance: 58.4
click at [545, 397] on icon at bounding box center [547, 395] width 5 height 9
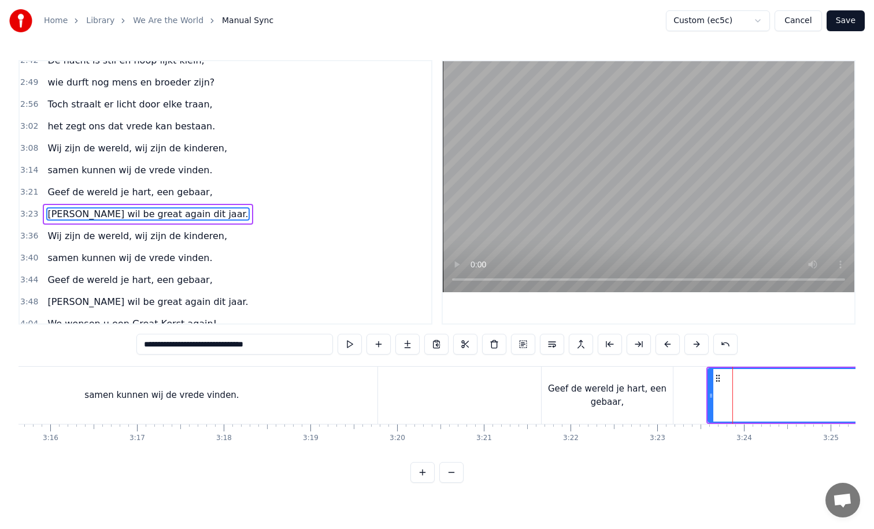
scroll to position [473, 0]
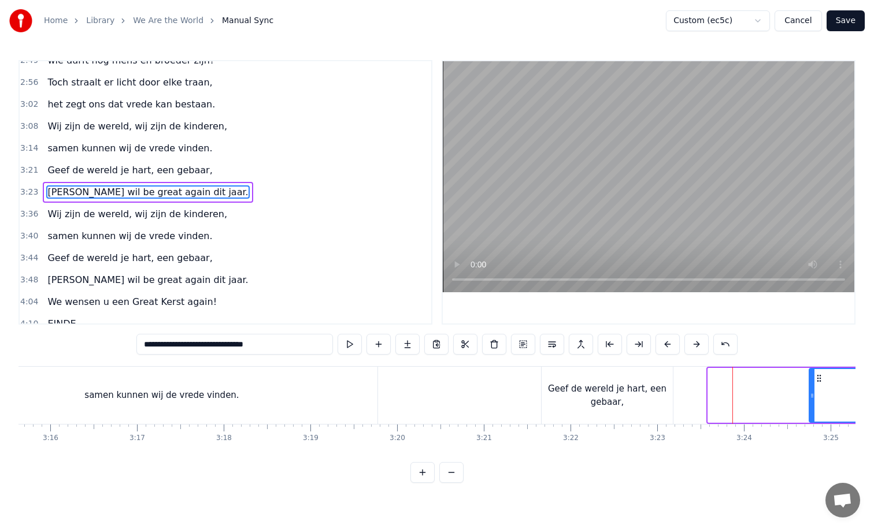
drag, startPoint x: 711, startPoint y: 395, endPoint x: 812, endPoint y: 393, distance: 101.1
click at [812, 393] on icon at bounding box center [811, 395] width 5 height 9
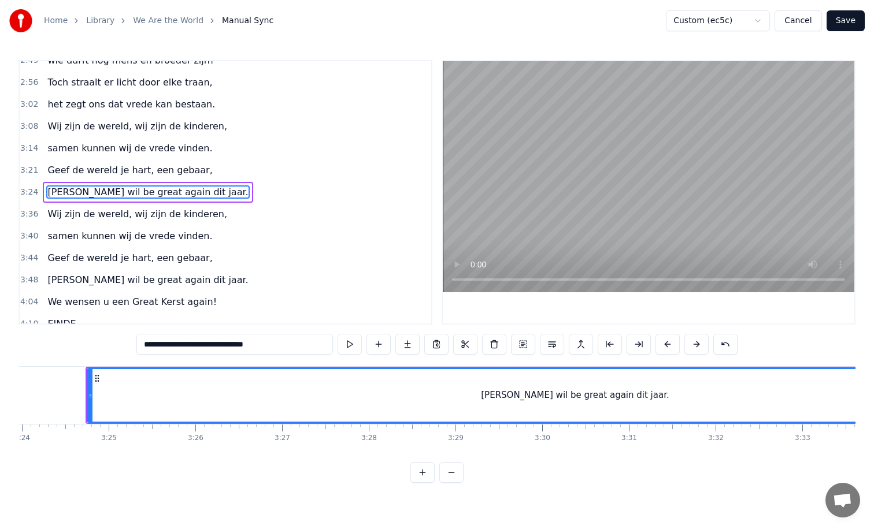
scroll to position [0, 17688]
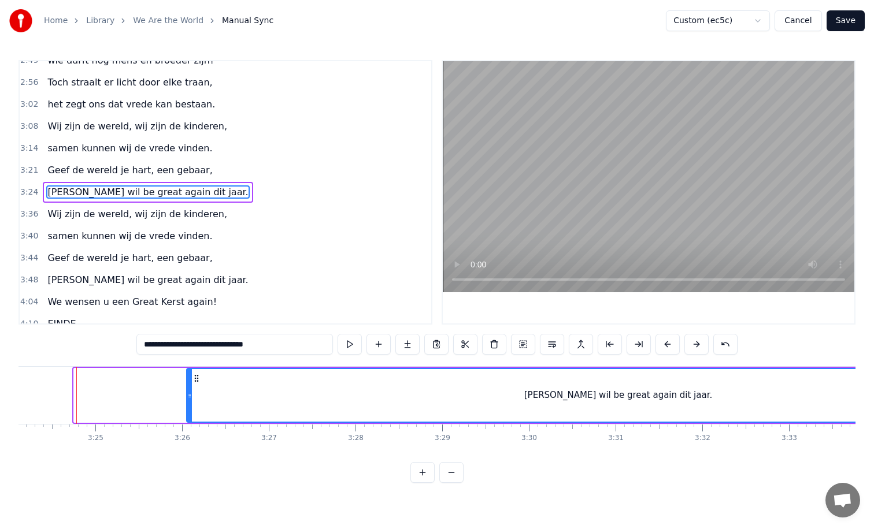
drag, startPoint x: 77, startPoint y: 396, endPoint x: 347, endPoint y: 392, distance: 270.4
click at [192, 392] on icon at bounding box center [189, 395] width 5 height 9
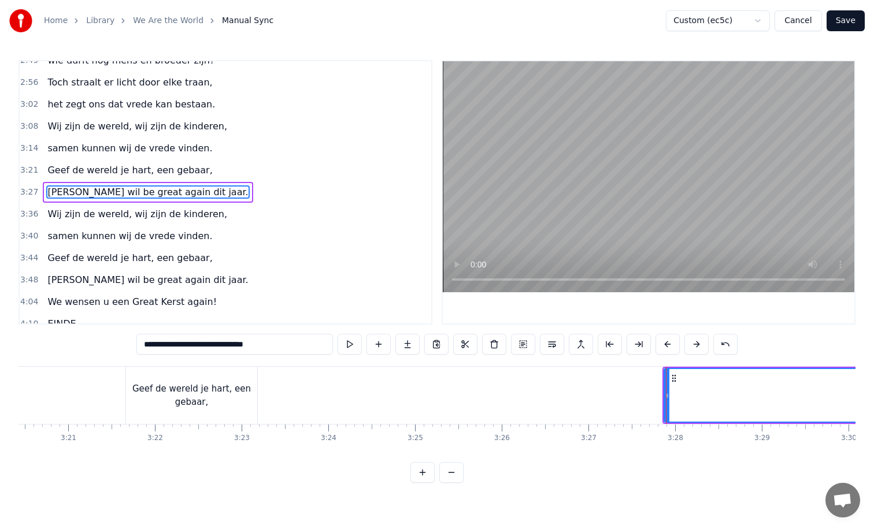
scroll to position [0, 17362]
click at [209, 403] on div "Geef de wereld je hart, een gebaar," at bounding box center [197, 395] width 131 height 26
type input "**********"
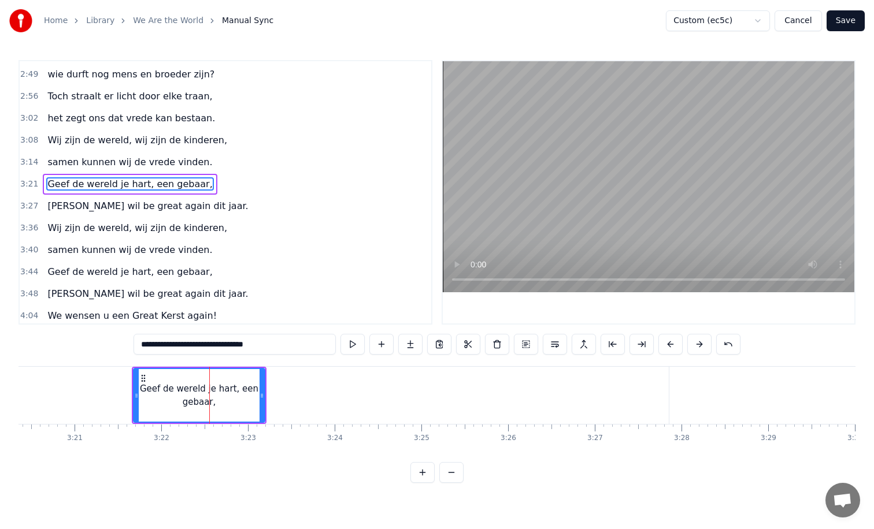
scroll to position [451, 0]
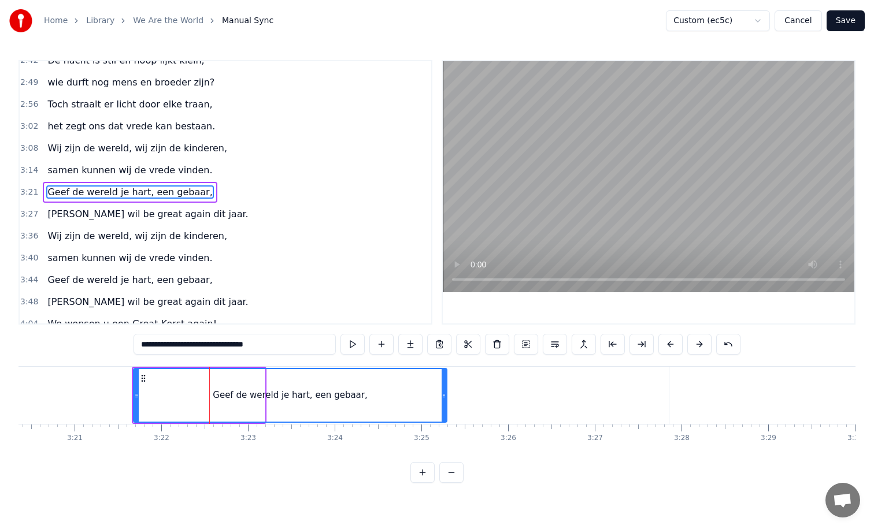
drag, startPoint x: 262, startPoint y: 395, endPoint x: 467, endPoint y: 394, distance: 205.1
click at [446, 394] on icon at bounding box center [443, 395] width 5 height 9
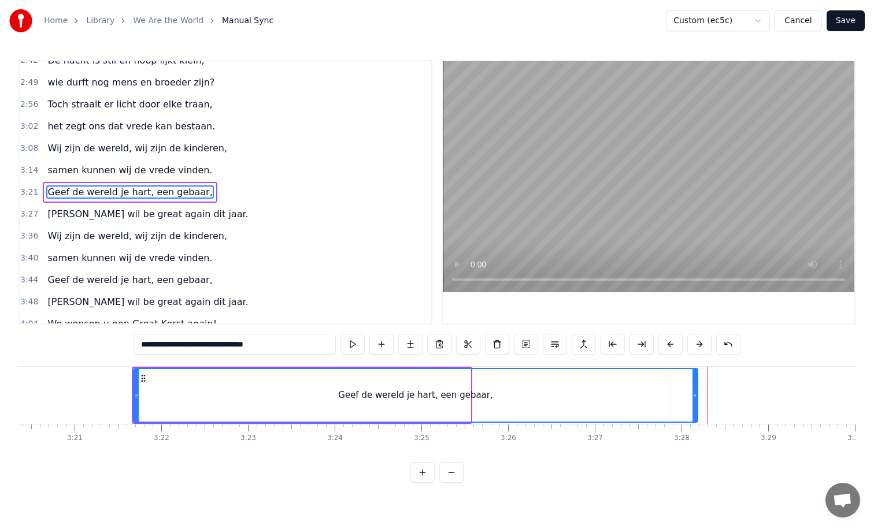
drag, startPoint x: 468, startPoint y: 396, endPoint x: 695, endPoint y: 391, distance: 227.1
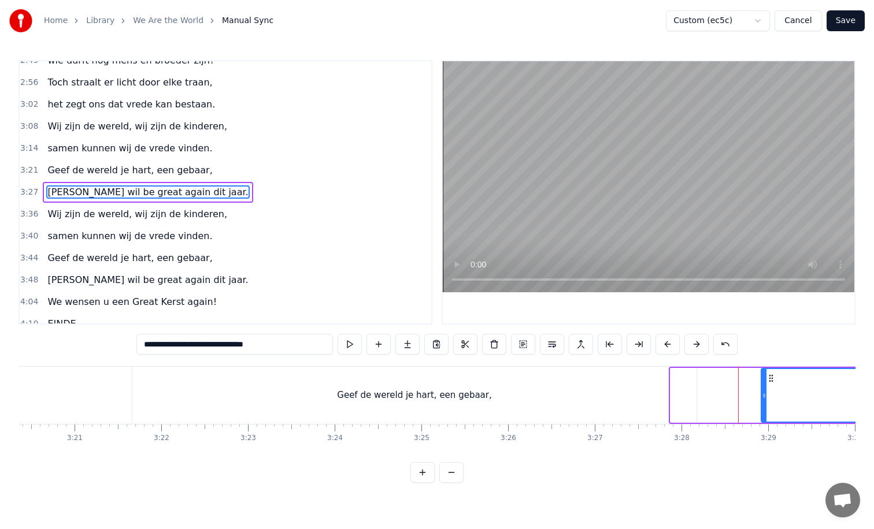
drag, startPoint x: 672, startPoint y: 396, endPoint x: 763, endPoint y: 393, distance: 90.7
click at [763, 393] on icon at bounding box center [763, 395] width 5 height 9
click at [542, 386] on div "Geef de wereld je hart, een gebaar," at bounding box center [414, 395] width 564 height 57
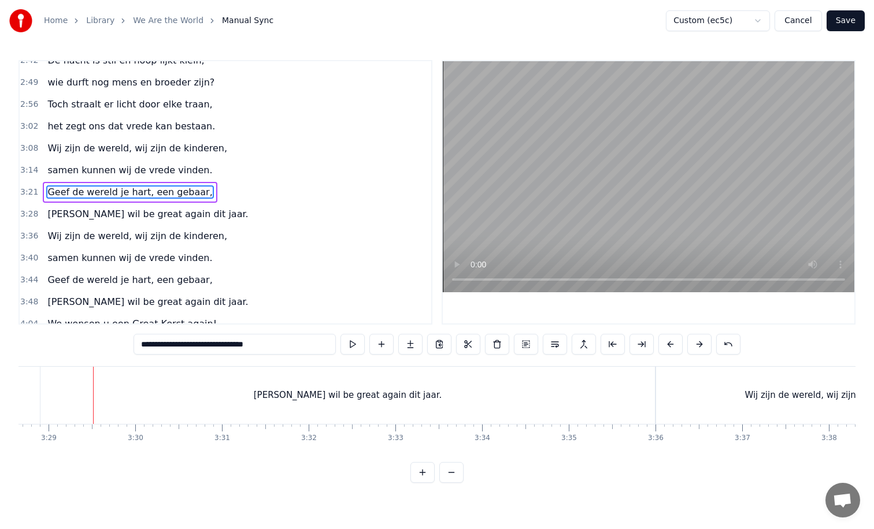
scroll to position [0, 18098]
click at [605, 398] on div "[PERSON_NAME] be great again dit jaar." at bounding box center [331, 395] width 614 height 57
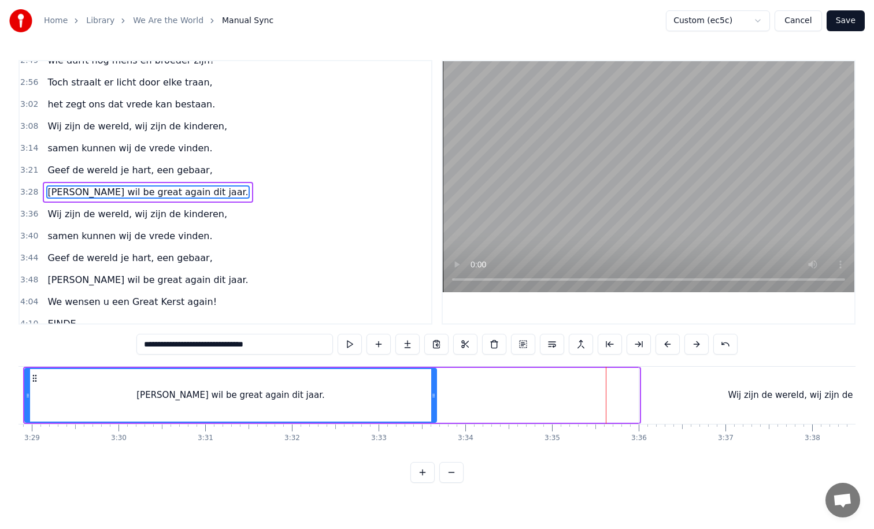
drag, startPoint x: 636, startPoint y: 397, endPoint x: 429, endPoint y: 412, distance: 207.3
click at [431, 412] on div at bounding box center [433, 395] width 5 height 53
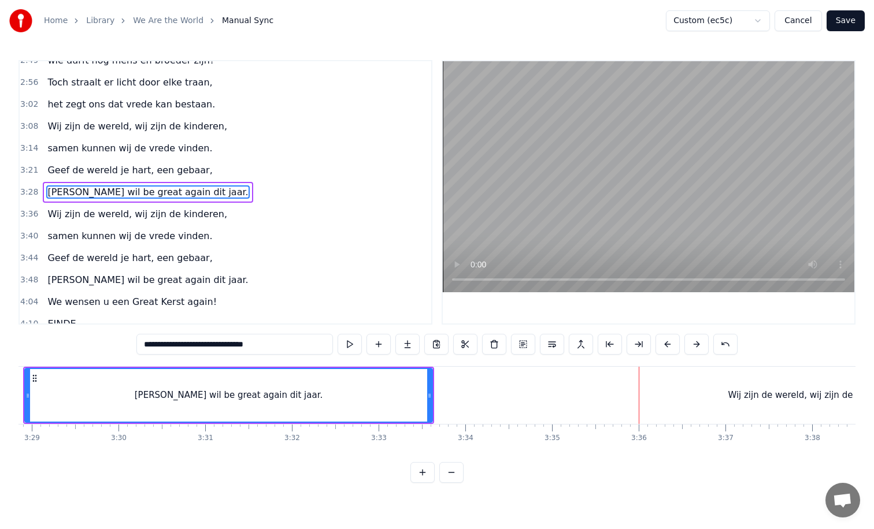
click at [643, 392] on div "Wij zijn de wereld, wij zijn de kinderen," at bounding box center [811, 395] width 345 height 57
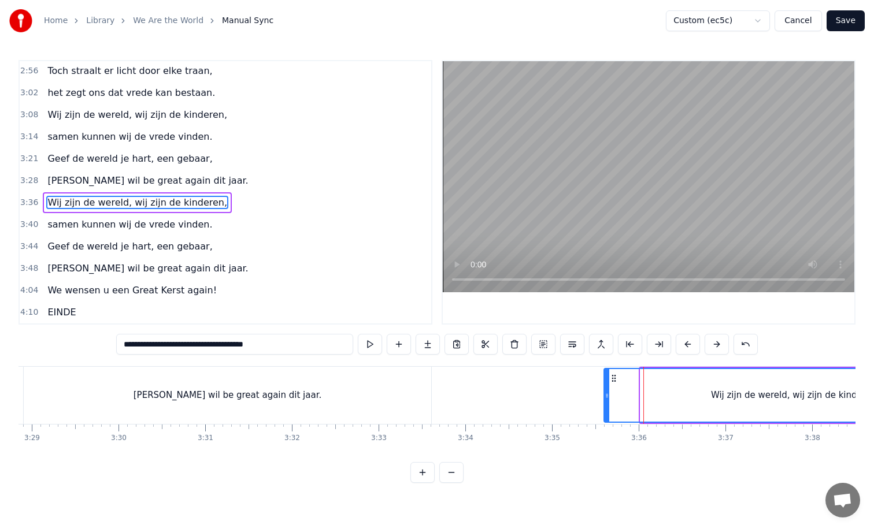
drag, startPoint x: 641, startPoint y: 394, endPoint x: 604, endPoint y: 397, distance: 36.5
click at [604, 397] on icon at bounding box center [606, 395] width 5 height 9
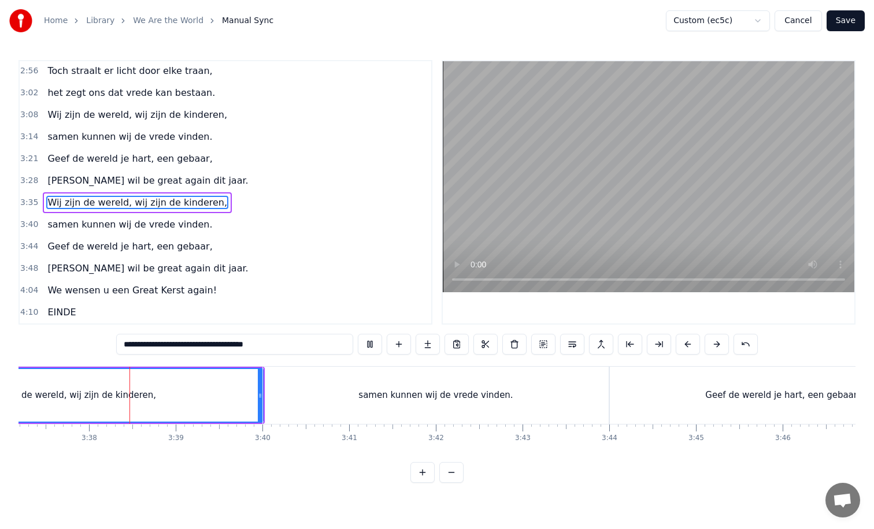
scroll to position [0, 18825]
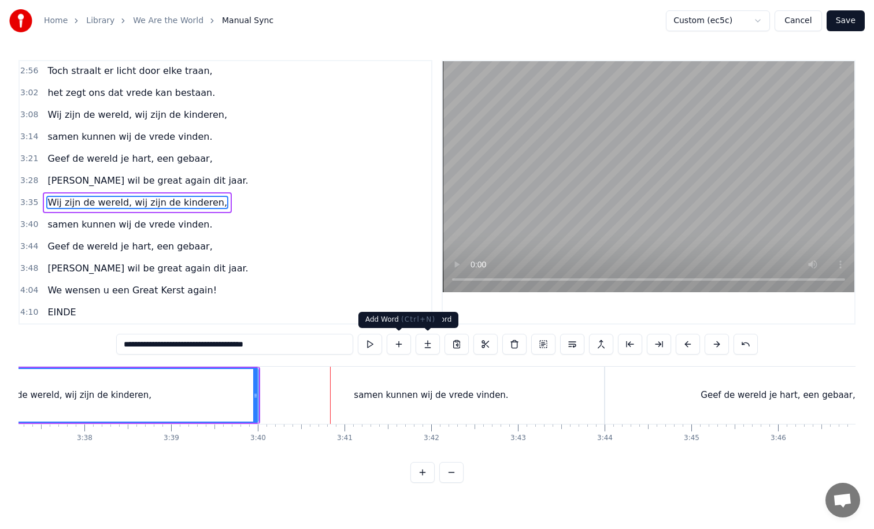
click at [372, 396] on div "samen kunnen wij de vrede vinden." at bounding box center [431, 395] width 154 height 13
type input "**********"
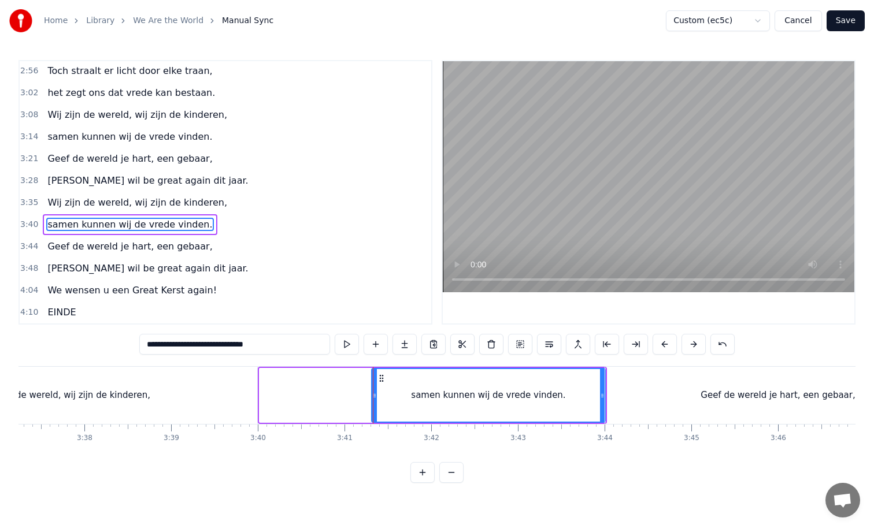
drag, startPoint x: 261, startPoint y: 397, endPoint x: 372, endPoint y: 397, distance: 111.5
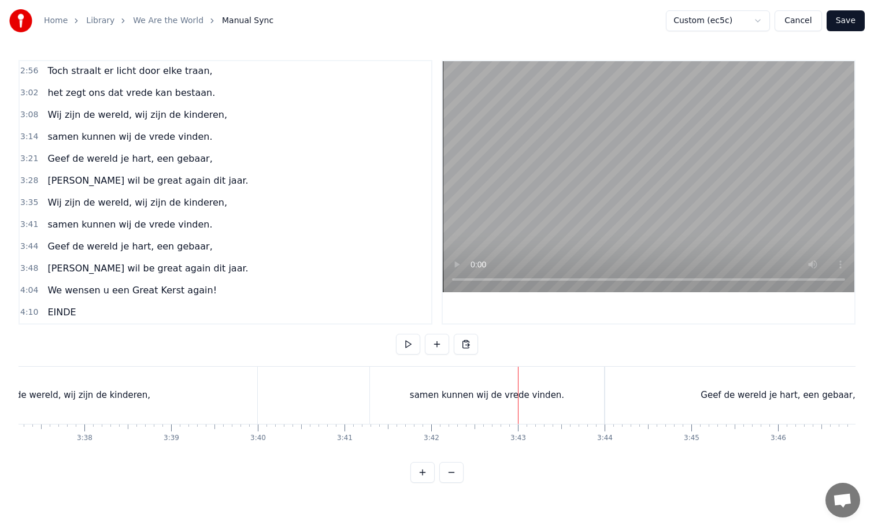
click at [637, 374] on div "Geef de wereld je hart, een gebaar," at bounding box center [777, 395] width 345 height 57
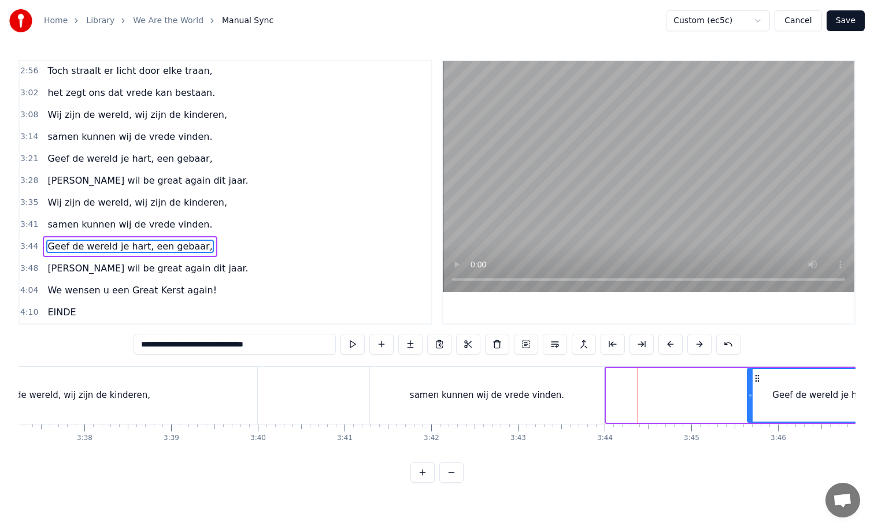
drag, startPoint x: 608, startPoint y: 395, endPoint x: 767, endPoint y: 381, distance: 159.5
click at [752, 381] on div at bounding box center [750, 395] width 5 height 53
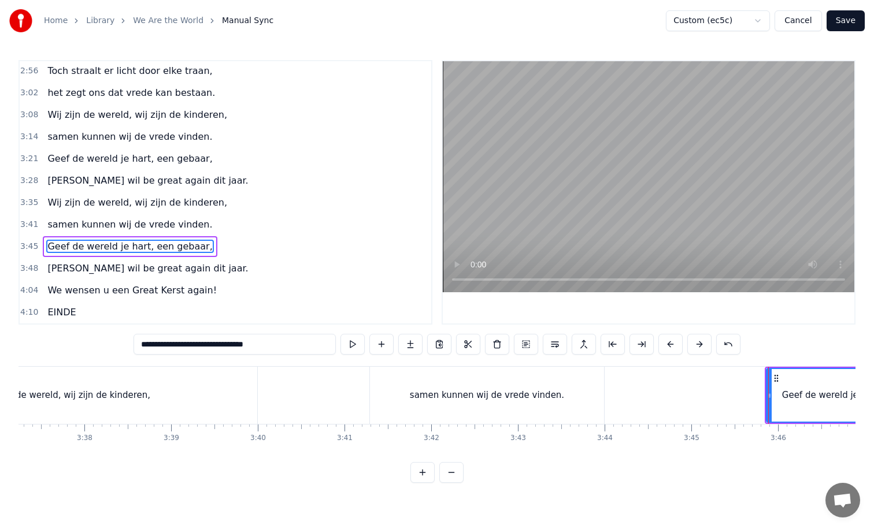
click at [593, 402] on div "samen kunnen wij de vrede vinden." at bounding box center [487, 395] width 234 height 57
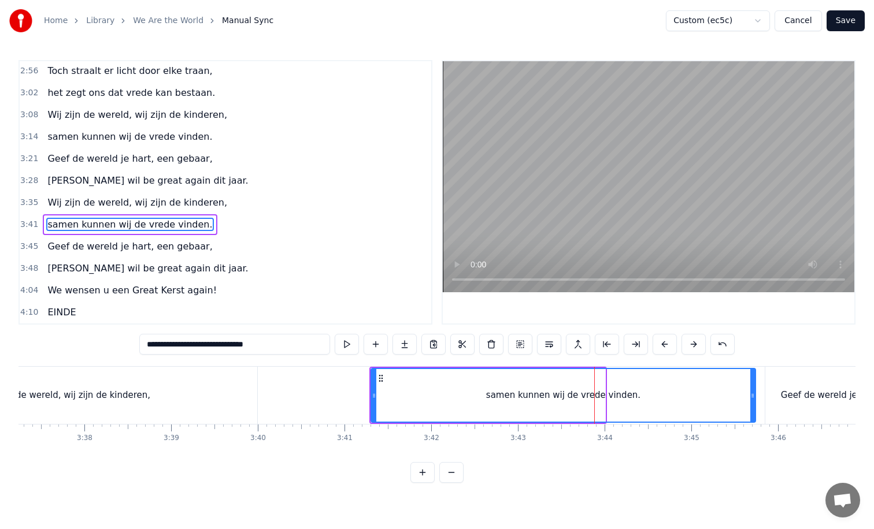
drag, startPoint x: 603, startPoint y: 399, endPoint x: 753, endPoint y: 395, distance: 150.3
click at [753, 395] on icon at bounding box center [752, 395] width 5 height 9
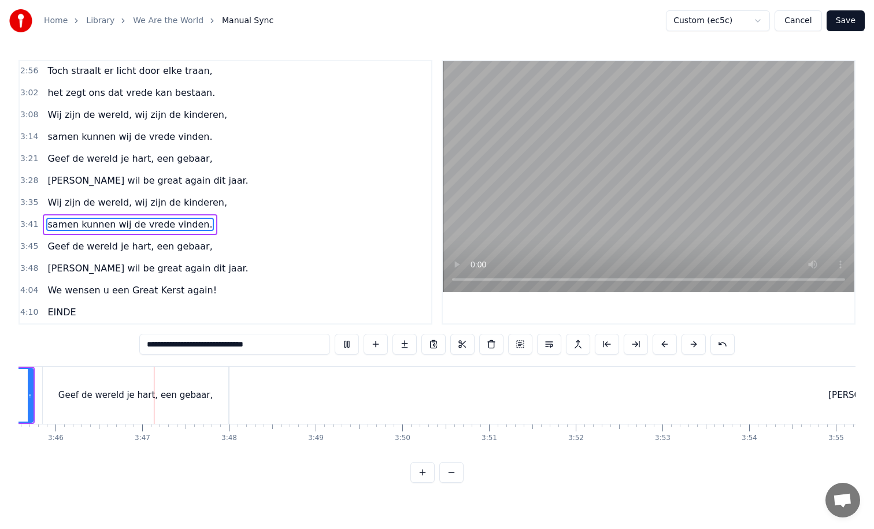
scroll to position [0, 19564]
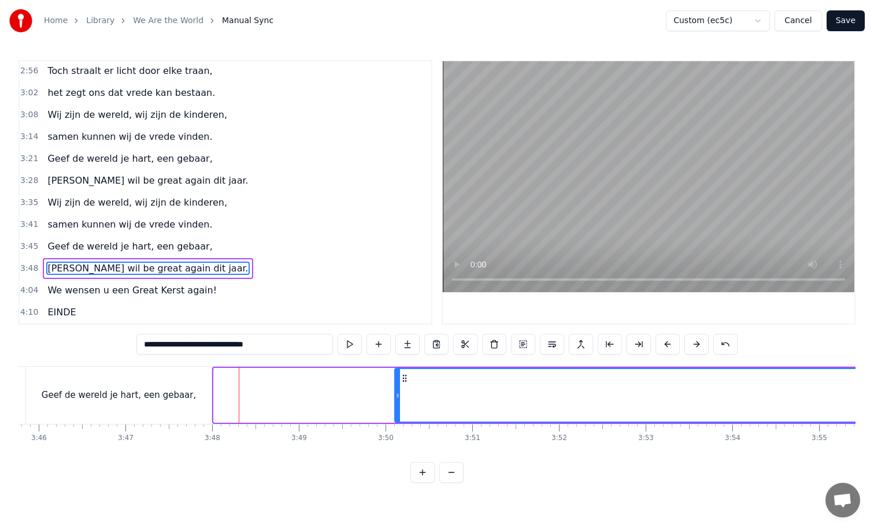
drag, startPoint x: 215, startPoint y: 396, endPoint x: 581, endPoint y: 376, distance: 366.3
click at [400, 376] on div at bounding box center [397, 395] width 5 height 53
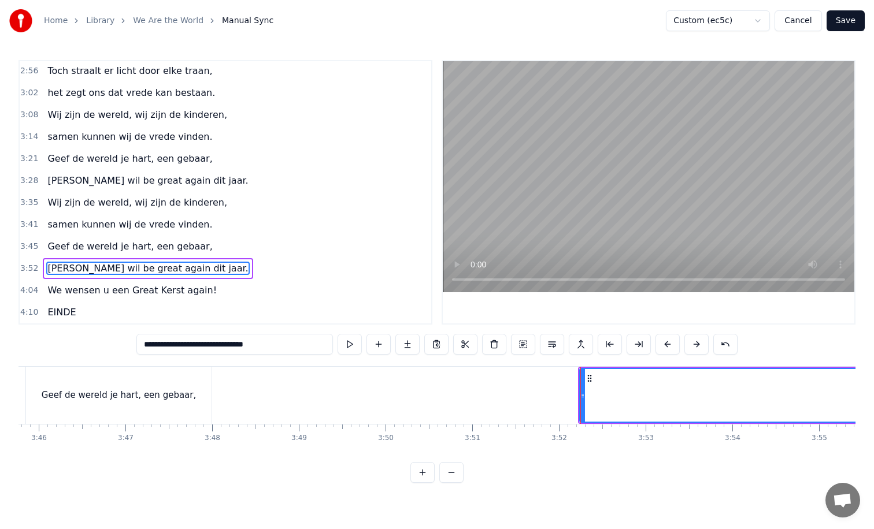
click at [204, 401] on div "Geef de wereld je hart, een gebaar," at bounding box center [118, 395] width 185 height 57
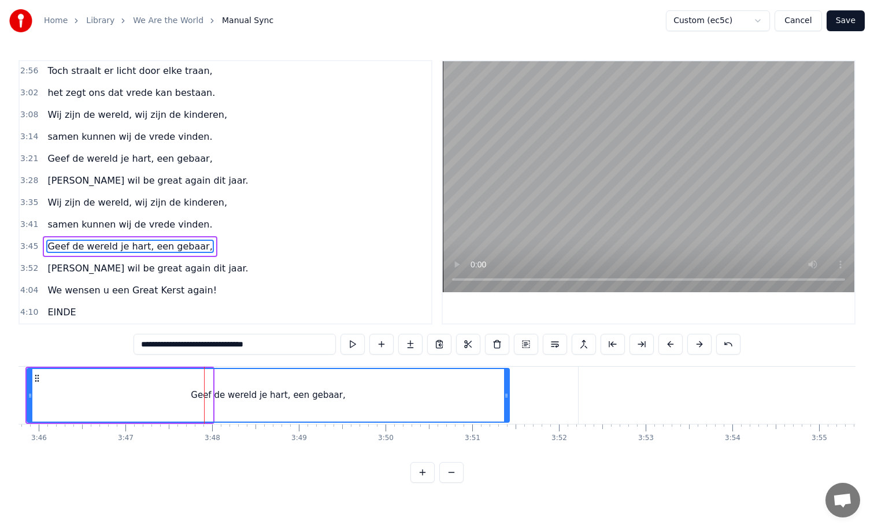
drag, startPoint x: 211, startPoint y: 397, endPoint x: 527, endPoint y: 387, distance: 316.8
click at [508, 387] on div at bounding box center [506, 395] width 5 height 53
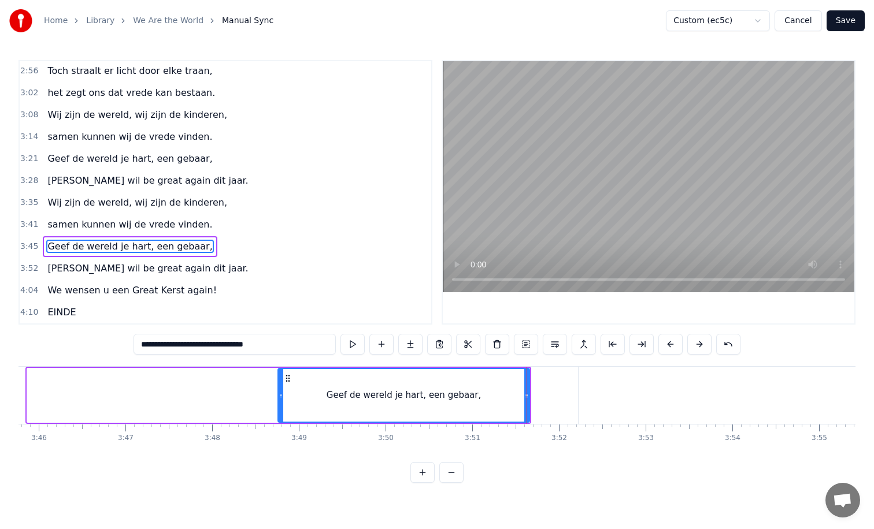
drag, startPoint x: 29, startPoint y: 396, endPoint x: 280, endPoint y: 385, distance: 251.0
click at [280, 385] on div at bounding box center [280, 395] width 5 height 53
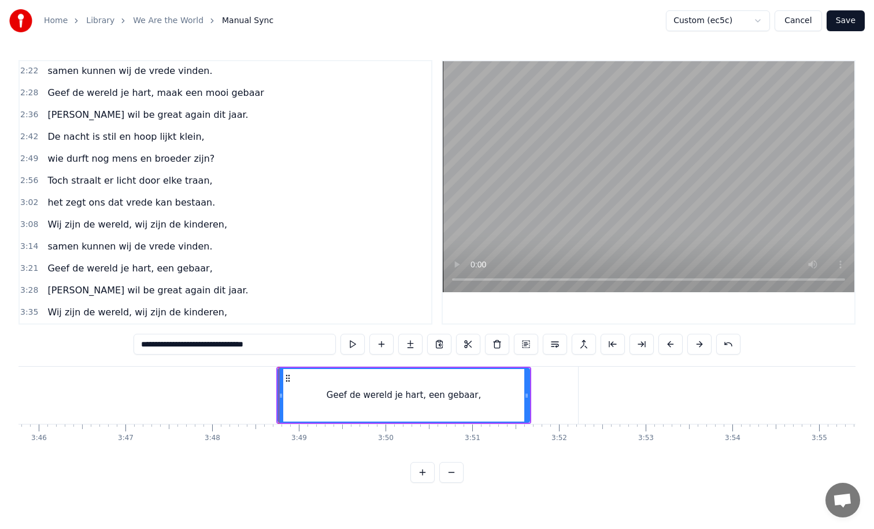
scroll to position [373, 0]
click at [151, 95] on span "Geef de wereld je hart, maak een mooi gebaar" at bounding box center [155, 93] width 218 height 13
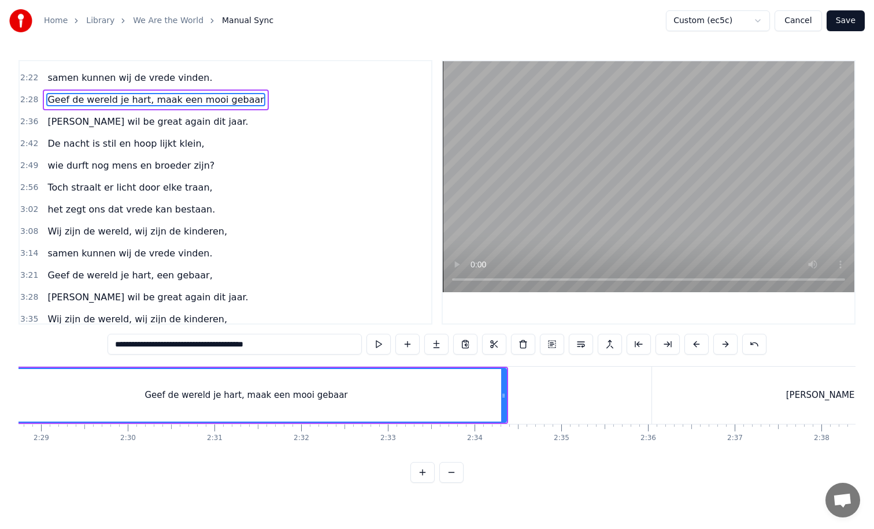
scroll to position [0, 12798]
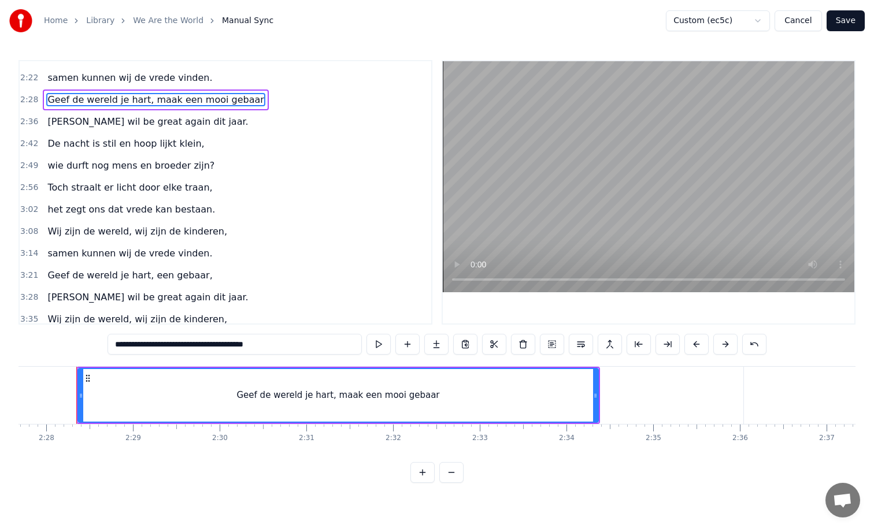
drag, startPoint x: 286, startPoint y: 347, endPoint x: 113, endPoint y: 348, distance: 172.7
click at [113, 348] on input "**********" at bounding box center [234, 344] width 254 height 21
click at [179, 276] on span "Geef de wereld je hart, een gebaar," at bounding box center [129, 275] width 167 height 13
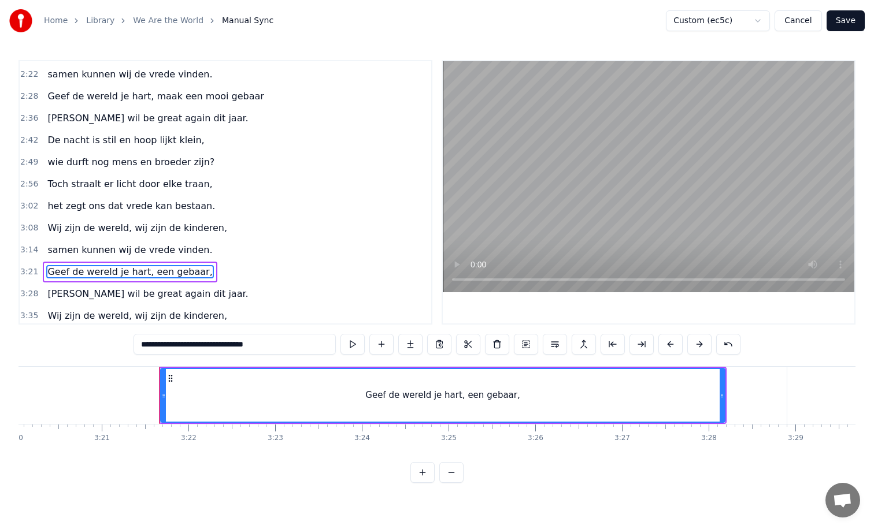
scroll to position [0, 17418]
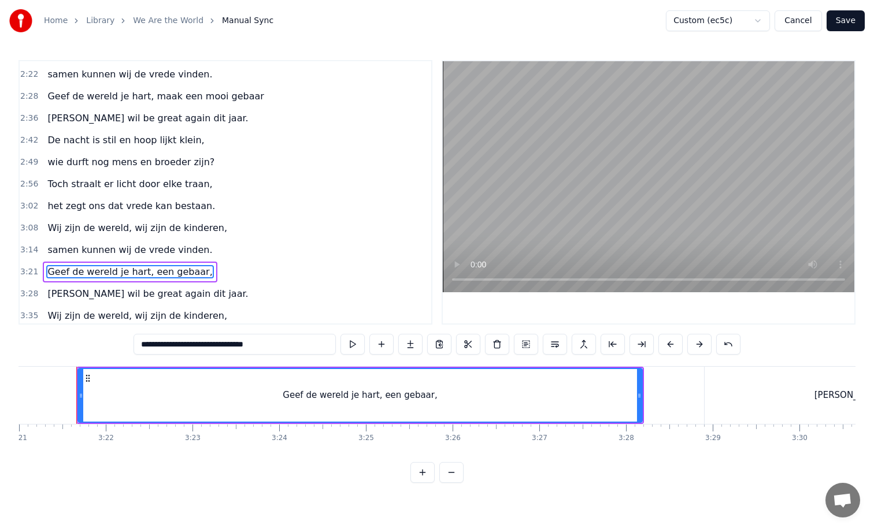
drag, startPoint x: 281, startPoint y: 349, endPoint x: 127, endPoint y: 347, distance: 154.3
click at [127, 347] on div "0:25 De nacht is stil, maar nog niet te laat, 0:32 vertrouwen groeit waar hoop …" at bounding box center [436, 271] width 837 height 423
click at [150, 100] on span "Geef de wereld je hart, maak een mooi gebaar" at bounding box center [155, 96] width 218 height 13
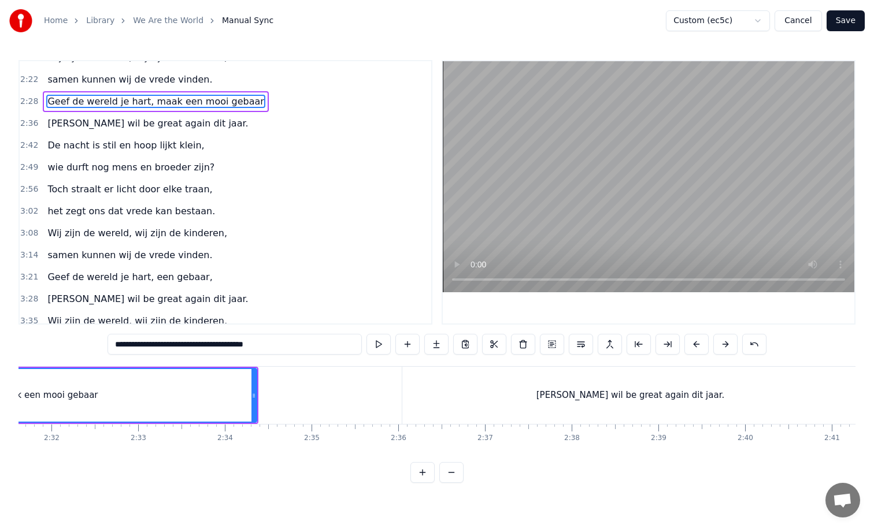
scroll to position [0, 12798]
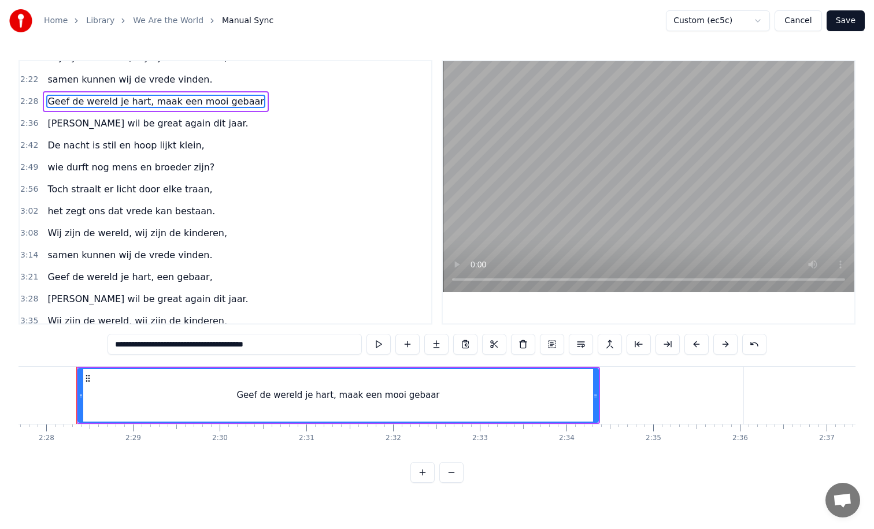
drag, startPoint x: 290, startPoint y: 344, endPoint x: 102, endPoint y: 344, distance: 188.3
click at [102, 344] on div "0:25 De nacht is stil, maar nog niet te laat, 0:32 vertrouwen groeit waar hoop …" at bounding box center [436, 271] width 837 height 423
click at [164, 278] on span "Geef de wereld je hart, een gebaar," at bounding box center [129, 276] width 167 height 13
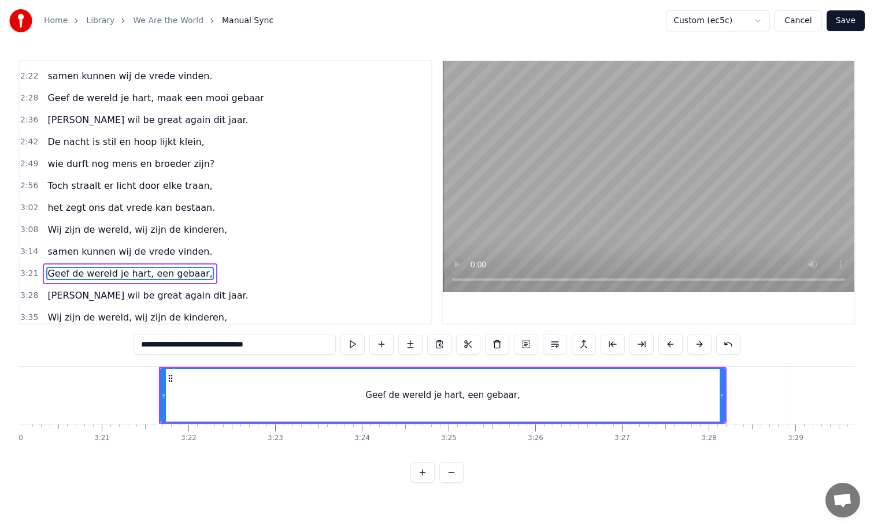
scroll to position [0, 17418]
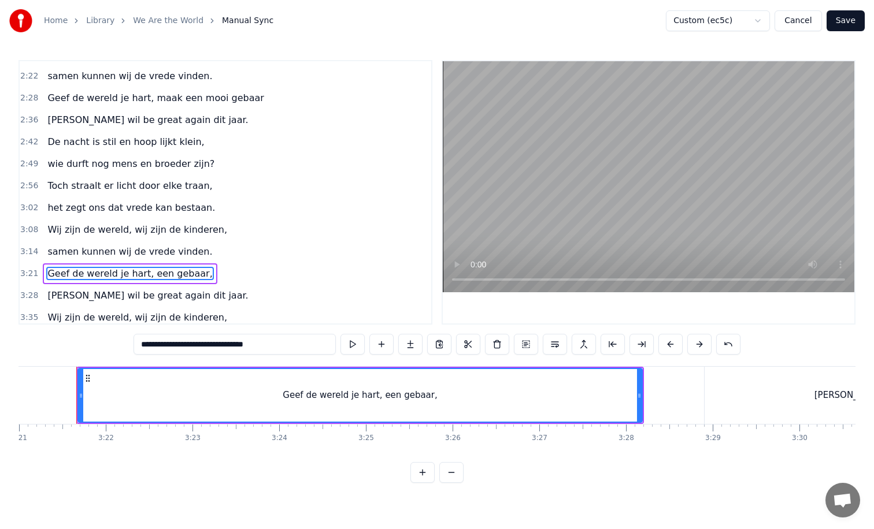
drag, startPoint x: 276, startPoint y: 345, endPoint x: 133, endPoint y: 345, distance: 143.3
click at [133, 345] on input "**********" at bounding box center [234, 344] width 202 height 21
paste input "*********"
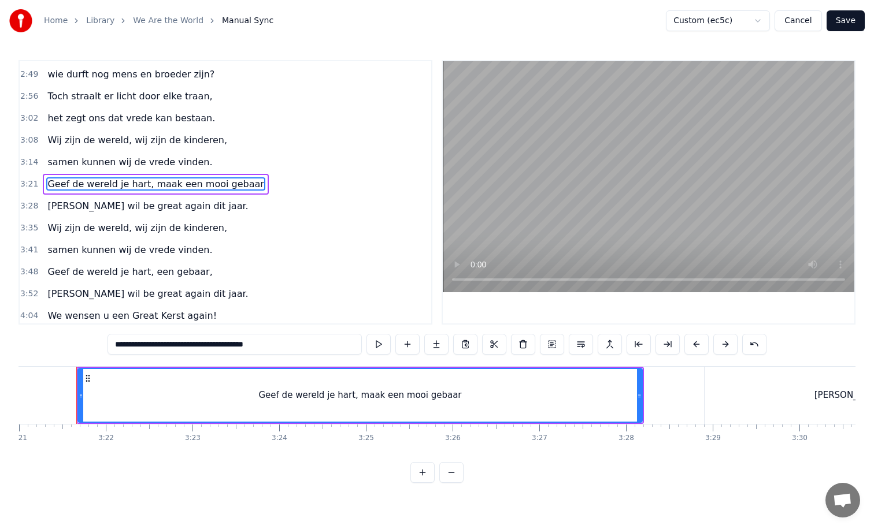
scroll to position [484, 0]
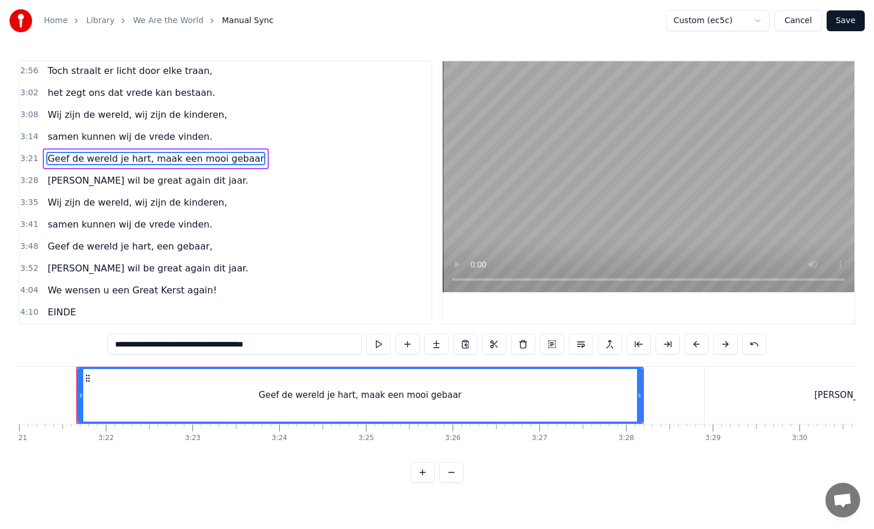
click at [181, 249] on span "Geef de wereld je hart, een gebaar," at bounding box center [129, 246] width 167 height 13
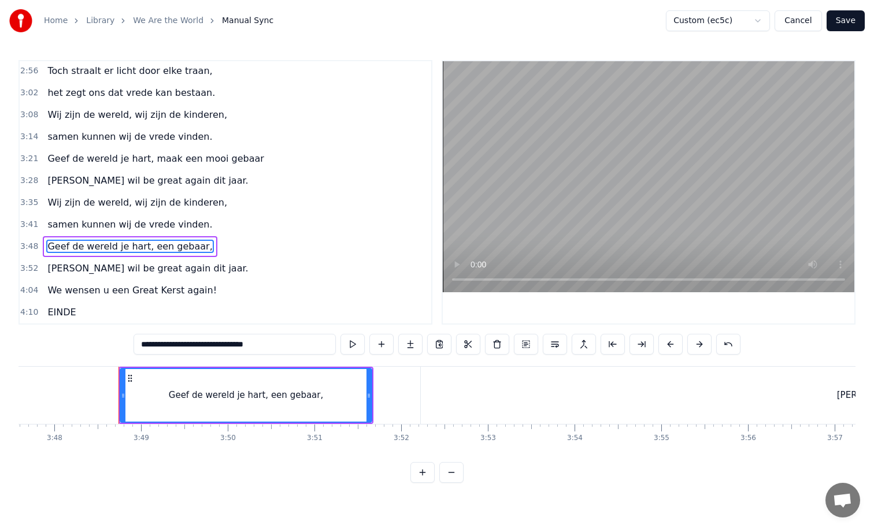
scroll to position [0, 19764]
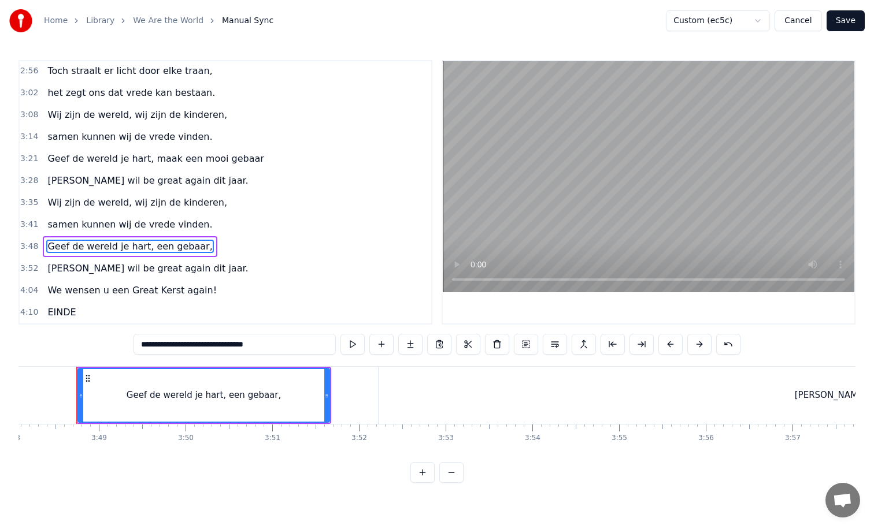
drag, startPoint x: 286, startPoint y: 346, endPoint x: 133, endPoint y: 344, distance: 152.5
click at [133, 344] on input "**********" at bounding box center [234, 344] width 202 height 21
paste input "*********"
click at [388, 393] on div "[PERSON_NAME] be great again dit jaar." at bounding box center [888, 395] width 1020 height 57
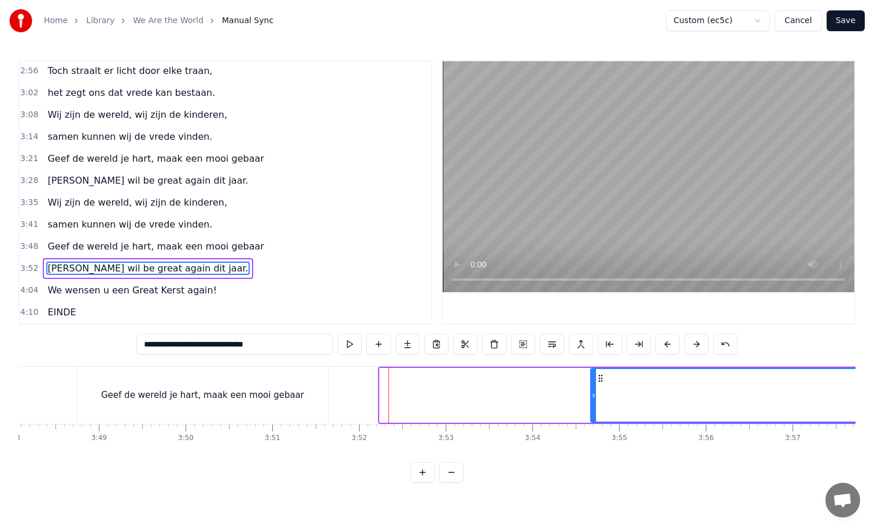
drag, startPoint x: 382, startPoint y: 396, endPoint x: 593, endPoint y: 386, distance: 211.1
click at [593, 386] on div at bounding box center [593, 395] width 5 height 53
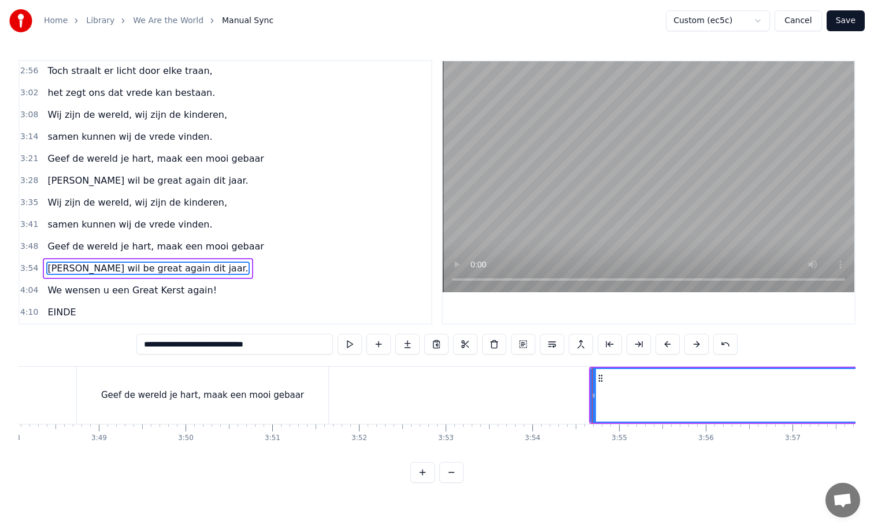
click at [309, 391] on div "Geef de wereld je hart, maak een mooi gebaar" at bounding box center [202, 395] width 251 height 57
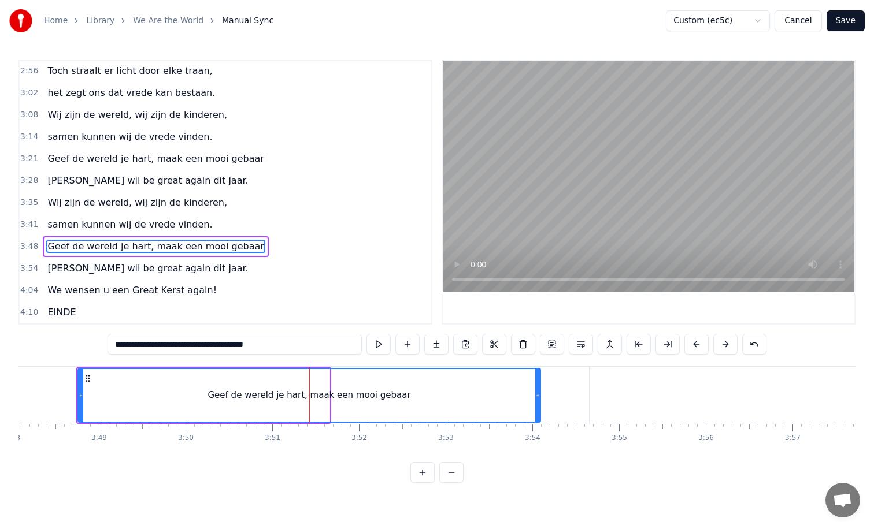
drag, startPoint x: 328, startPoint y: 395, endPoint x: 538, endPoint y: 397, distance: 210.9
click at [538, 397] on icon at bounding box center [537, 395] width 5 height 9
click at [176, 161] on span "Geef de wereld je hart, maak een mooi gebaar" at bounding box center [155, 158] width 218 height 13
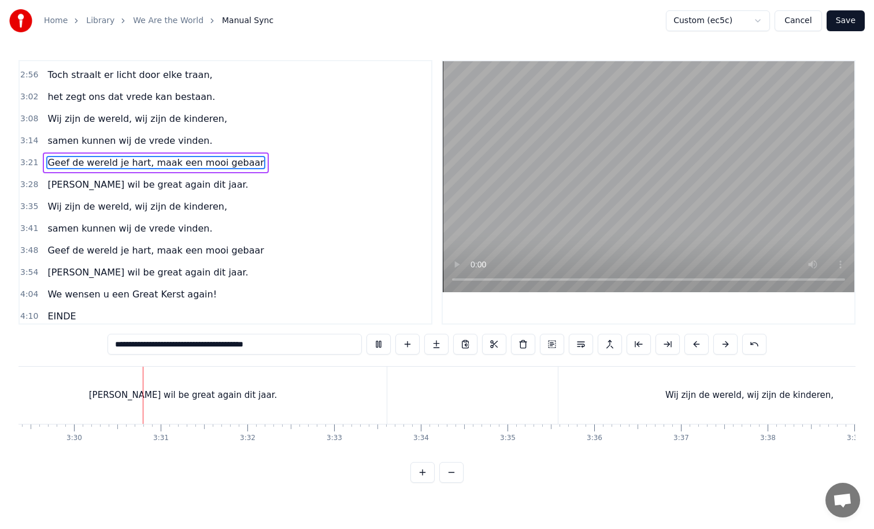
scroll to position [0, 18150]
click at [572, 387] on div "Wij zijn de wereld, wij zijn de kinderen," at bounding box center [742, 395] width 382 height 57
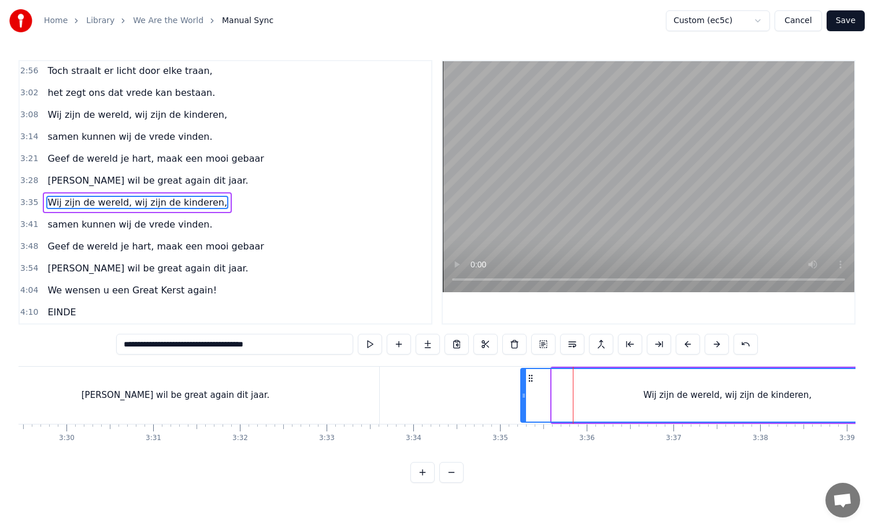
drag, startPoint x: 553, startPoint y: 396, endPoint x: 522, endPoint y: 396, distance: 31.2
click at [522, 396] on icon at bounding box center [523, 395] width 5 height 9
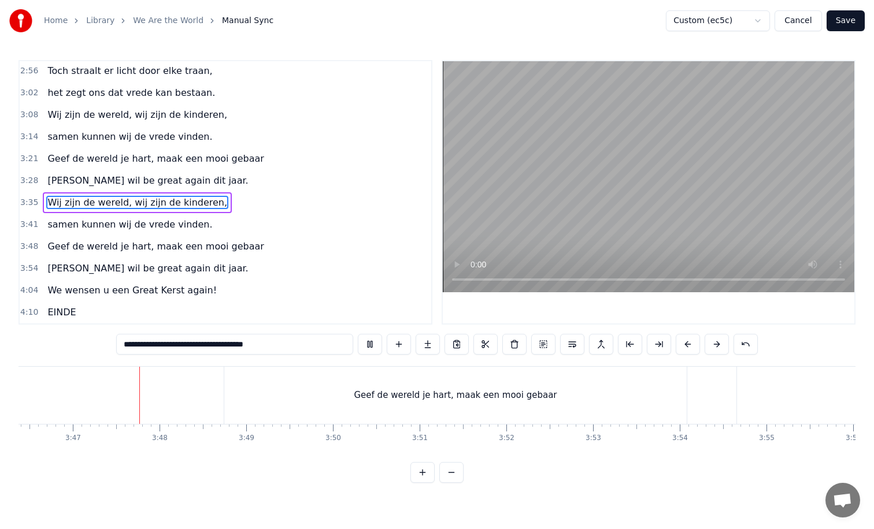
scroll to position [0, 19627]
click at [320, 400] on div "Geef de wereld je hart, maak een mooi gebaar" at bounding box center [445, 395] width 462 height 57
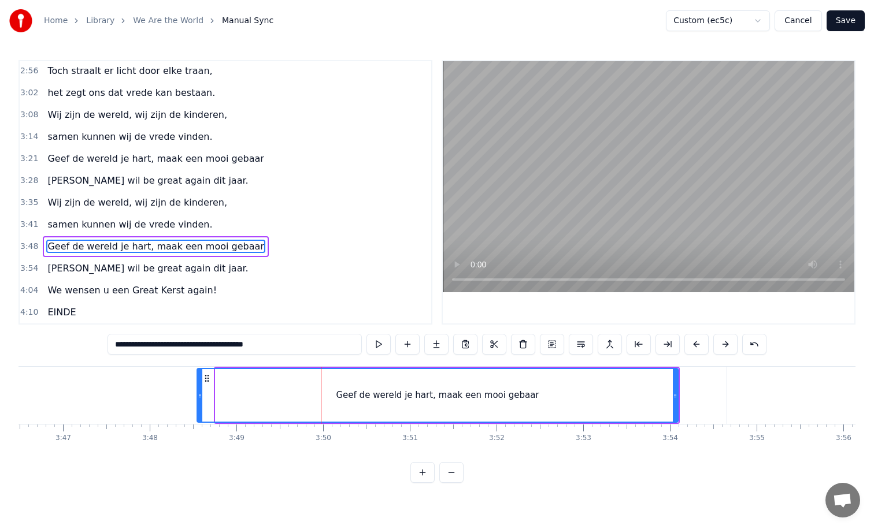
drag, startPoint x: 216, startPoint y: 395, endPoint x: 179, endPoint y: 395, distance: 37.0
click at [198, 395] on icon at bounding box center [200, 395] width 5 height 9
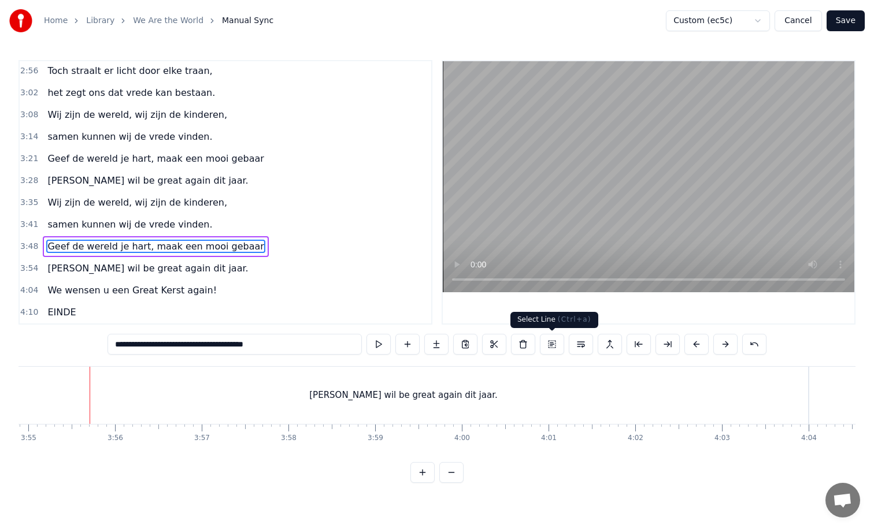
scroll to position [0, 20368]
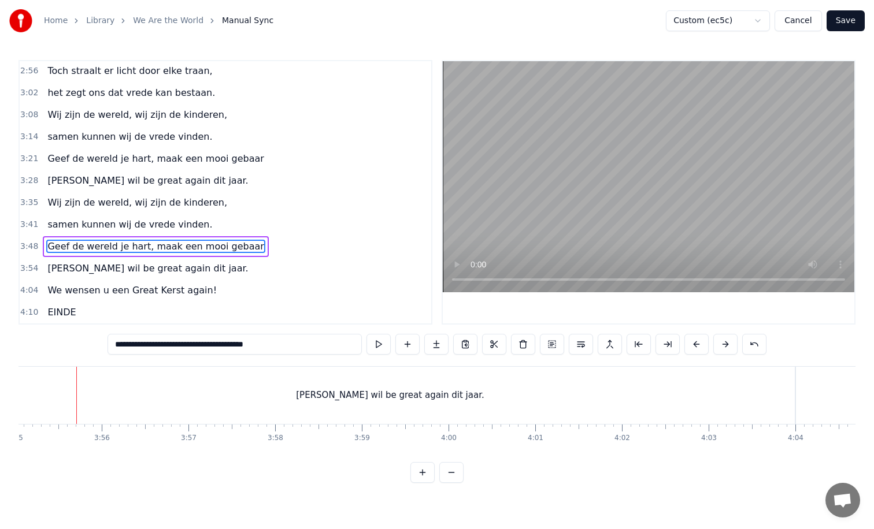
click at [187, 397] on div "[PERSON_NAME] be great again dit jaar." at bounding box center [390, 395] width 809 height 57
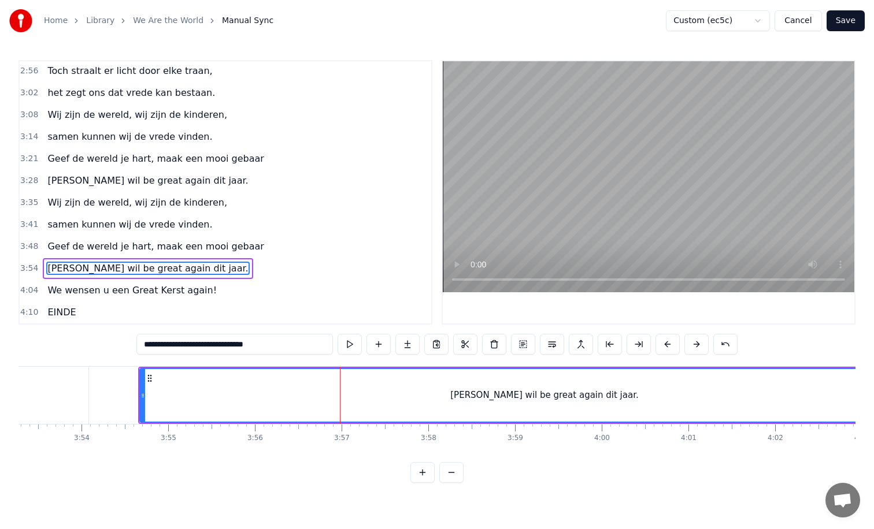
scroll to position [0, 20162]
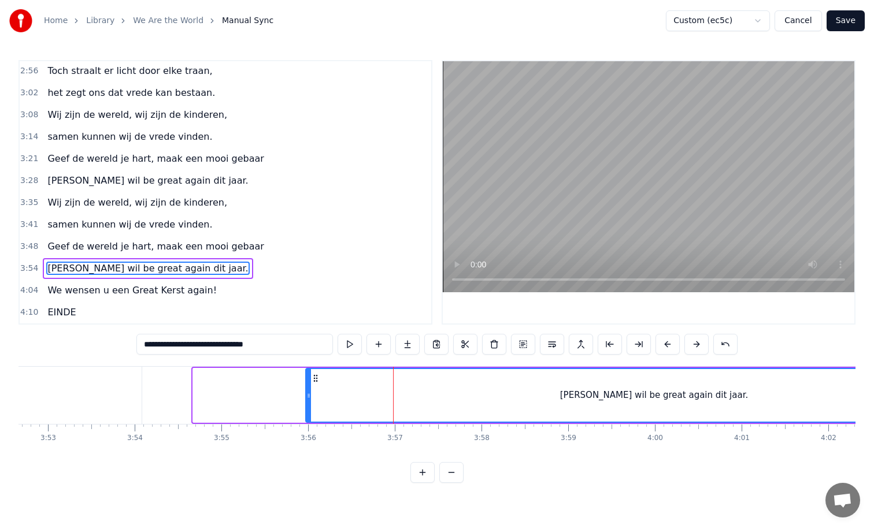
drag, startPoint x: 196, startPoint y: 397, endPoint x: 309, endPoint y: 395, distance: 112.7
click at [309, 395] on icon at bounding box center [308, 395] width 5 height 9
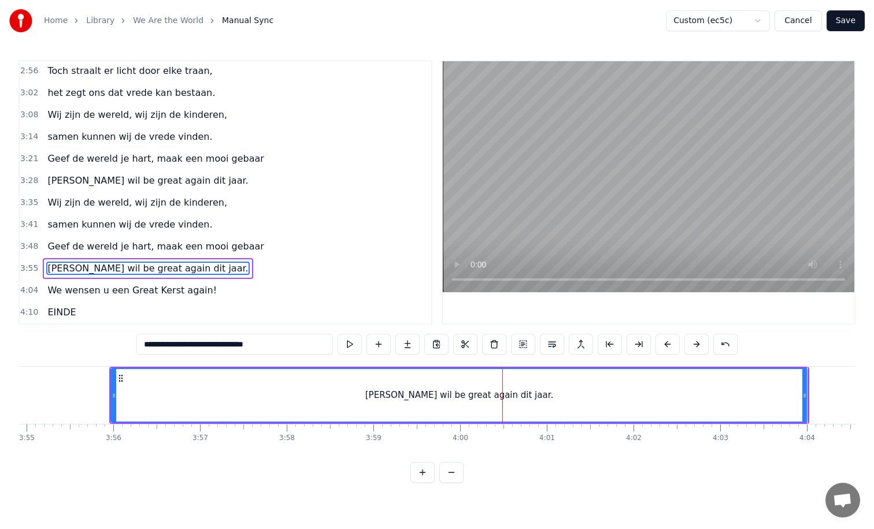
scroll to position [0, 20370]
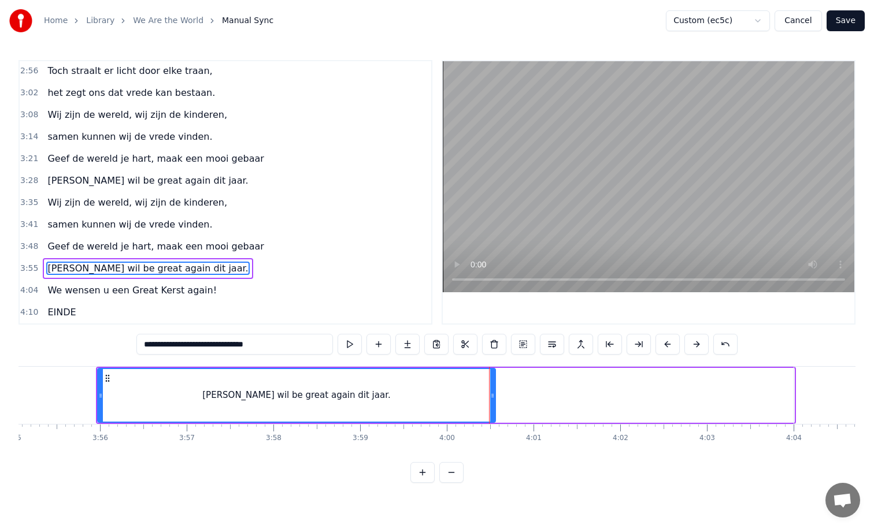
drag, startPoint x: 791, startPoint y: 394, endPoint x: 492, endPoint y: 413, distance: 299.3
click at [492, 413] on div at bounding box center [492, 395] width 5 height 53
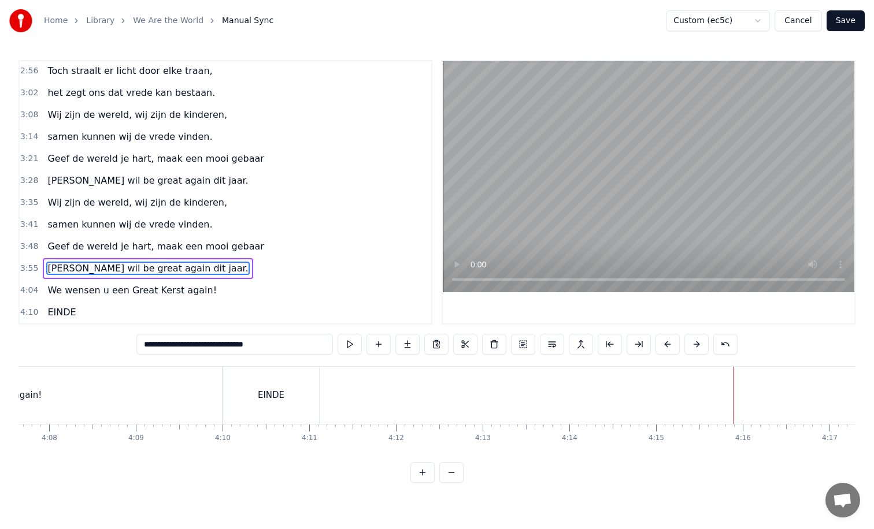
scroll to position [0, 21437]
click at [331, 396] on div "EINDE" at bounding box center [294, 395] width 96 height 57
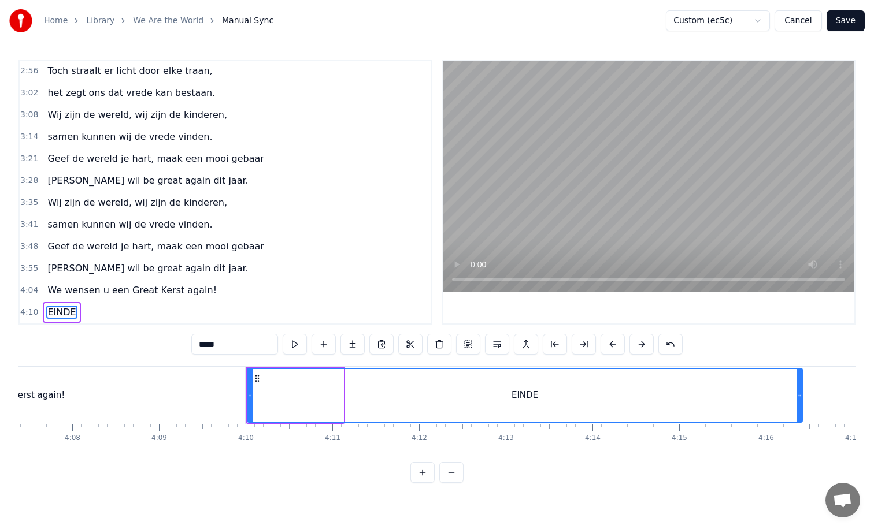
drag, startPoint x: 341, startPoint y: 396, endPoint x: 800, endPoint y: 382, distance: 458.9
click at [800, 382] on div at bounding box center [799, 395] width 5 height 53
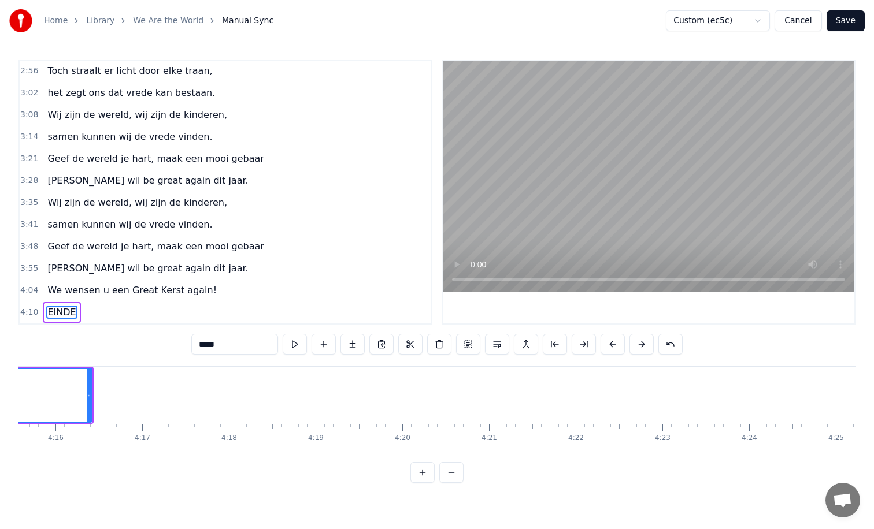
scroll to position [0, 22160]
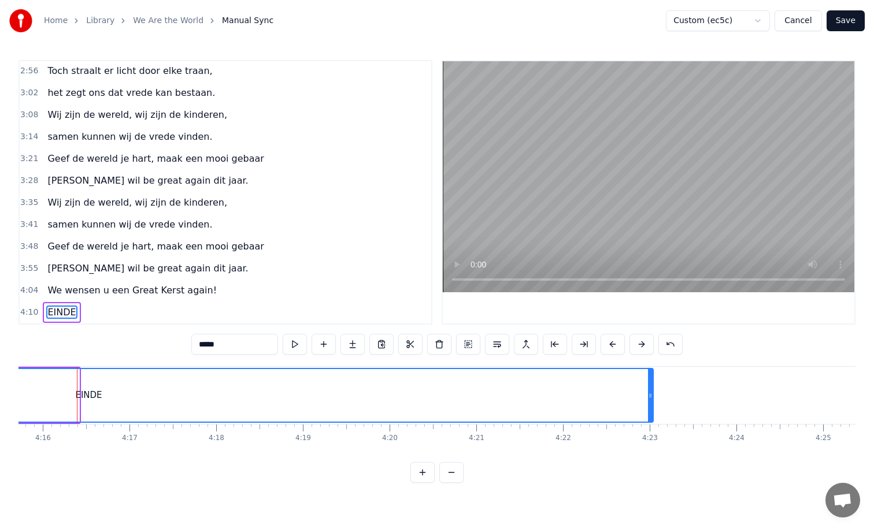
drag, startPoint x: 77, startPoint y: 397, endPoint x: 651, endPoint y: 404, distance: 573.7
click at [651, 404] on div at bounding box center [650, 395] width 5 height 53
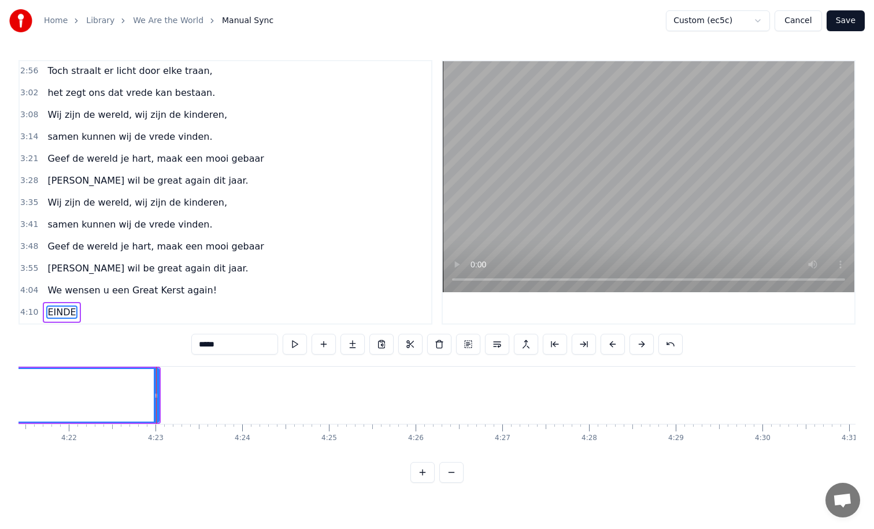
scroll to position [0, 22667]
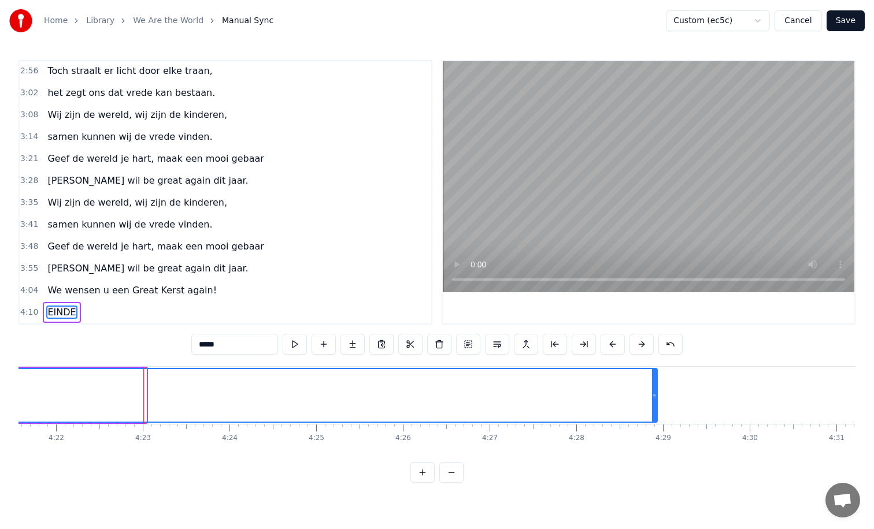
drag, startPoint x: 144, startPoint y: 397, endPoint x: 667, endPoint y: 375, distance: 523.3
click at [656, 375] on div at bounding box center [654, 395] width 5 height 53
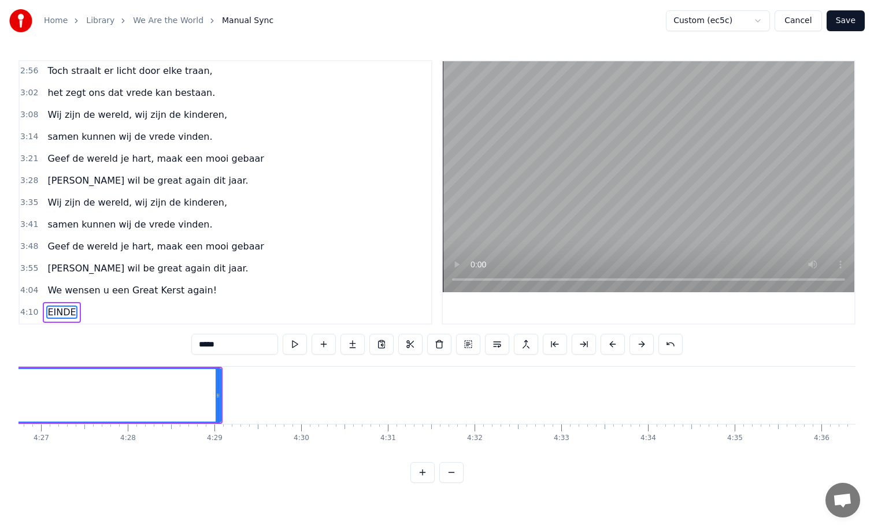
scroll to position [0, 23134]
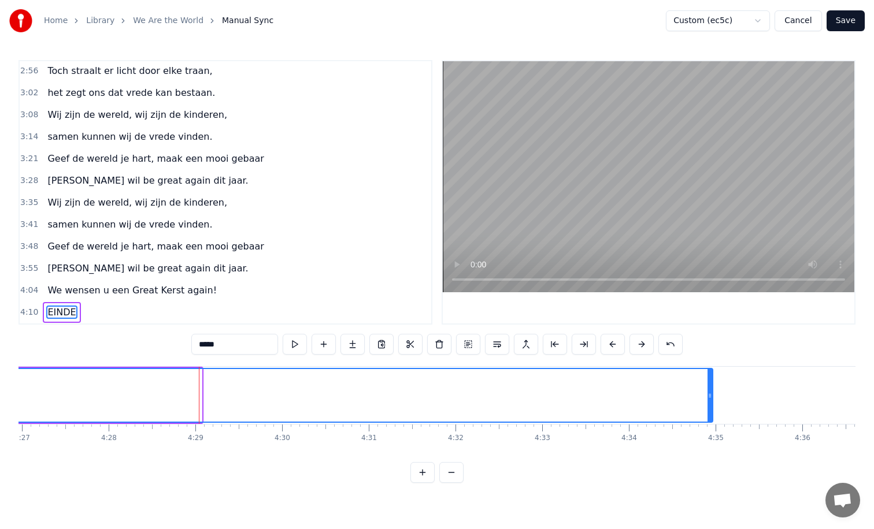
drag, startPoint x: 199, startPoint y: 395, endPoint x: 709, endPoint y: 389, distance: 510.2
click at [709, 389] on div at bounding box center [709, 395] width 5 height 53
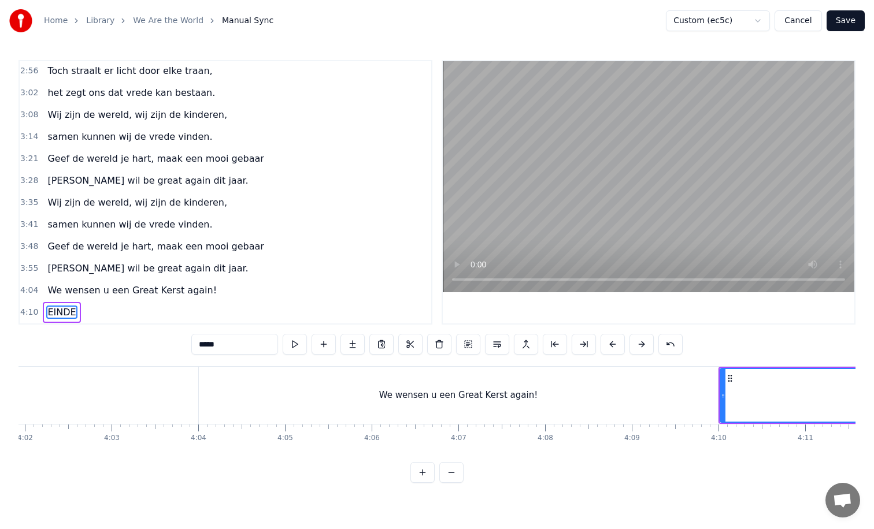
scroll to position [0, 20930]
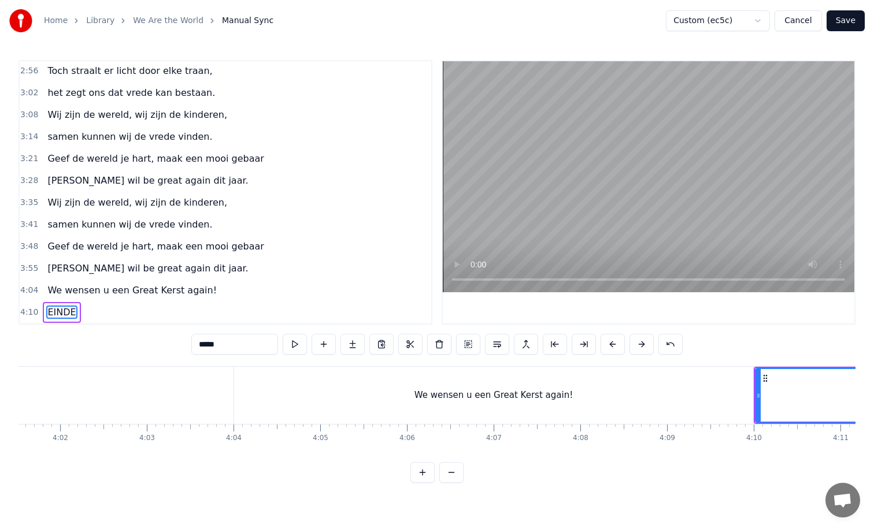
click at [514, 403] on div "We wensen u een Great Kerst again!" at bounding box center [493, 395] width 519 height 57
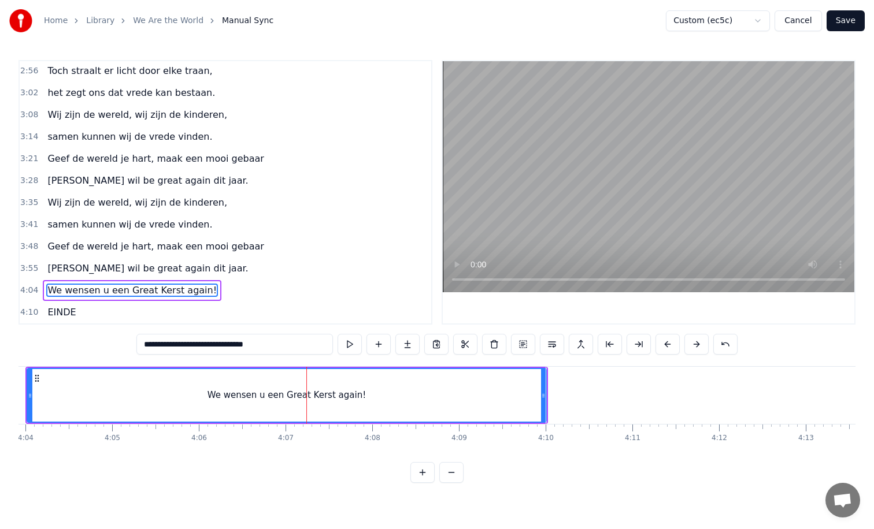
scroll to position [0, 21222]
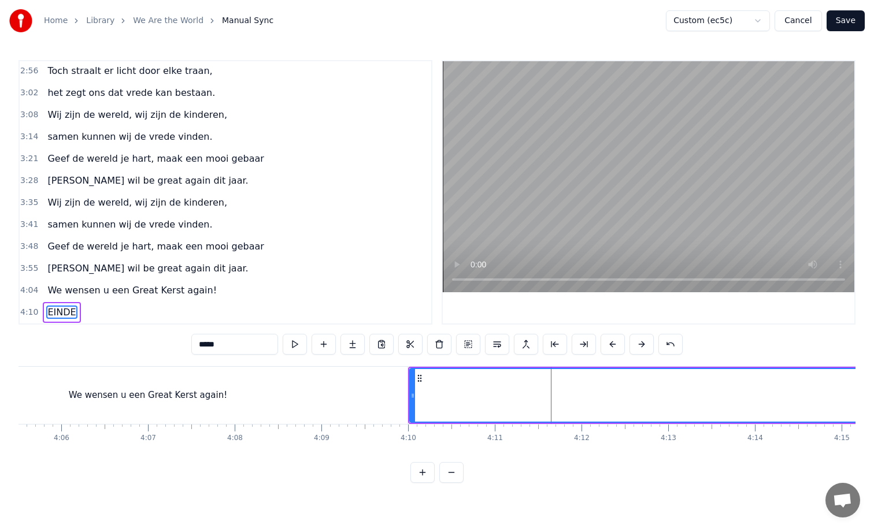
scroll to position [0, 21274]
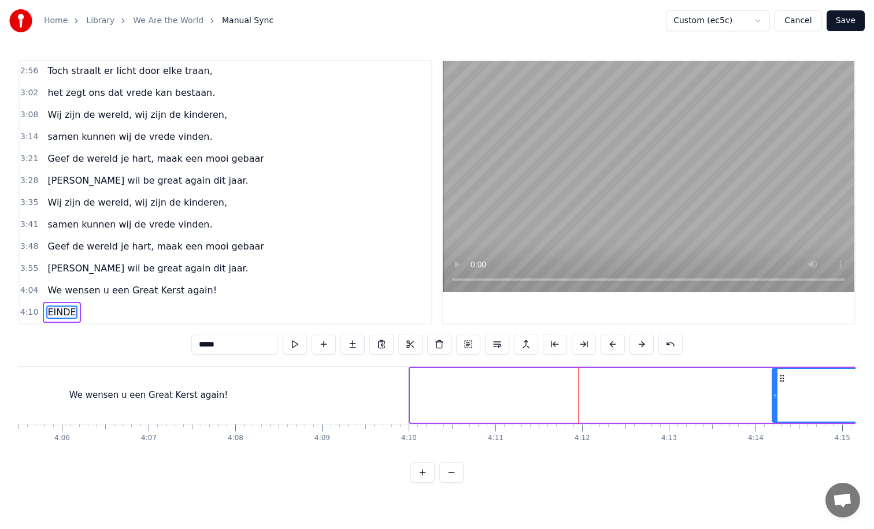
drag, startPoint x: 412, startPoint y: 396, endPoint x: 778, endPoint y: 375, distance: 366.3
click at [777, 375] on div at bounding box center [774, 395] width 5 height 53
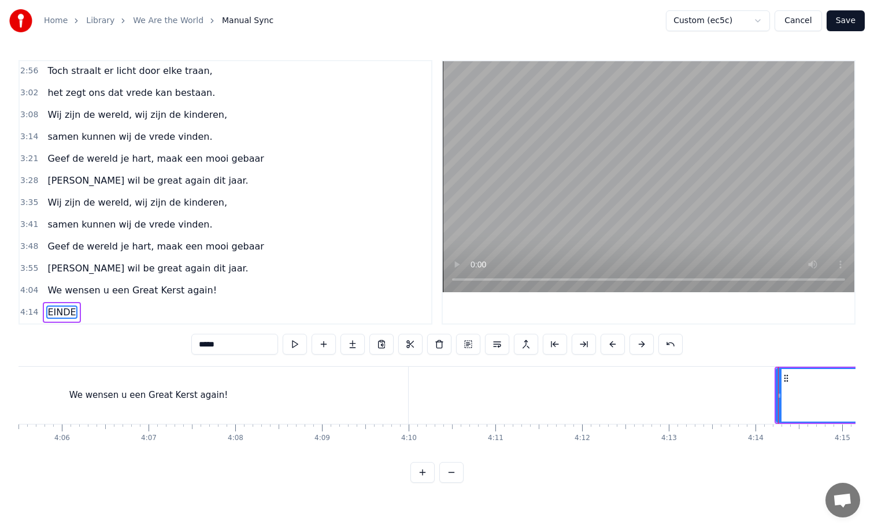
click at [320, 406] on div "We wensen u een Great Kerst again!" at bounding box center [148, 395] width 519 height 57
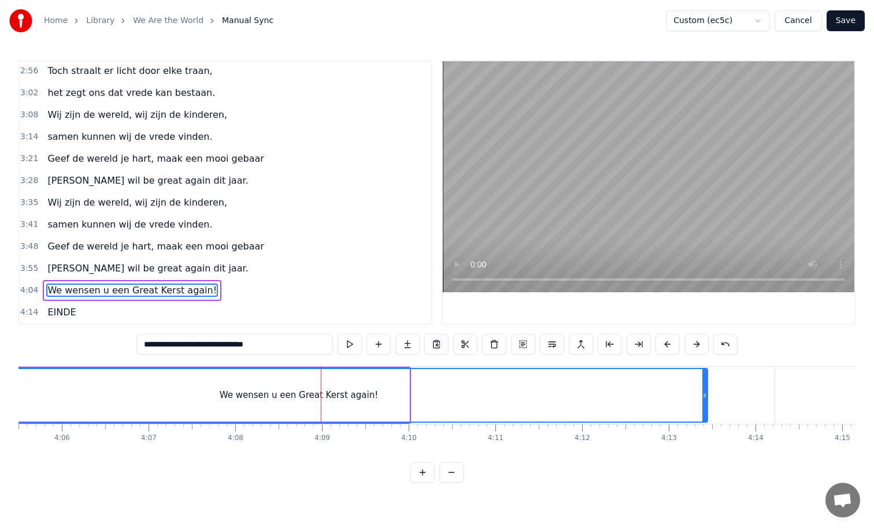
drag, startPoint x: 407, startPoint y: 398, endPoint x: 714, endPoint y: 384, distance: 307.1
click at [707, 384] on div at bounding box center [704, 395] width 5 height 53
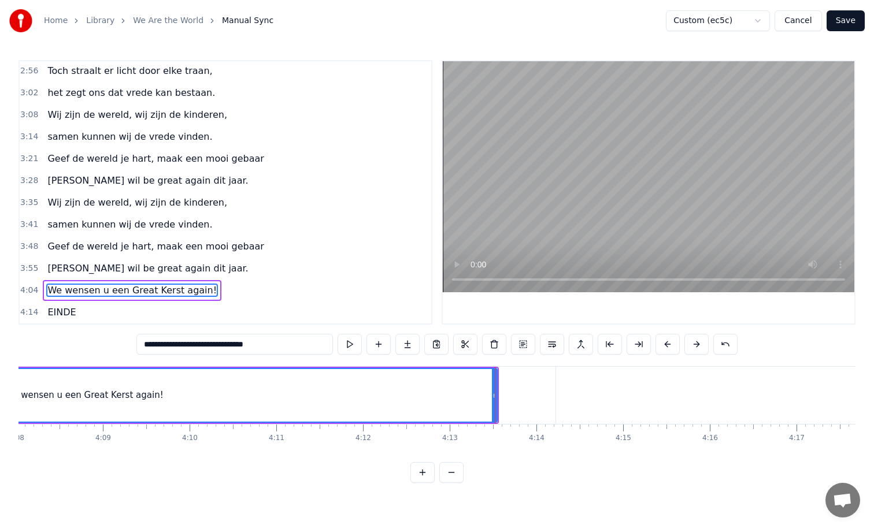
scroll to position [0, 21531]
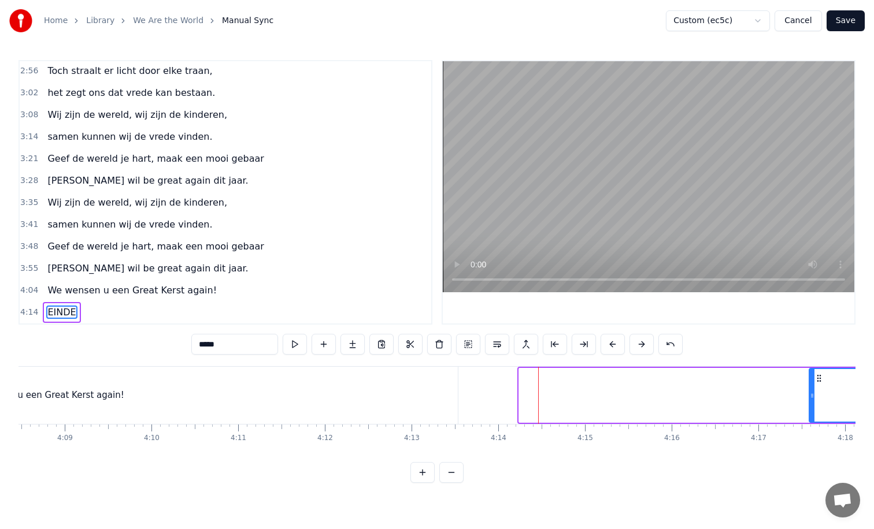
drag, startPoint x: 522, startPoint y: 395, endPoint x: 835, endPoint y: 355, distance: 316.2
click at [835, 355] on div "0:25 De nacht is stil, maar nog niet te laat, 0:32 vertrouwen groeit waar hoop …" at bounding box center [436, 271] width 837 height 423
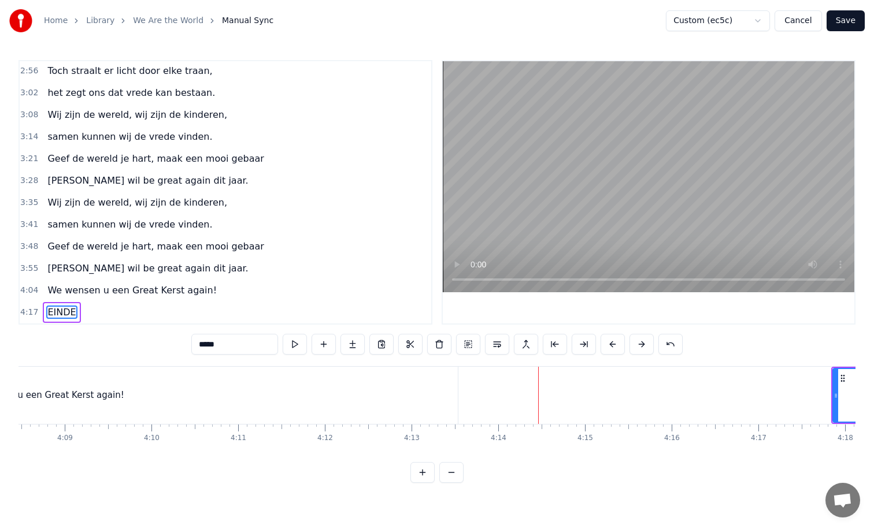
click at [374, 390] on div "We wensen u een Great Kerst again!" at bounding box center [45, 395] width 826 height 57
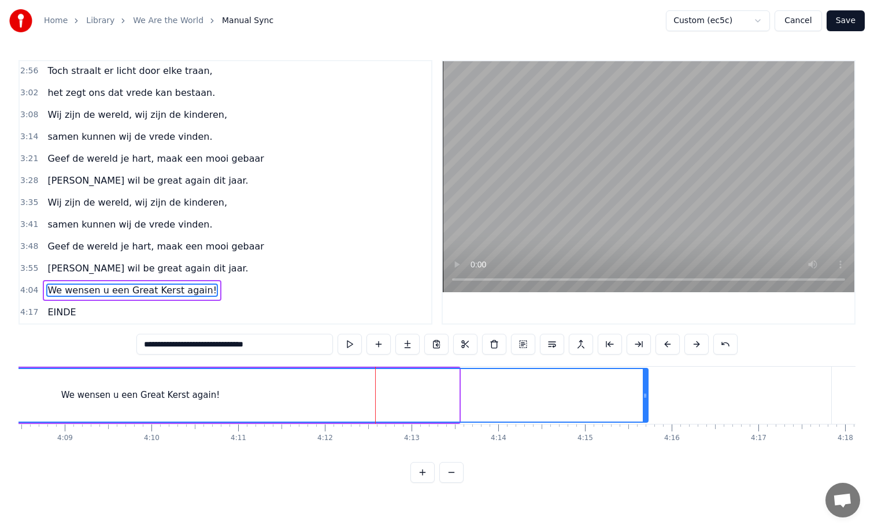
drag, startPoint x: 456, startPoint y: 397, endPoint x: 645, endPoint y: 386, distance: 189.8
click at [645, 386] on div at bounding box center [644, 395] width 5 height 53
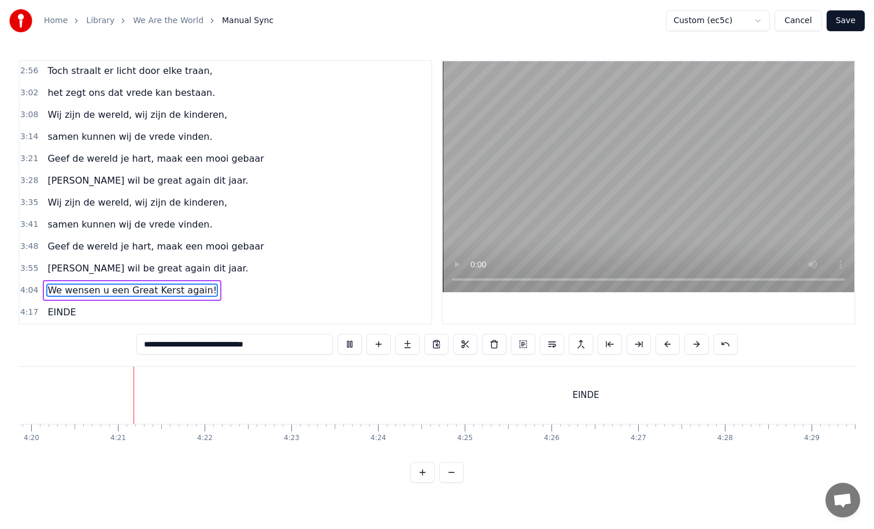
scroll to position [0, 22528]
click at [453, 407] on div "EINDE" at bounding box center [576, 395] width 1482 height 57
type input "*****"
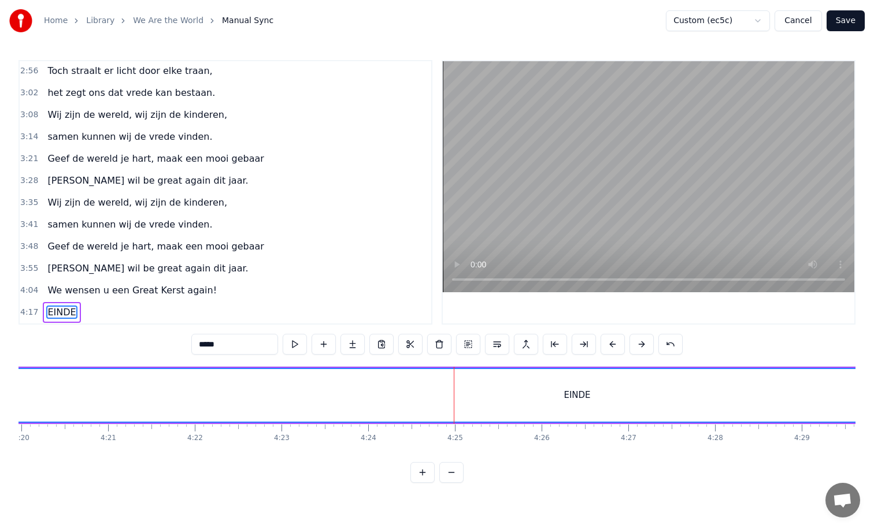
click at [451, 407] on div "EINDE" at bounding box center [577, 395] width 1481 height 53
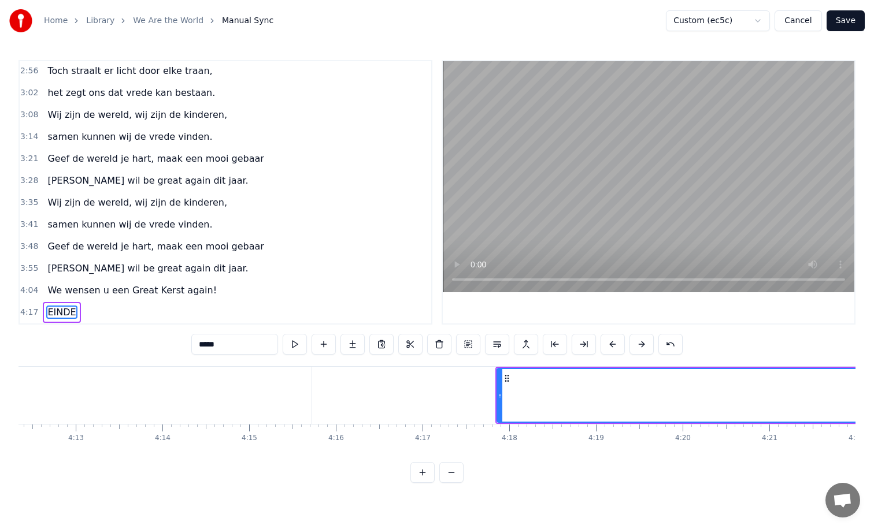
scroll to position [0, 21879]
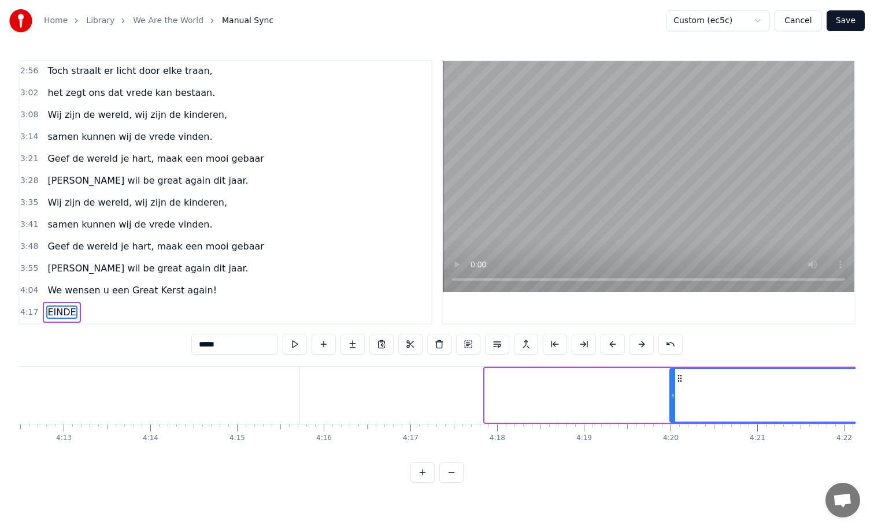
drag, startPoint x: 487, startPoint y: 393, endPoint x: 674, endPoint y: 393, distance: 187.2
click at [675, 393] on icon at bounding box center [672, 395] width 5 height 9
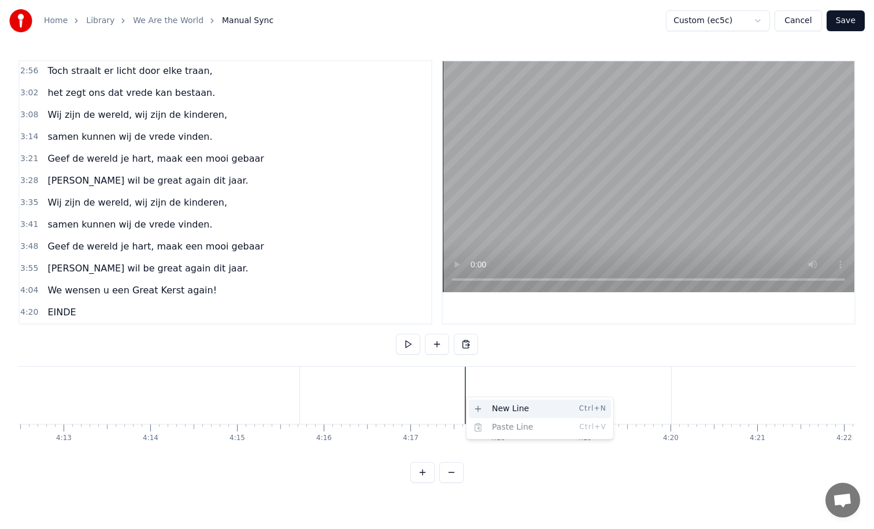
click at [481, 404] on div "New Line Ctrl+N" at bounding box center [540, 409] width 142 height 18
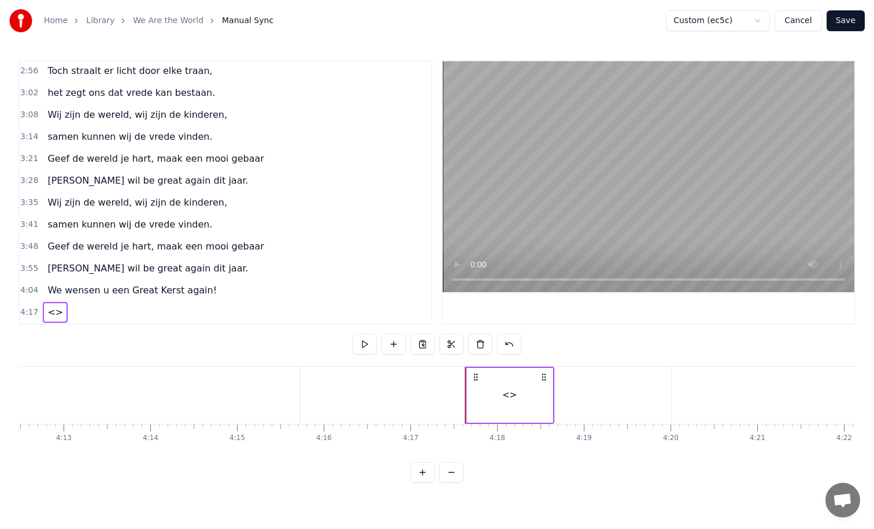
click at [490, 389] on div "<>" at bounding box center [510, 395] width 86 height 55
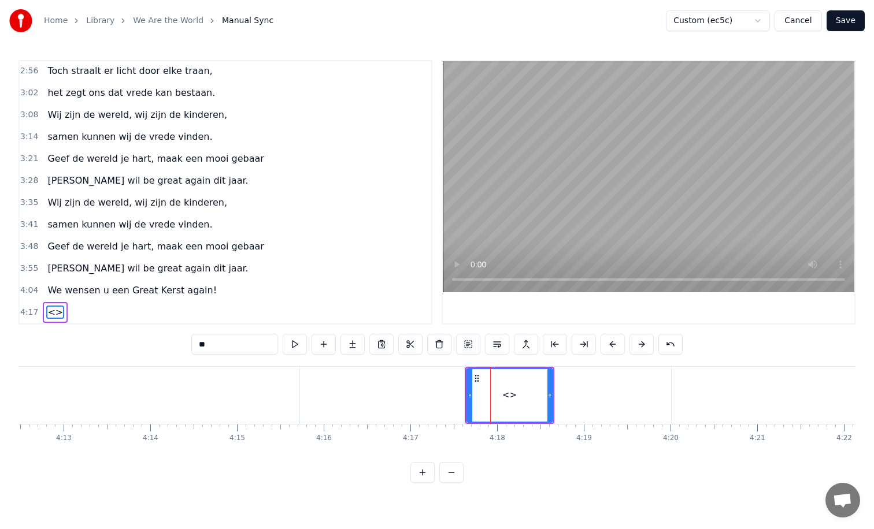
scroll to position [506, 0]
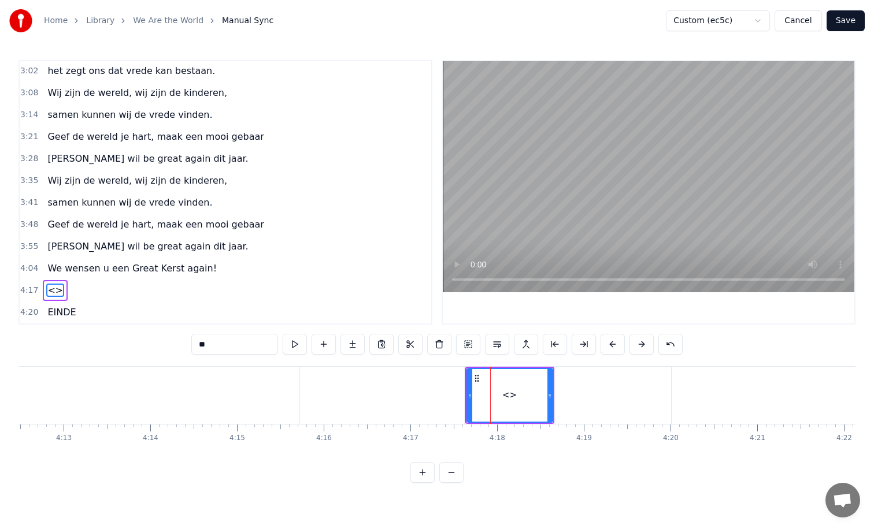
click at [215, 346] on input "**" at bounding box center [234, 344] width 87 height 21
type input "*"
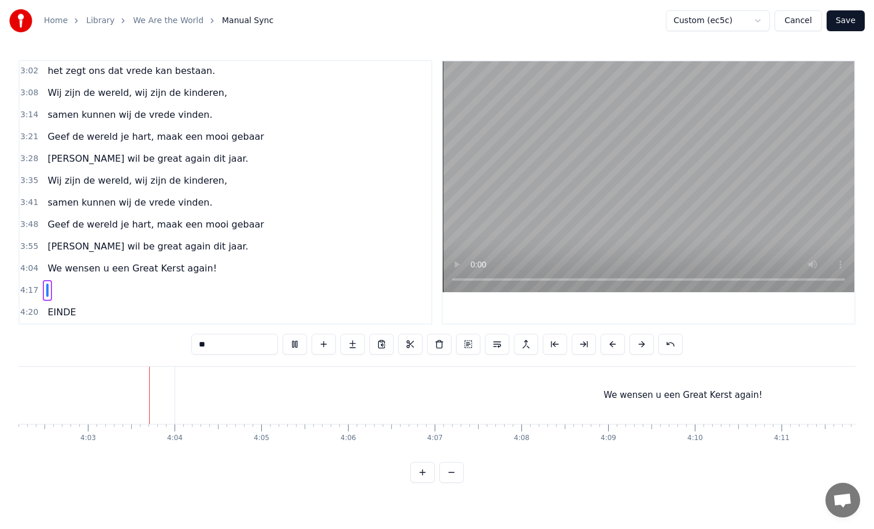
scroll to position [0, 21005]
click at [386, 378] on div "We wensen u een Great Kerst again!" at bounding box center [665, 395] width 1015 height 57
type input "**********"
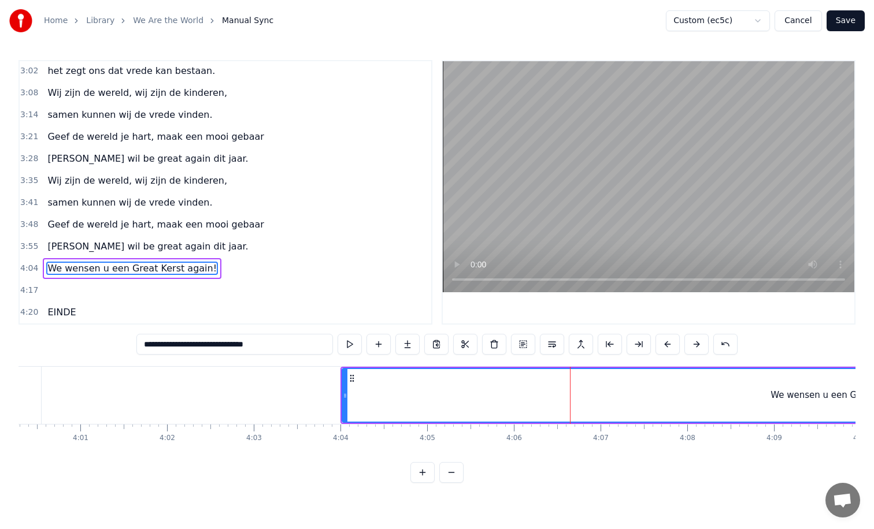
scroll to position [0, 20797]
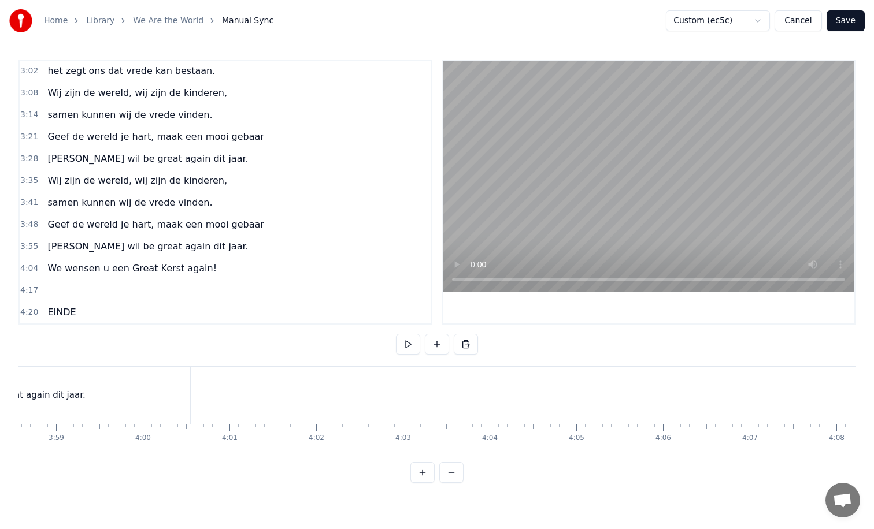
scroll to position [0, 20501]
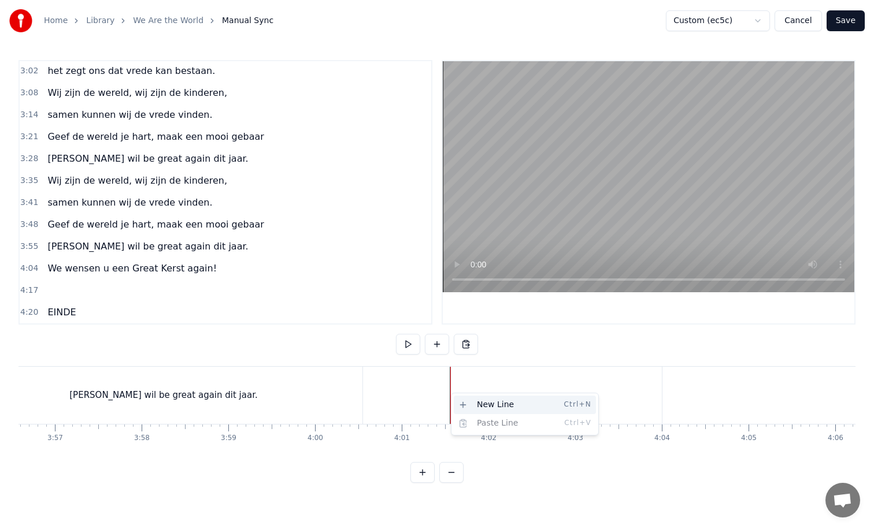
click at [479, 407] on div "New Line Ctrl+N" at bounding box center [525, 405] width 142 height 18
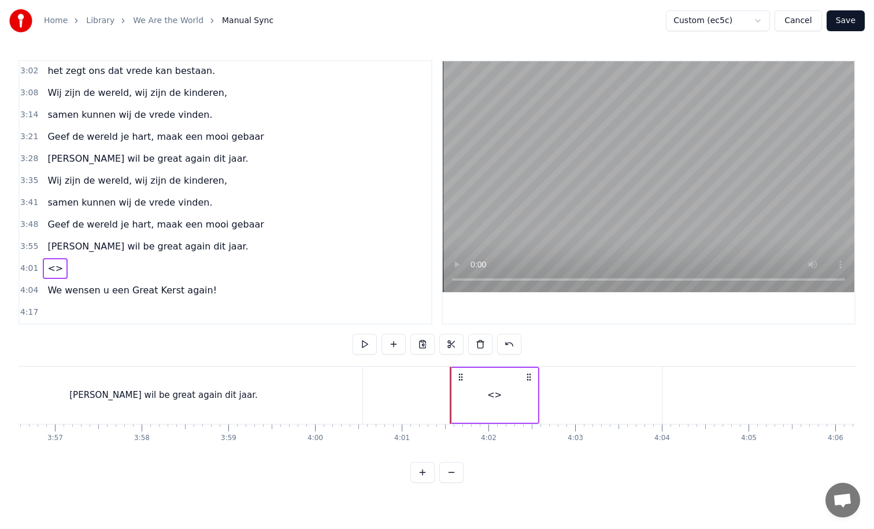
click at [515, 402] on div "<>" at bounding box center [495, 395] width 86 height 55
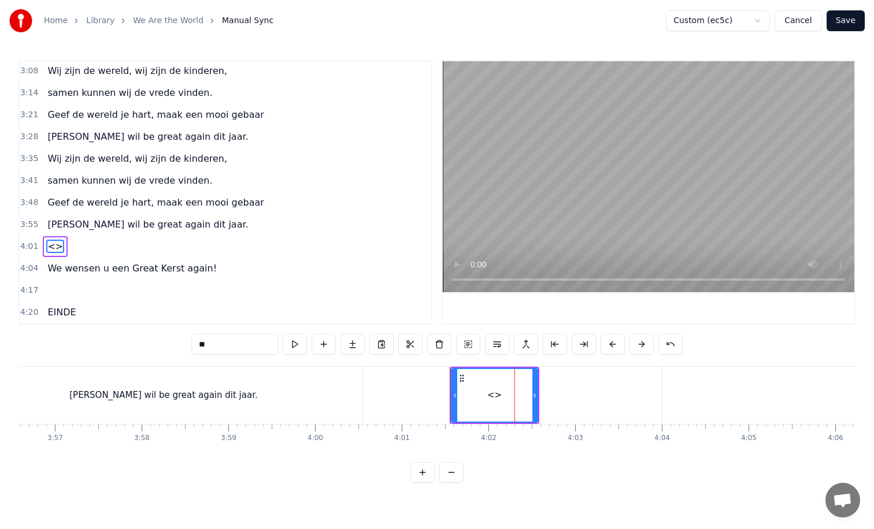
click at [222, 343] on input "**" at bounding box center [234, 344] width 87 height 21
type input "*"
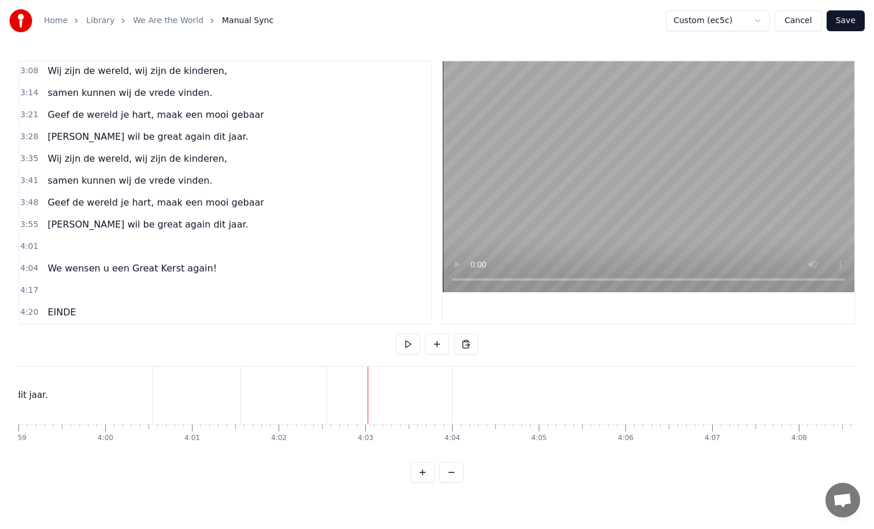
scroll to position [0, 20723]
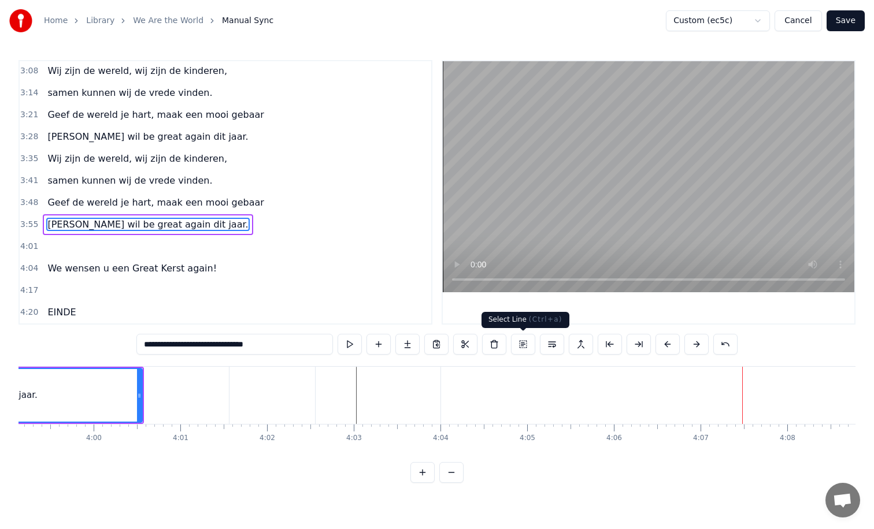
type input "**********"
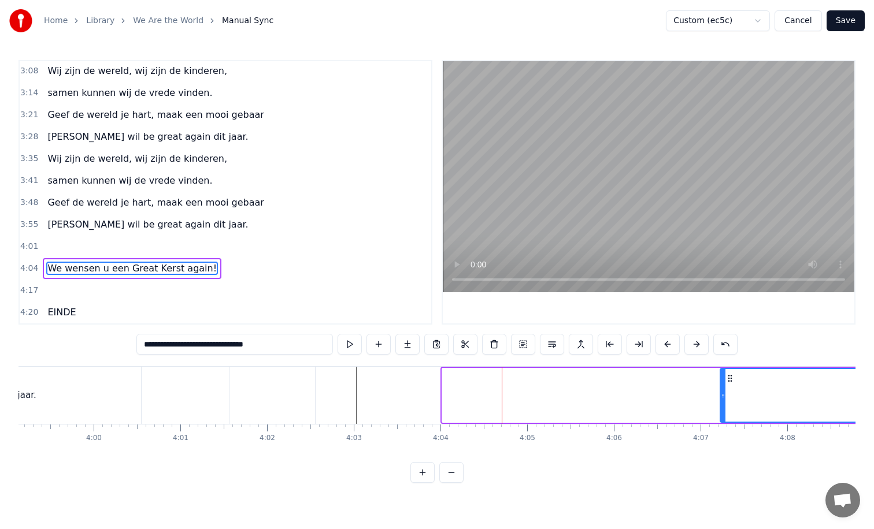
drag, startPoint x: 444, startPoint y: 395, endPoint x: 722, endPoint y: 397, distance: 277.3
click at [722, 397] on icon at bounding box center [722, 395] width 5 height 9
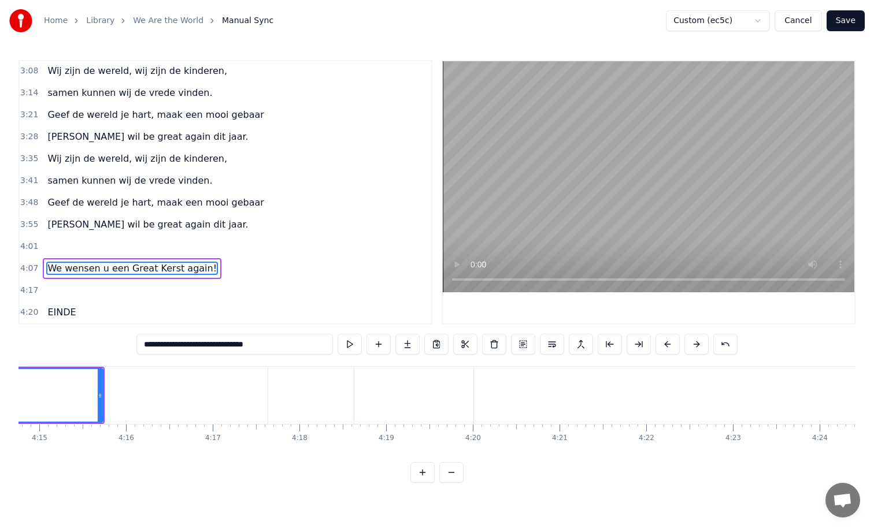
scroll to position [0, 22073]
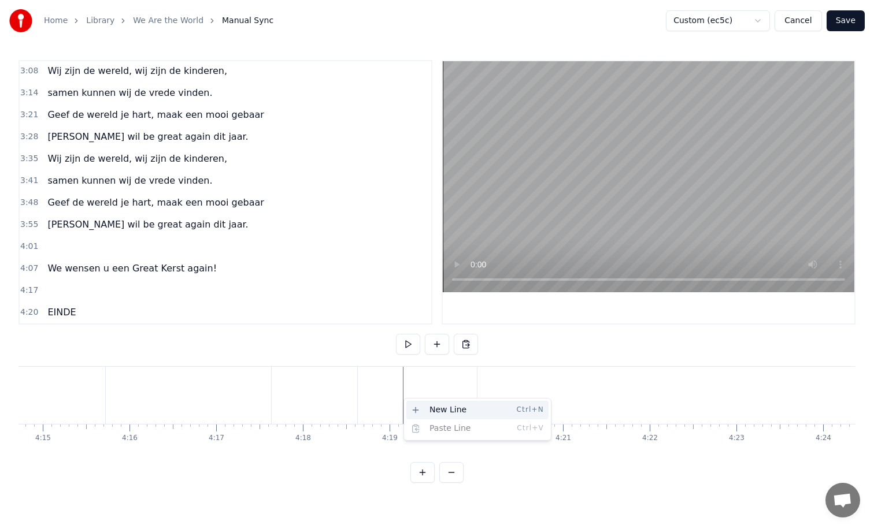
click at [424, 407] on div "New Line Ctrl+N" at bounding box center [477, 410] width 142 height 18
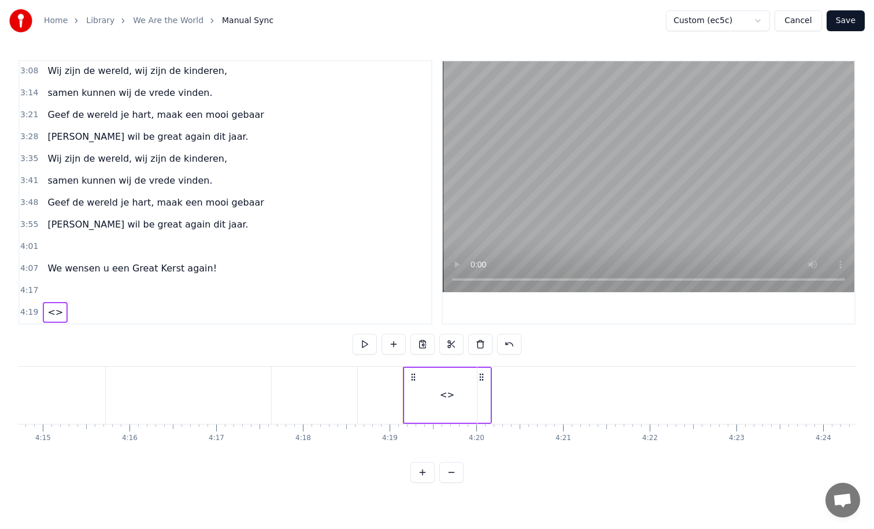
click at [54, 310] on span "<>" at bounding box center [55, 312] width 18 height 13
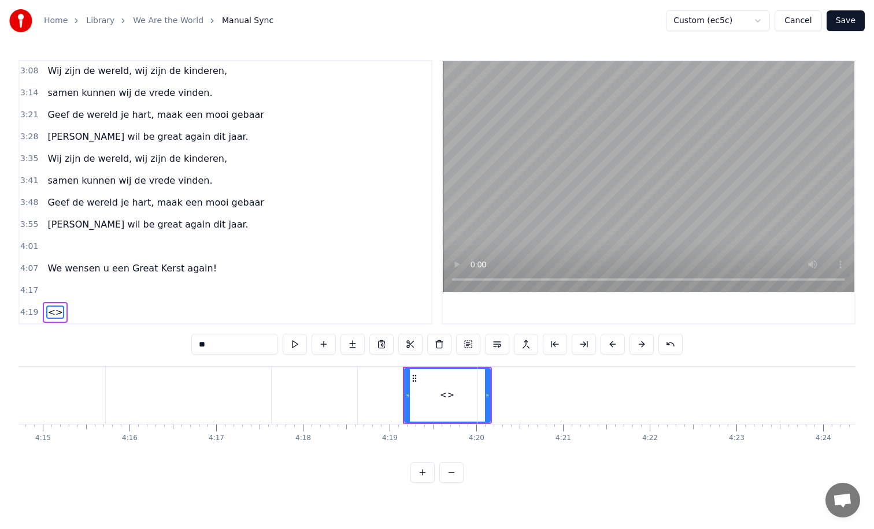
scroll to position [550, 0]
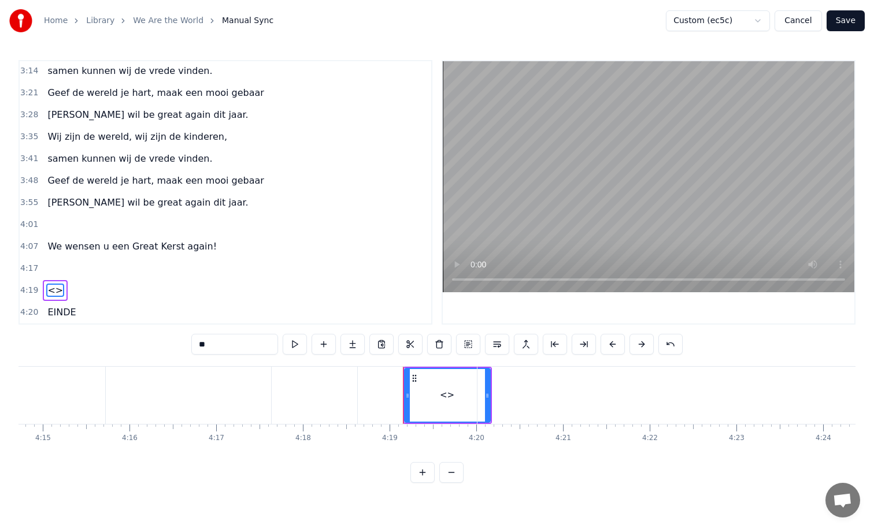
click at [228, 344] on input "**" at bounding box center [234, 344] width 87 height 21
type input "*"
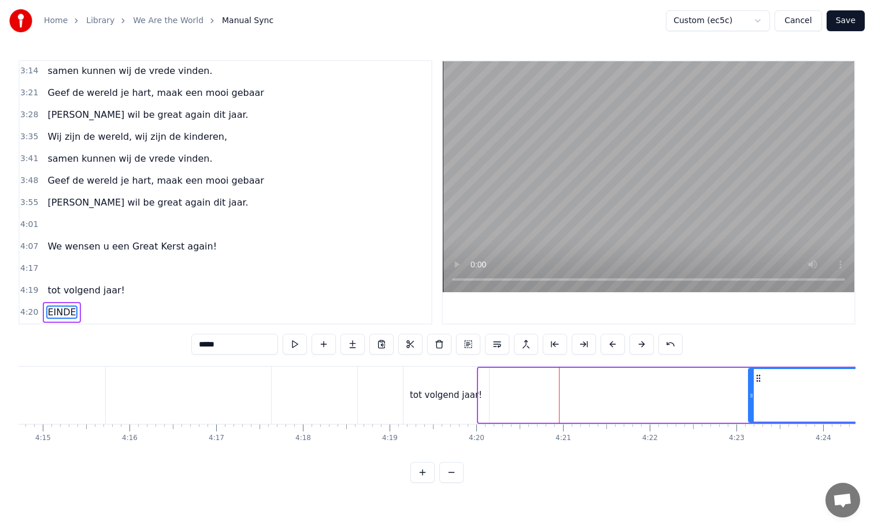
drag, startPoint x: 481, startPoint y: 395, endPoint x: 750, endPoint y: 393, distance: 269.2
click at [750, 393] on icon at bounding box center [751, 395] width 5 height 9
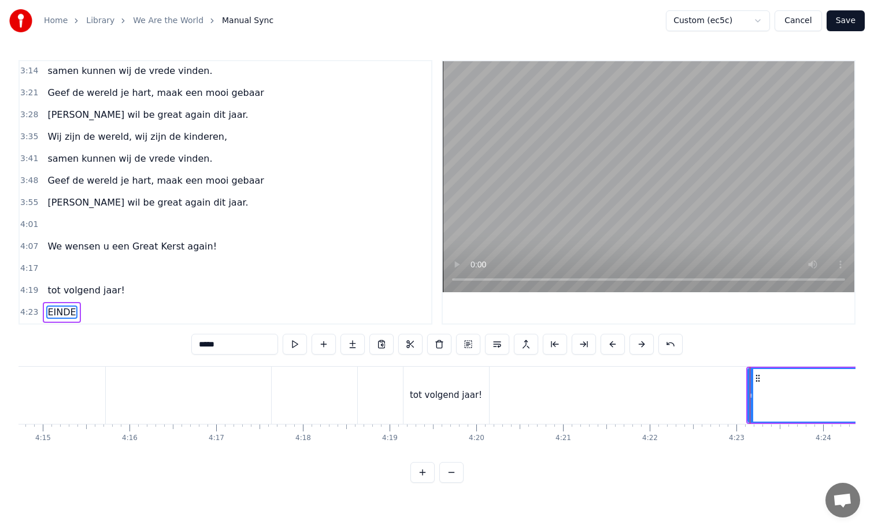
click at [477, 403] on div "tot volgend jaar!" at bounding box center [446, 395] width 86 height 57
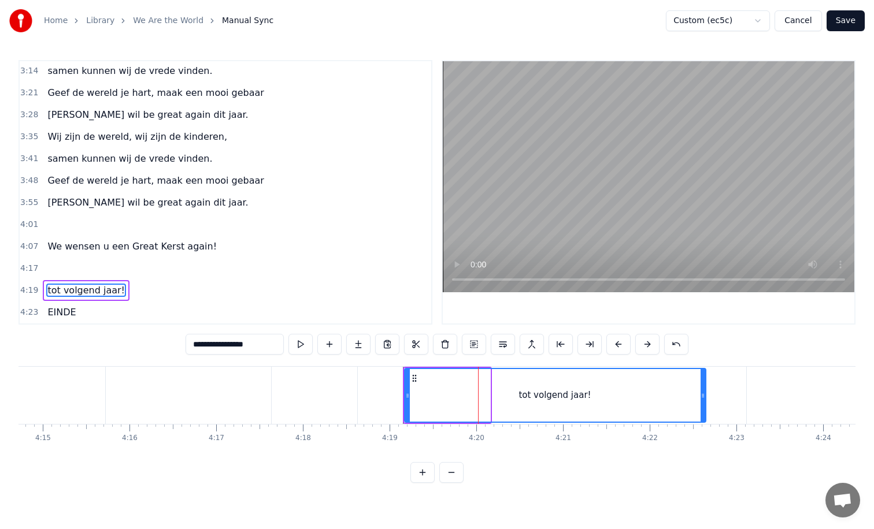
drag, startPoint x: 486, startPoint y: 396, endPoint x: 716, endPoint y: 393, distance: 229.9
click at [705, 393] on icon at bounding box center [702, 395] width 5 height 9
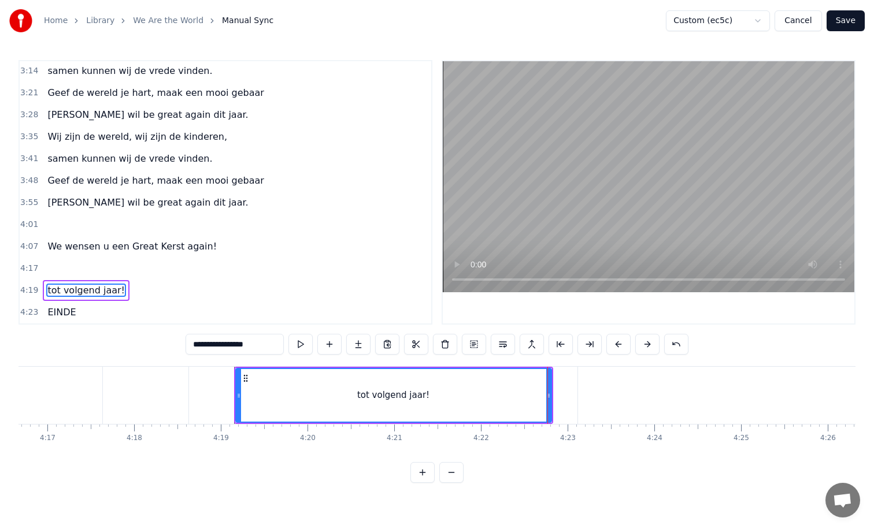
scroll to position [0, 22257]
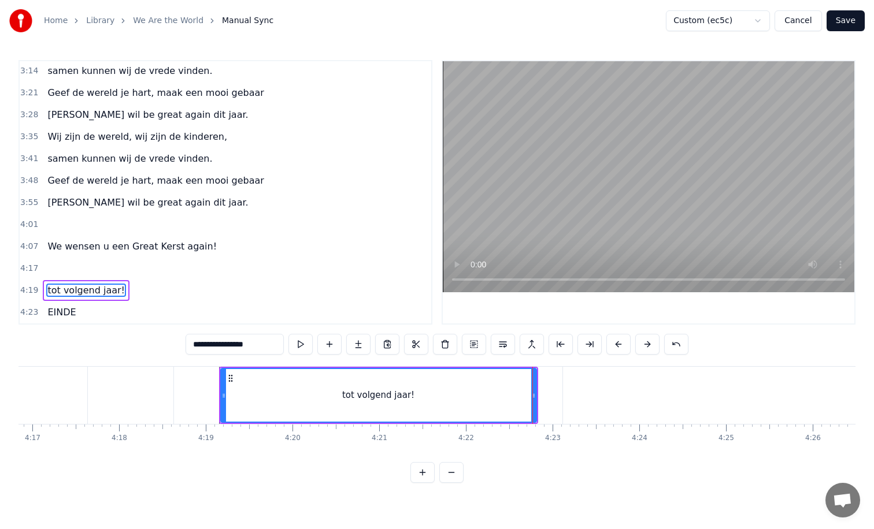
type input "*****"
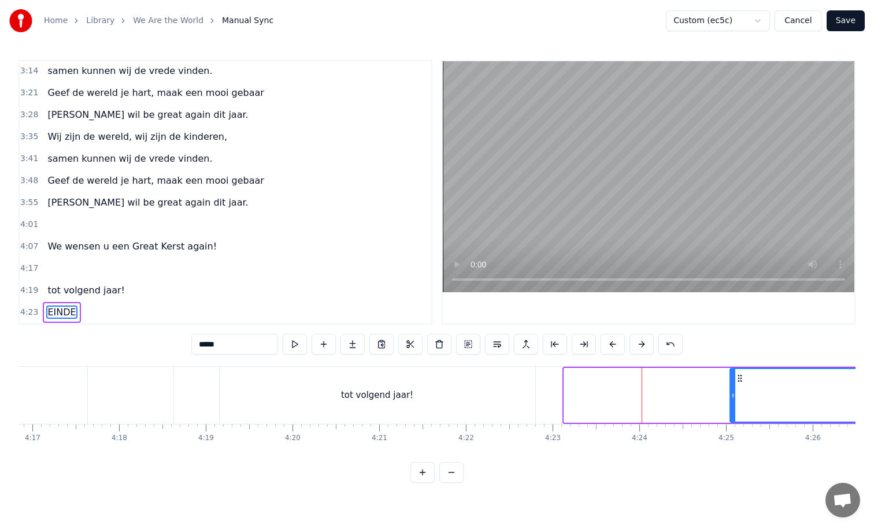
drag, startPoint x: 566, startPoint y: 395, endPoint x: 738, endPoint y: 379, distance: 172.3
click at [735, 379] on div at bounding box center [732, 395] width 5 height 53
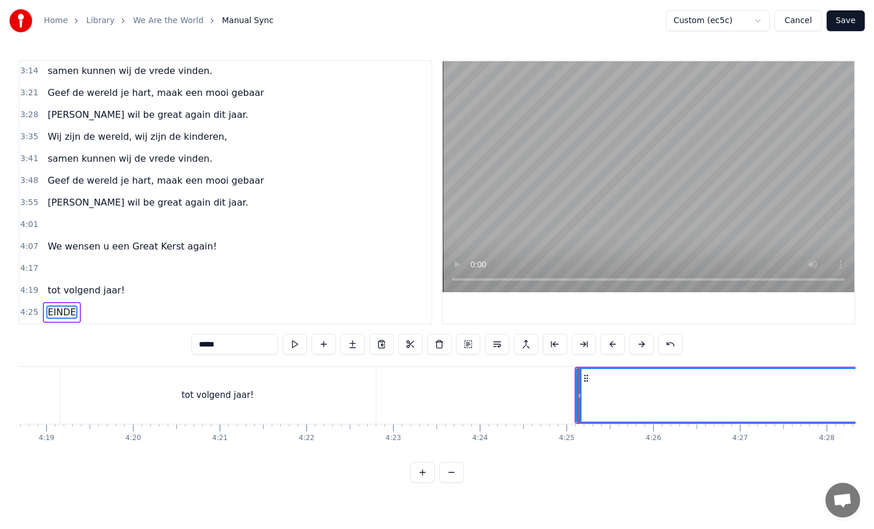
scroll to position [0, 22468]
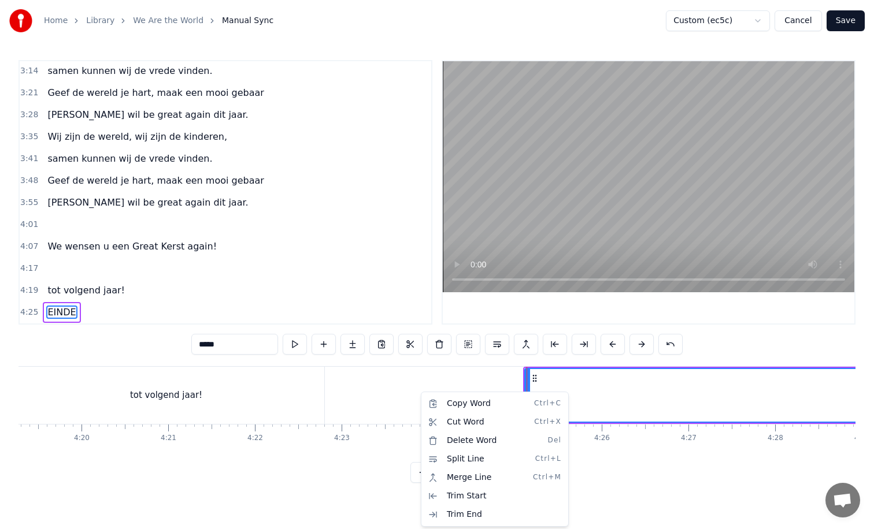
click at [398, 392] on html "Home Library We Are the World Manual Sync Custom (ec5c) Cancel Save 0:25 De nac…" at bounding box center [437, 250] width 874 height 501
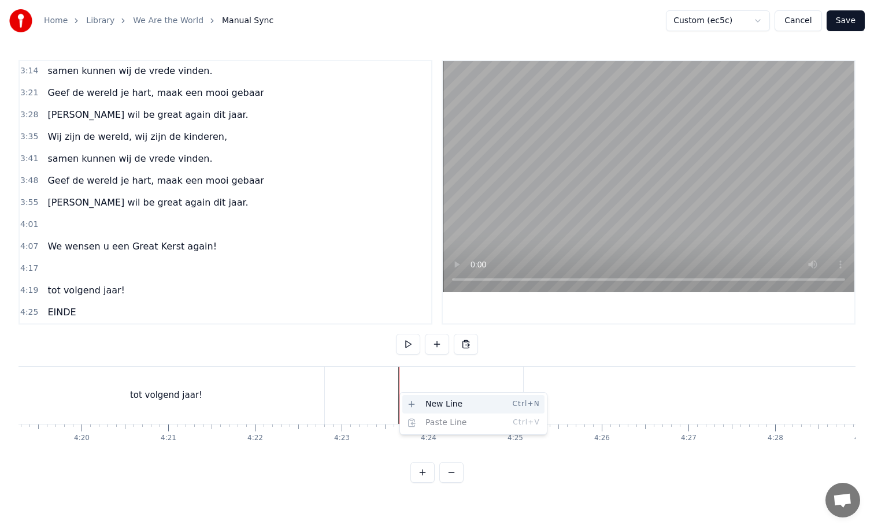
click at [421, 402] on div "New Line Ctrl+N" at bounding box center [473, 404] width 142 height 18
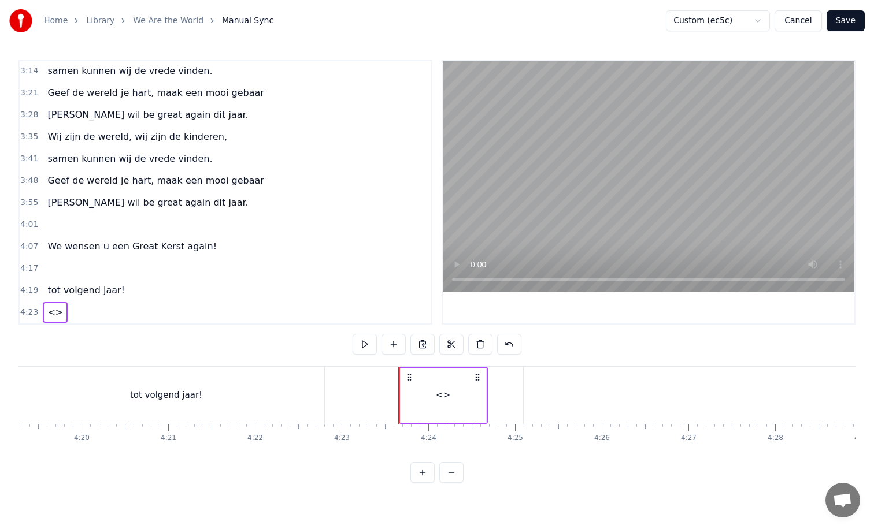
click at [443, 392] on div "<>" at bounding box center [443, 395] width 14 height 13
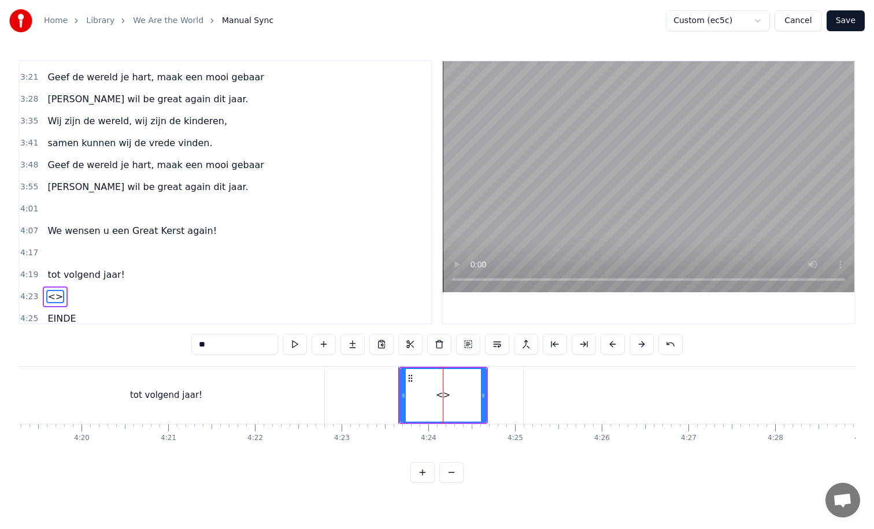
scroll to position [572, 0]
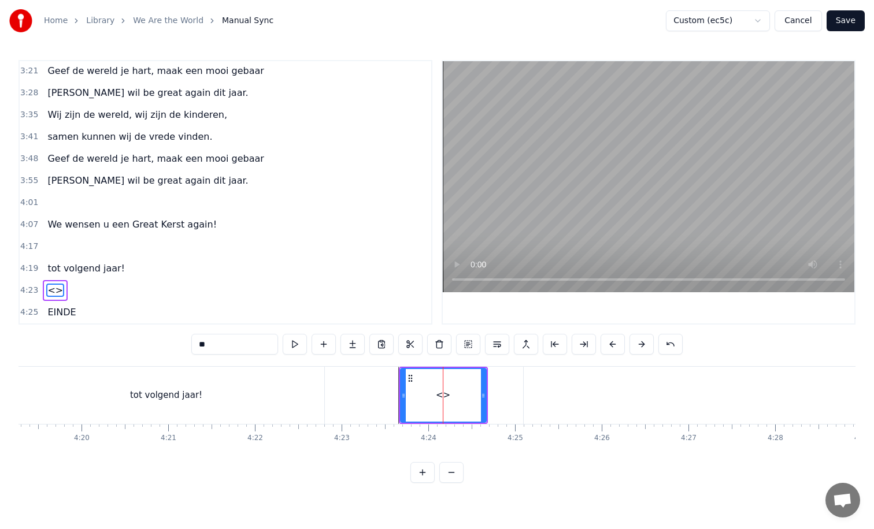
click at [230, 345] on input "**" at bounding box center [234, 344] width 87 height 21
type input "*"
type input "*****"
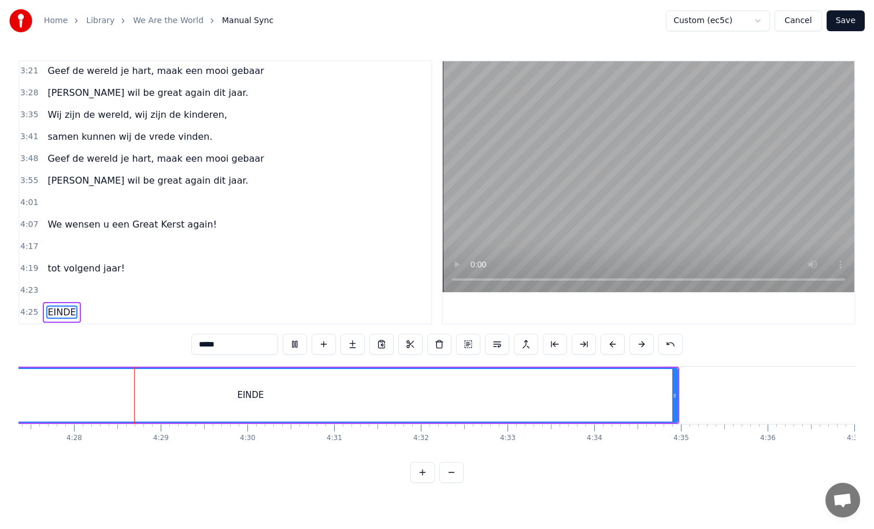
scroll to position [0, 23176]
click at [850, 22] on button "Save" at bounding box center [845, 20] width 38 height 21
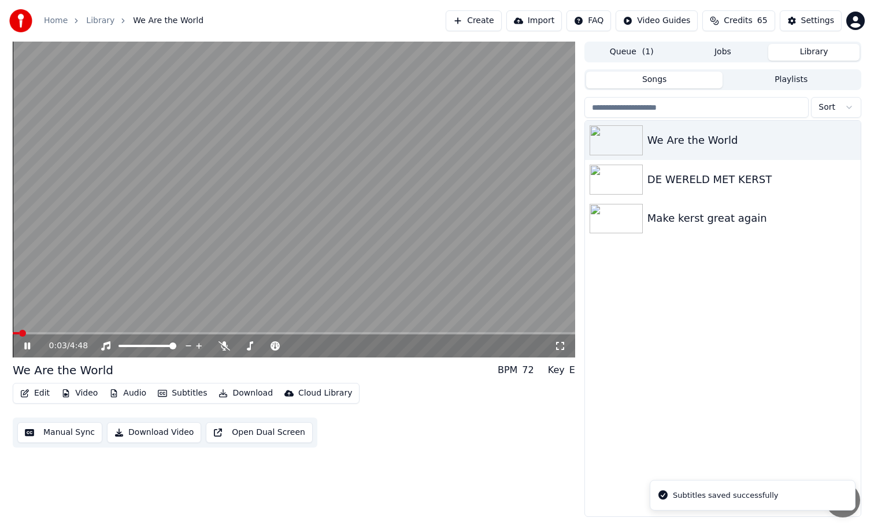
click at [166, 433] on button "Download Video" at bounding box center [154, 432] width 94 height 21
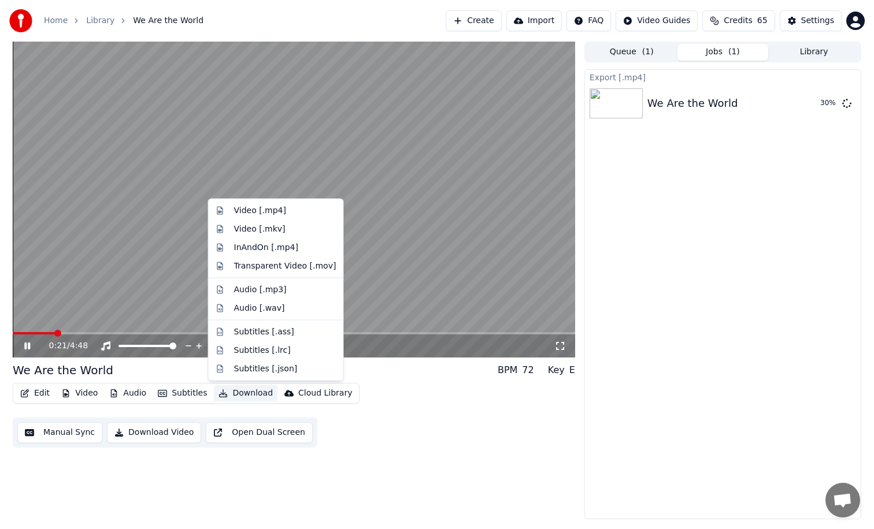
click at [247, 394] on button "Download" at bounding box center [246, 393] width 64 height 16
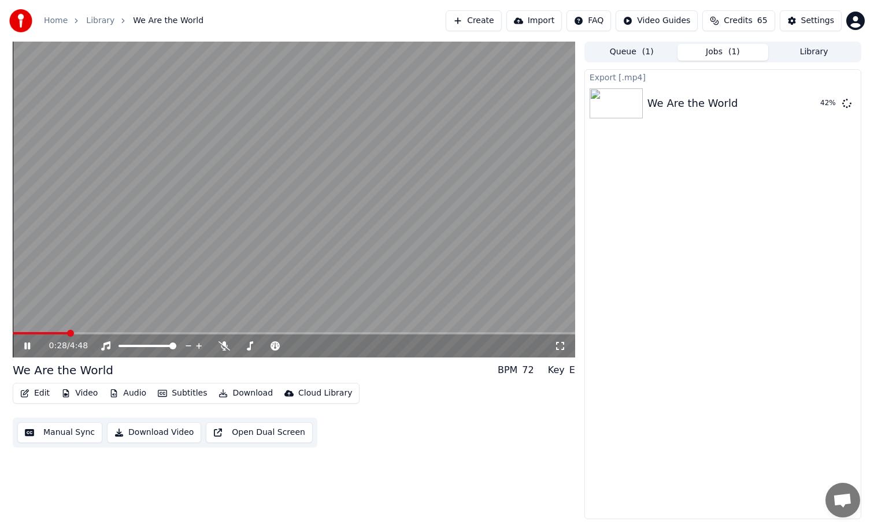
click at [25, 348] on icon at bounding box center [27, 346] width 6 height 7
click at [161, 433] on button "Download Video" at bounding box center [154, 432] width 94 height 21
click at [815, 158] on button "Show" at bounding box center [817, 156] width 42 height 21
